Goal: Complete application form: Complete application form

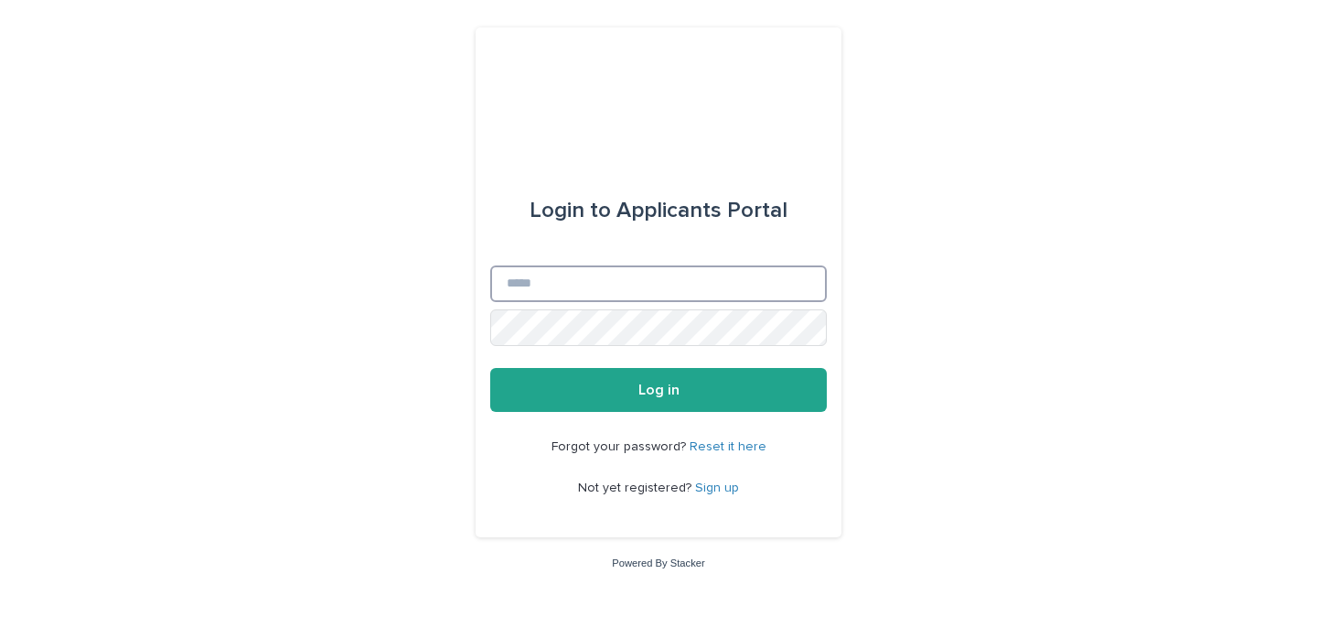
click at [604, 286] on input "Email" at bounding box center [658, 283] width 337 height 37
type input "**********"
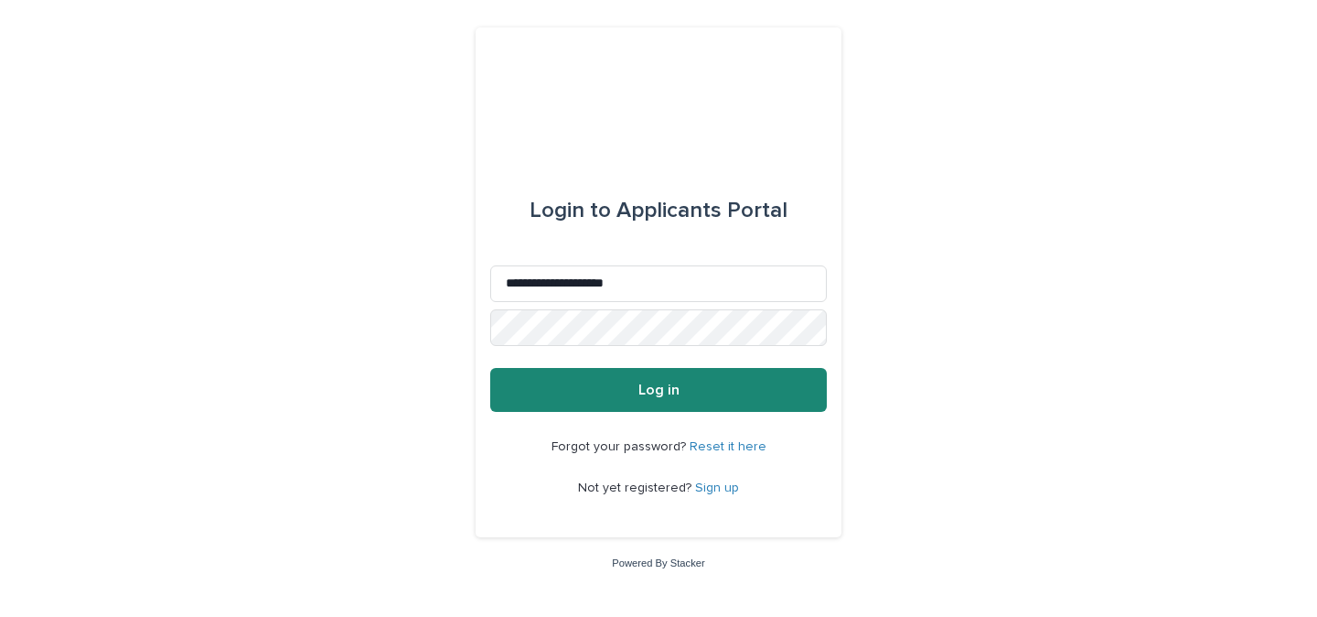
click at [616, 399] on button "Log in" at bounding box center [658, 390] width 337 height 44
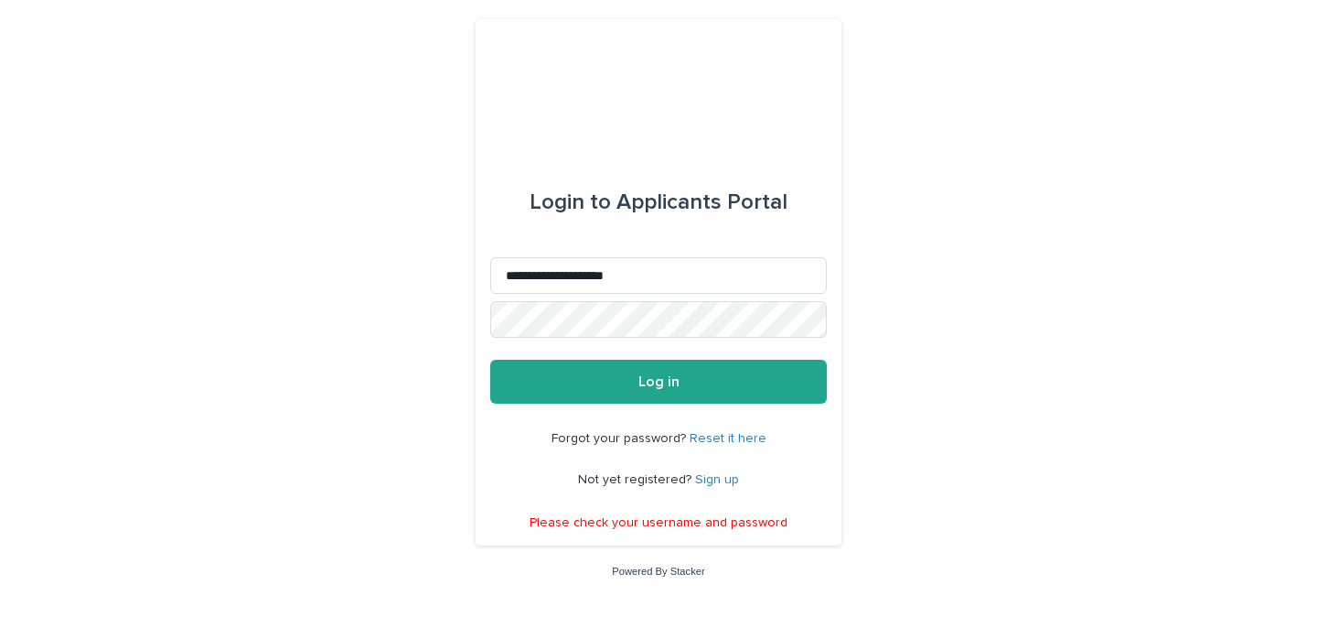
click at [714, 483] on link "Sign up" at bounding box center [717, 479] width 44 height 13
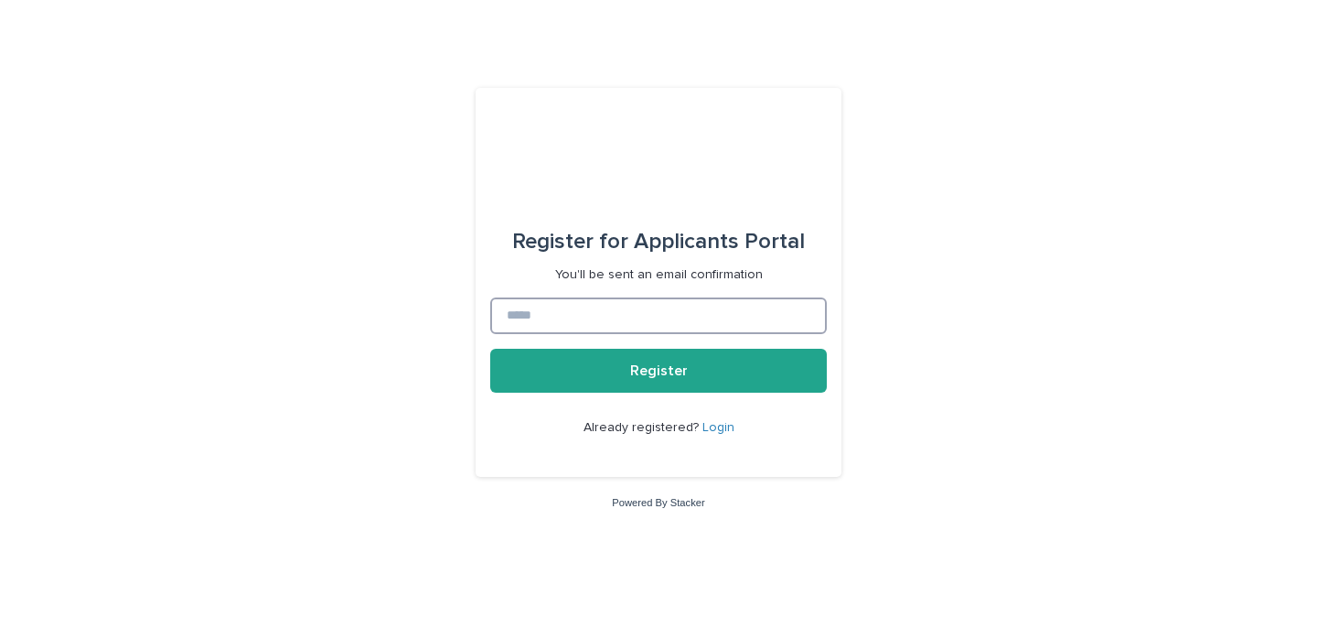
click at [642, 325] on input at bounding box center [658, 315] width 337 height 37
type input "**********"
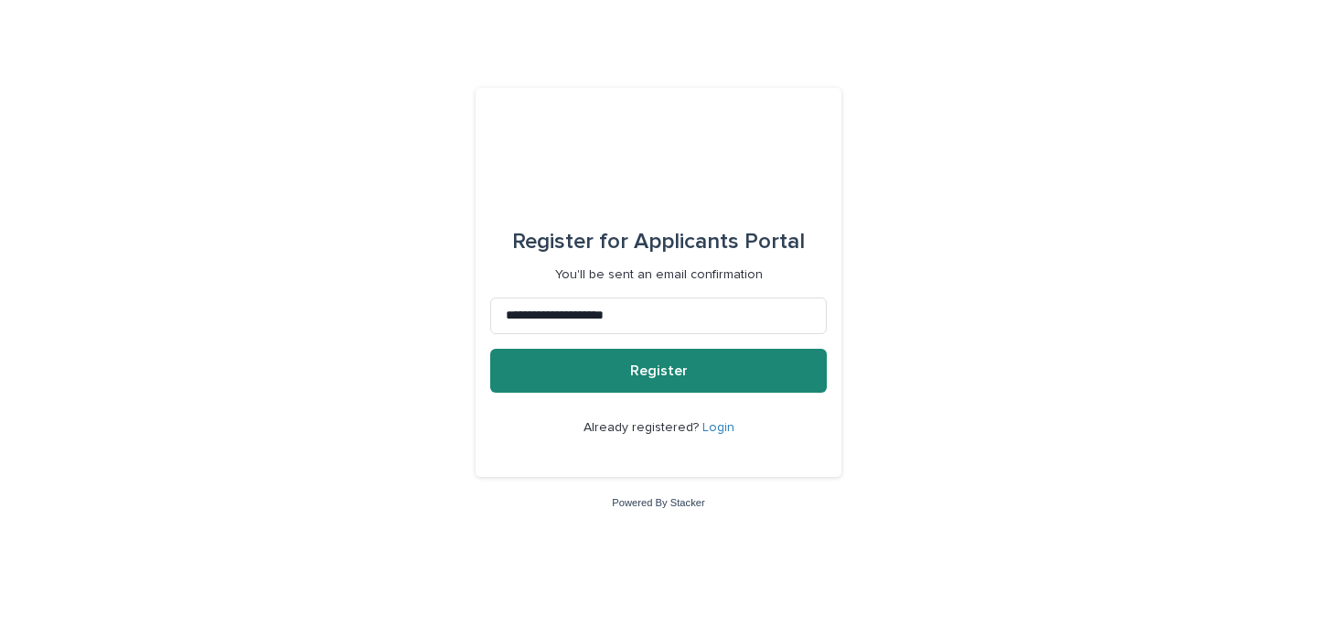
click at [645, 377] on span "Register" at bounding box center [659, 370] width 58 height 15
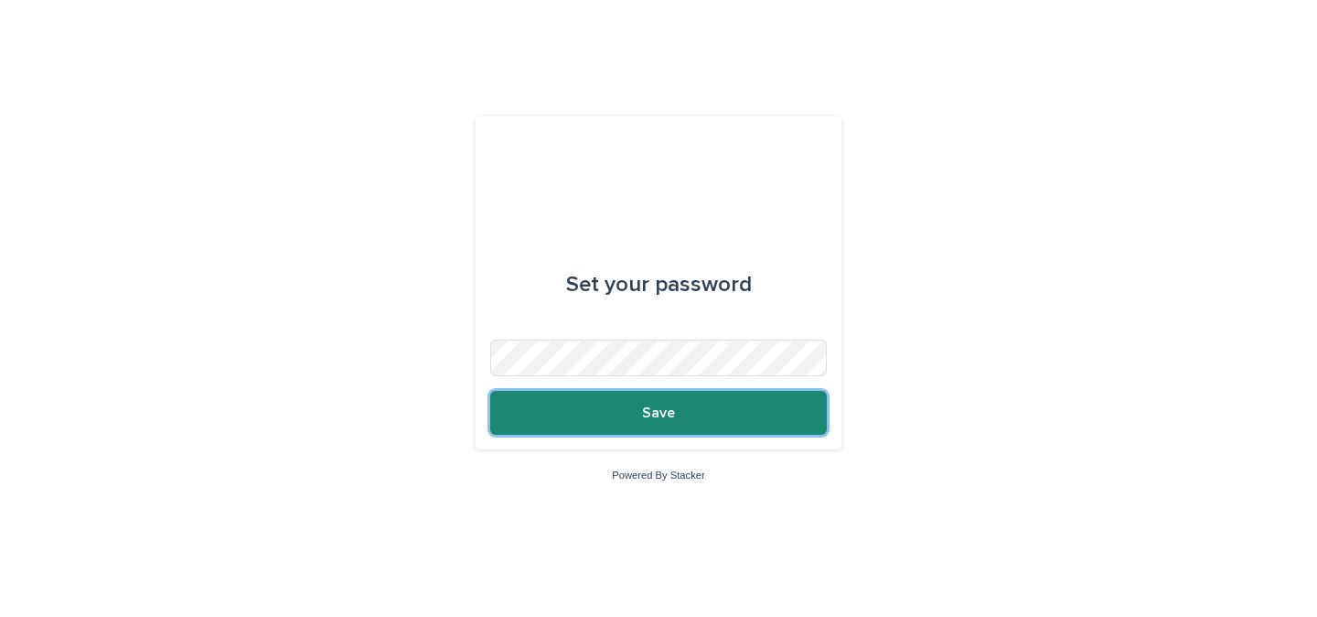
click at [665, 417] on span "Save" at bounding box center [658, 412] width 33 height 15
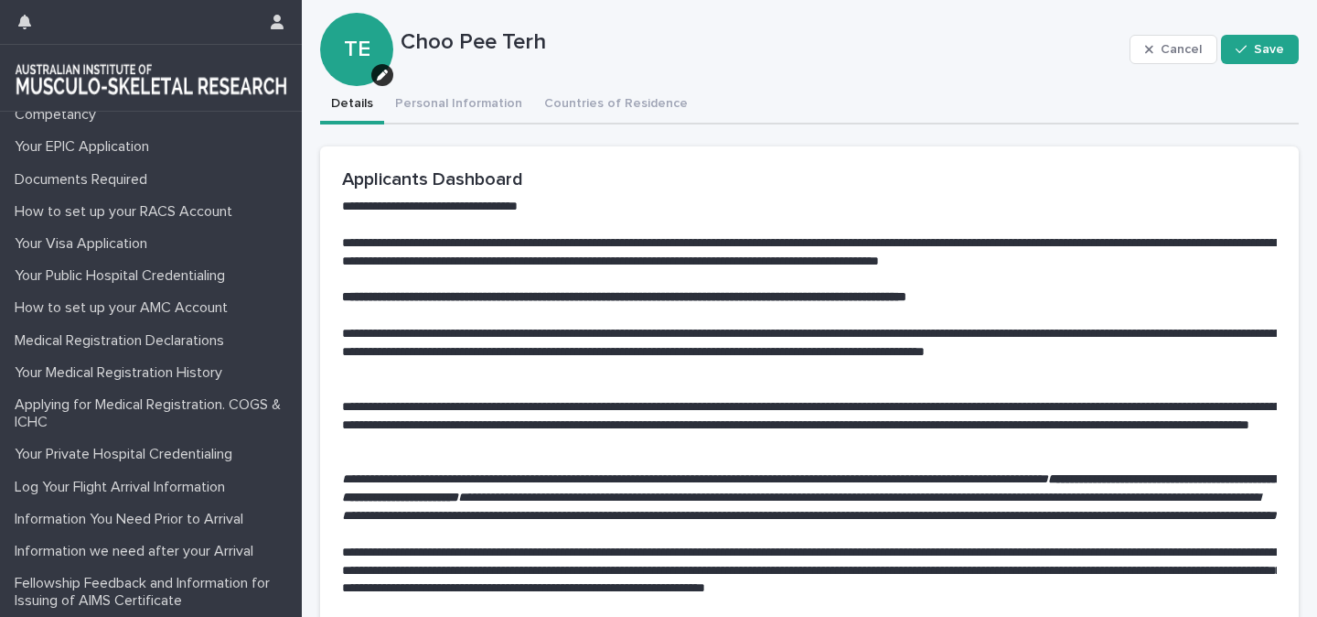
scroll to position [21, 0]
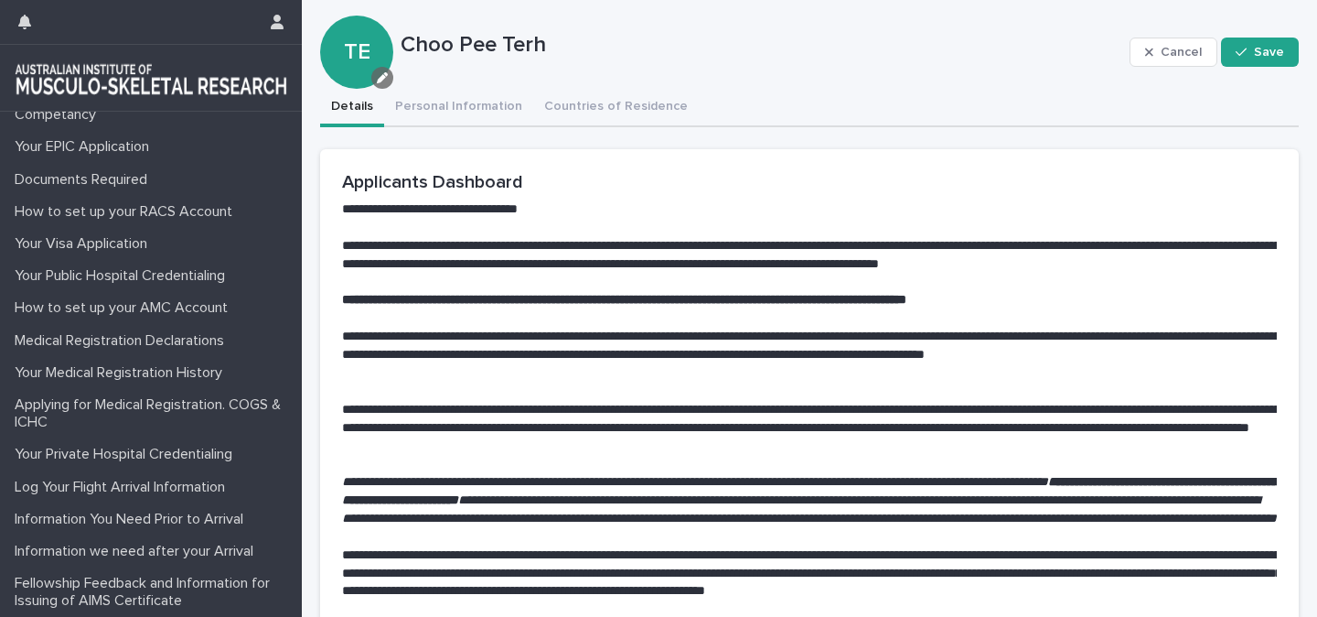
click at [382, 81] on icon "button" at bounding box center [382, 77] width 11 height 11
click at [370, 136] on icon "button" at bounding box center [366, 138] width 11 height 13
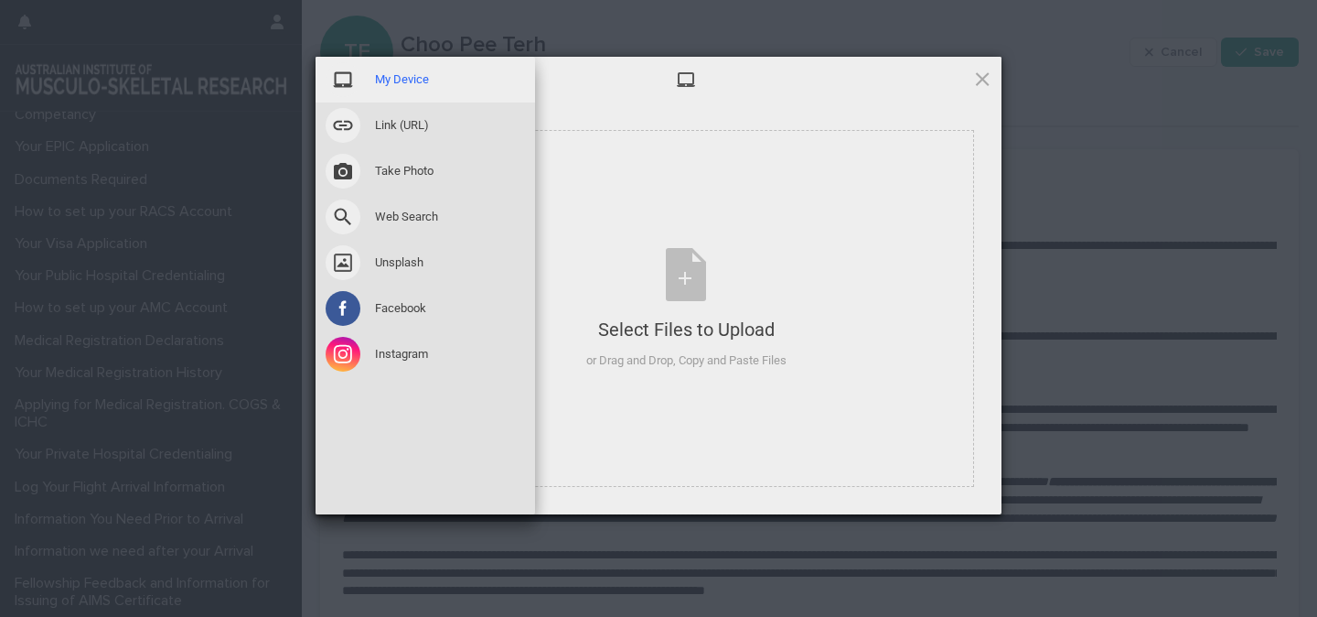
click at [399, 80] on span "My Device" at bounding box center [402, 79] width 54 height 16
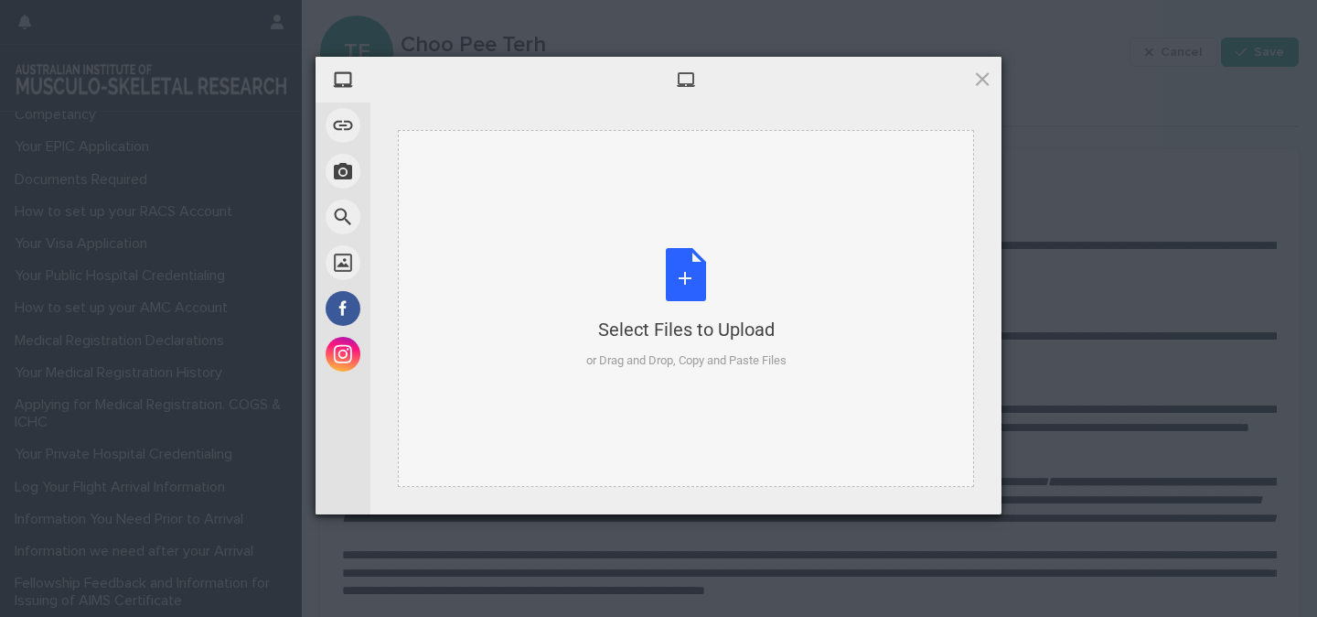
click at [690, 259] on div "Select Files to Upload or Drag and Drop, Copy and Paste Files" at bounding box center [686, 309] width 200 height 122
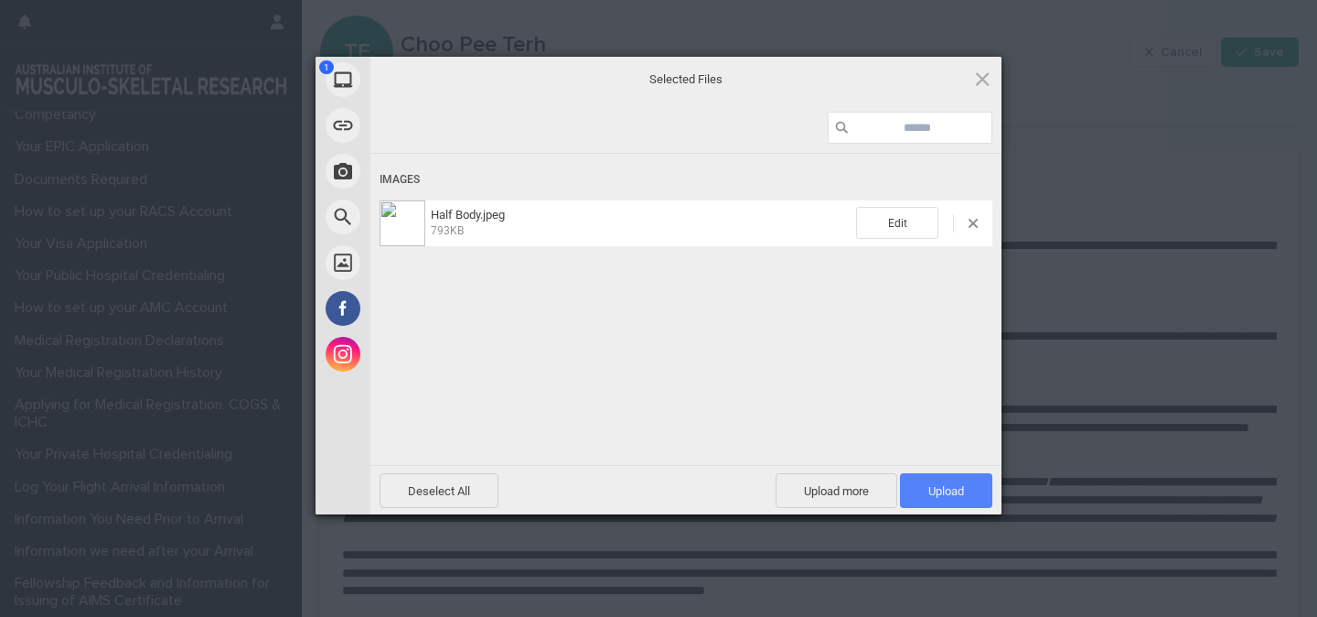
click at [933, 497] on span "Upload 1" at bounding box center [946, 490] width 92 height 35
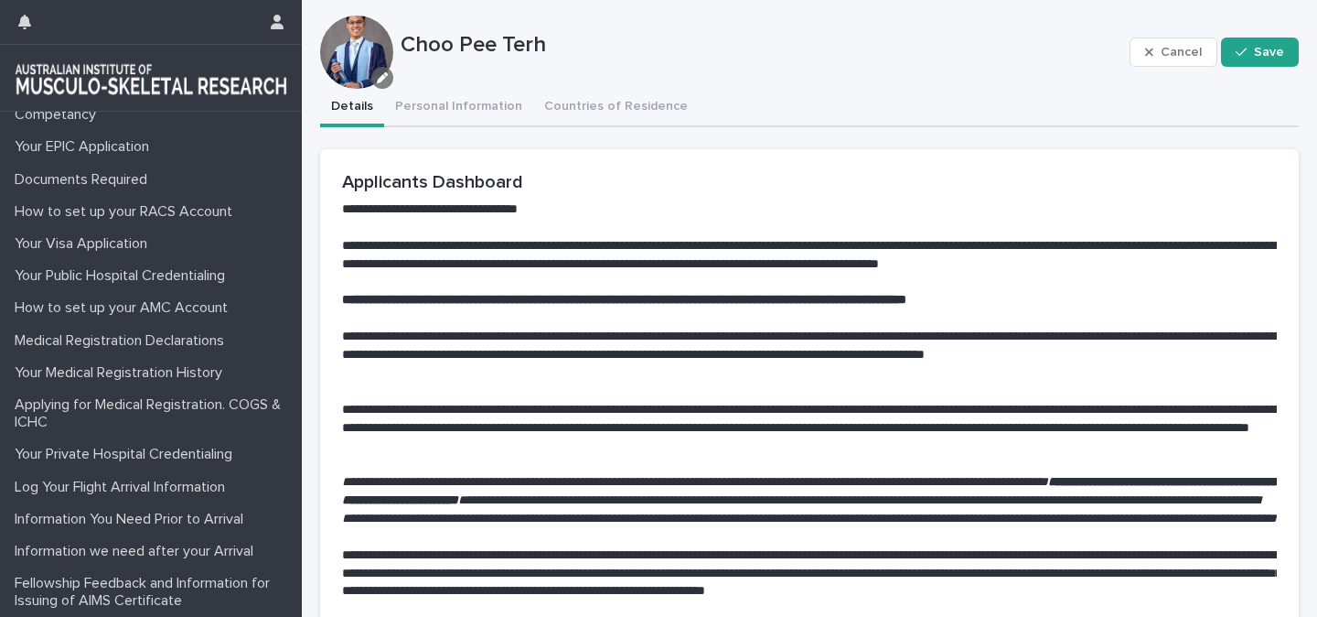
click at [381, 82] on icon "button" at bounding box center [382, 77] width 11 height 11
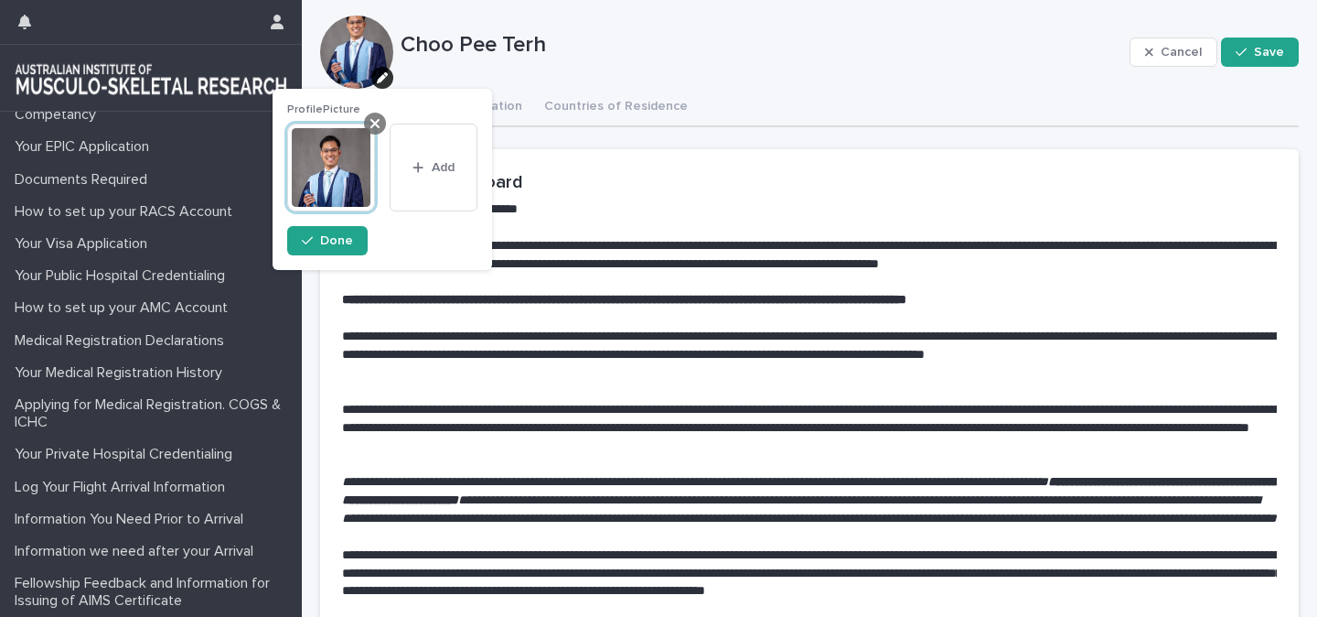
click at [375, 125] on icon at bounding box center [375, 123] width 9 height 15
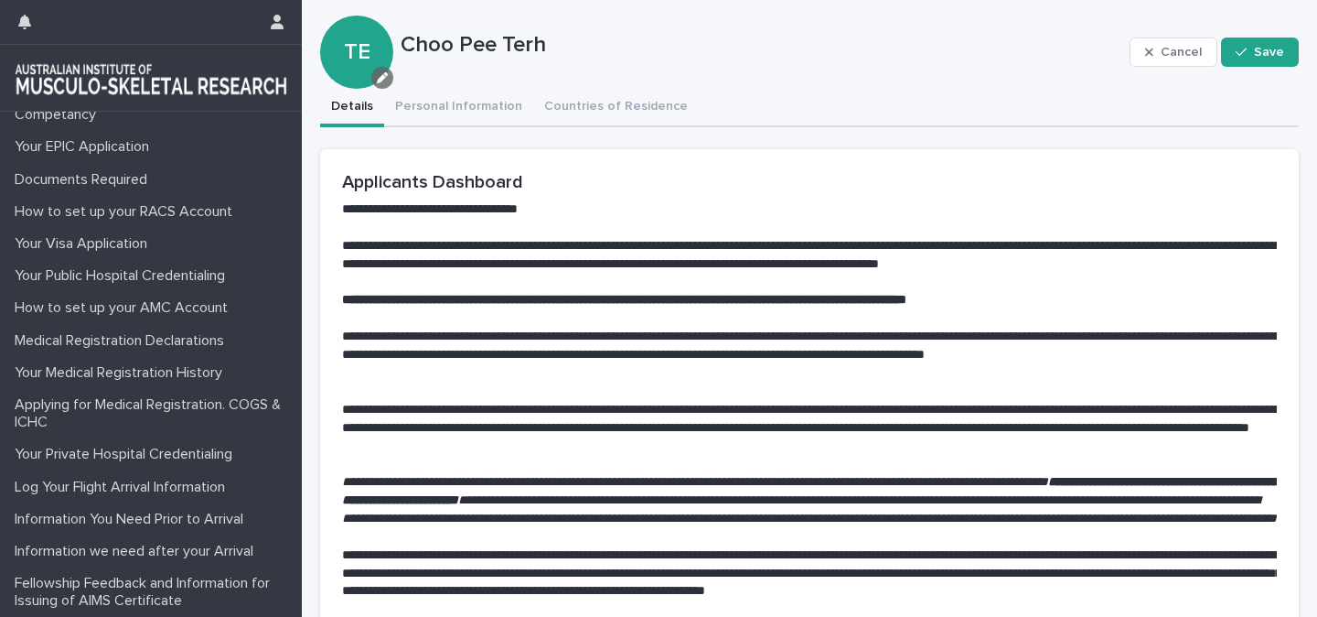
click at [382, 79] on icon "button" at bounding box center [382, 77] width 11 height 11
click at [387, 131] on button "Add" at bounding box center [383, 138] width 88 height 29
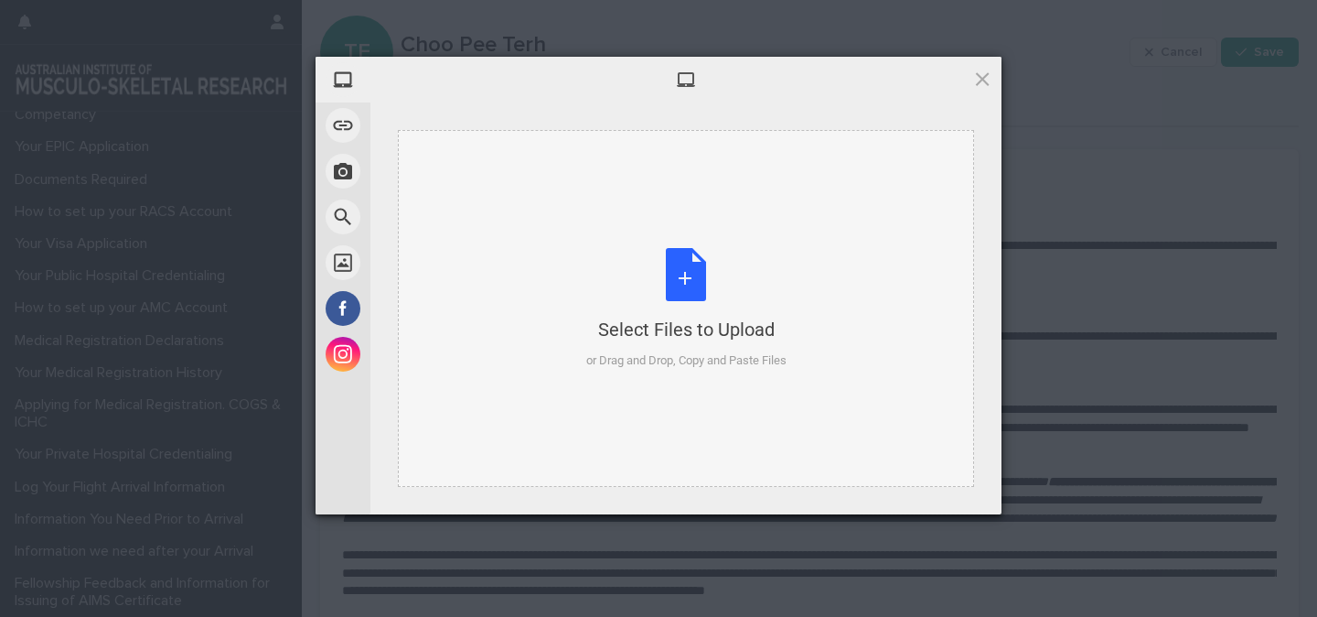
click at [776, 253] on div "Select Files to Upload or Drag and Drop, Copy and Paste Files" at bounding box center [686, 309] width 200 height 122
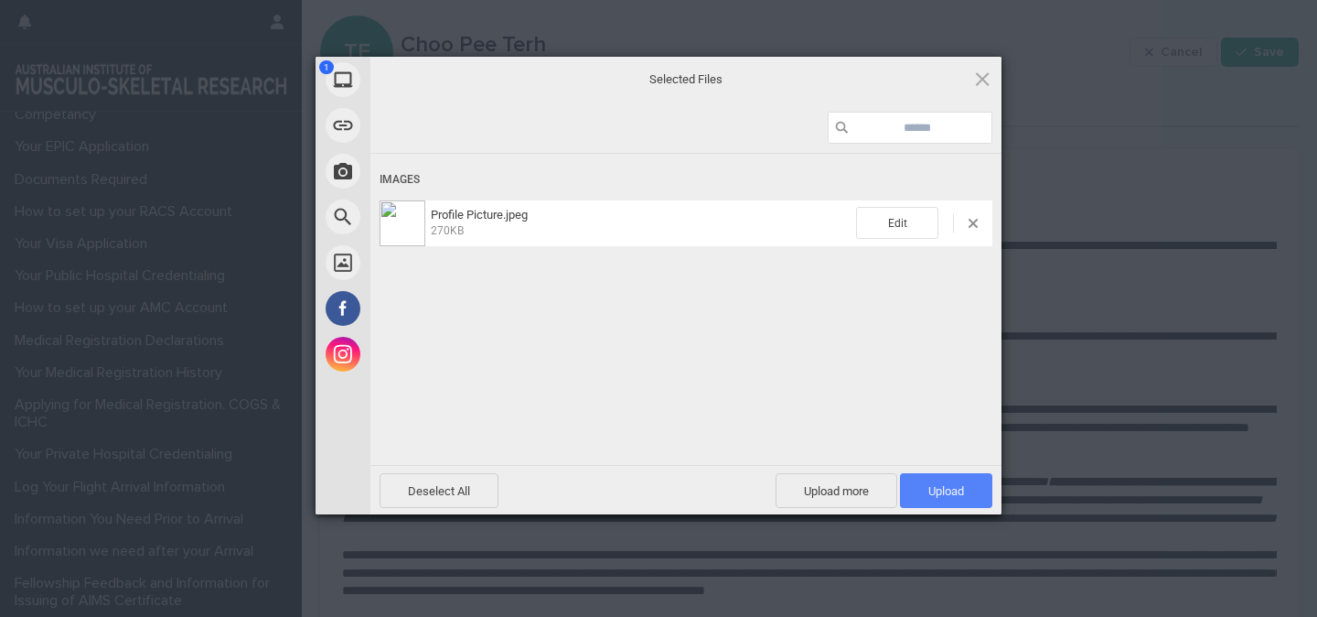
click at [968, 491] on span "Upload 1" at bounding box center [946, 490] width 92 height 35
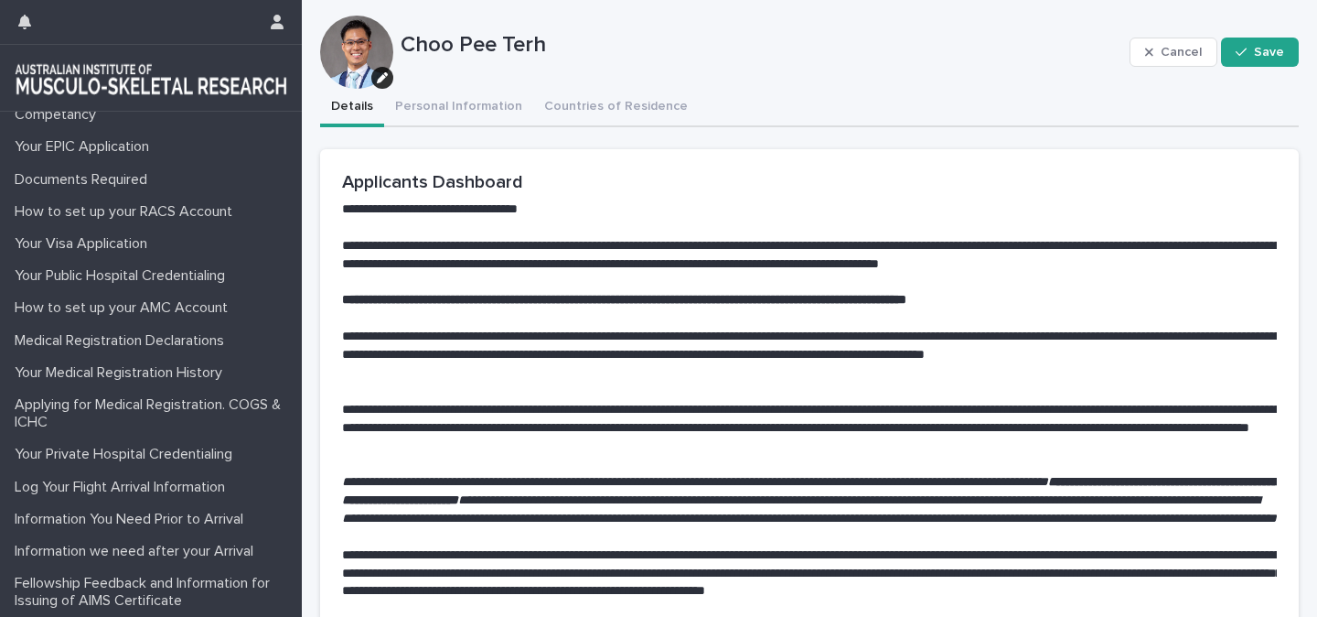
click at [360, 107] on button "Details" at bounding box center [352, 108] width 64 height 38
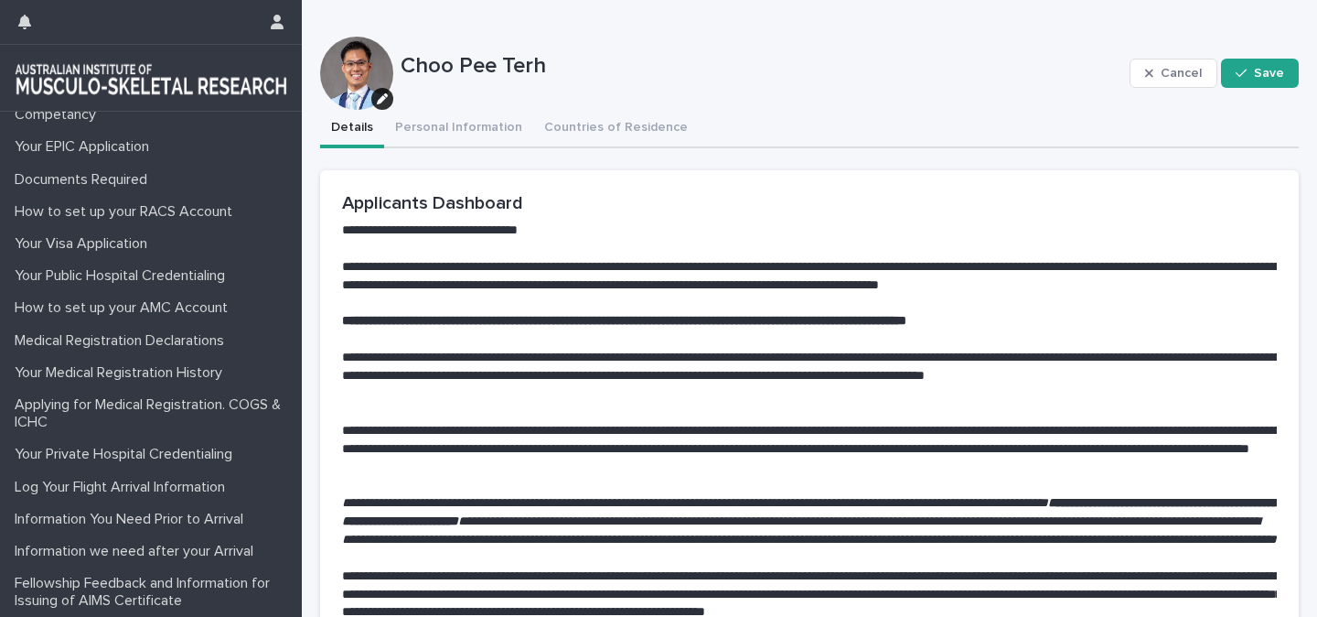
scroll to position [18, 0]
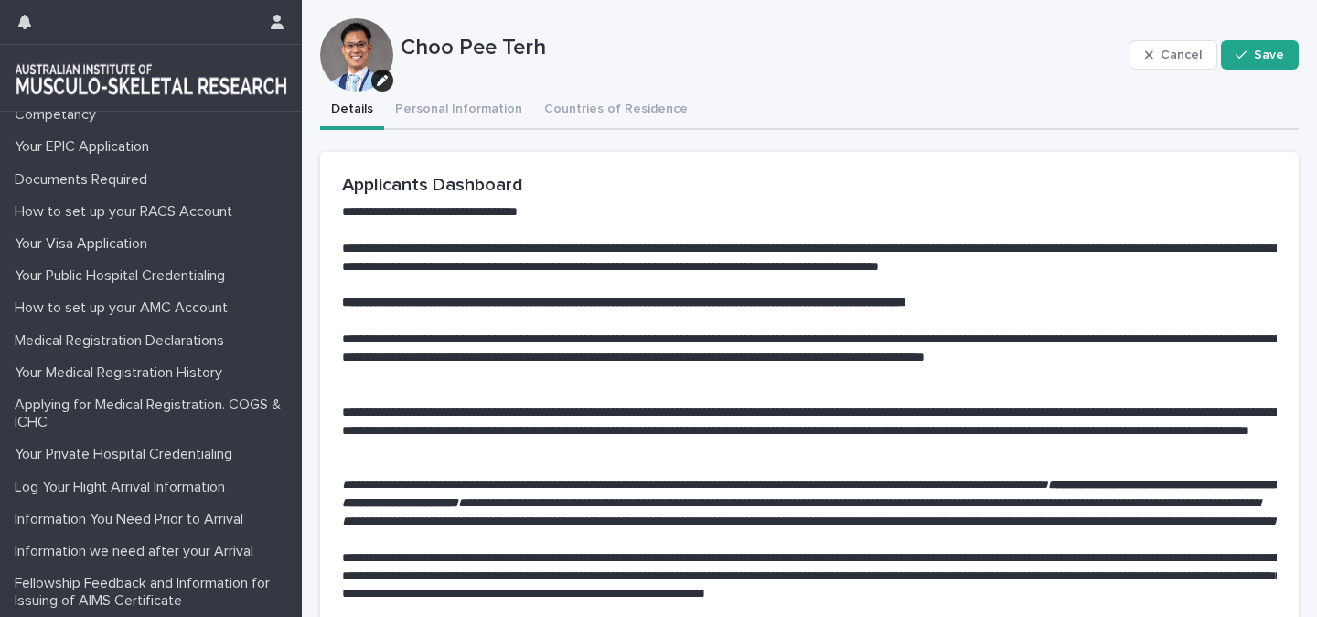
click at [467, 32] on div "Choo Pee Terh" at bounding box center [762, 46] width 722 height 30
click at [461, 48] on p "Choo Pee Terh" at bounding box center [762, 48] width 722 height 27
click at [469, 101] on div "**********" at bounding box center [809, 483] width 979 height 785
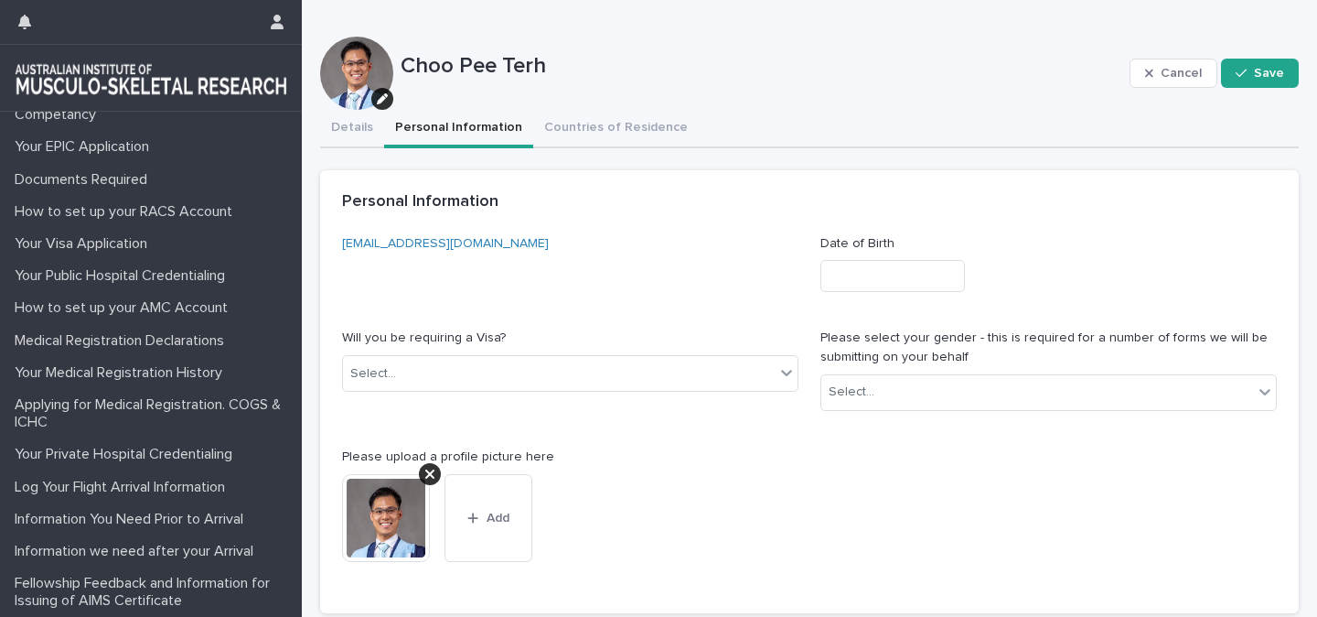
click at [884, 270] on input "text" at bounding box center [893, 276] width 145 height 32
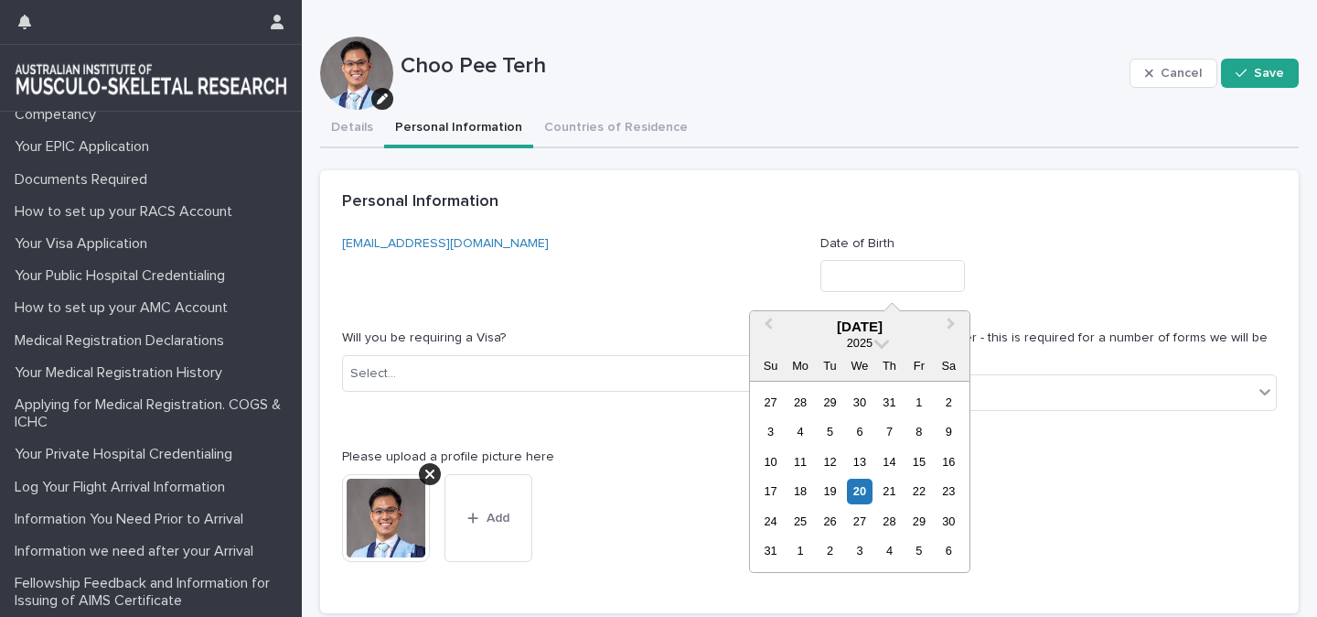
click at [887, 343] on div "2025" at bounding box center [860, 343] width 220 height 16
click at [882, 343] on span at bounding box center [883, 342] width 16 height 16
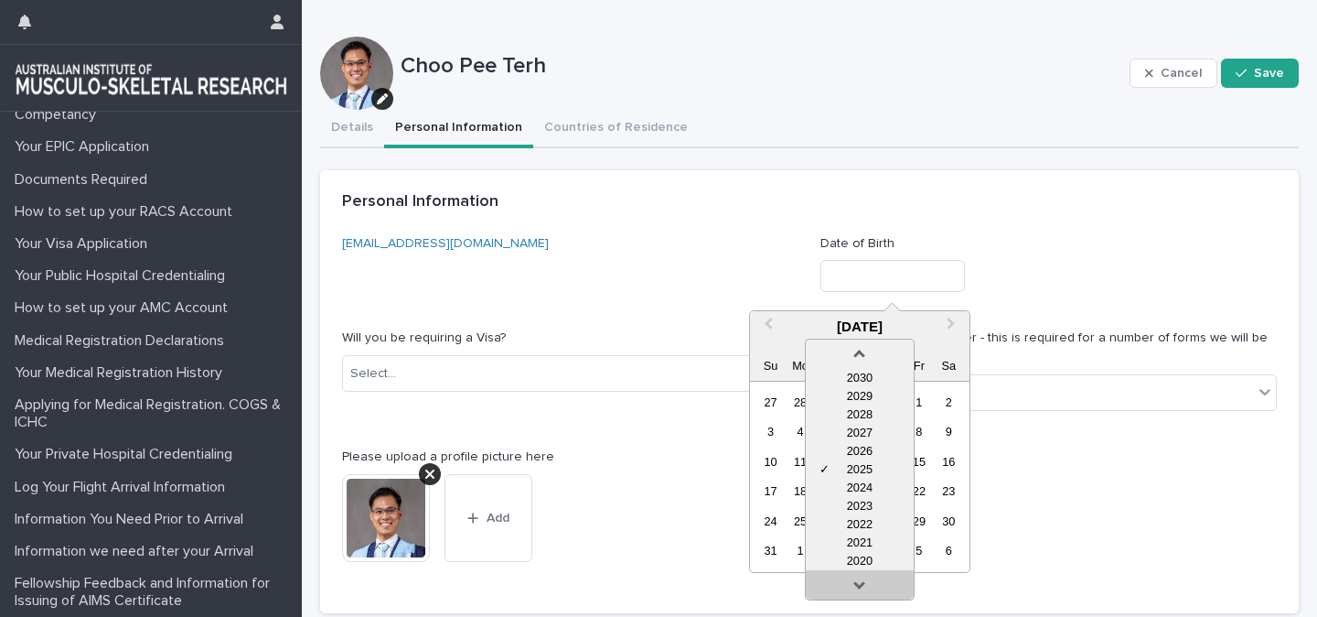
click at [865, 585] on link at bounding box center [859, 588] width 29 height 29
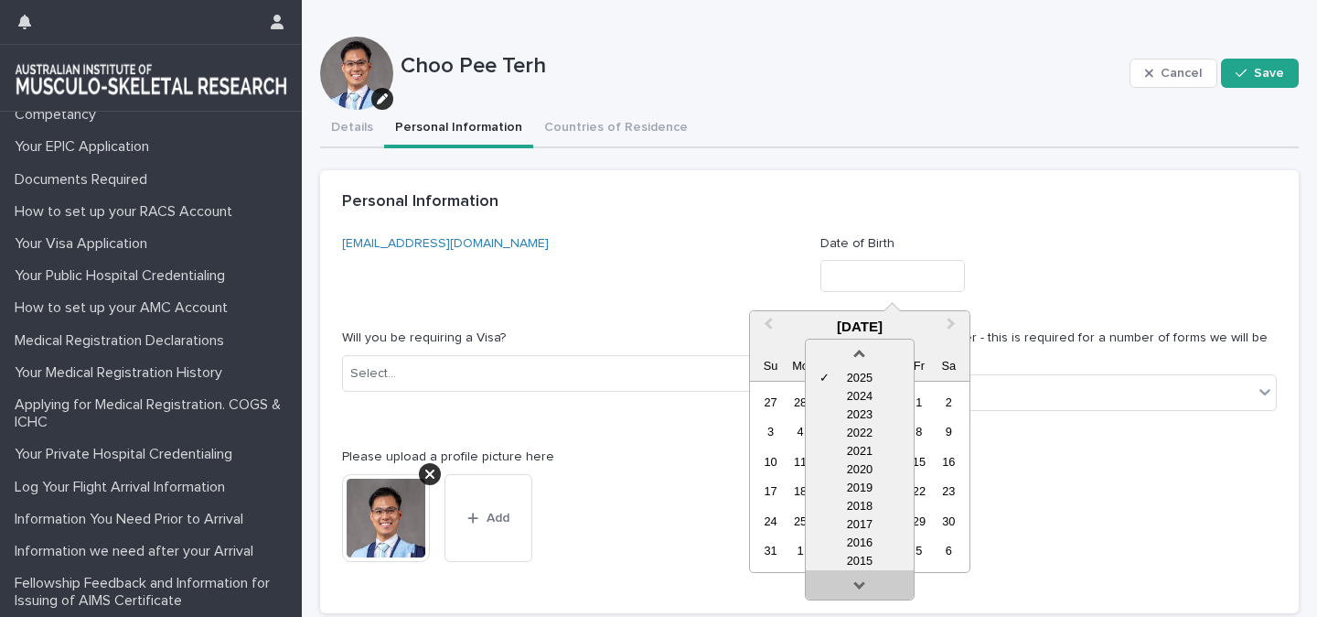
click at [865, 585] on link at bounding box center [859, 588] width 29 height 29
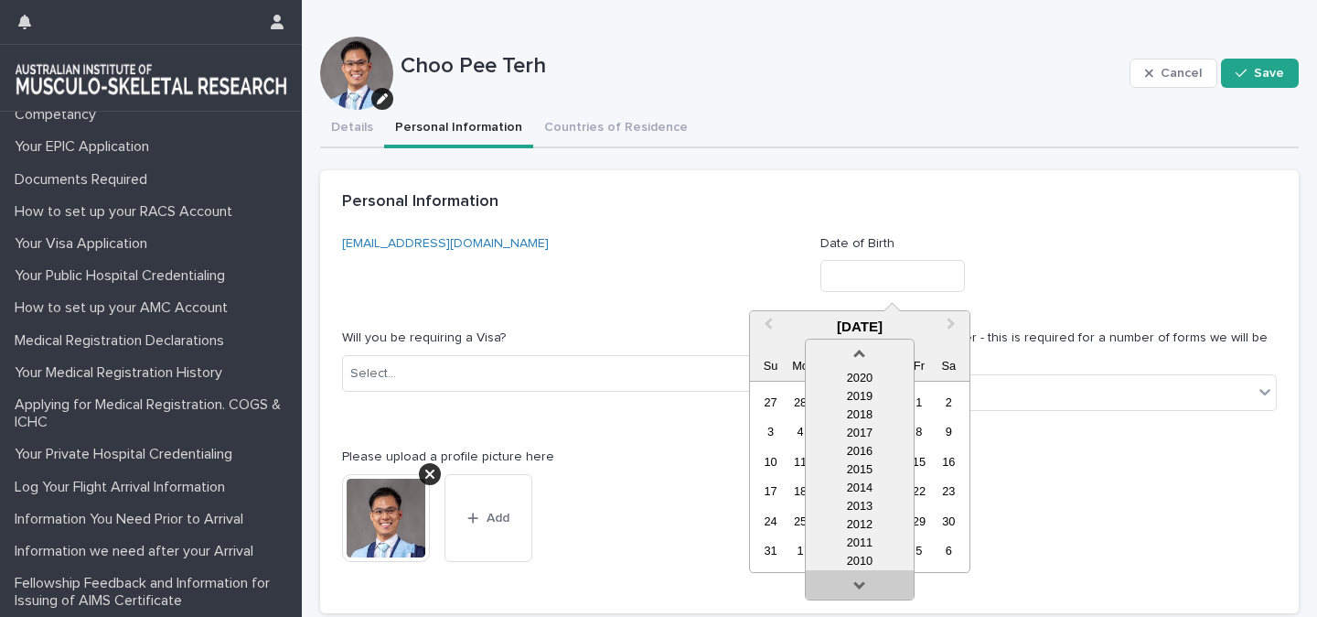
click at [865, 585] on link at bounding box center [859, 588] width 29 height 29
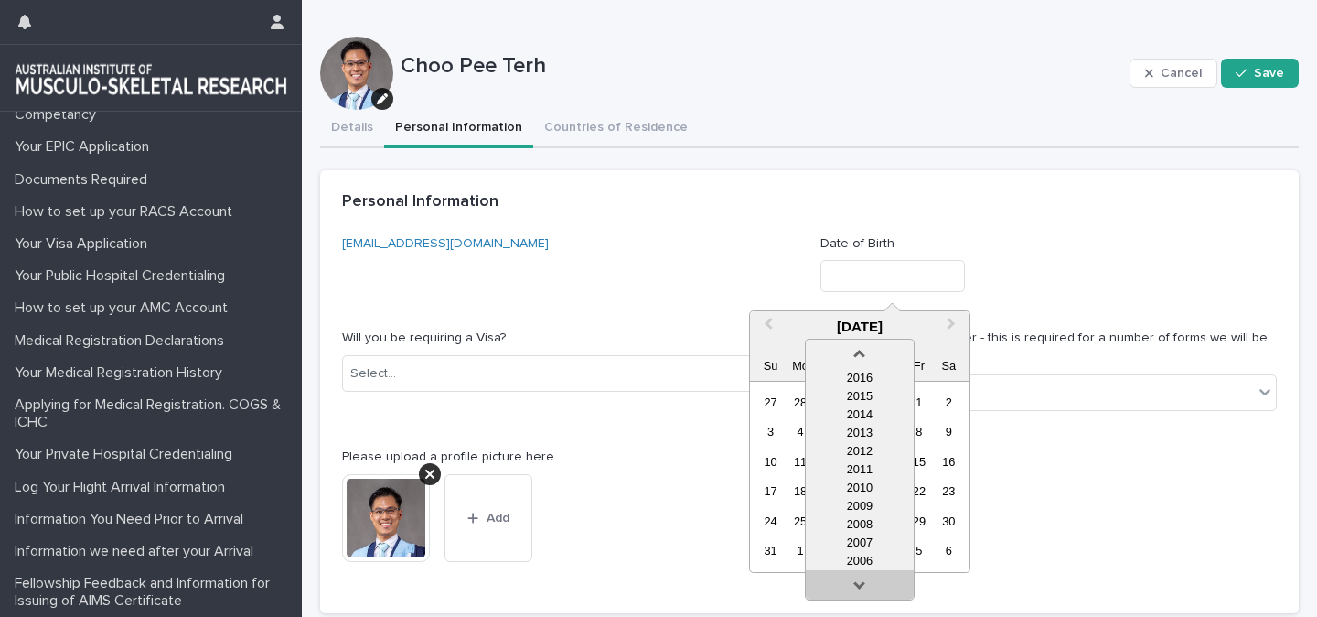
click at [865, 585] on link at bounding box center [859, 588] width 29 height 29
click at [864, 585] on link at bounding box center [859, 588] width 29 height 29
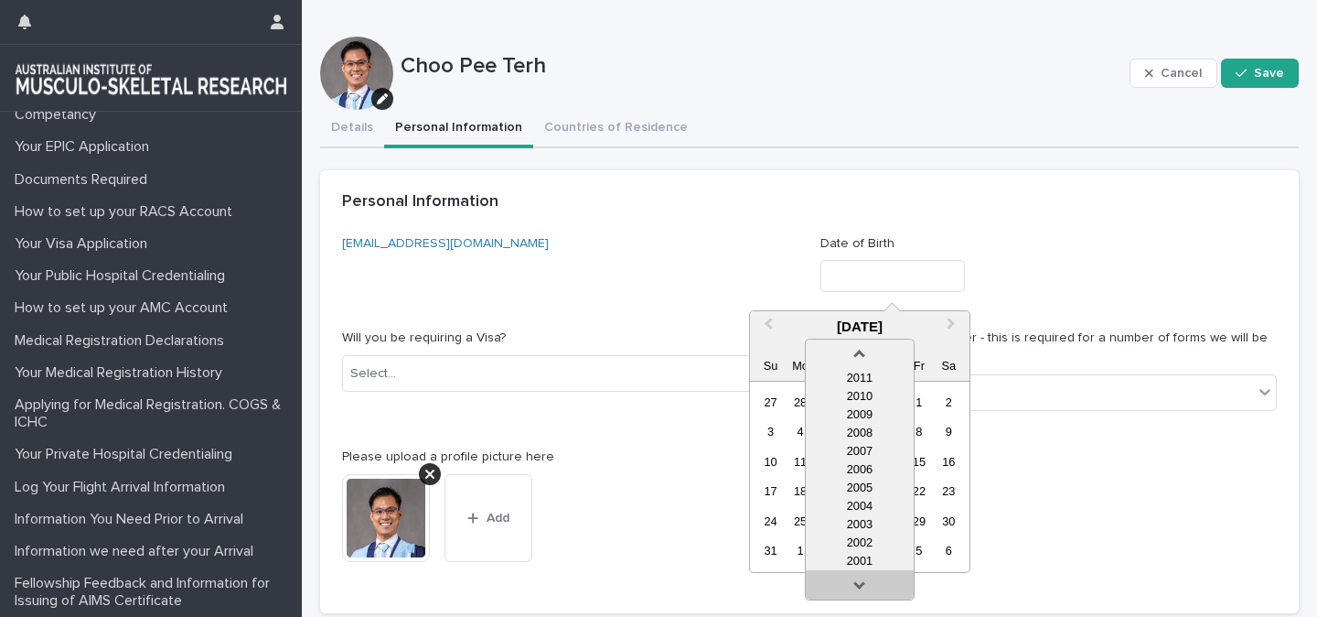
click at [864, 585] on link at bounding box center [859, 588] width 29 height 29
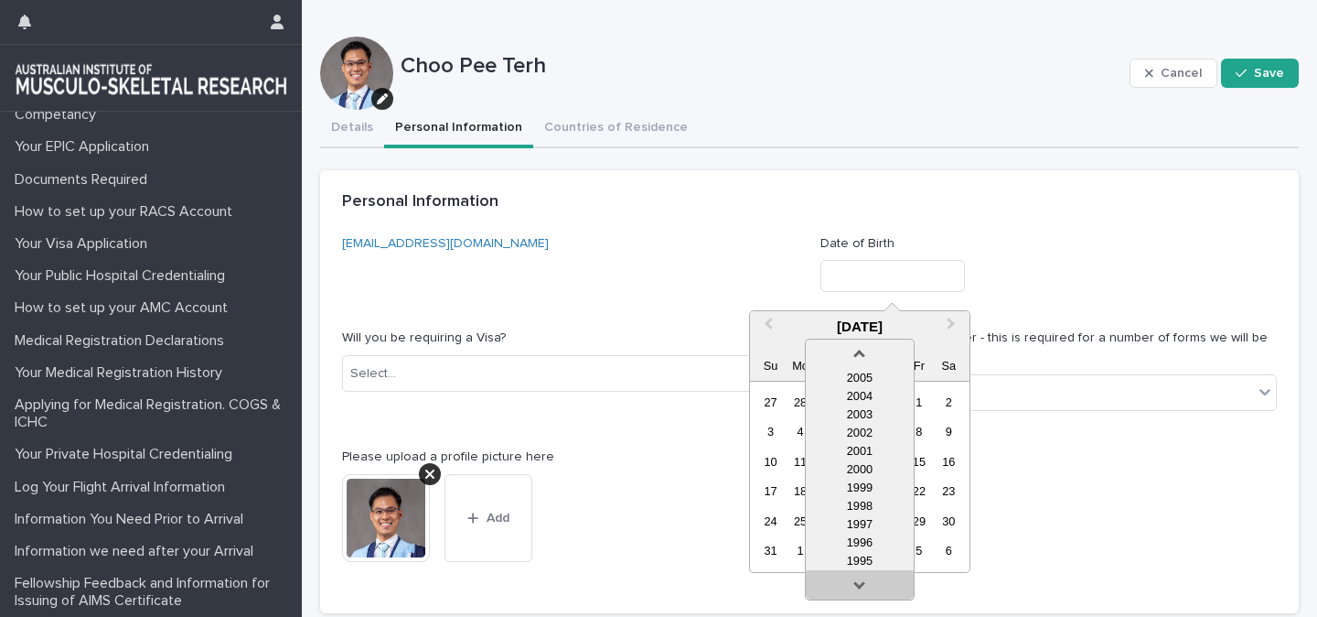
click at [864, 585] on link at bounding box center [859, 588] width 29 height 29
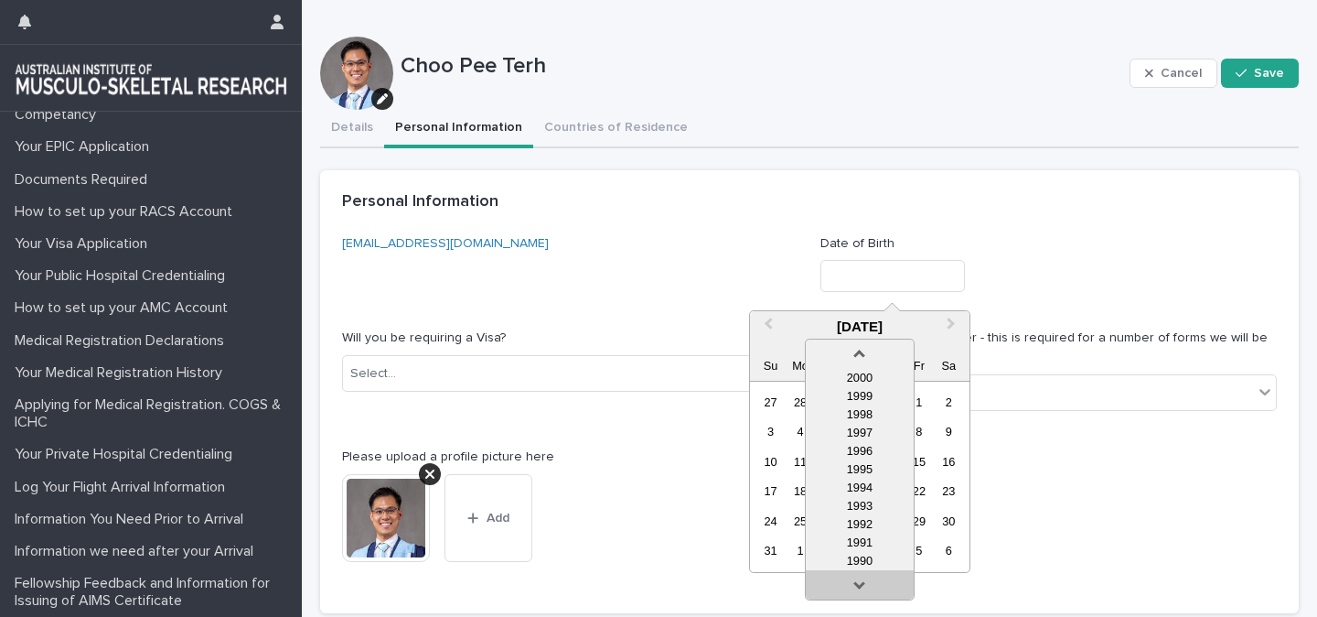
click at [864, 585] on link at bounding box center [859, 588] width 29 height 29
click at [865, 540] on div "1990" at bounding box center [860, 542] width 108 height 18
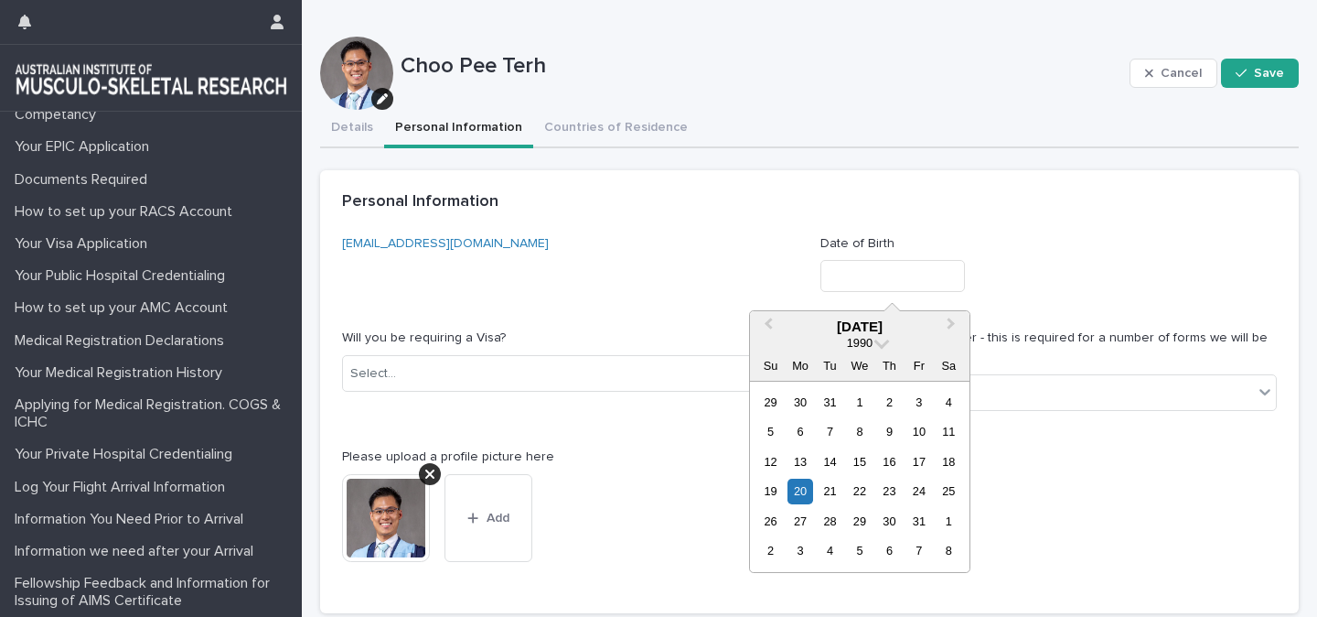
click at [853, 432] on div "8" at bounding box center [859, 431] width 25 height 25
type input "********"
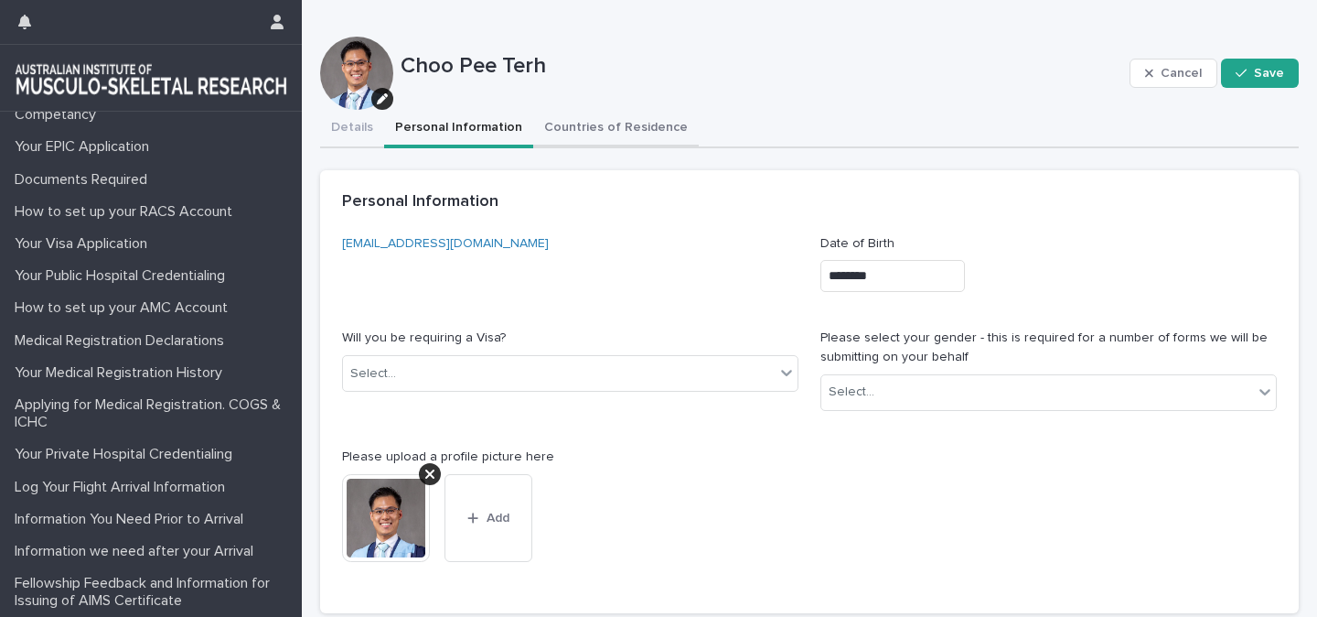
click at [659, 135] on button "Countries of Residence" at bounding box center [616, 129] width 166 height 38
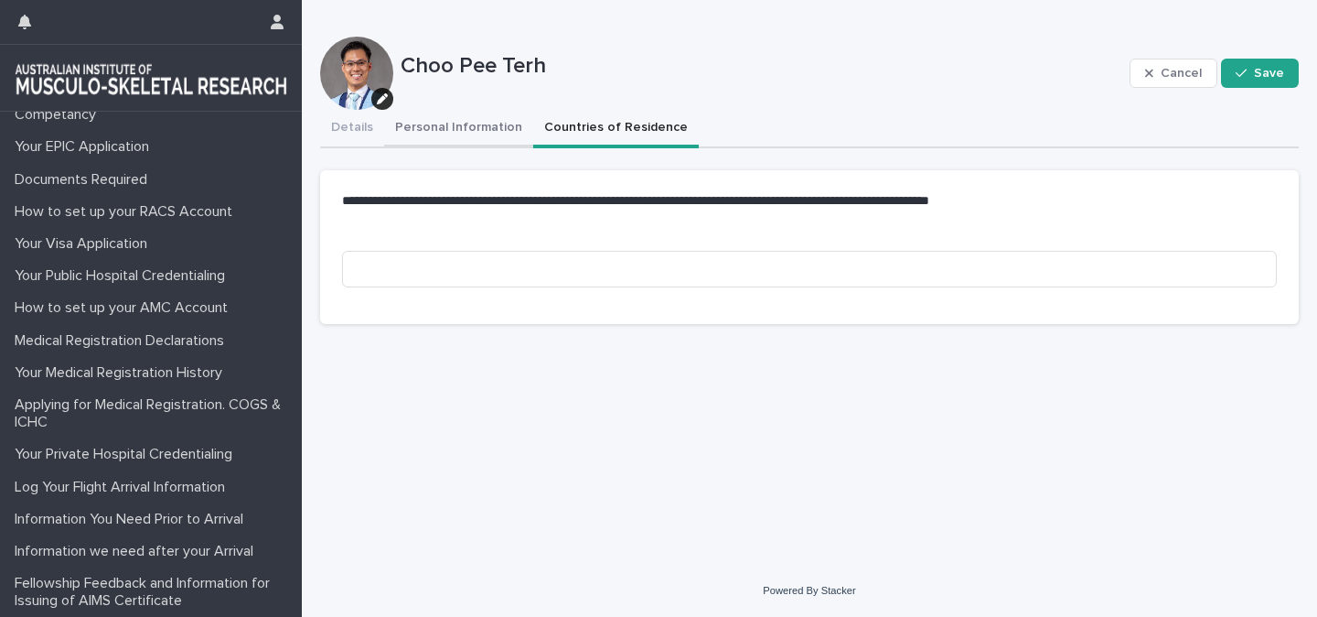
click at [458, 140] on button "Personal Information" at bounding box center [458, 129] width 149 height 38
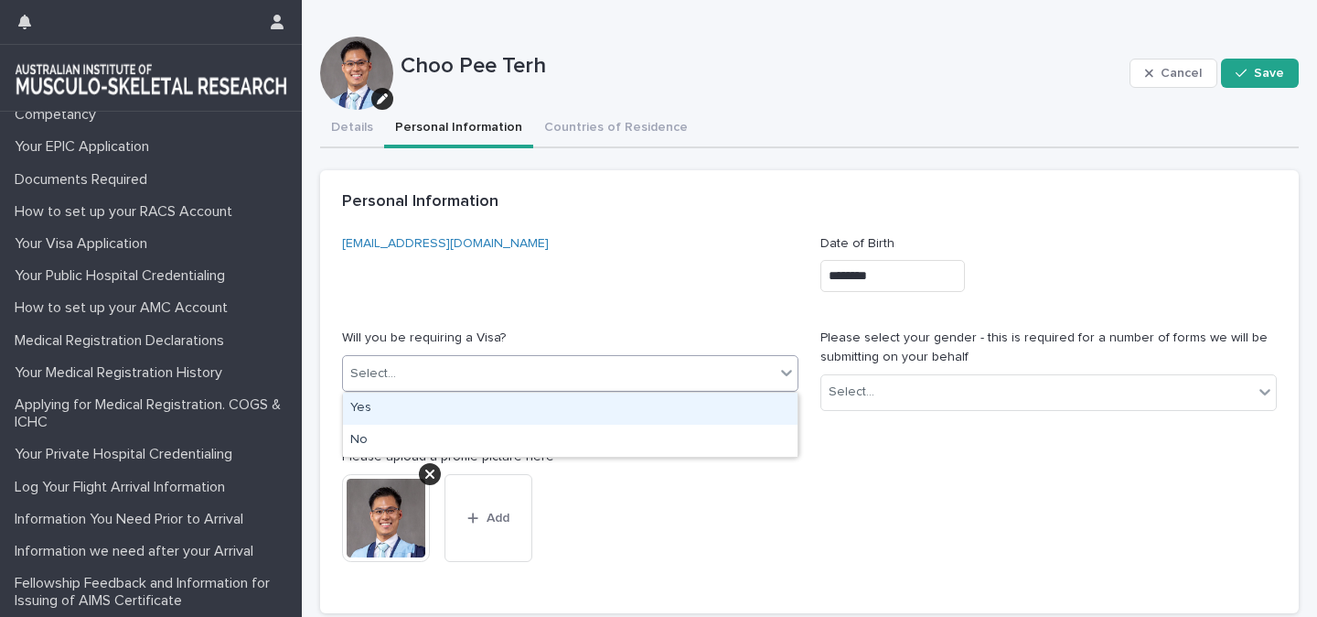
click at [401, 379] on div "Select..." at bounding box center [559, 374] width 432 height 30
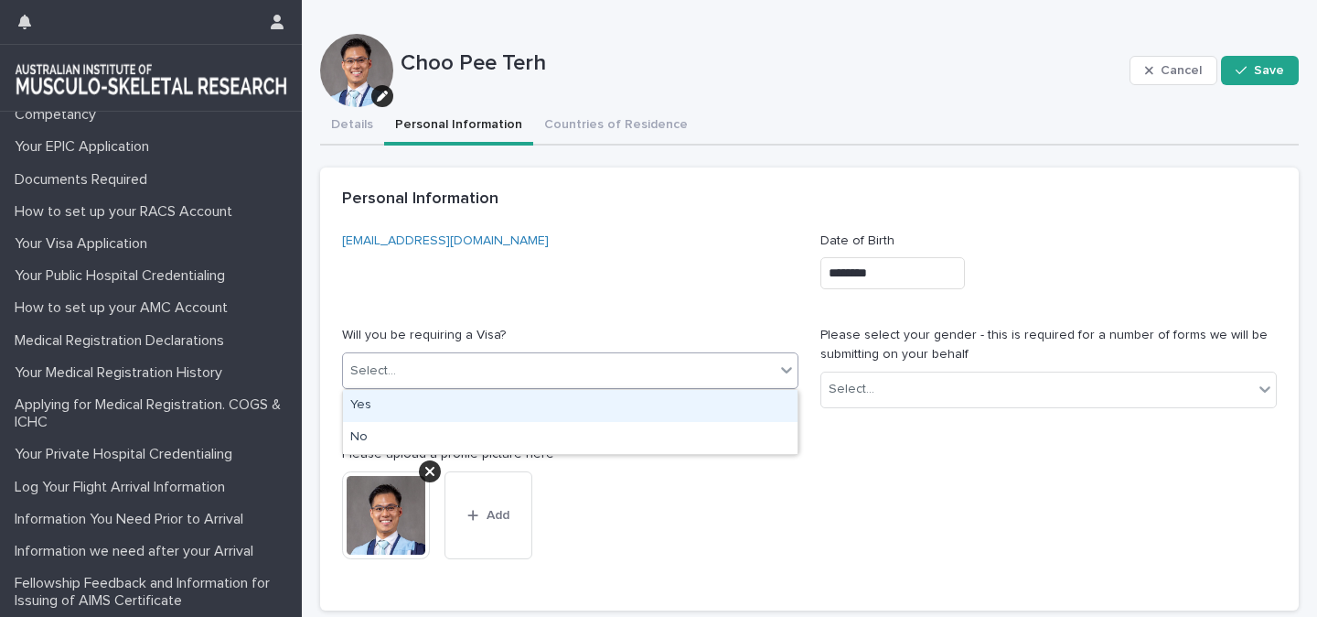
click at [384, 406] on div "Yes" at bounding box center [570, 406] width 455 height 32
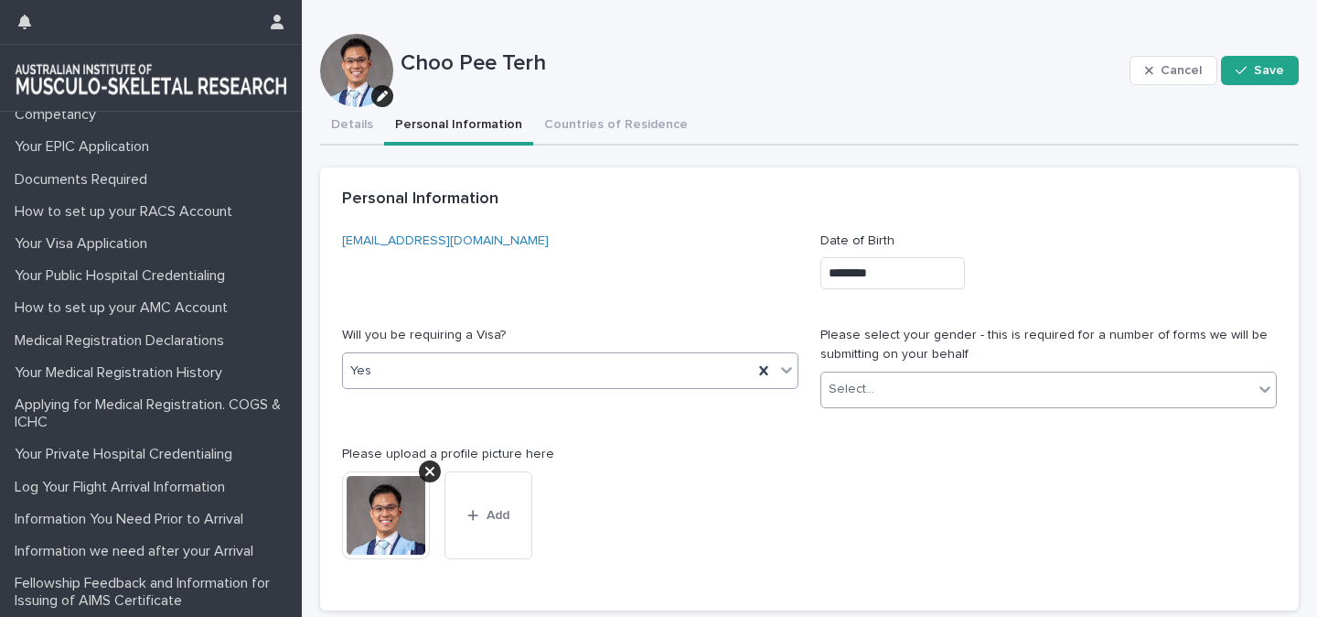
click at [1102, 387] on div "Select..." at bounding box center [1038, 389] width 432 height 30
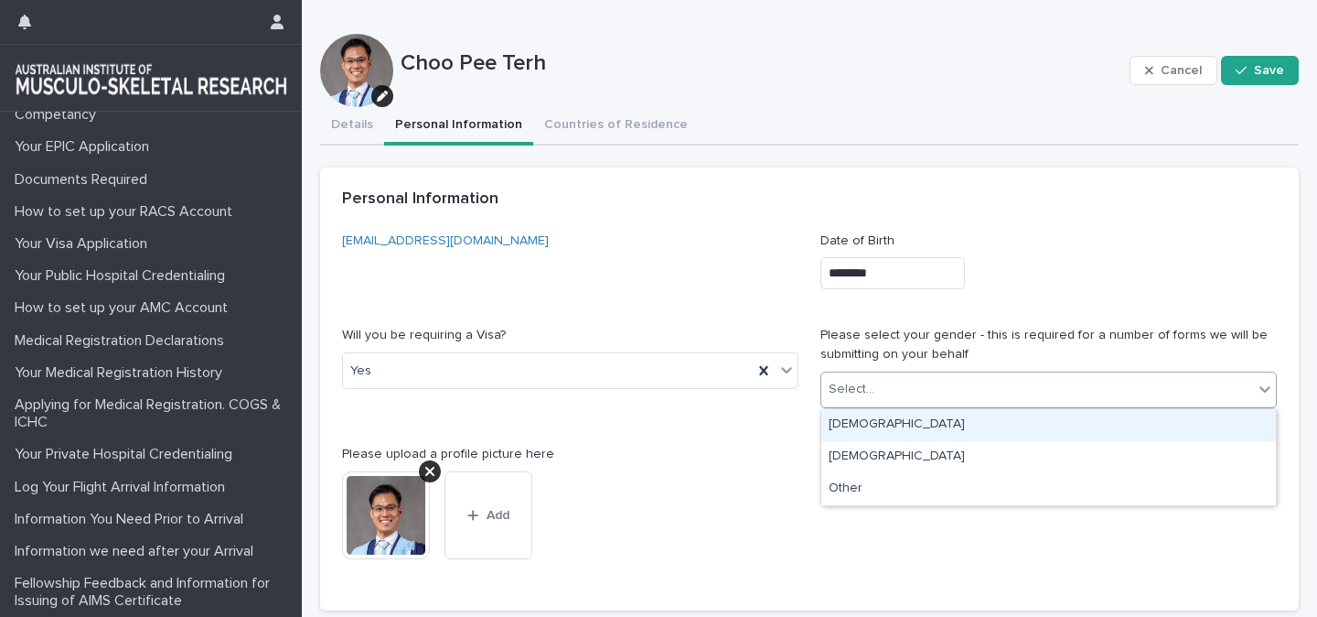
click at [835, 427] on div "[DEMOGRAPHIC_DATA]" at bounding box center [1049, 425] width 455 height 32
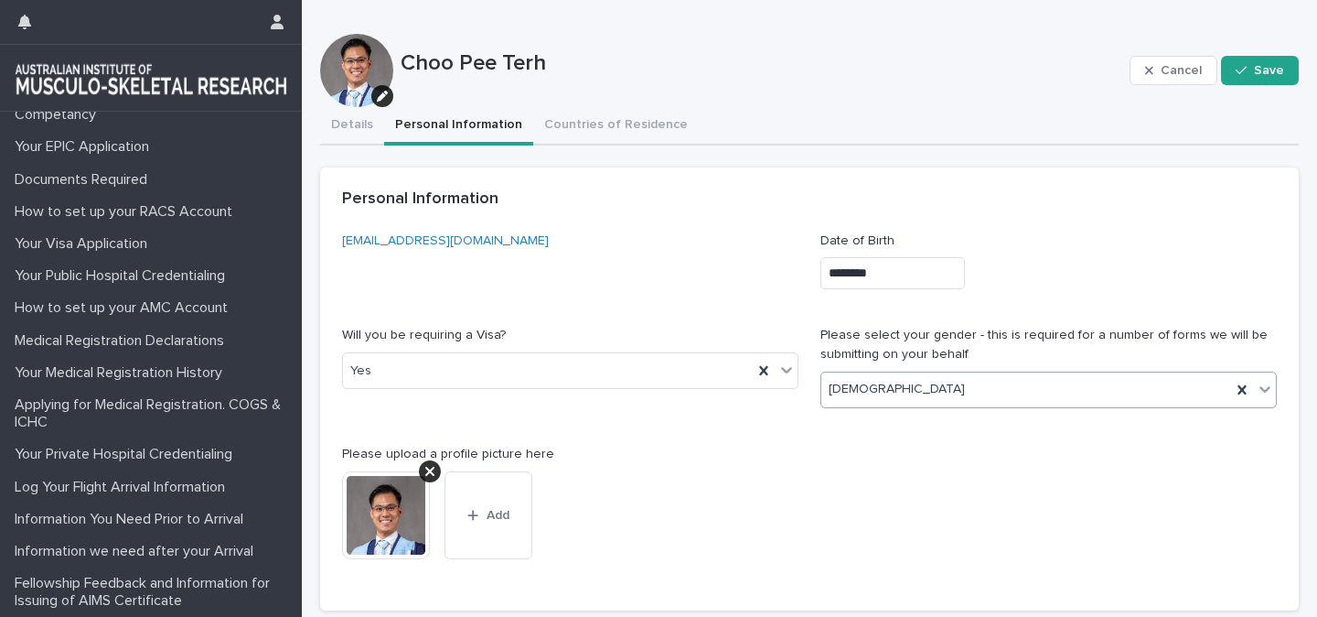
click at [747, 445] on p "Please upload a profile picture here" at bounding box center [570, 454] width 457 height 19
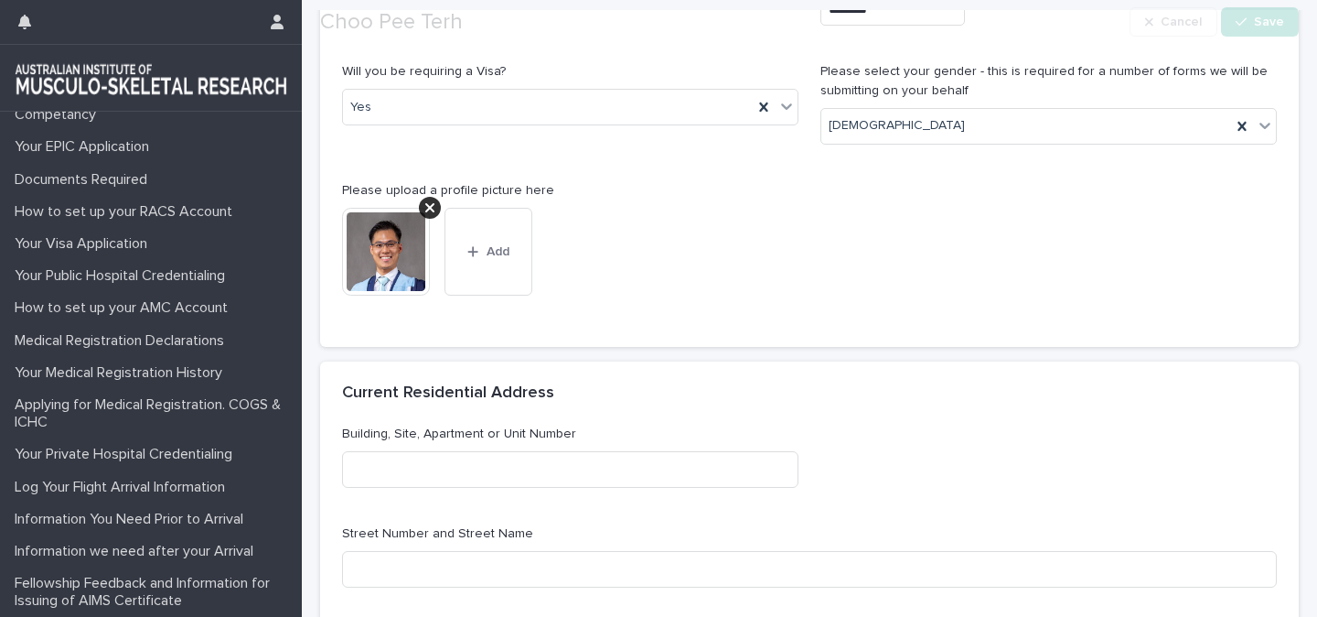
scroll to position [420, 0]
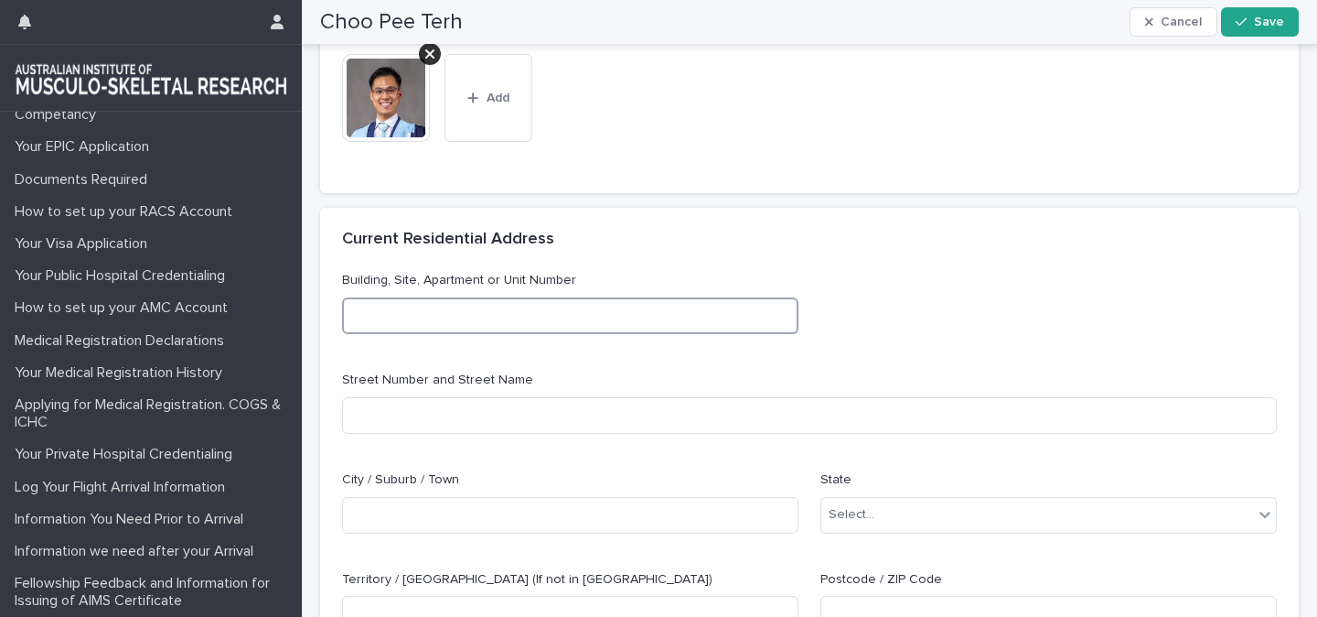
click at [521, 324] on input at bounding box center [570, 315] width 457 height 37
type input "**********"
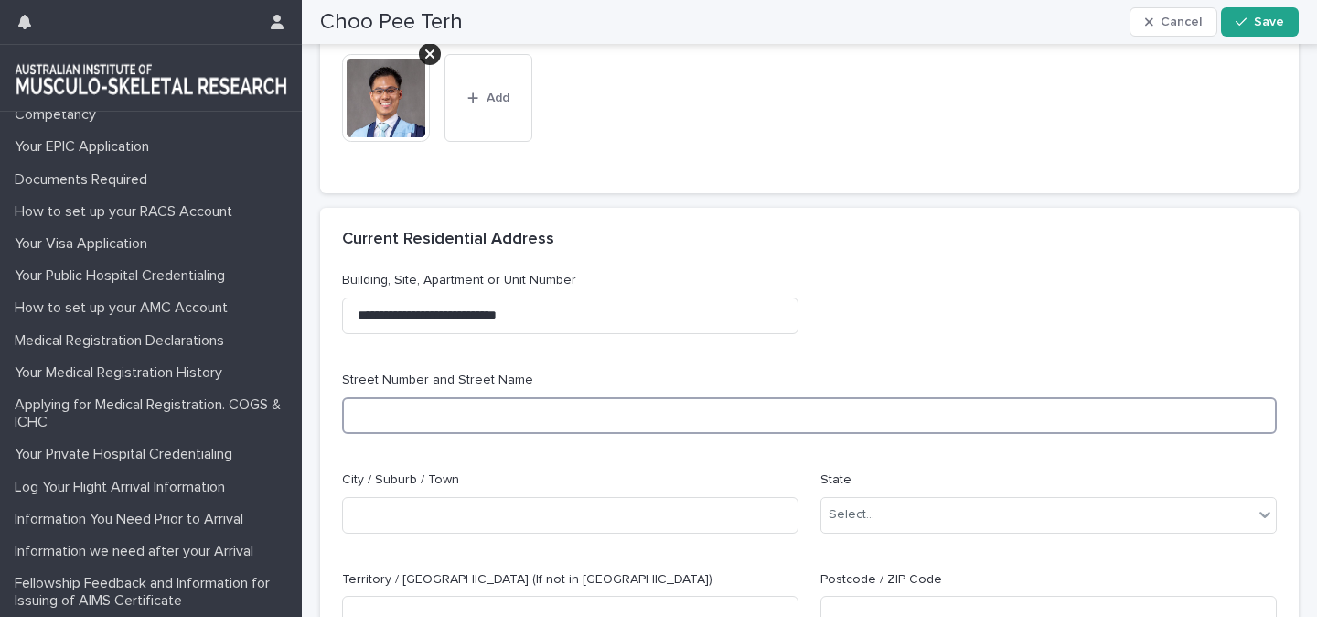
click at [478, 416] on input at bounding box center [809, 415] width 935 height 37
type input "**********"
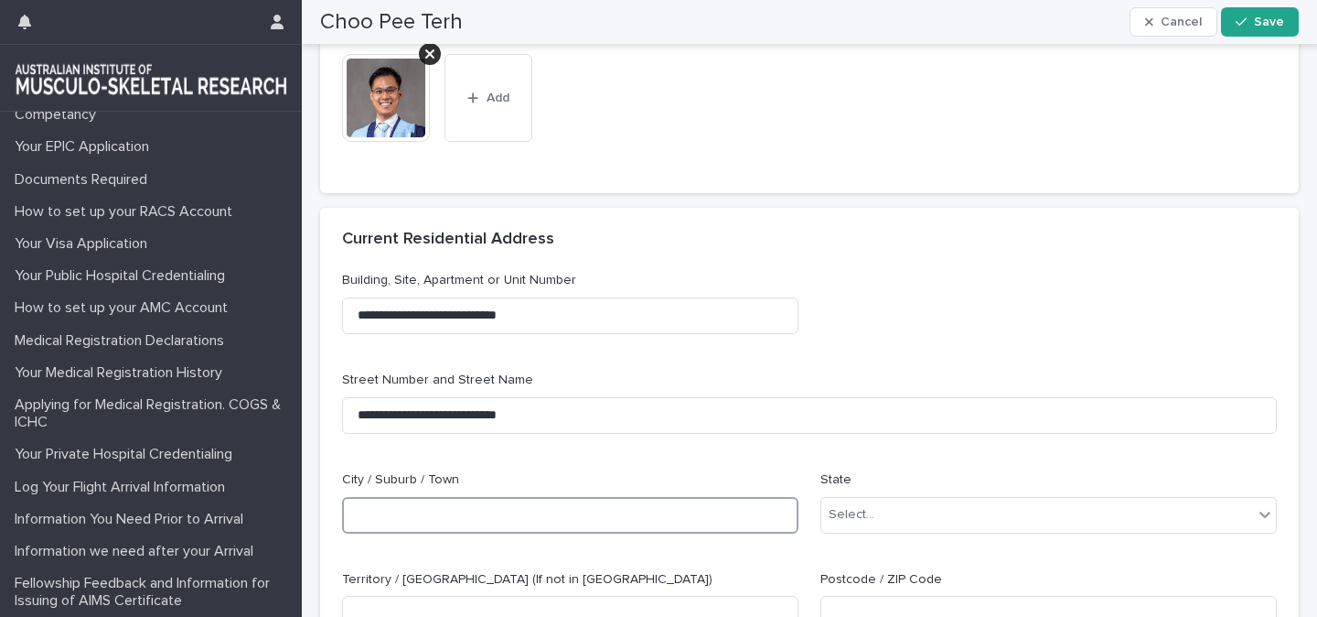
click at [457, 509] on input at bounding box center [570, 515] width 457 height 37
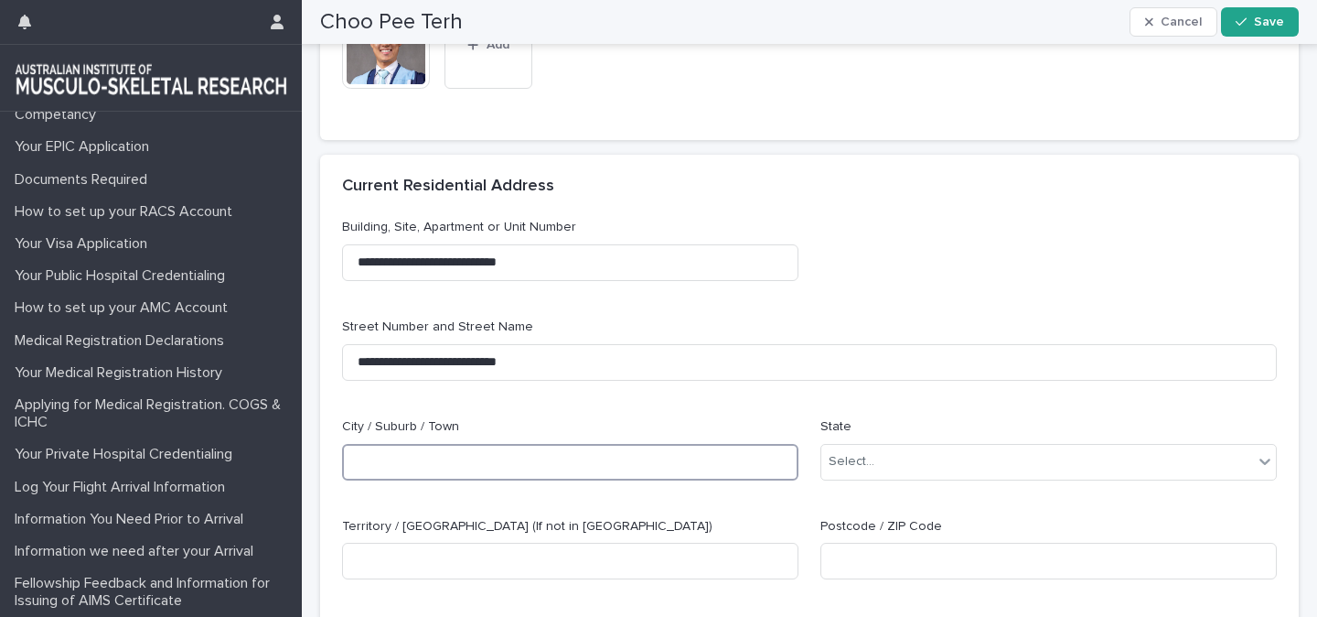
scroll to position [474, 0]
type input "**********"
click at [1163, 461] on div "Select..." at bounding box center [1038, 461] width 432 height 30
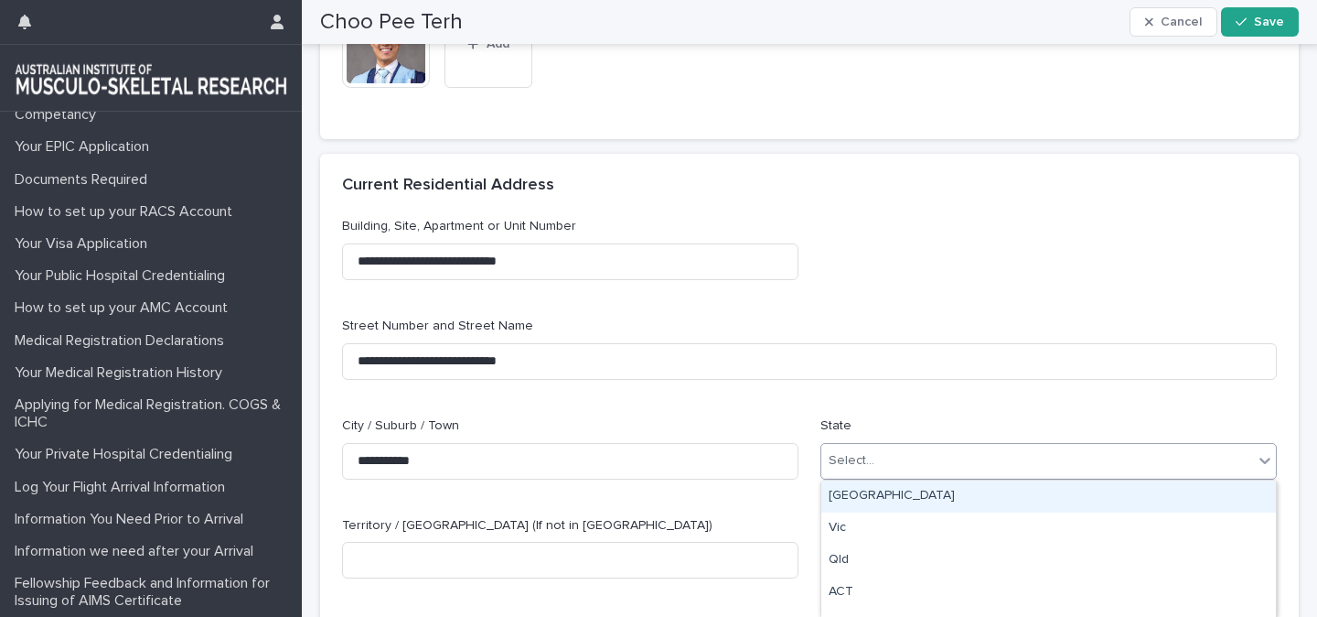
click at [1029, 412] on div "**********" at bounding box center [809, 455] width 935 height 476
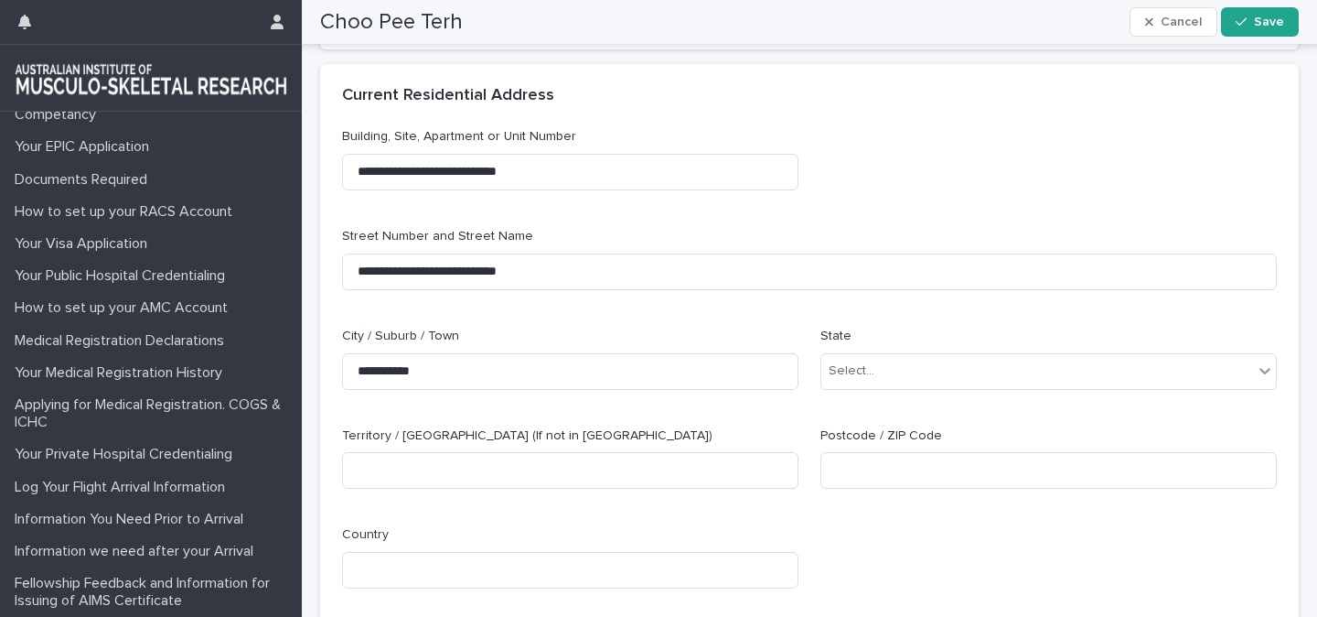
scroll to position [581, 0]
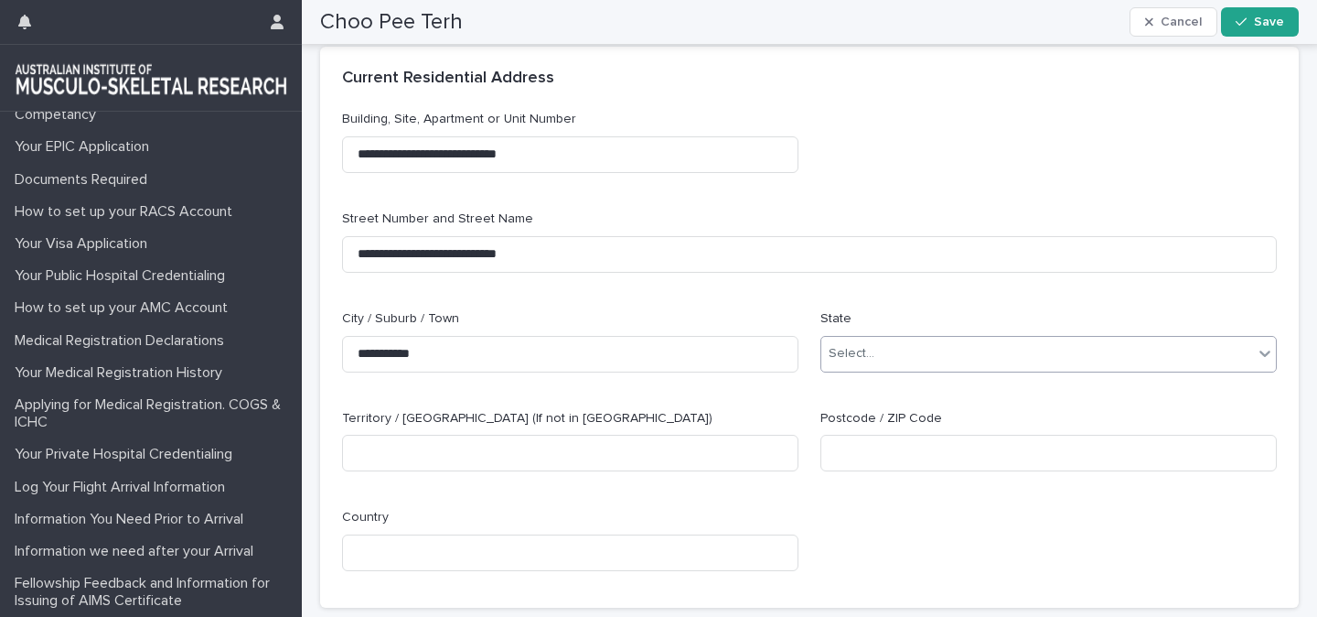
click at [1013, 357] on div "Select..." at bounding box center [1038, 354] width 432 height 30
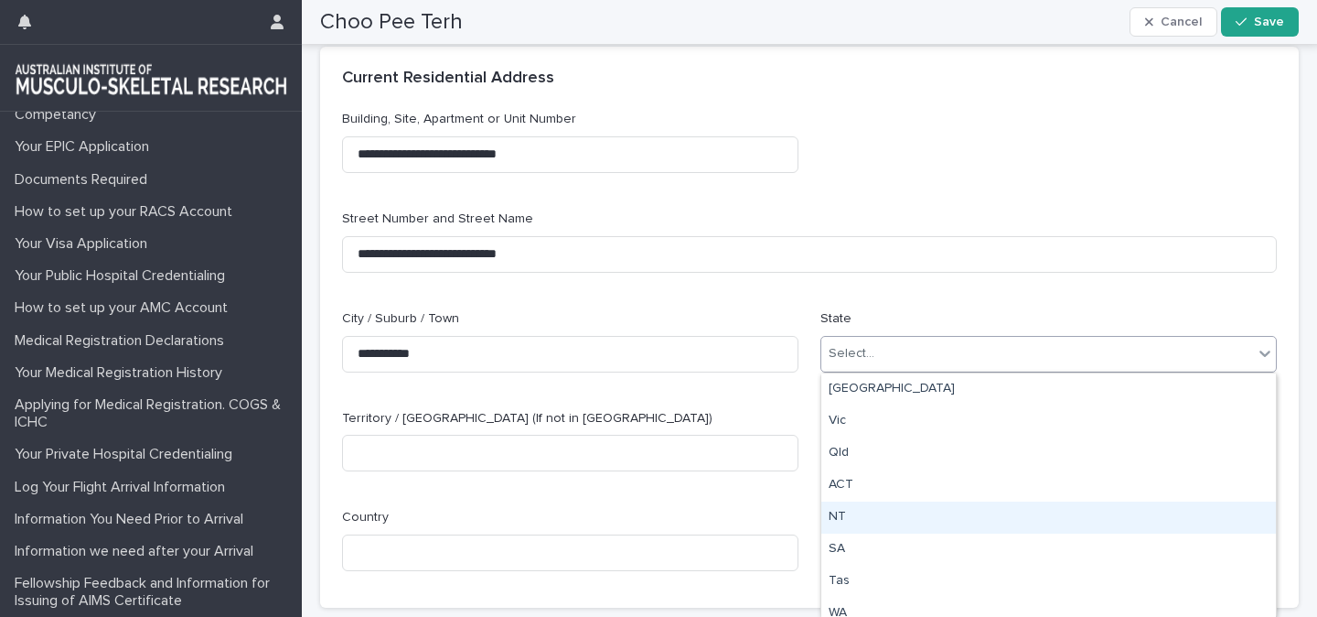
scroll to position [43, 0]
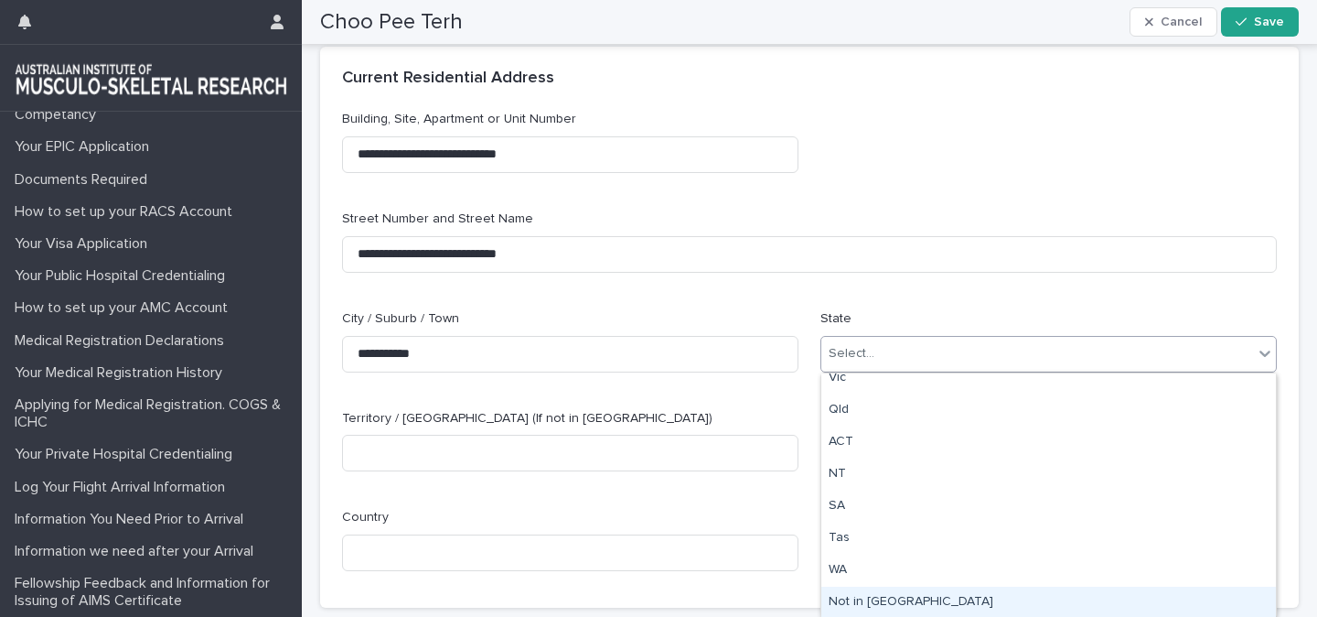
click at [886, 606] on div "Not in [GEOGRAPHIC_DATA]" at bounding box center [1049, 602] width 455 height 32
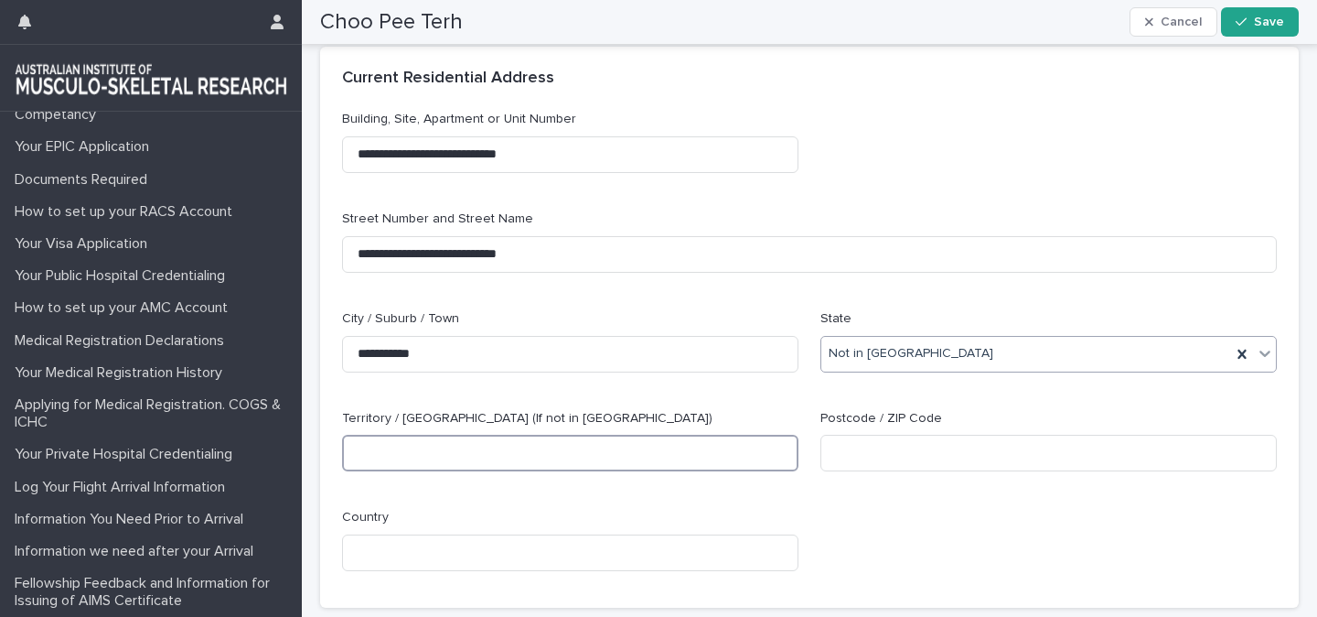
click at [559, 445] on input at bounding box center [570, 453] width 457 height 37
type input "**********"
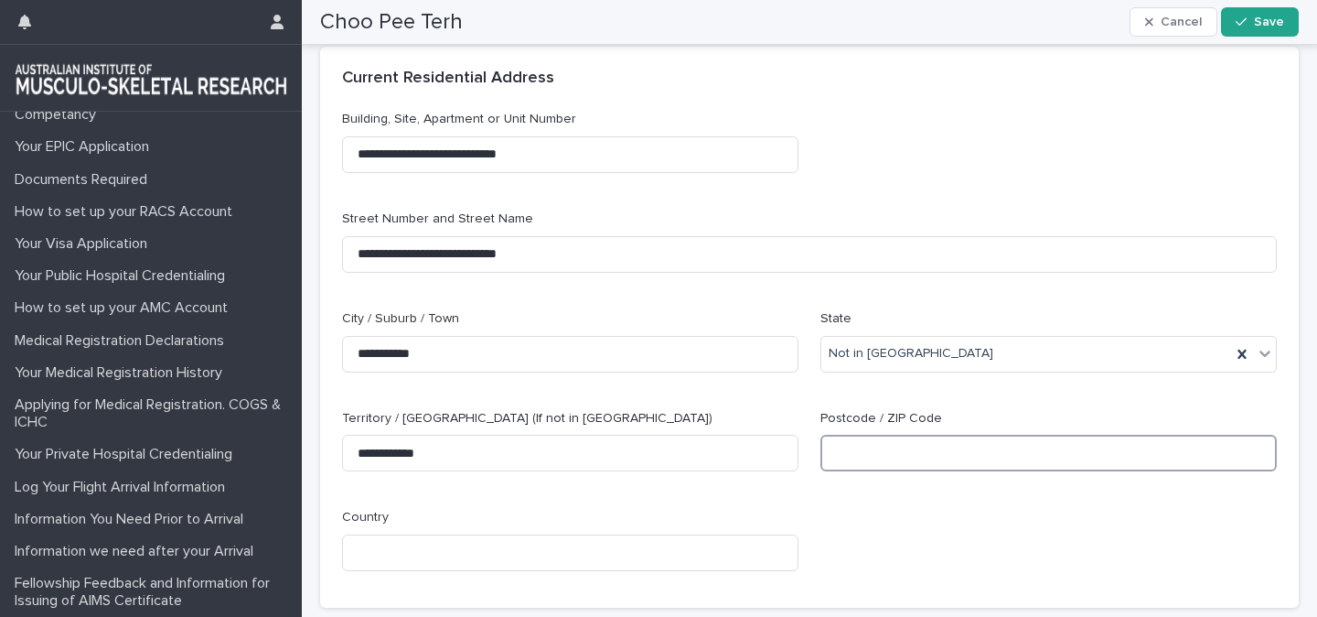
click at [869, 457] on input at bounding box center [1049, 453] width 457 height 37
type input "*****"
click at [846, 541] on div "**********" at bounding box center [809, 348] width 935 height 476
click at [662, 554] on input at bounding box center [570, 552] width 457 height 37
type input "*"
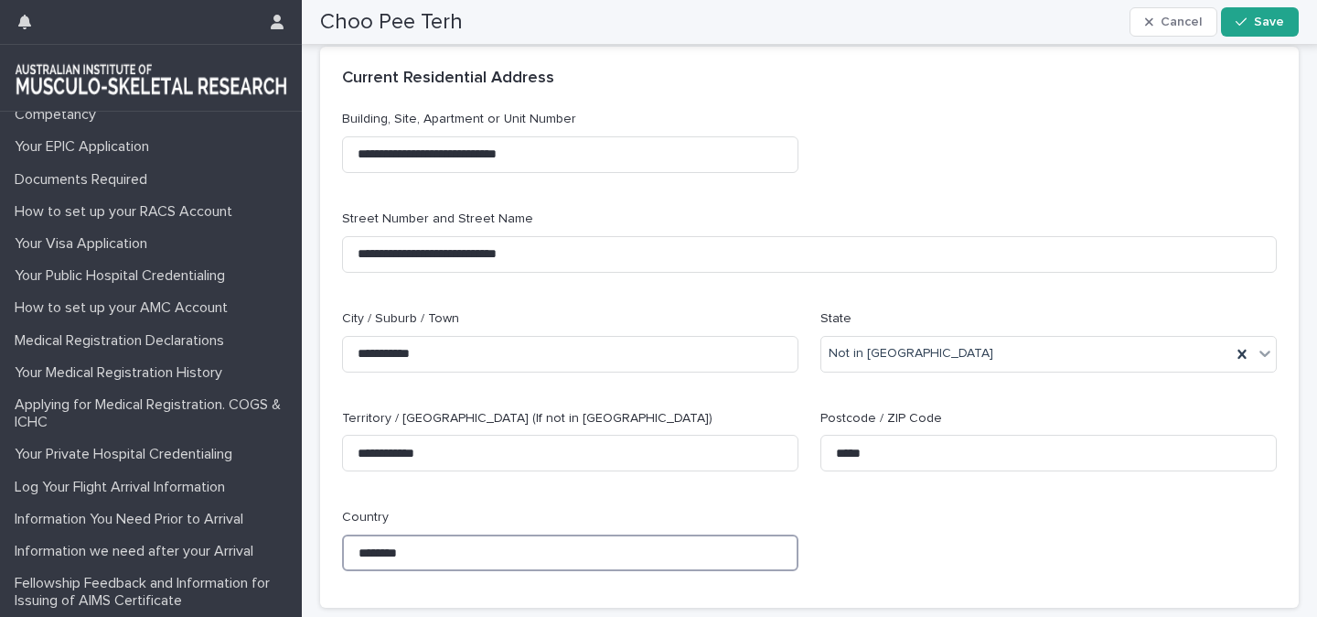
type input "********"
click at [1027, 584] on div "**********" at bounding box center [809, 348] width 935 height 476
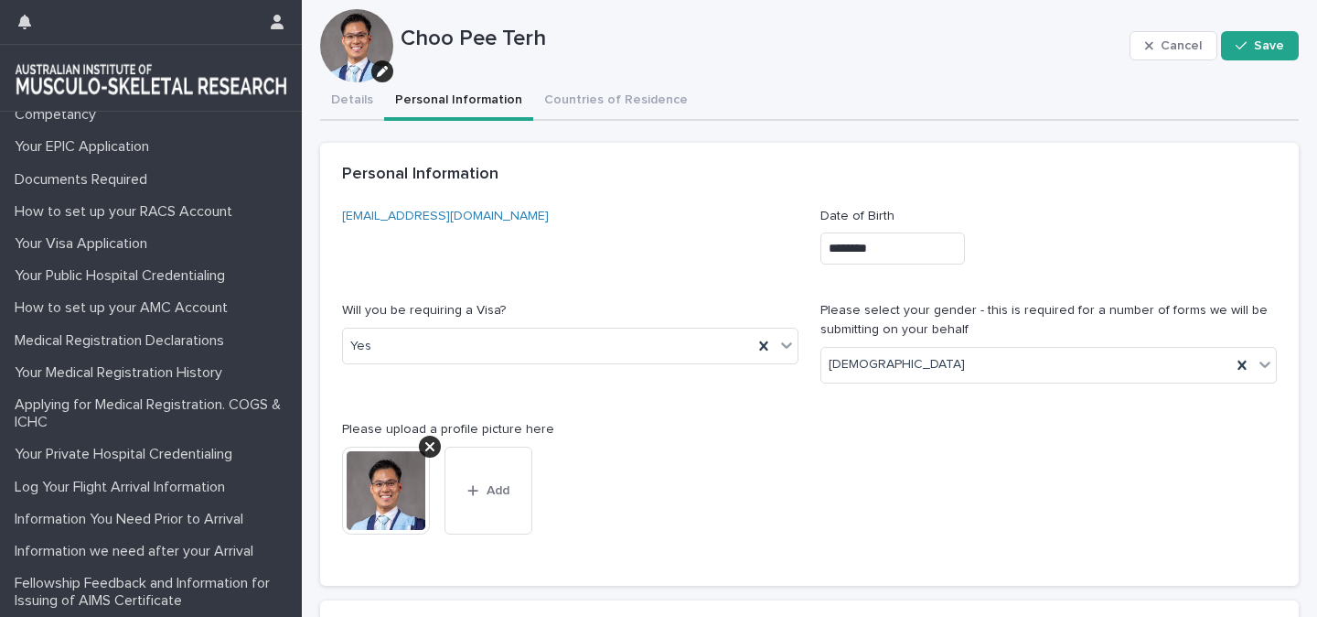
scroll to position [0, 0]
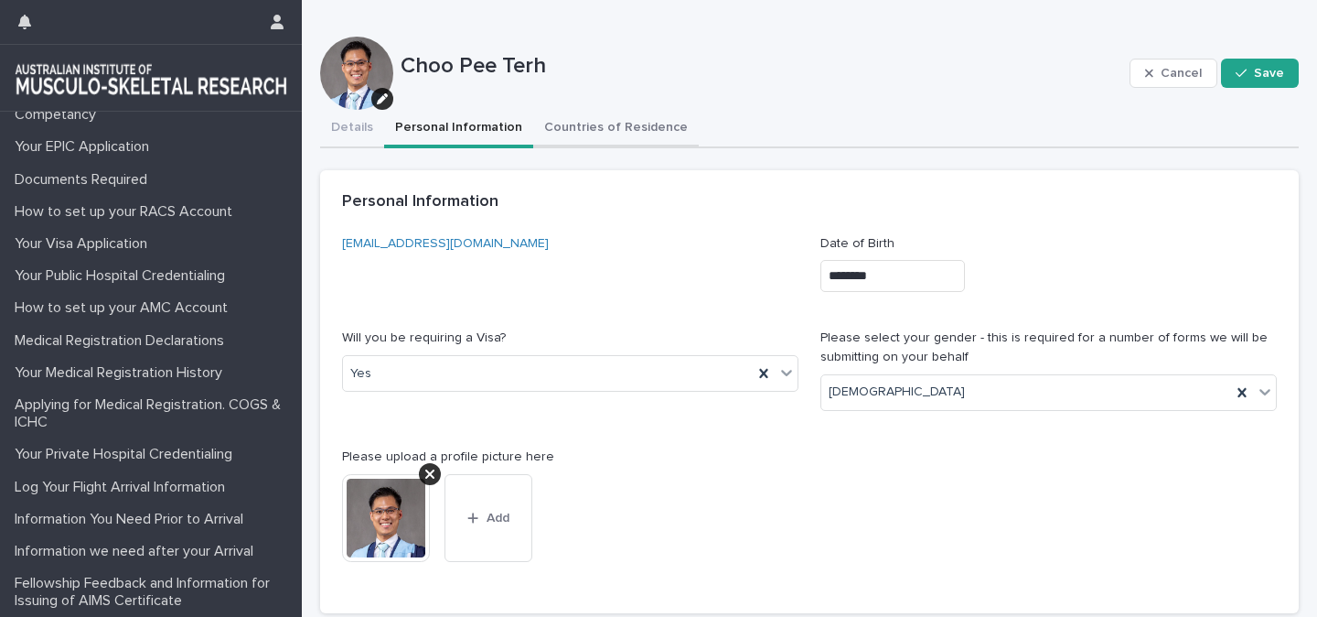
click at [556, 134] on button "Countries of Residence" at bounding box center [616, 129] width 166 height 38
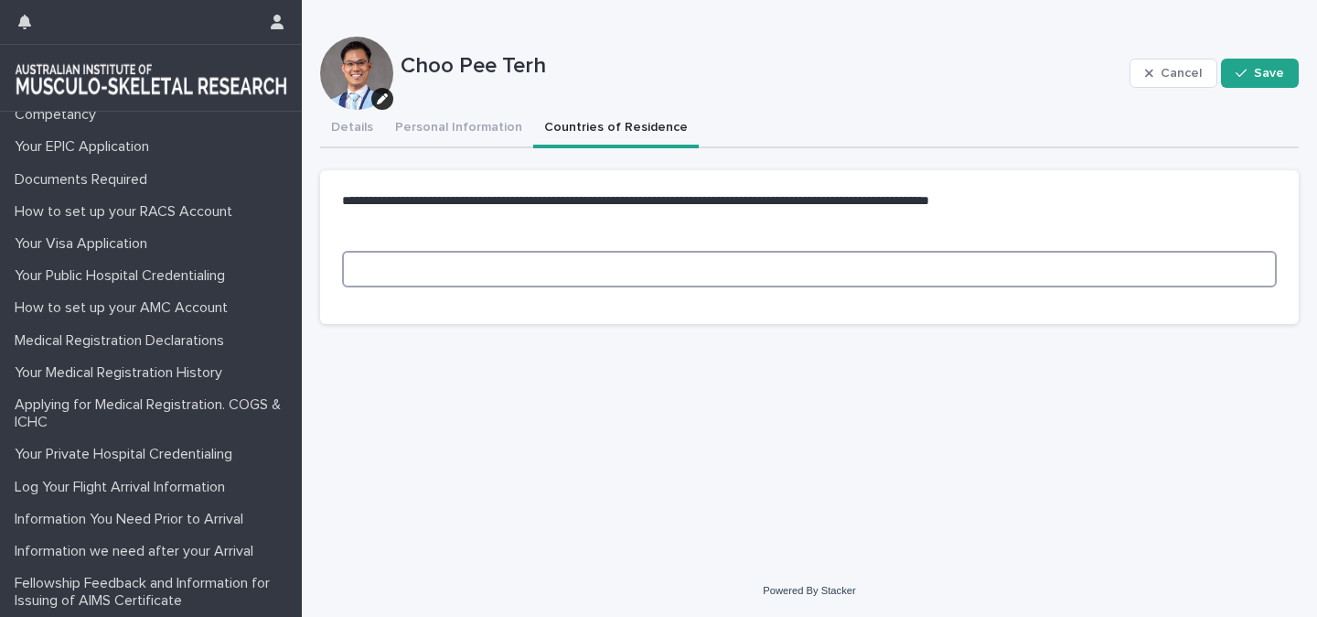
click at [657, 279] on input at bounding box center [809, 269] width 935 height 37
type input "********"
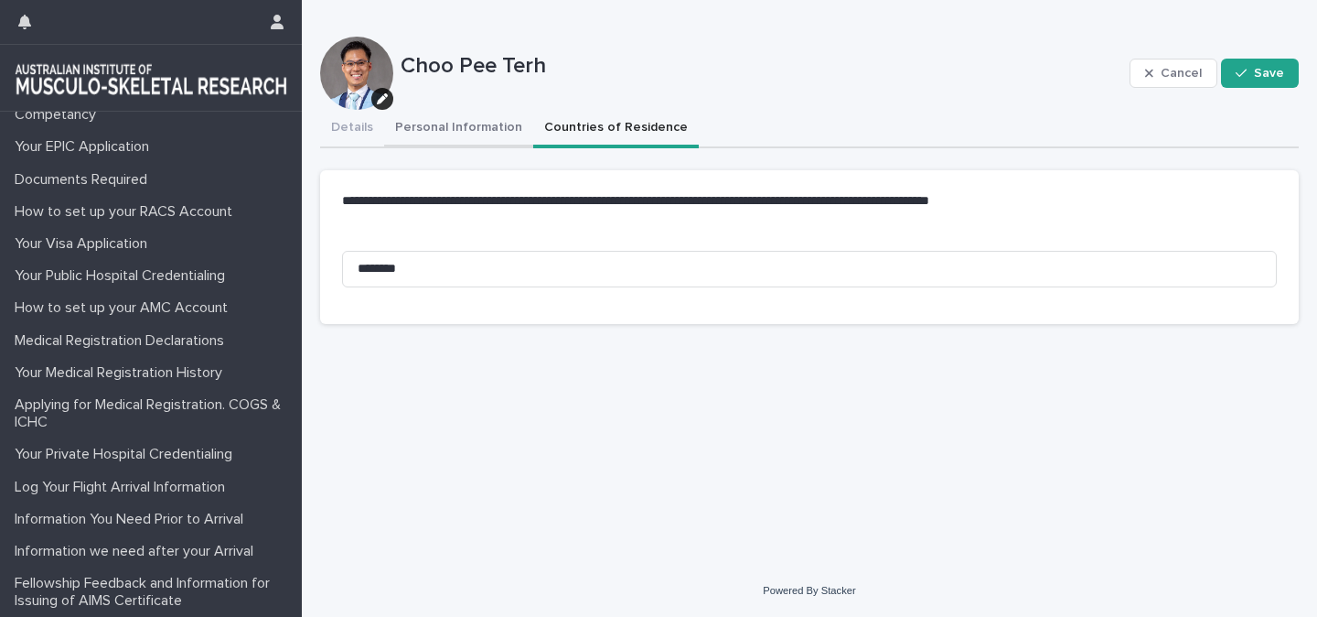
click at [478, 137] on button "Personal Information" at bounding box center [458, 129] width 149 height 38
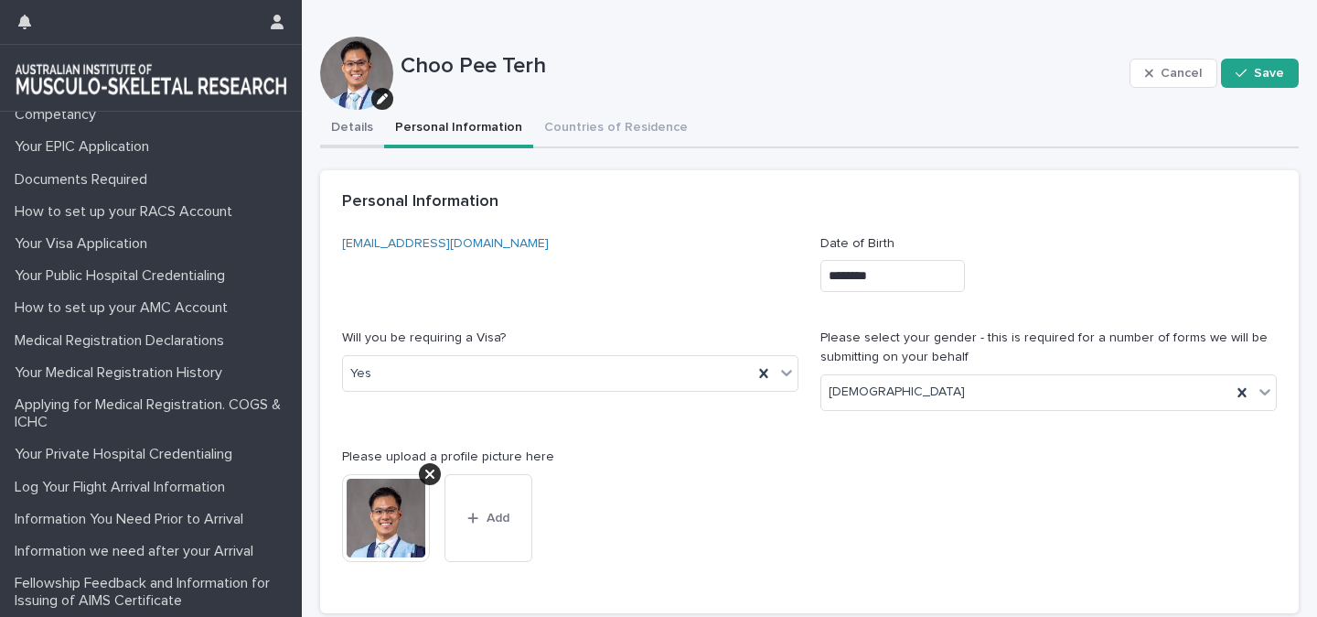
click at [351, 136] on button "Details" at bounding box center [352, 129] width 64 height 38
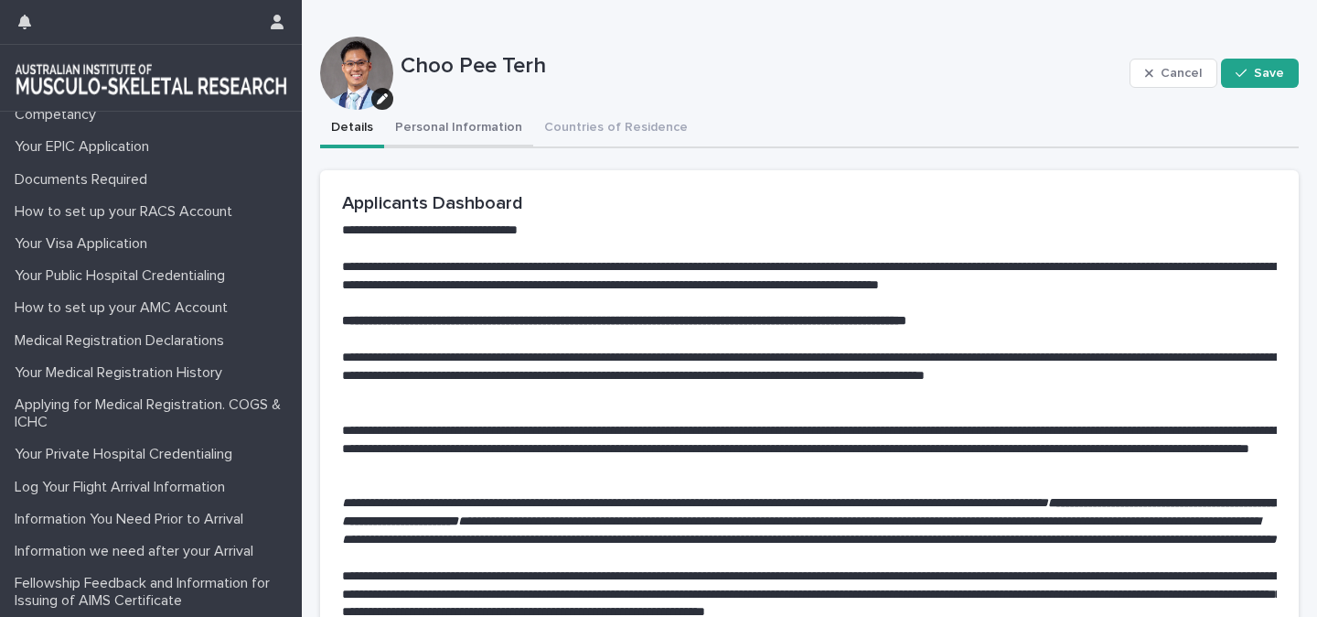
click at [473, 124] on button "Personal Information" at bounding box center [458, 129] width 149 height 38
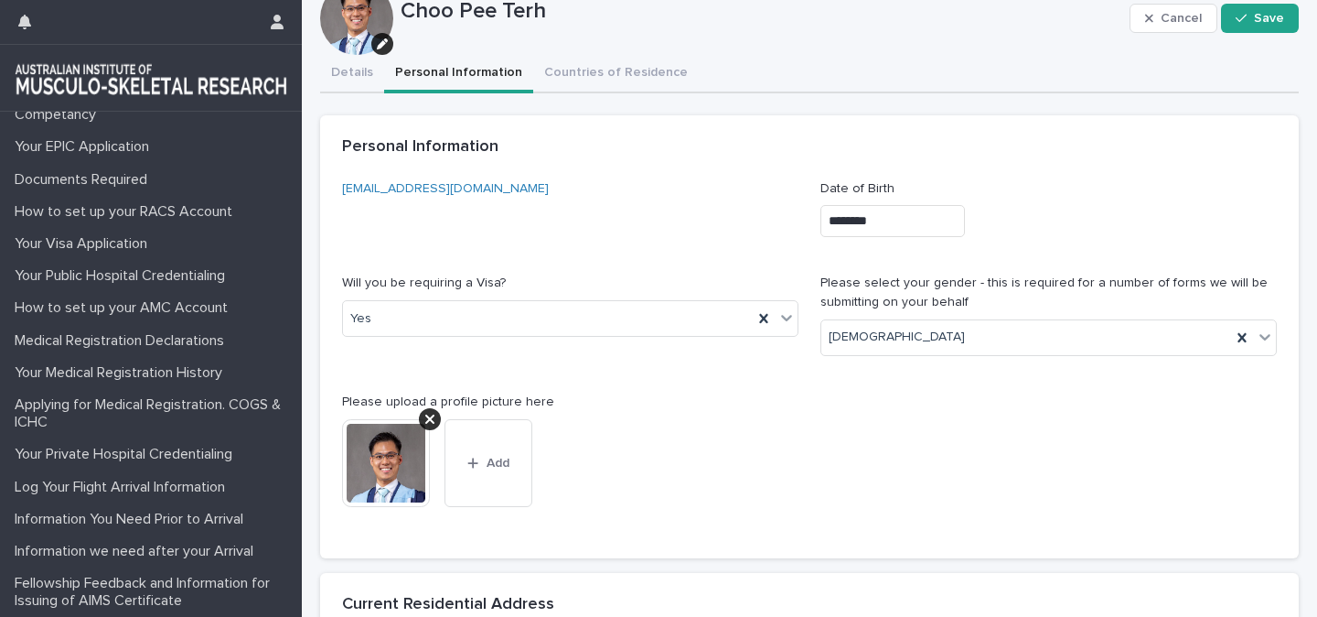
scroll to position [65, 0]
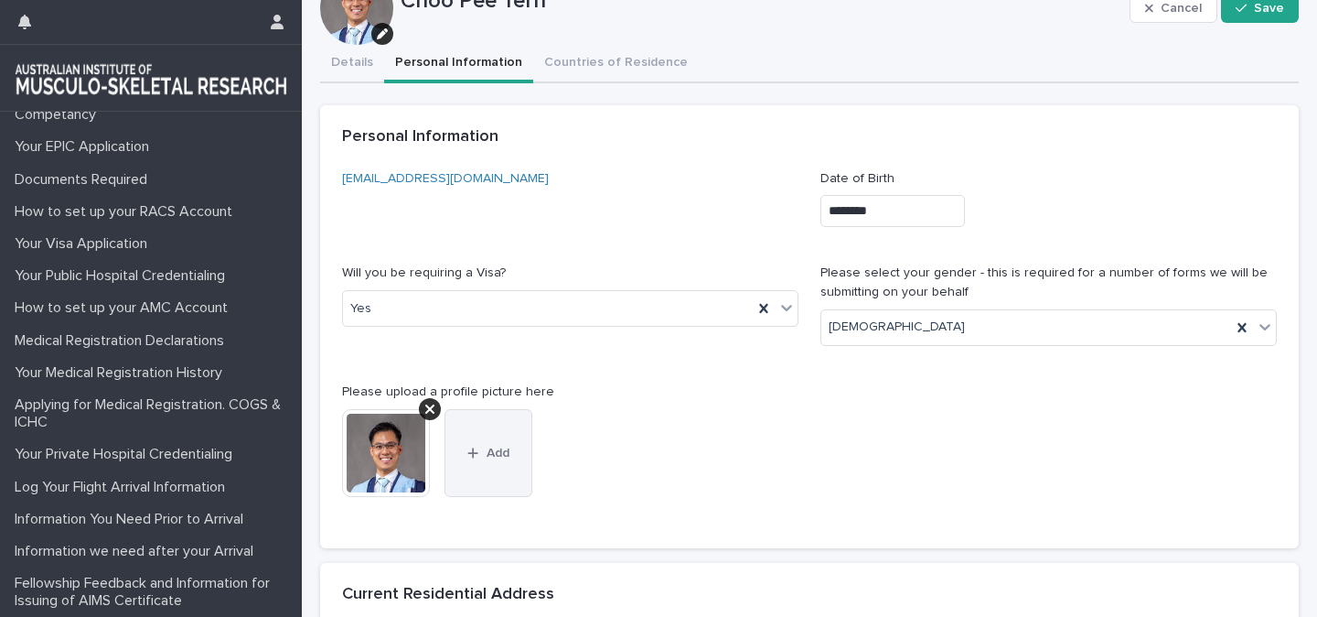
click at [472, 456] on icon "button" at bounding box center [473, 452] width 10 height 10
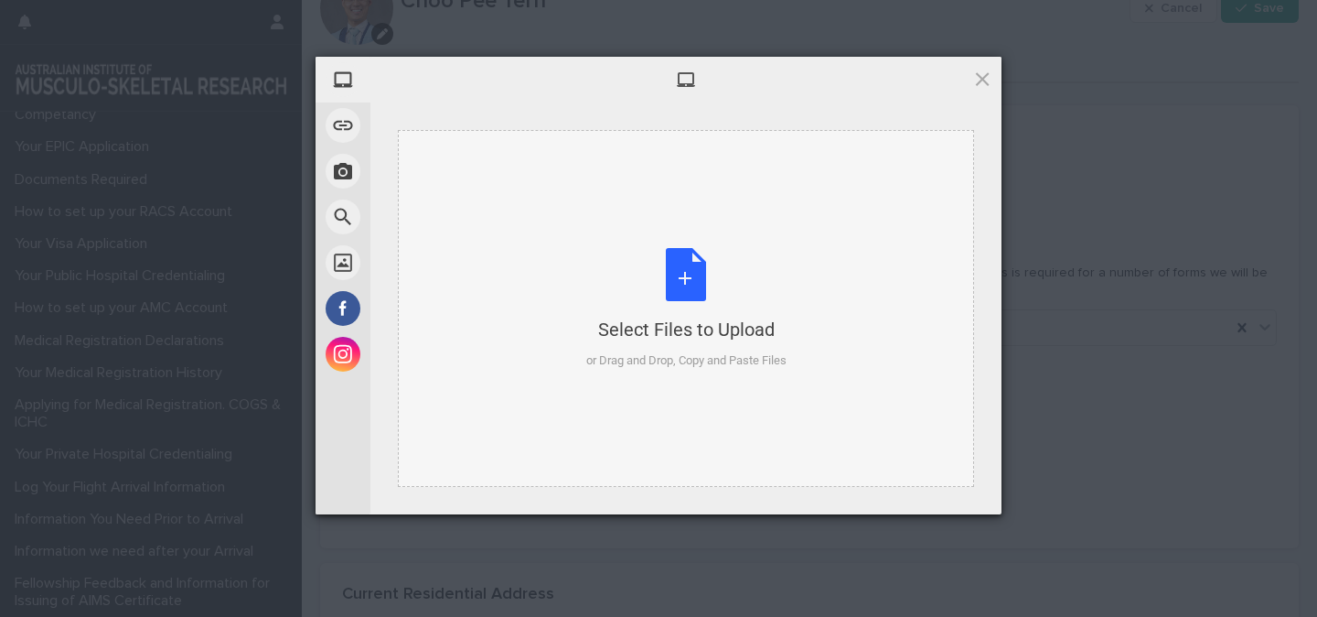
click at [697, 294] on div "Select Files to Upload or Drag and Drop, Copy and Paste Files" at bounding box center [686, 309] width 200 height 122
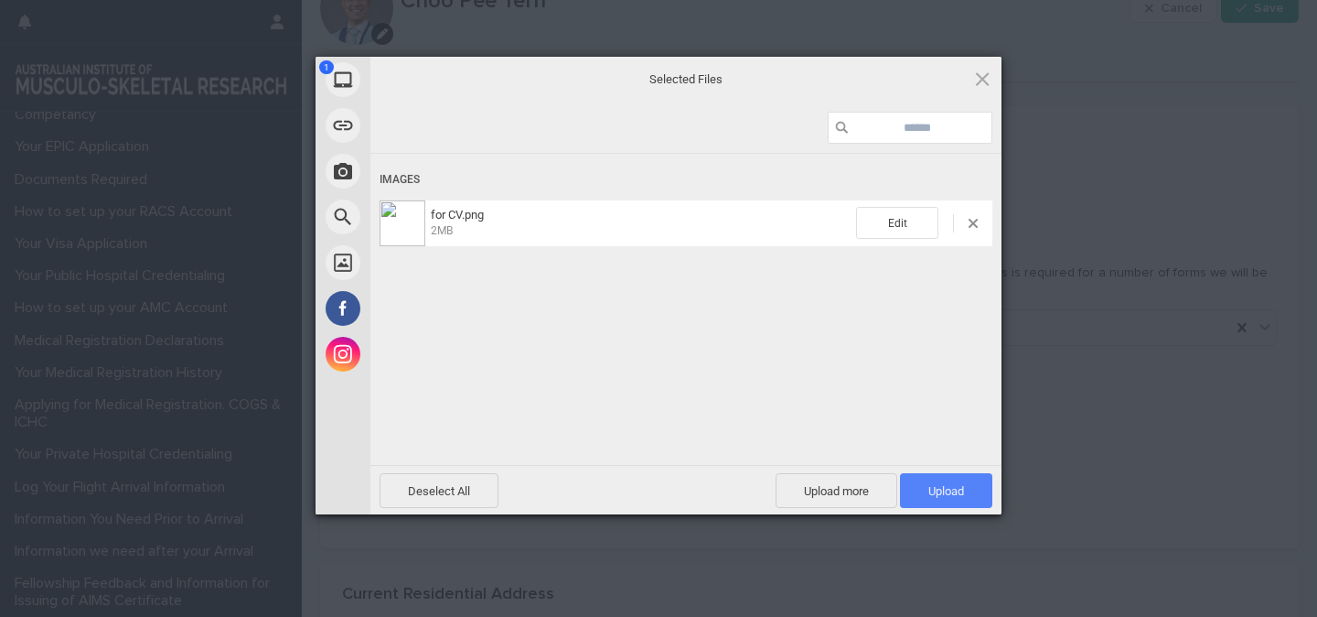
click at [924, 489] on span "Upload 1" at bounding box center [946, 490] width 92 height 35
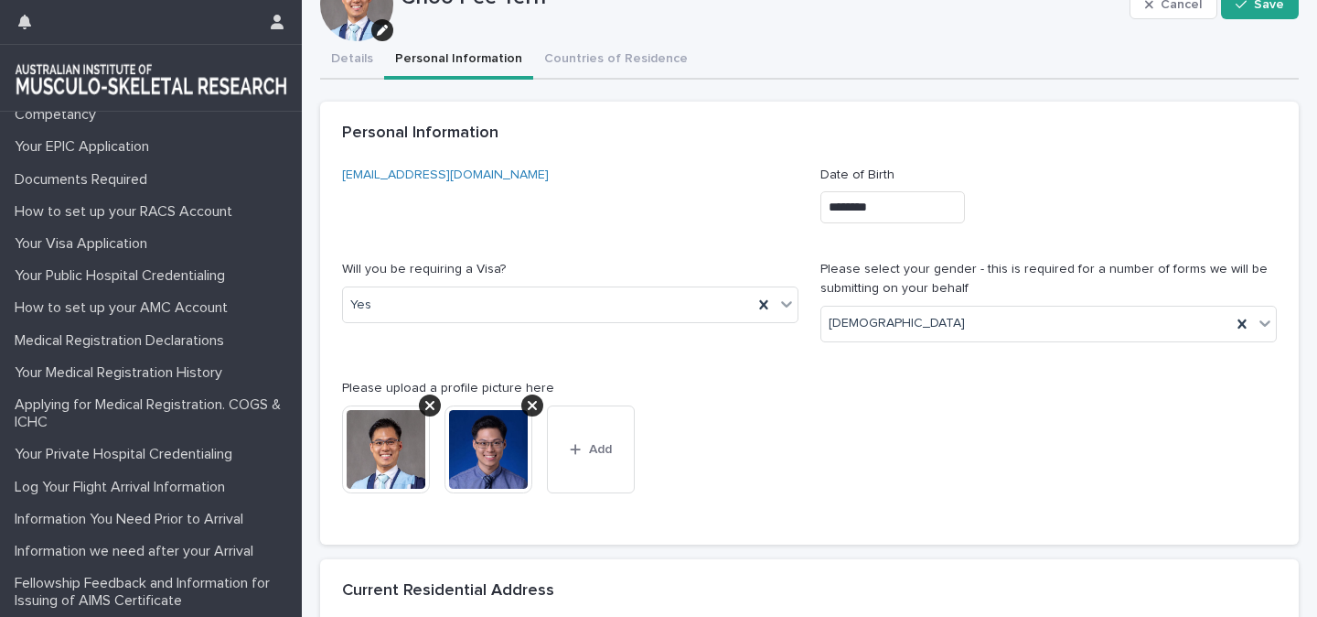
scroll to position [0, 0]
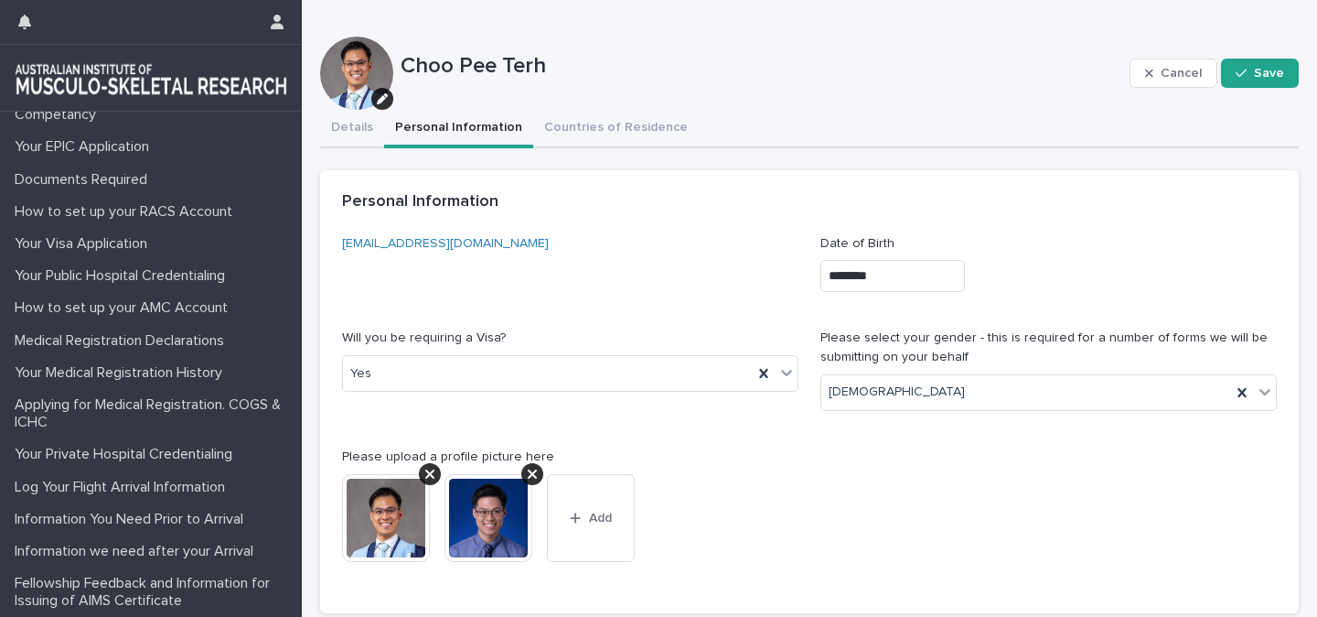
click at [422, 238] on link "[EMAIL_ADDRESS][DOMAIN_NAME]" at bounding box center [445, 243] width 207 height 13
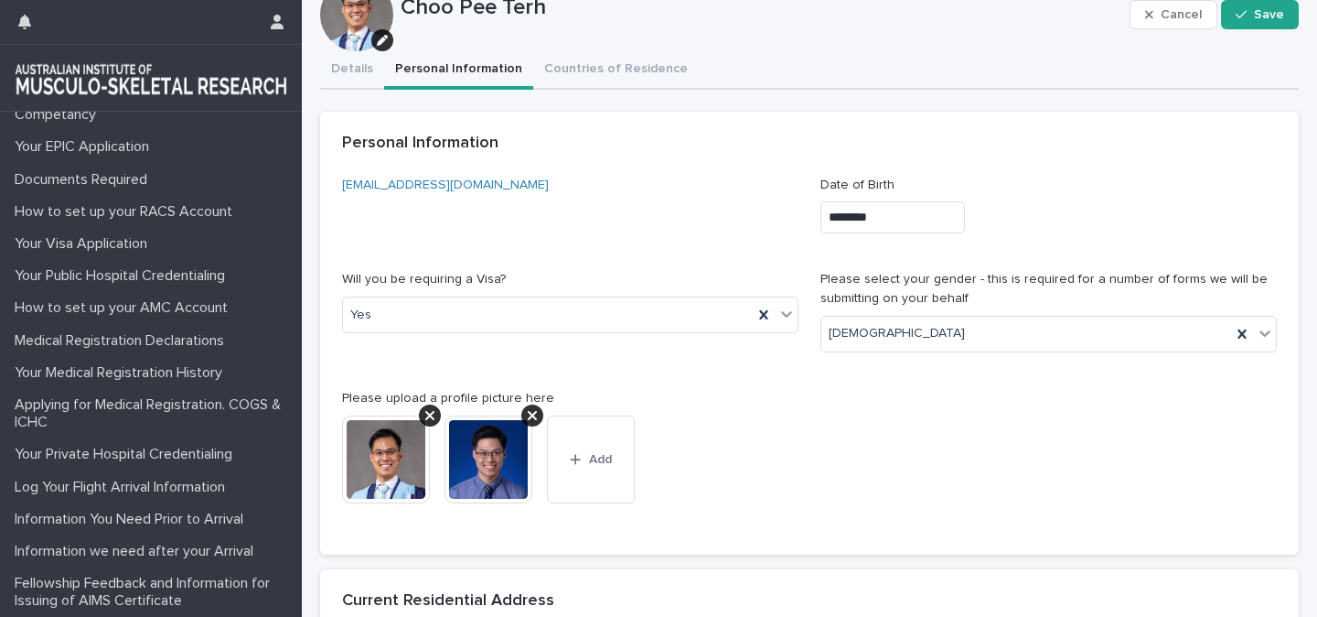
scroll to position [60, 0]
click at [843, 352] on div "Please select your gender - this is required for a number of forms we will be s…" at bounding box center [1049, 316] width 457 height 97
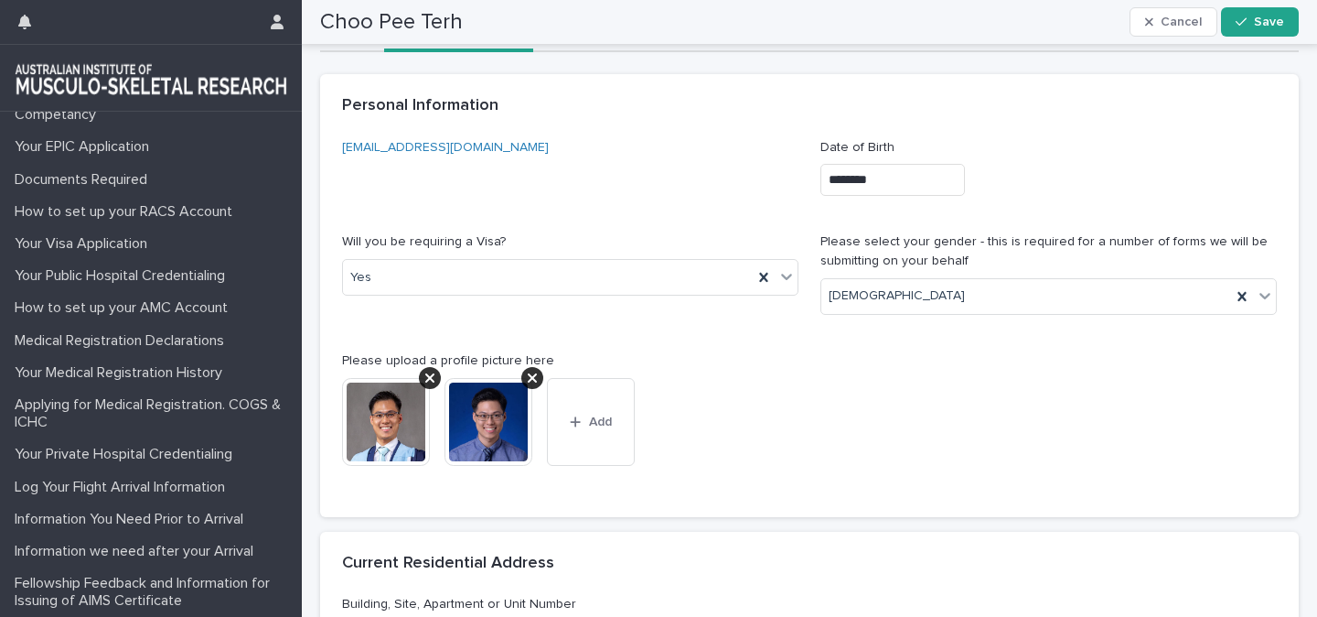
scroll to position [0, 0]
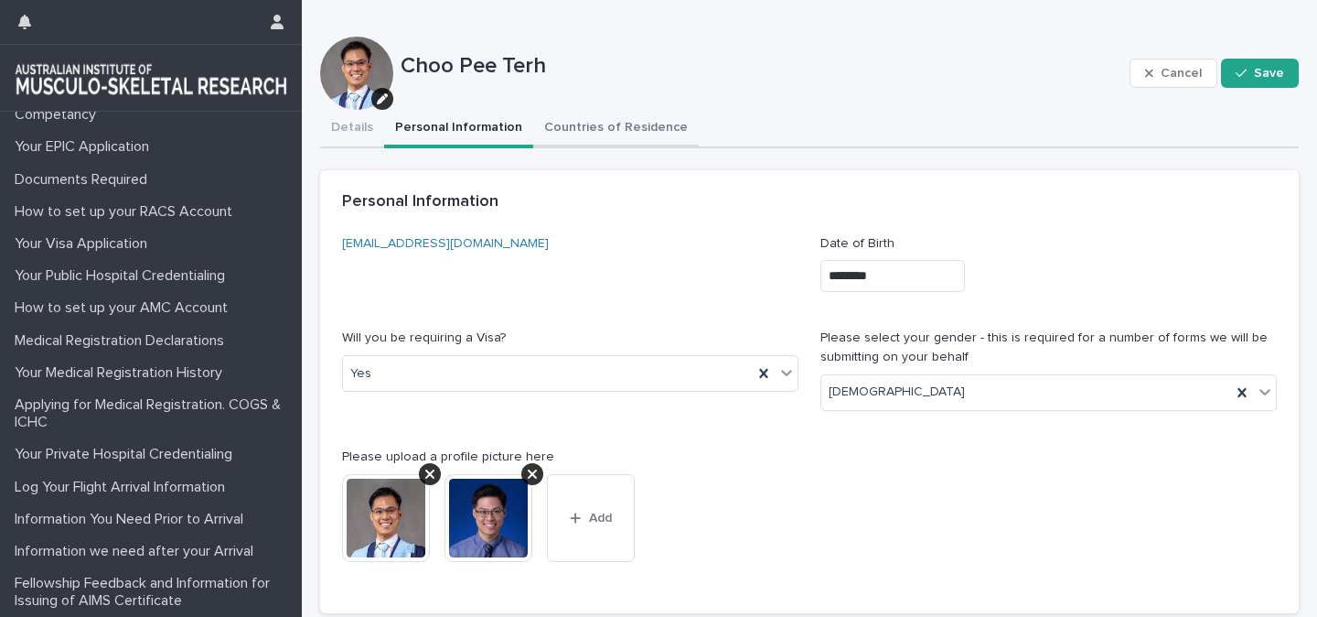
click at [600, 135] on button "Countries of Residence" at bounding box center [616, 129] width 166 height 38
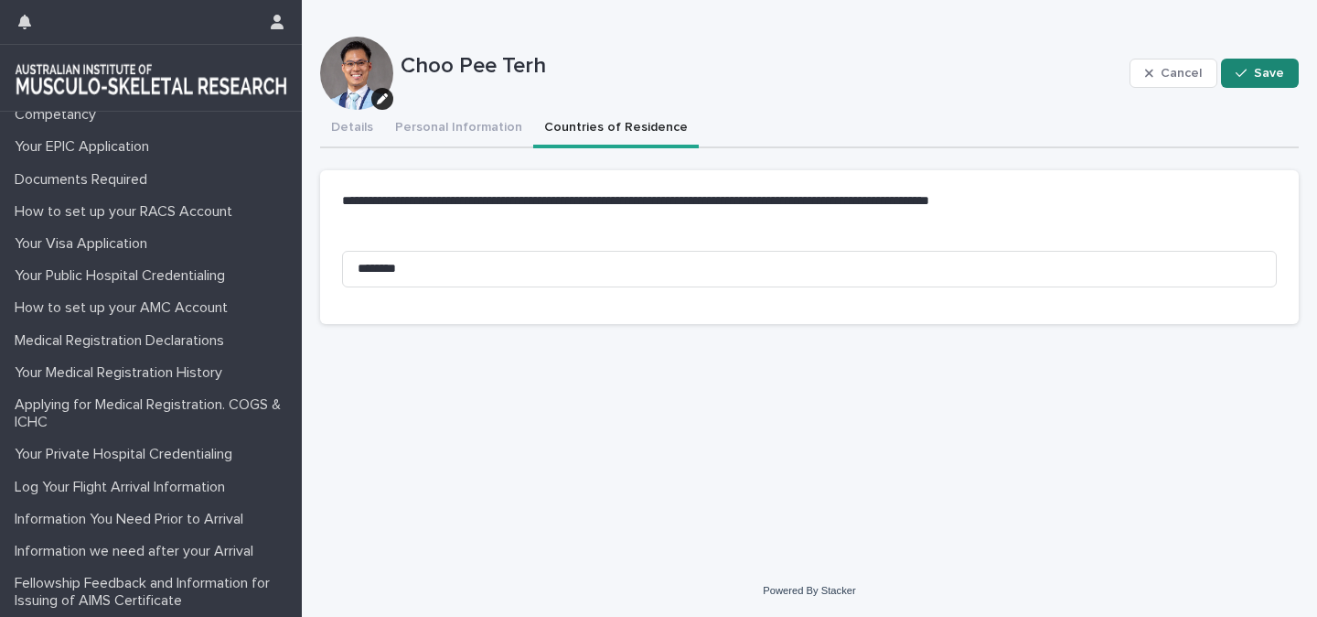
click at [1250, 70] on div "button" at bounding box center [1245, 73] width 18 height 13
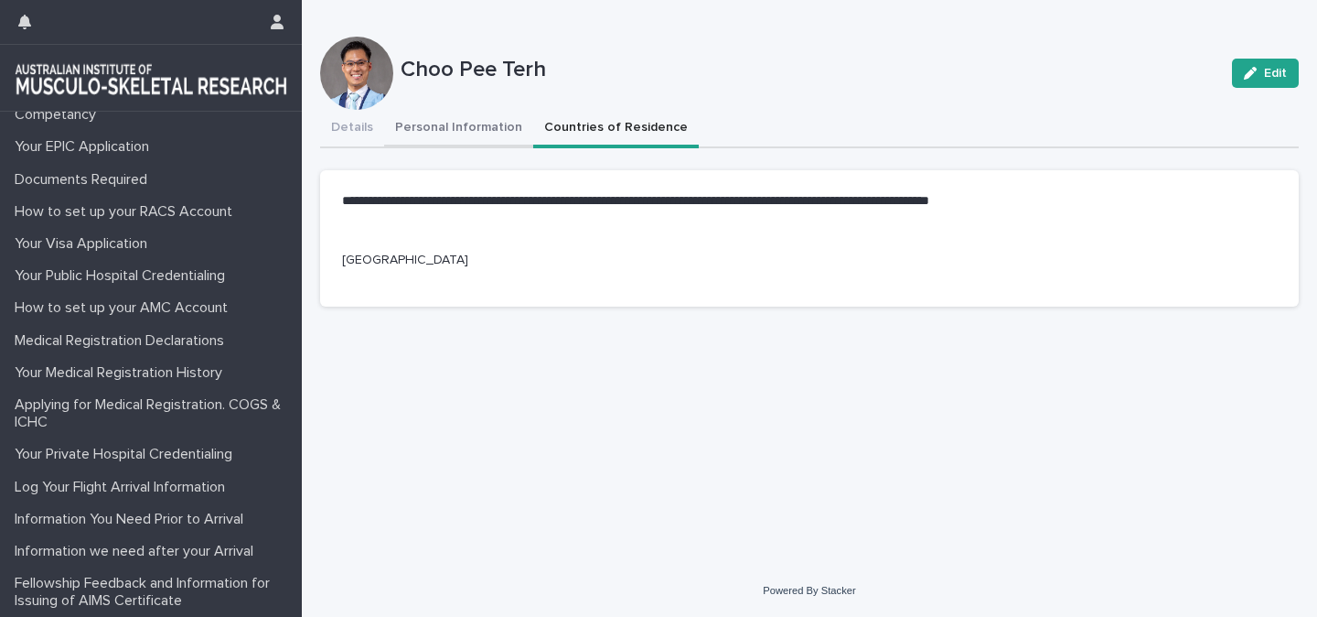
click at [464, 128] on button "Personal Information" at bounding box center [458, 129] width 149 height 38
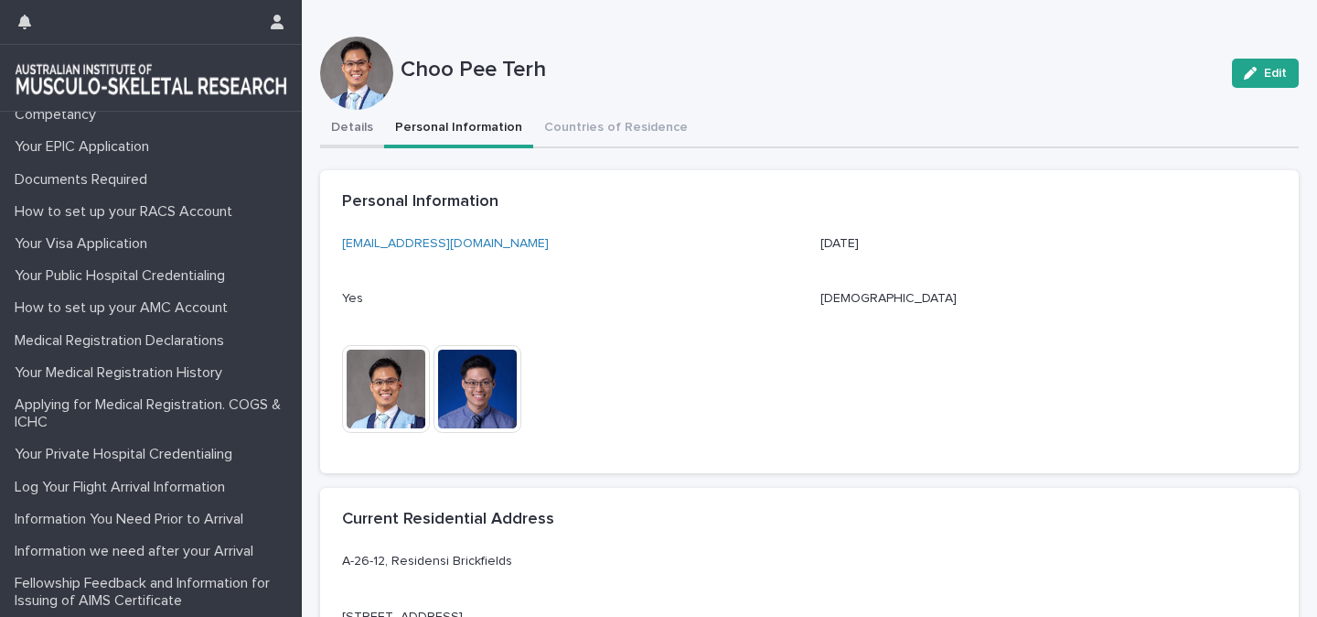
click at [351, 131] on button "Details" at bounding box center [352, 129] width 64 height 38
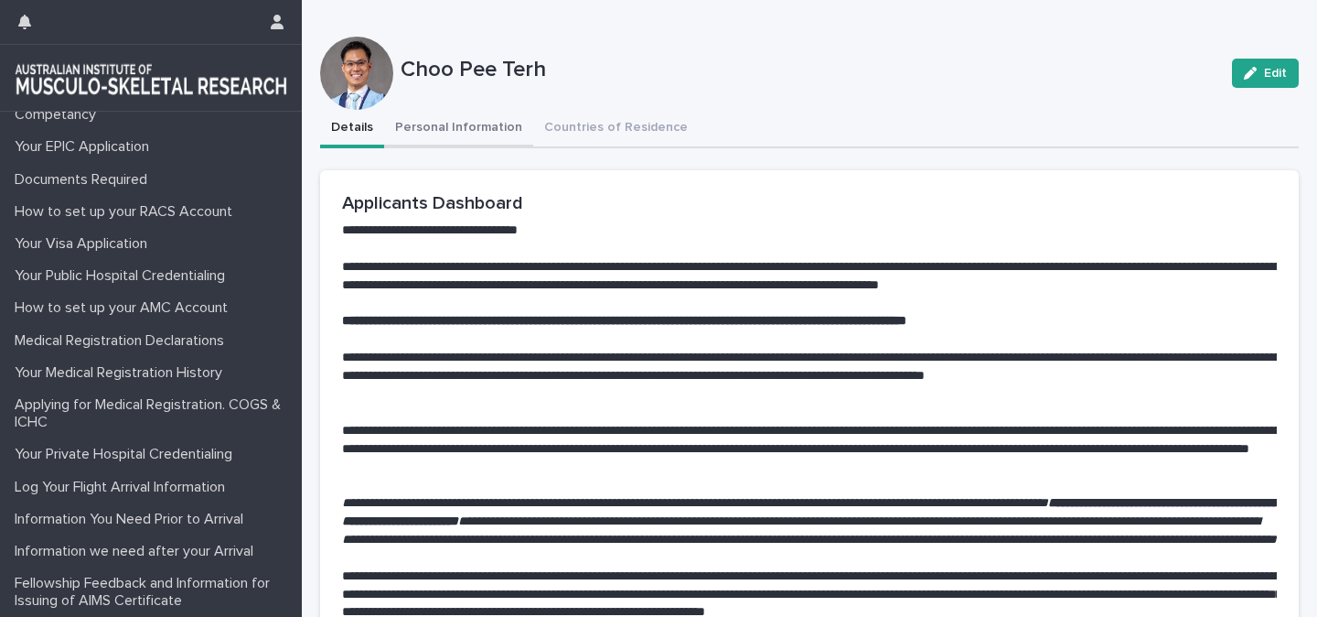
click at [434, 115] on button "Personal Information" at bounding box center [458, 129] width 149 height 38
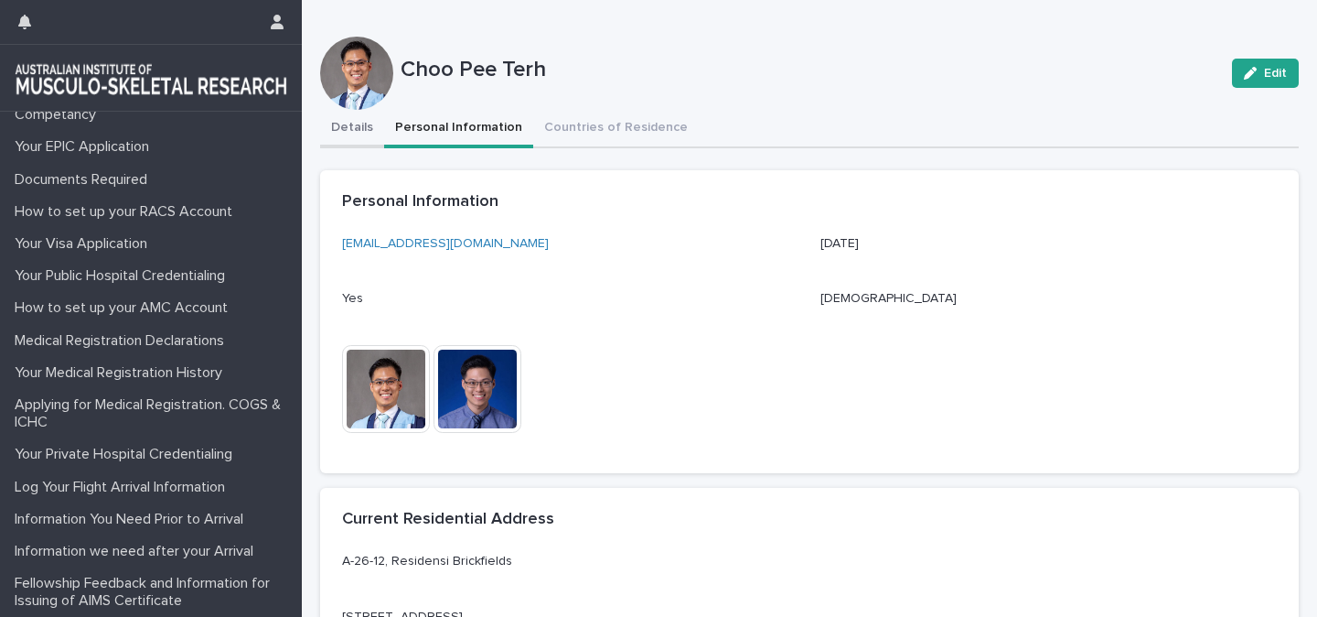
click at [356, 136] on button "Details" at bounding box center [352, 129] width 64 height 38
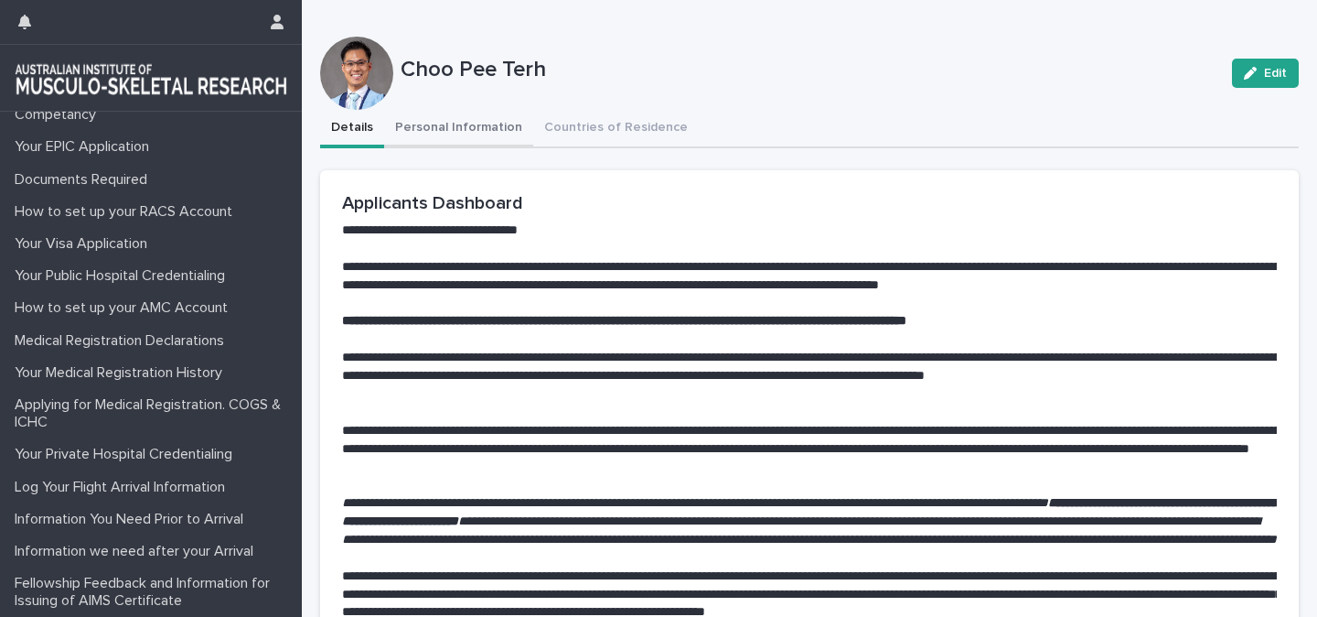
click at [403, 125] on button "Personal Information" at bounding box center [458, 129] width 149 height 38
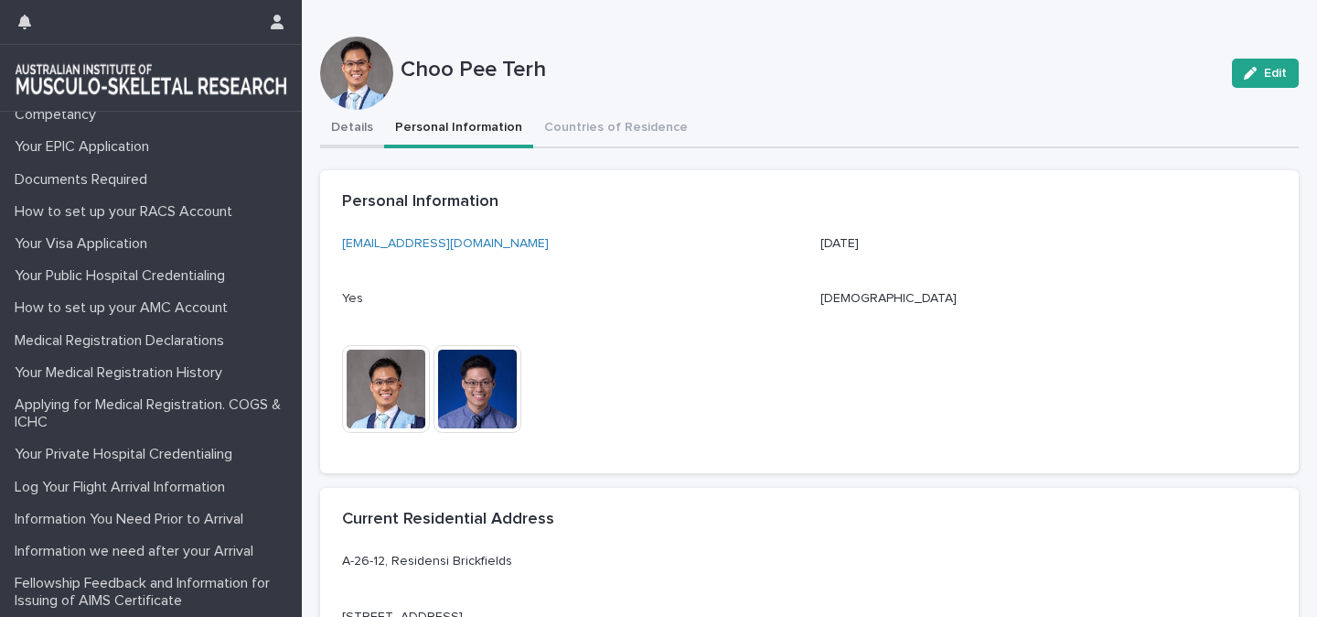
click at [354, 127] on button "Details" at bounding box center [352, 129] width 64 height 38
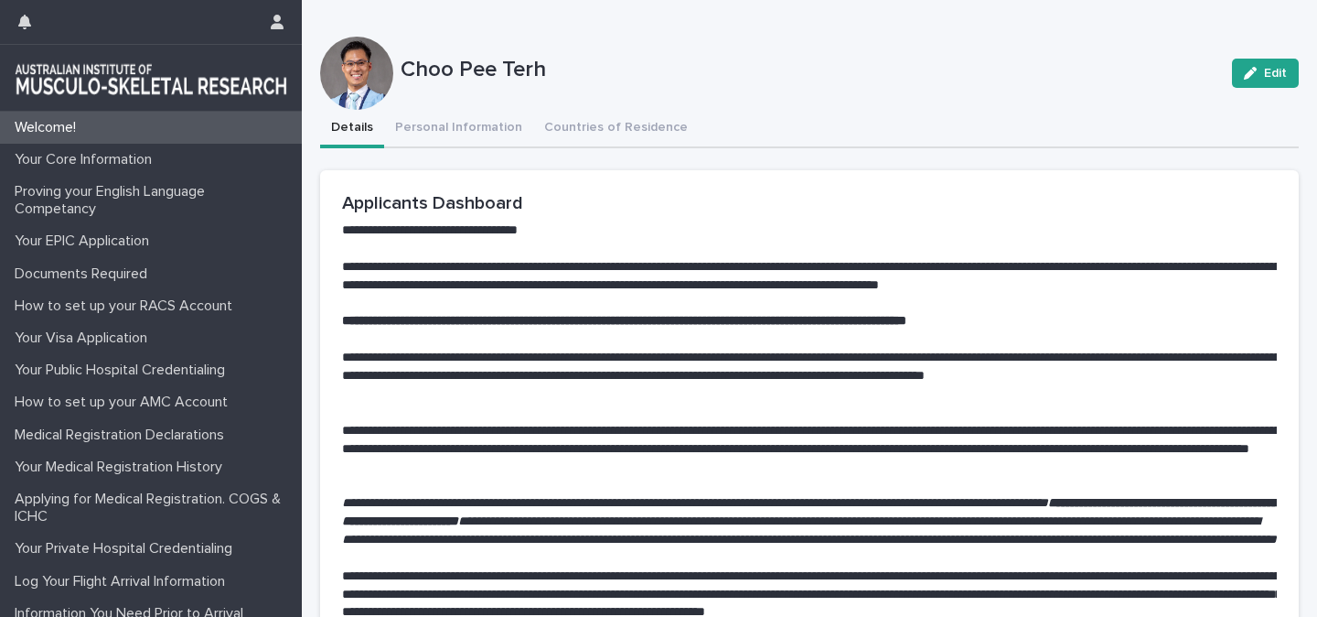
click at [55, 133] on p "Welcome!" at bounding box center [48, 127] width 83 height 17
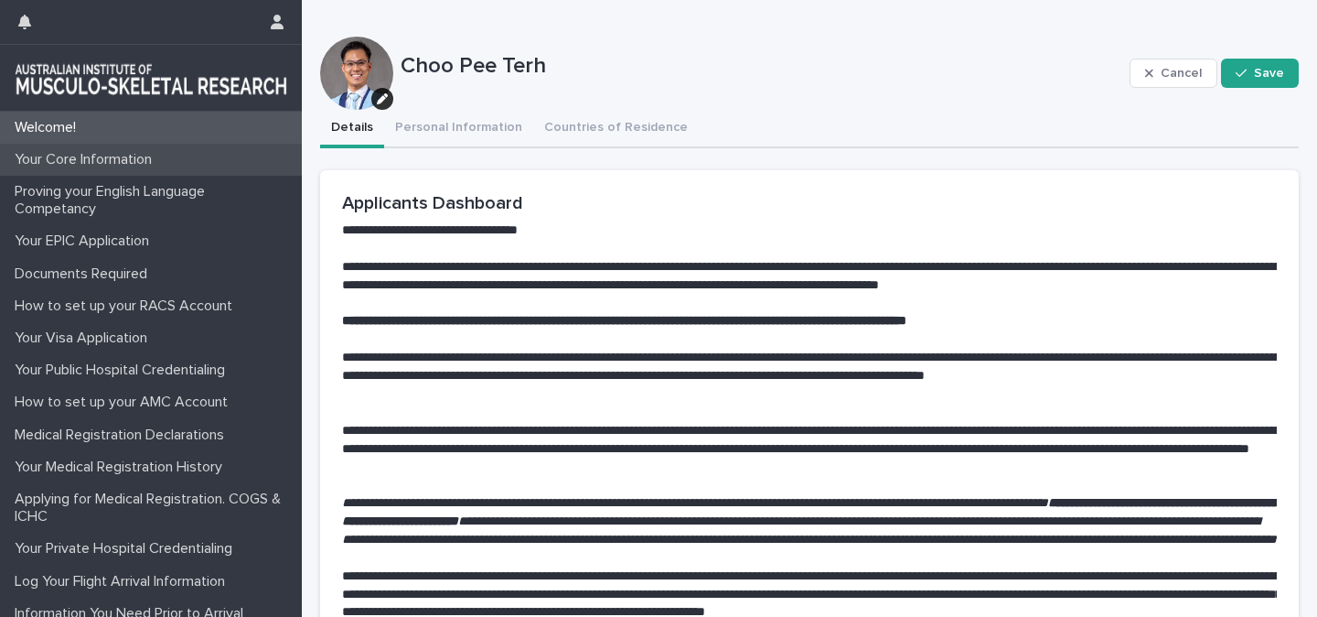
click at [59, 159] on p "Your Core Information" at bounding box center [86, 159] width 159 height 17
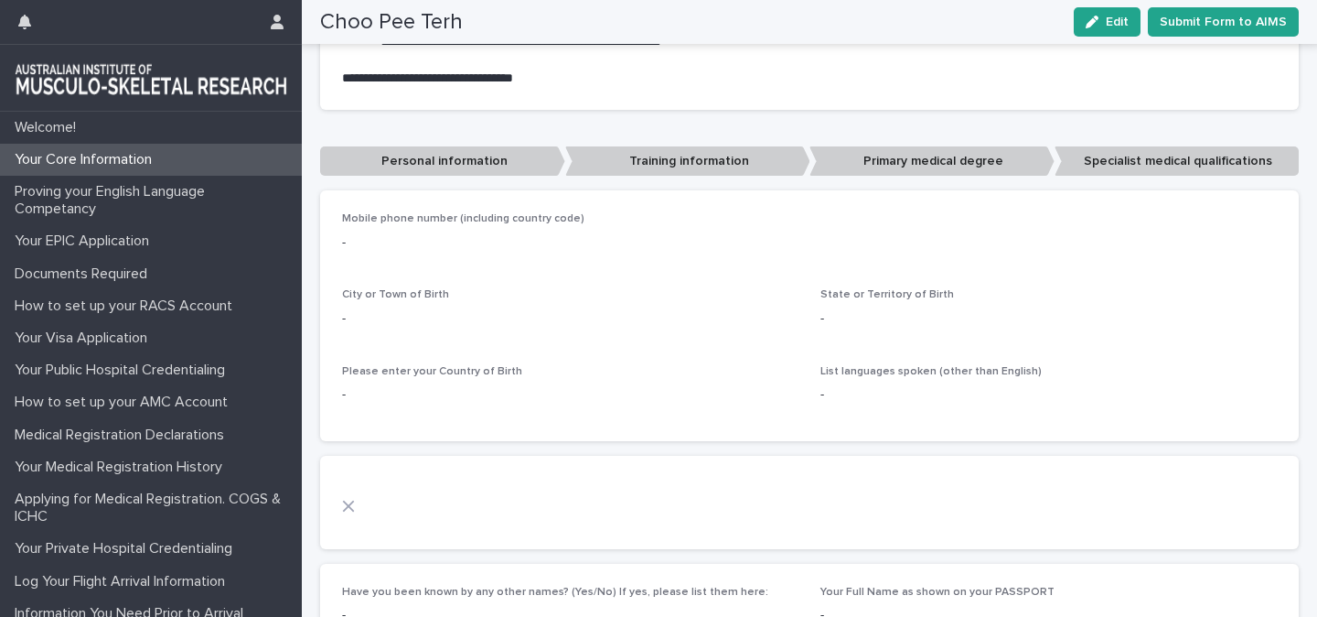
scroll to position [537, 0]
click at [445, 164] on p "Personal information" at bounding box center [442, 160] width 245 height 30
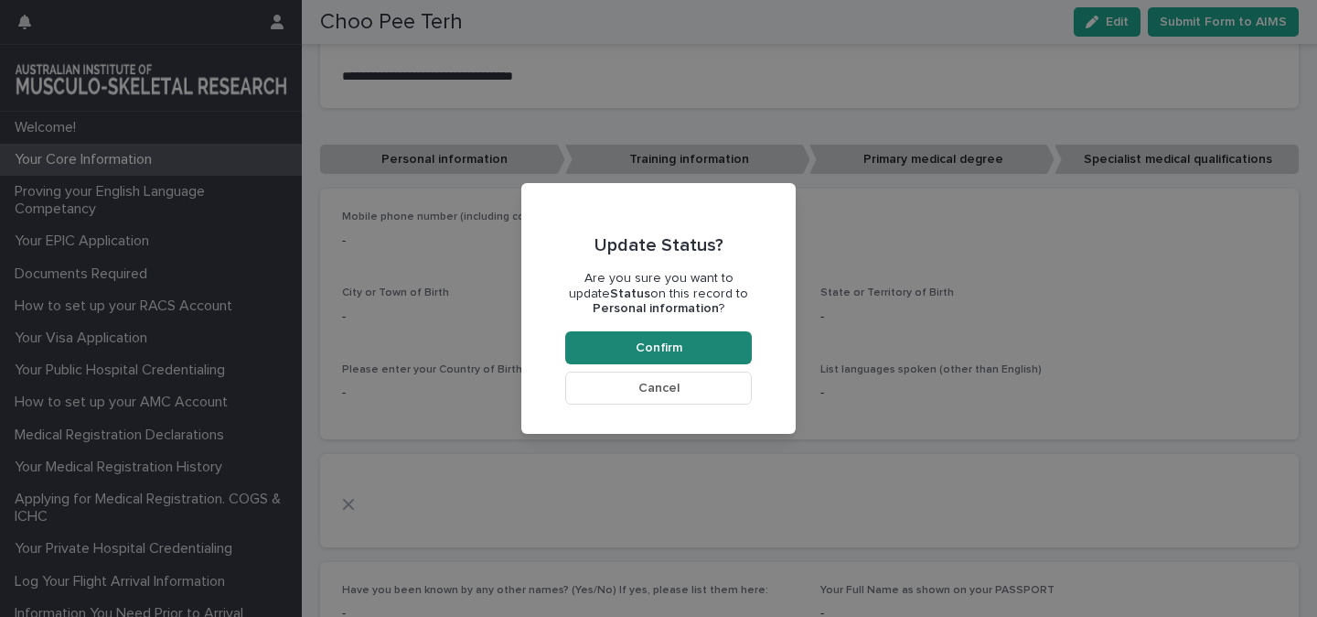
click at [653, 347] on span "Confirm" at bounding box center [659, 347] width 47 height 13
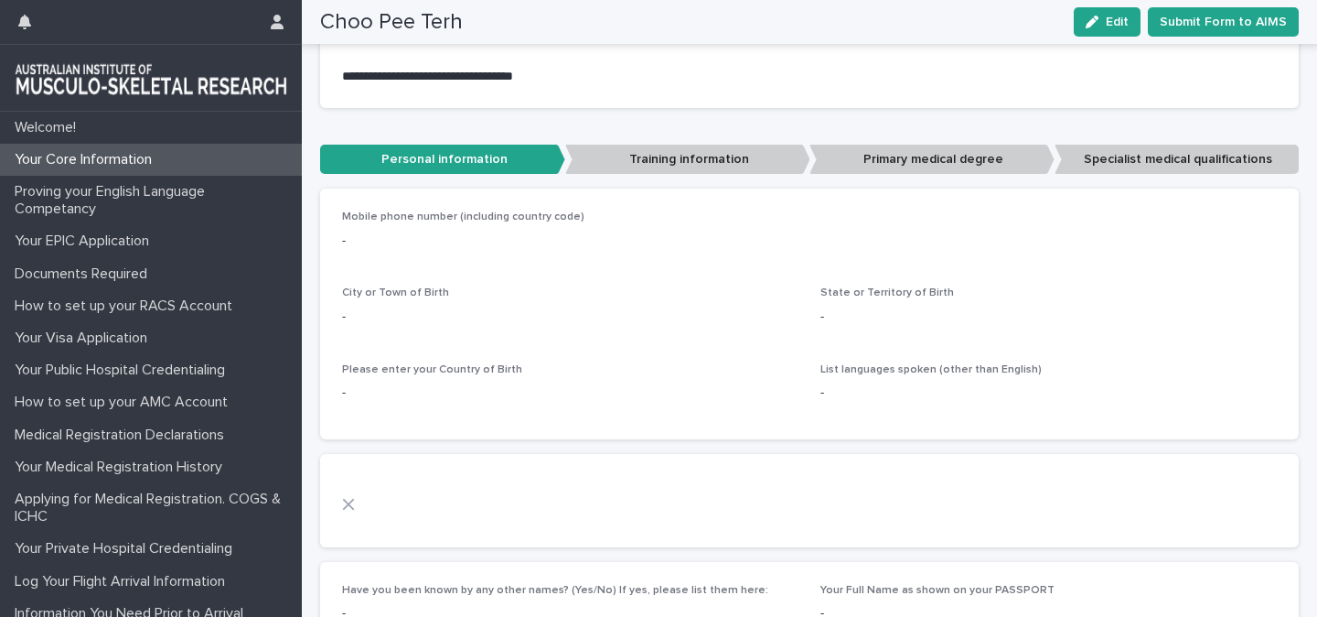
click at [413, 171] on p "Personal information" at bounding box center [442, 160] width 245 height 30
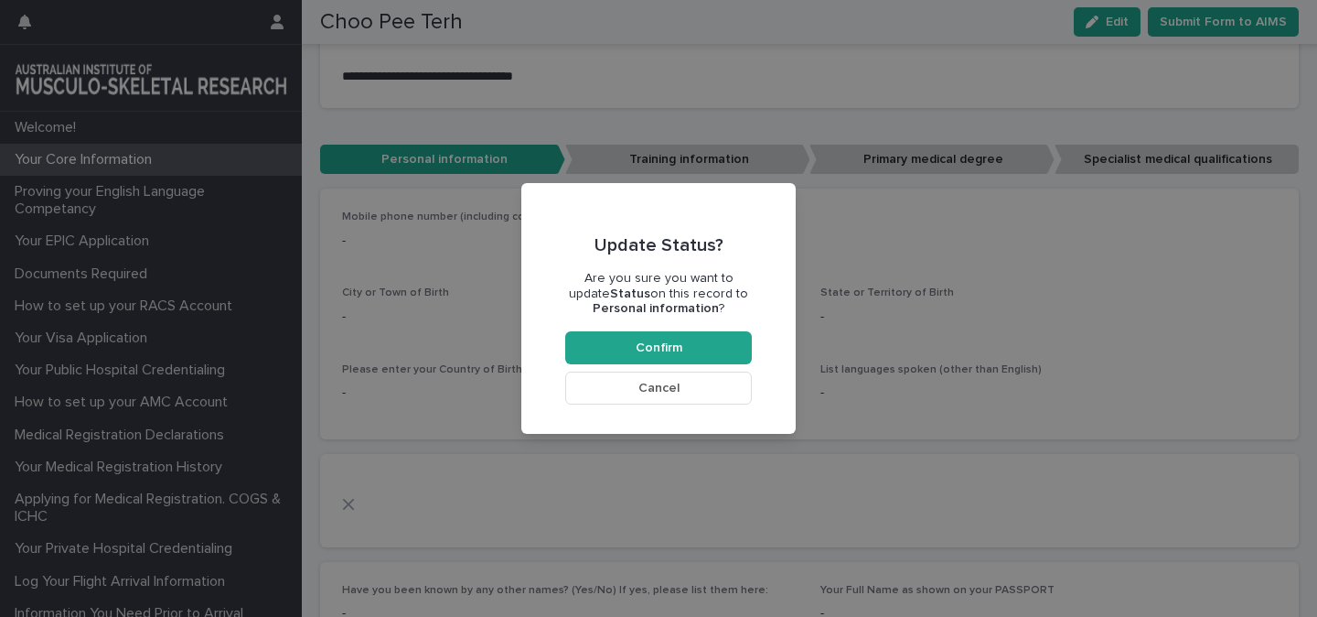
click at [649, 390] on span "Cancel" at bounding box center [659, 388] width 41 height 13
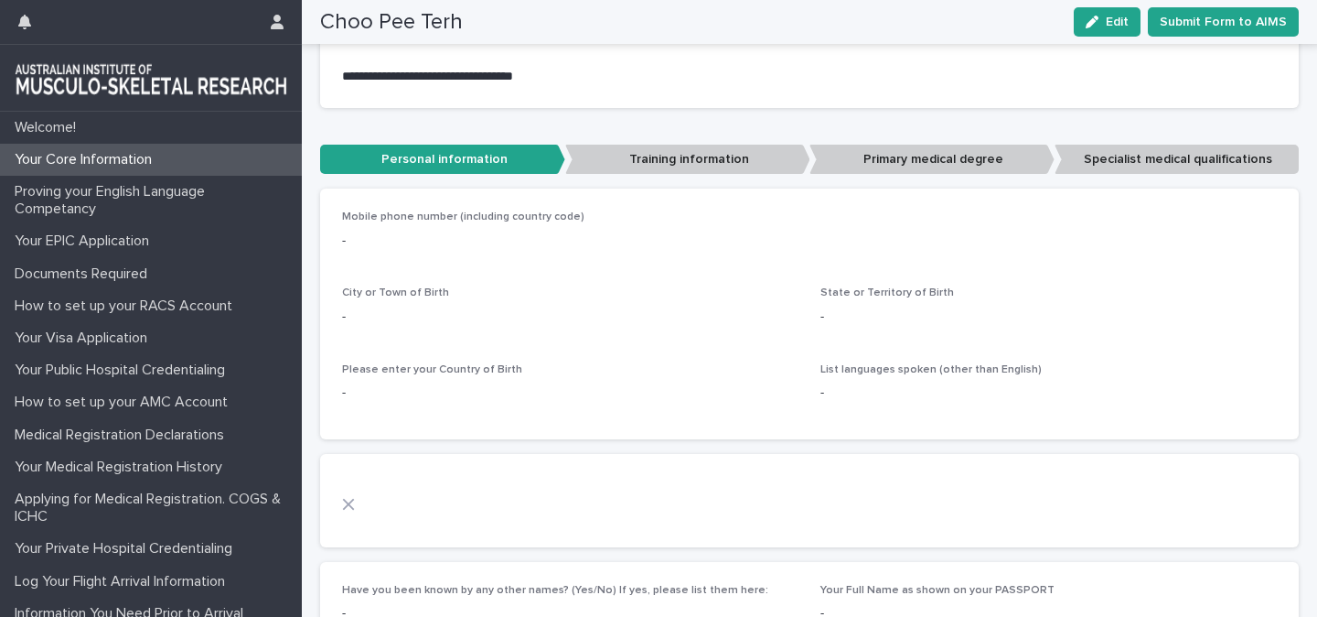
click at [503, 273] on div "Mobile phone number (including country code) - City or Town of Birth - State or…" at bounding box center [809, 313] width 935 height 207
click at [352, 242] on p "-" at bounding box center [809, 240] width 935 height 19
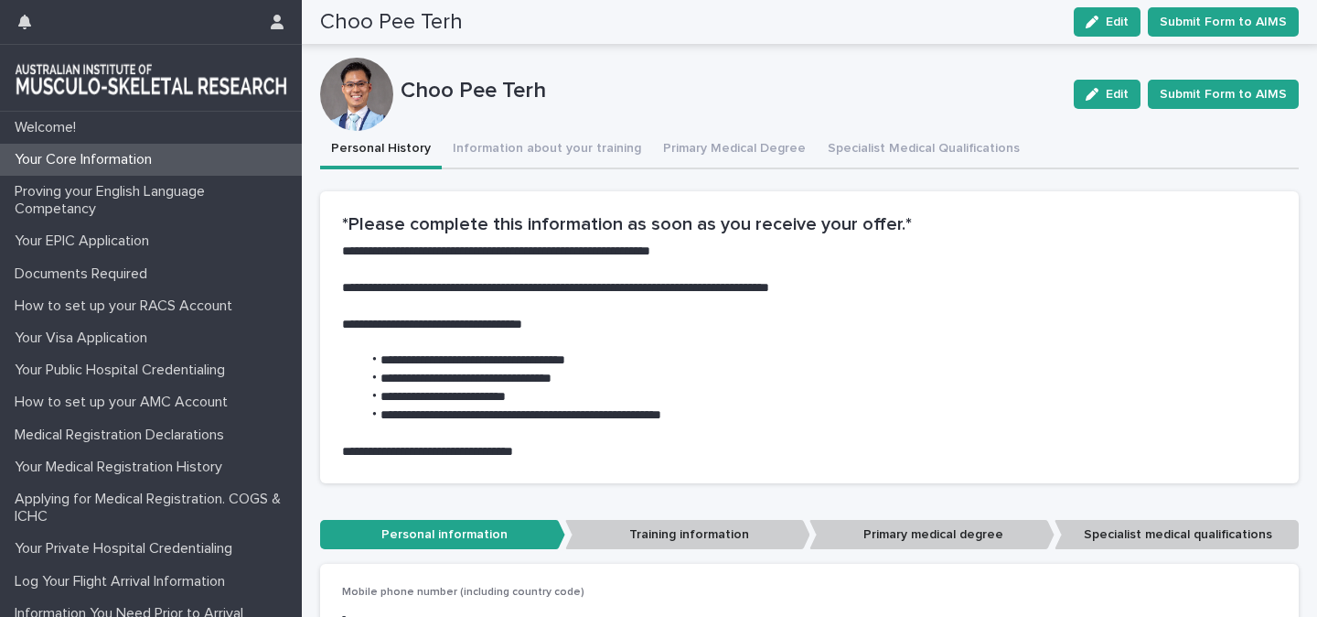
scroll to position [0, 0]
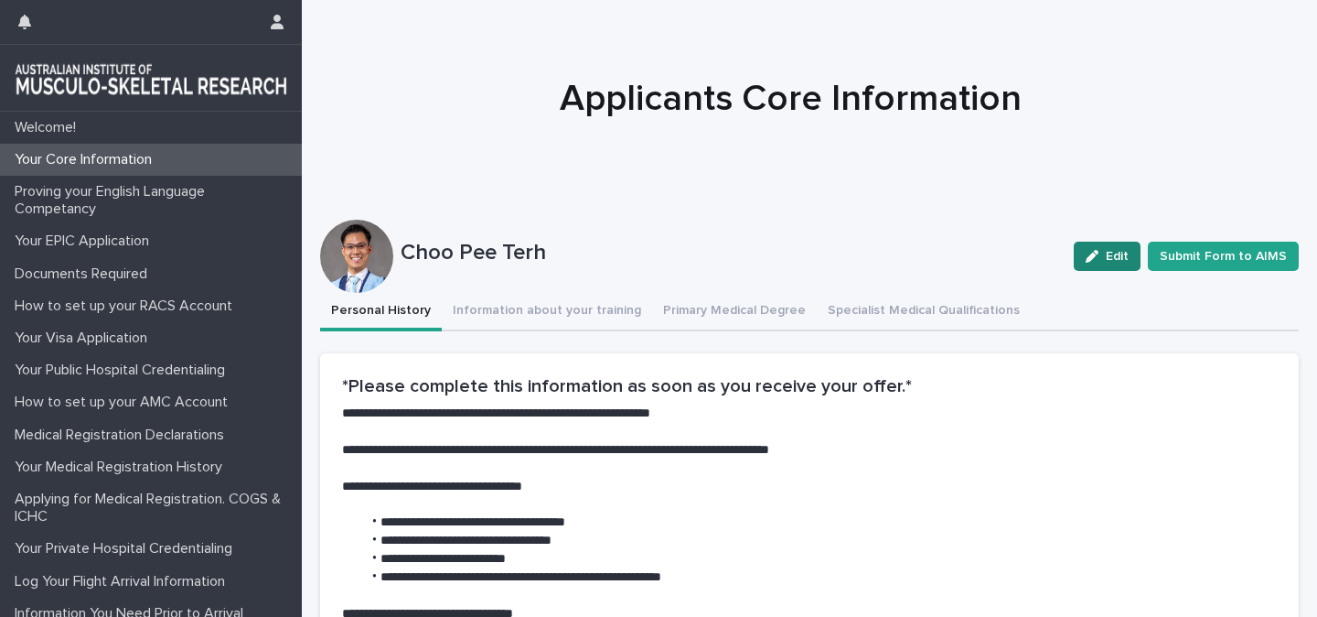
click at [1097, 250] on icon "button" at bounding box center [1092, 256] width 13 height 13
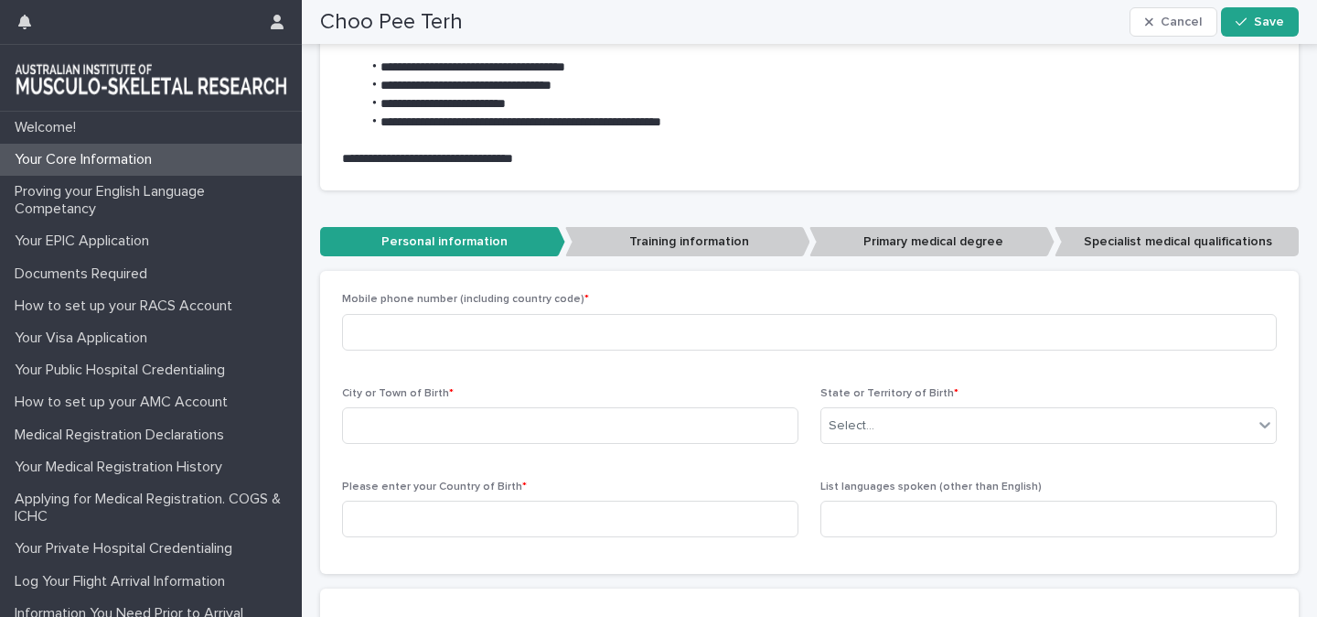
scroll to position [475, 0]
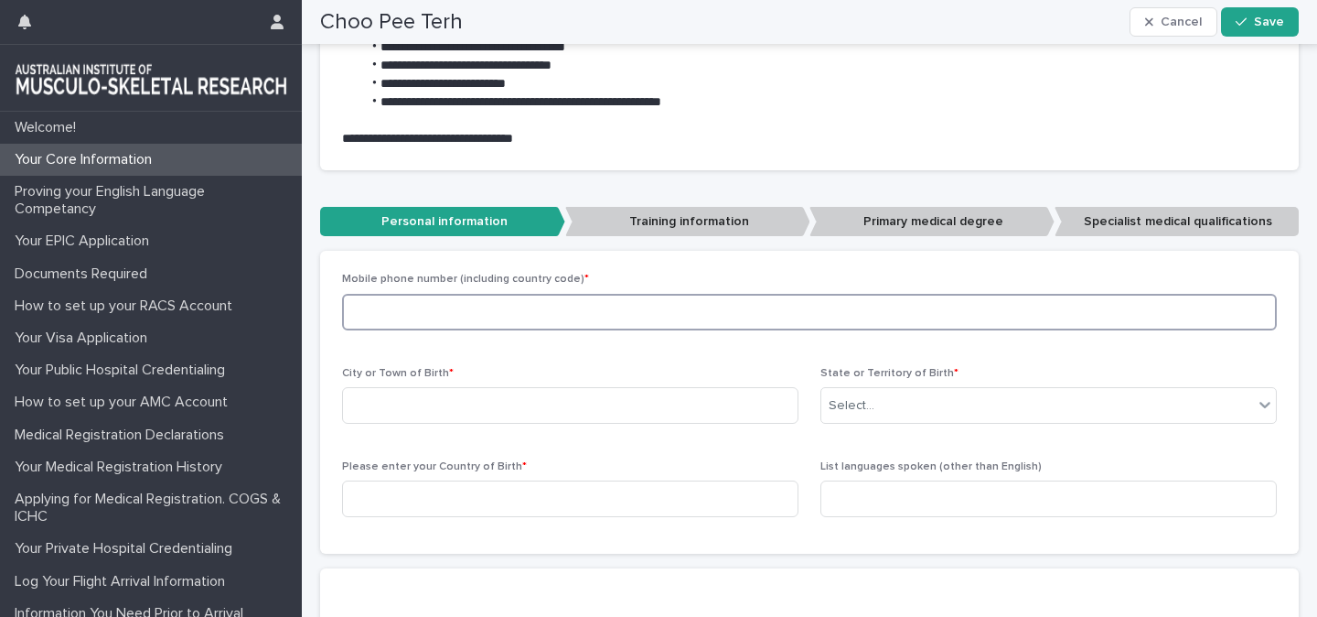
click at [446, 323] on input at bounding box center [809, 312] width 935 height 37
type input "**********"
click at [414, 405] on input at bounding box center [570, 405] width 457 height 37
type input "*"
type input "**********"
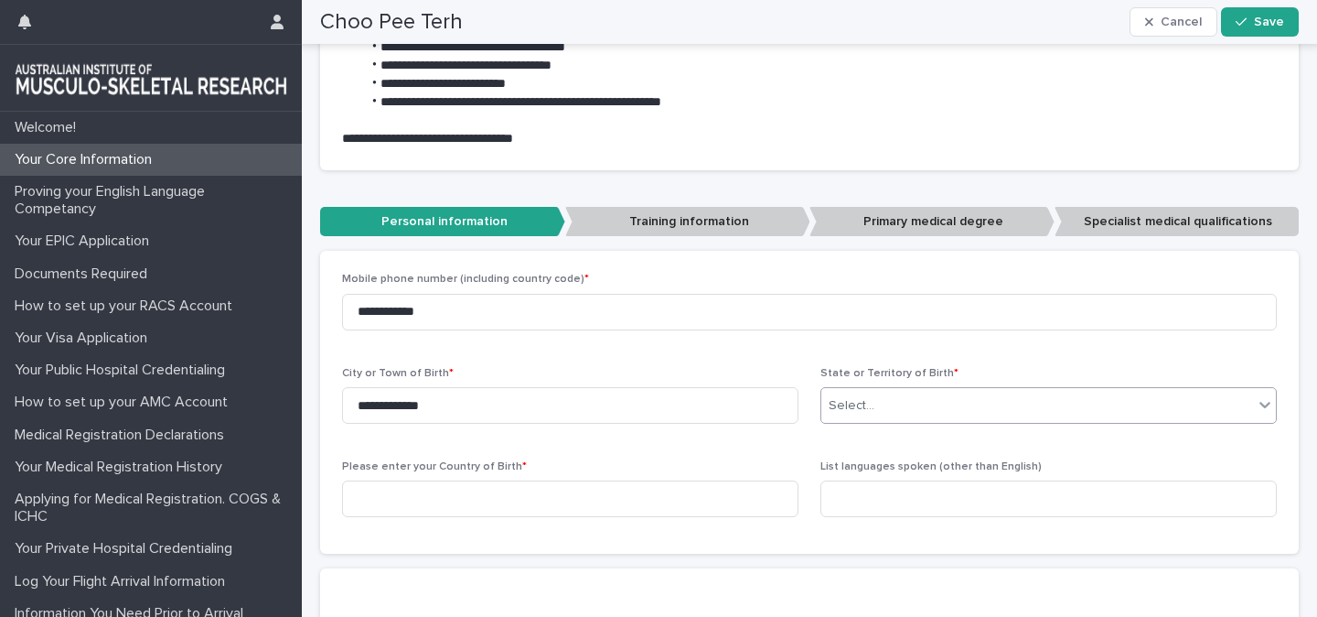
click at [1251, 396] on div "Select..." at bounding box center [1038, 406] width 432 height 30
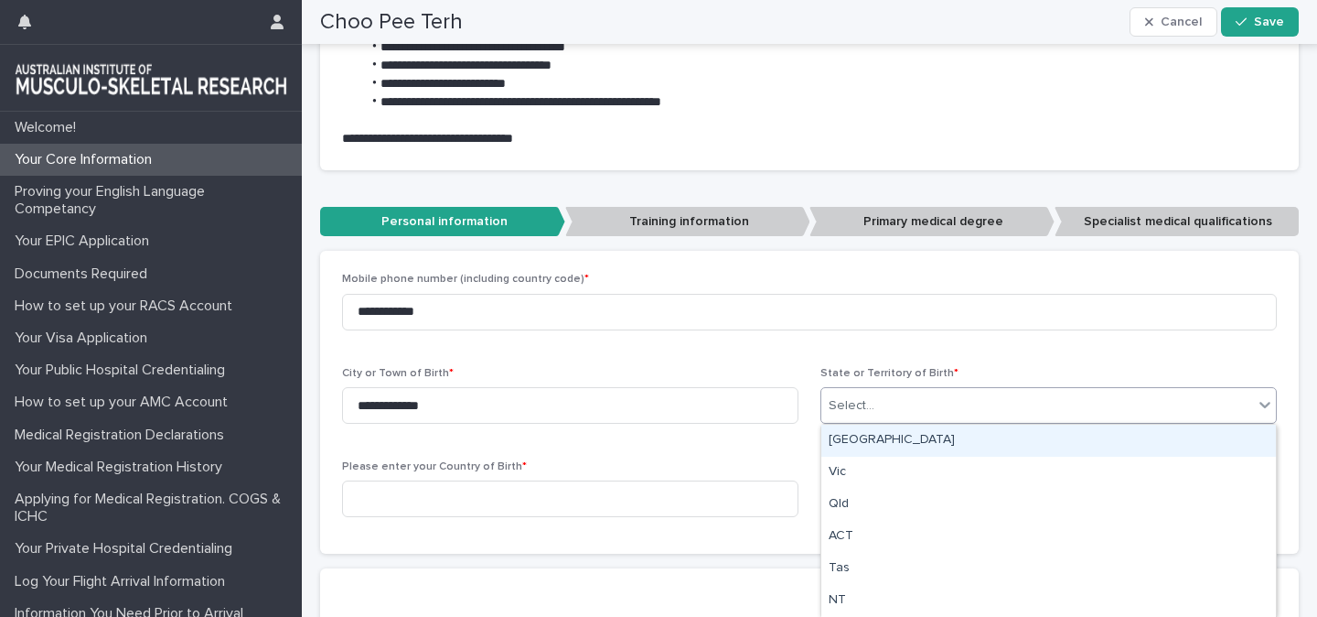
scroll to position [95, 0]
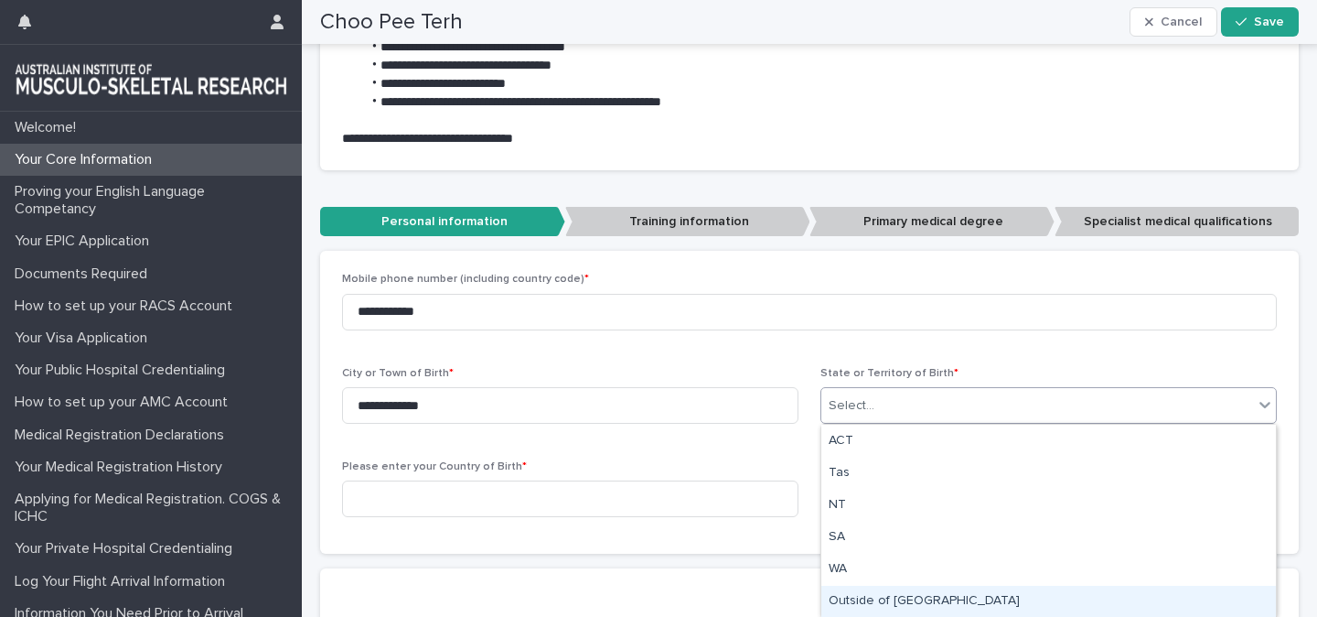
click at [917, 593] on div "Outside of [GEOGRAPHIC_DATA]" at bounding box center [1049, 602] width 455 height 32
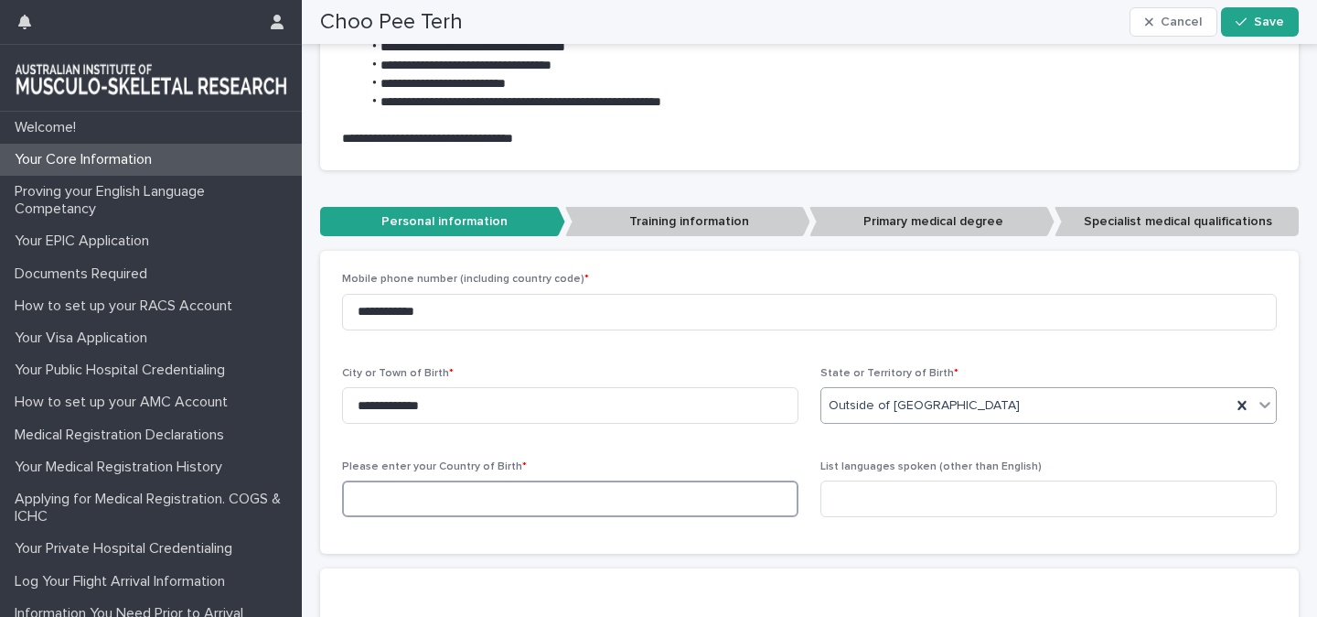
click at [584, 509] on input at bounding box center [570, 498] width 457 height 37
type input "*"
type input "********"
click at [511, 405] on input "**********" at bounding box center [570, 405] width 457 height 37
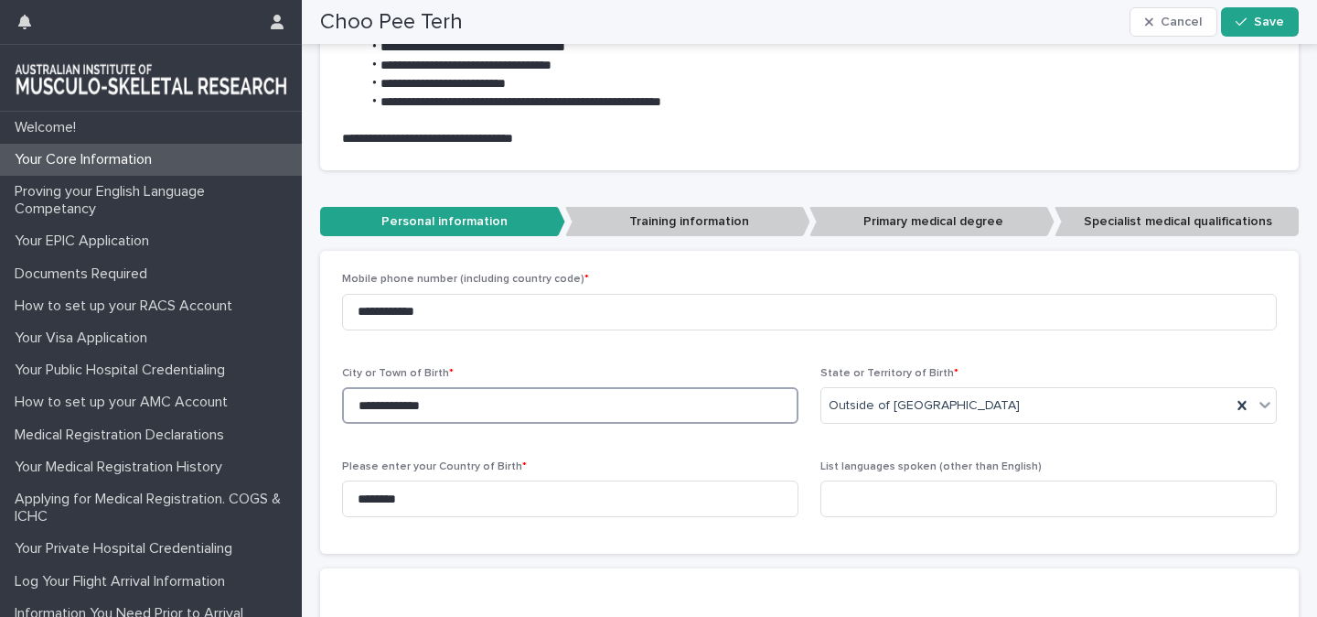
click at [511, 405] on input "**********" at bounding box center [570, 405] width 457 height 37
click at [520, 449] on div "**********" at bounding box center [809, 402] width 935 height 259
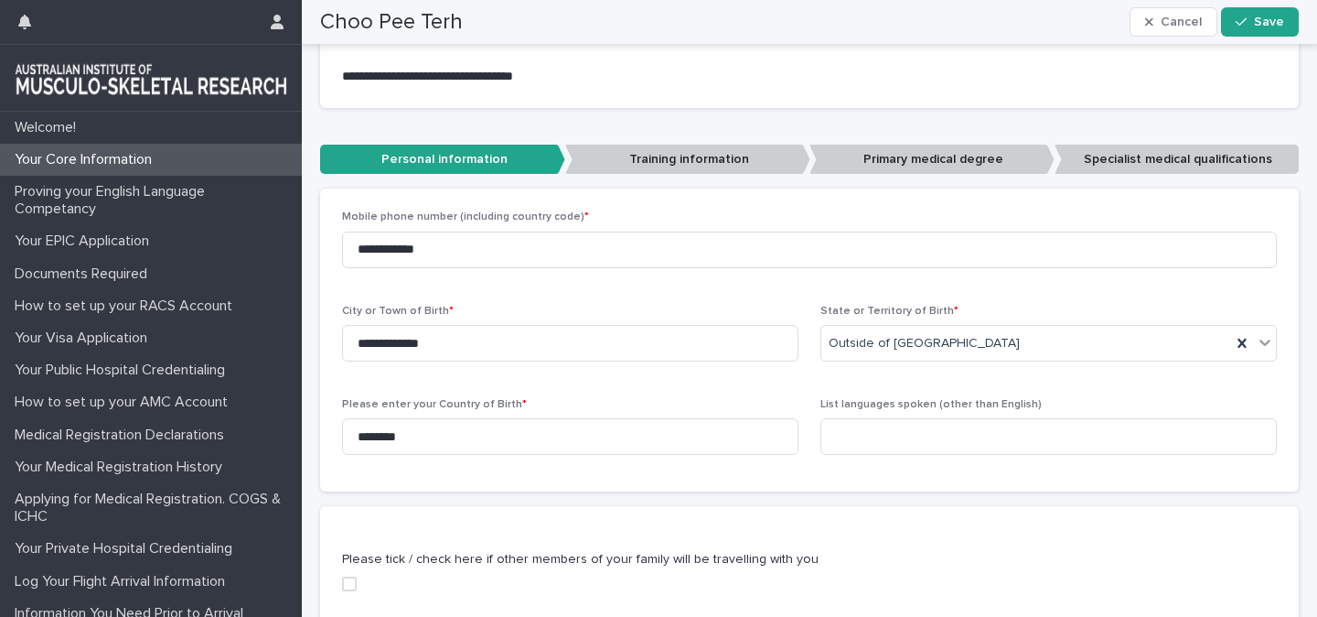
scroll to position [540, 0]
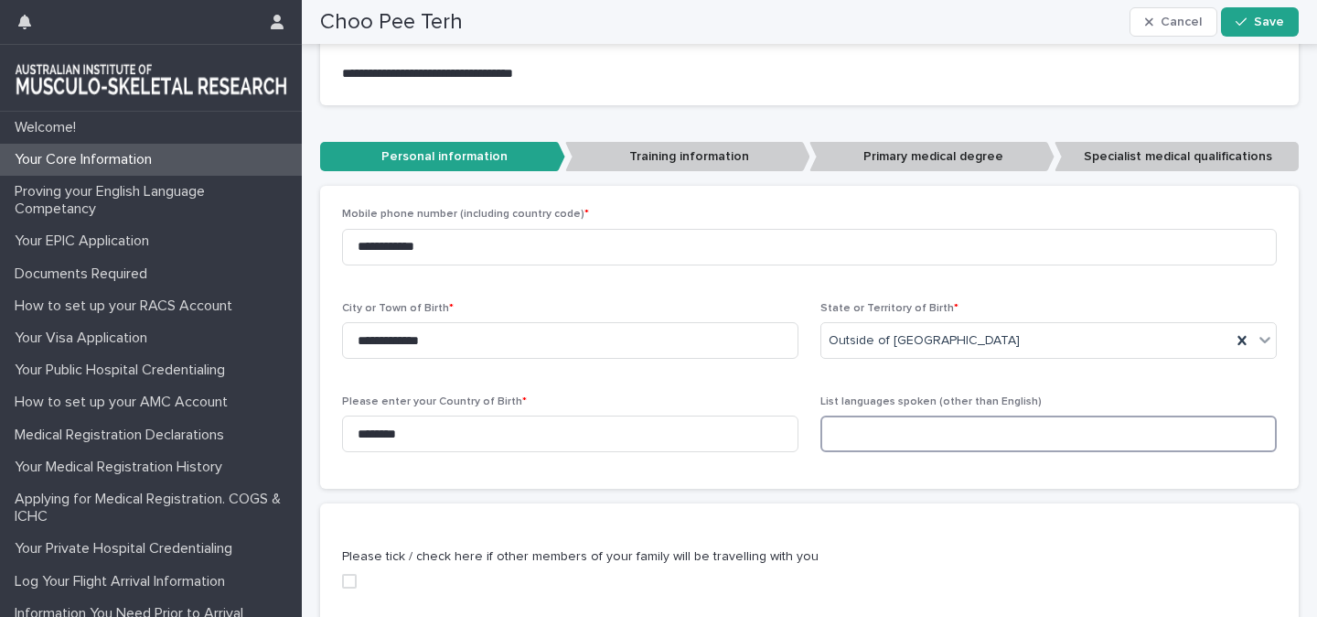
click at [868, 445] on input at bounding box center [1049, 433] width 457 height 37
type input "*"
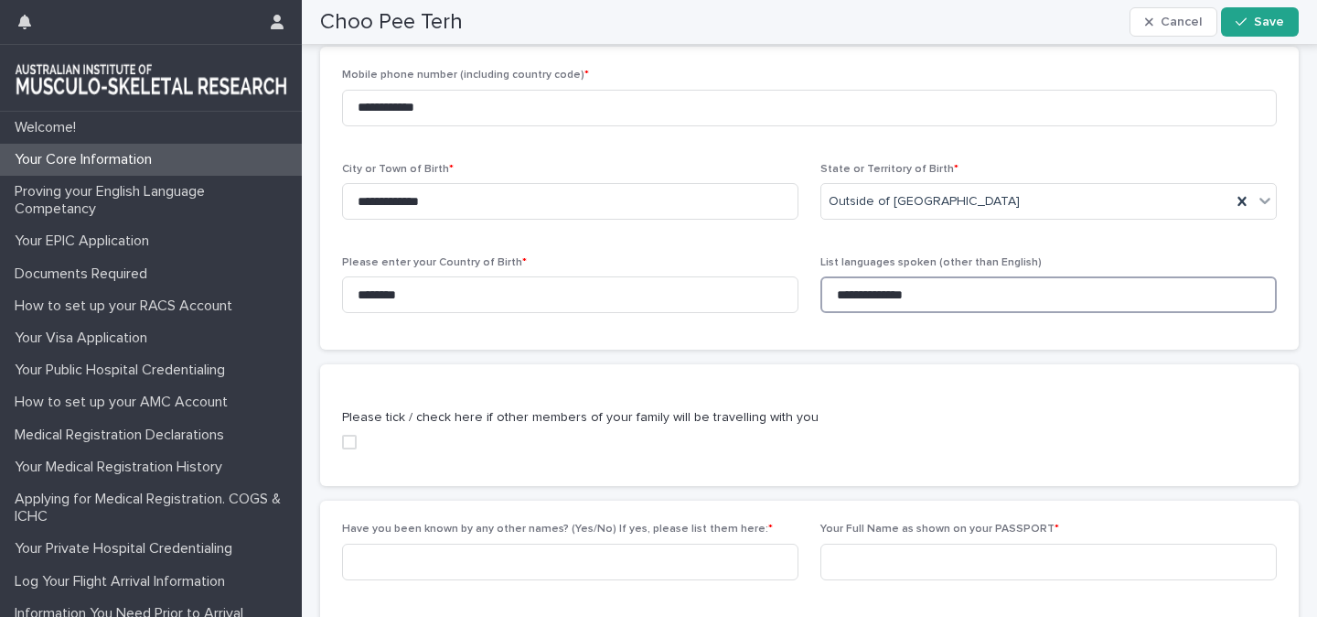
scroll to position [741, 0]
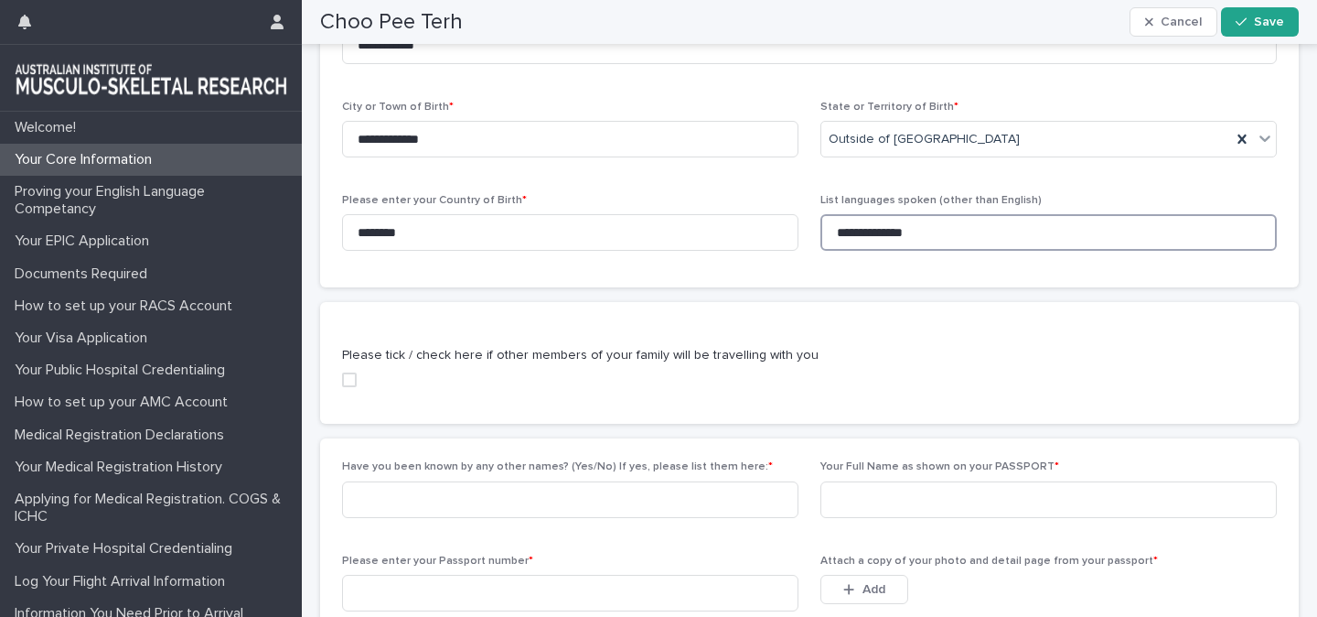
click at [345, 379] on span at bounding box center [349, 379] width 15 height 15
type input "**********"
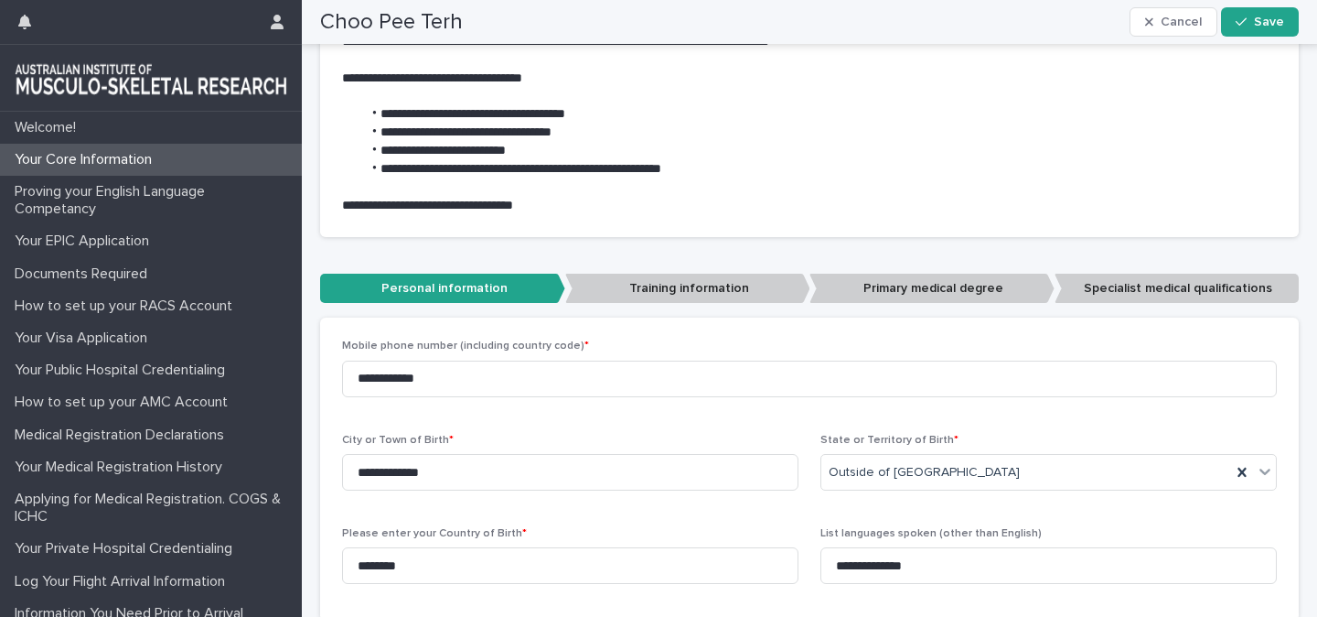
scroll to position [414, 0]
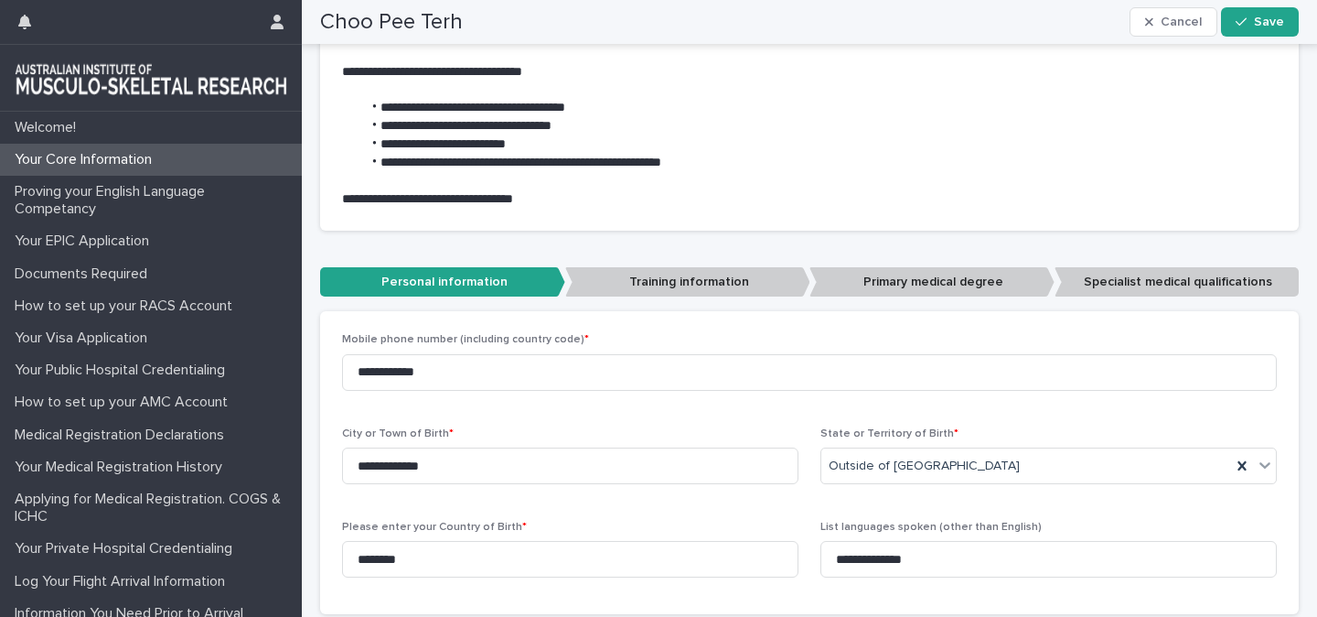
click at [534, 417] on div "**********" at bounding box center [809, 462] width 935 height 259
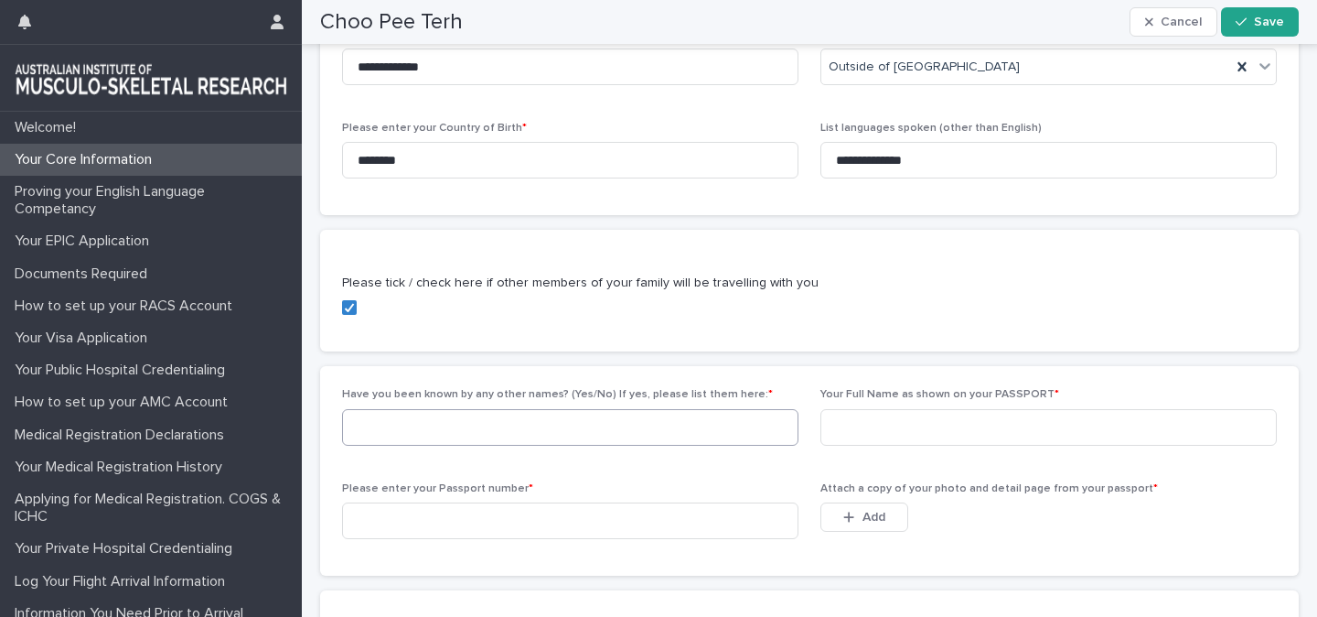
scroll to position [814, 0]
click at [620, 431] on input at bounding box center [570, 426] width 457 height 37
type input "**"
click at [861, 422] on input at bounding box center [1049, 426] width 457 height 37
type input "**********"
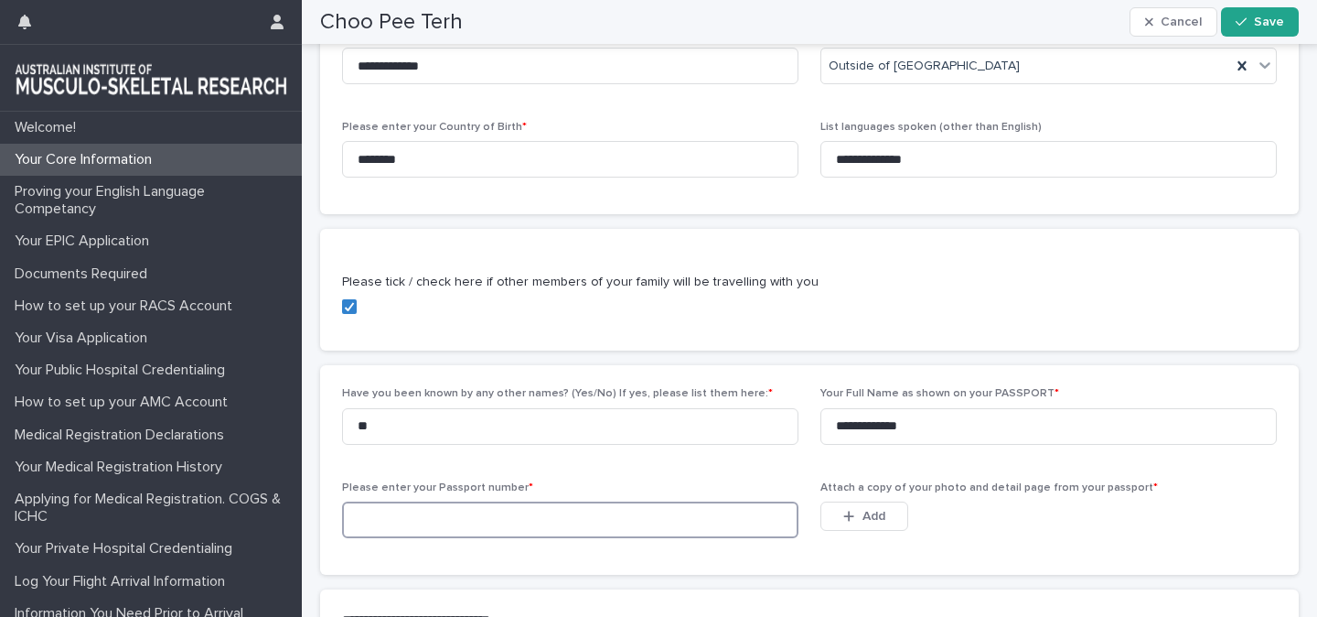
click at [689, 524] on input at bounding box center [570, 519] width 457 height 37
click at [572, 516] on input at bounding box center [570, 519] width 457 height 37
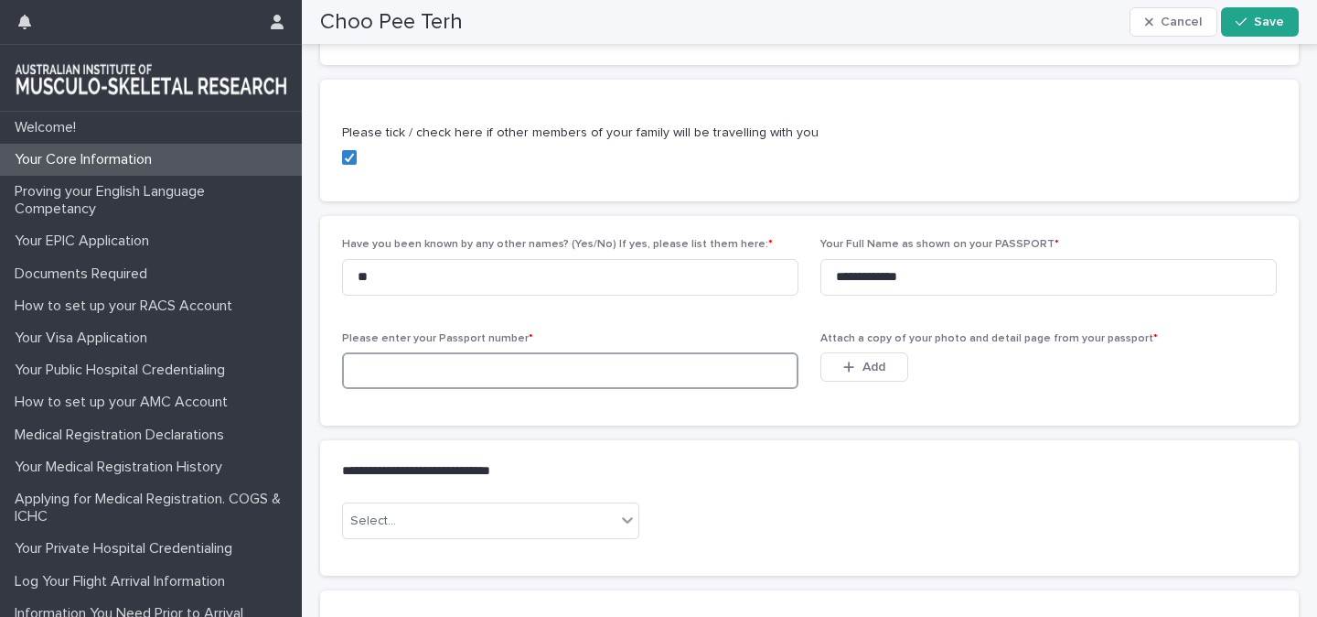
scroll to position [924, 0]
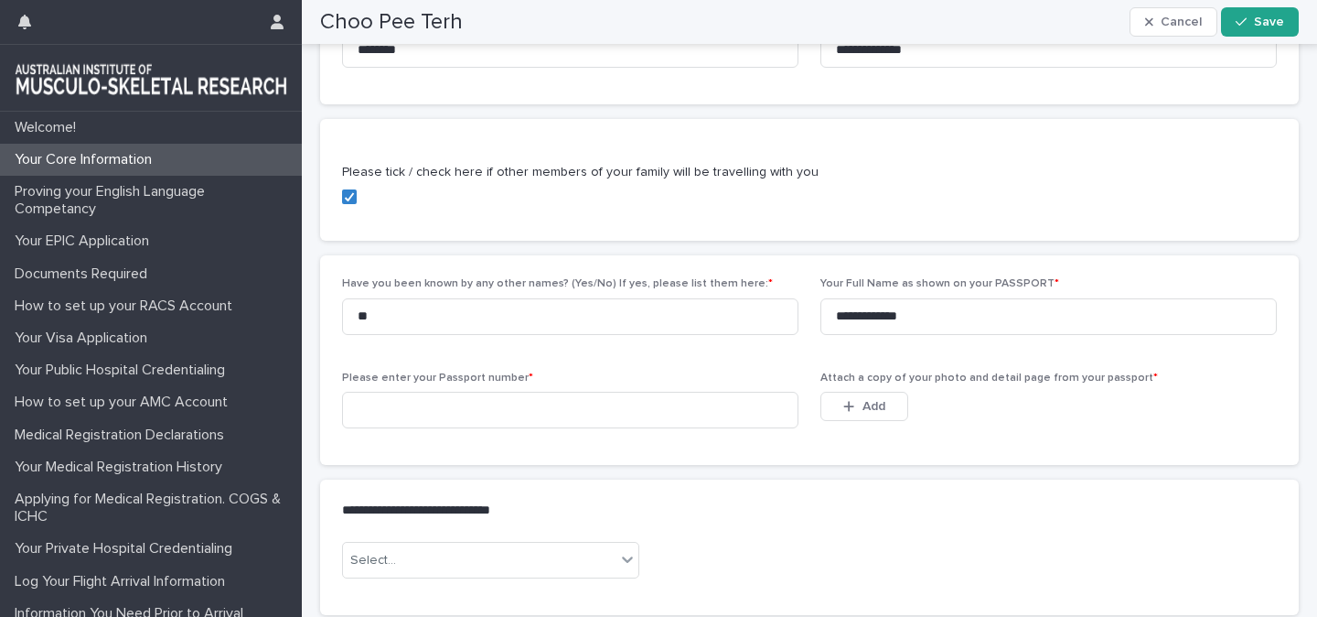
click at [637, 475] on div "**********" at bounding box center [809, 140] width 979 height 678
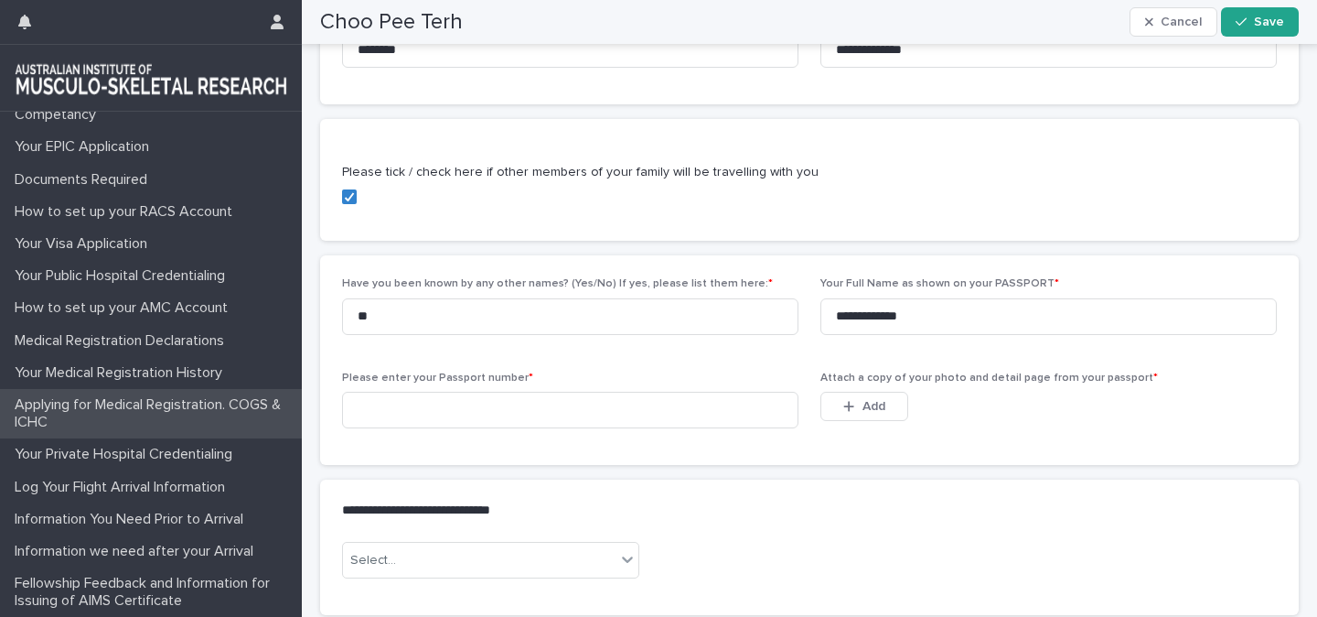
scroll to position [94, 0]
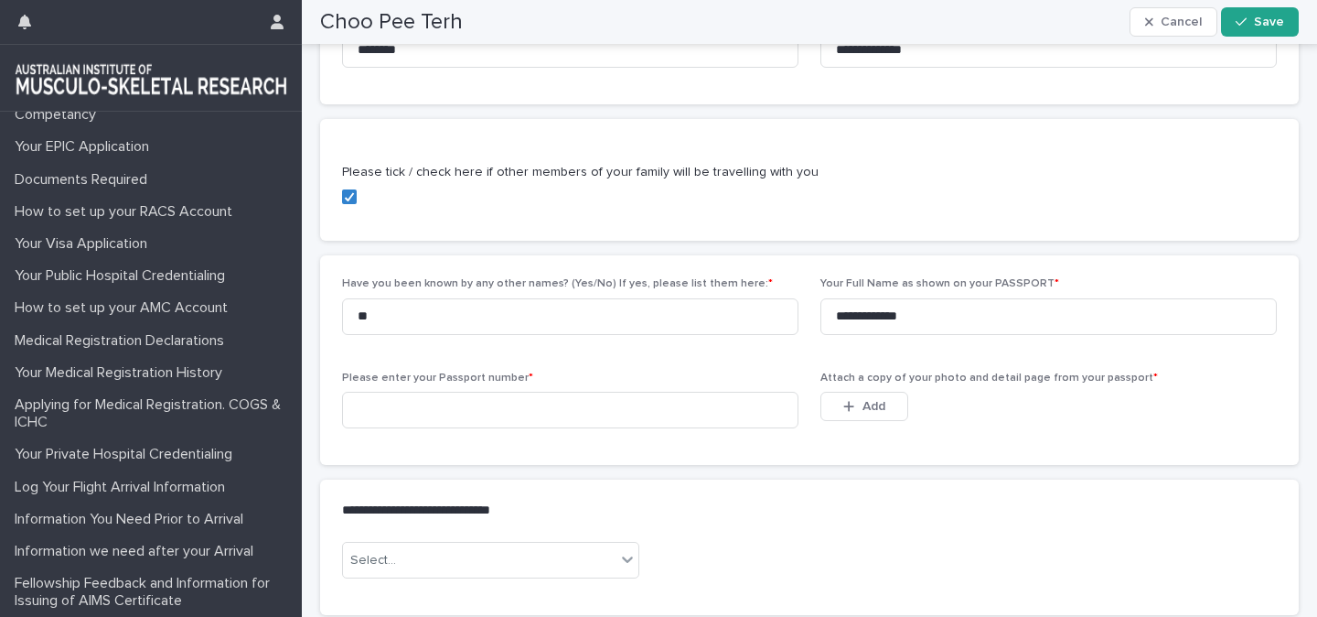
click at [552, 475] on div "**********" at bounding box center [809, 140] width 979 height 678
click at [807, 470] on div "**********" at bounding box center [809, 140] width 979 height 678
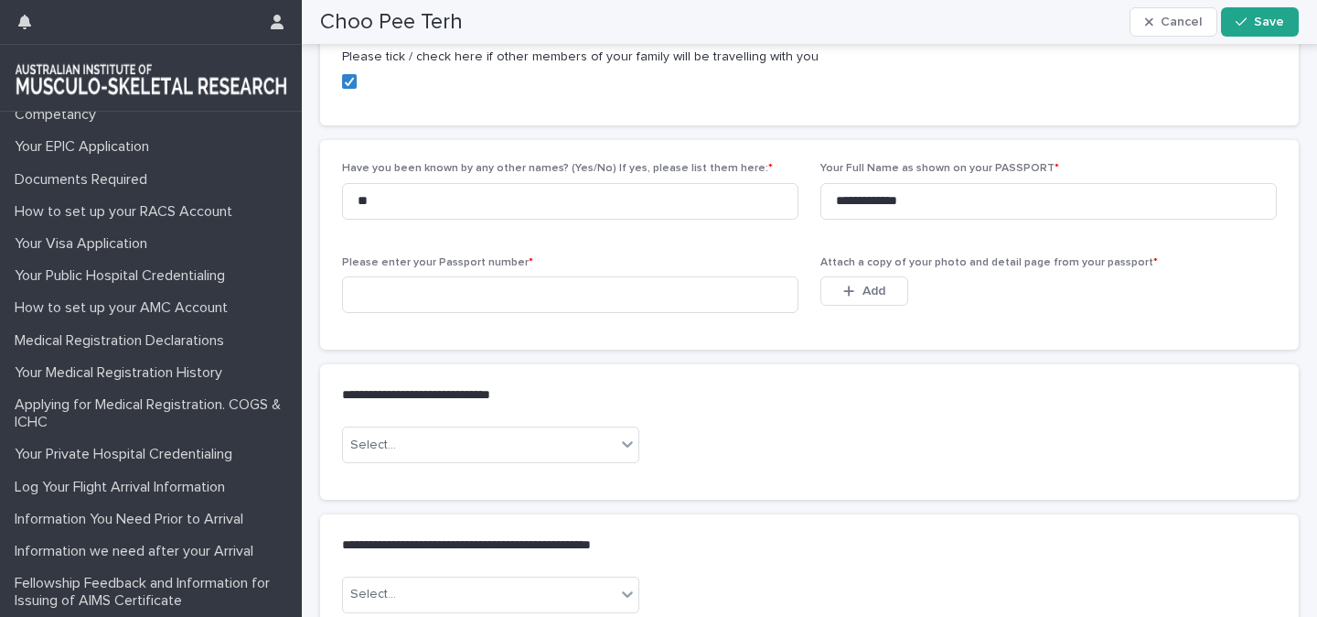
scroll to position [1041, 0]
click at [554, 438] on div "Select..." at bounding box center [479, 443] width 273 height 30
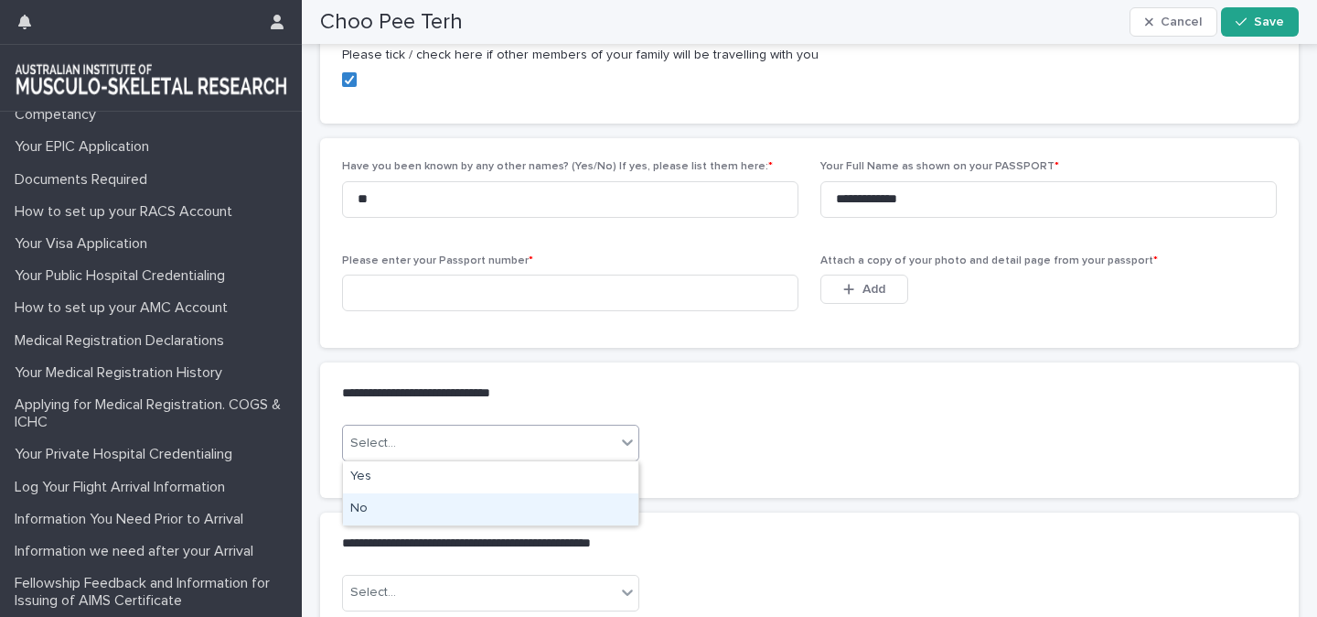
click at [358, 510] on div "No" at bounding box center [491, 509] width 296 height 32
click at [742, 433] on div "option No, selected. 0 results available. Select is focused ,type to refine lis…" at bounding box center [809, 450] width 935 height 51
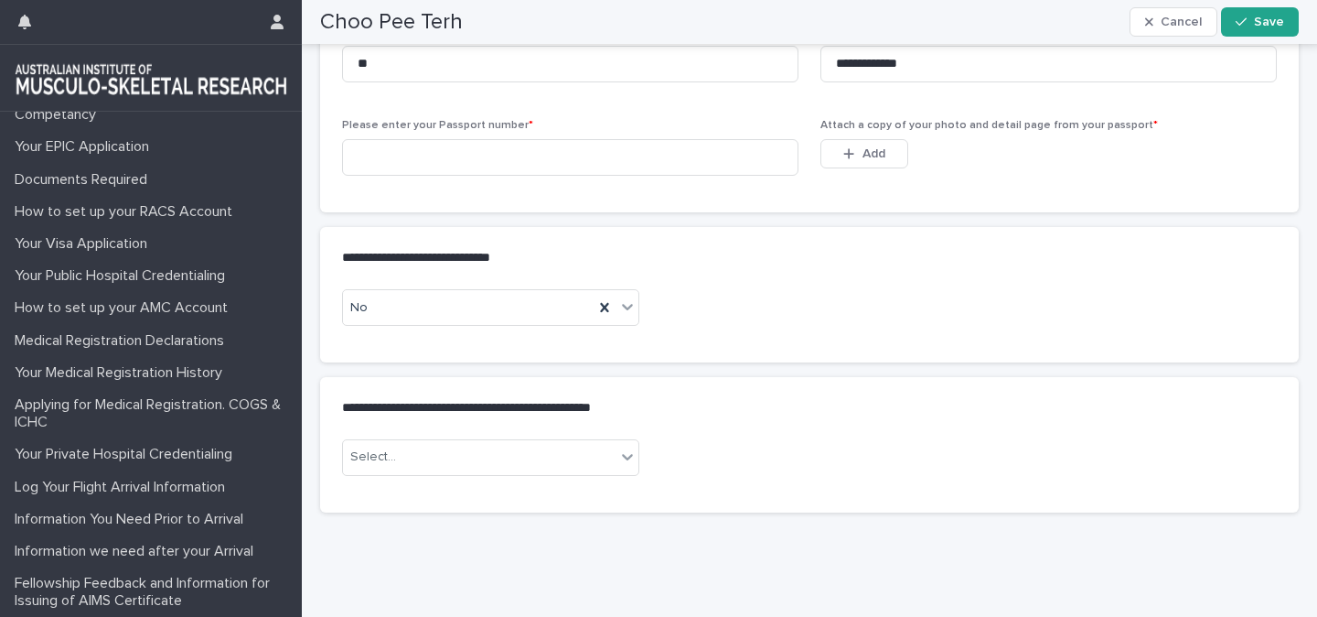
scroll to position [1191, 0]
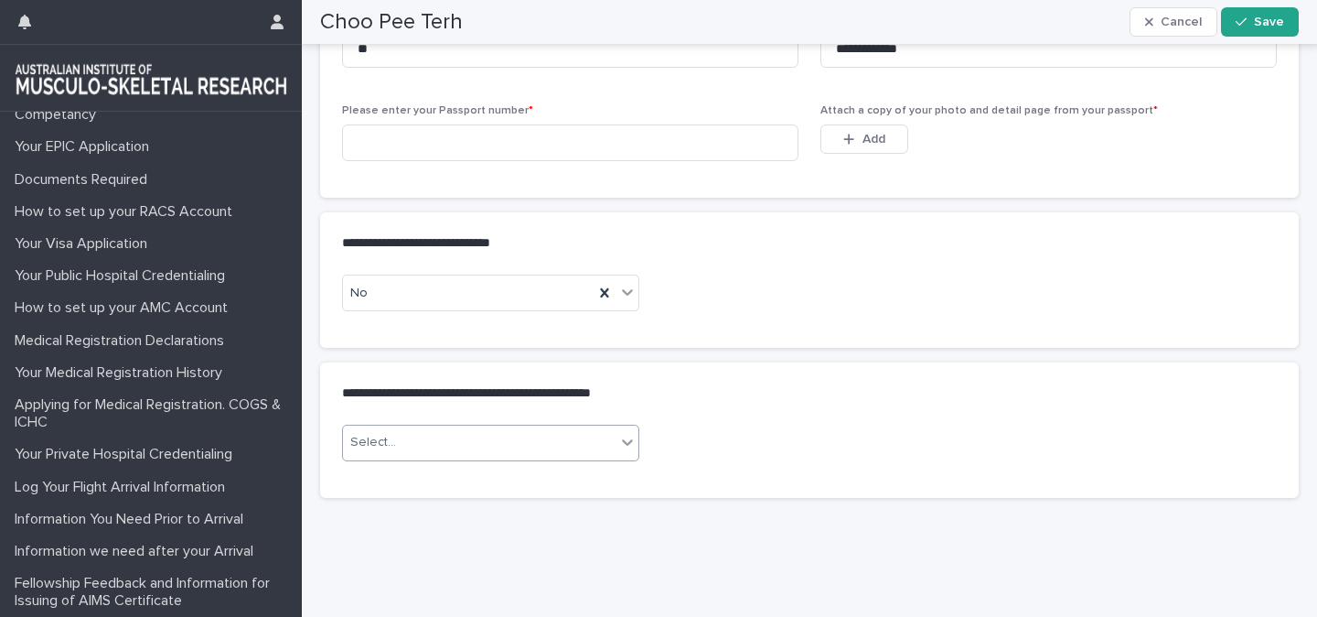
click at [506, 444] on div "Select..." at bounding box center [479, 442] width 273 height 30
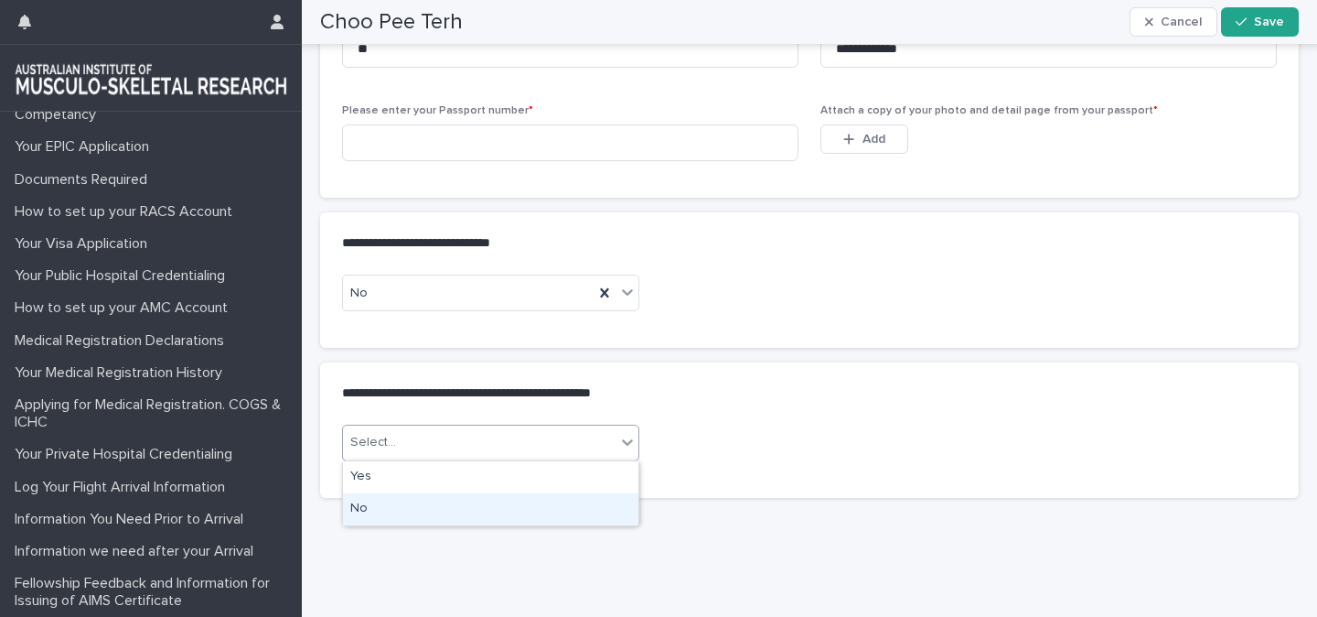
click at [386, 507] on div "No" at bounding box center [491, 509] width 296 height 32
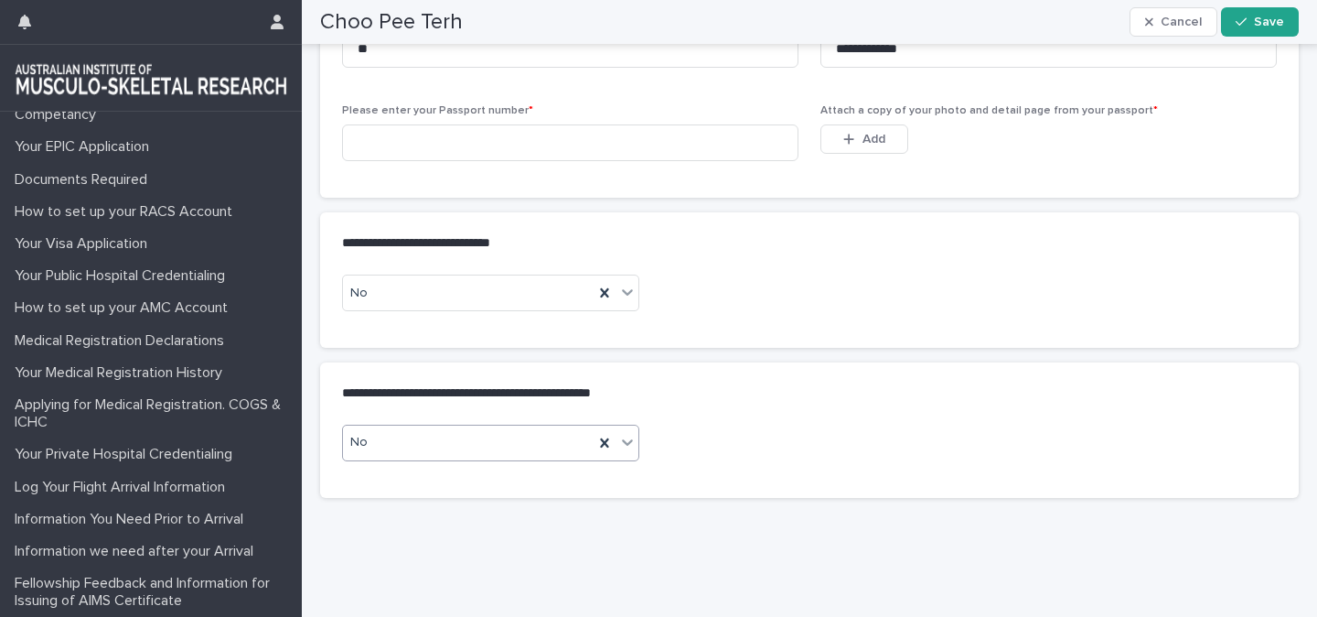
click at [790, 253] on p "**********" at bounding box center [806, 243] width 928 height 18
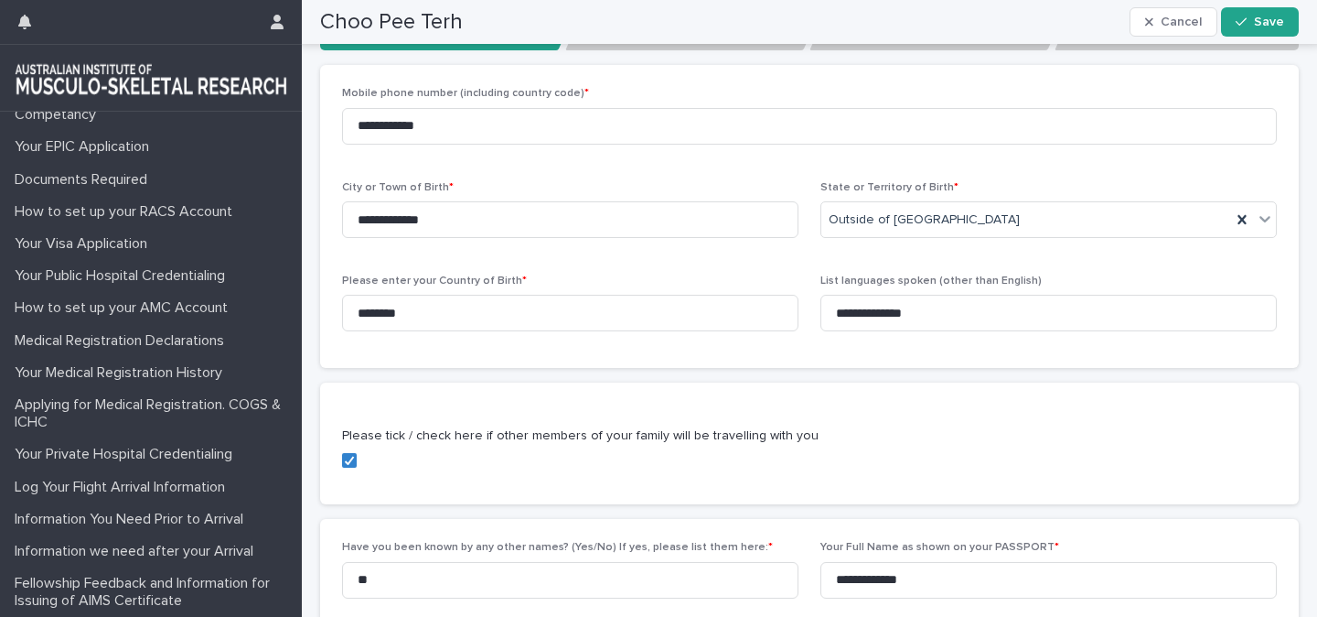
scroll to position [540, 0]
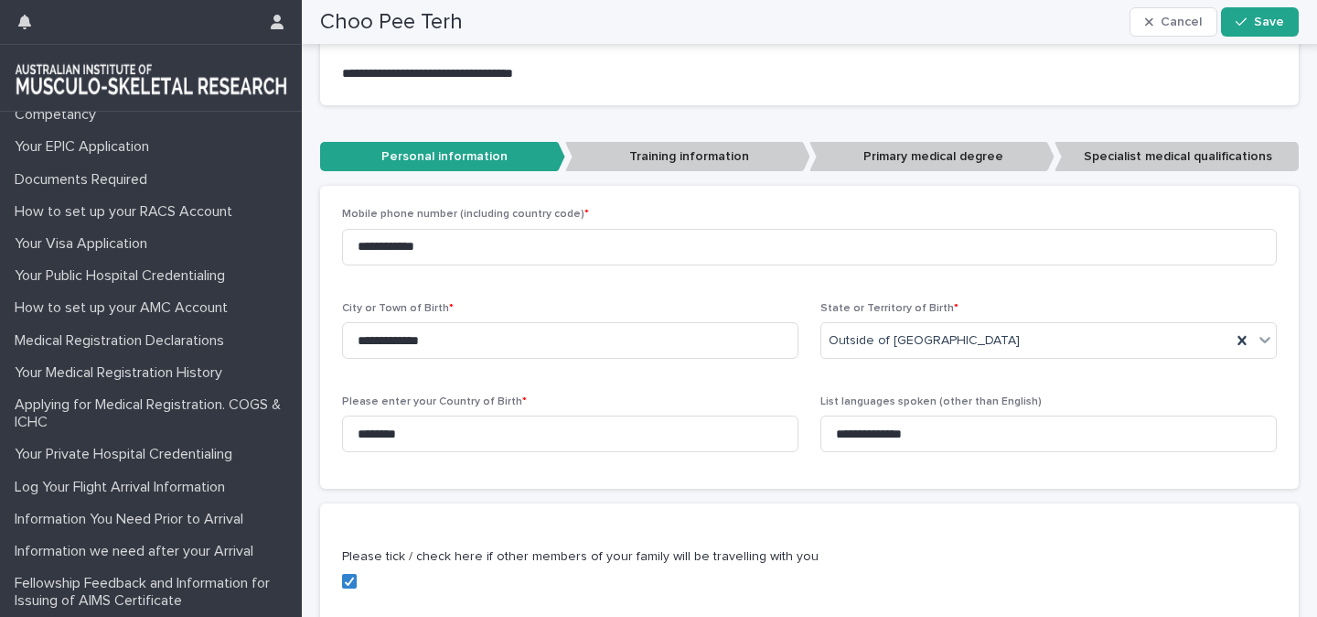
click at [678, 151] on p "Training information" at bounding box center [687, 157] width 245 height 30
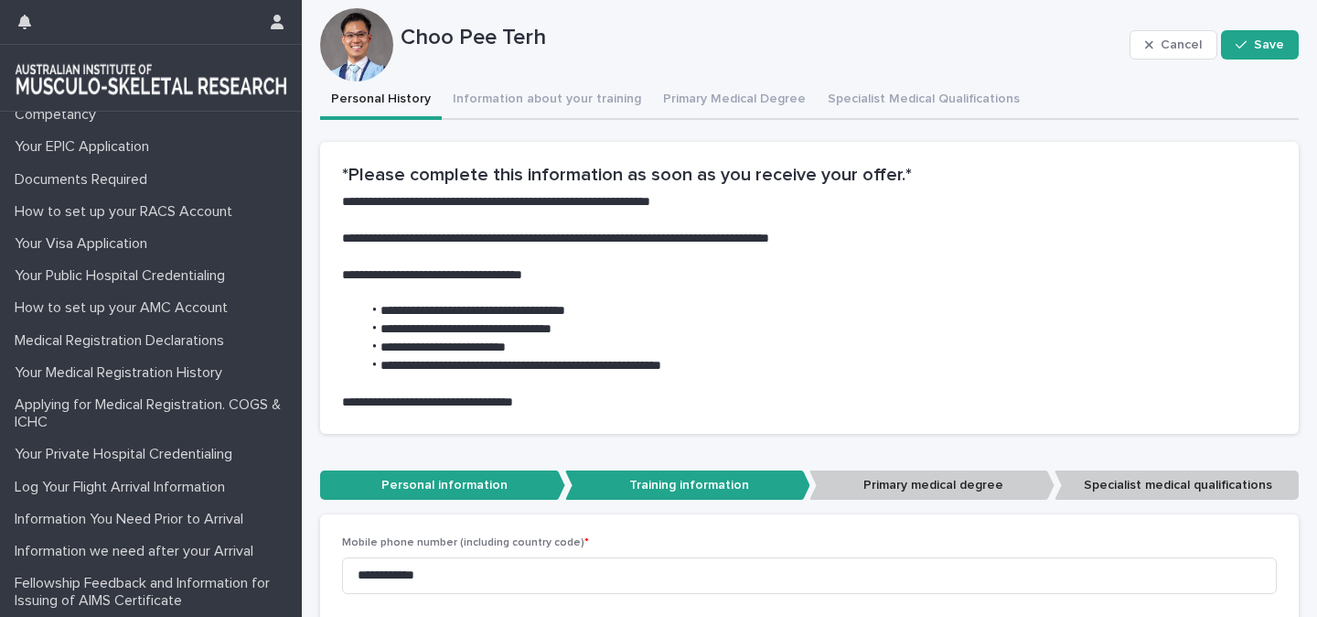
scroll to position [212, 0]
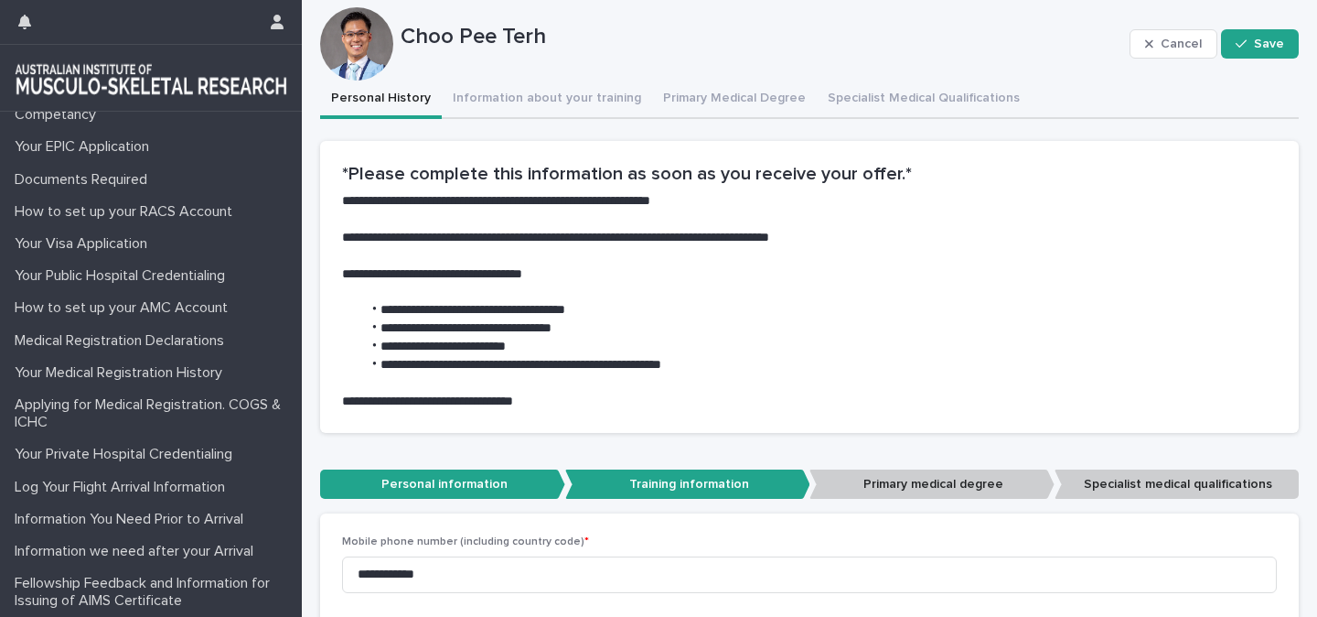
click at [428, 488] on p "Personal information" at bounding box center [442, 484] width 245 height 30
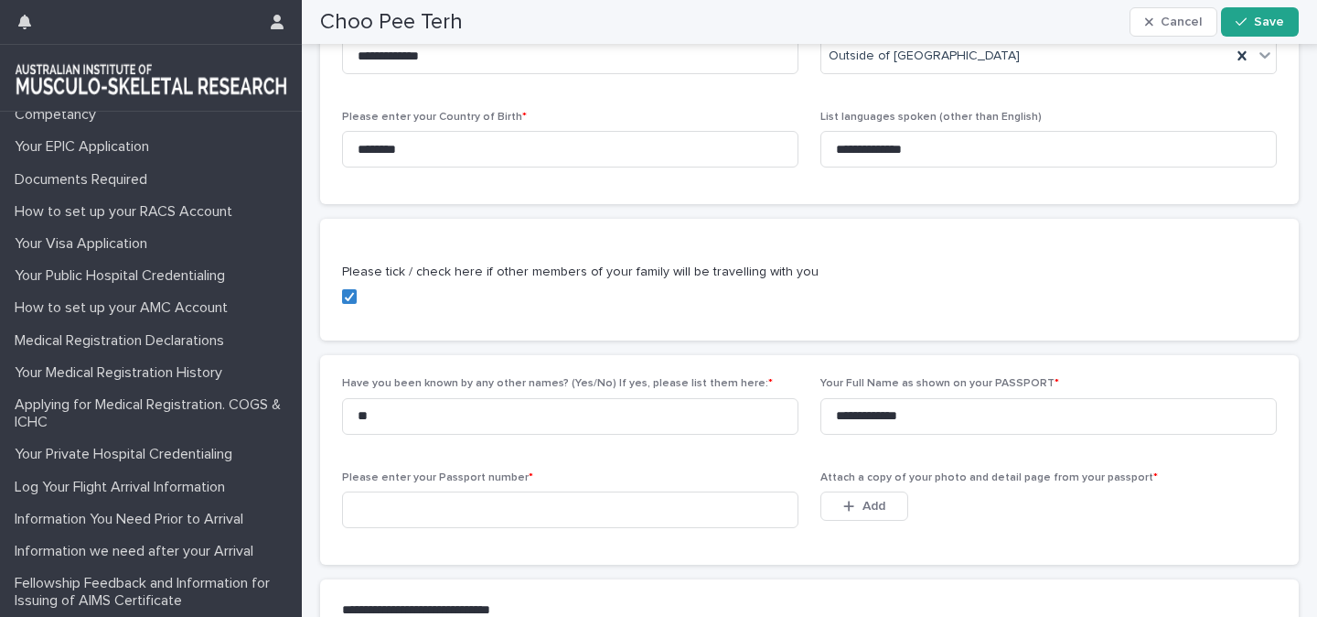
scroll to position [819, 0]
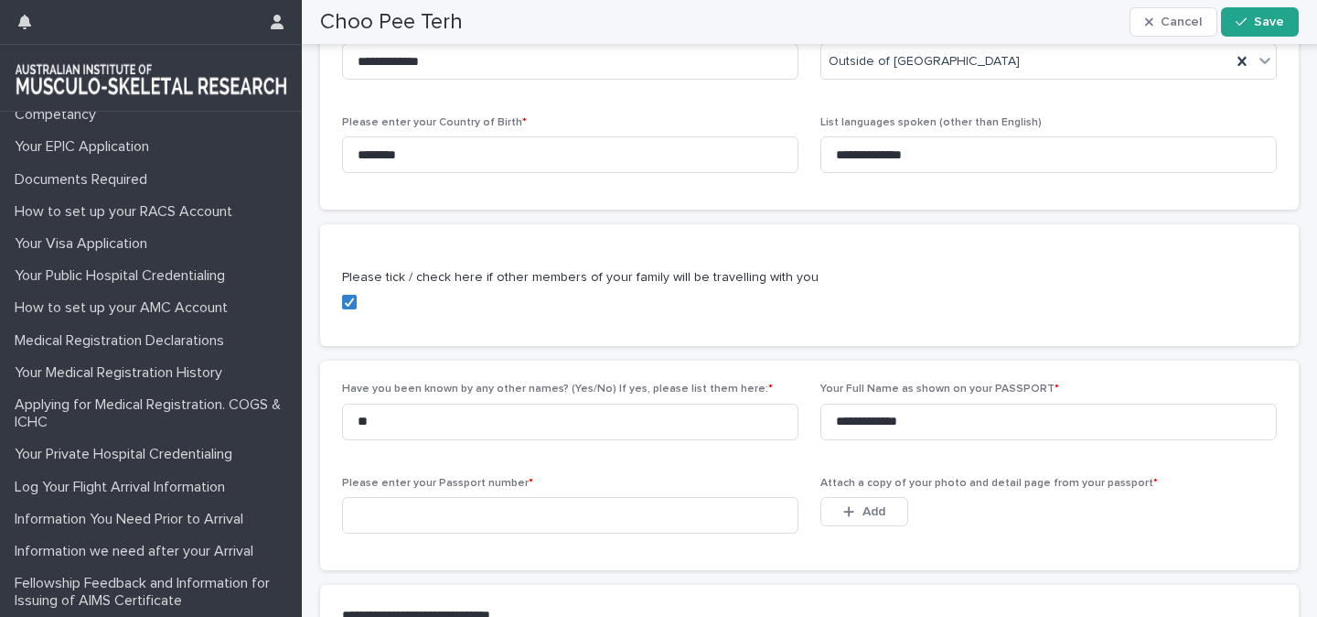
click at [485, 309] on div "Please tick / check here if other members of your family will be travelling wit…" at bounding box center [809, 296] width 935 height 56
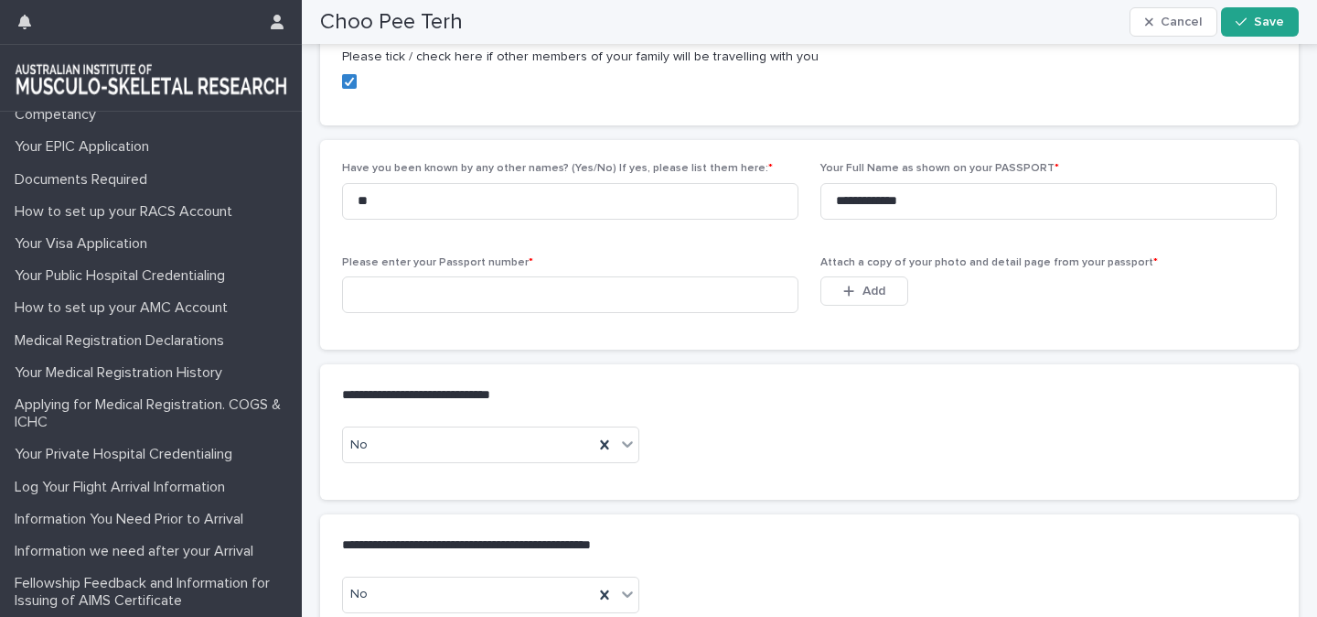
scroll to position [1045, 0]
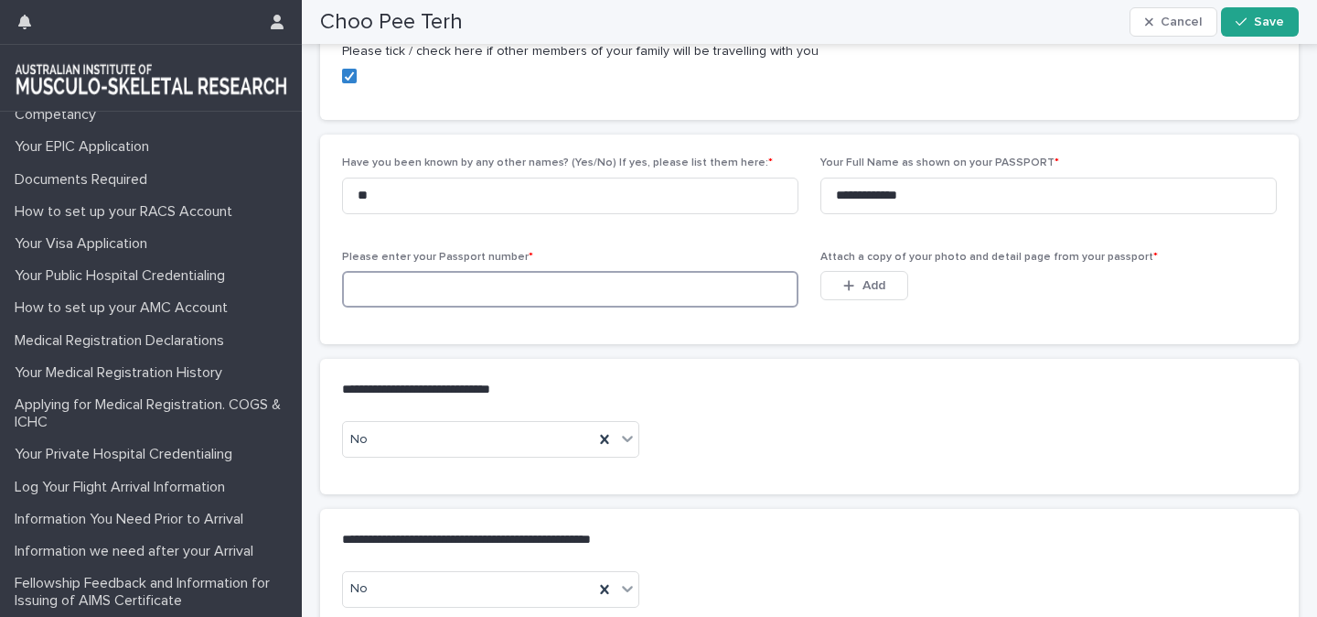
click at [473, 286] on input at bounding box center [570, 289] width 457 height 37
click at [423, 293] on input at bounding box center [570, 289] width 457 height 37
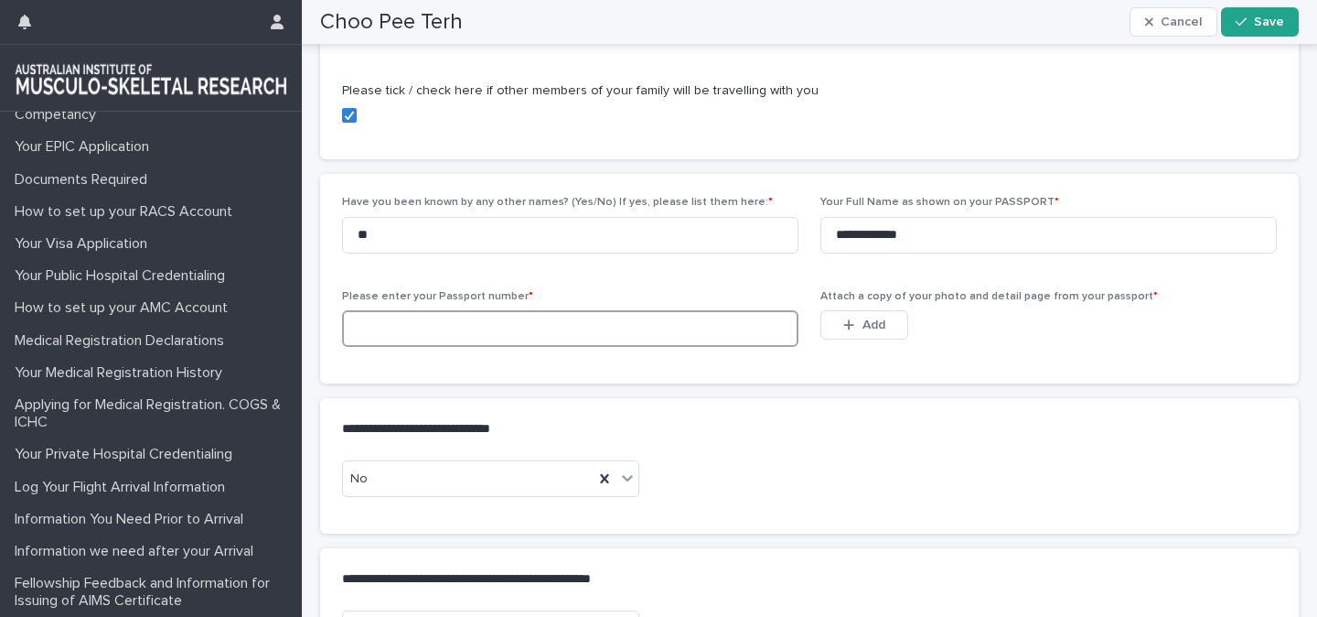
scroll to position [1009, 0]
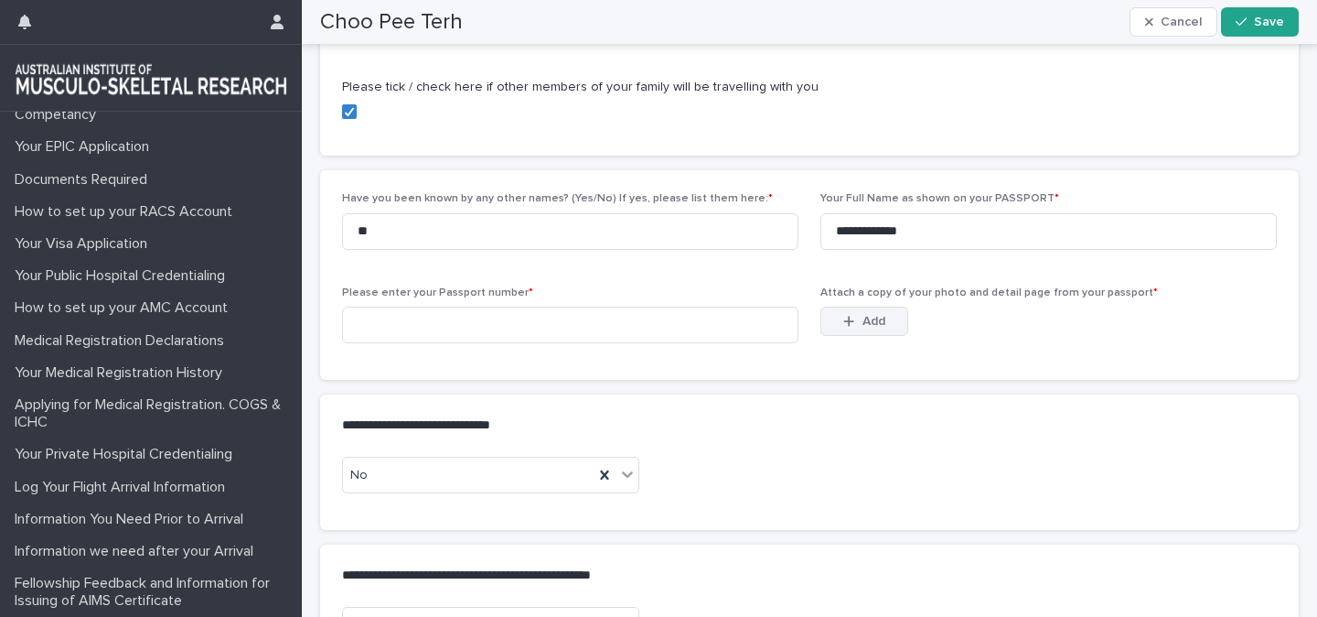
click at [853, 318] on icon "button" at bounding box center [849, 321] width 11 height 13
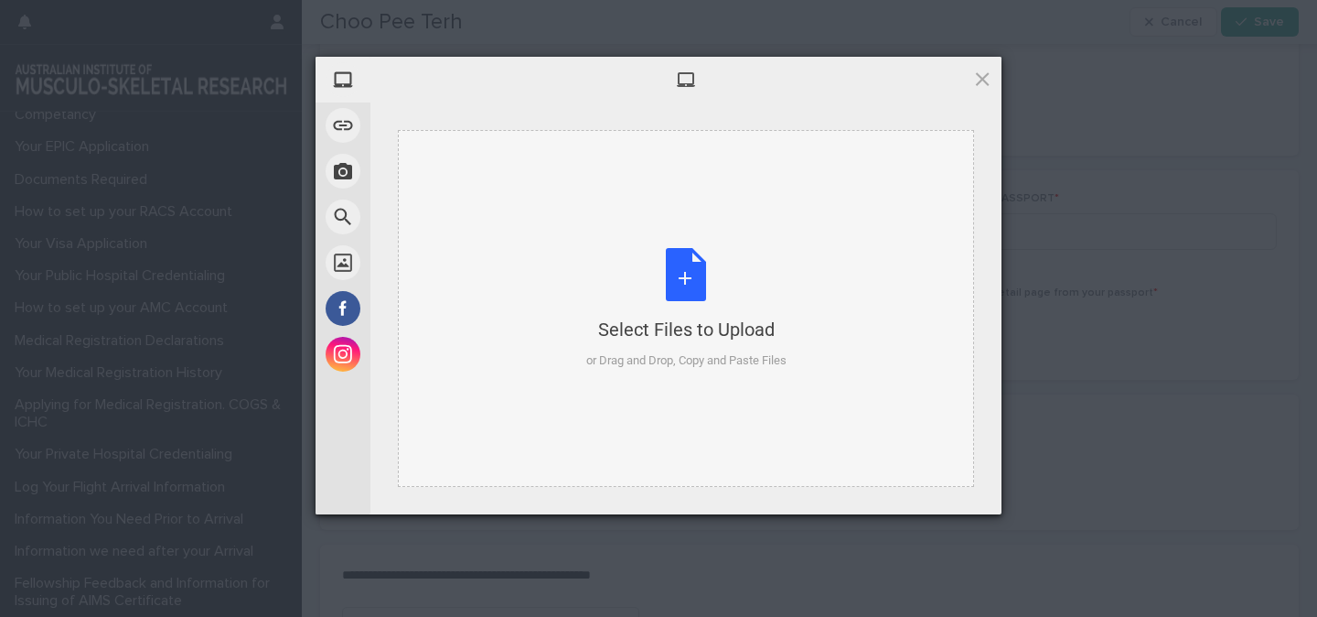
click at [619, 276] on div "Select Files to Upload or Drag and Drop, Copy and Paste Files" at bounding box center [686, 309] width 200 height 122
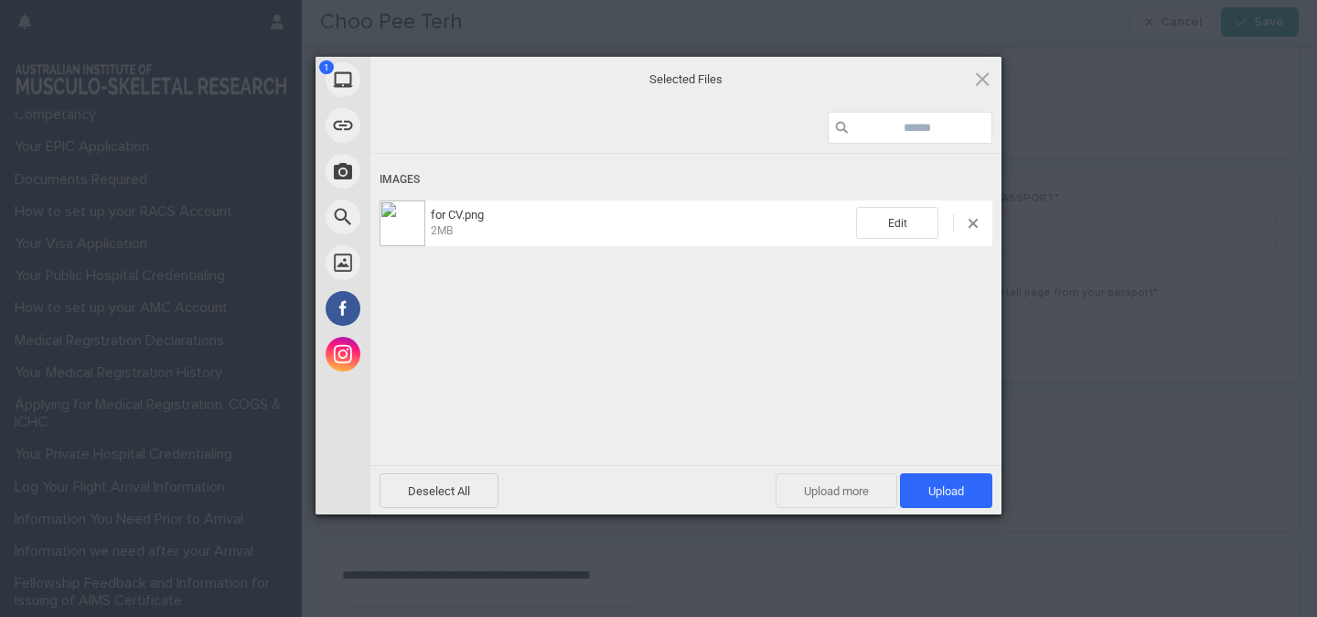
click at [805, 501] on span "Upload more" at bounding box center [837, 490] width 122 height 35
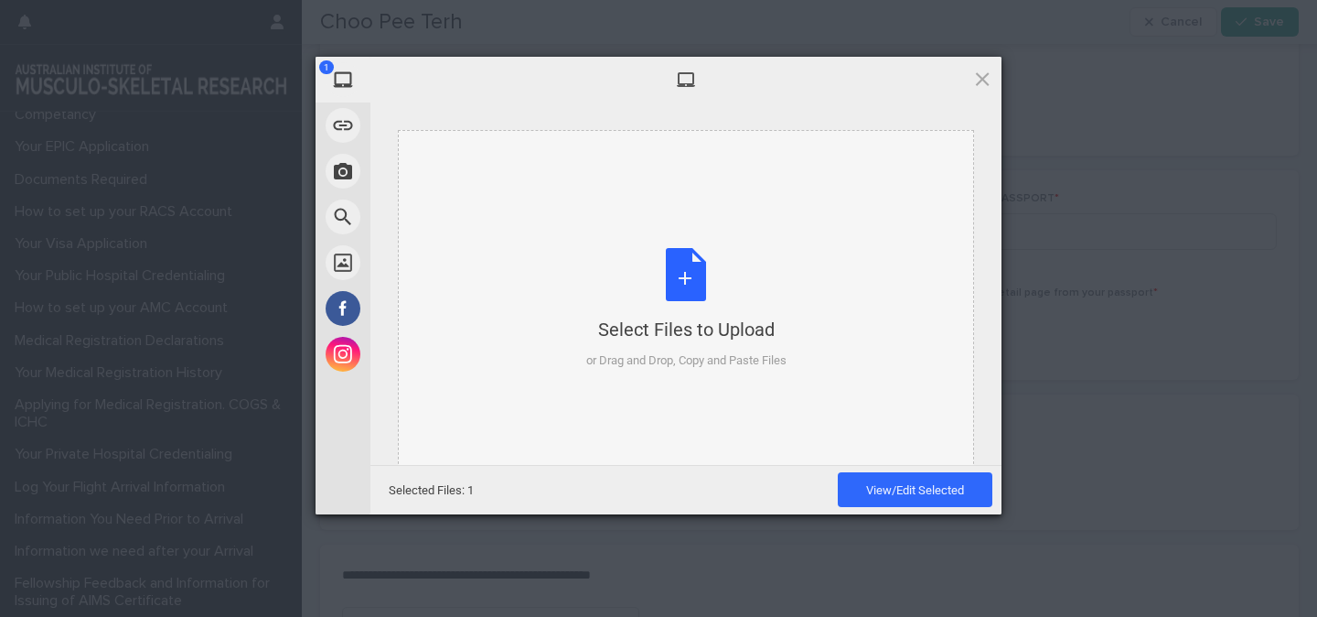
click at [676, 289] on div "Select Files to Upload or Drag and Drop, Copy and Paste Files" at bounding box center [686, 309] width 200 height 122
click at [698, 281] on div "Select Files to Upload or Drag and Drop, Copy and Paste Files" at bounding box center [686, 309] width 200 height 122
click at [693, 287] on div "Select Files to Upload or Drag and Drop, Copy and Paste Files" at bounding box center [686, 309] width 200 height 122
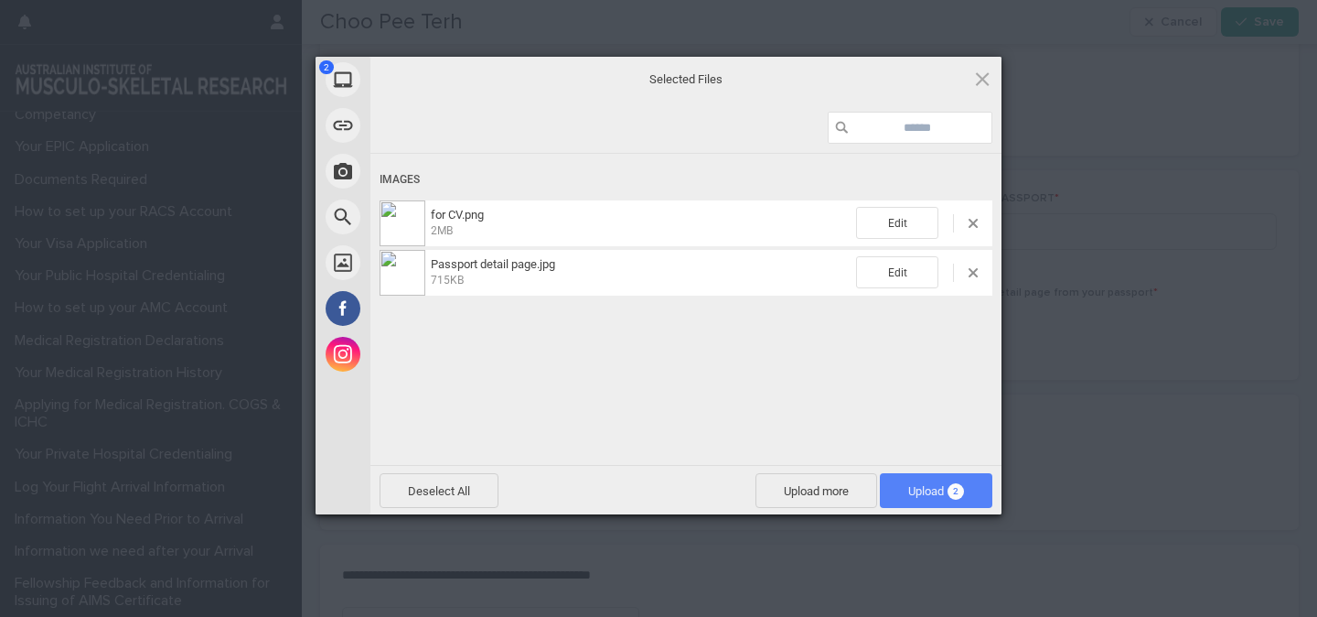
click at [916, 489] on span "Upload 2" at bounding box center [936, 491] width 56 height 14
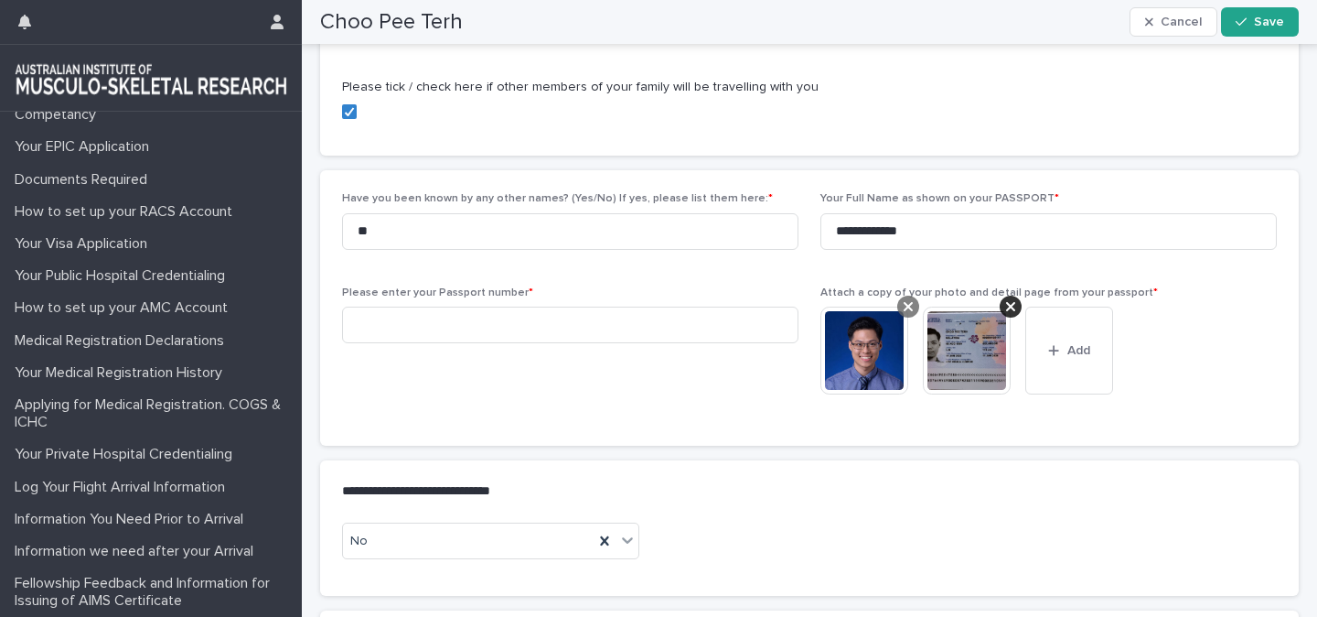
click at [908, 309] on icon at bounding box center [908, 306] width 9 height 15
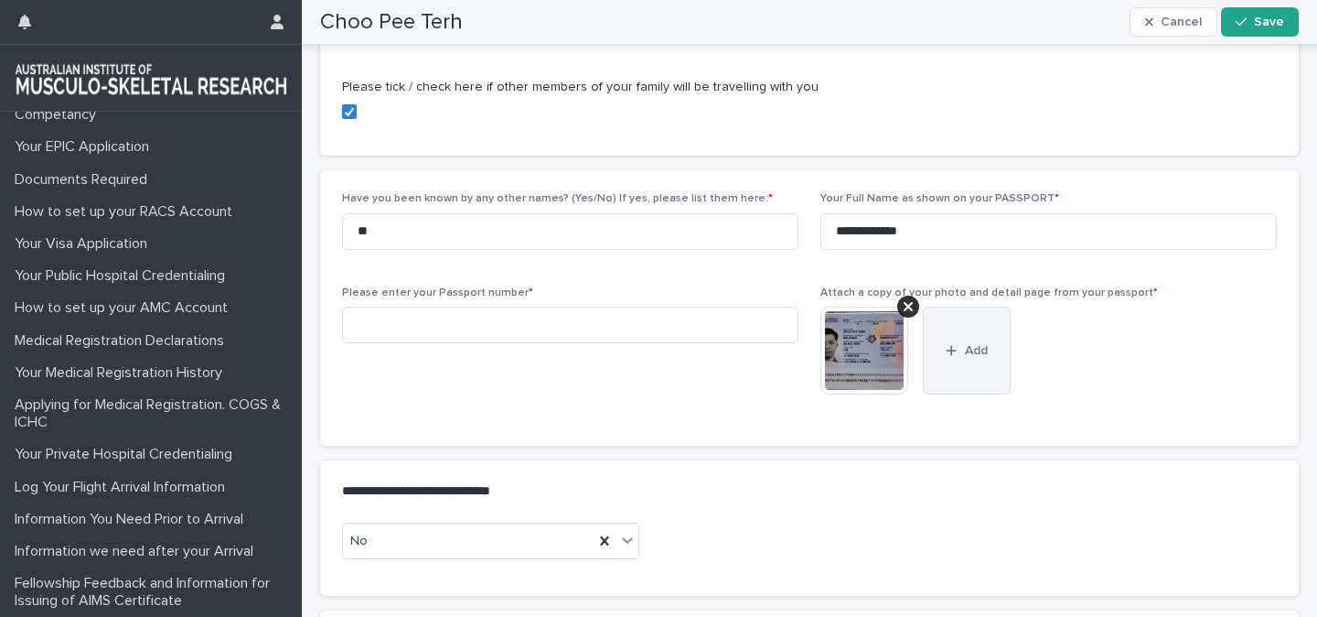
click at [948, 345] on icon "button" at bounding box center [951, 350] width 11 height 13
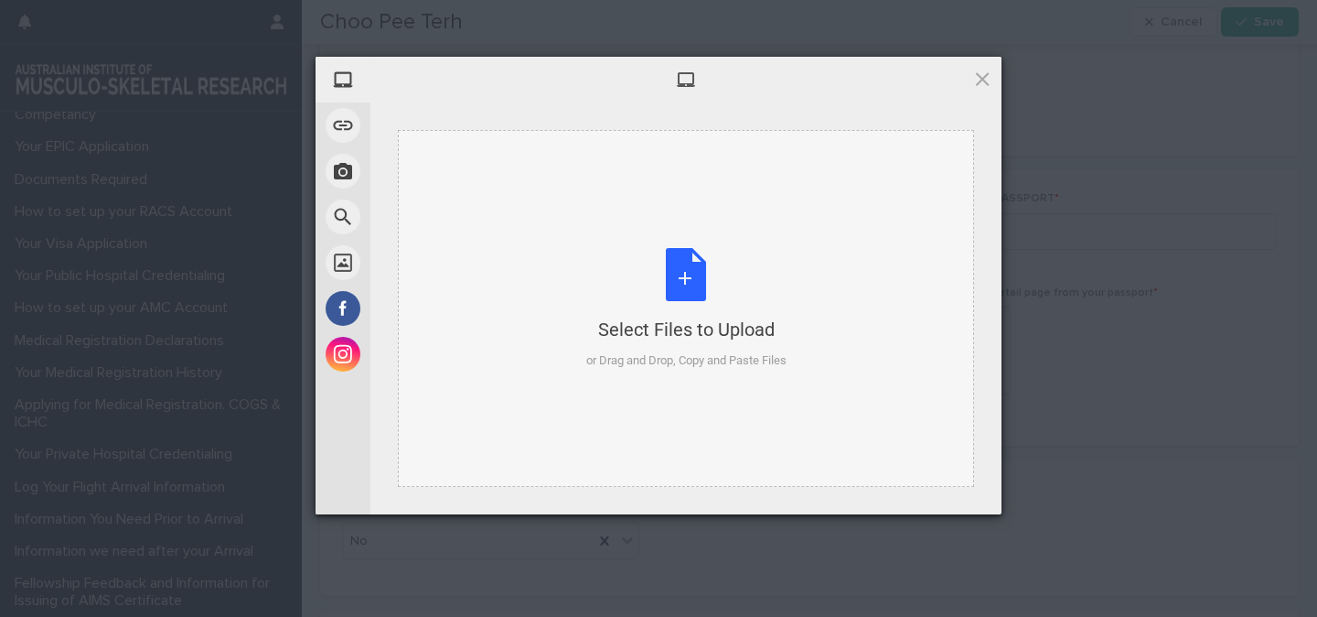
click at [681, 282] on div "Select Files to Upload or Drag and Drop, Copy and Paste Files" at bounding box center [686, 309] width 200 height 122
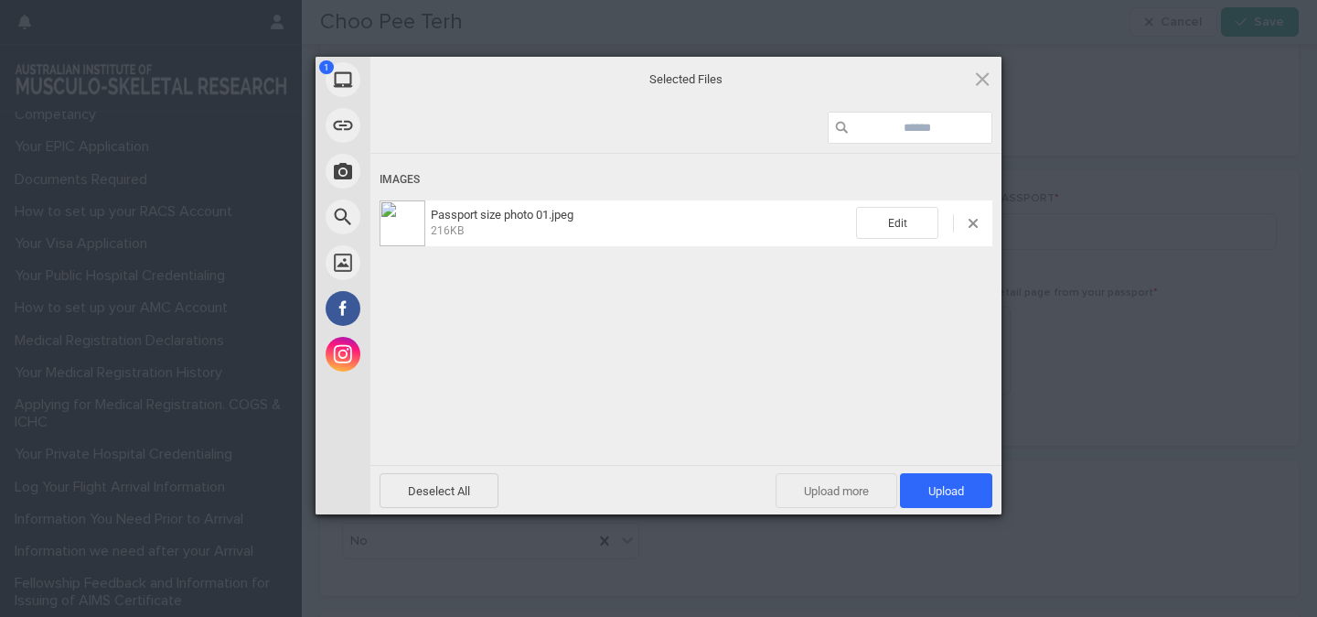
click at [877, 489] on span "Upload more" at bounding box center [837, 490] width 122 height 35
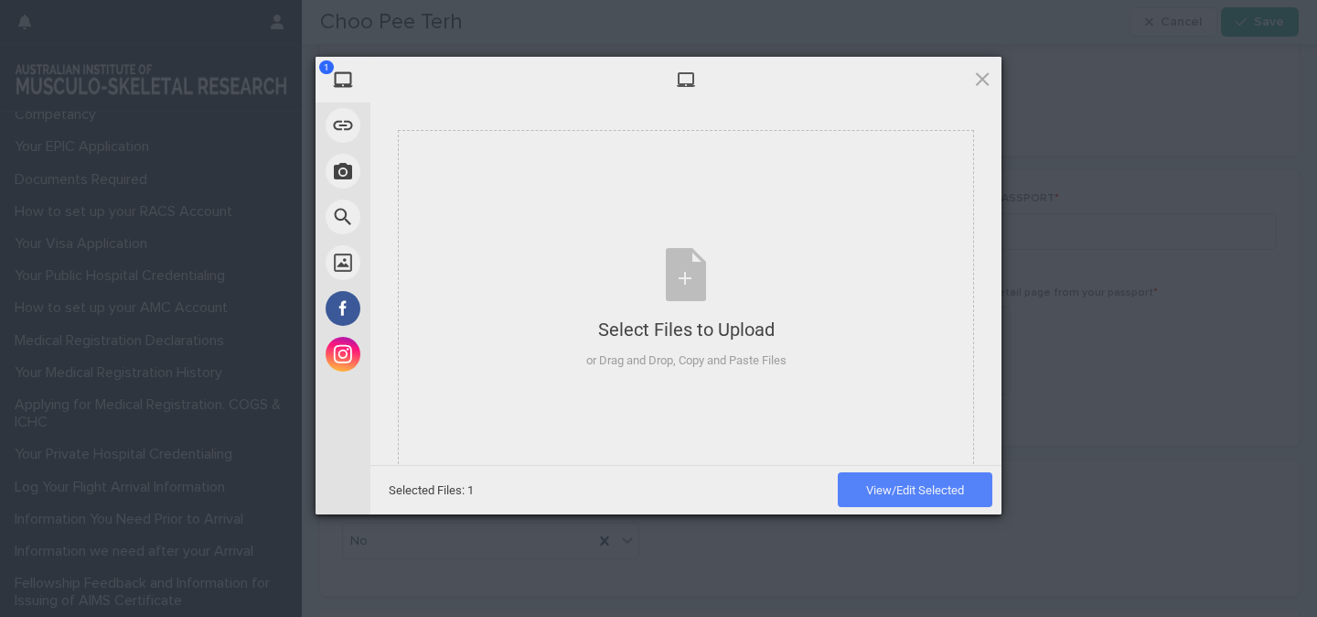
click at [896, 484] on span "View/Edit Selected" at bounding box center [915, 490] width 98 height 14
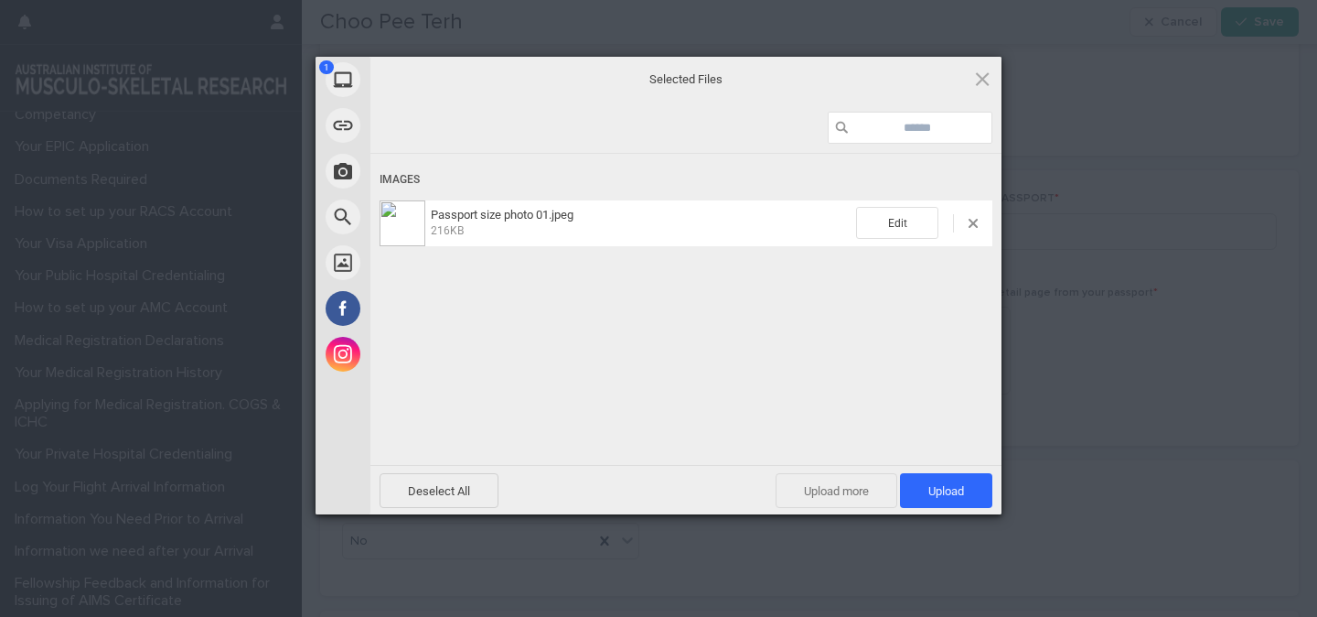
click at [813, 486] on span "Upload more" at bounding box center [837, 490] width 122 height 35
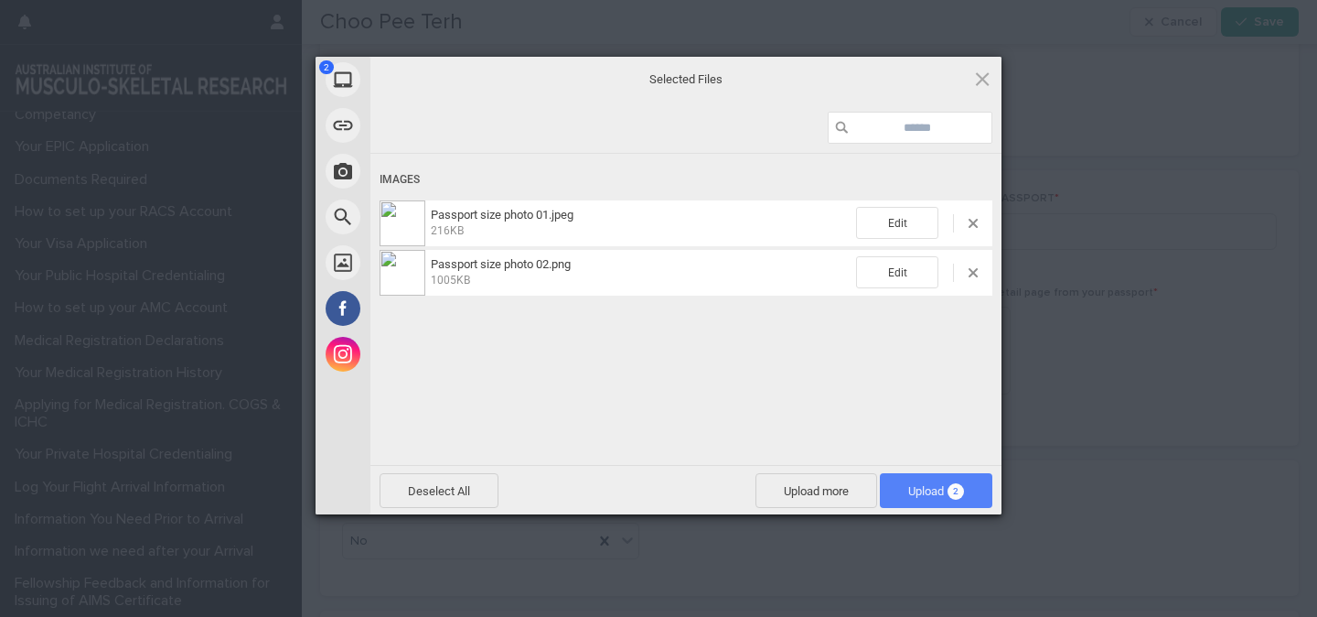
click at [929, 492] on span "Upload 2" at bounding box center [936, 491] width 56 height 14
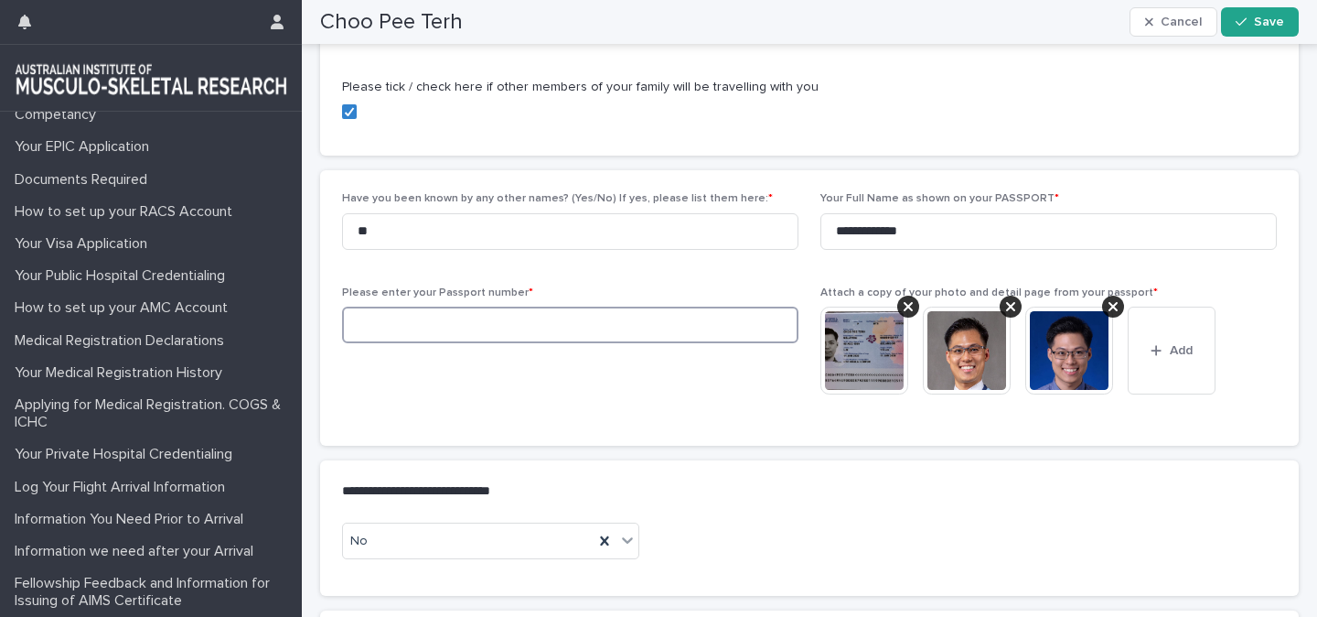
click at [474, 325] on input at bounding box center [570, 324] width 457 height 37
type input "*"
type input "*********"
click at [475, 351] on div "Please enter your Passport number * *********" at bounding box center [570, 321] width 457 height 71
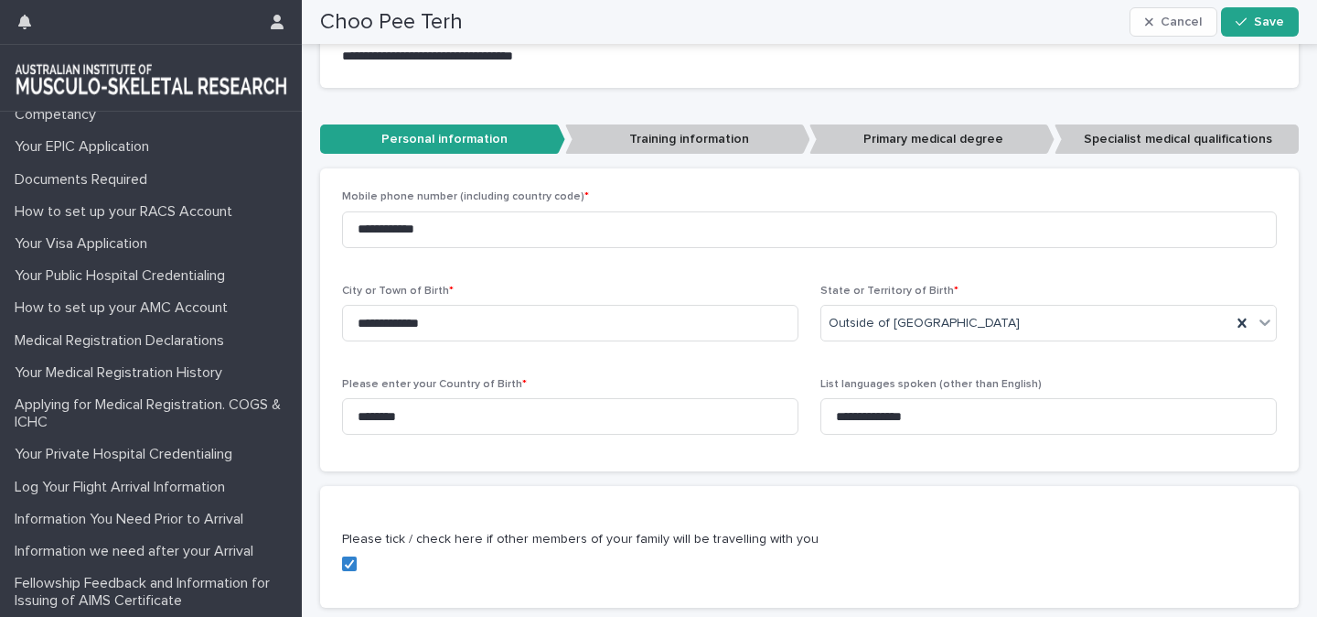
scroll to position [0, 0]
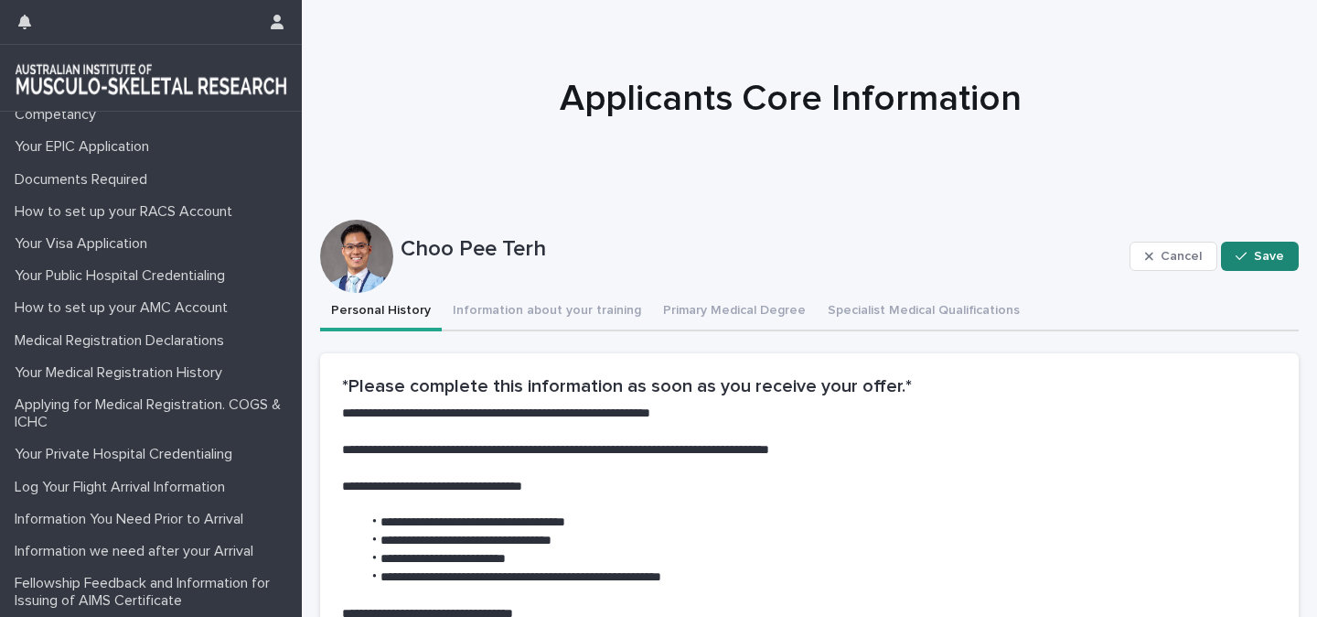
click at [1250, 253] on div "button" at bounding box center [1245, 256] width 18 height 13
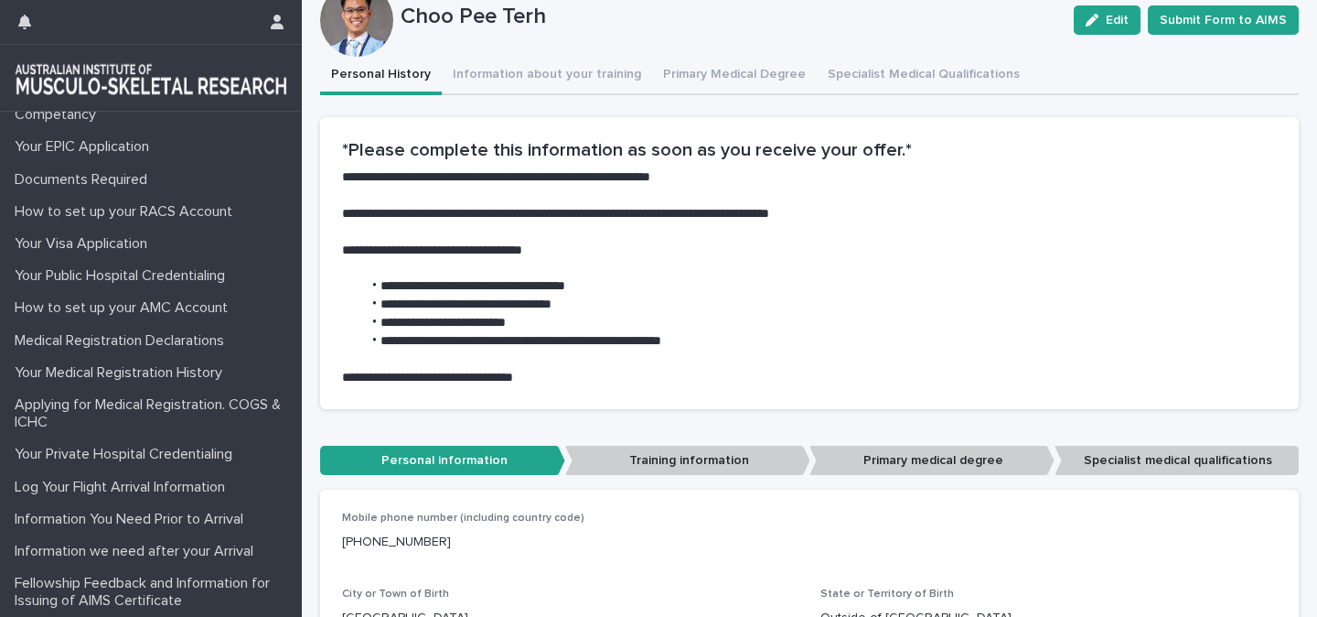
scroll to position [325, 0]
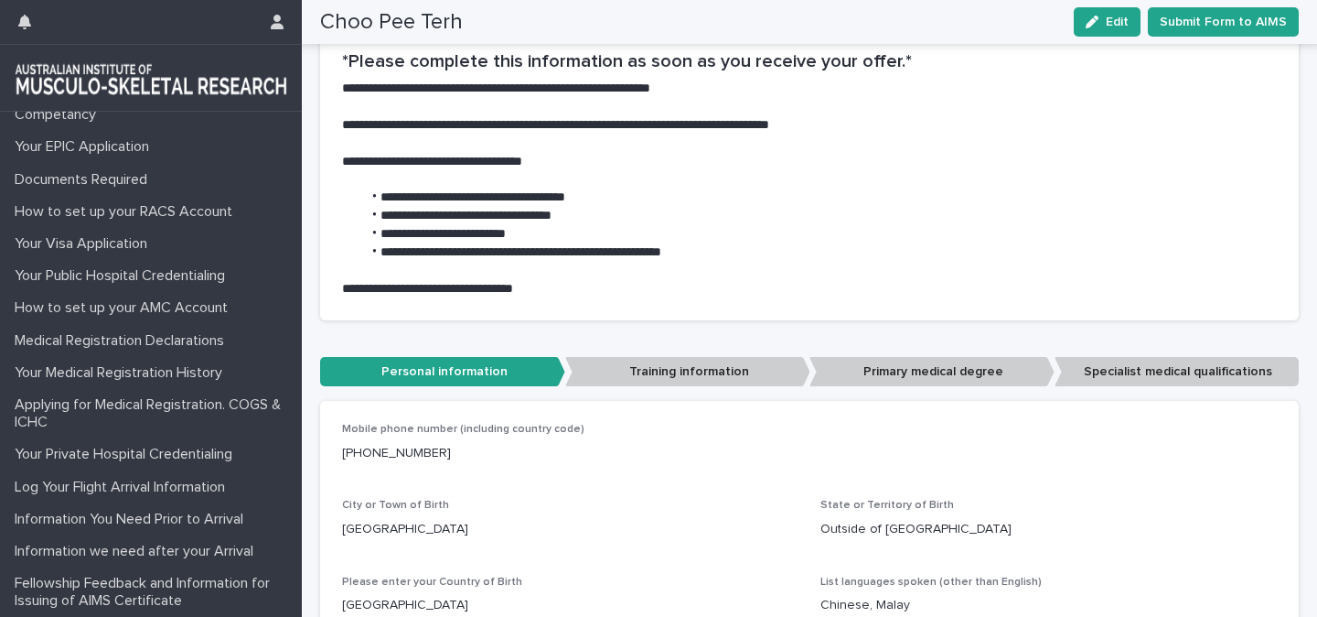
click at [691, 373] on p "Training information" at bounding box center [687, 372] width 245 height 30
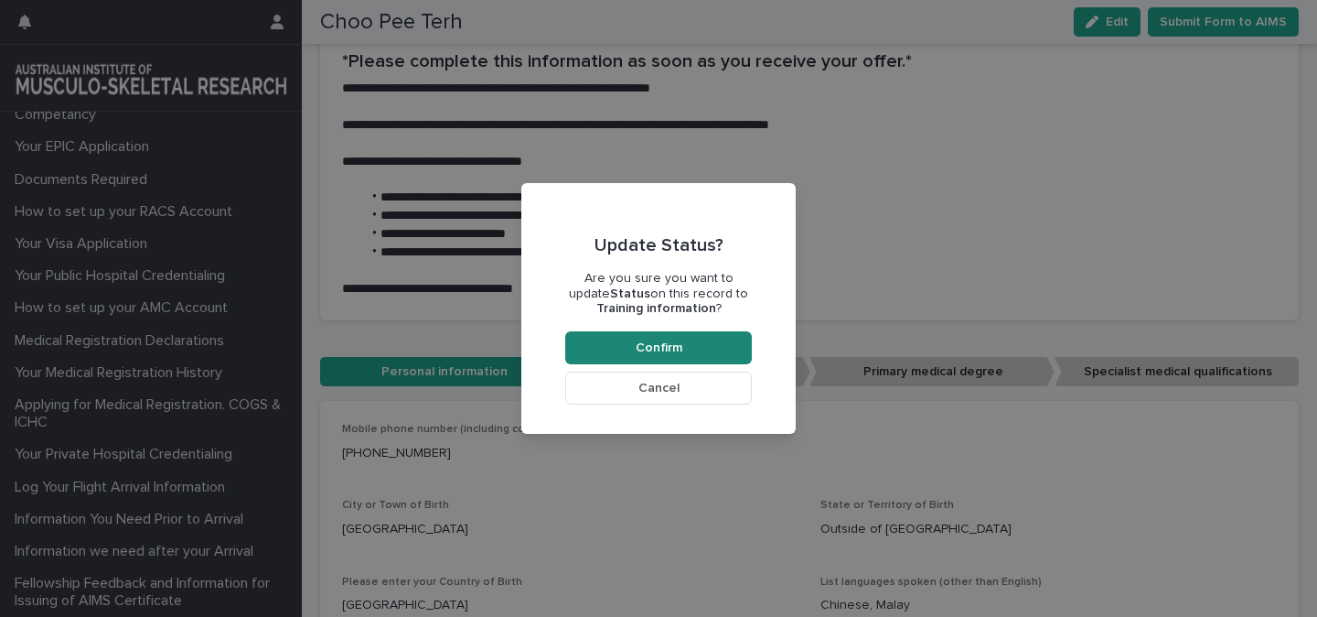
click at [672, 348] on span "Confirm" at bounding box center [659, 347] width 47 height 13
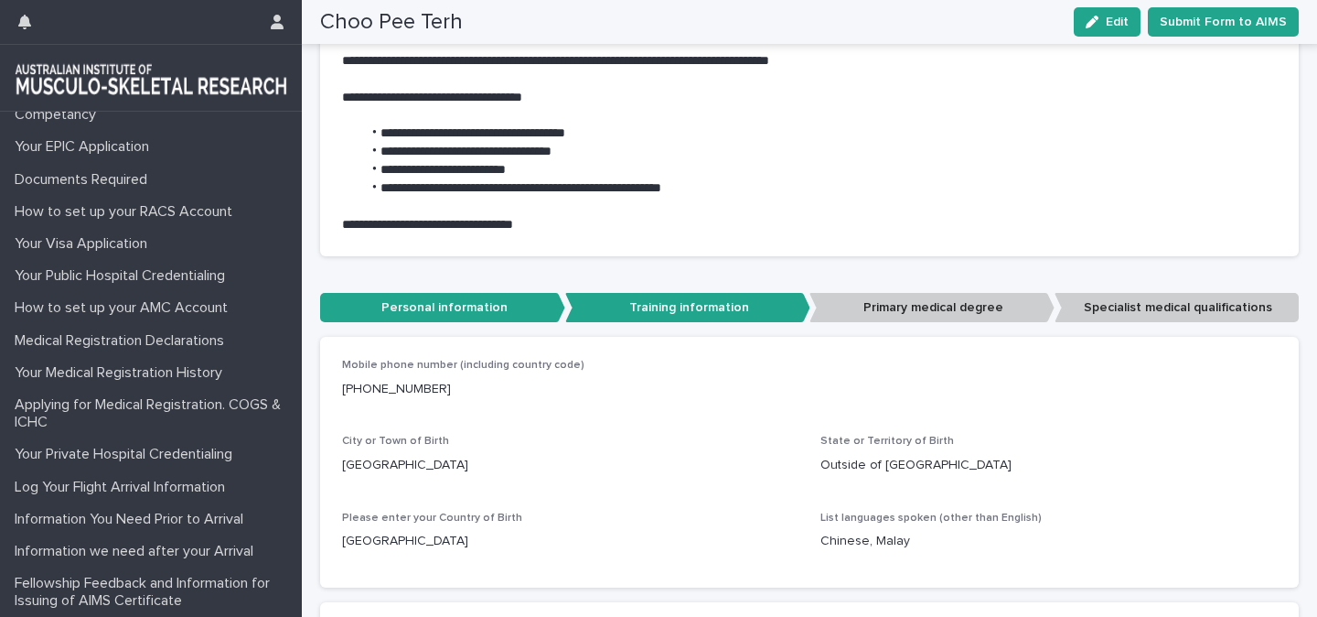
scroll to position [410, 0]
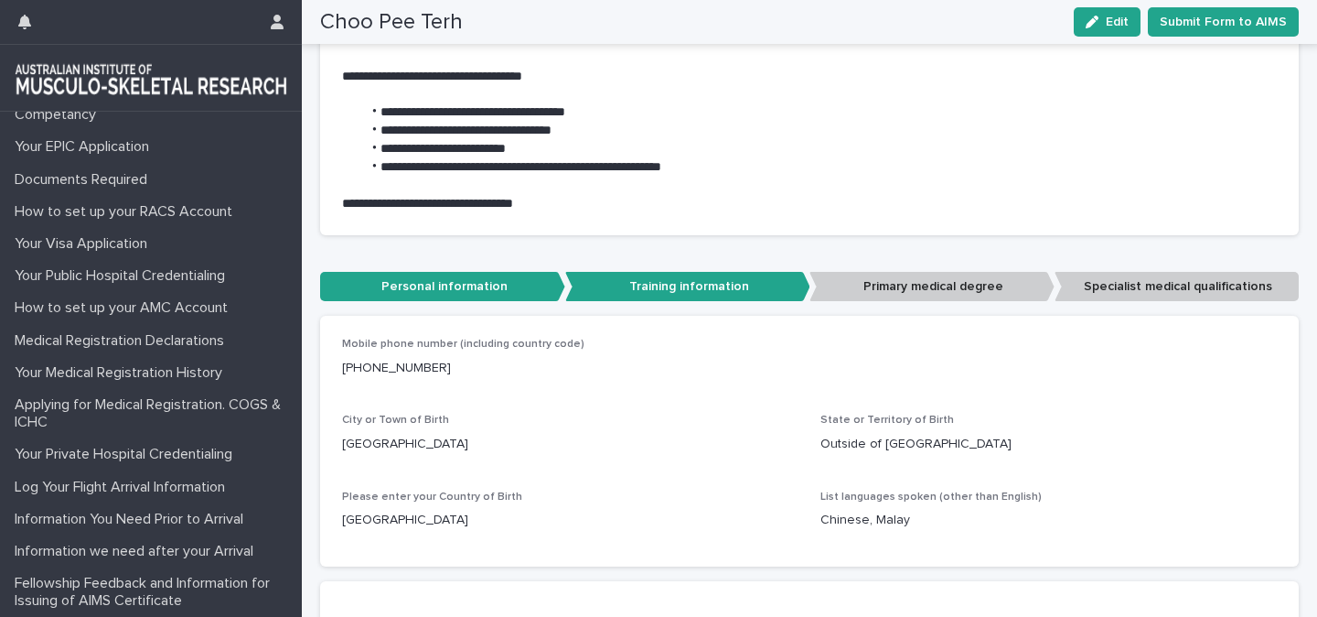
click at [704, 288] on p "Training information" at bounding box center [687, 287] width 245 height 30
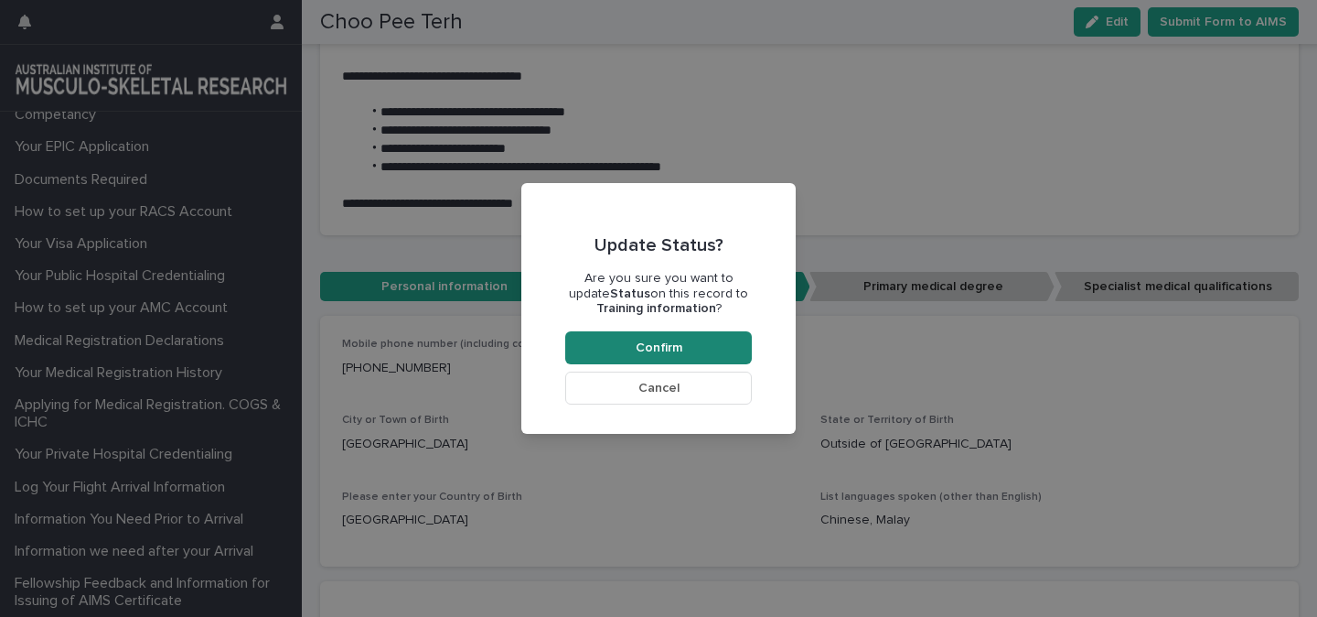
click at [655, 347] on span "Confirm" at bounding box center [659, 347] width 47 height 13
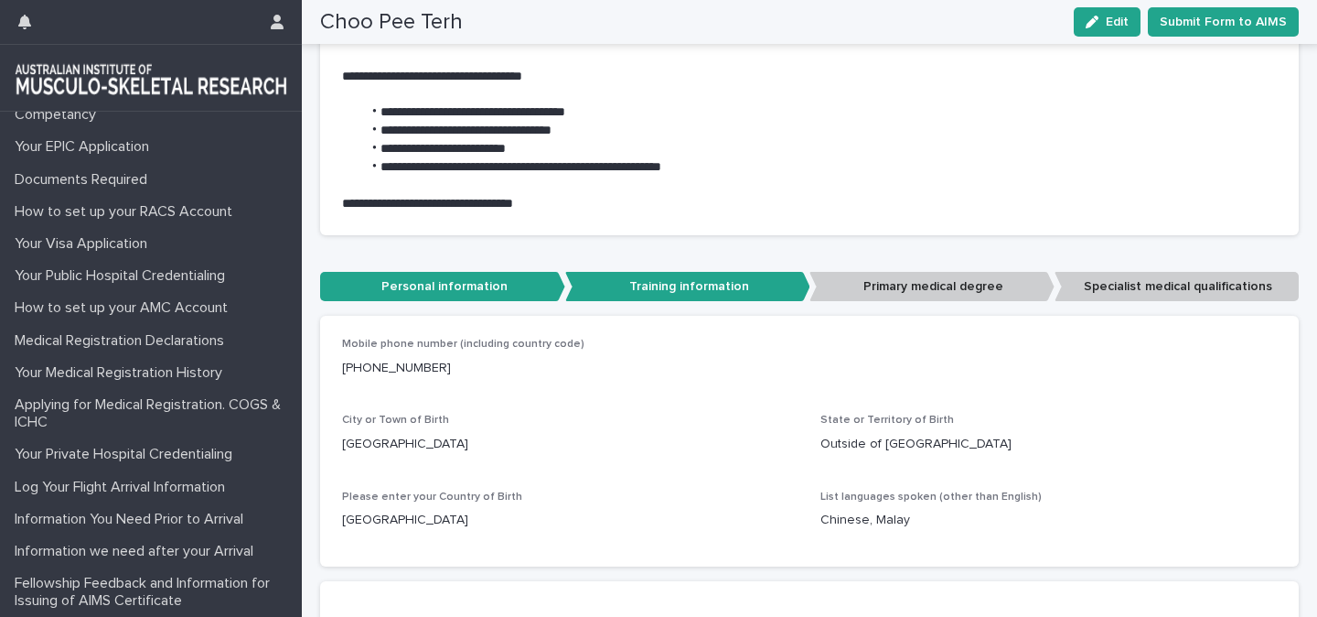
click at [696, 283] on p "Training information" at bounding box center [687, 287] width 245 height 30
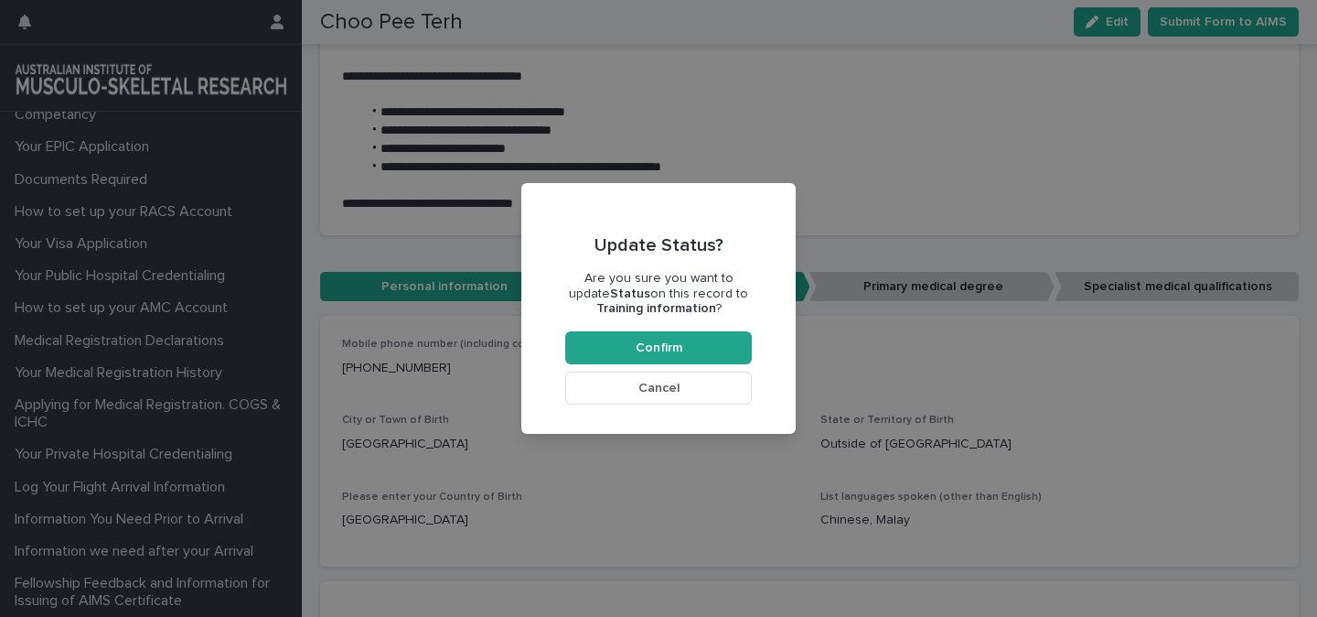
click at [661, 403] on button "Cancel" at bounding box center [658, 387] width 187 height 33
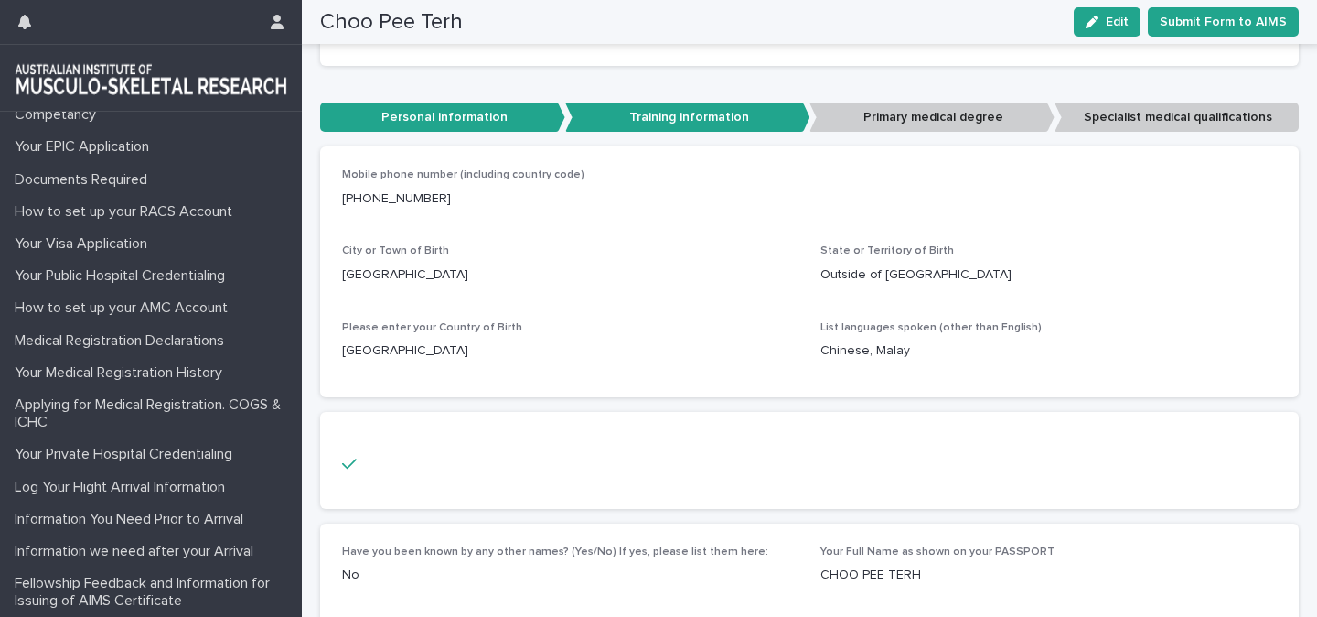
scroll to position [528, 0]
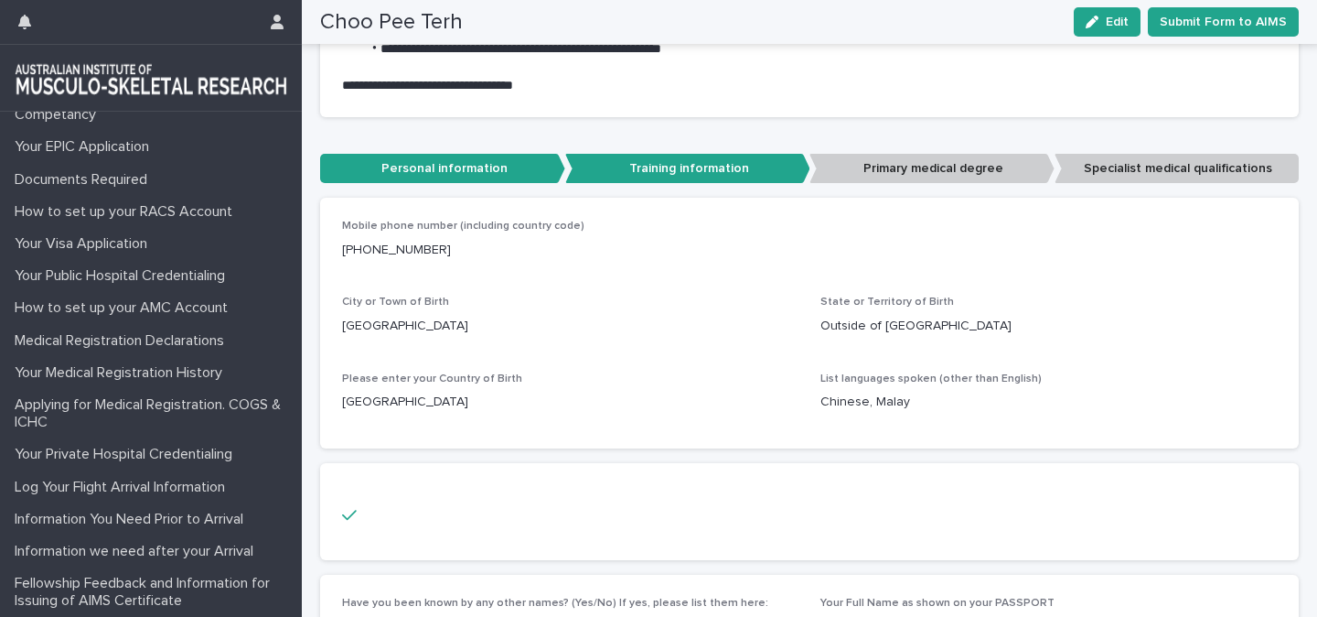
click at [867, 173] on p "Primary medical degree" at bounding box center [932, 169] width 245 height 30
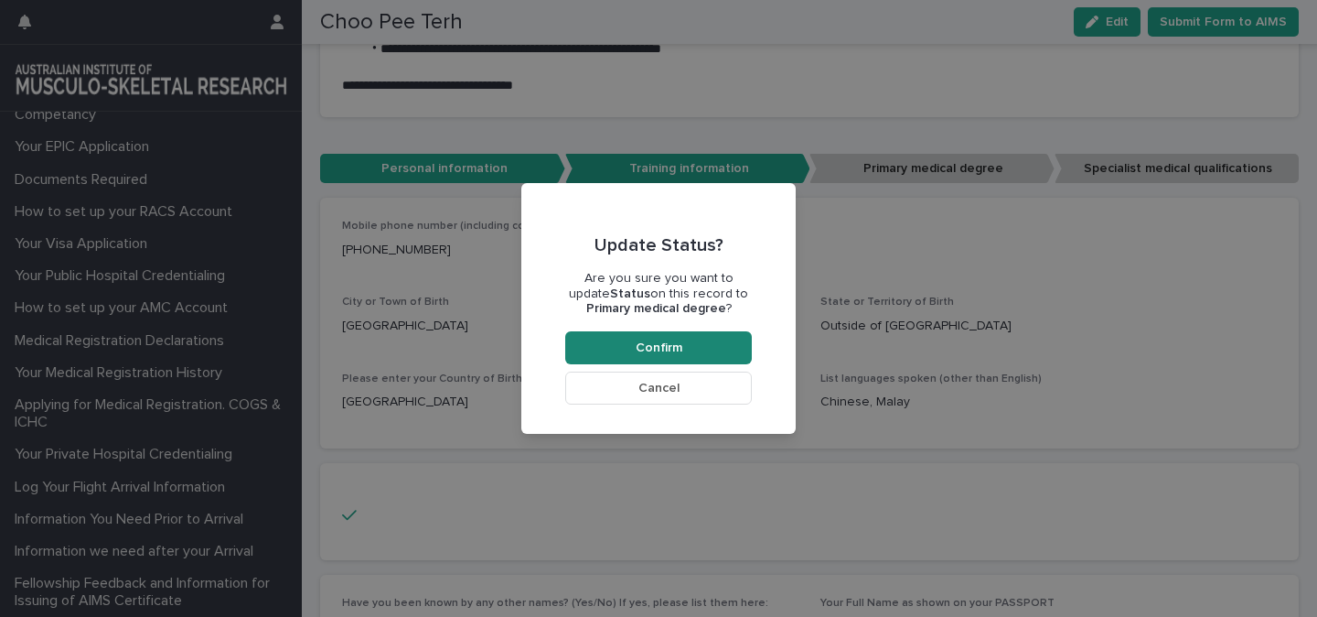
click at [662, 345] on span "Confirm" at bounding box center [659, 347] width 47 height 13
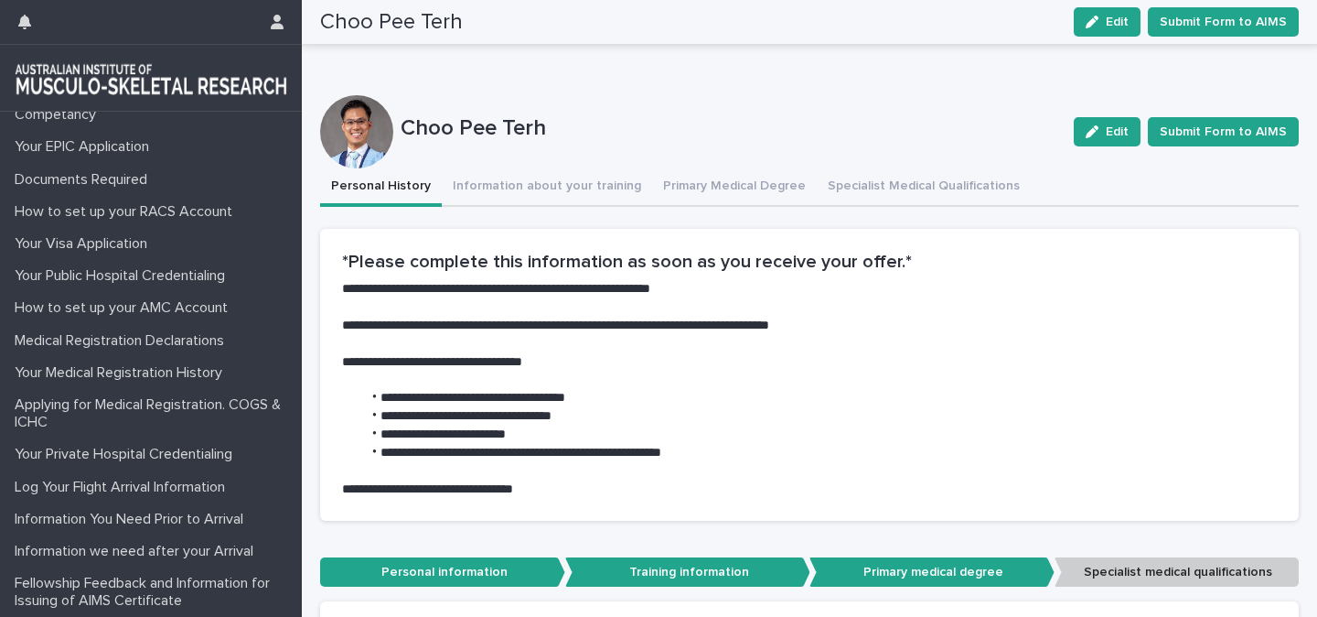
scroll to position [0, 0]
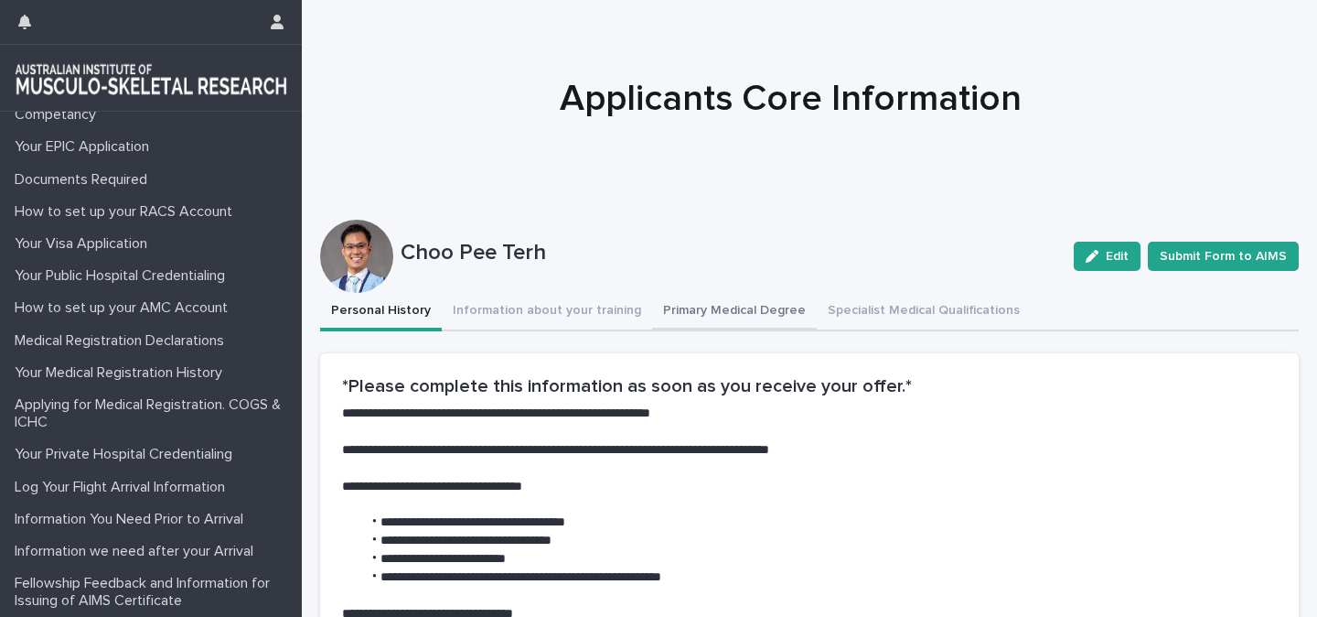
click at [725, 314] on button "Primary Medical Degree" at bounding box center [734, 312] width 165 height 38
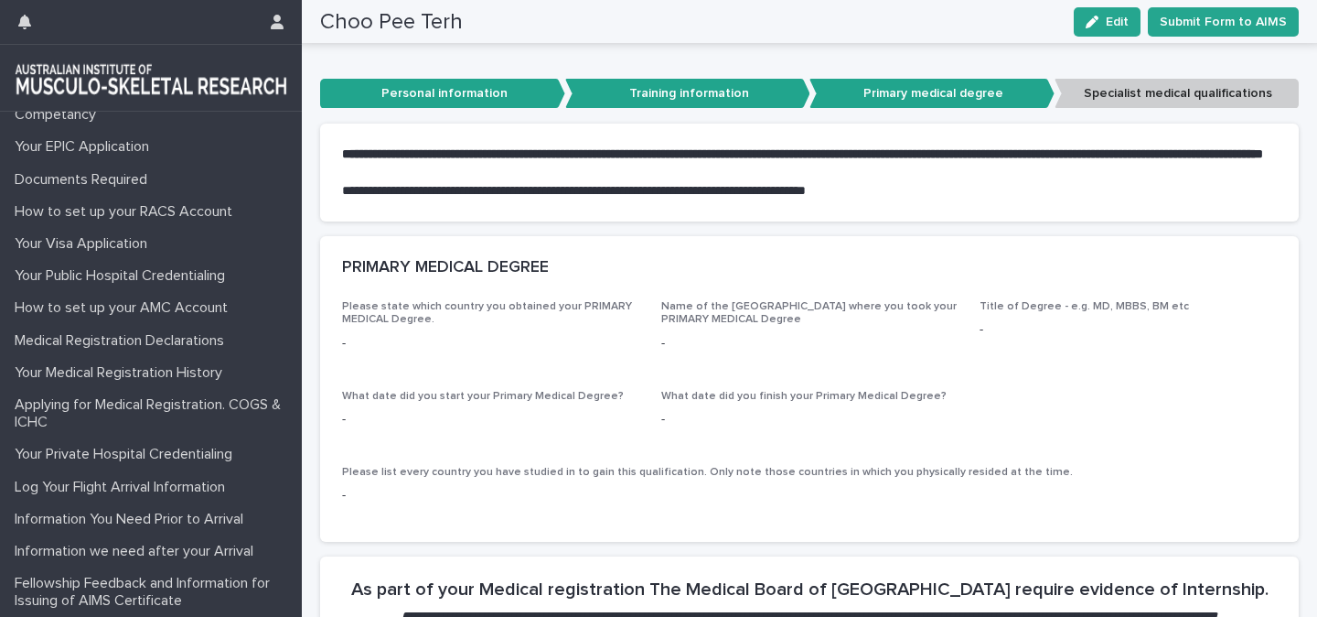
scroll to position [220, 0]
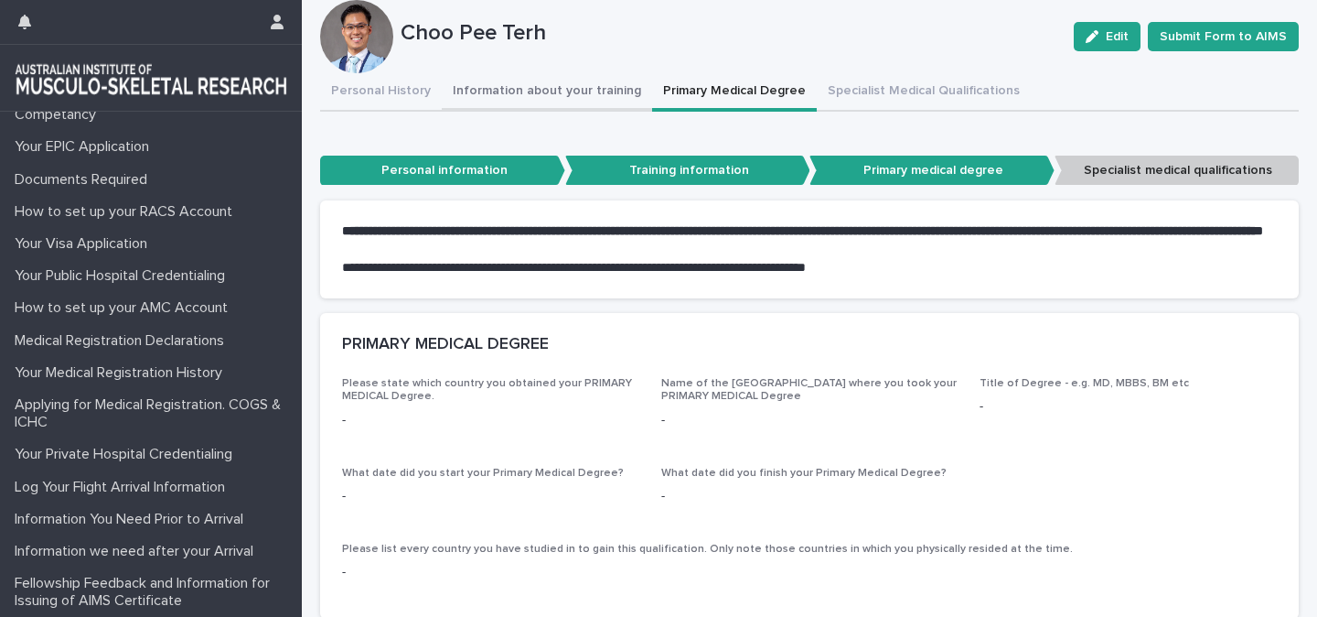
click at [517, 94] on button "Information about your training" at bounding box center [547, 92] width 210 height 38
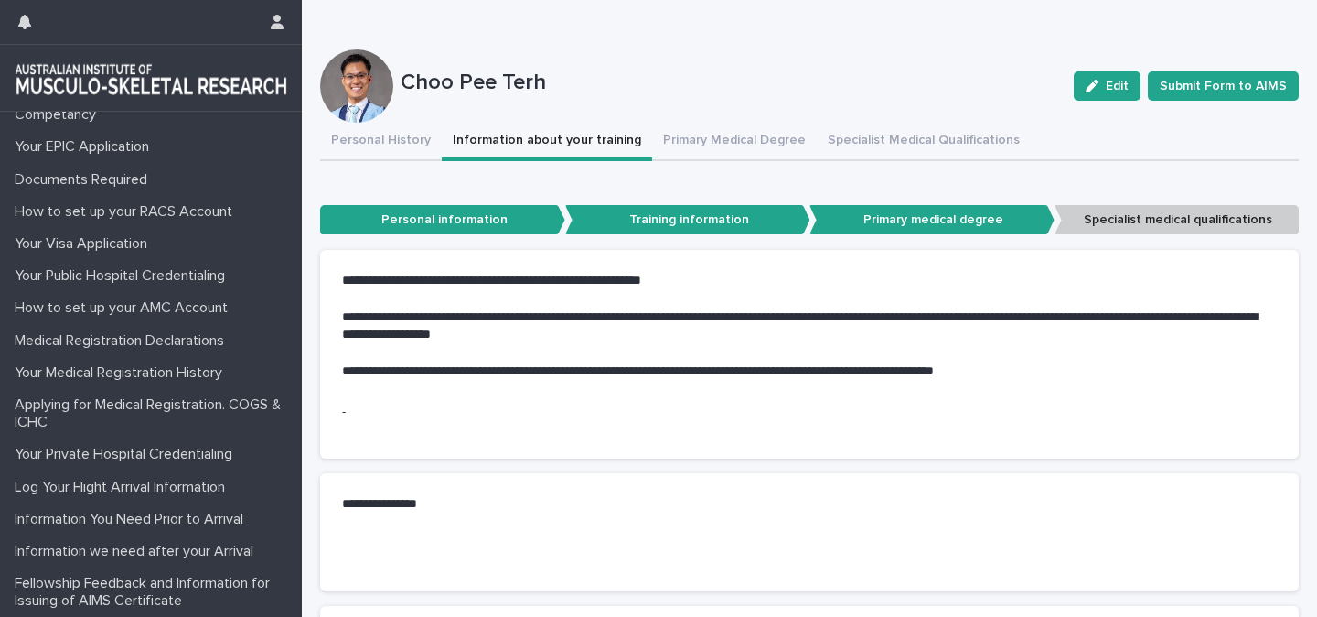
scroll to position [167, 0]
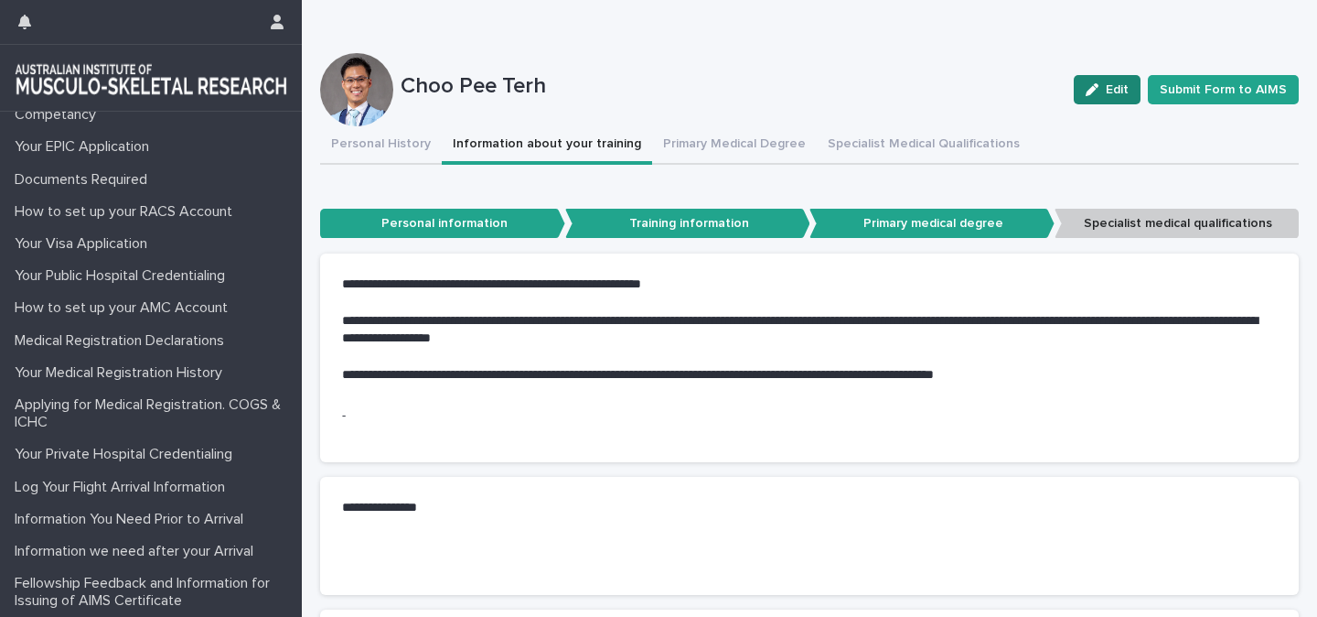
click at [1099, 90] on icon "button" at bounding box center [1092, 89] width 13 height 13
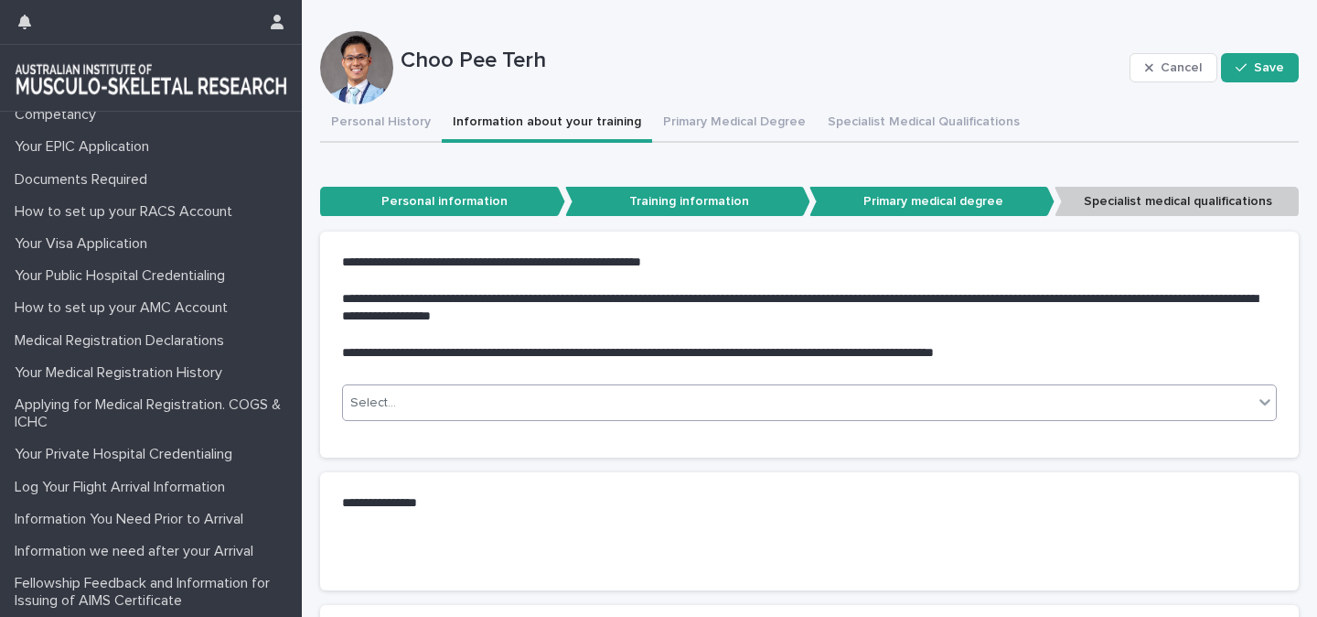
scroll to position [191, 0]
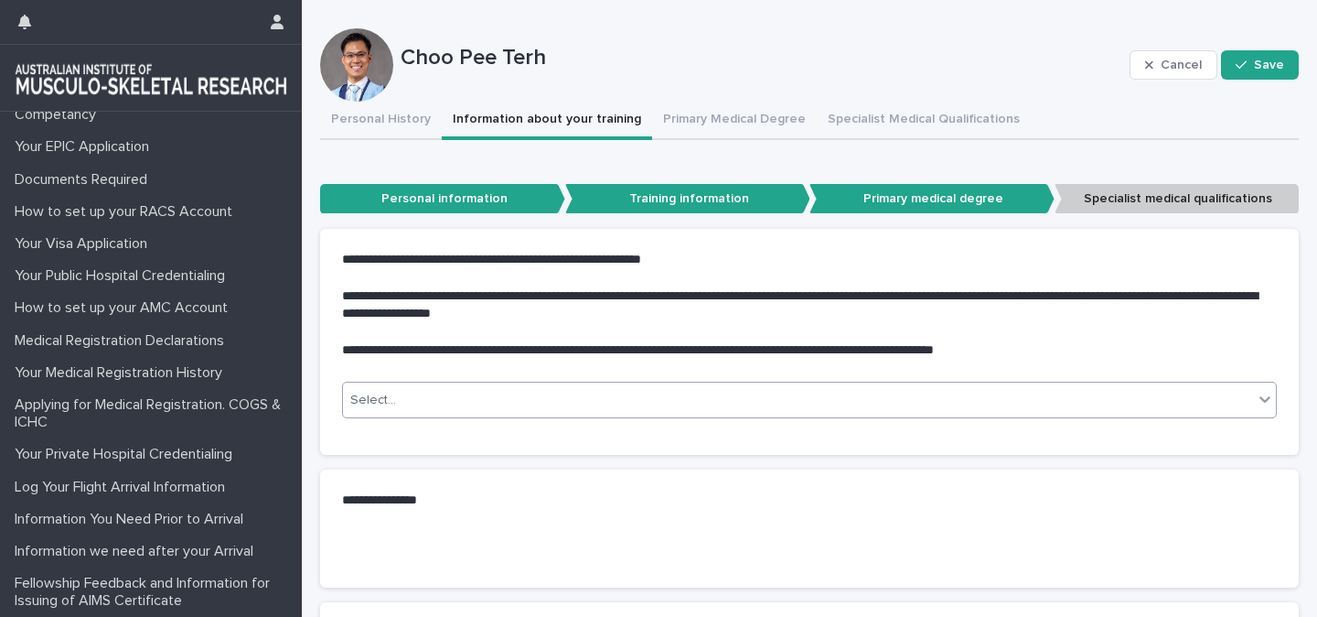
click at [600, 396] on div "Select..." at bounding box center [798, 400] width 910 height 30
type input "*"
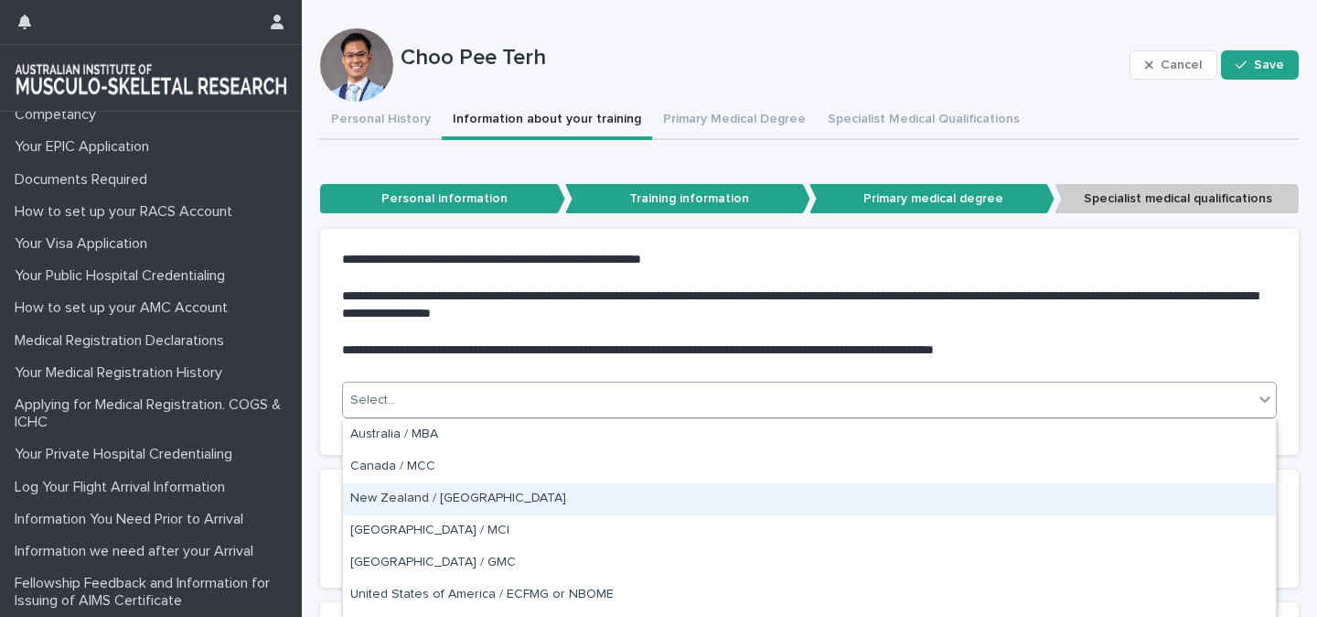
scroll to position [26, 0]
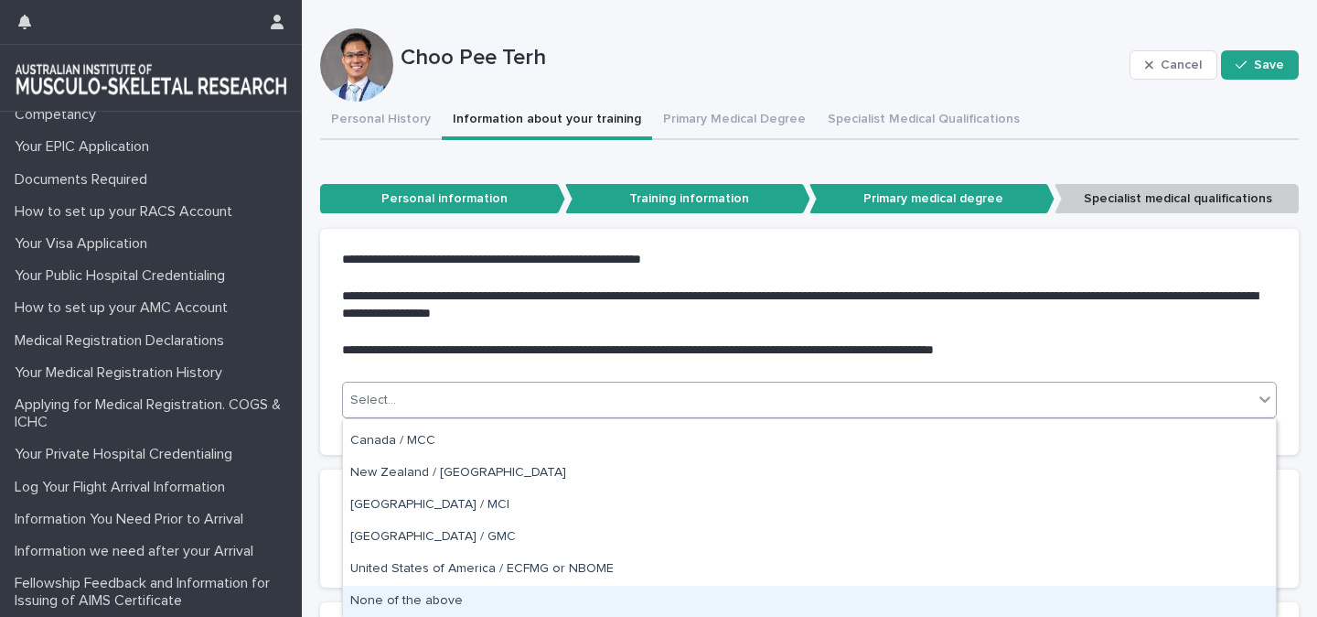
click at [411, 597] on div "None of the above" at bounding box center [809, 602] width 933 height 32
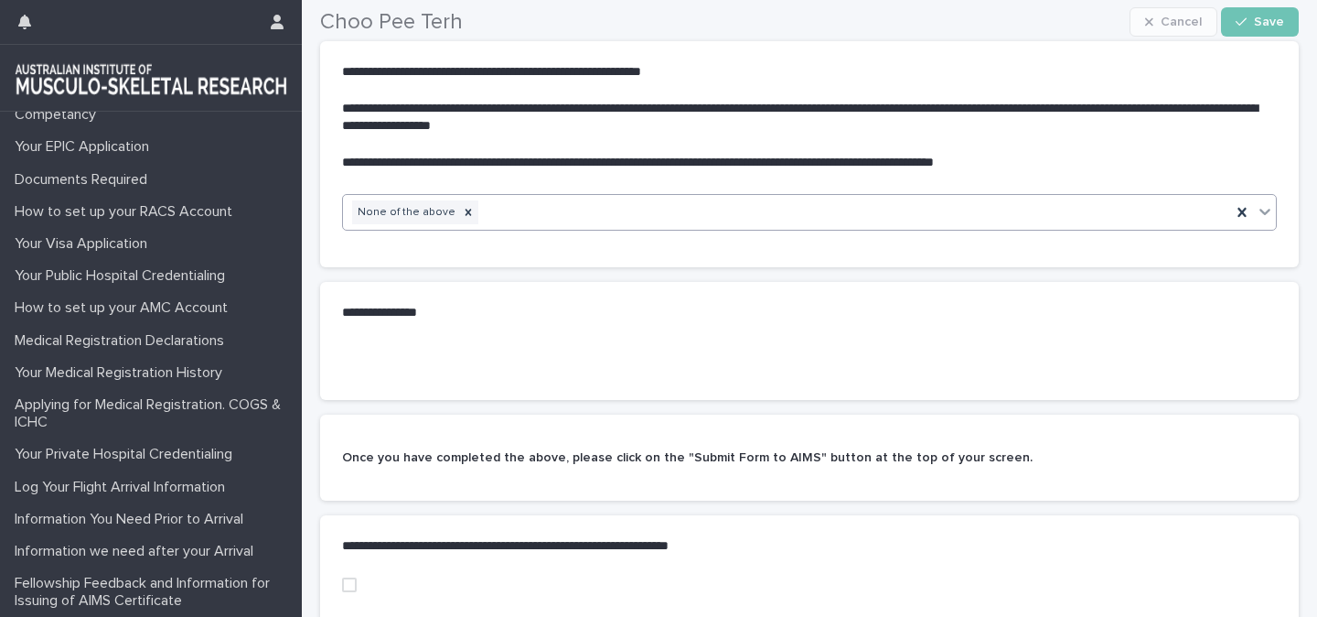
scroll to position [447, 0]
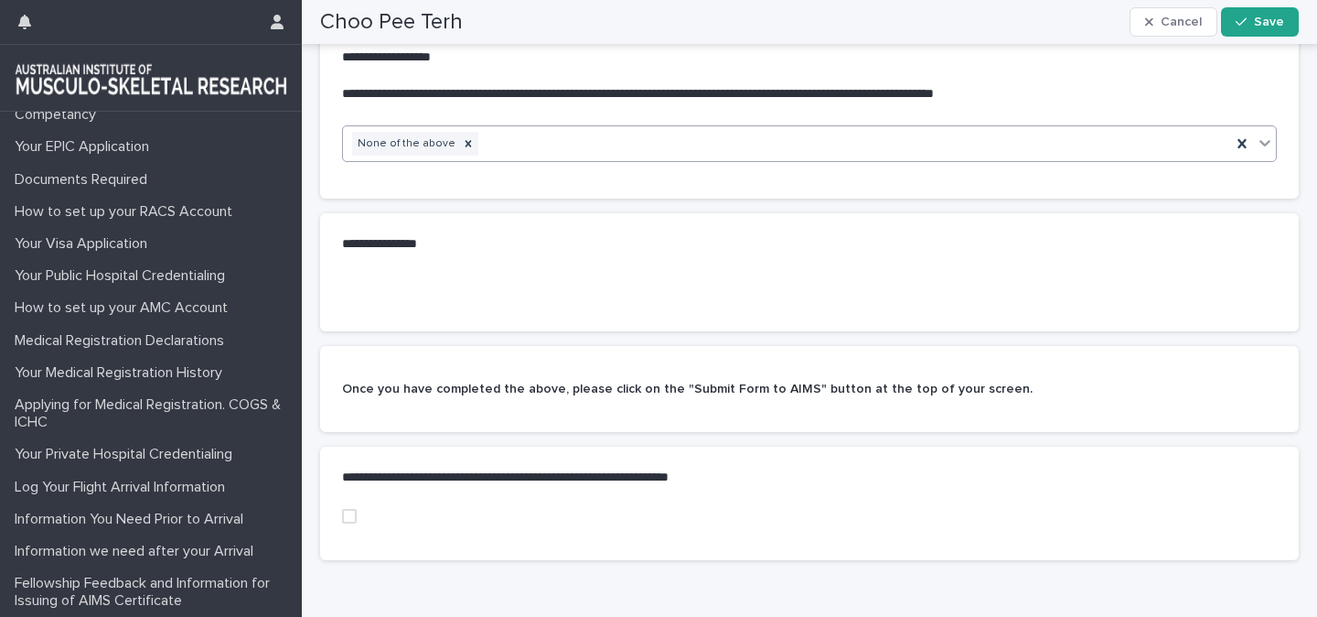
click at [568, 191] on div "option None of the above, selected. 0 results available. Select is focused ,typ…" at bounding box center [809, 161] width 979 height 73
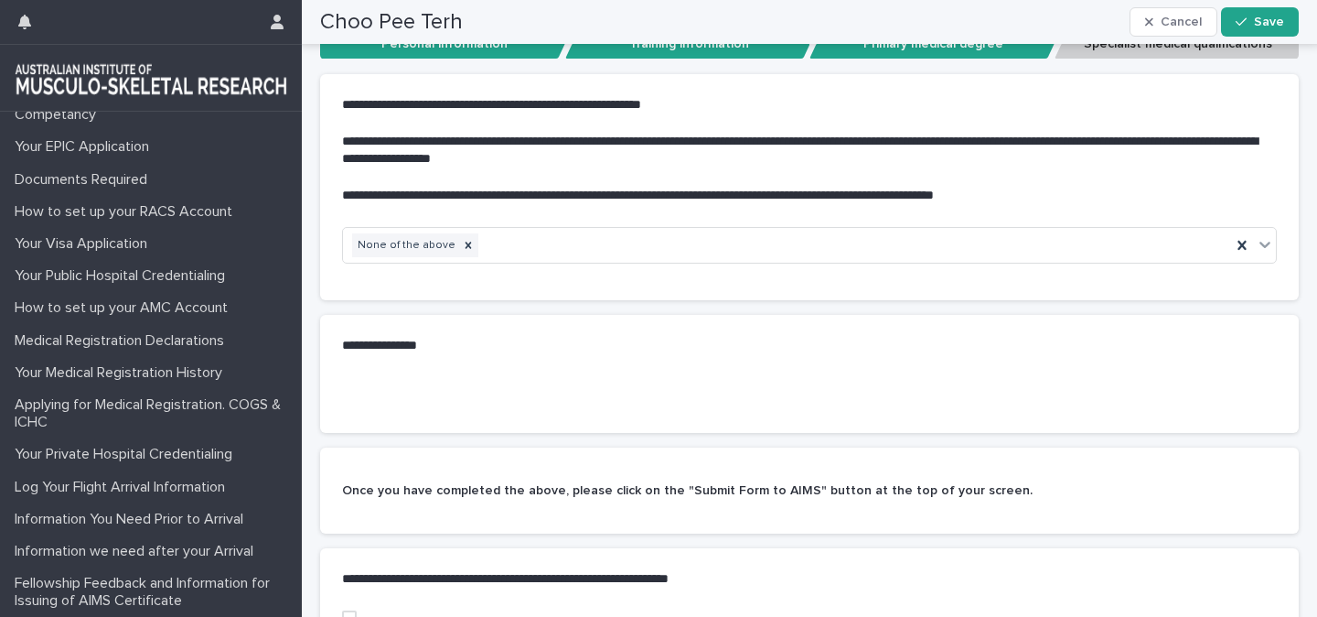
scroll to position [334, 0]
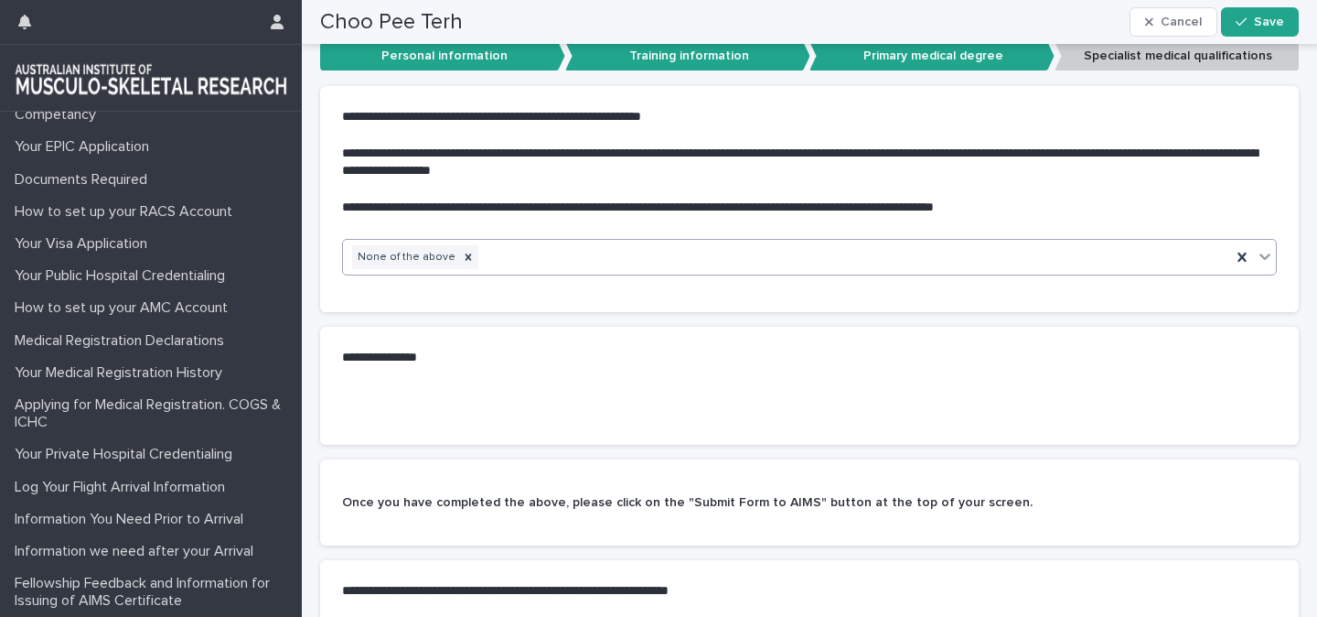
click at [528, 253] on div "None of the above" at bounding box center [787, 258] width 888 height 32
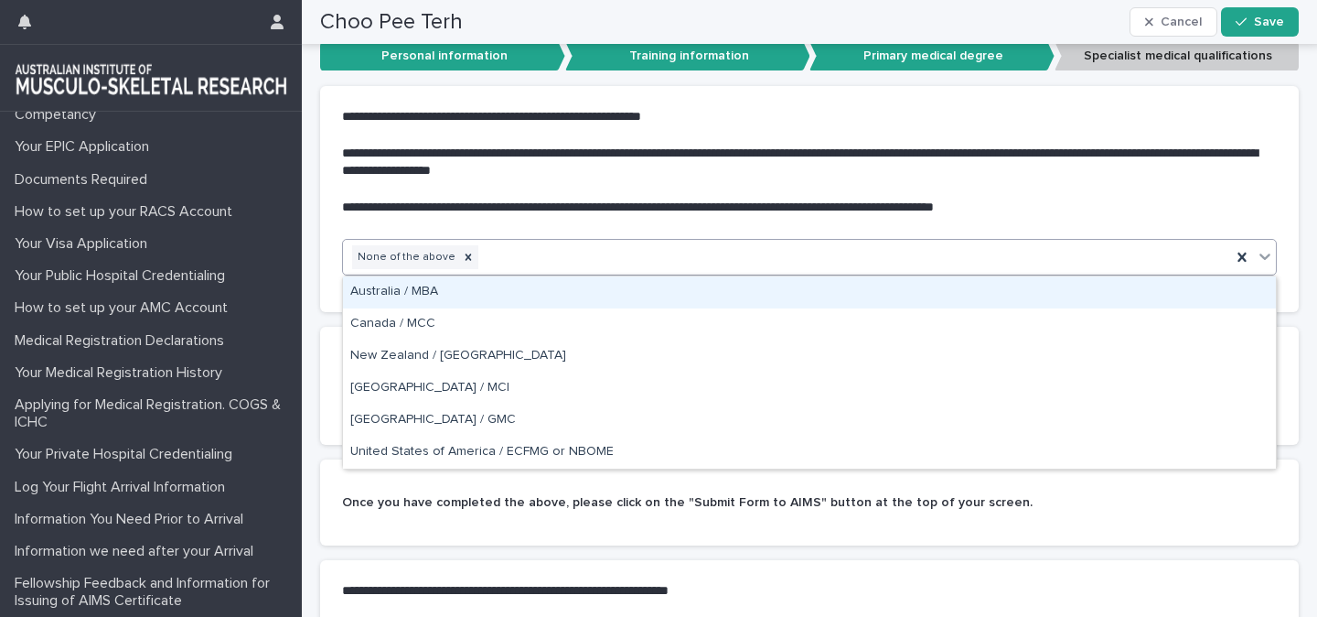
click at [523, 211] on p "**********" at bounding box center [806, 208] width 928 height 18
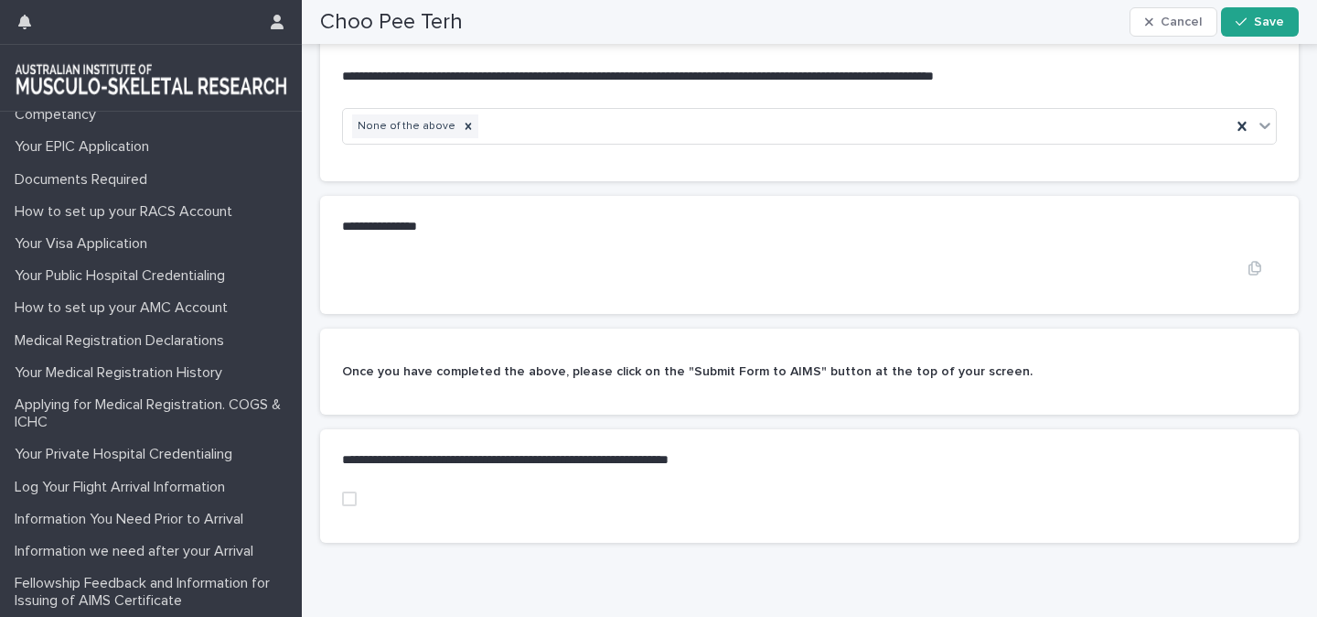
scroll to position [548, 0]
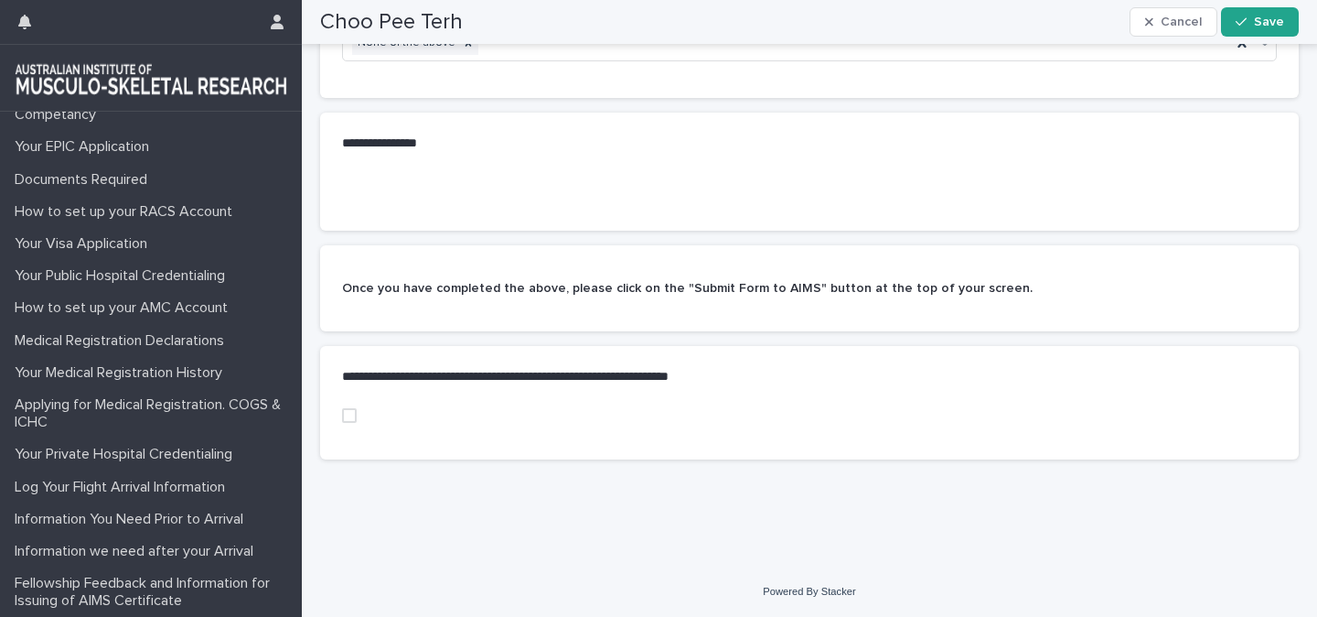
click at [354, 414] on span at bounding box center [349, 415] width 15 height 15
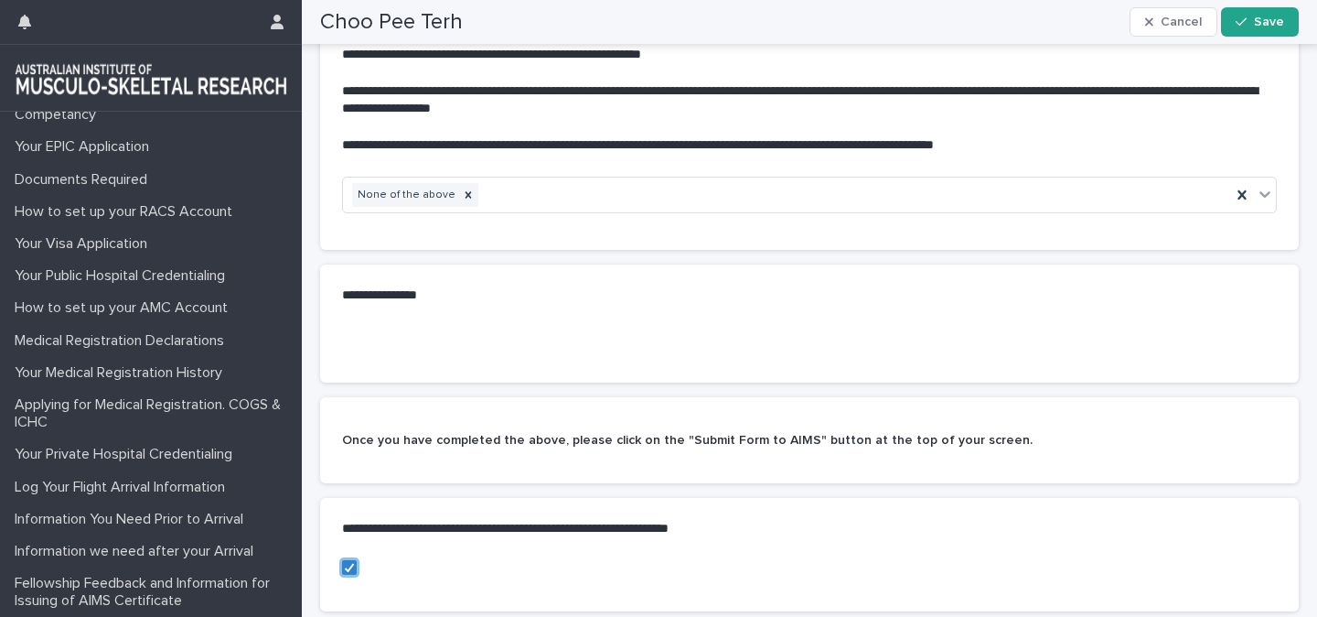
scroll to position [326, 0]
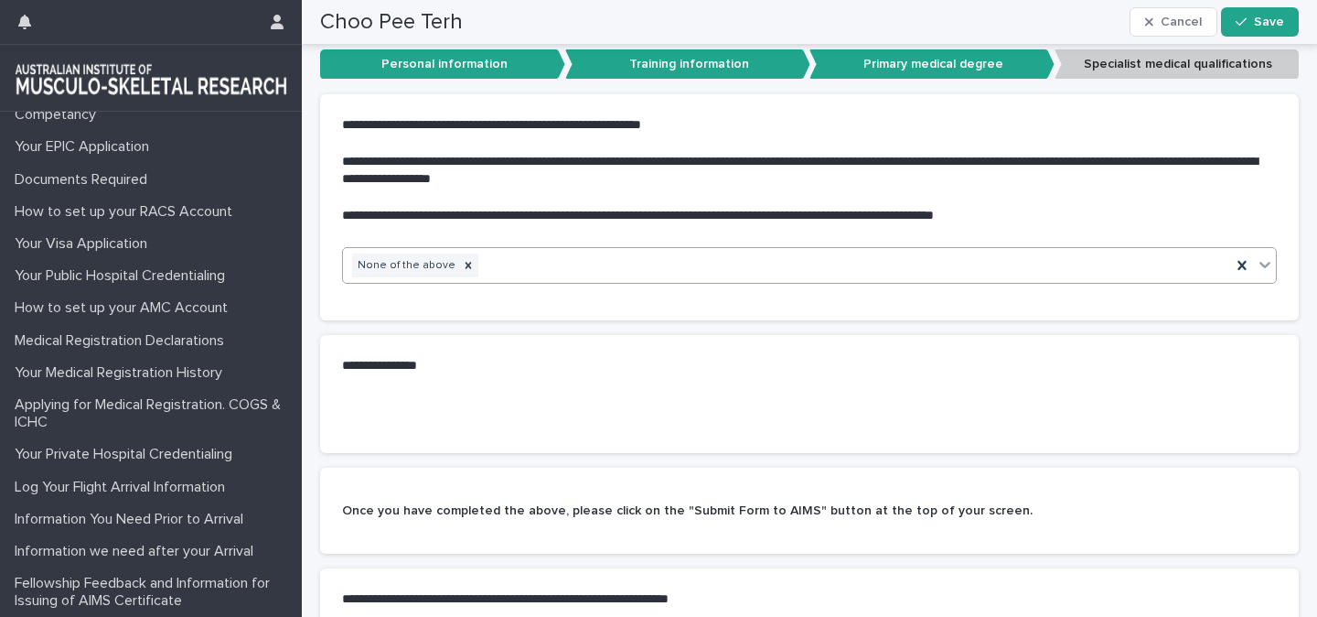
click at [482, 254] on div "None of the above" at bounding box center [787, 266] width 888 height 32
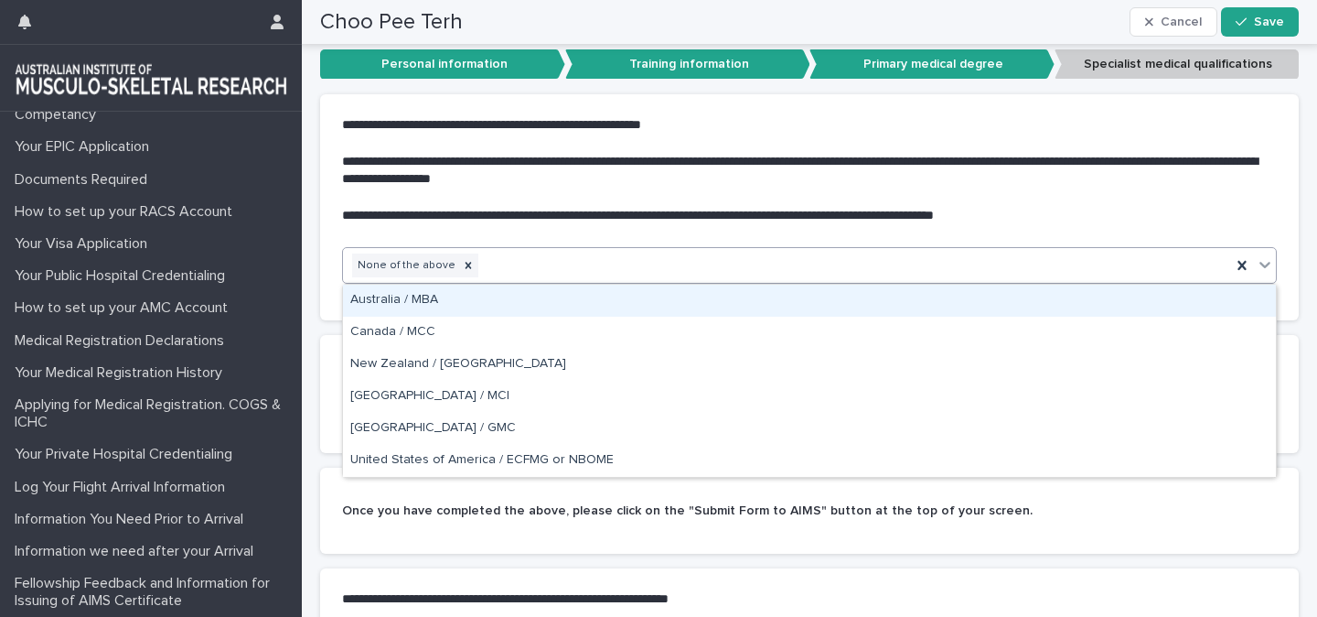
click at [482, 254] on div "None of the above" at bounding box center [787, 266] width 888 height 32
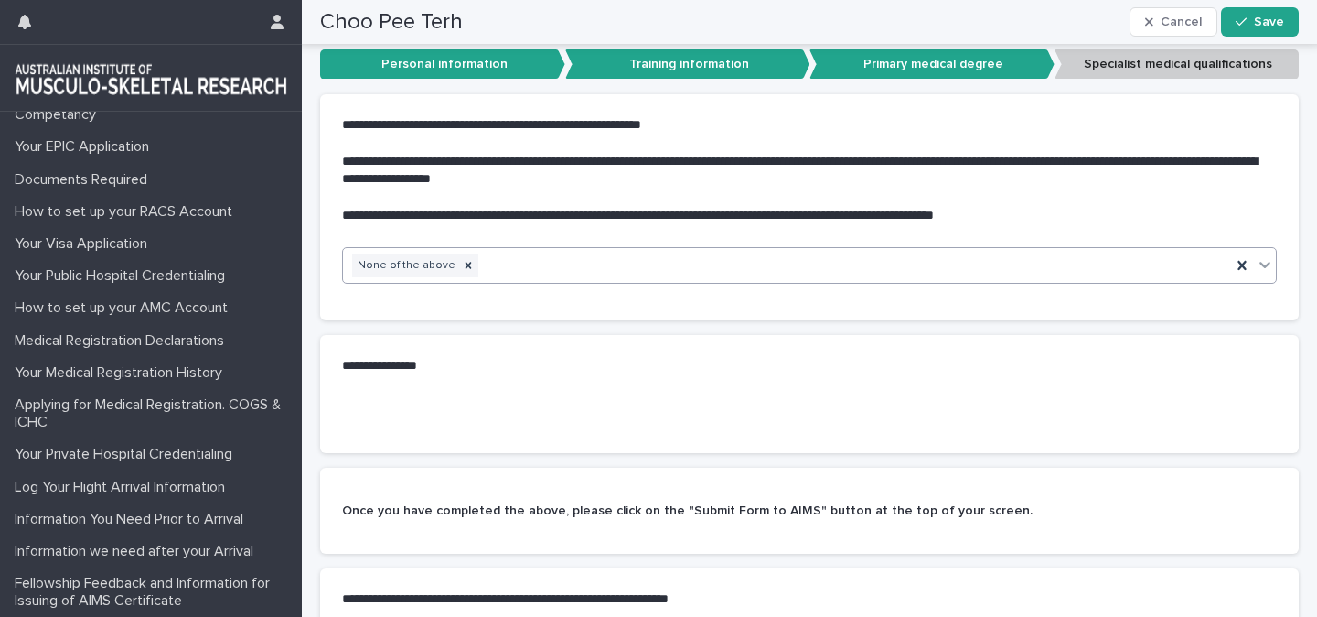
click at [482, 254] on div "None of the above" at bounding box center [787, 266] width 888 height 32
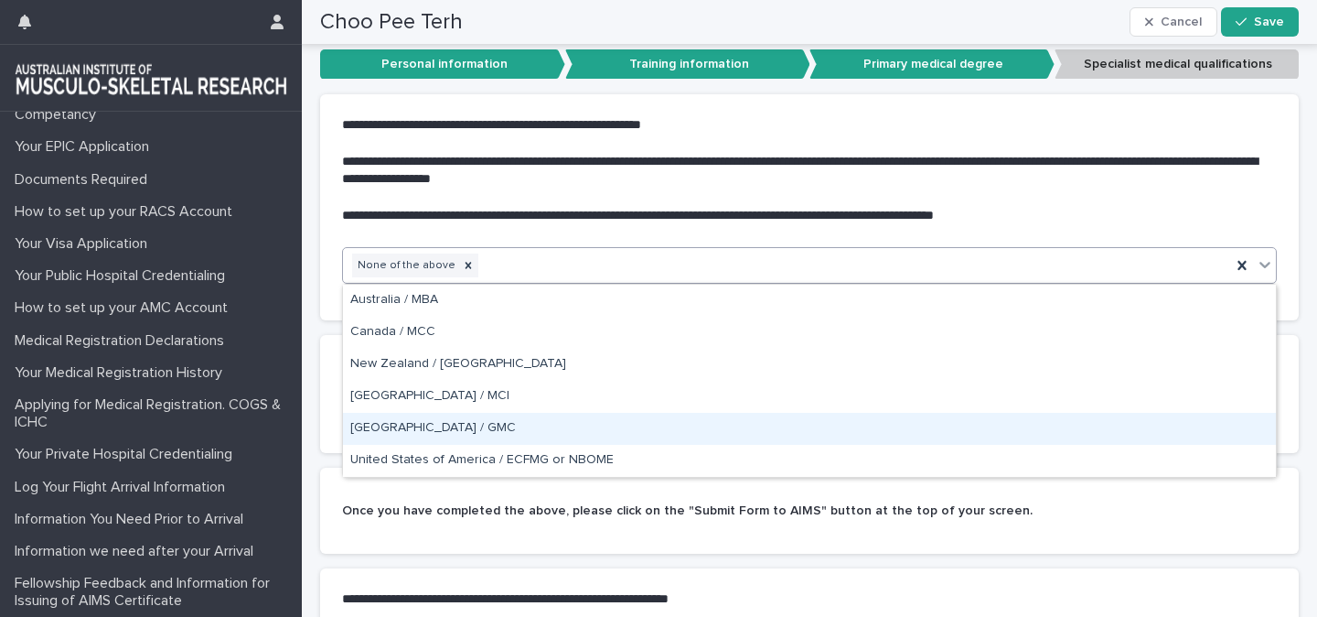
click at [328, 370] on div "**********" at bounding box center [809, 366] width 979 height 62
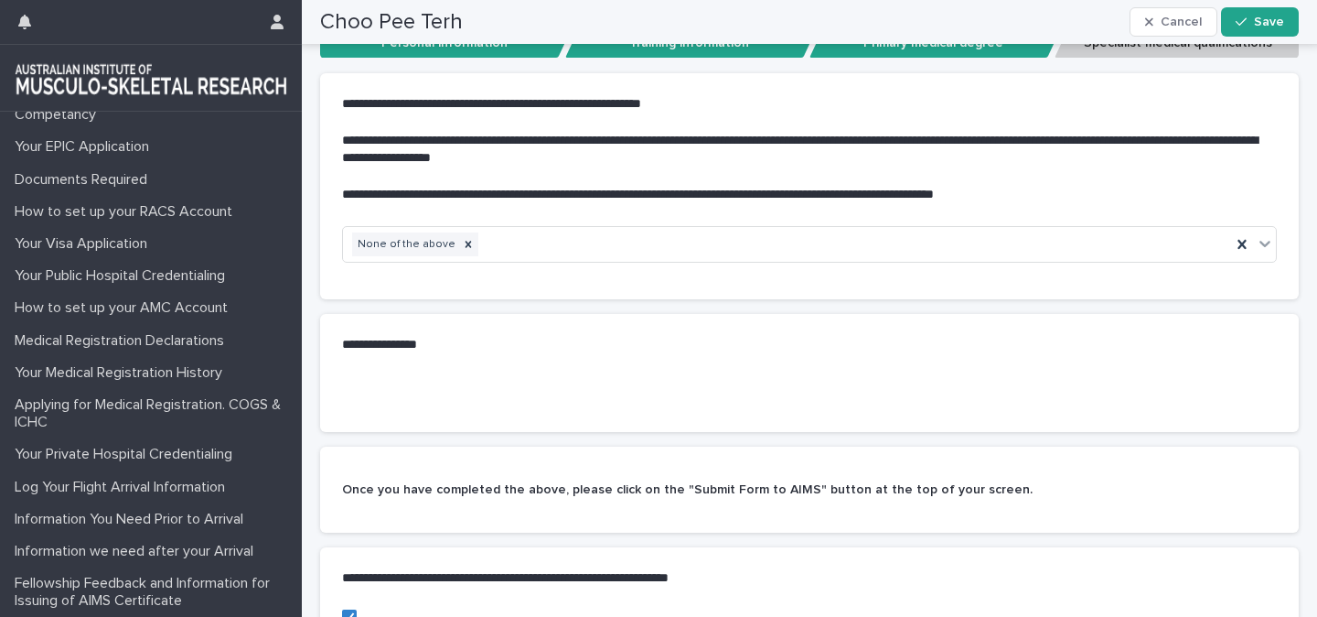
scroll to position [352, 0]
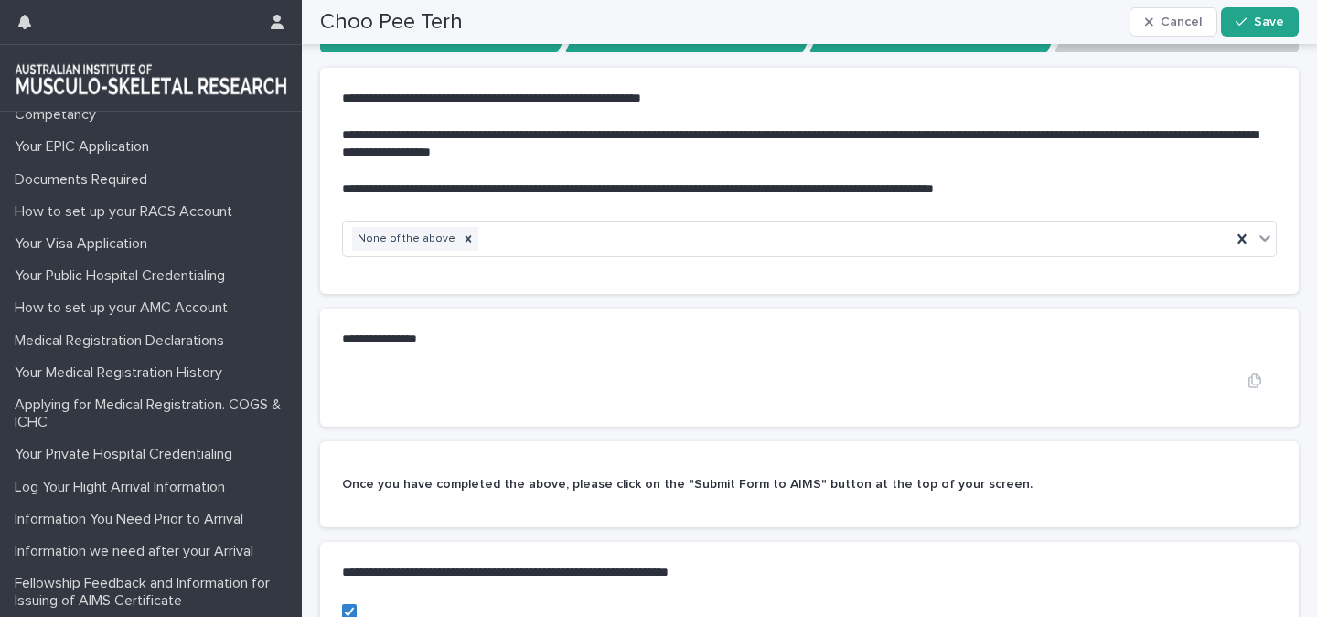
click at [431, 372] on div "•••" at bounding box center [809, 380] width 935 height 19
click at [1252, 376] on icon "button" at bounding box center [1255, 380] width 13 height 14
click at [978, 378] on div "•••" at bounding box center [809, 380] width 935 height 19
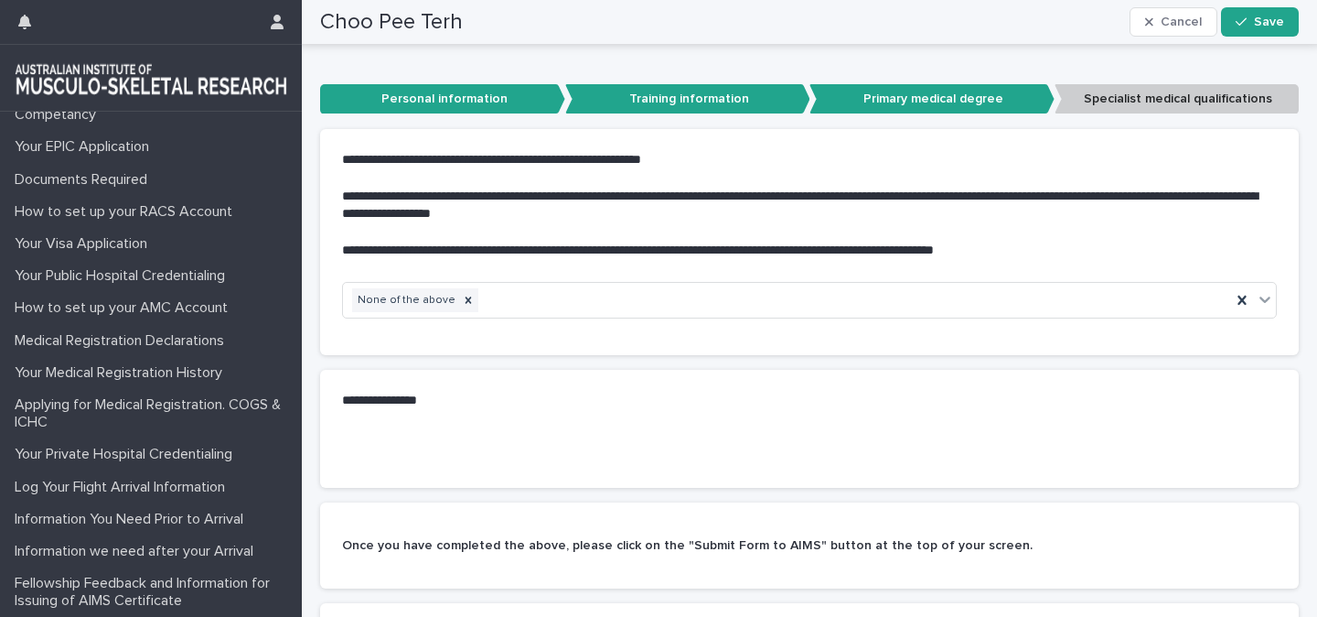
scroll to position [210, 0]
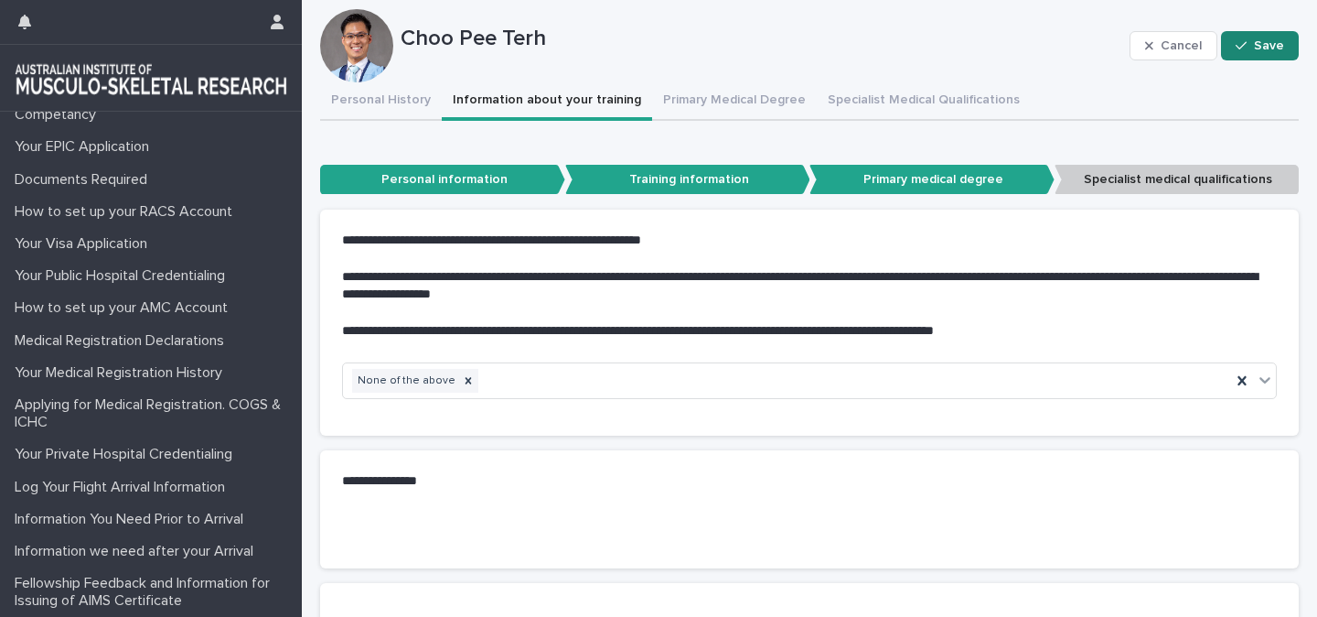
click at [1257, 45] on span "Save" at bounding box center [1269, 45] width 30 height 13
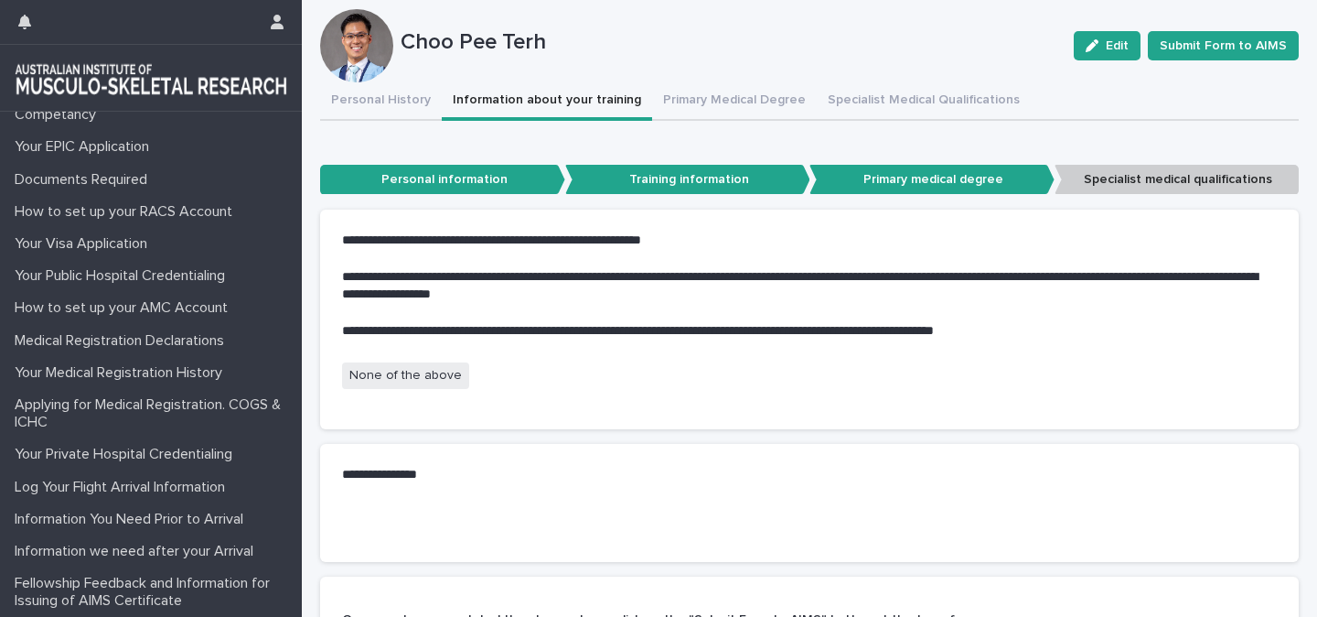
scroll to position [209, 0]
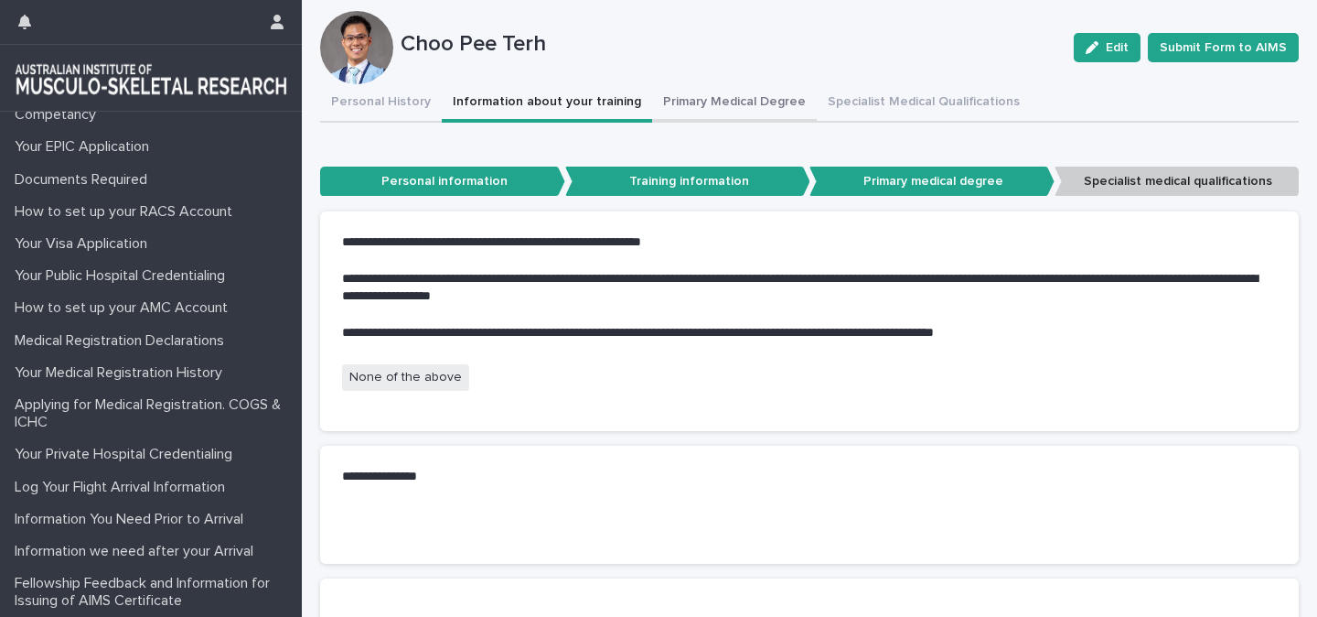
click at [708, 101] on div "**********" at bounding box center [809, 446] width 979 height 725
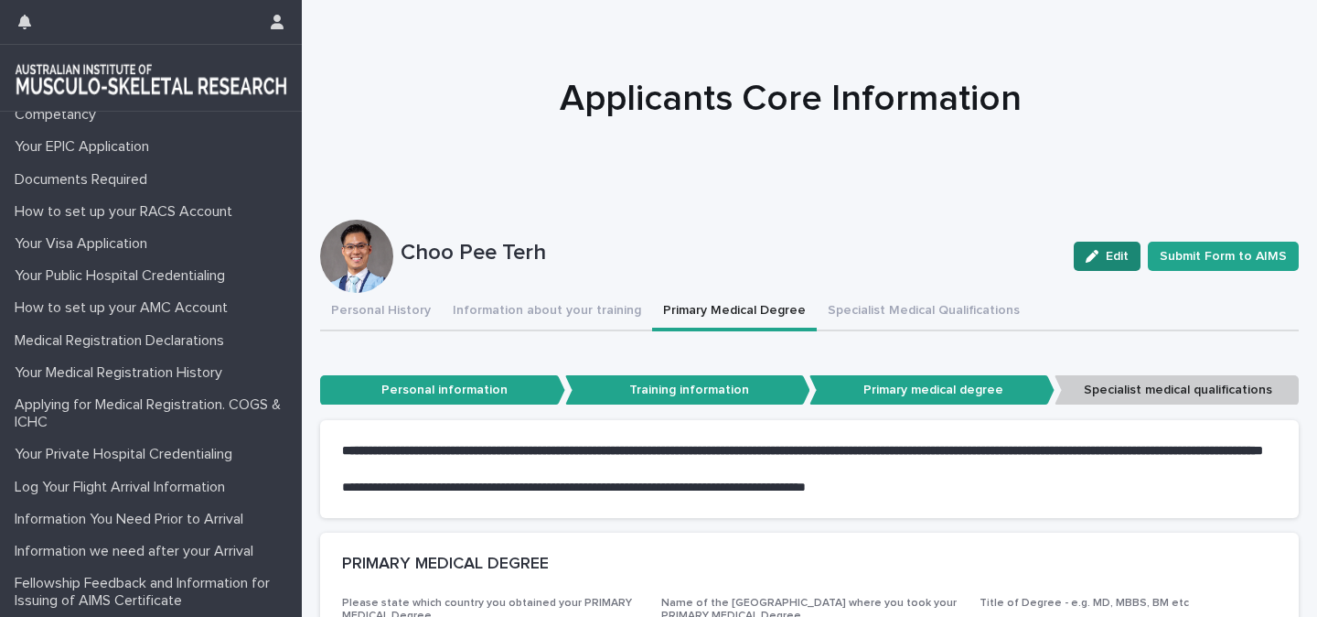
click at [1098, 249] on button "Edit" at bounding box center [1107, 256] width 67 height 29
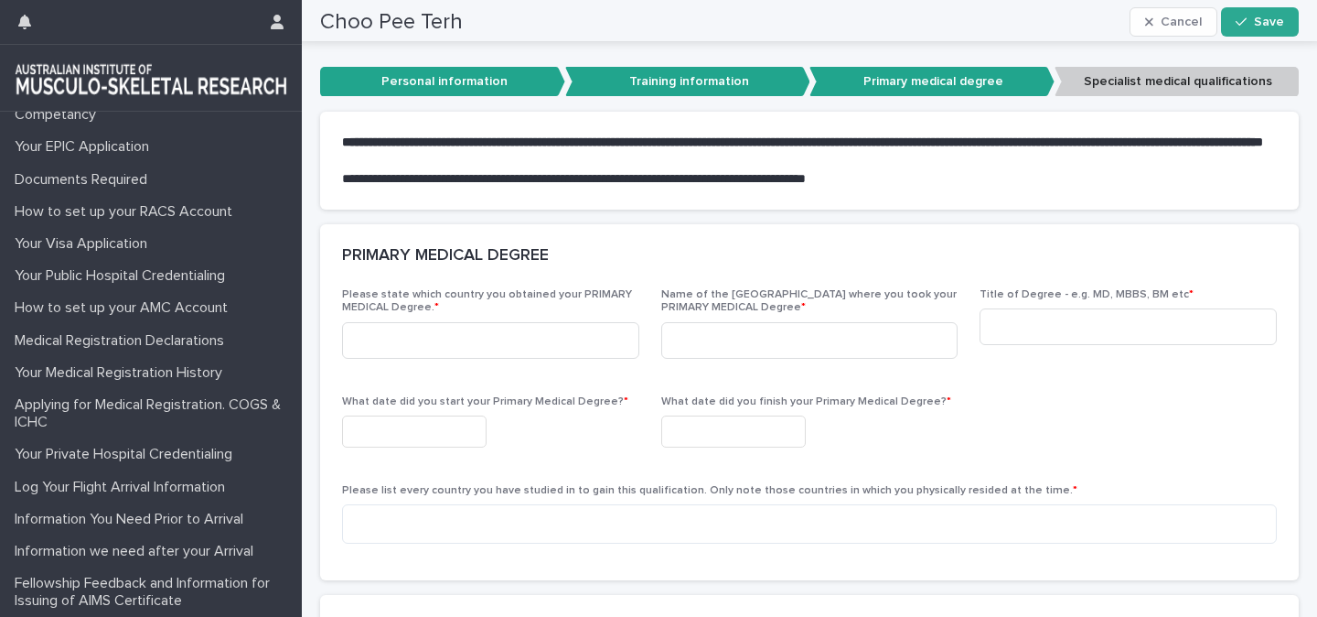
scroll to position [309, 0]
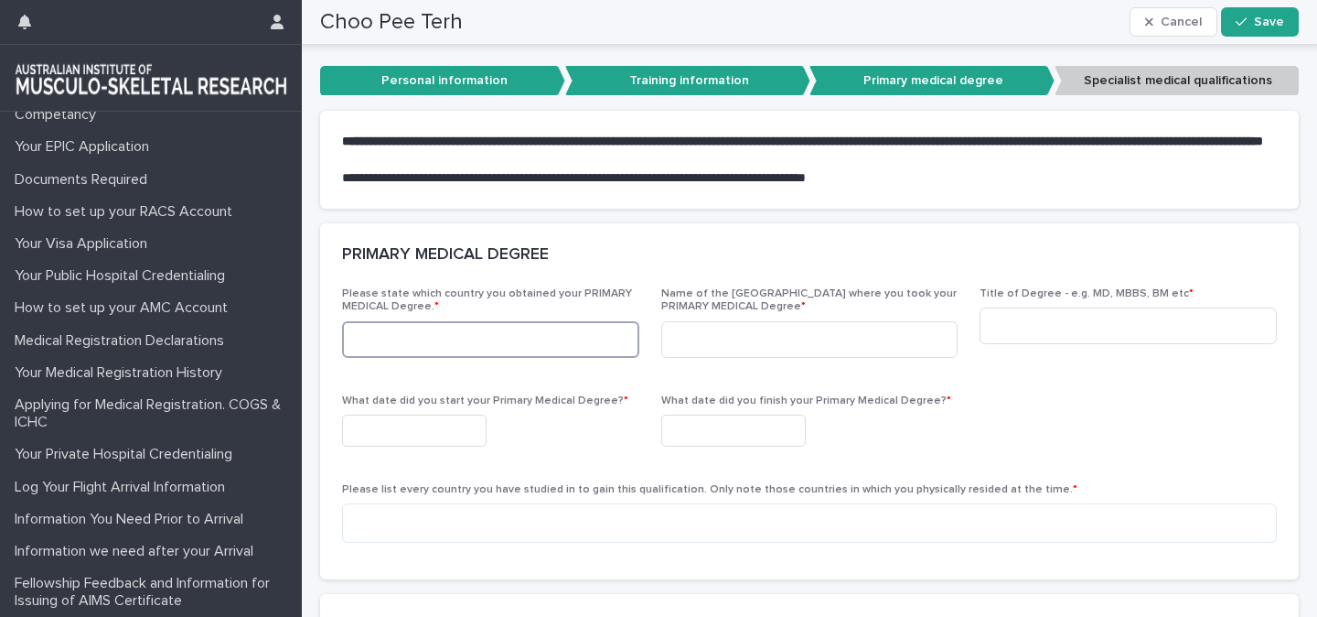
click at [543, 358] on input at bounding box center [490, 339] width 297 height 37
type input "********"
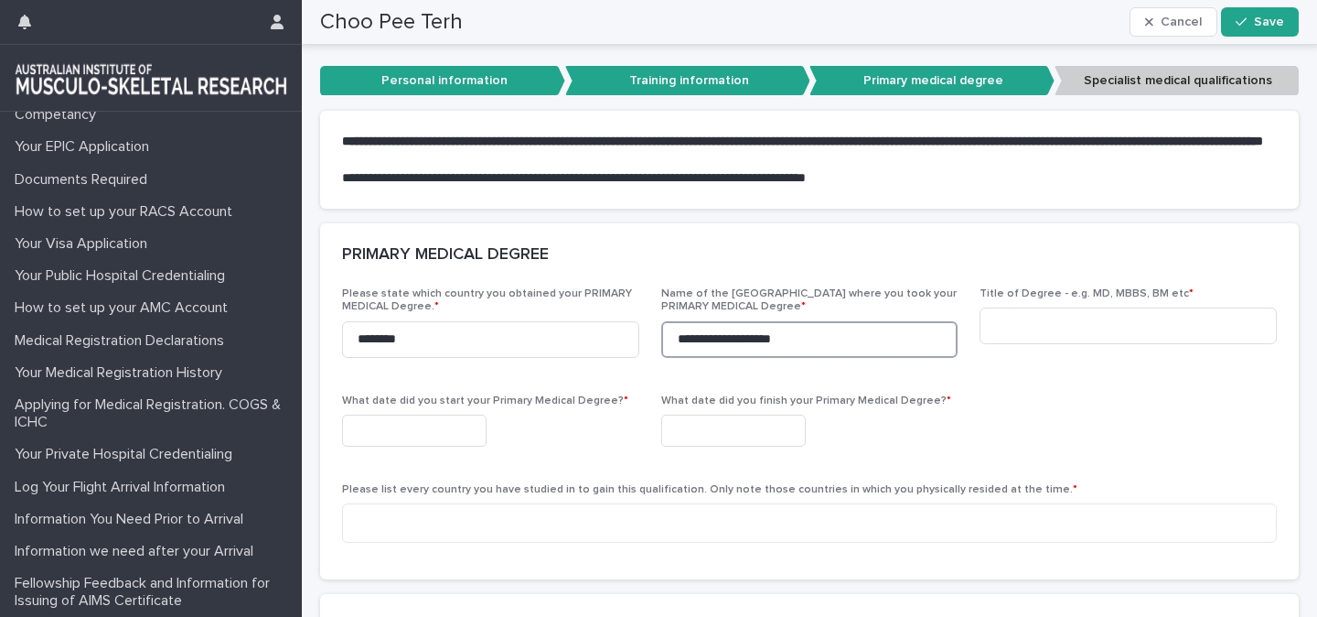
click at [738, 351] on input "**********" at bounding box center [809, 339] width 297 height 37
paste input "**********"
type input "**********"
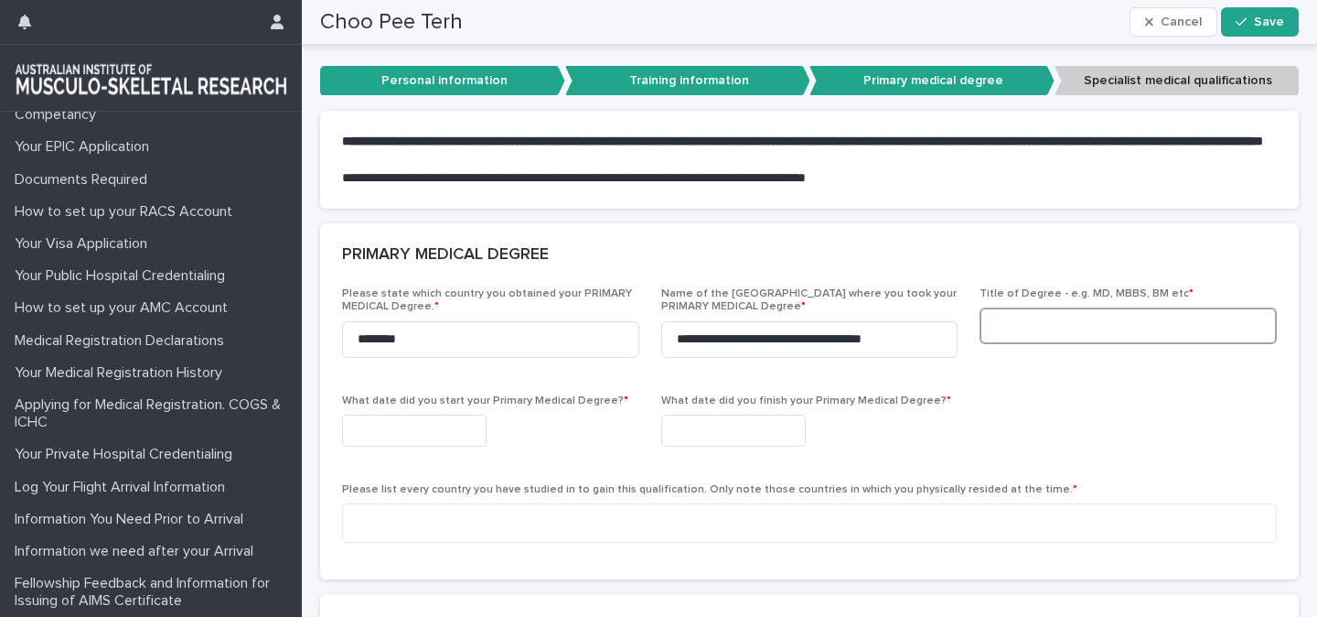
click at [1037, 342] on input at bounding box center [1128, 325] width 297 height 37
type input "****"
click at [404, 439] on input "text" at bounding box center [414, 430] width 145 height 32
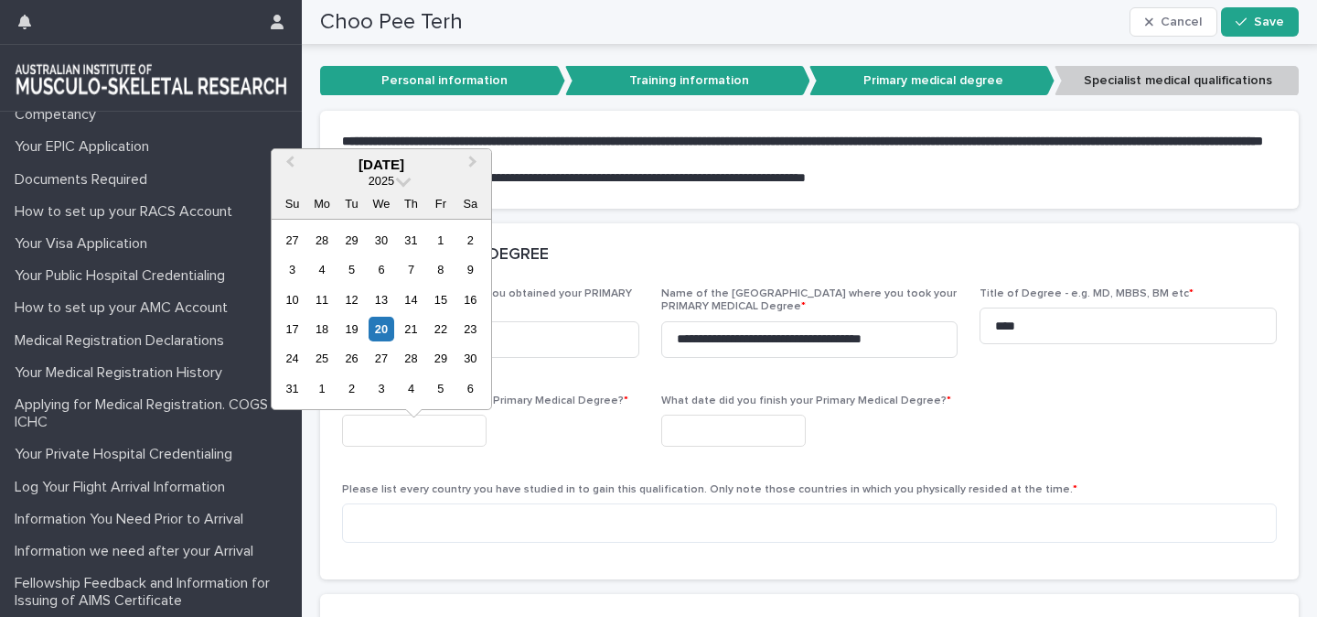
click at [624, 481] on div "**********" at bounding box center [809, 422] width 935 height 270
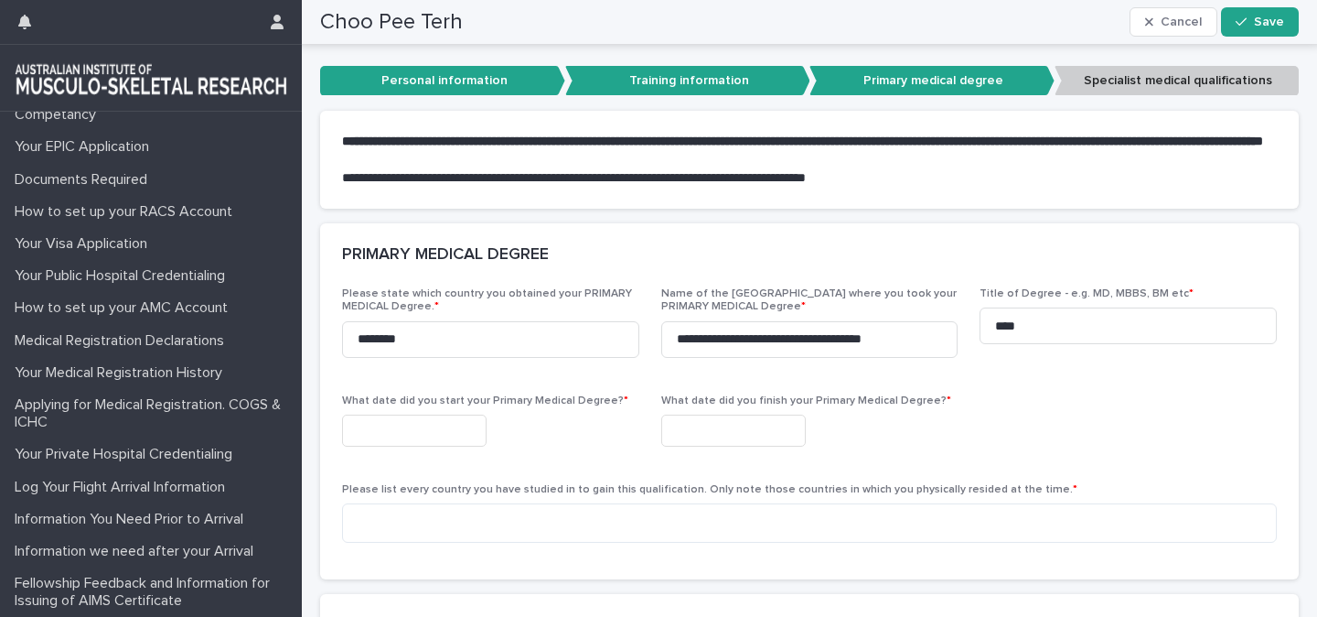
click at [467, 446] on input "text" at bounding box center [414, 430] width 145 height 32
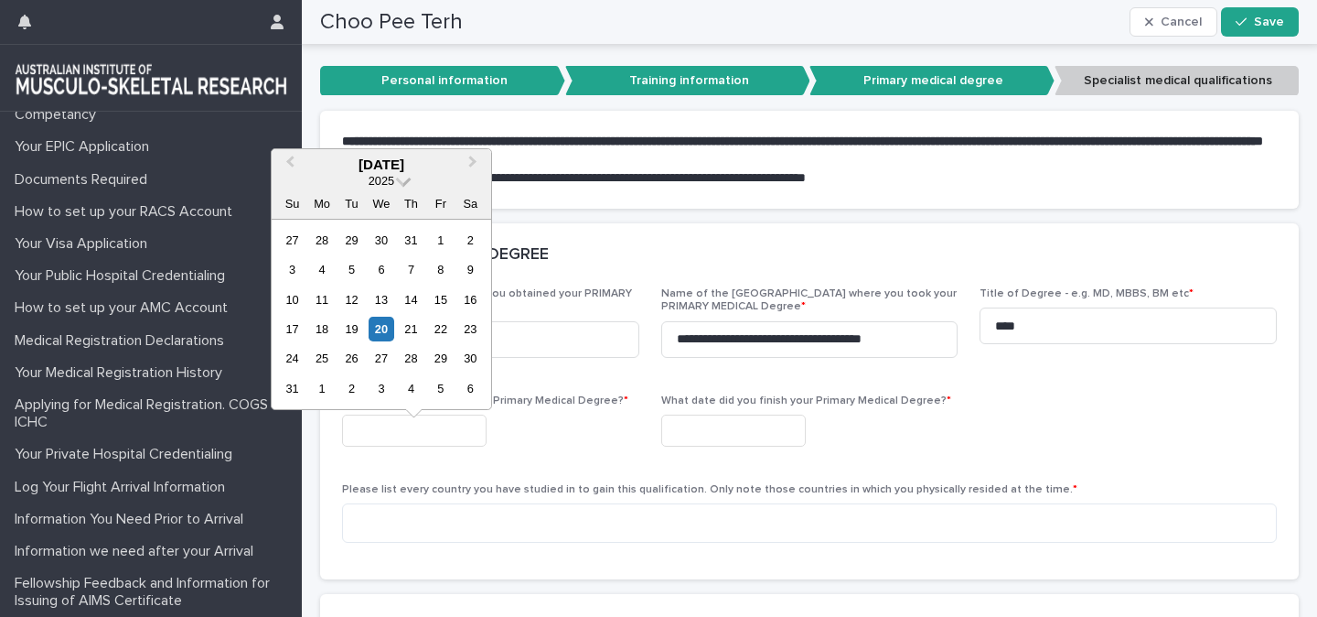
click at [401, 179] on span at bounding box center [404, 179] width 16 height 16
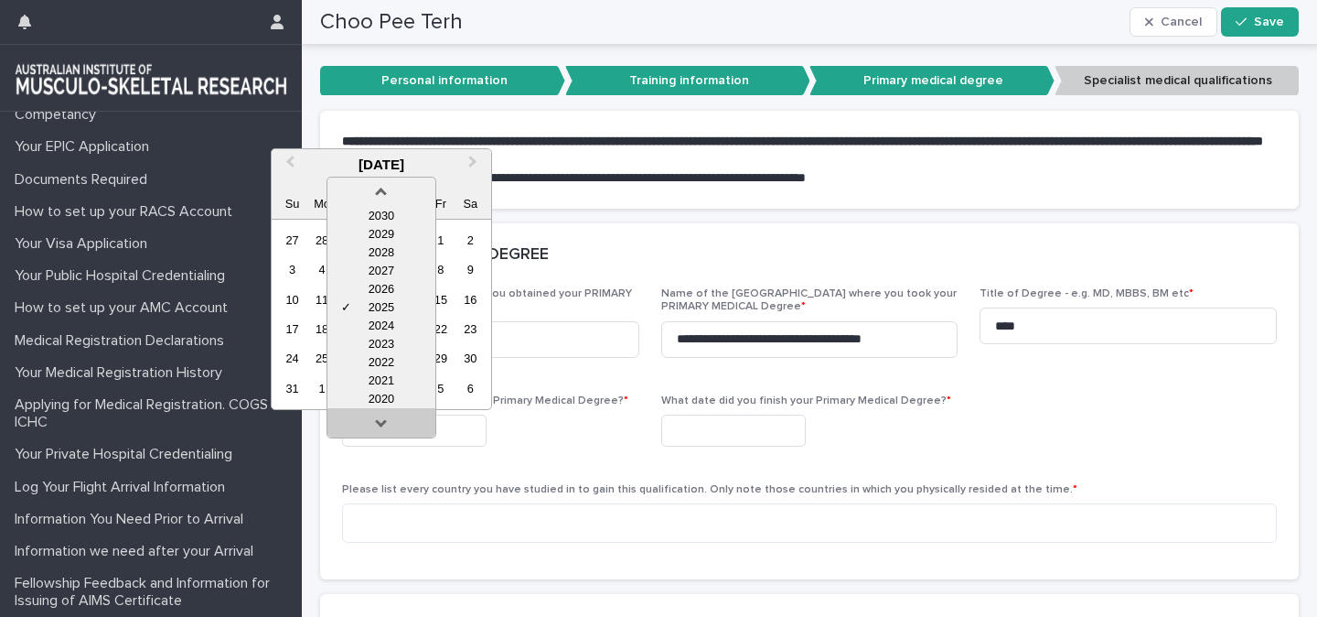
click at [376, 422] on link at bounding box center [381, 426] width 29 height 29
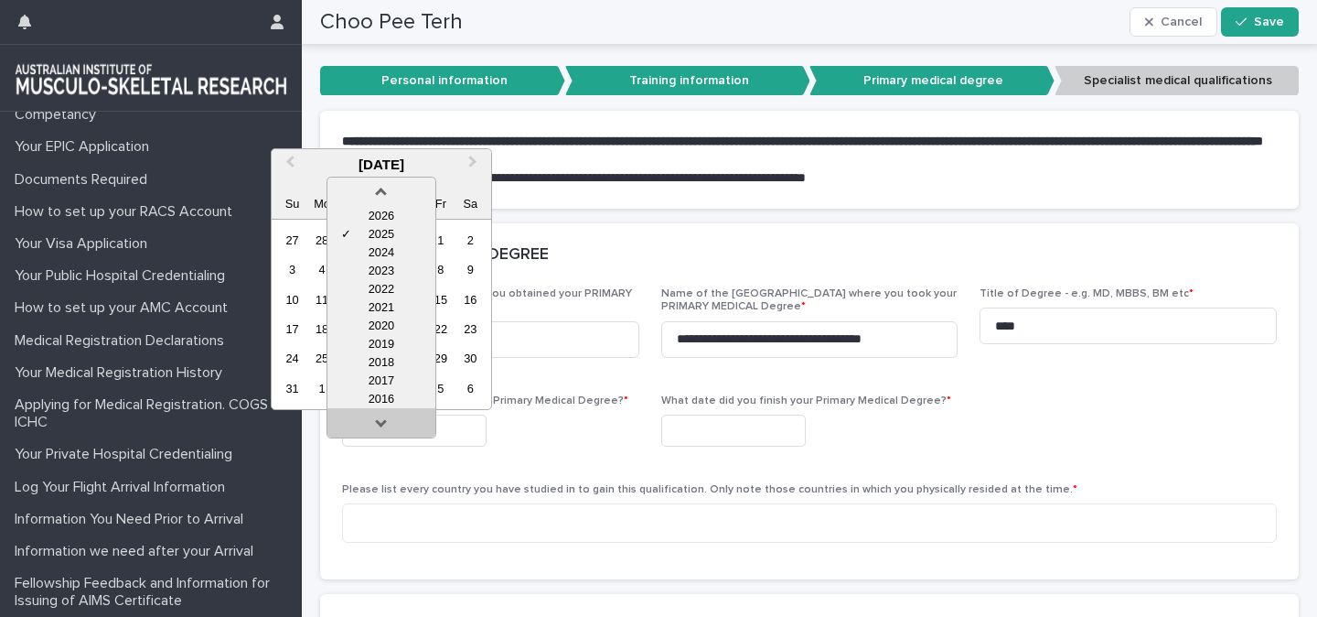
click at [376, 422] on link at bounding box center [381, 426] width 29 height 29
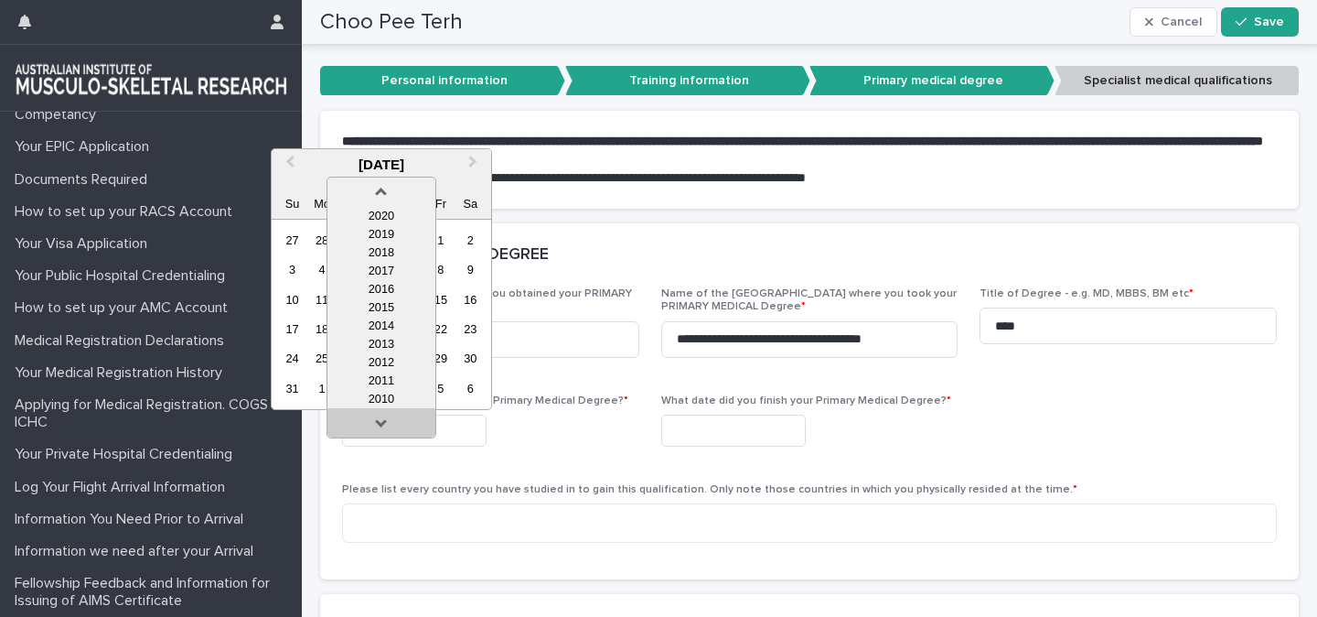
click at [376, 422] on link at bounding box center [381, 426] width 29 height 29
click at [385, 382] on div "2009" at bounding box center [382, 380] width 108 height 18
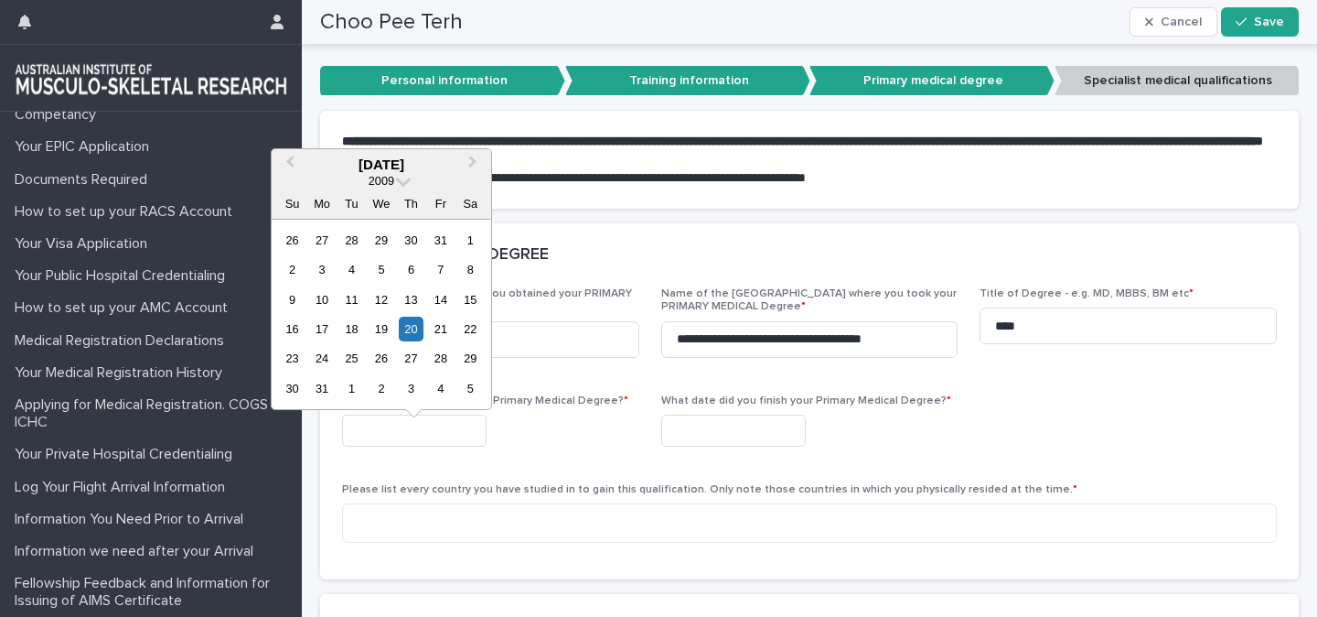
click at [371, 167] on div "[DATE]" at bounding box center [382, 164] width 220 height 16
click at [290, 162] on span "Previous Month" at bounding box center [290, 164] width 0 height 25
click at [380, 367] on div "1" at bounding box center [381, 358] width 25 height 25
type input "**********"
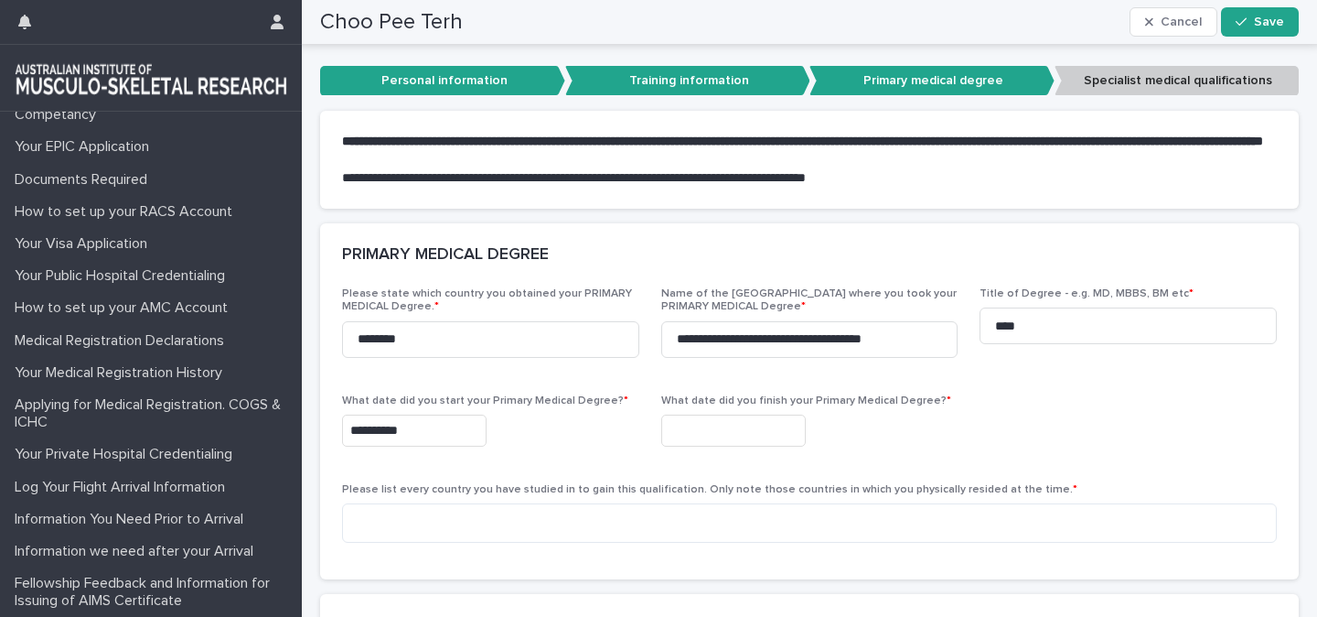
click at [719, 446] on input "text" at bounding box center [733, 430] width 145 height 32
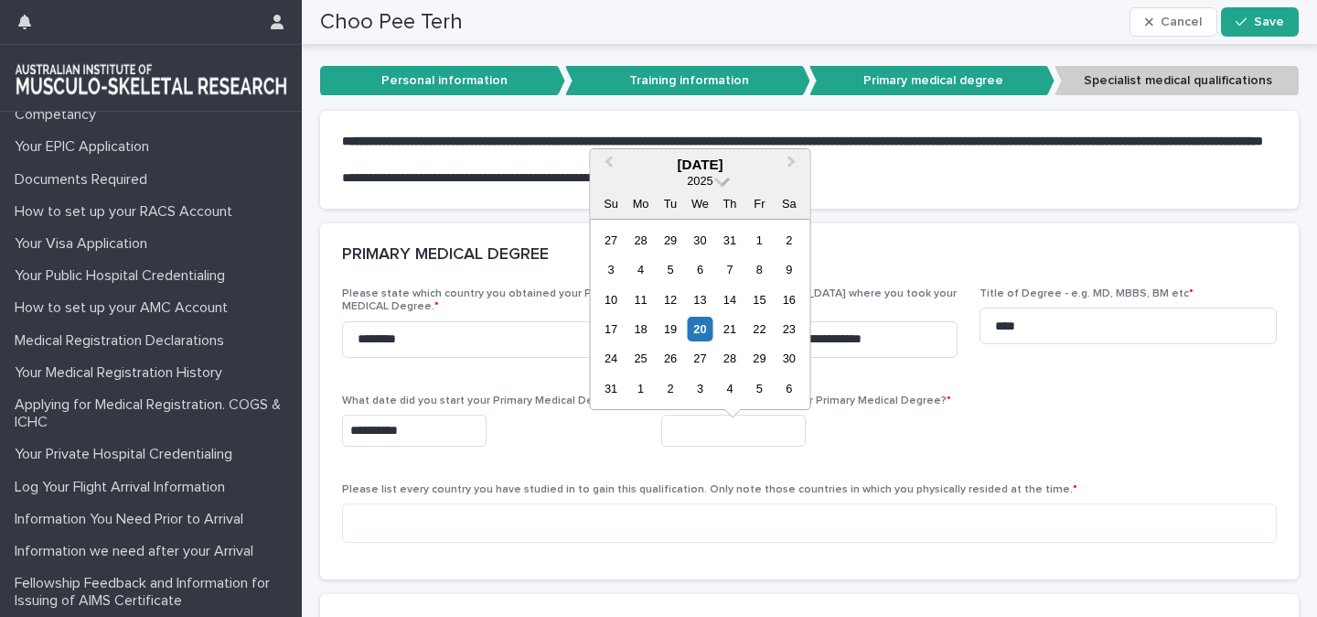
click at [722, 180] on span at bounding box center [723, 179] width 16 height 16
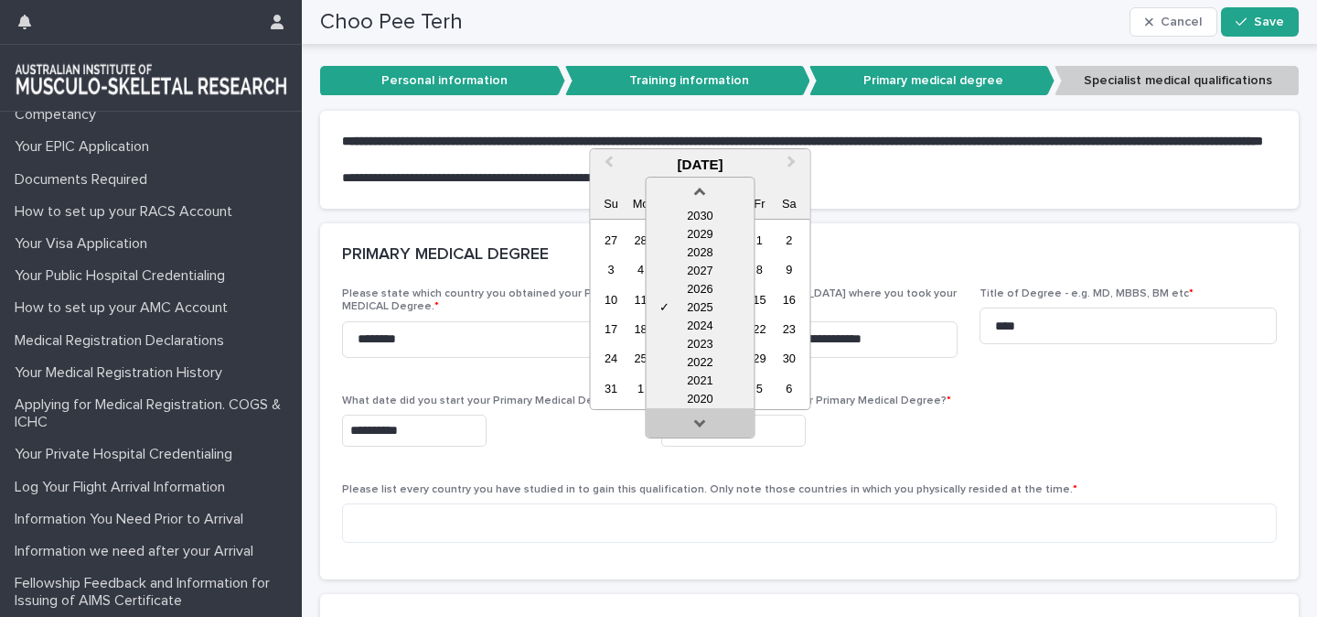
click at [686, 425] on link at bounding box center [699, 426] width 29 height 29
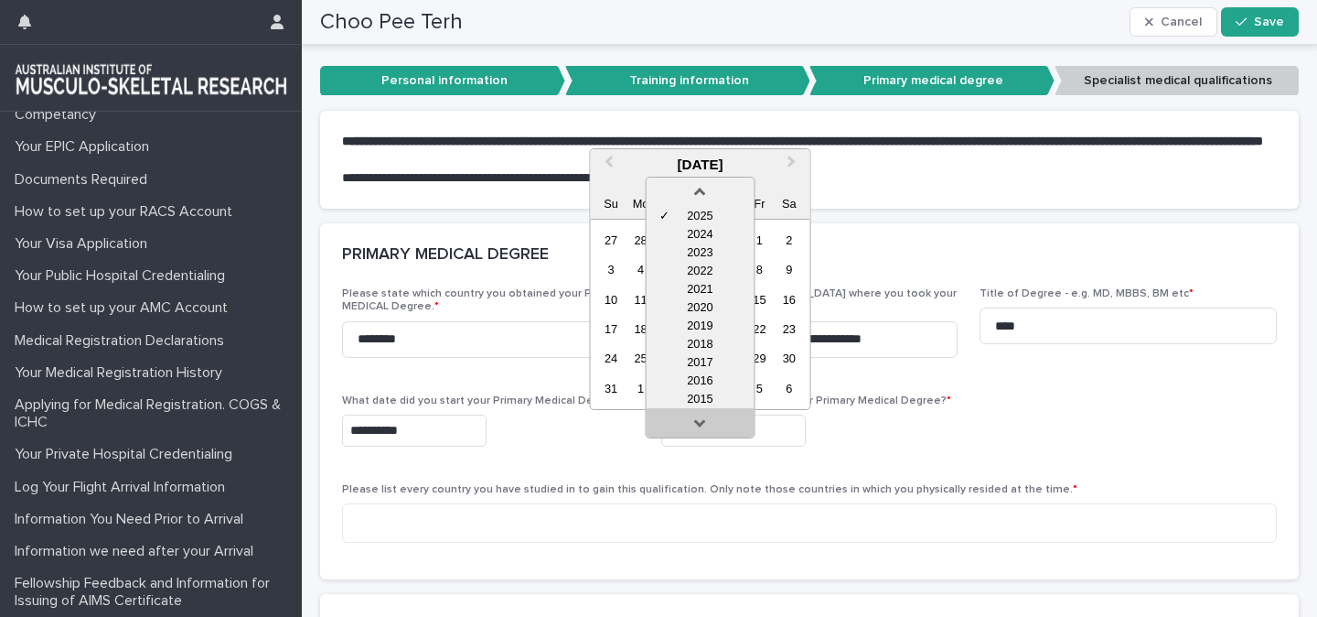
click at [686, 425] on link at bounding box center [699, 426] width 29 height 29
click at [695, 398] on div "2014" at bounding box center [700, 399] width 108 height 18
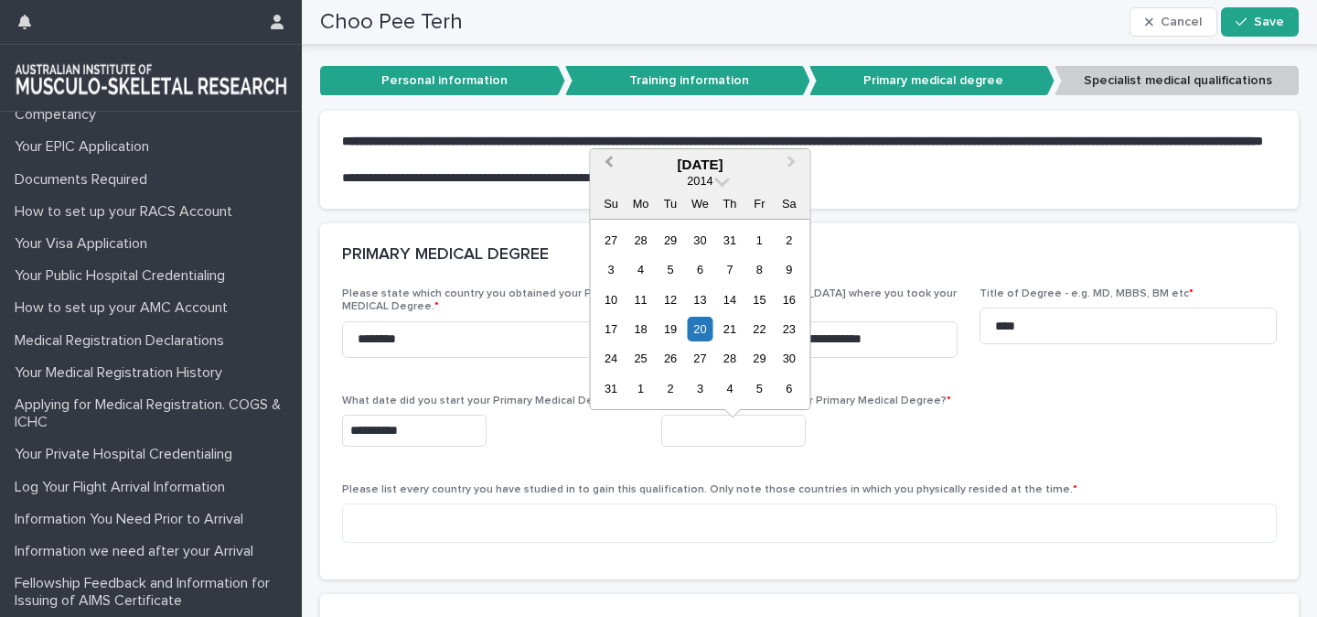
click at [608, 159] on span "Previous Month" at bounding box center [608, 164] width 0 height 25
click at [643, 361] on div "30" at bounding box center [641, 358] width 25 height 25
type input "**********"
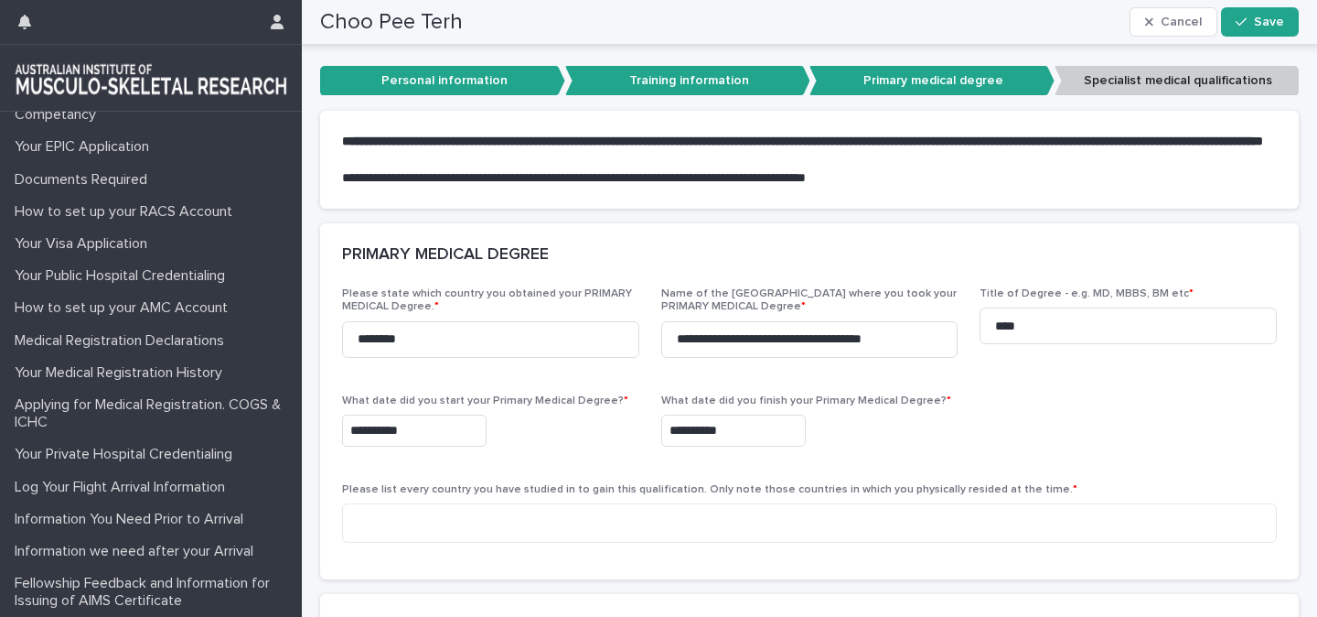
click at [582, 481] on div "**********" at bounding box center [809, 422] width 935 height 270
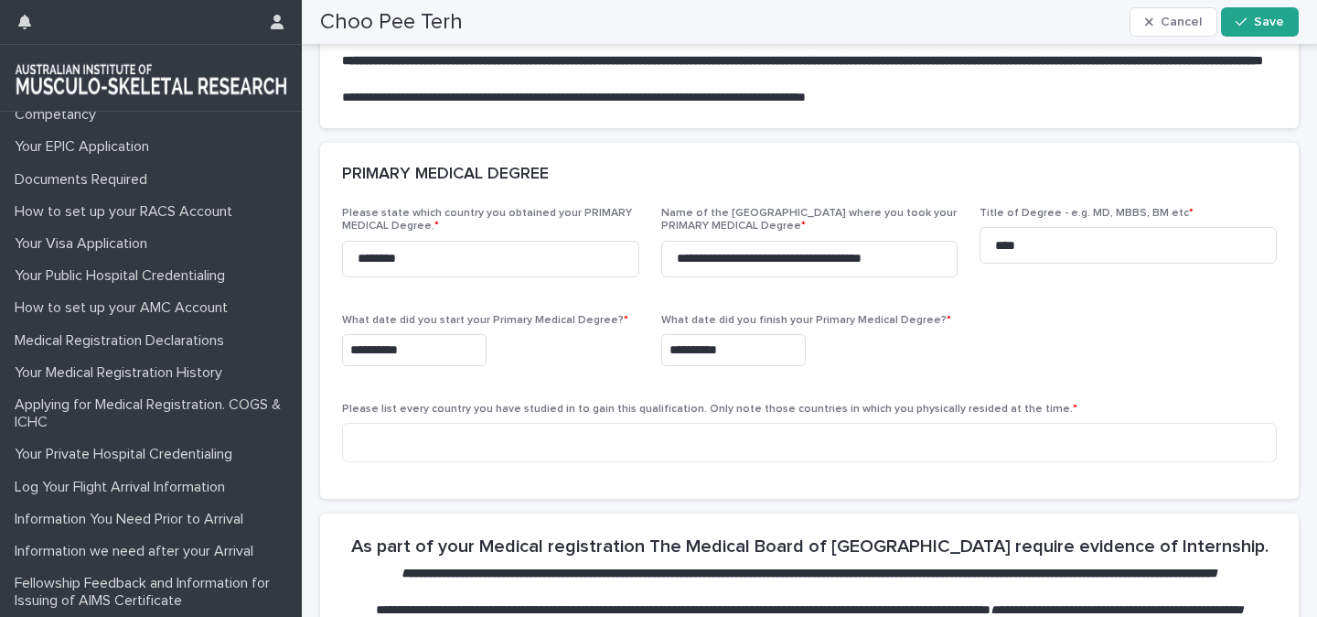
scroll to position [392, 0]
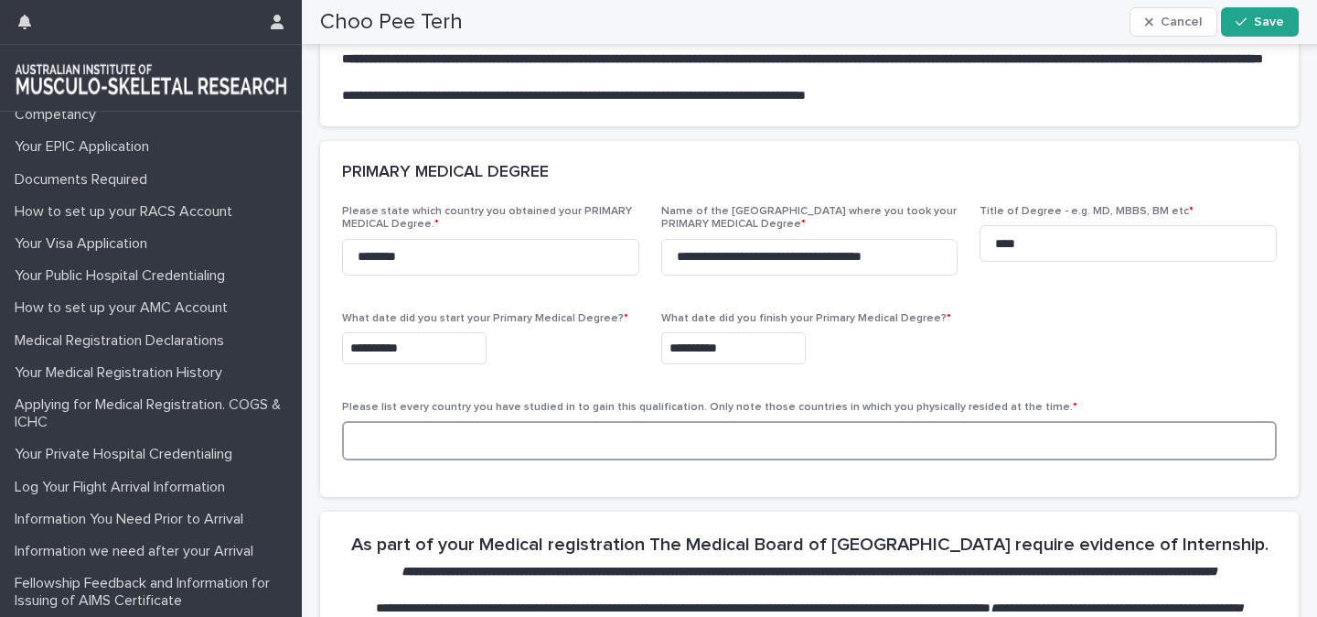
click at [537, 460] on textarea at bounding box center [809, 440] width 935 height 39
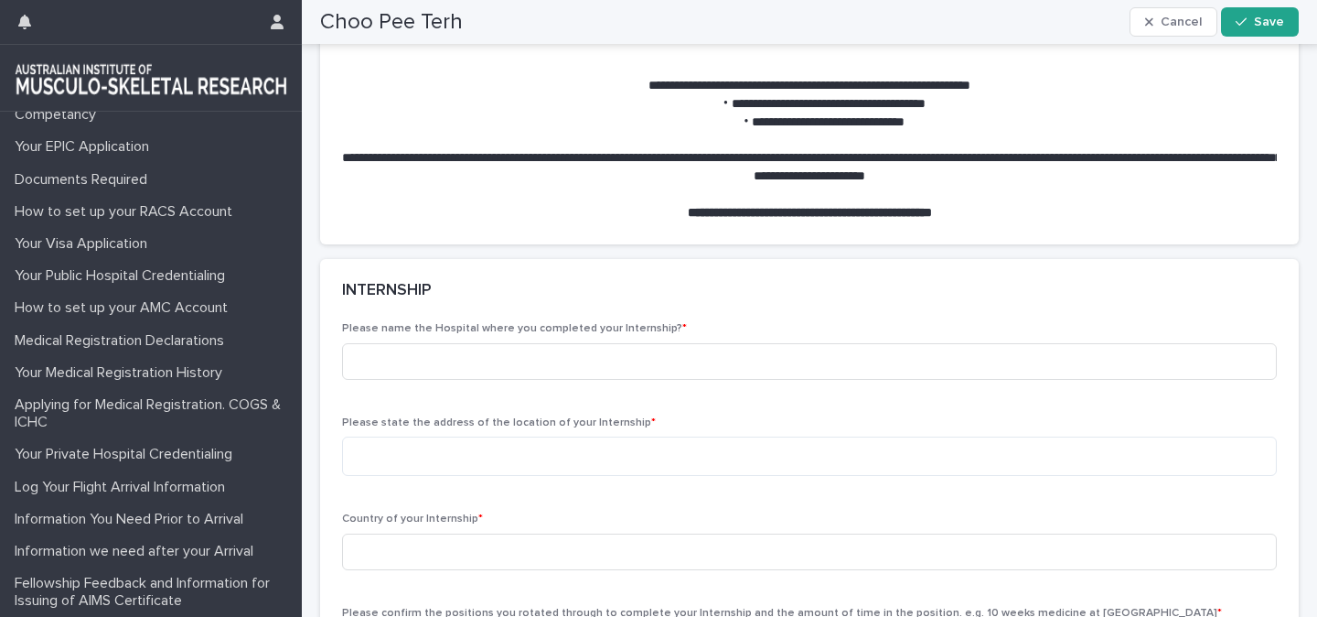
scroll to position [972, 0]
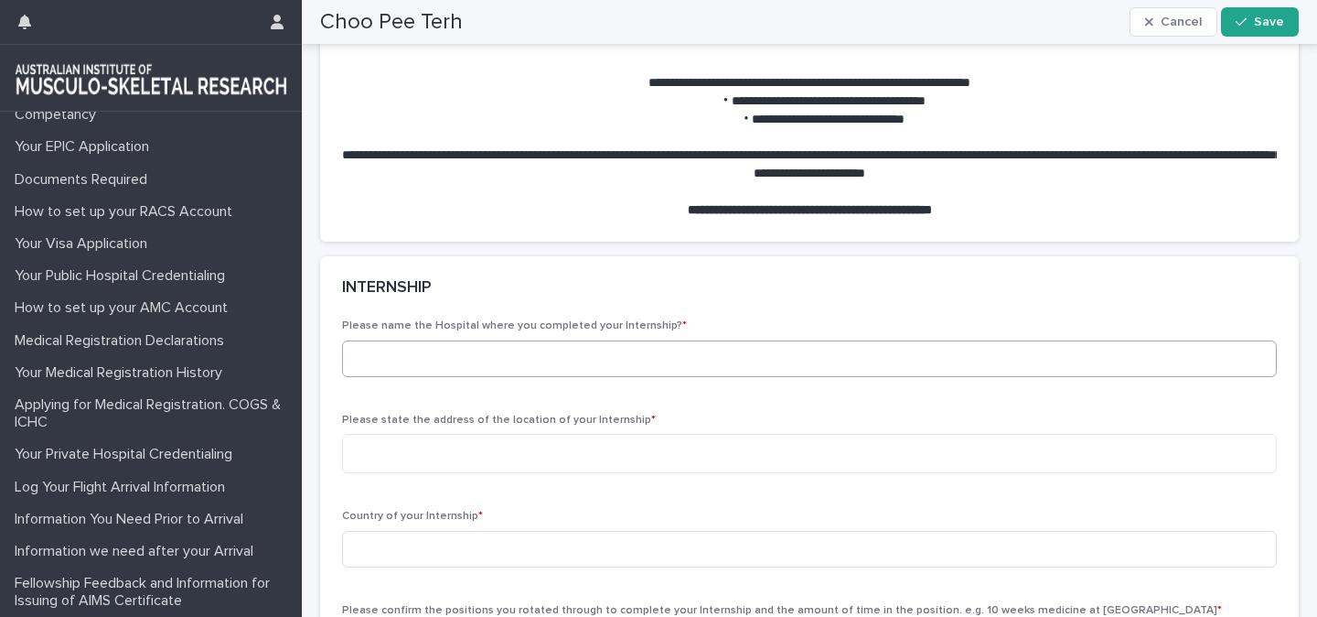
type textarea "********"
click at [552, 377] on input at bounding box center [809, 358] width 935 height 37
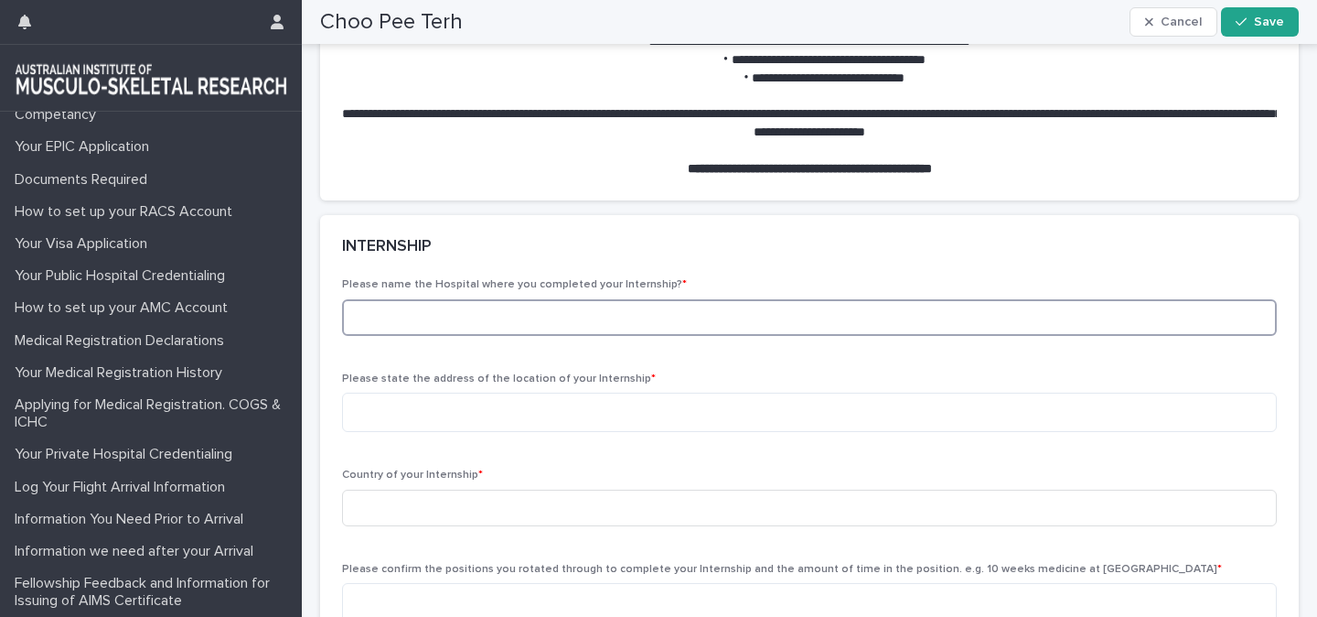
scroll to position [1016, 0]
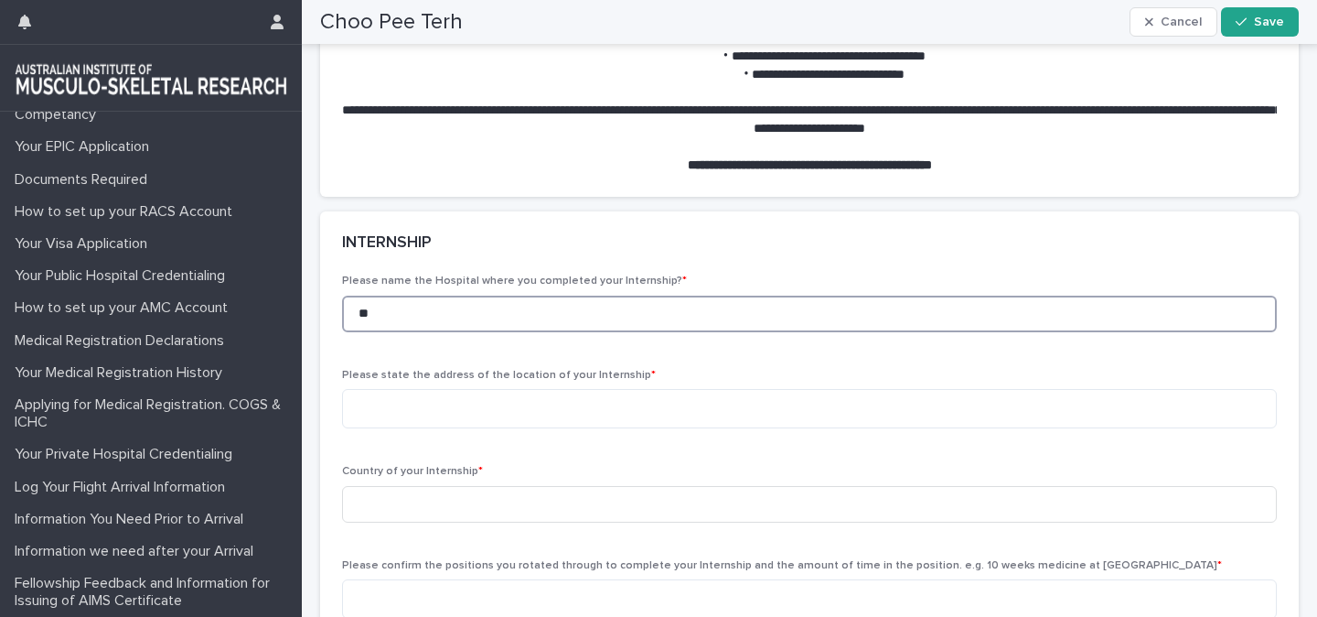
type input "*"
type input "**********"
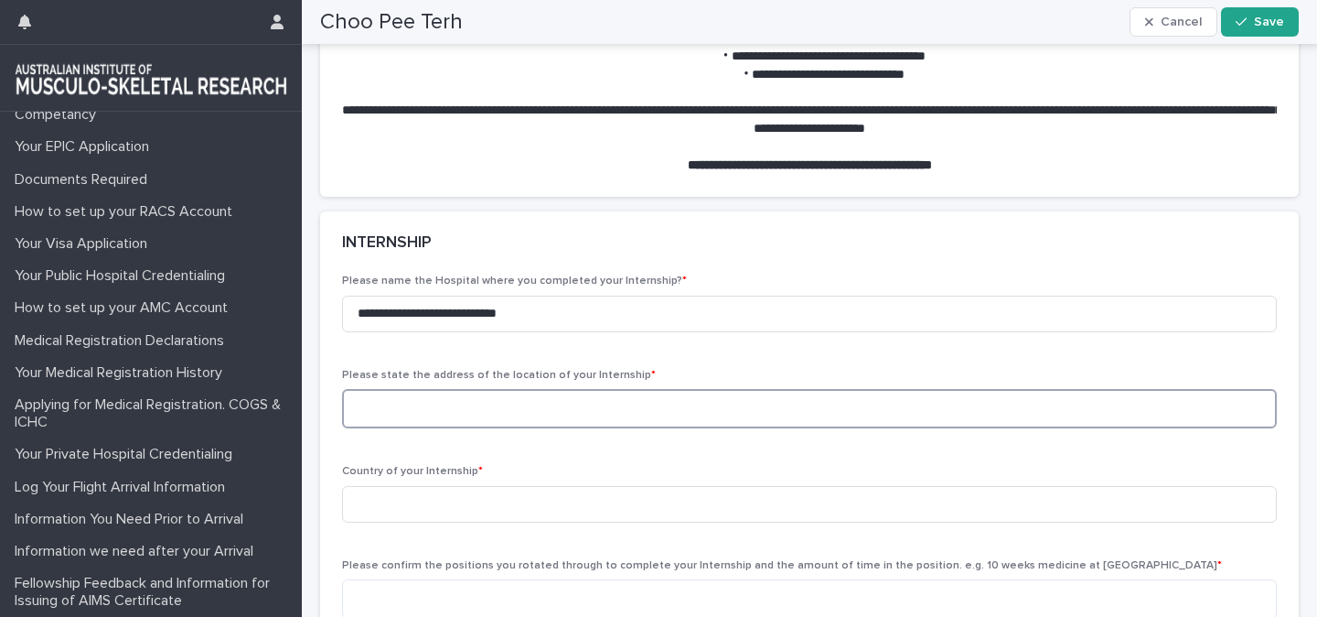
click at [491, 428] on textarea at bounding box center [809, 408] width 935 height 39
click at [489, 428] on textarea at bounding box center [809, 408] width 935 height 39
paste textarea "**********"
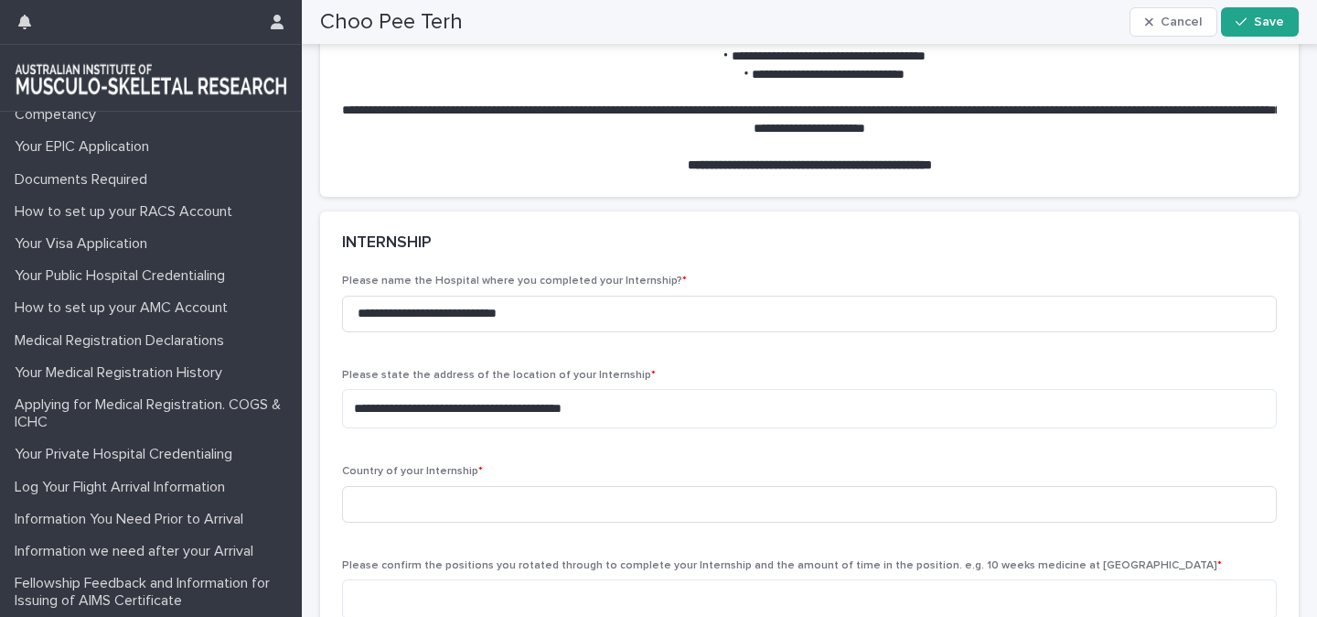
click at [392, 489] on div "**********" at bounding box center [809, 497] width 935 height 447
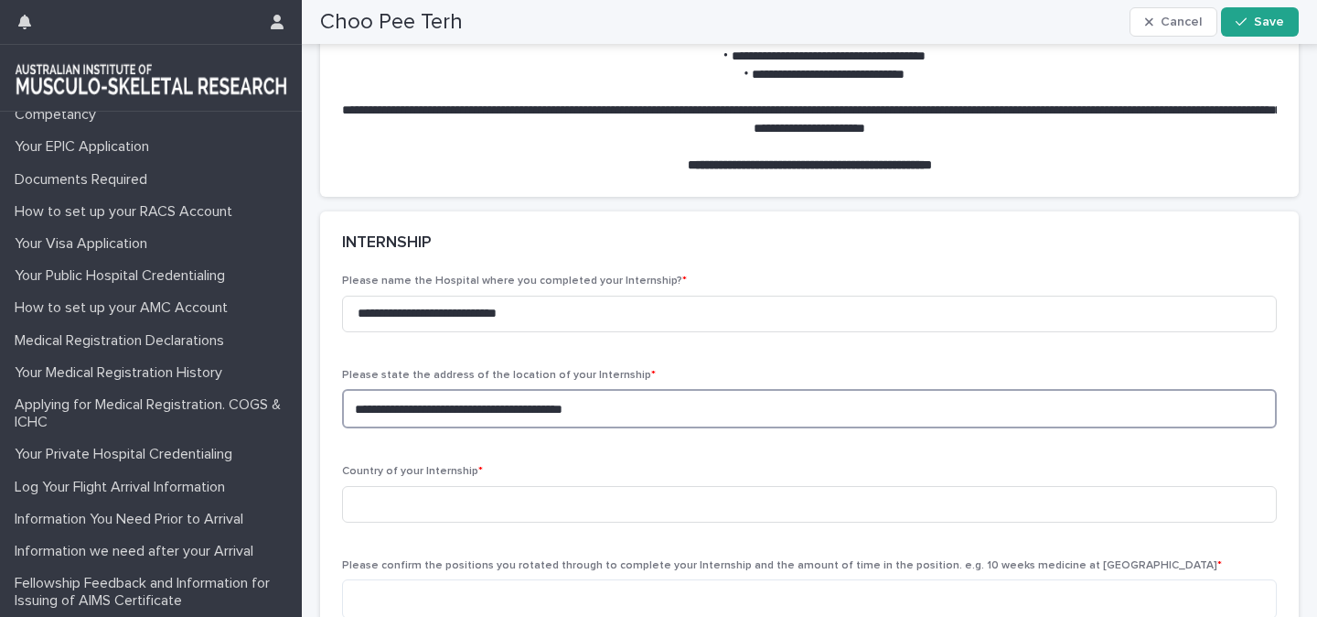
click at [352, 428] on textarea "**********" at bounding box center [809, 408] width 935 height 39
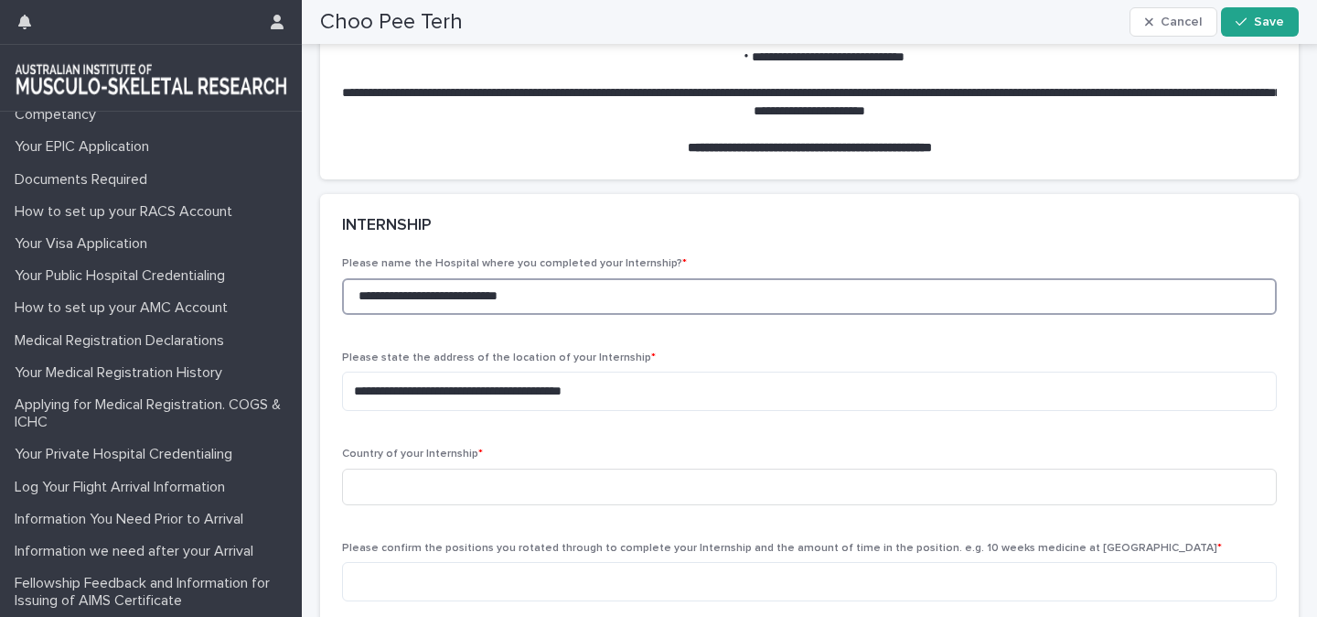
click at [558, 315] on input "**********" at bounding box center [809, 296] width 935 height 37
click at [357, 315] on input "**********" at bounding box center [809, 296] width 935 height 37
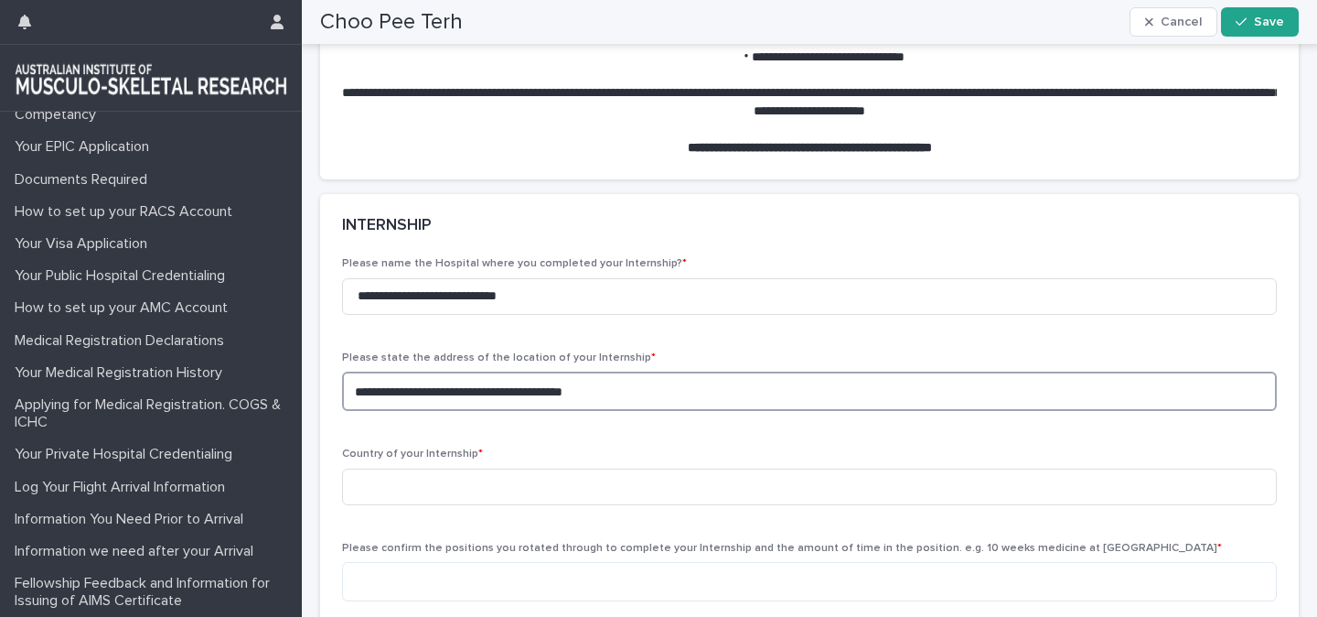
click at [351, 411] on textarea "**********" at bounding box center [809, 390] width 935 height 39
paste textarea "**********"
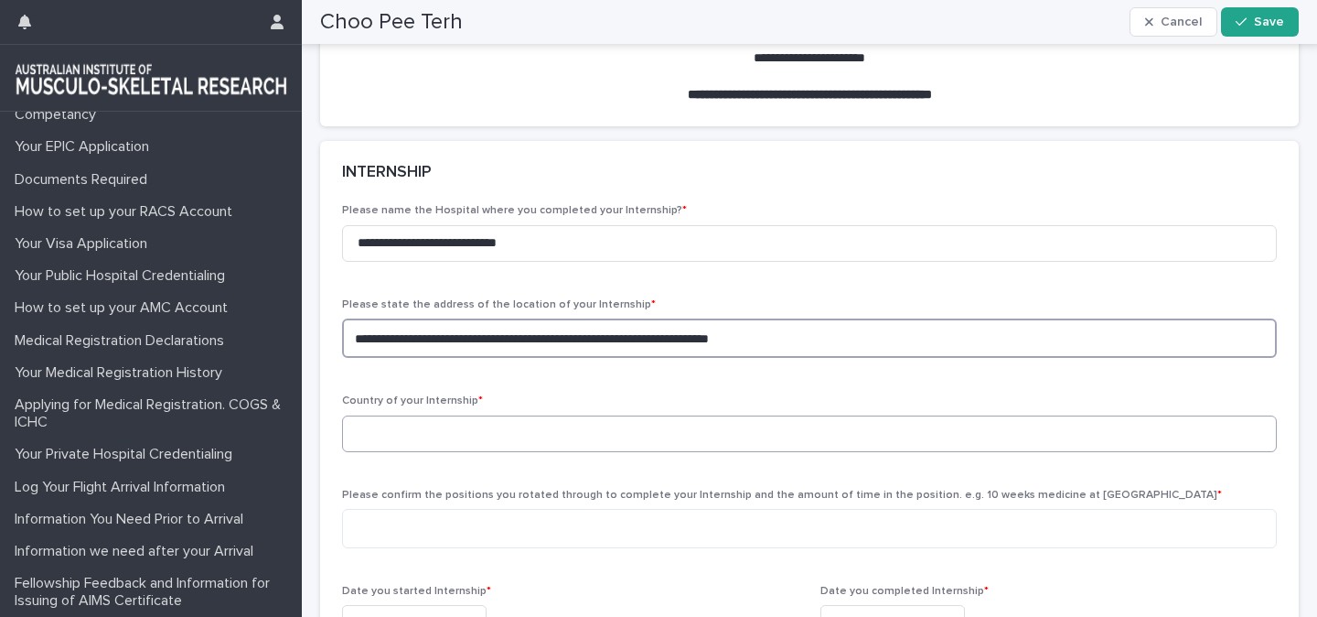
scroll to position [1088, 0]
type textarea "**********"
click at [418, 451] on input at bounding box center [809, 432] width 935 height 37
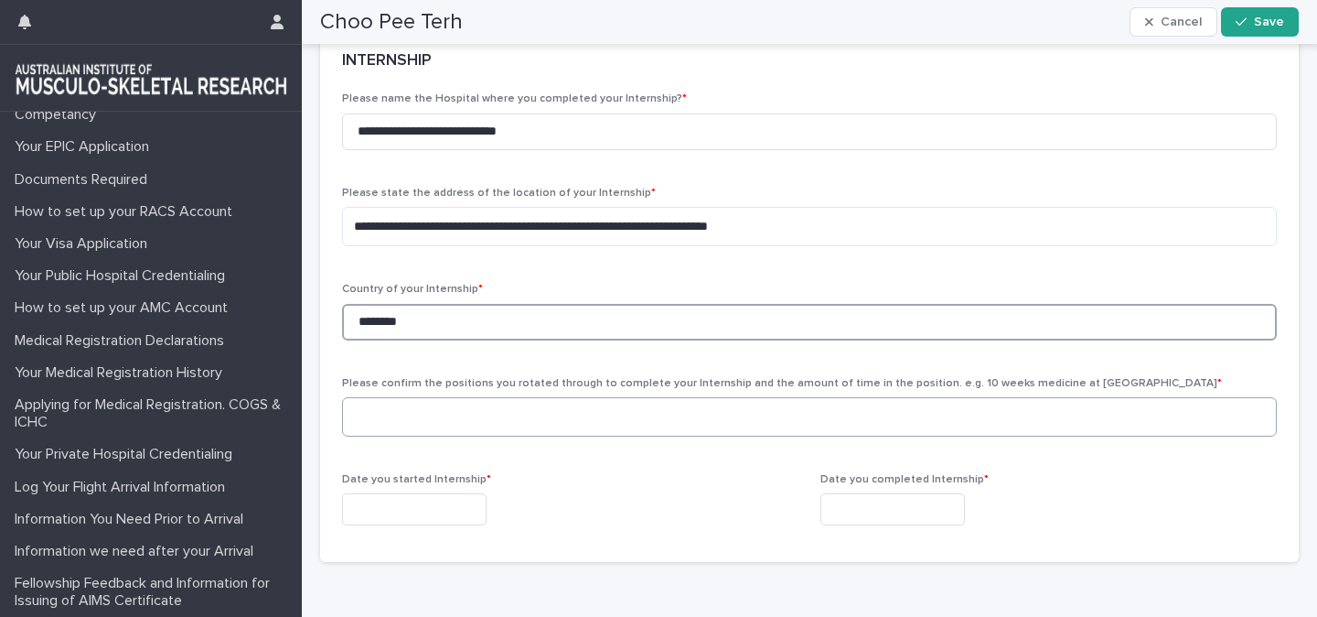
scroll to position [1200, 0]
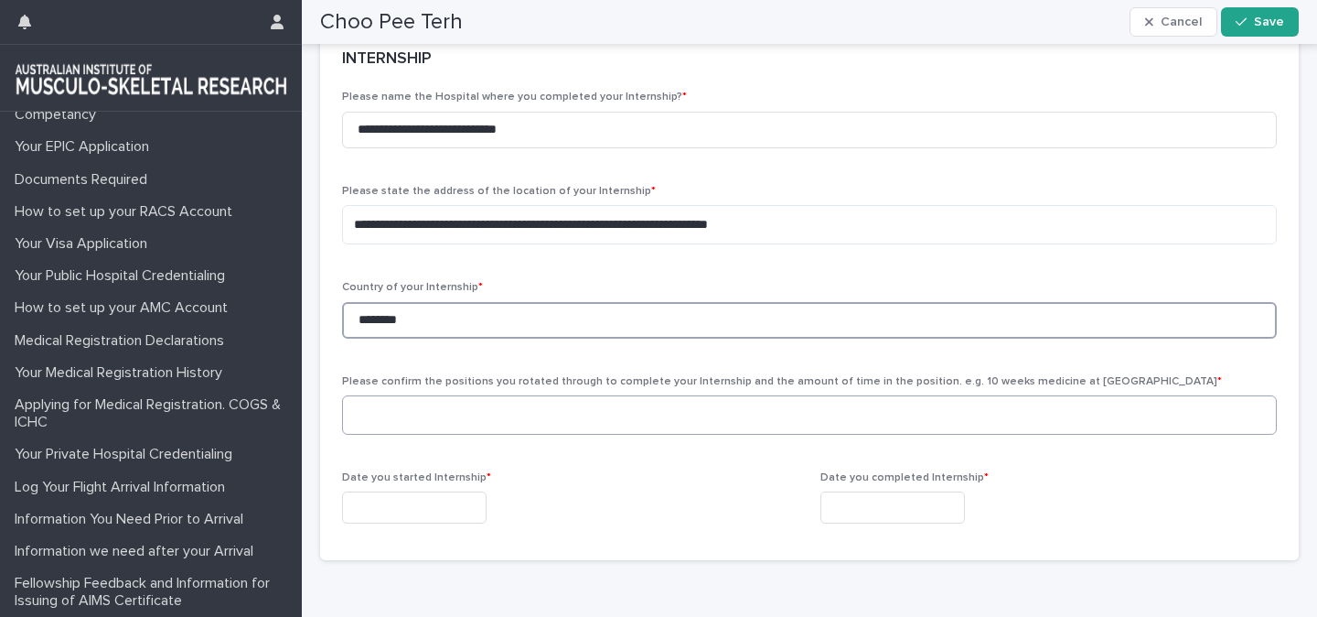
type input "********"
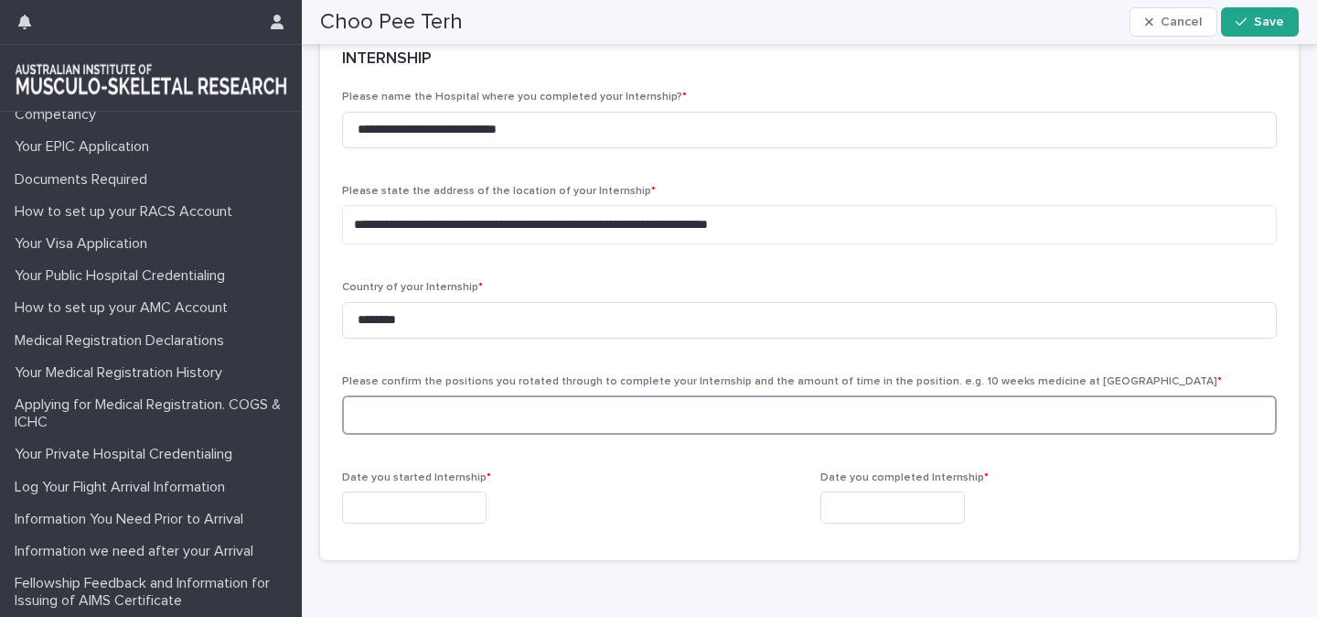
click at [387, 435] on textarea at bounding box center [809, 414] width 935 height 39
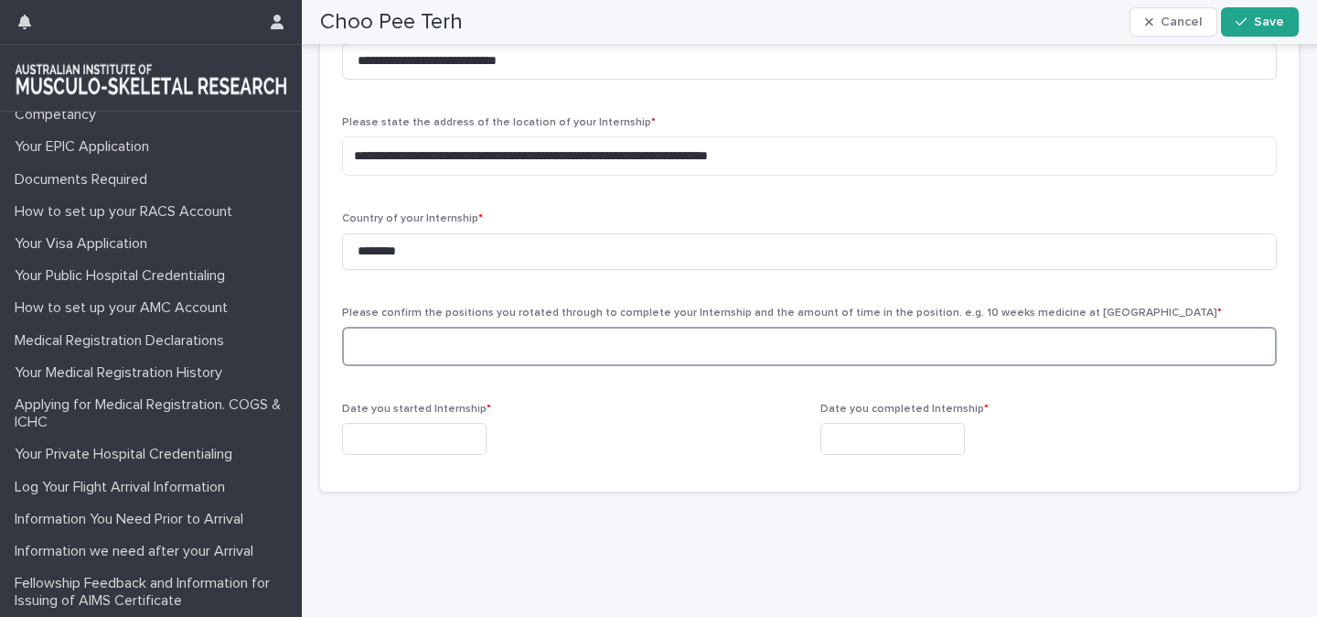
scroll to position [1263, 0]
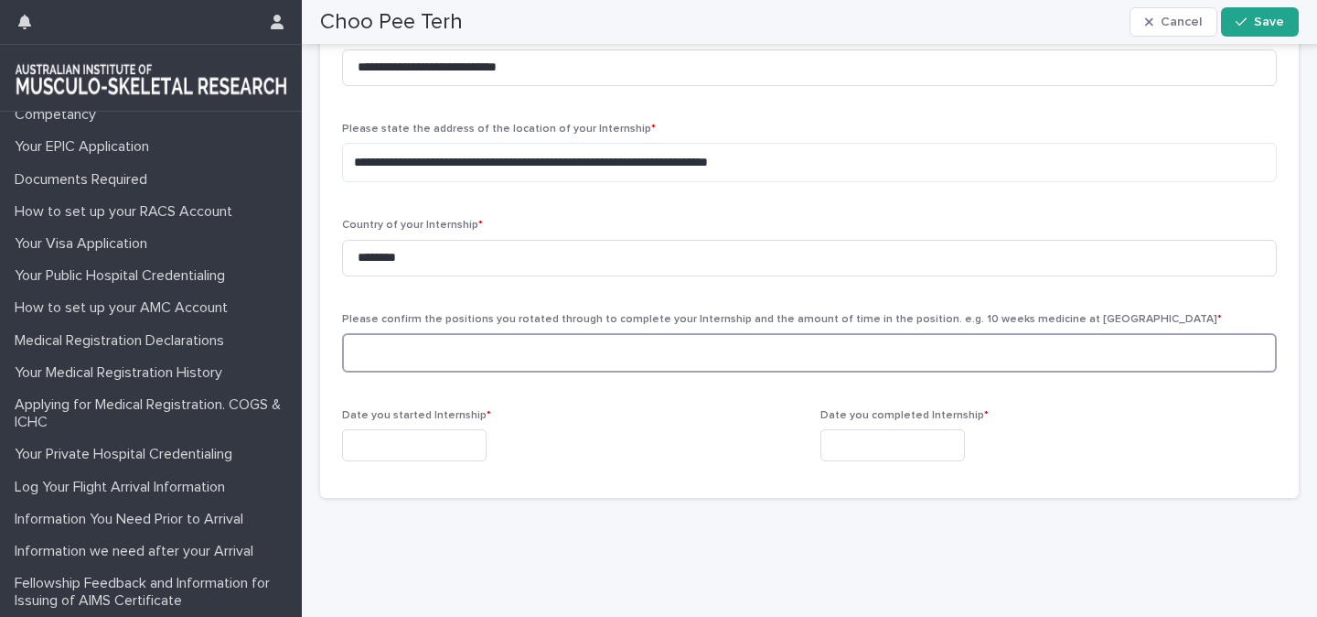
click at [398, 372] on textarea at bounding box center [809, 352] width 935 height 39
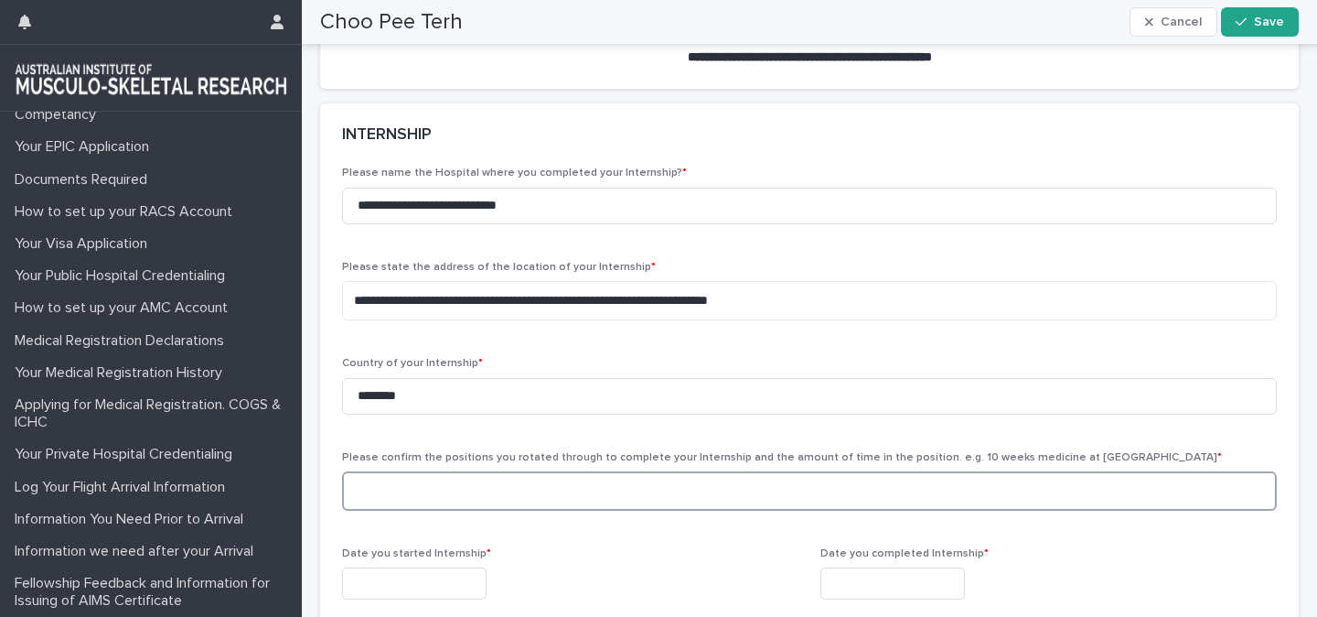
scroll to position [1137, 0]
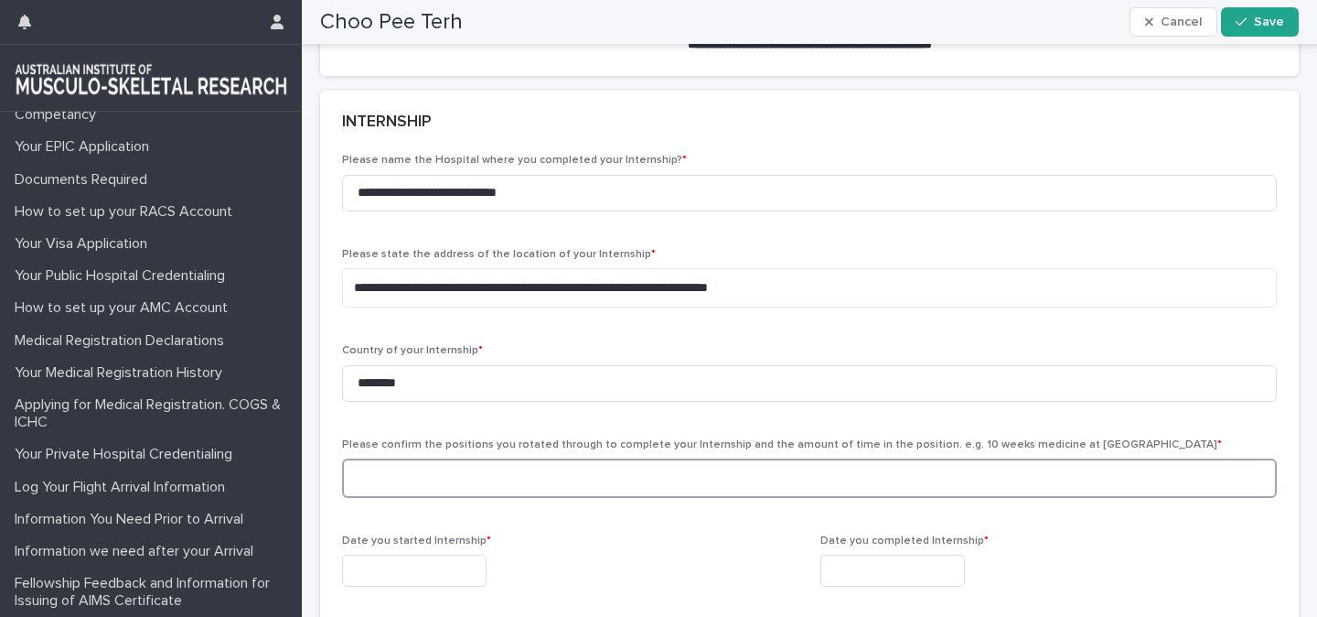
click at [476, 498] on textarea at bounding box center [809, 477] width 935 height 39
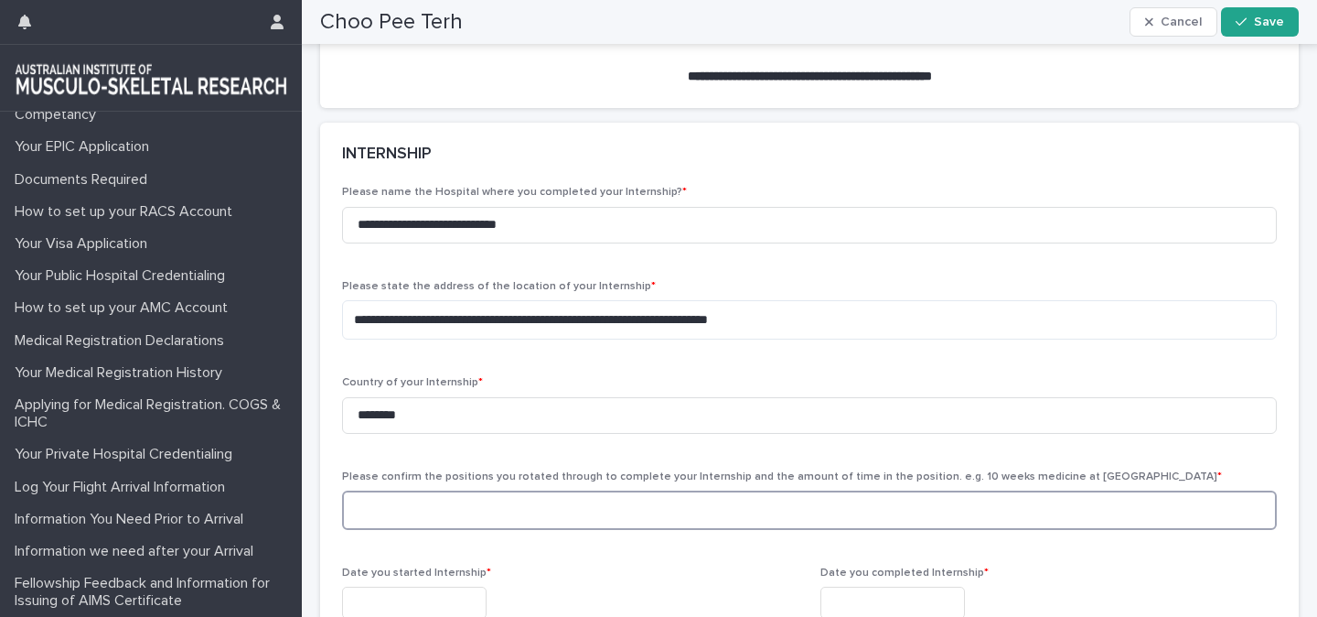
scroll to position [1108, 0]
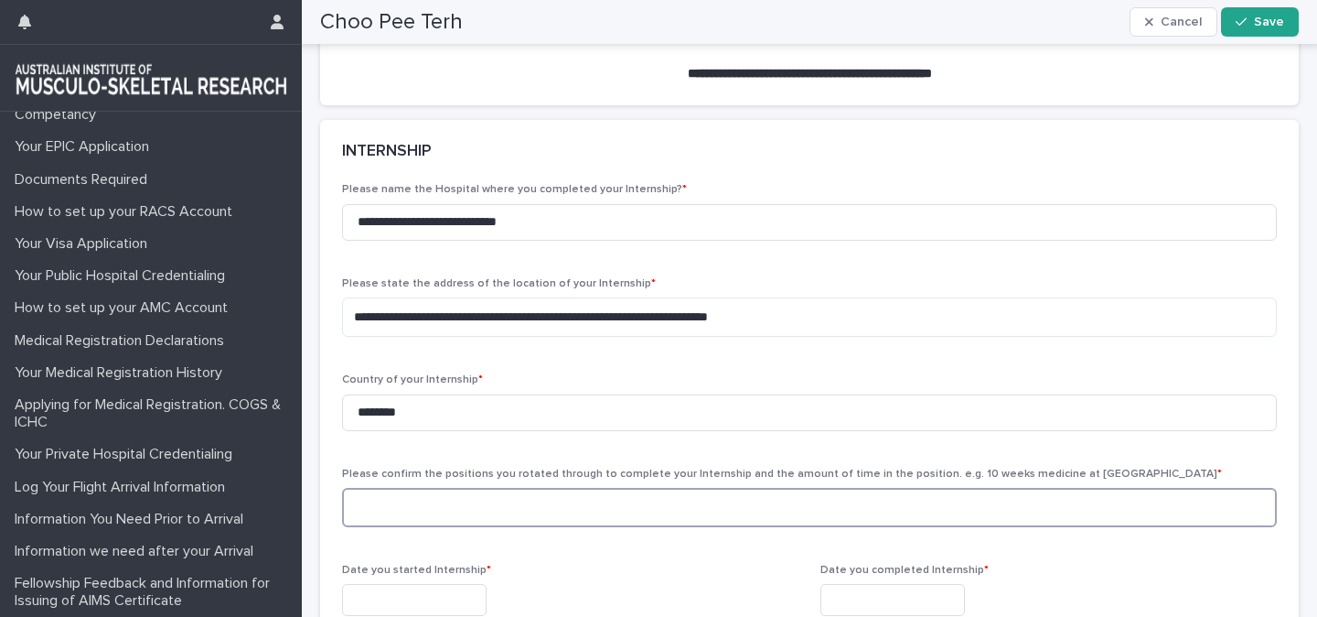
click at [465, 527] on textarea at bounding box center [809, 507] width 935 height 39
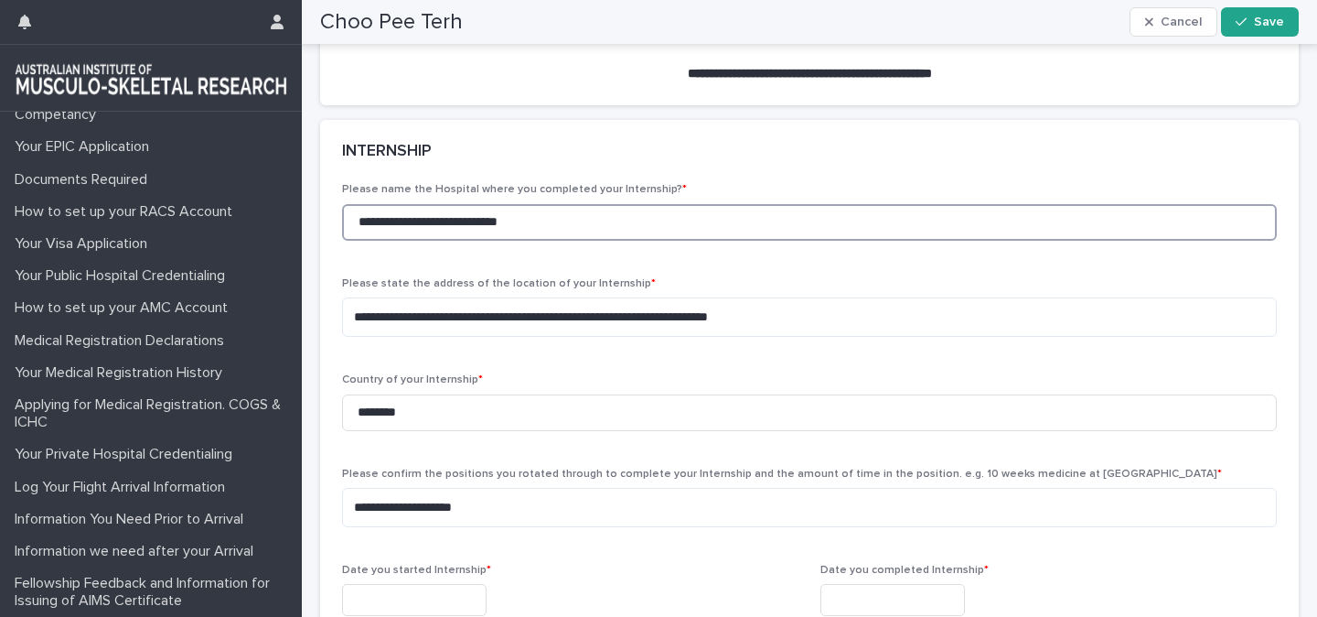
click at [586, 241] on input "**********" at bounding box center [809, 222] width 935 height 37
click at [358, 241] on input "**********" at bounding box center [809, 222] width 935 height 37
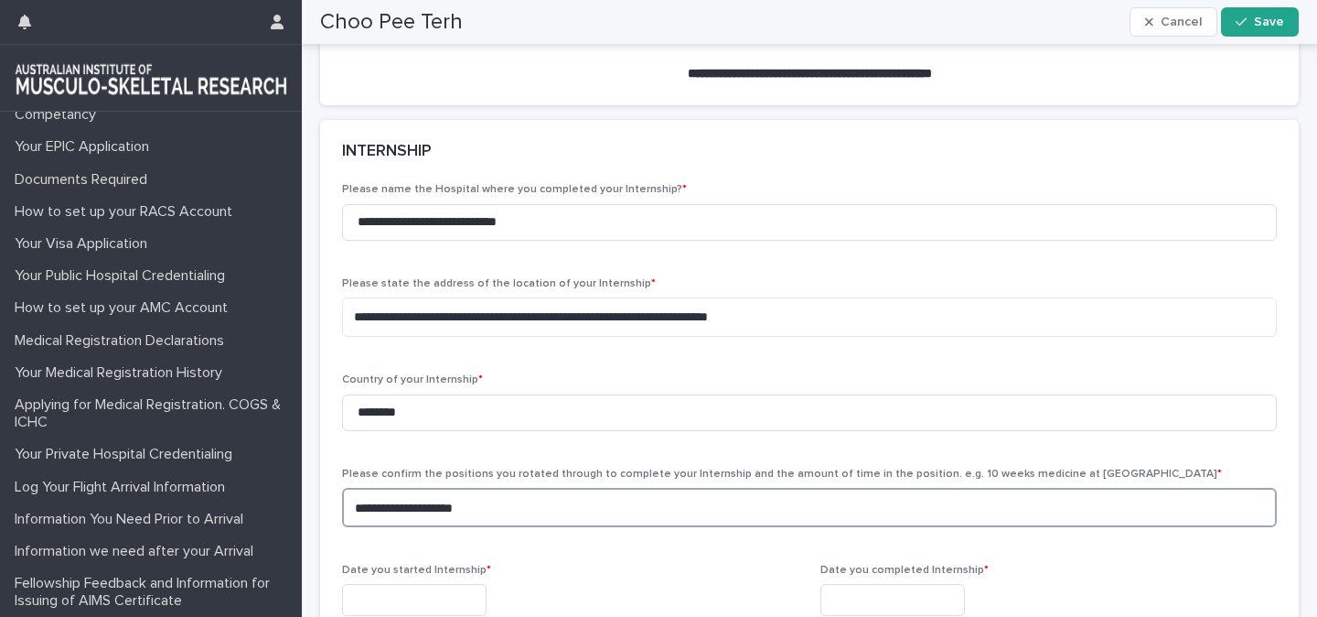
click at [504, 527] on textarea "**********" at bounding box center [809, 507] width 935 height 39
paste textarea "**********"
click at [462, 527] on textarea "**********" at bounding box center [809, 507] width 935 height 39
click at [468, 527] on textarea "**********" at bounding box center [809, 507] width 935 height 39
click at [672, 527] on textarea "**********" at bounding box center [809, 507] width 935 height 39
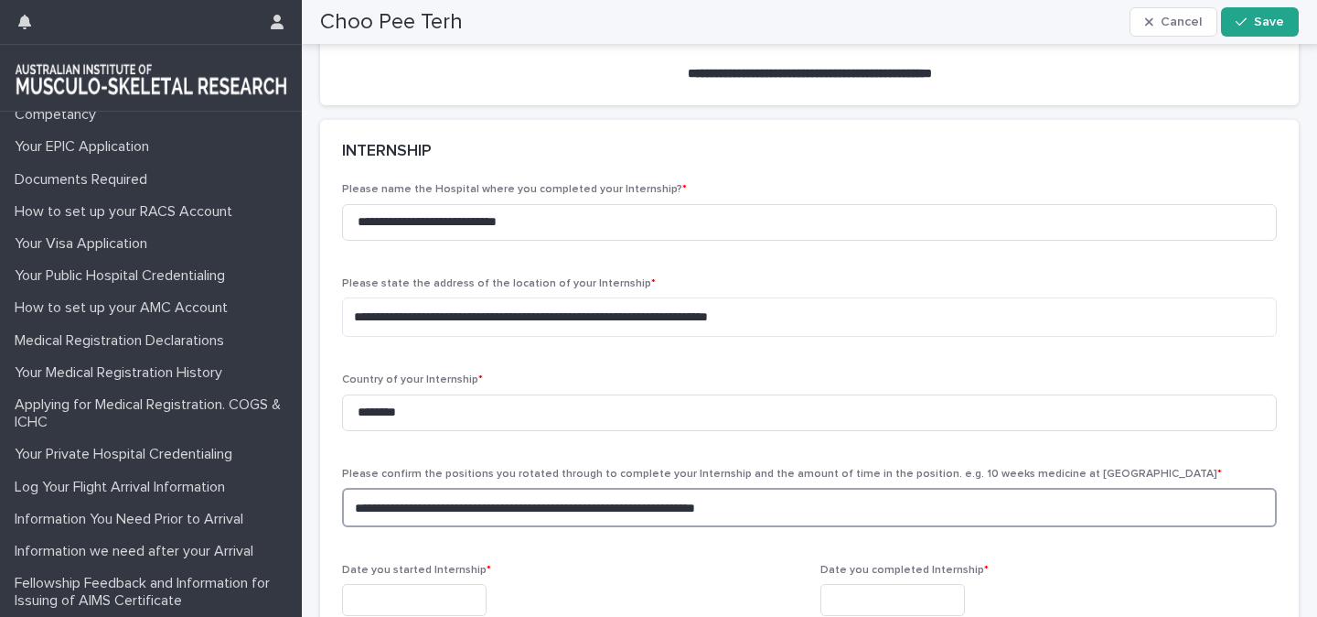
click at [818, 527] on textarea "**********" at bounding box center [809, 507] width 935 height 39
paste textarea "**********"
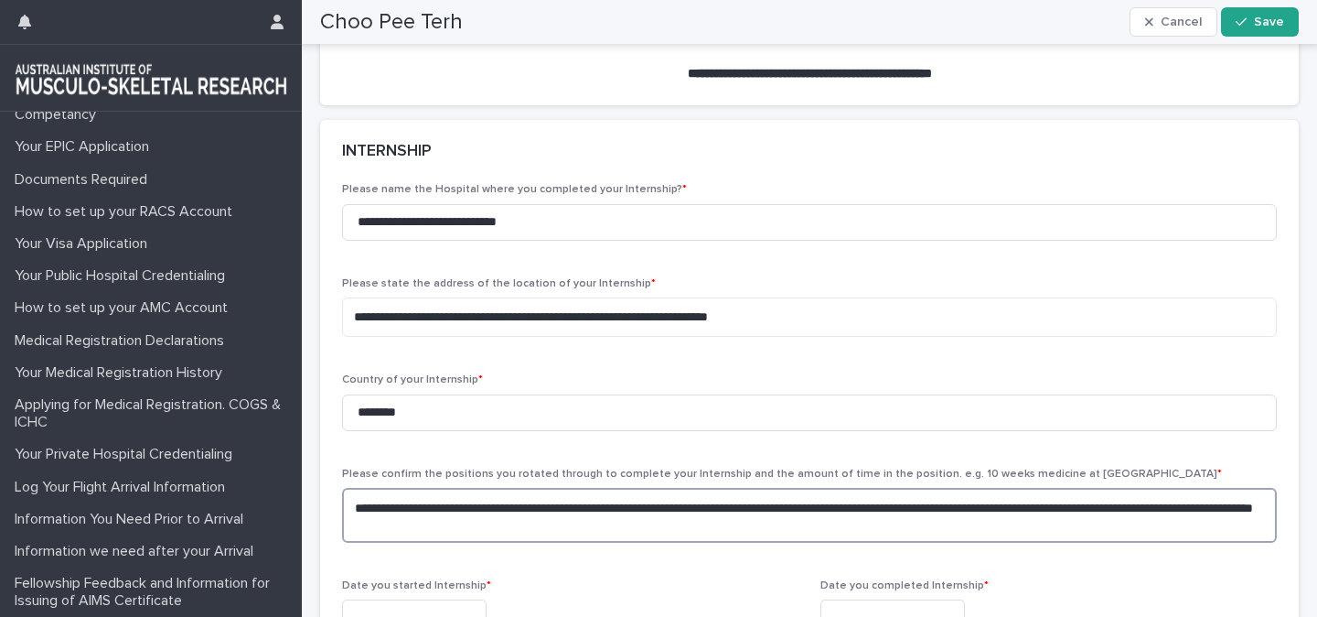
paste textarea "**********"
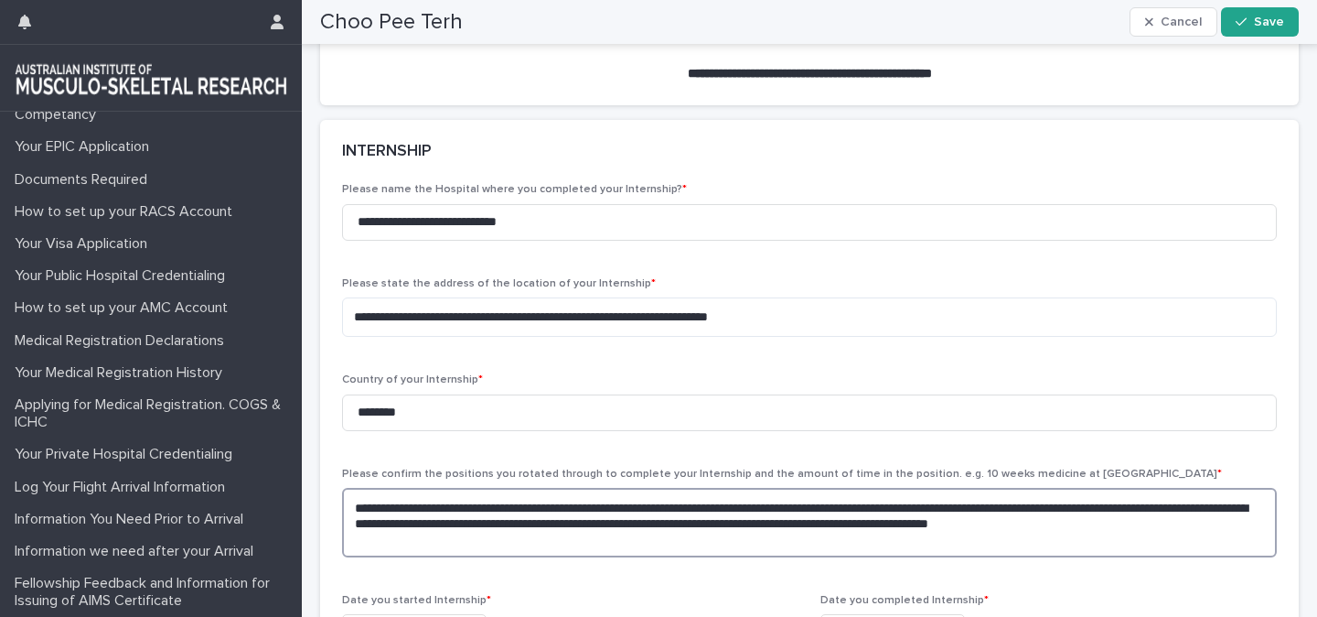
paste textarea "**********"
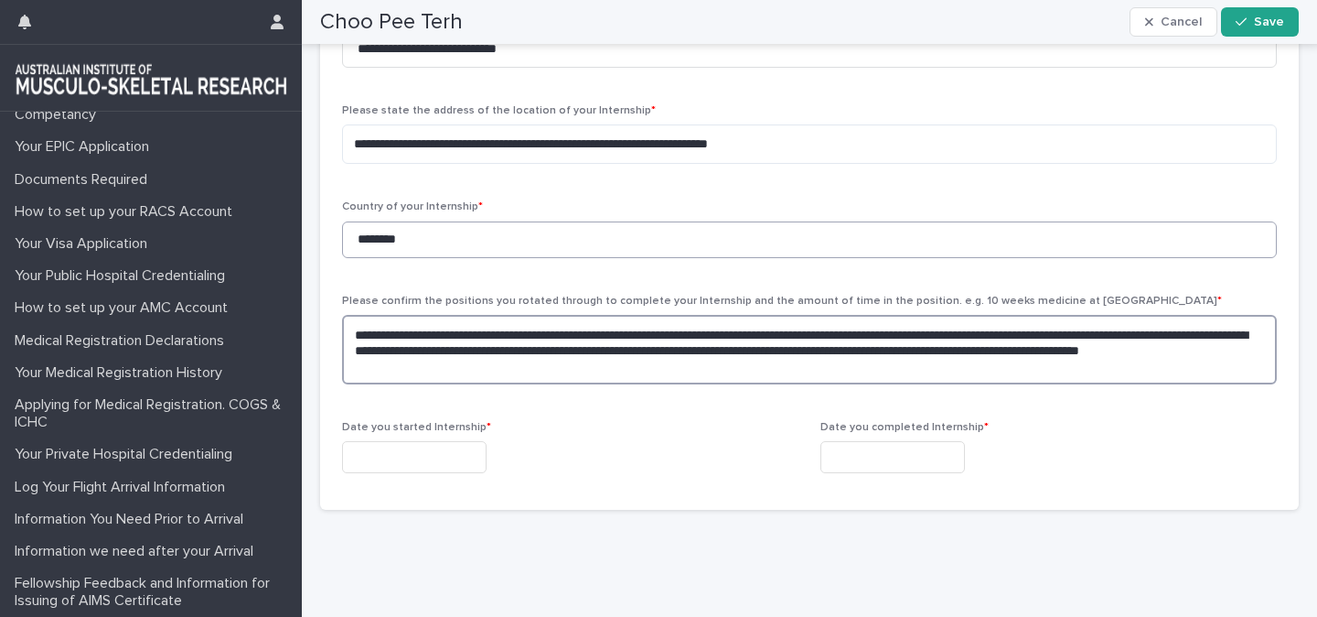
scroll to position [1368, 0]
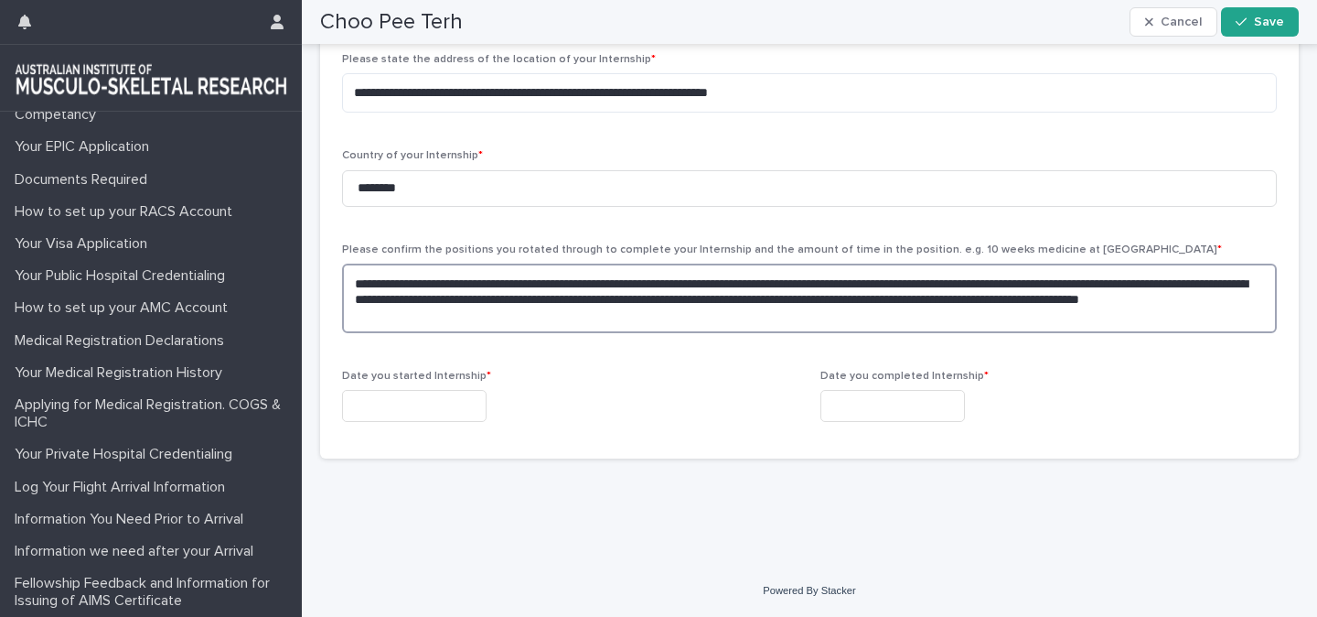
type textarea "**********"
click at [471, 414] on input "text" at bounding box center [414, 406] width 145 height 32
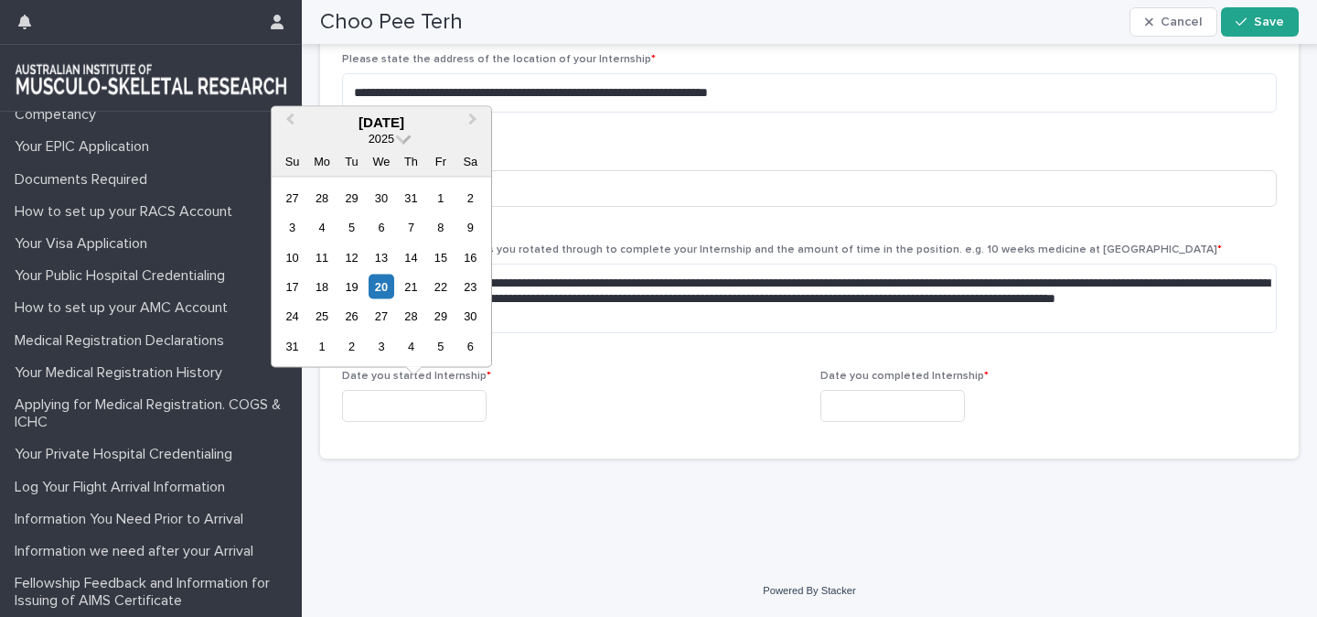
click at [398, 138] on span at bounding box center [404, 137] width 16 height 16
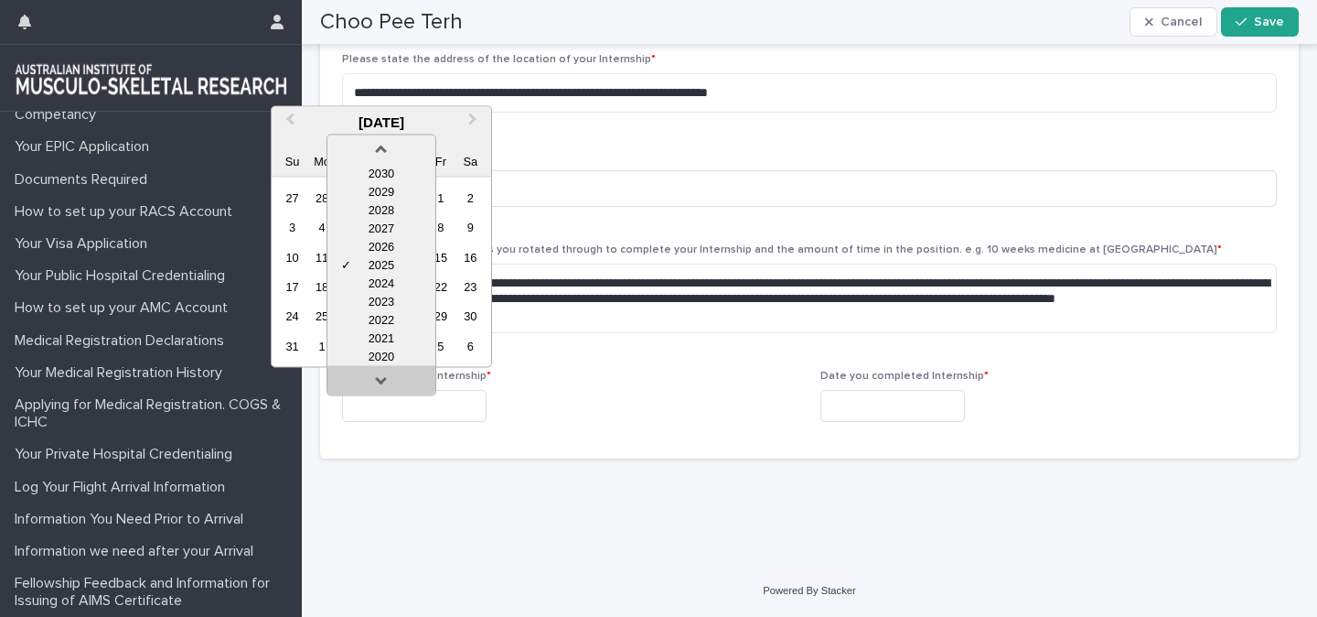
click at [377, 378] on link at bounding box center [381, 383] width 29 height 29
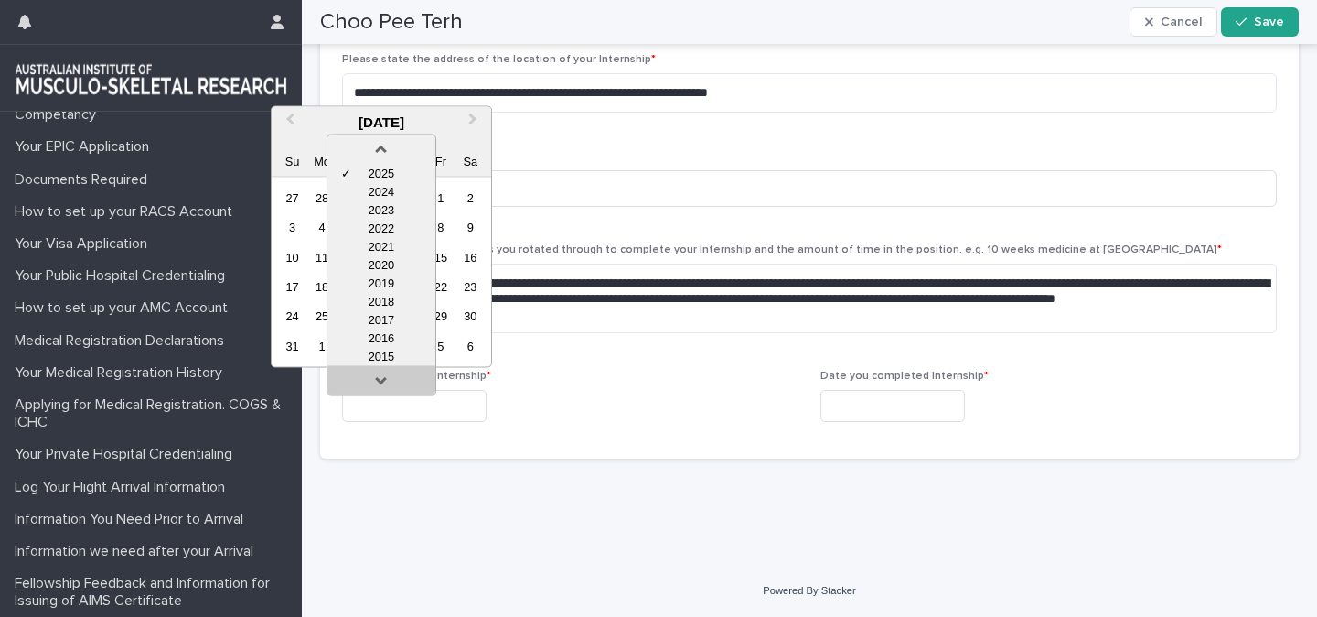
click at [377, 378] on link at bounding box center [381, 383] width 29 height 29
click at [378, 339] on div "2014" at bounding box center [382, 337] width 108 height 18
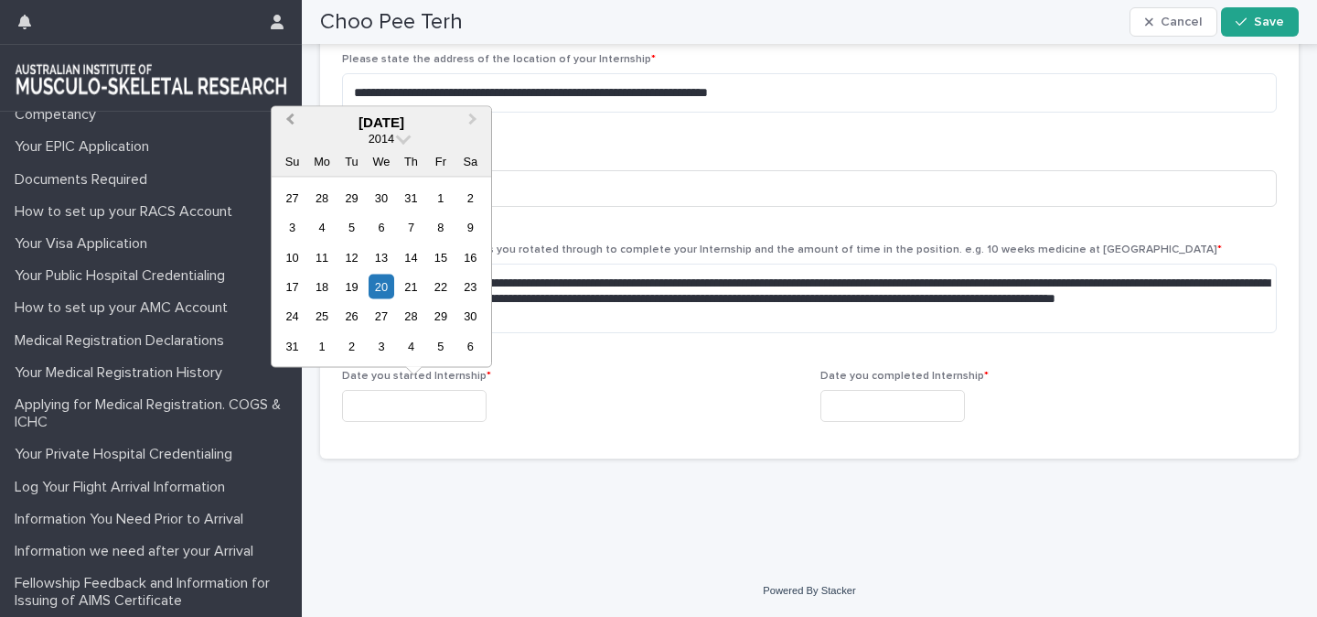
click at [301, 126] on button "Previous Month" at bounding box center [288, 122] width 29 height 29
click at [319, 318] on div "30" at bounding box center [321, 316] width 25 height 25
type input "**********"
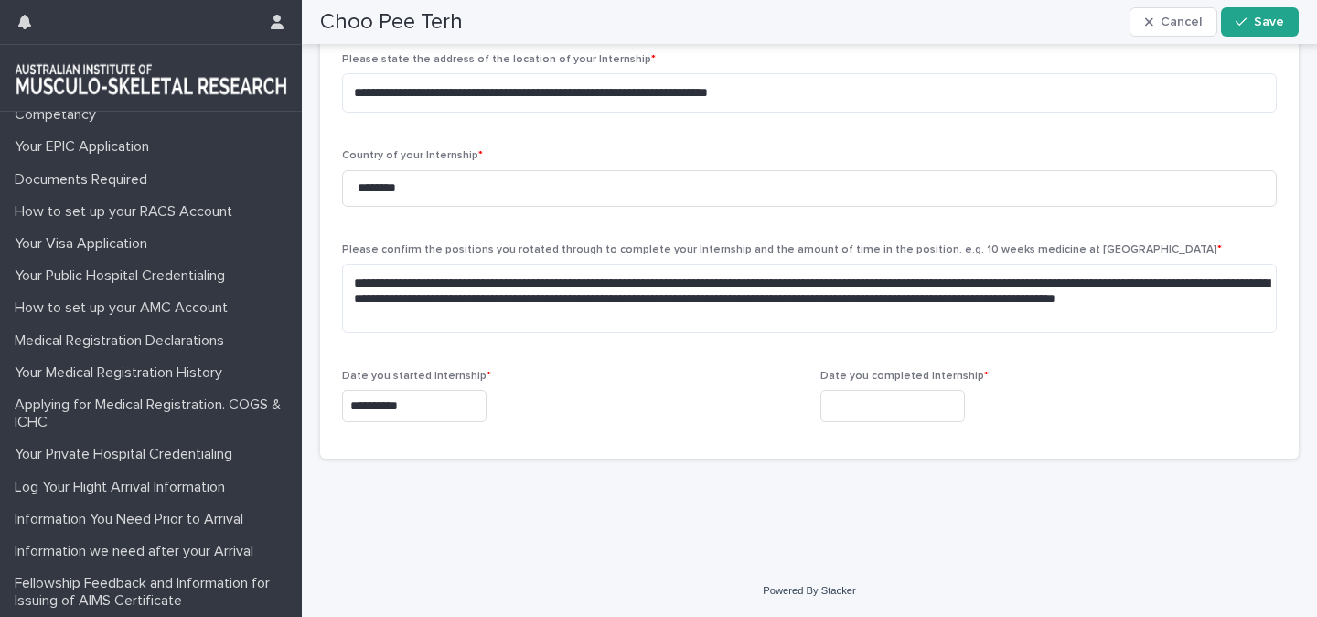
click at [851, 402] on input "text" at bounding box center [893, 406] width 145 height 32
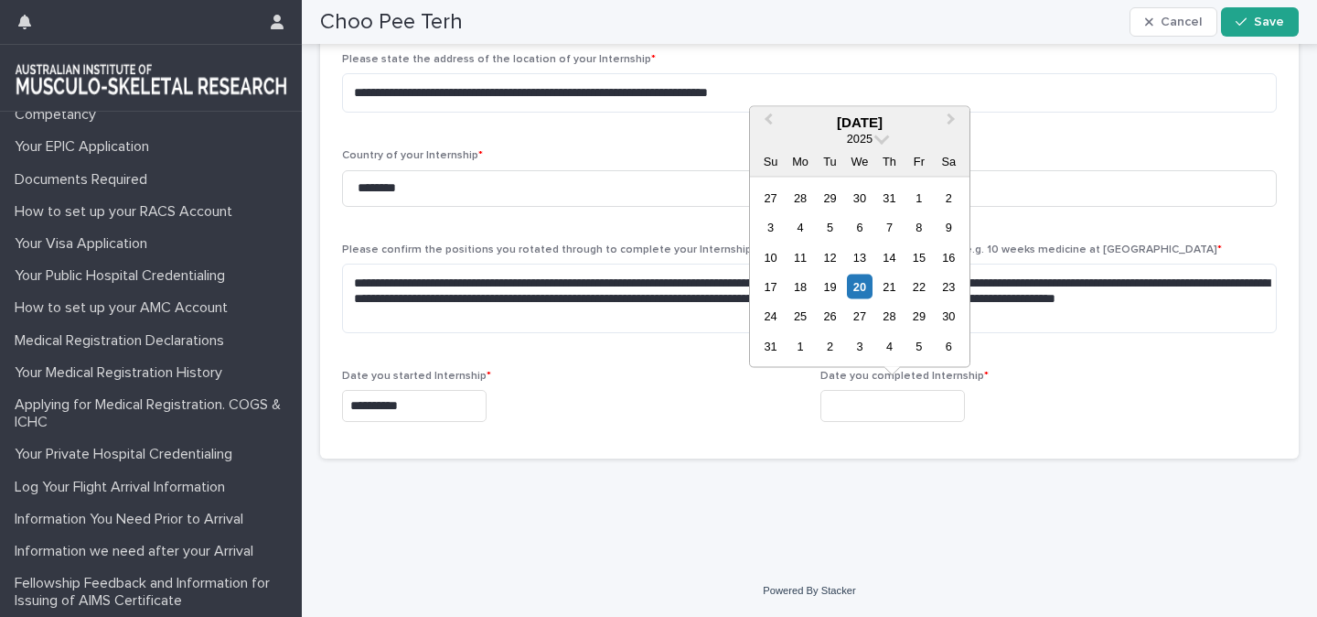
click at [878, 142] on div "2025" at bounding box center [860, 138] width 220 height 16
click at [880, 137] on span at bounding box center [883, 137] width 16 height 16
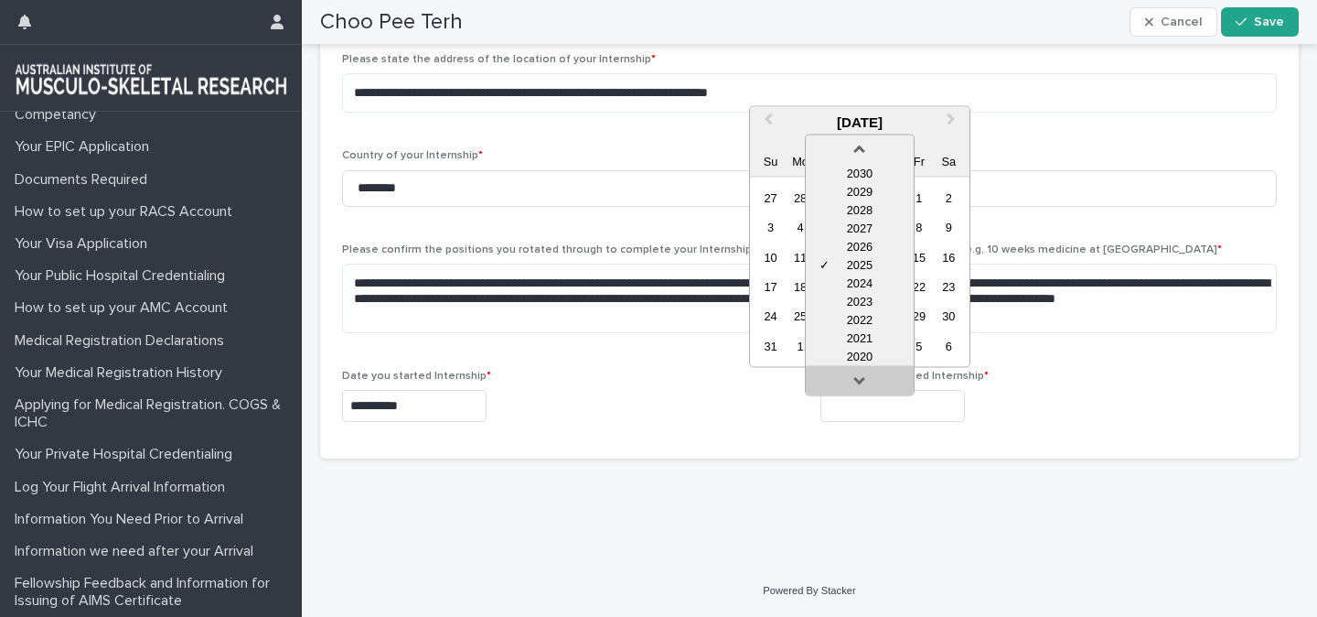
click at [855, 373] on link at bounding box center [859, 383] width 29 height 29
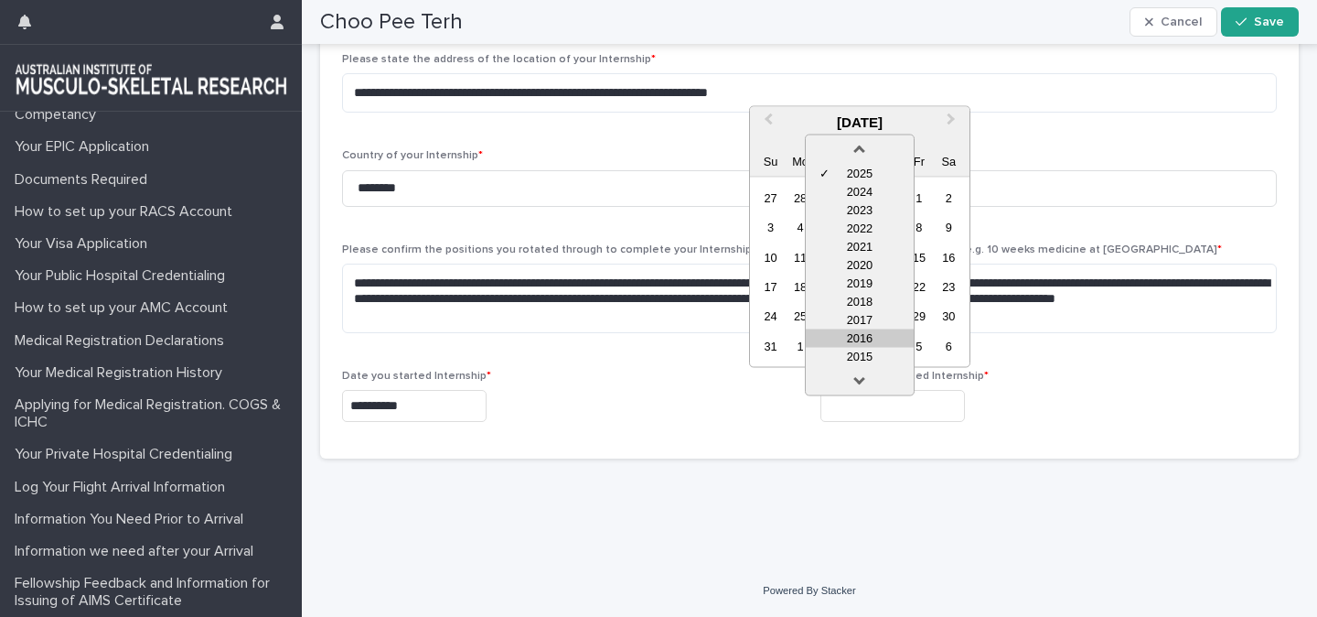
click at [857, 337] on div "2016" at bounding box center [860, 337] width 108 height 18
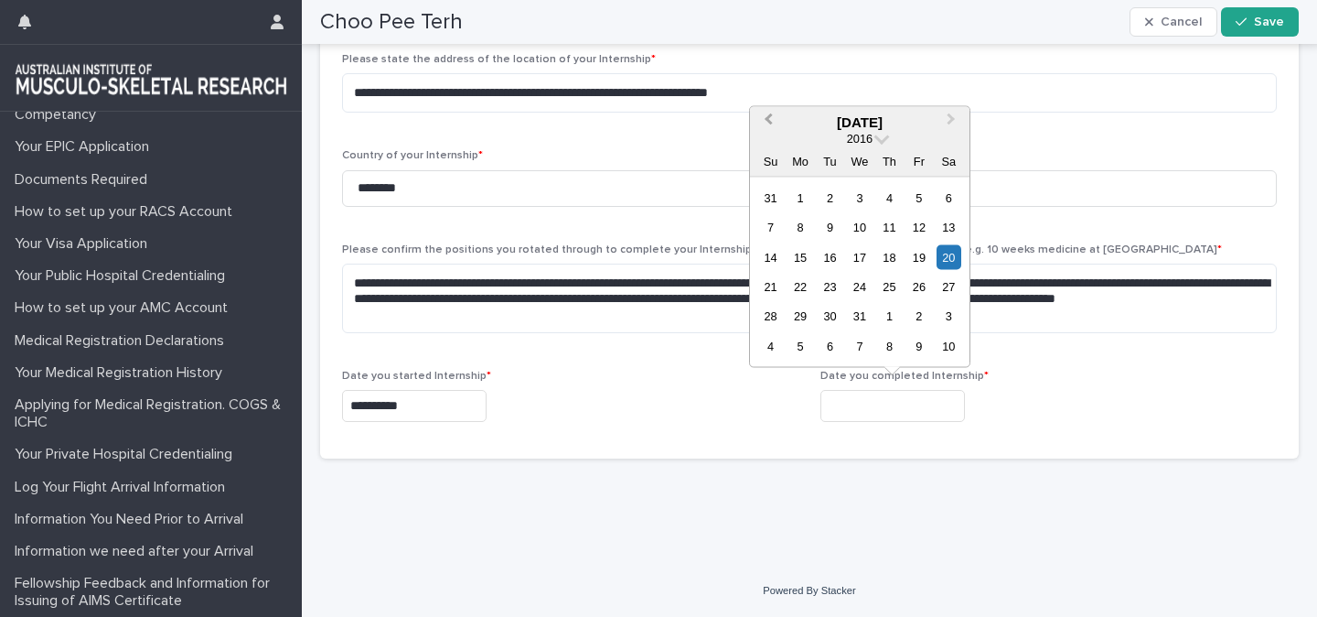
click at [769, 121] on span "Previous Month" at bounding box center [769, 121] width 0 height 25
click at [891, 314] on div "30" at bounding box center [889, 316] width 25 height 25
type input "**********"
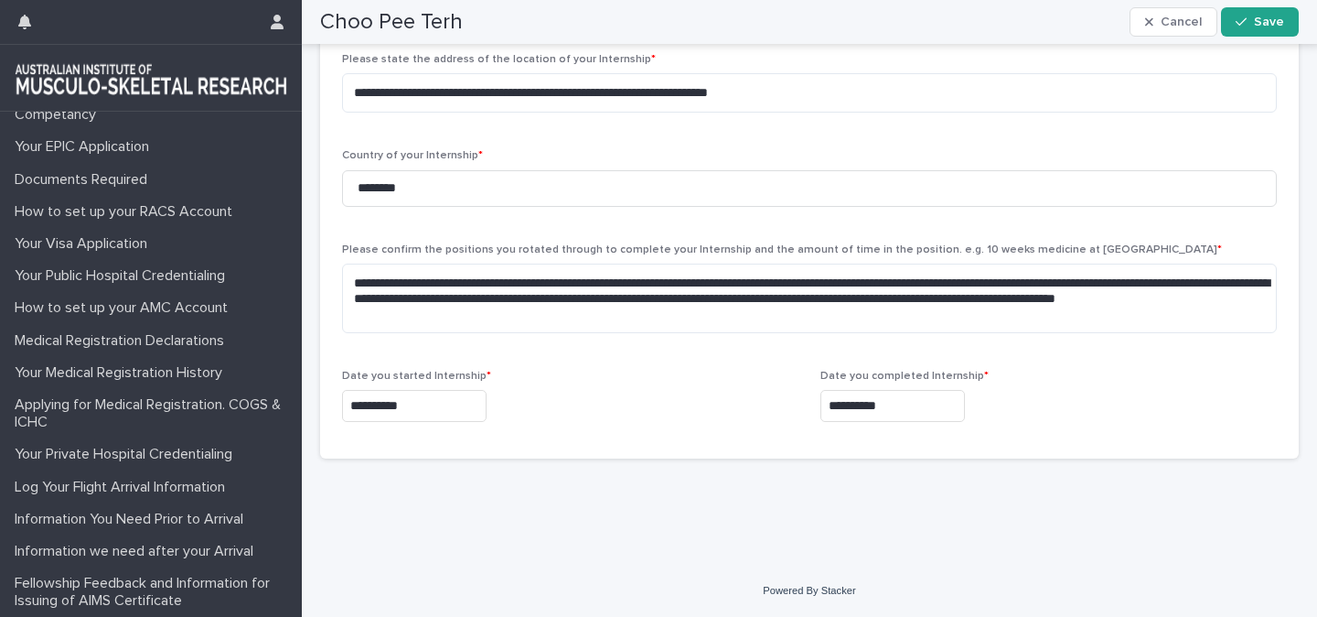
click at [747, 435] on div "**********" at bounding box center [570, 403] width 457 height 67
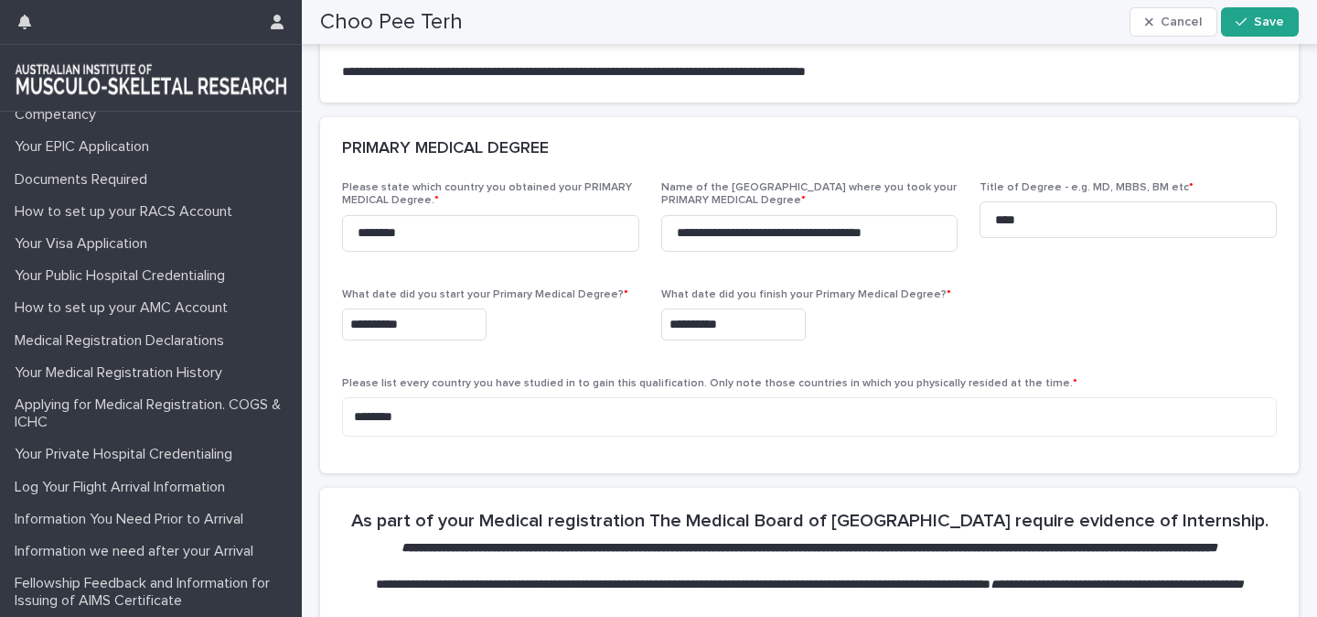
scroll to position [425, 0]
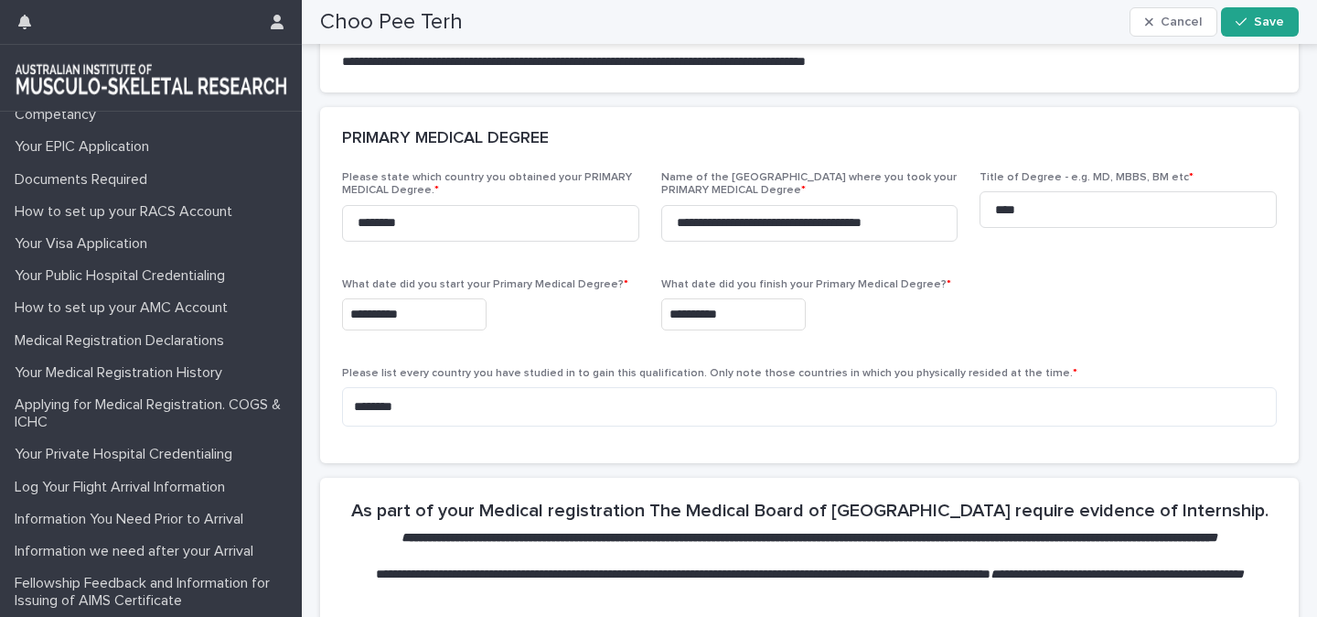
click at [727, 330] on input "**********" at bounding box center [733, 314] width 145 height 32
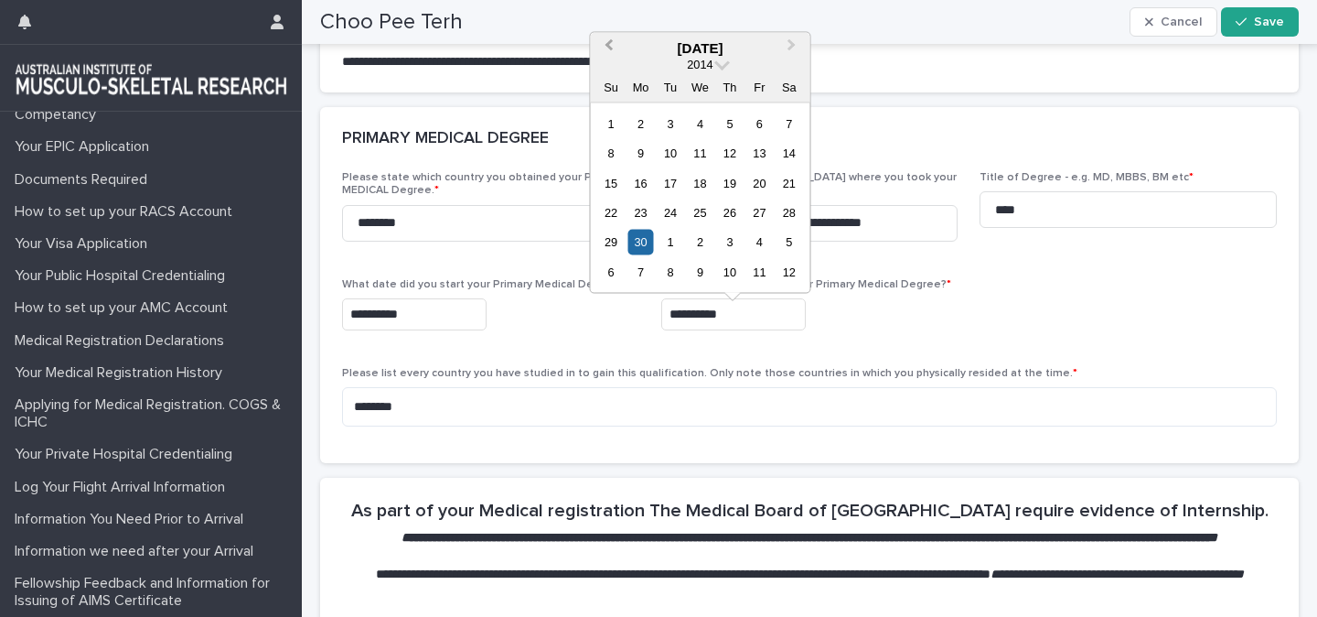
click at [608, 41] on span "Previous Month" at bounding box center [608, 47] width 0 height 25
click at [790, 244] on div "31" at bounding box center [789, 242] width 25 height 25
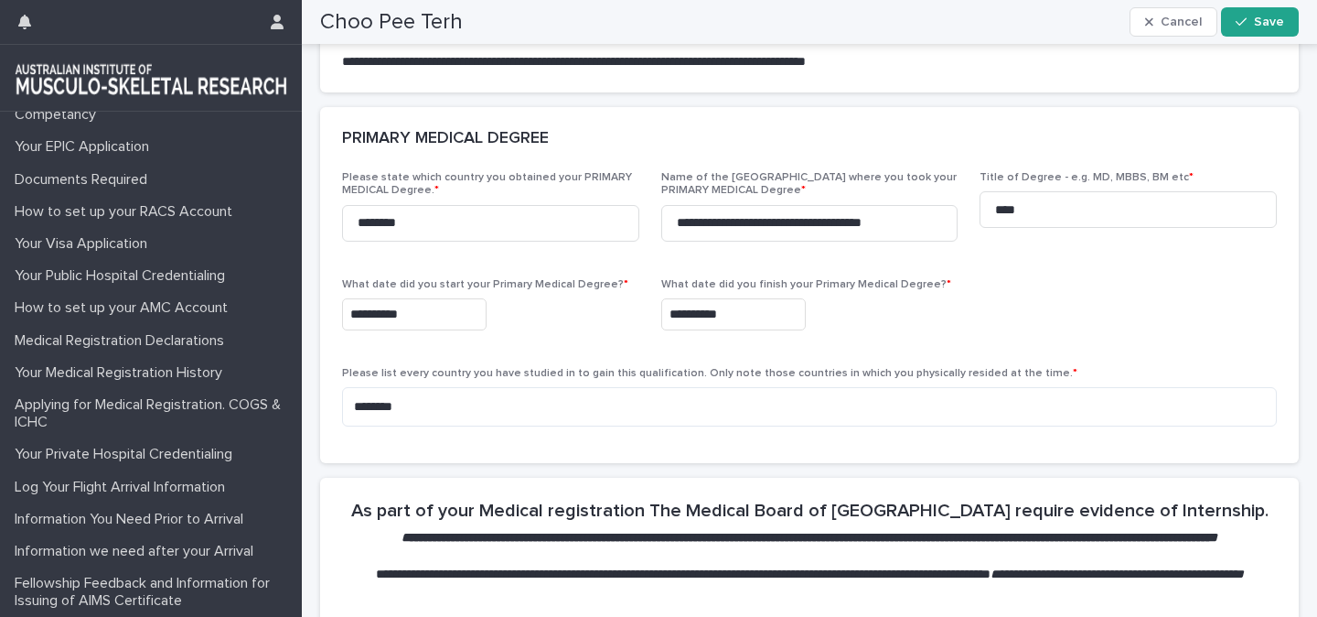
type input "**********"
click at [640, 357] on div "**********" at bounding box center [809, 306] width 935 height 270
click at [1254, 29] on button "Save" at bounding box center [1260, 21] width 78 height 29
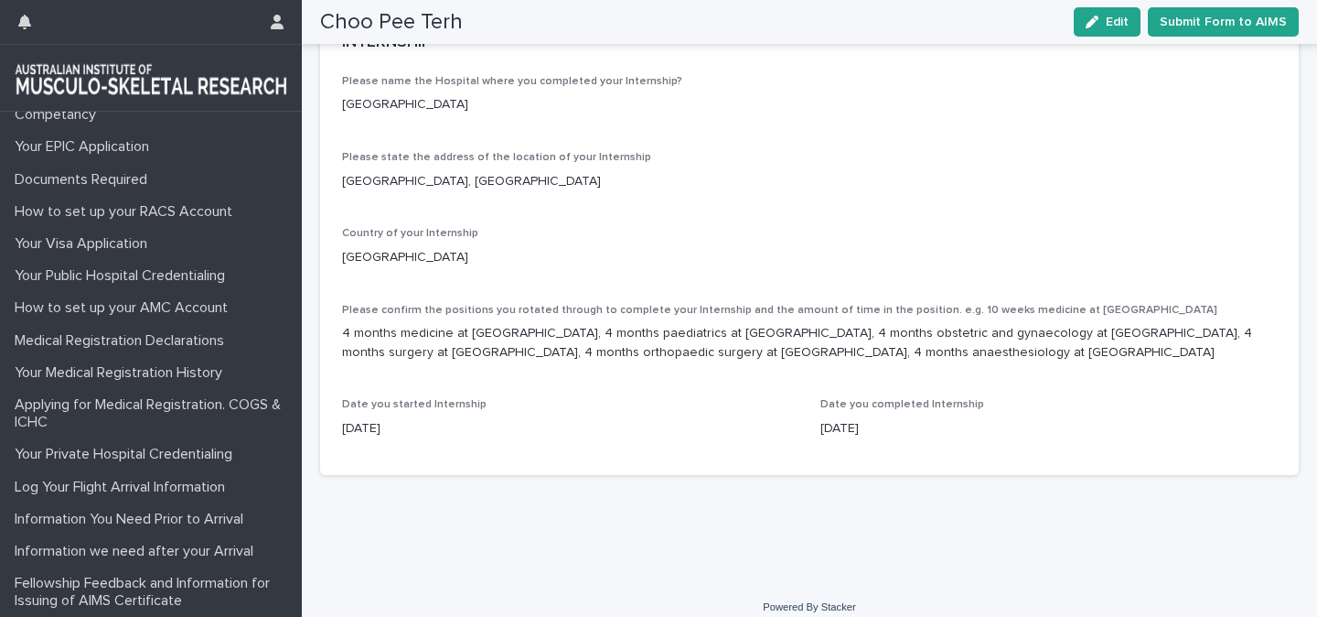
scroll to position [1159, 0]
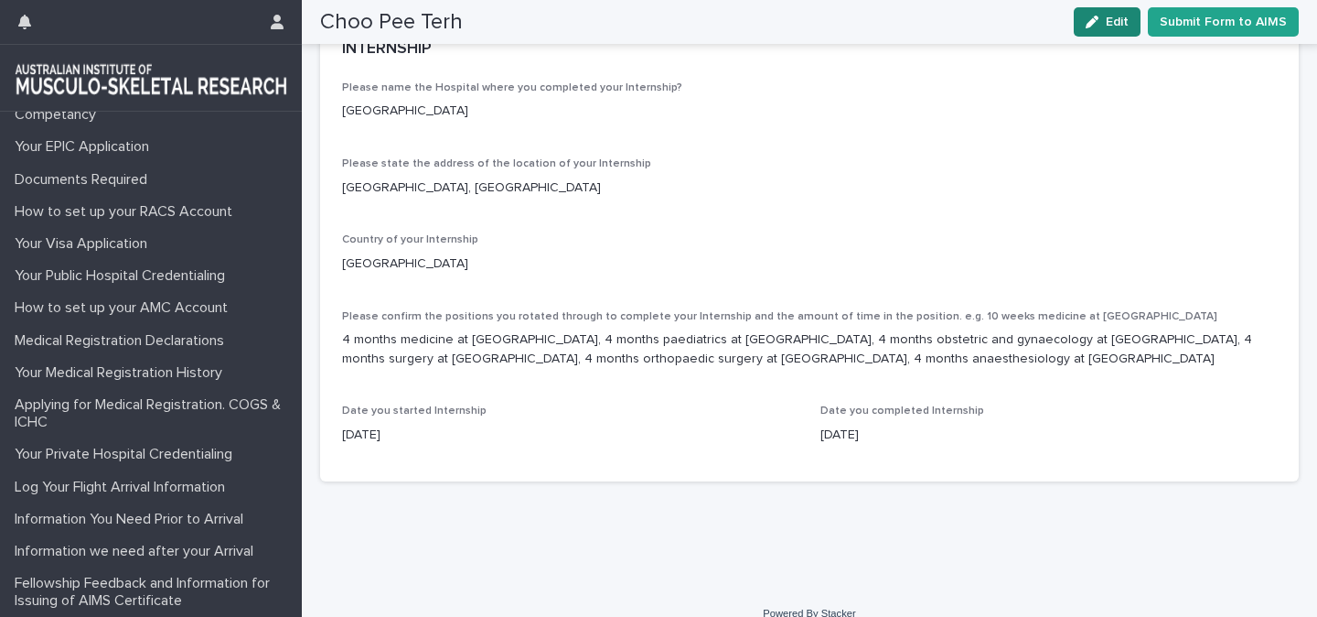
click at [1099, 17] on icon "button" at bounding box center [1092, 22] width 13 height 13
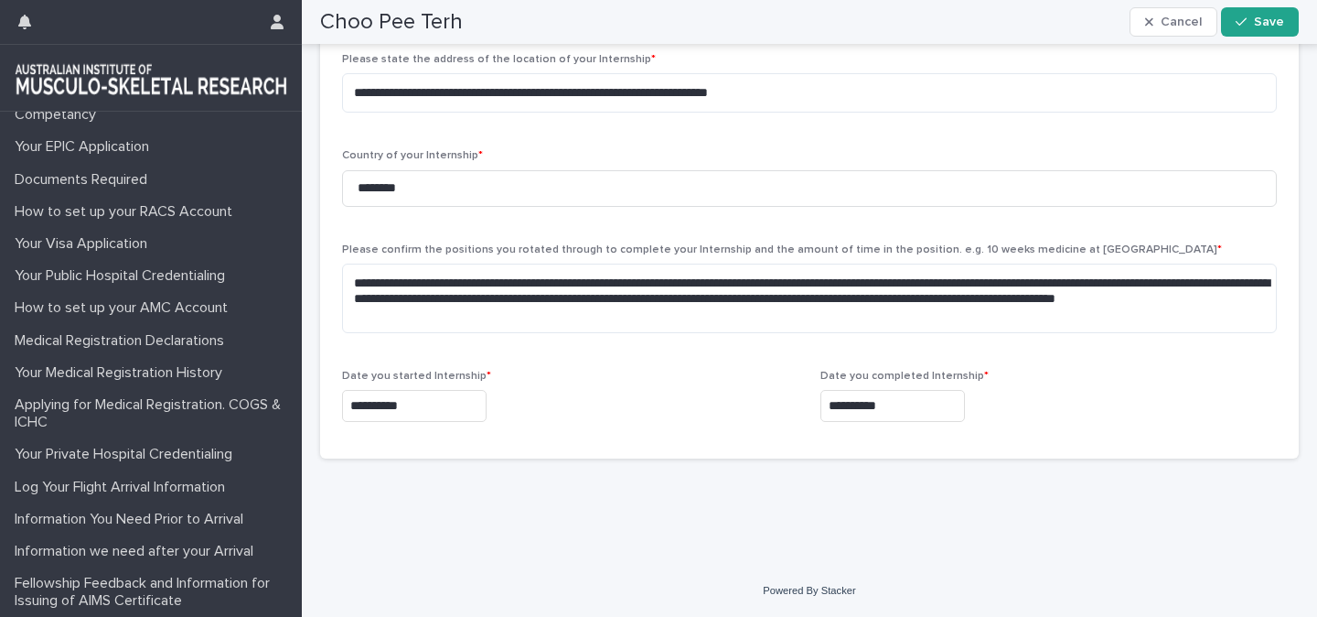
scroll to position [1368, 0]
click at [489, 315] on textarea "**********" at bounding box center [809, 298] width 935 height 70
click at [1115, 282] on textarea "**********" at bounding box center [809, 298] width 935 height 70
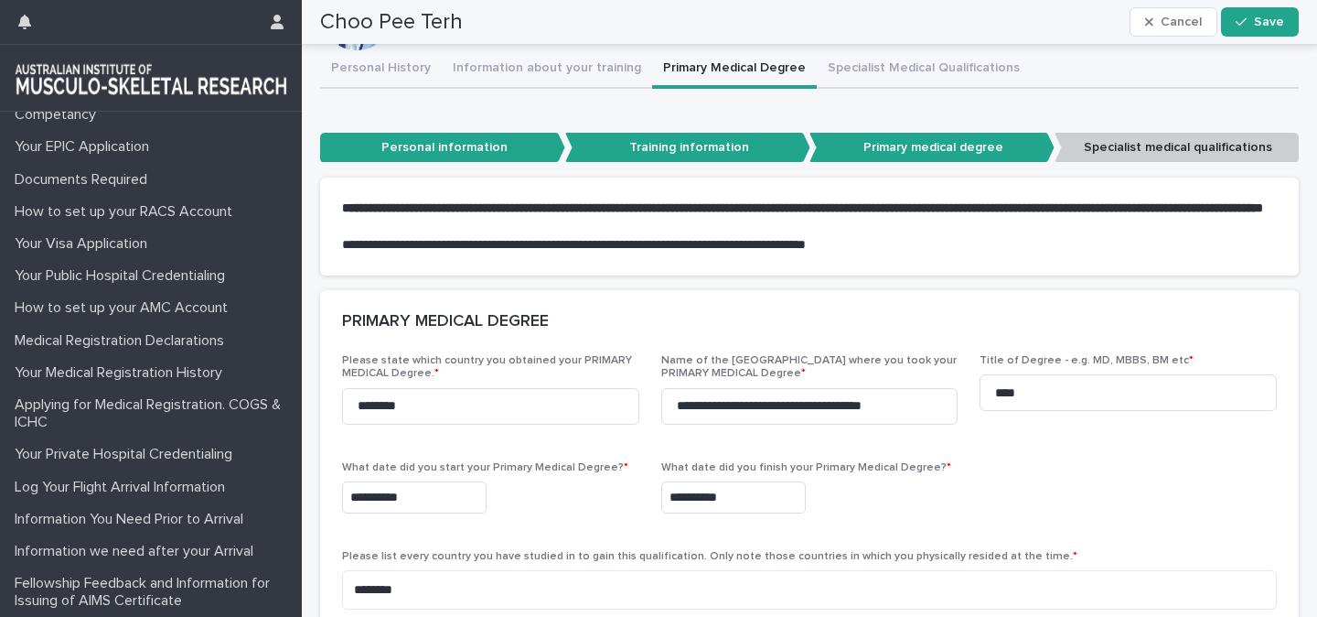
scroll to position [15, 0]
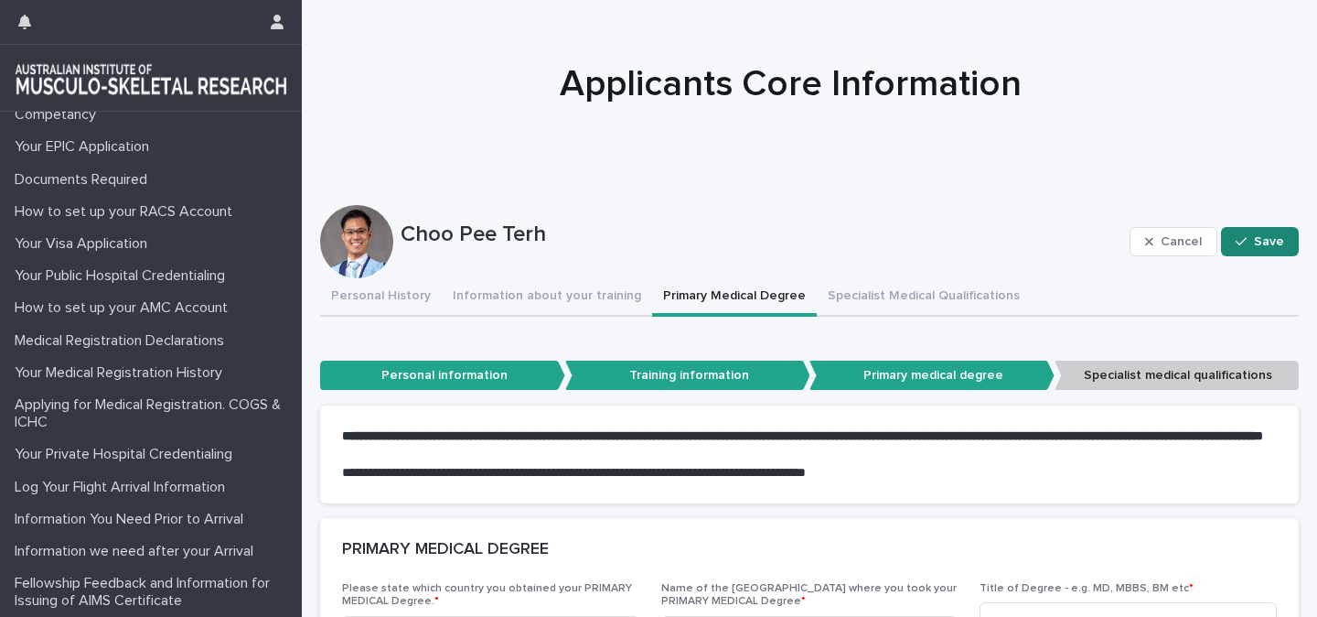
type textarea "**********"
click at [1264, 239] on span "Save" at bounding box center [1269, 241] width 30 height 13
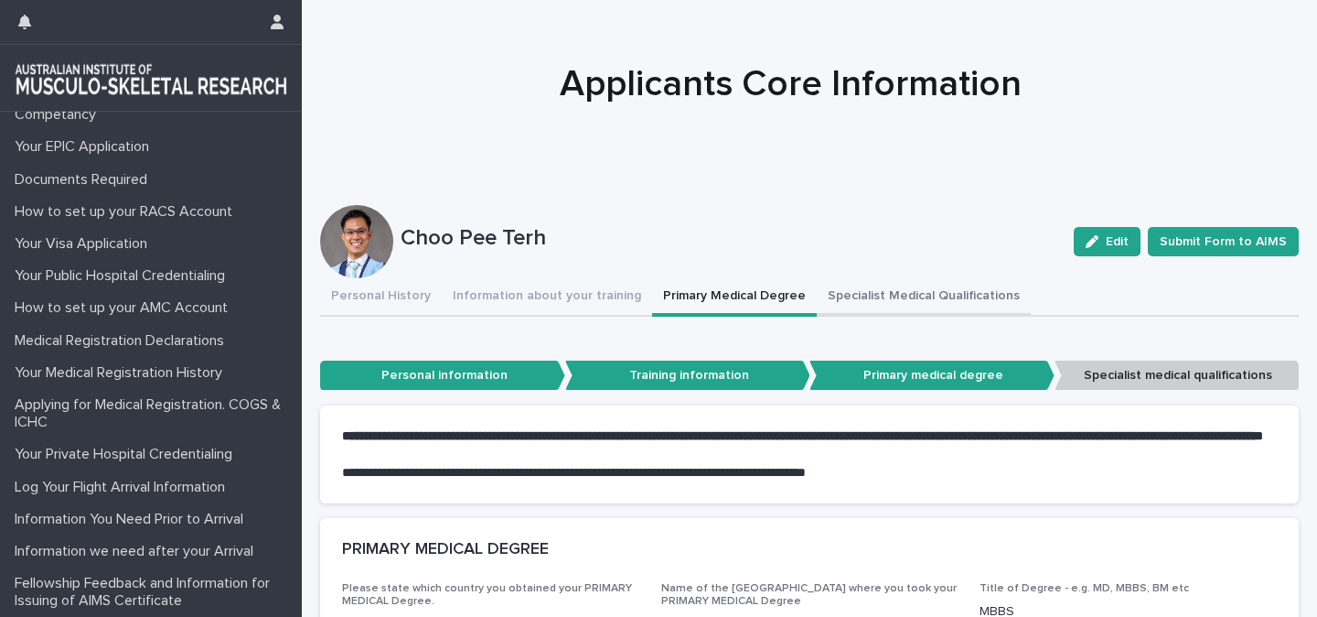
click at [864, 296] on button "Specialist Medical Qualifications" at bounding box center [924, 297] width 214 height 38
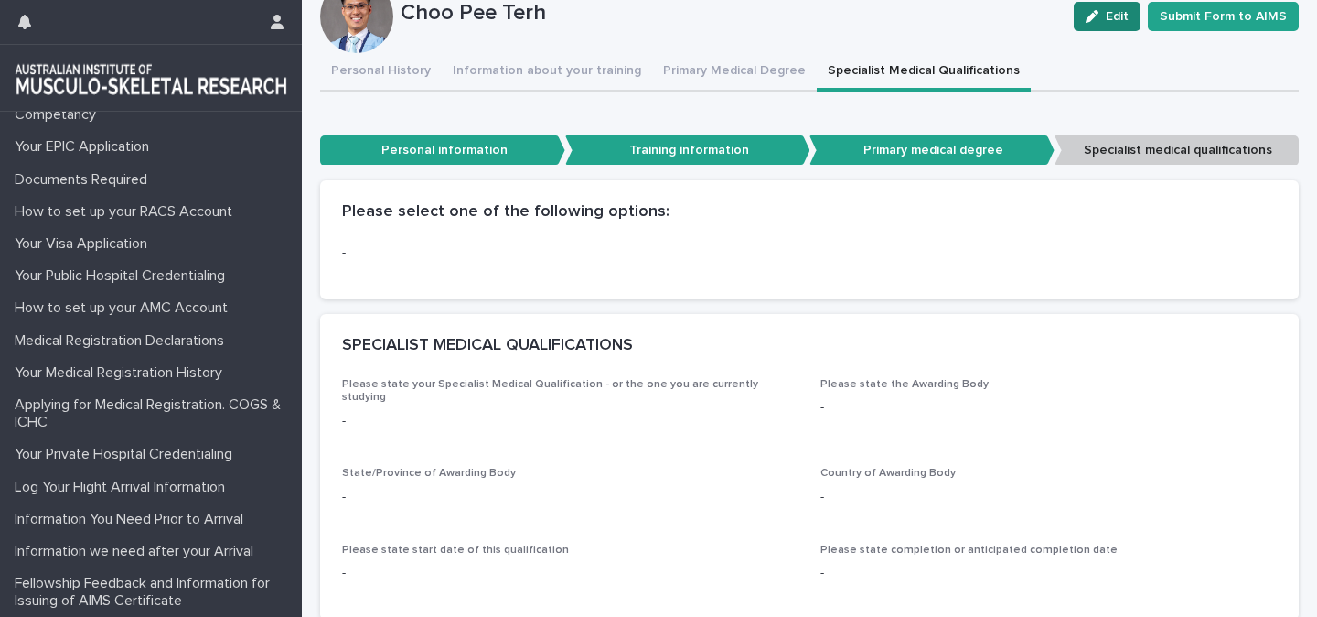
click at [1102, 23] on button "Edit" at bounding box center [1107, 16] width 67 height 29
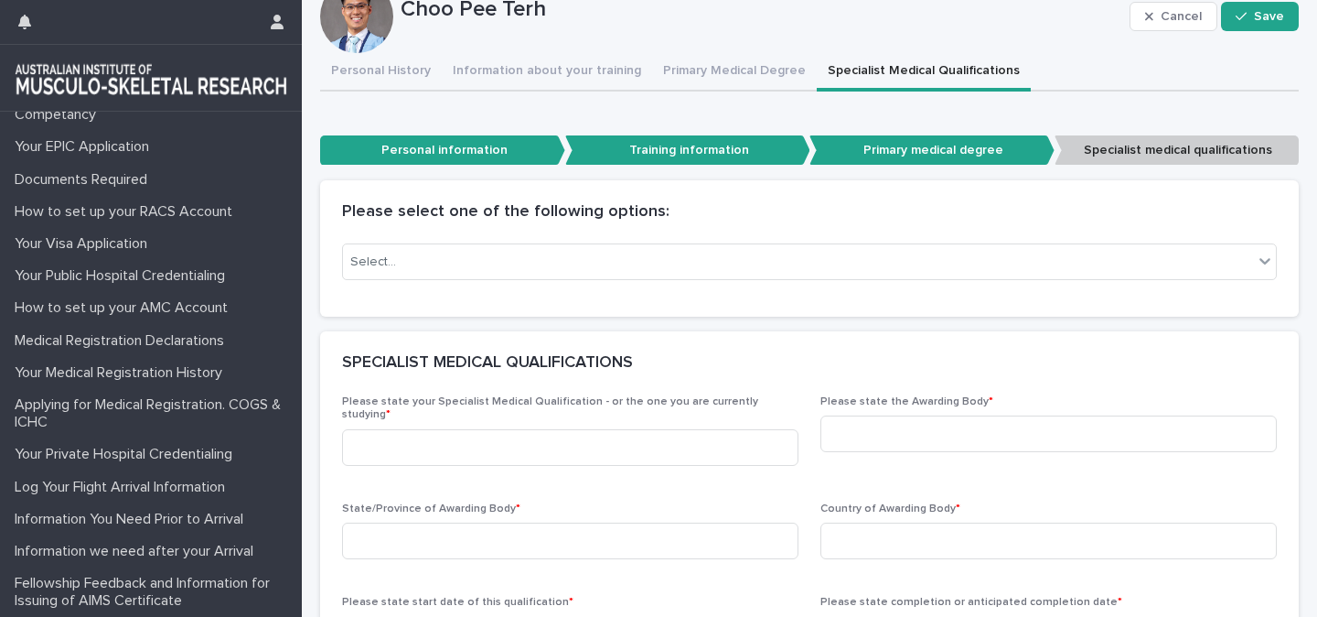
scroll to position [282, 0]
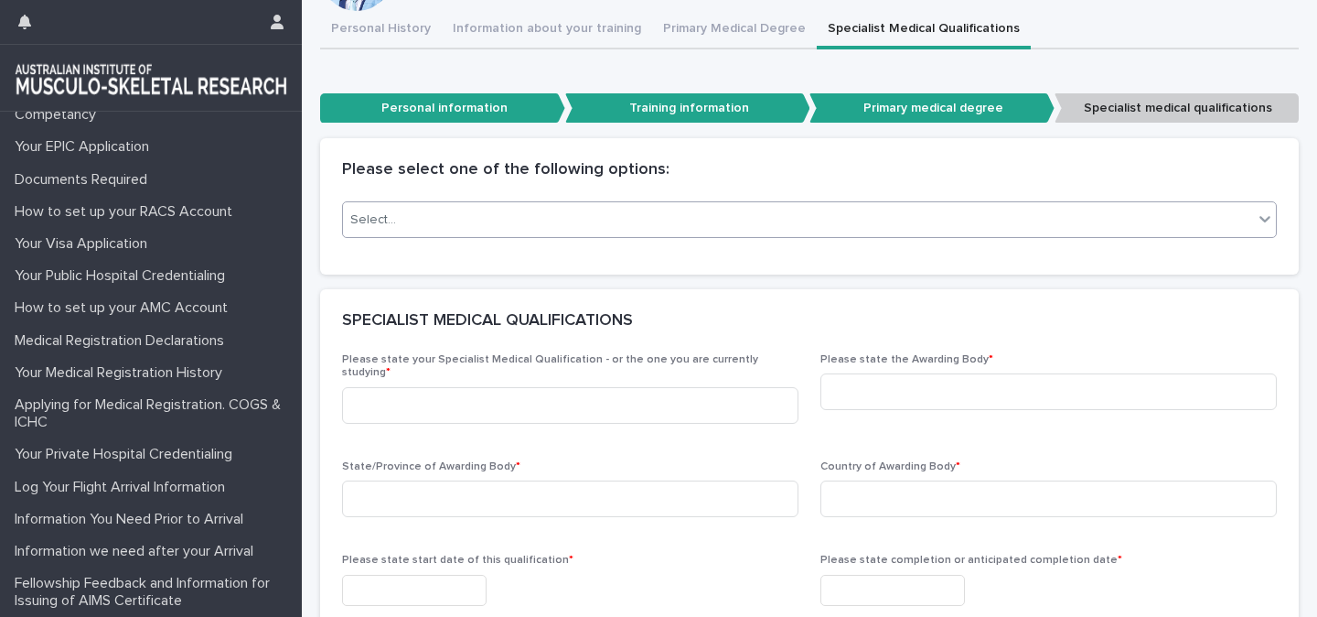
click at [509, 230] on div "Select..." at bounding box center [798, 220] width 910 height 30
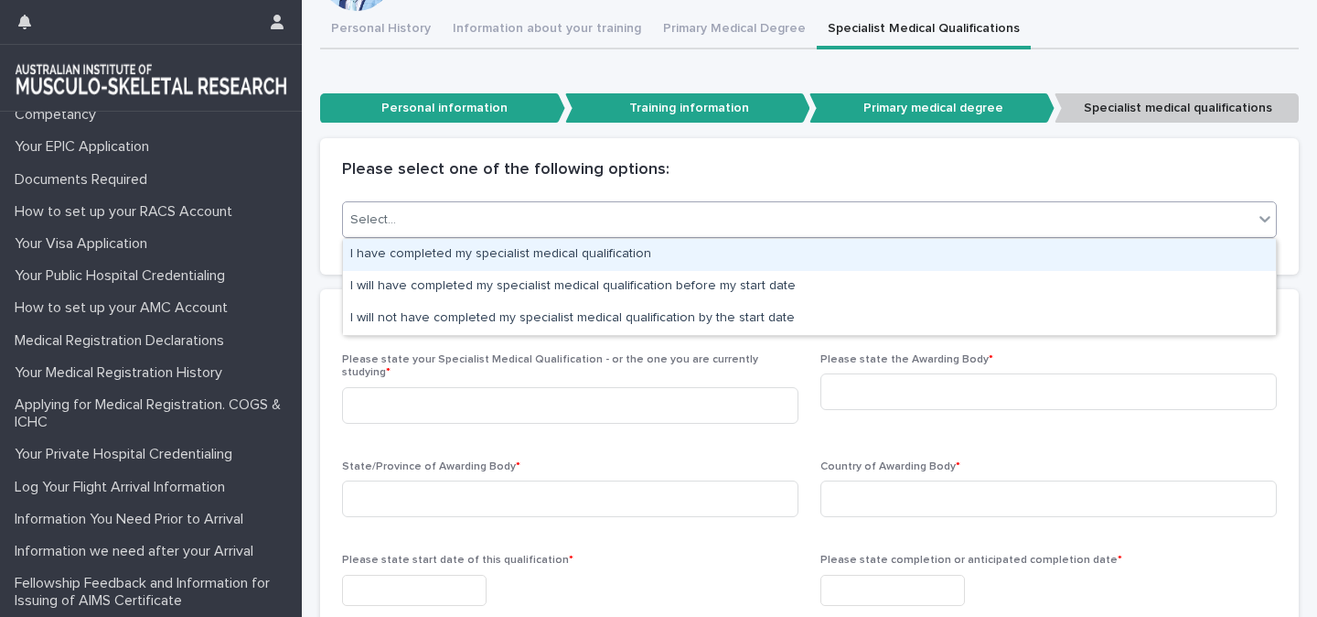
click at [504, 254] on div "I have completed my specialist medical qualification" at bounding box center [809, 255] width 933 height 32
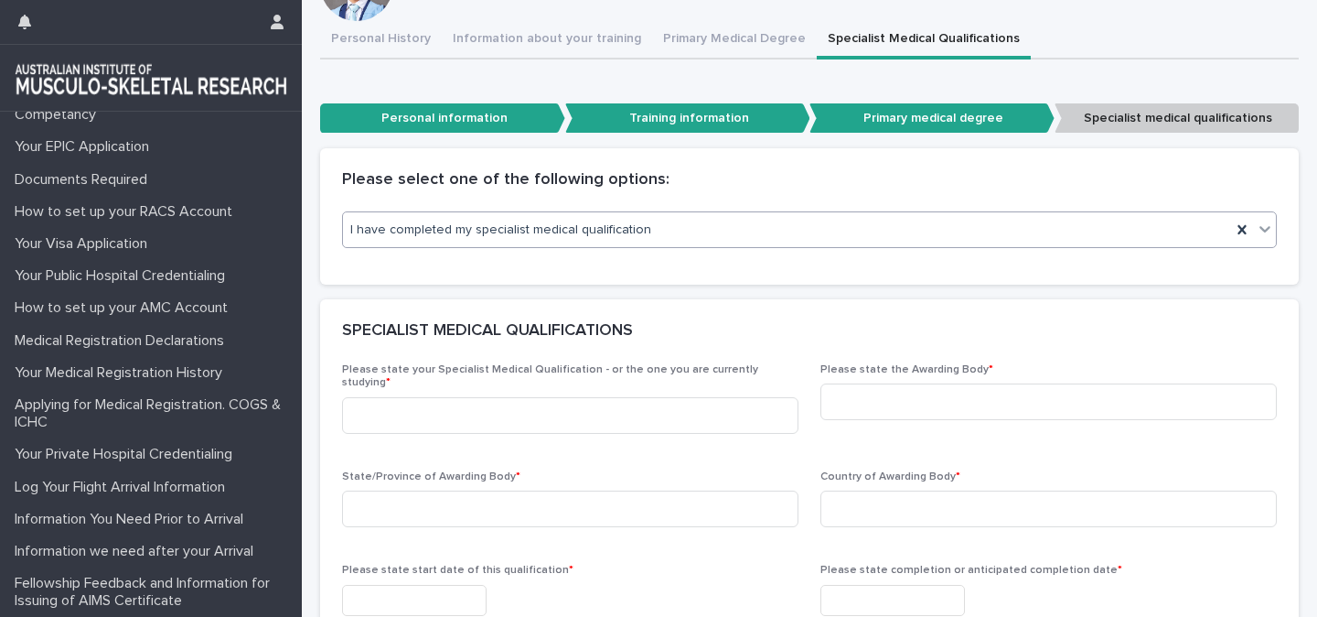
scroll to position [283, 0]
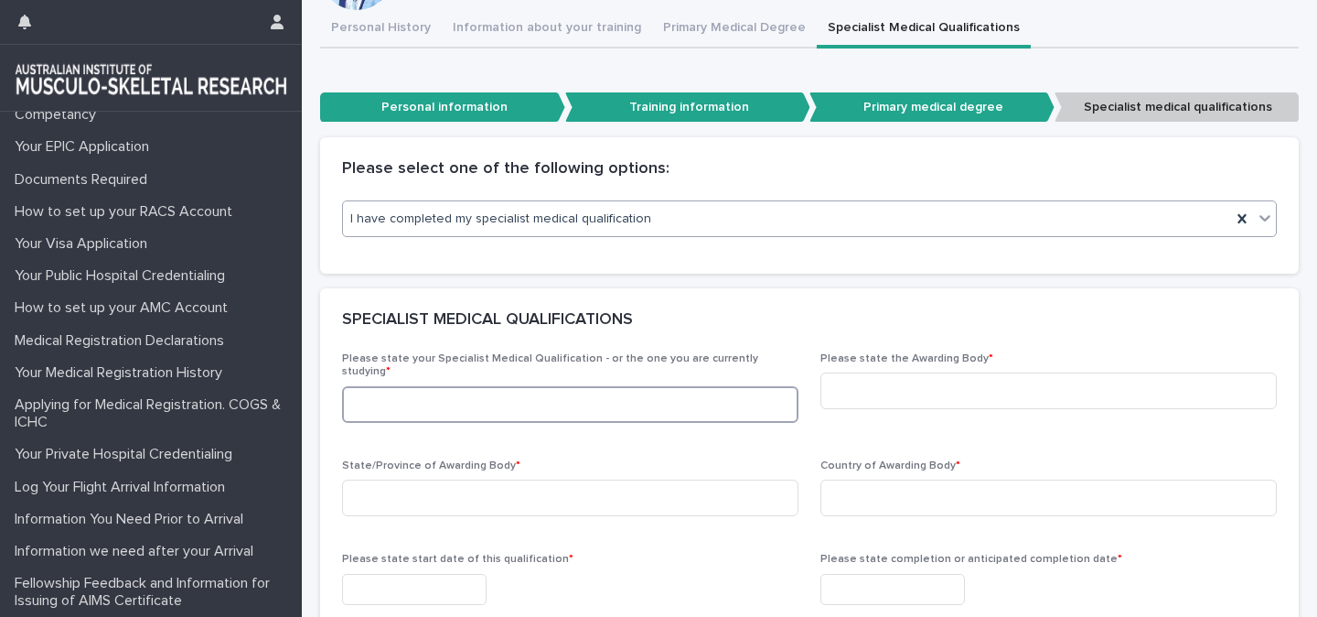
click at [461, 402] on input at bounding box center [570, 404] width 457 height 37
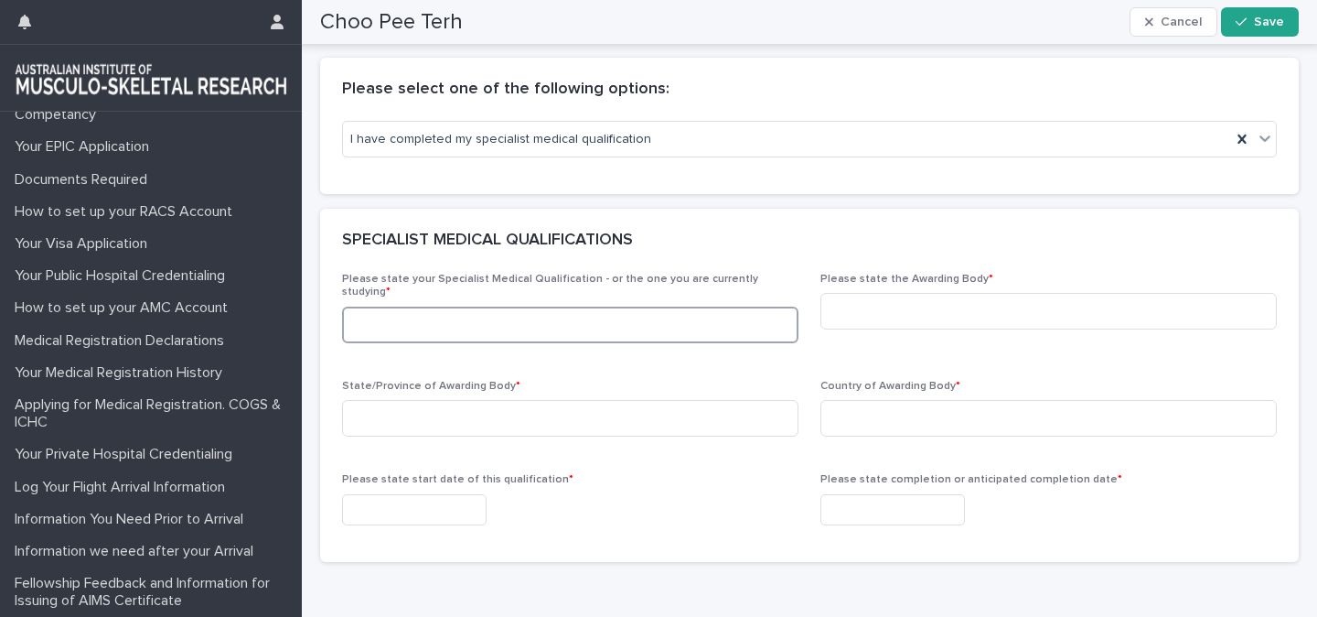
scroll to position [367, 0]
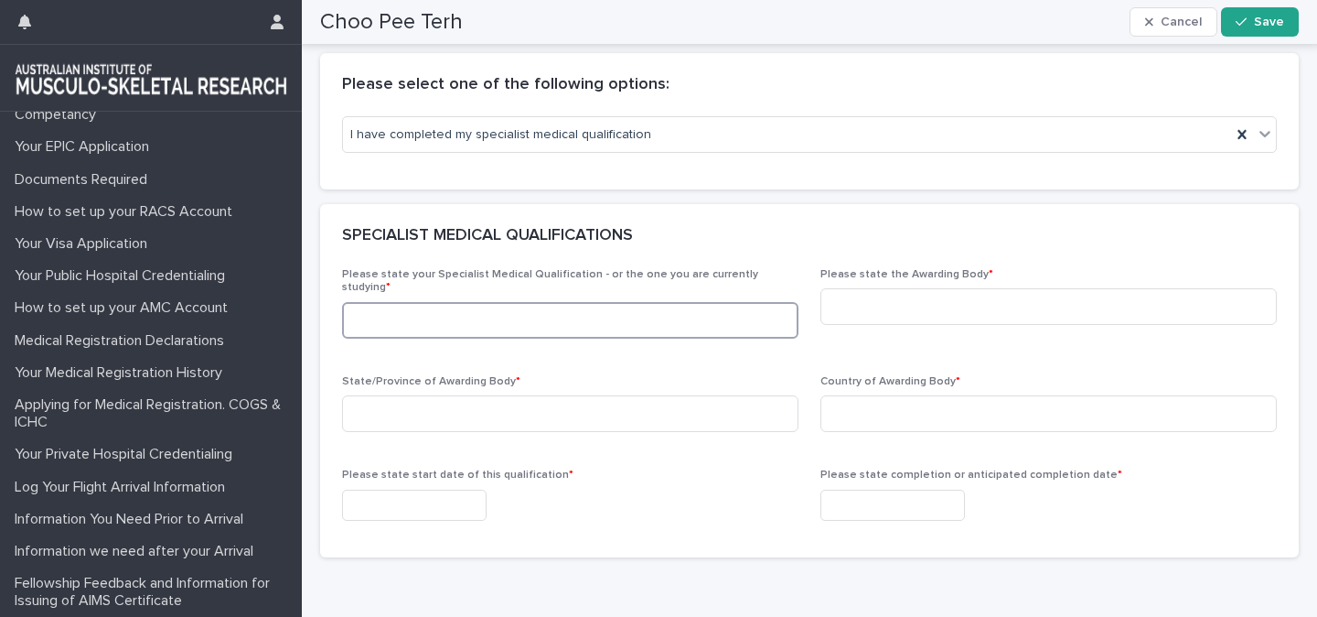
click at [469, 310] on input at bounding box center [570, 320] width 457 height 37
type input "**********"
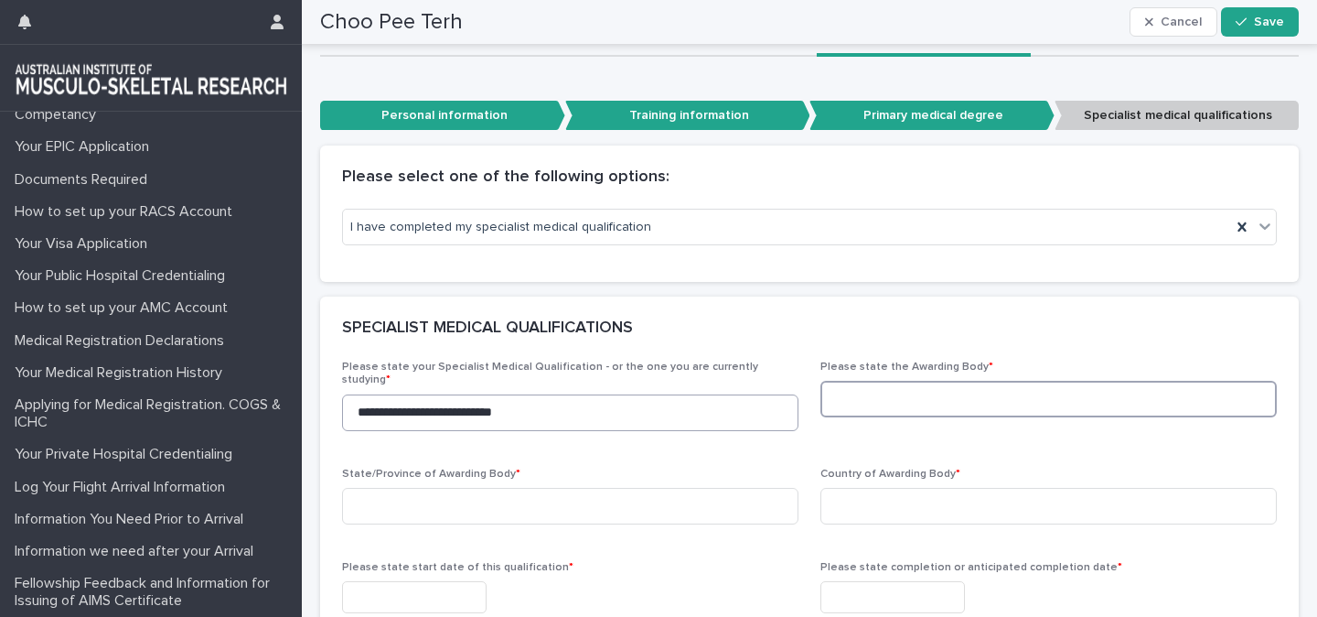
scroll to position [413, 0]
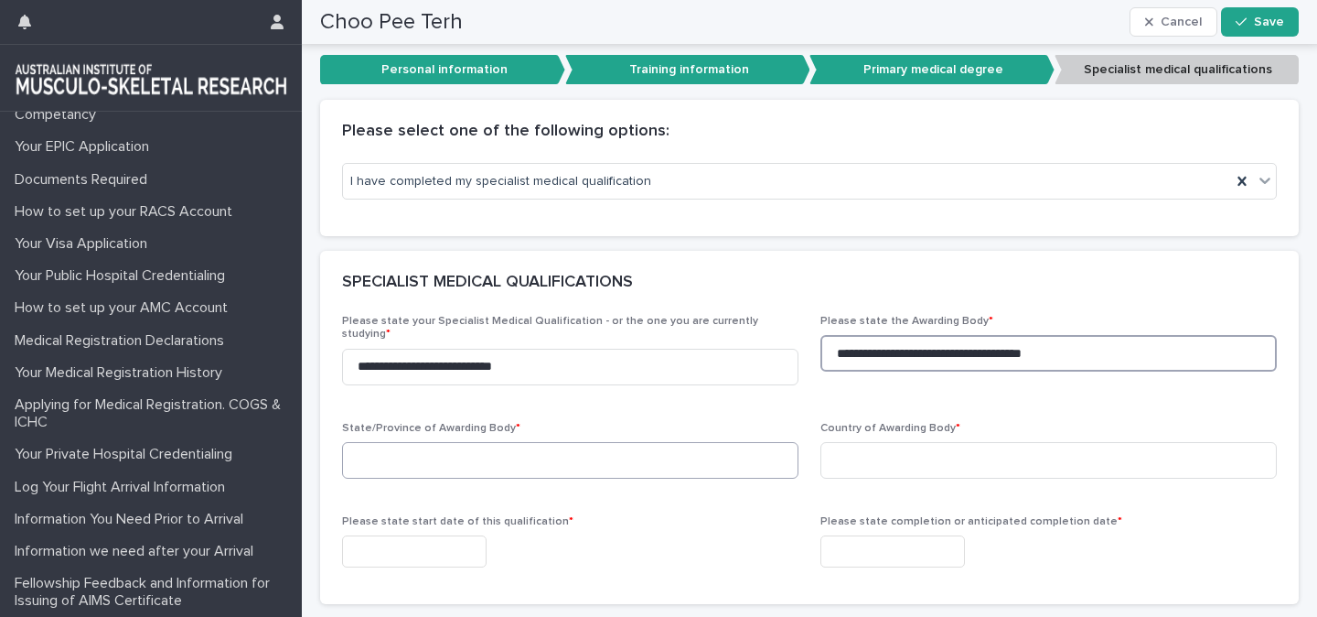
type input "**********"
click at [391, 453] on input at bounding box center [570, 460] width 457 height 37
type input "**********"
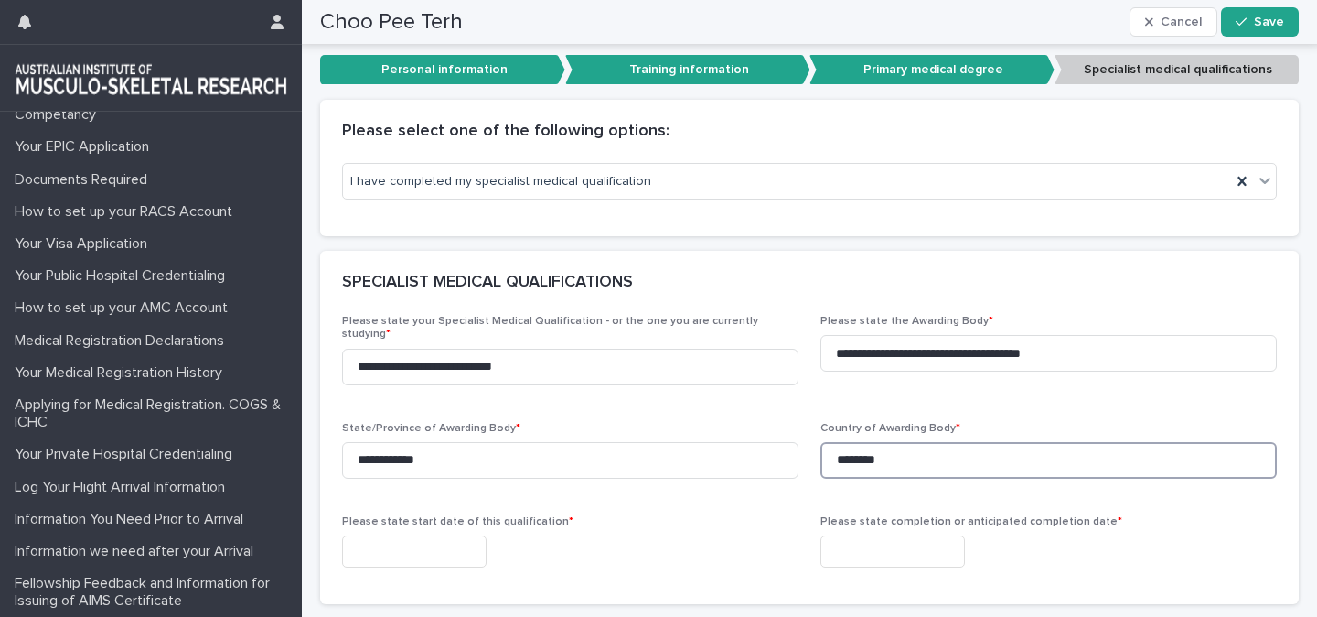
type input "********"
click at [389, 544] on input "text" at bounding box center [414, 551] width 145 height 32
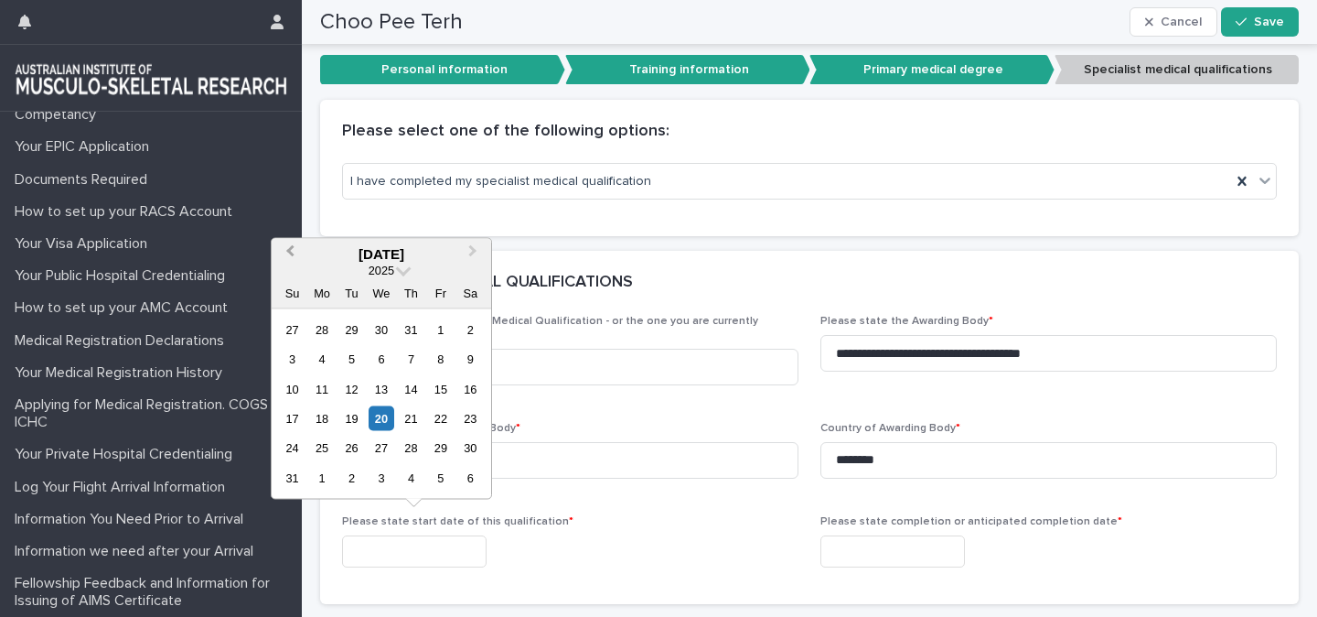
click at [295, 253] on button "Previous Month" at bounding box center [288, 254] width 29 height 29
click at [398, 272] on div "2025" at bounding box center [382, 270] width 220 height 16
click at [403, 272] on span at bounding box center [404, 269] width 16 height 16
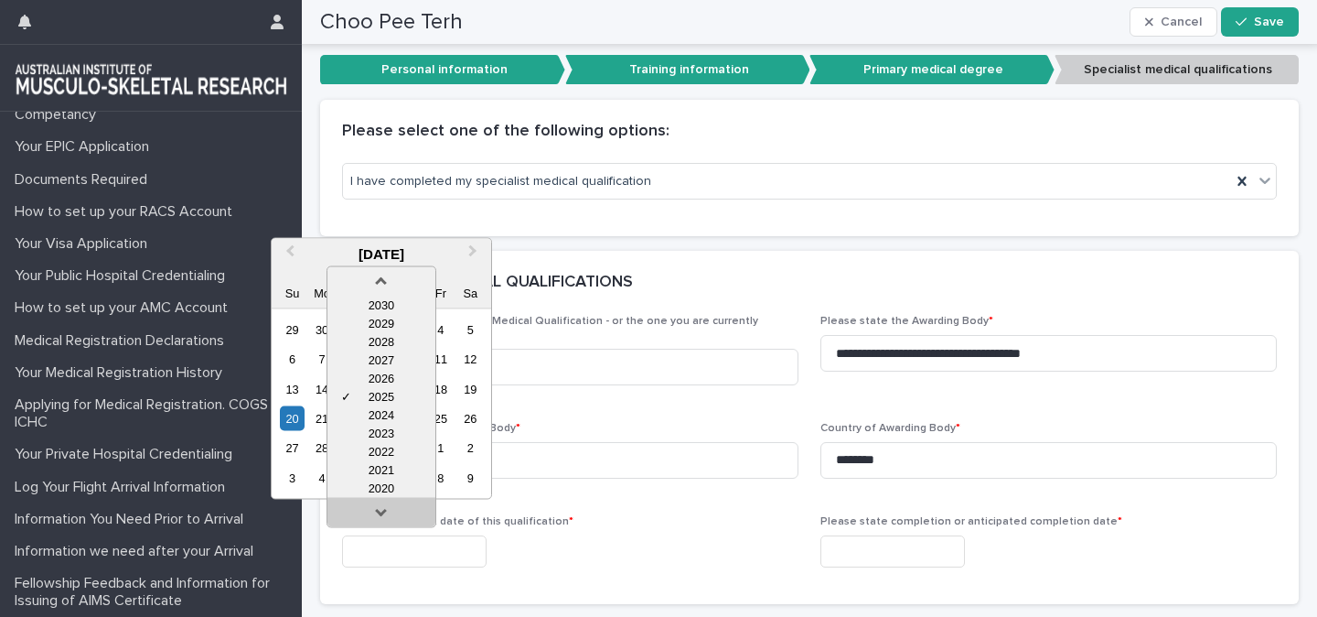
click at [378, 510] on link at bounding box center [381, 514] width 29 height 29
click at [379, 487] on div "2019" at bounding box center [382, 487] width 108 height 18
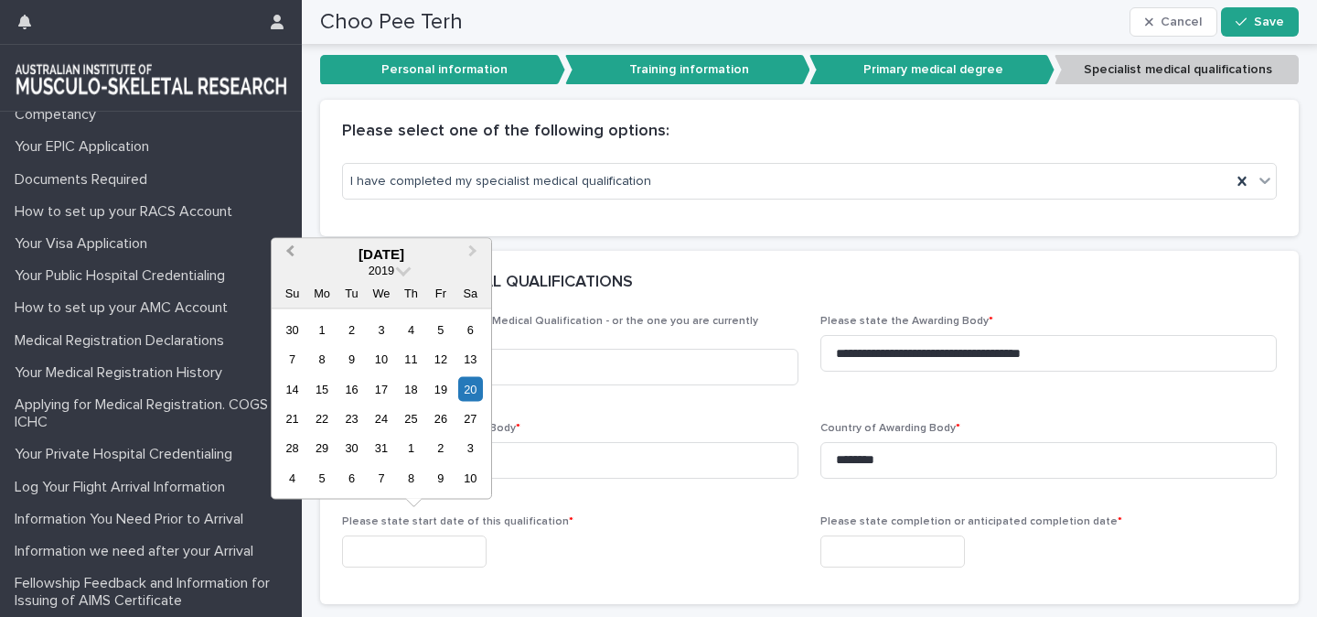
click at [286, 251] on button "Previous Month" at bounding box center [288, 254] width 29 height 29
click at [474, 333] on div "1" at bounding box center [470, 329] width 25 height 25
type input "**********"
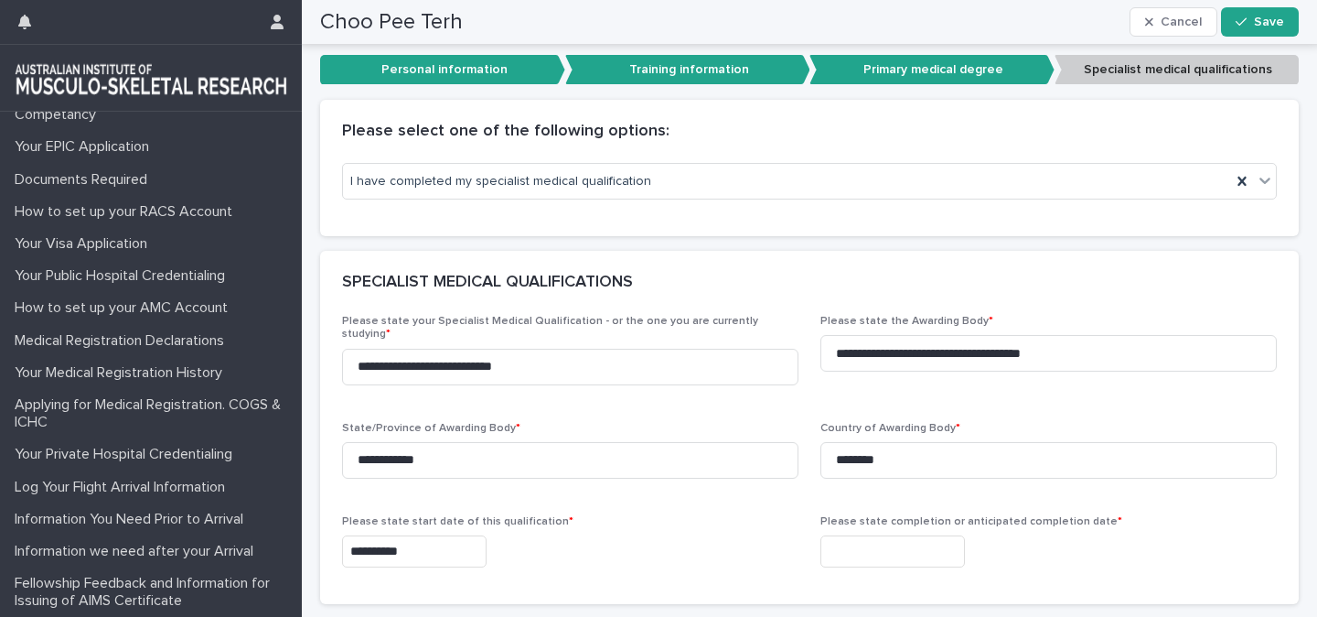
click at [919, 535] on input "text" at bounding box center [893, 551] width 145 height 32
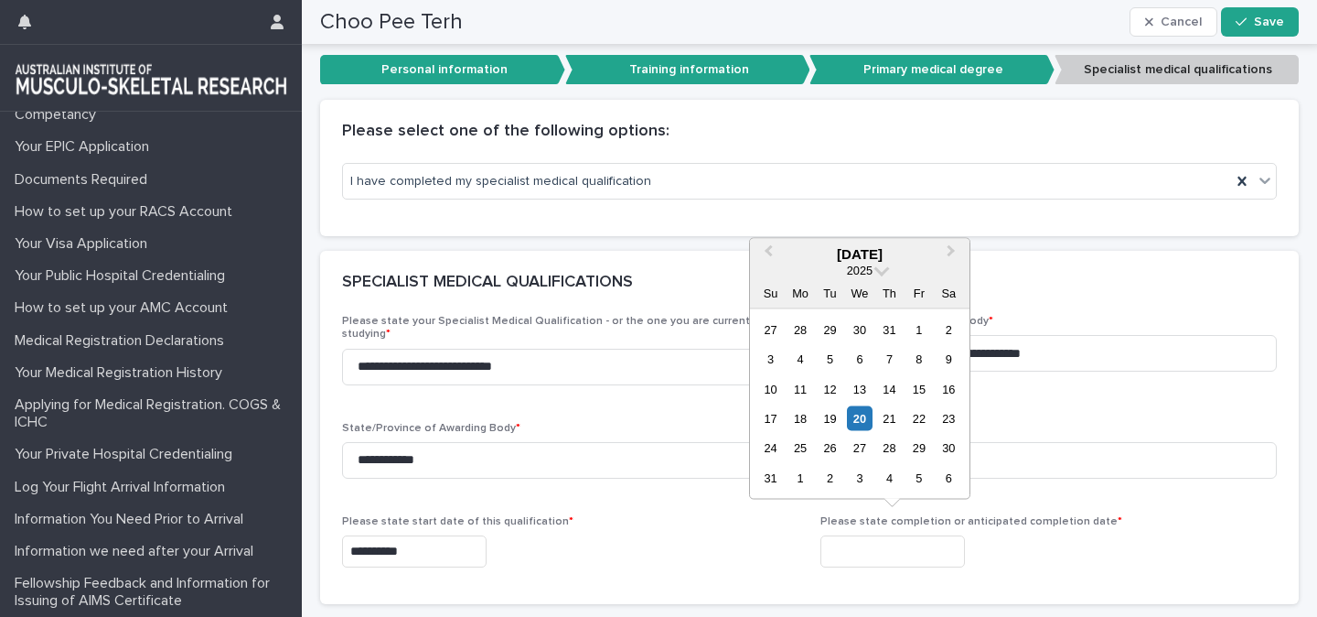
click at [879, 275] on div "2025" at bounding box center [860, 270] width 220 height 16
click at [879, 270] on span at bounding box center [883, 269] width 16 height 16
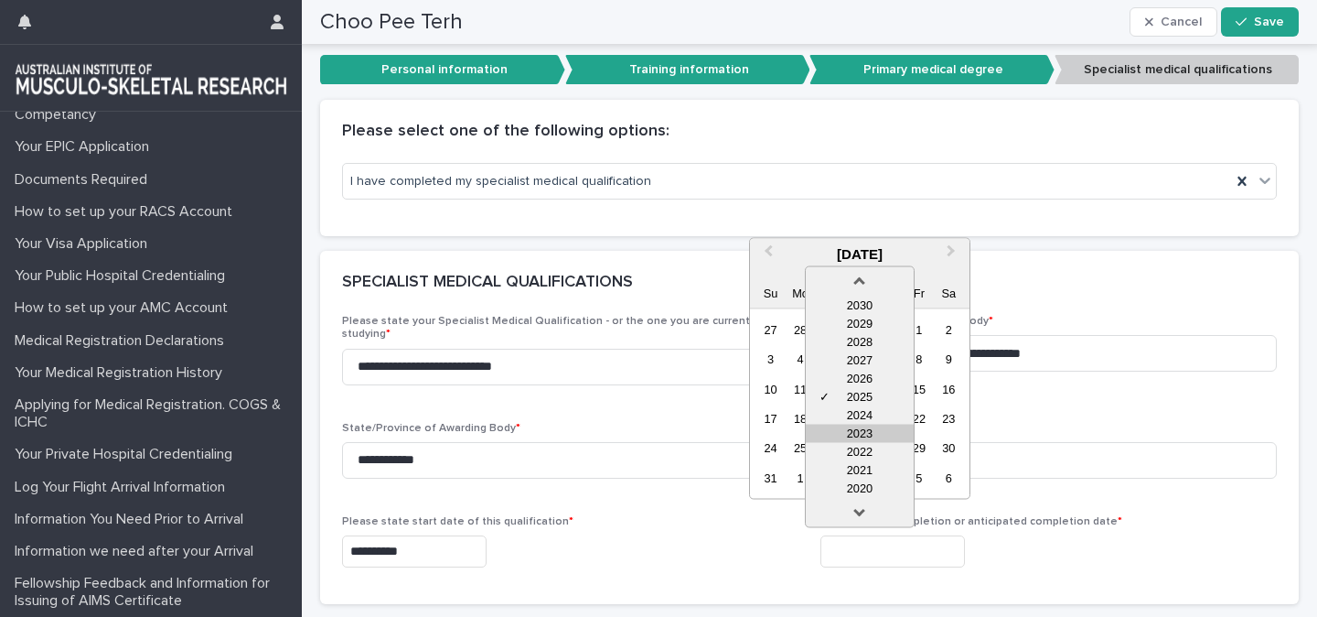
click at [851, 430] on div "2023" at bounding box center [860, 433] width 108 height 18
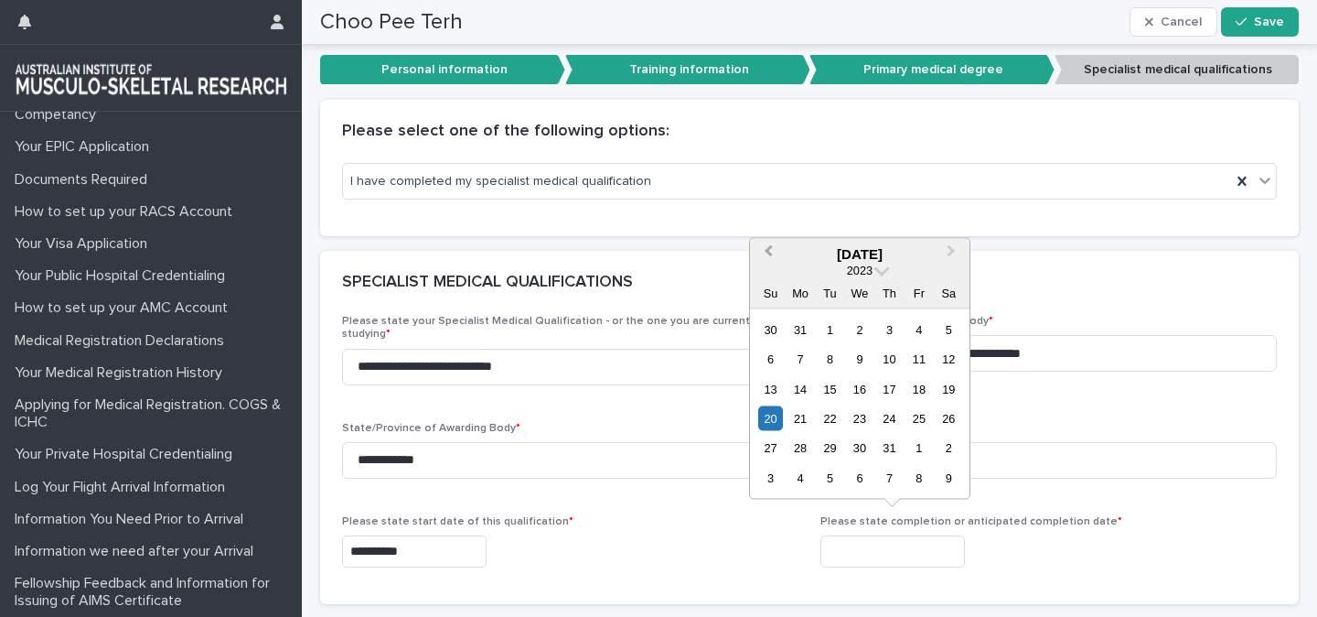
click at [769, 252] on span "Previous Month" at bounding box center [769, 253] width 0 height 25
click at [861, 327] on div "31" at bounding box center [859, 329] width 25 height 25
type input "**********"
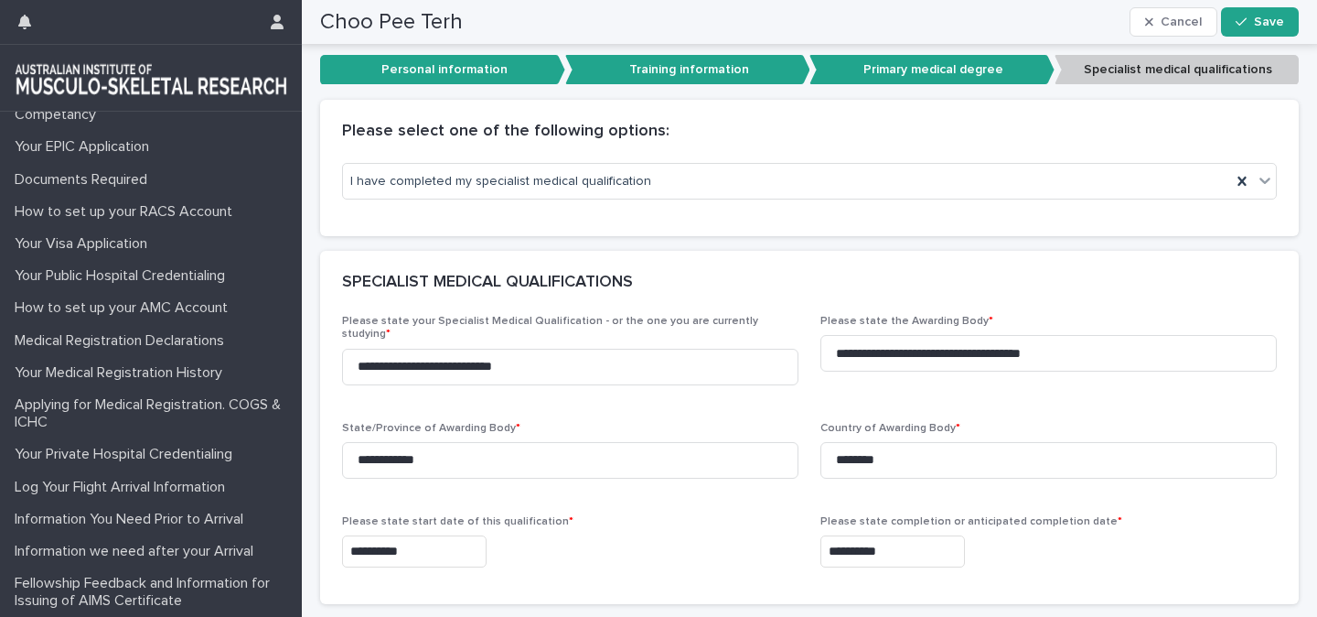
click at [652, 539] on div "**********" at bounding box center [570, 551] width 457 height 32
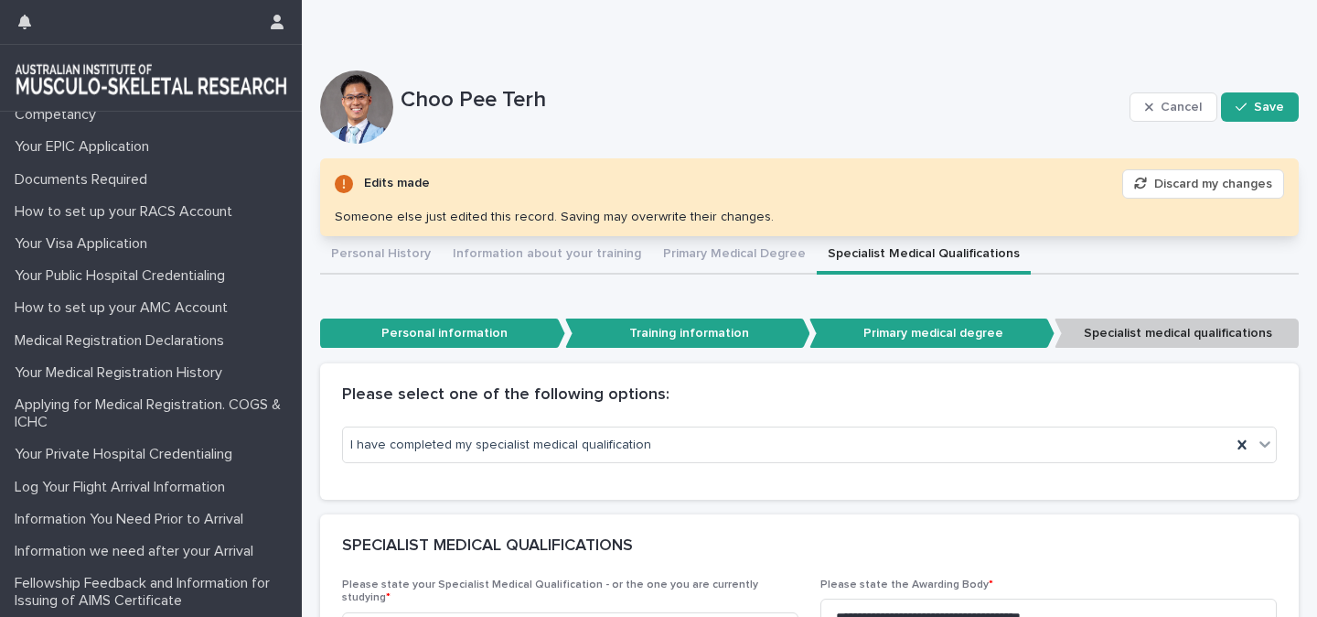
scroll to position [91, 0]
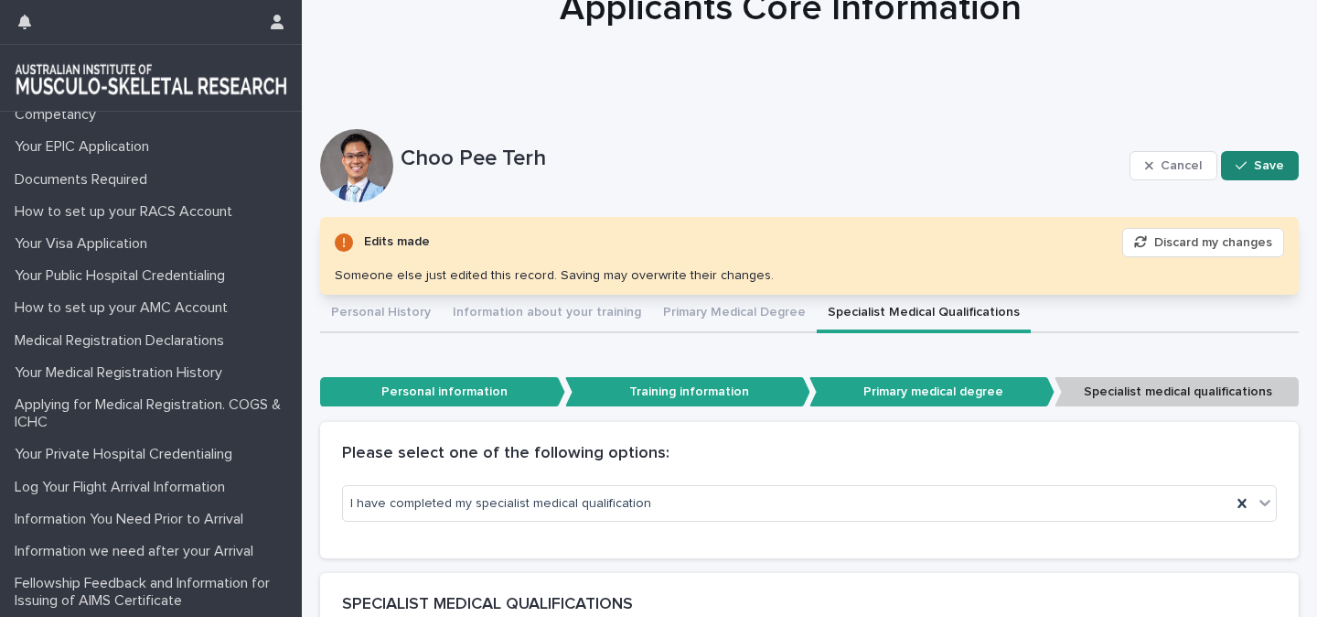
click at [1251, 161] on div "button" at bounding box center [1245, 165] width 18 height 13
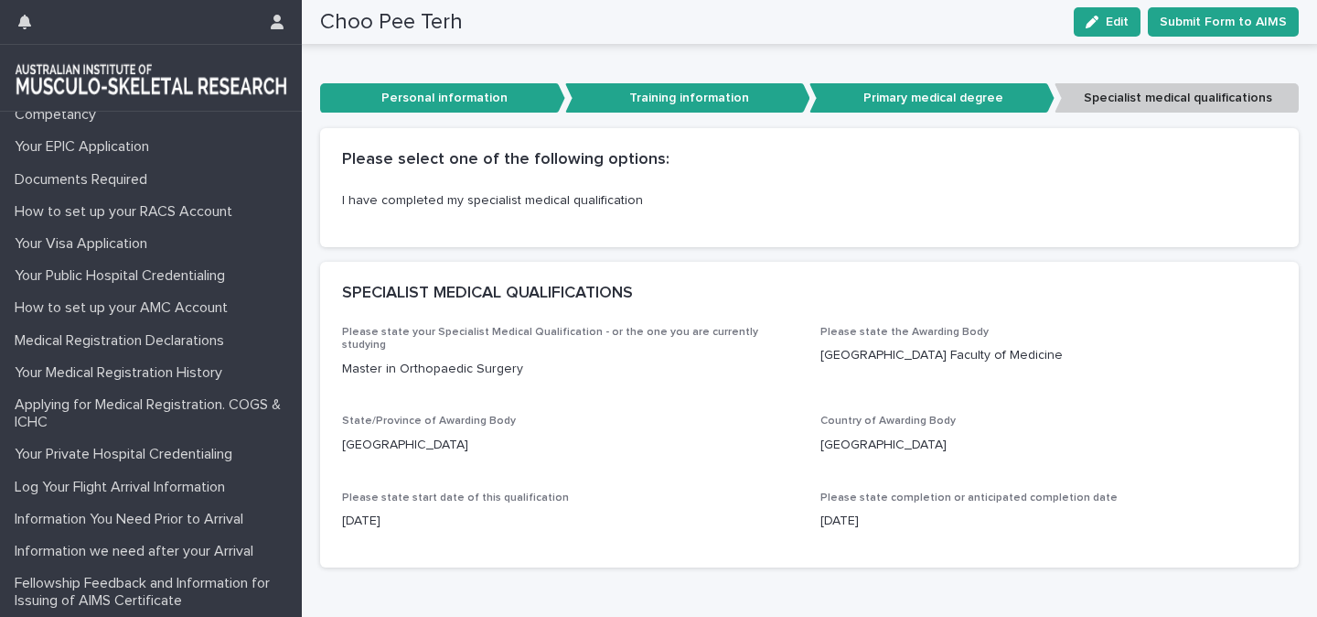
scroll to position [118, 0]
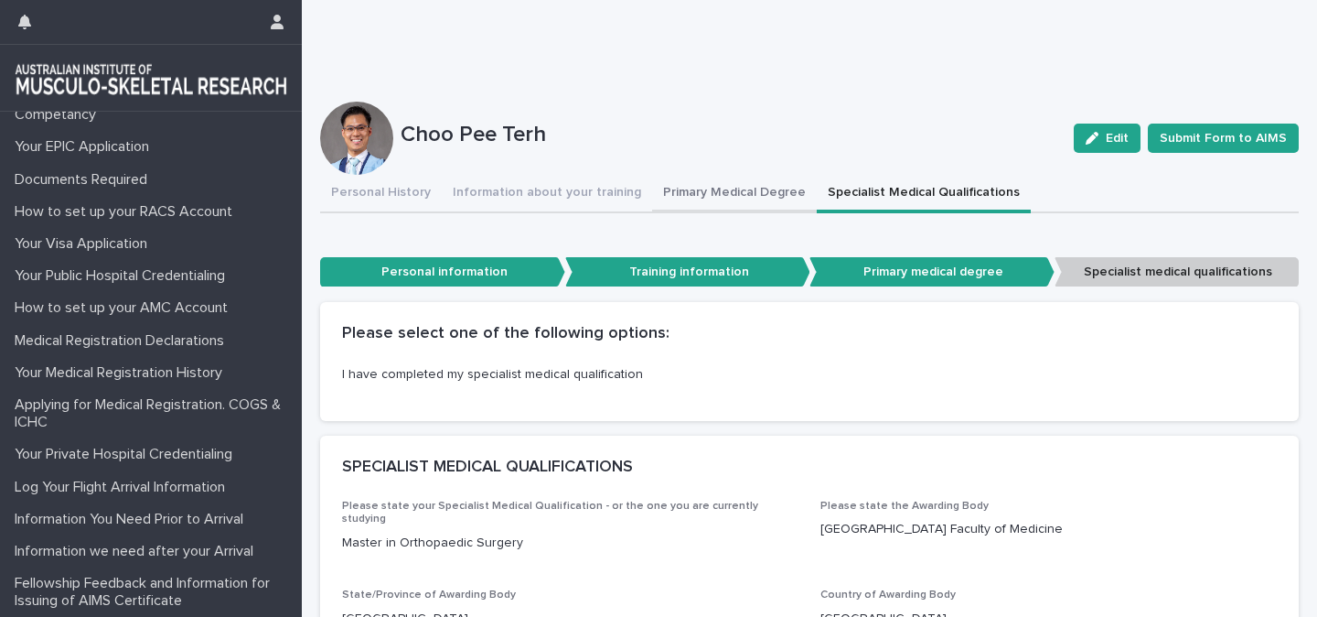
click at [704, 202] on button "Primary Medical Degree" at bounding box center [734, 194] width 165 height 38
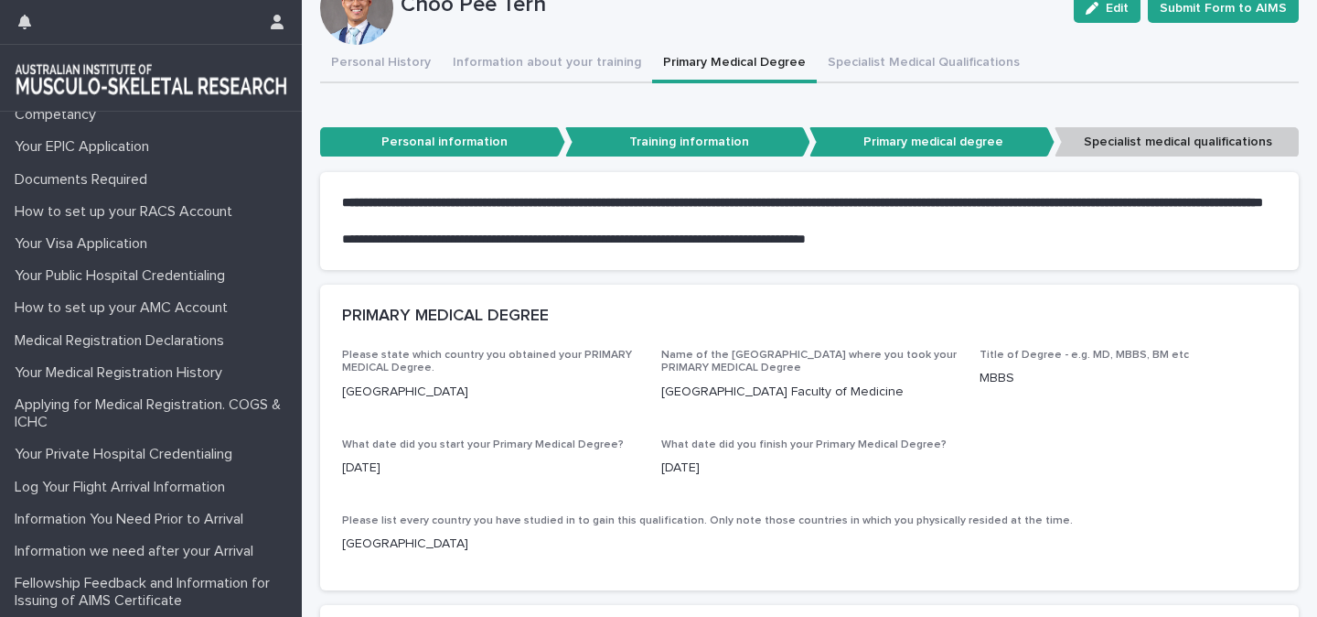
scroll to position [212, 0]
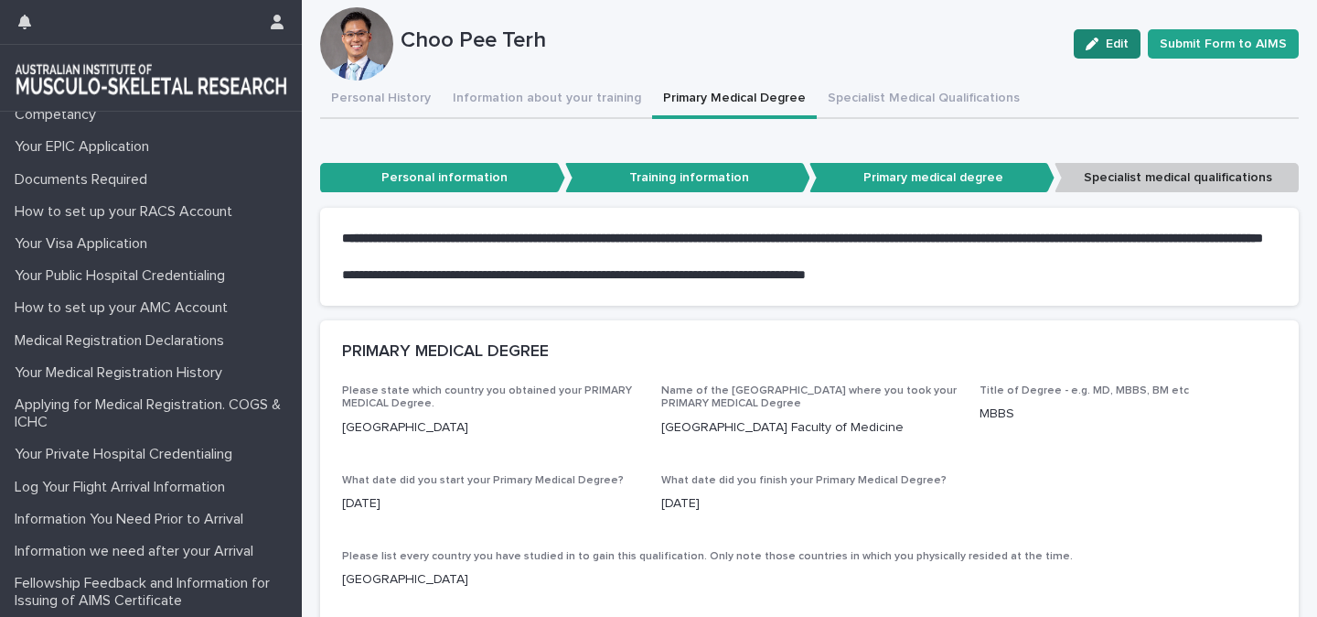
click at [1114, 40] on span "Edit" at bounding box center [1117, 44] width 23 height 13
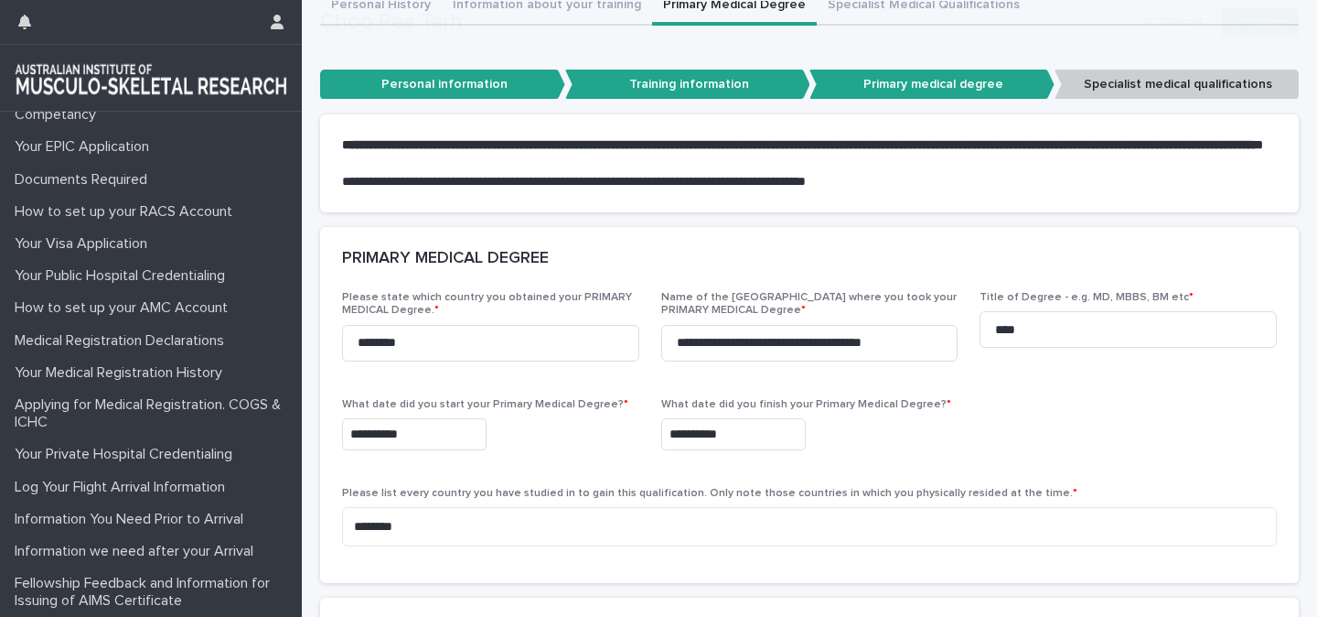
scroll to position [306, 0]
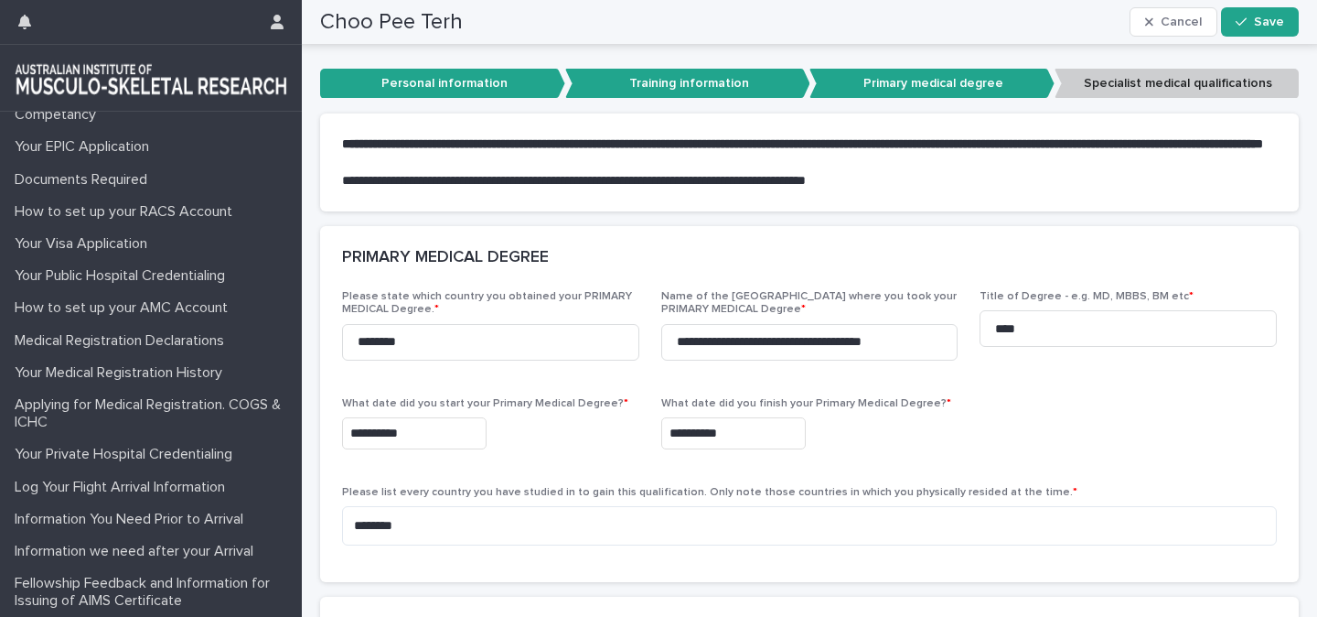
click at [725, 449] on input "**********" at bounding box center [733, 433] width 145 height 32
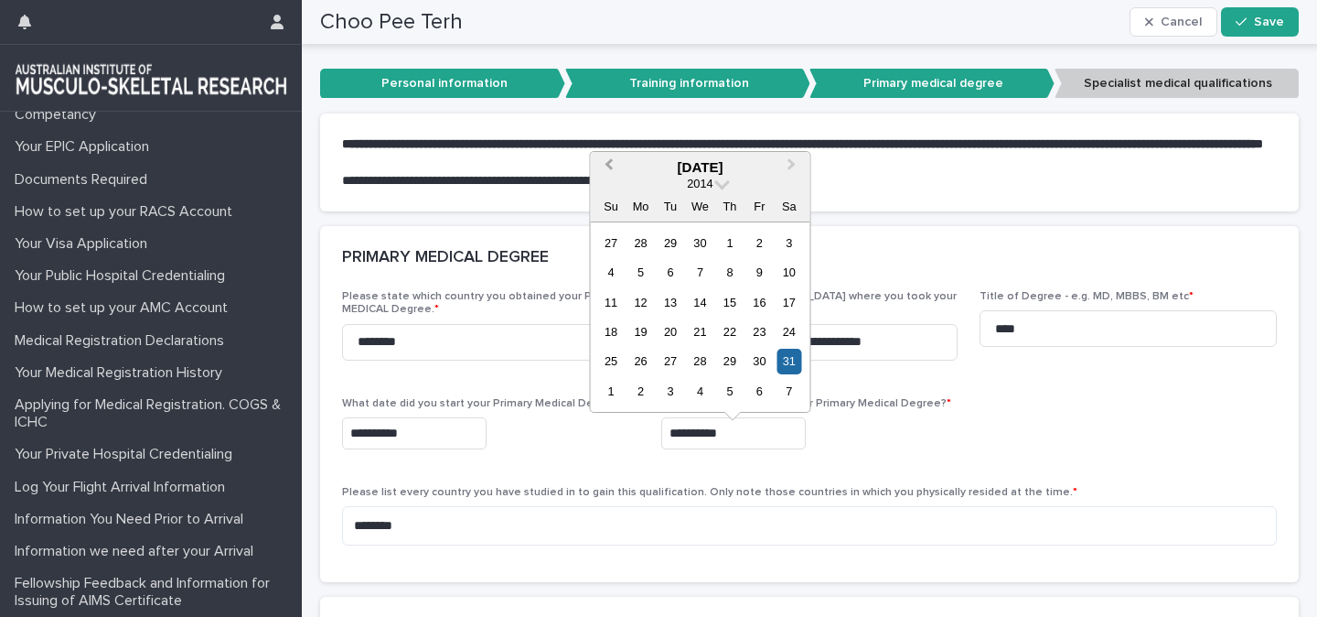
click at [608, 159] on span "Previous Month" at bounding box center [608, 167] width 0 height 25
click at [705, 363] on div "30" at bounding box center [700, 361] width 25 height 25
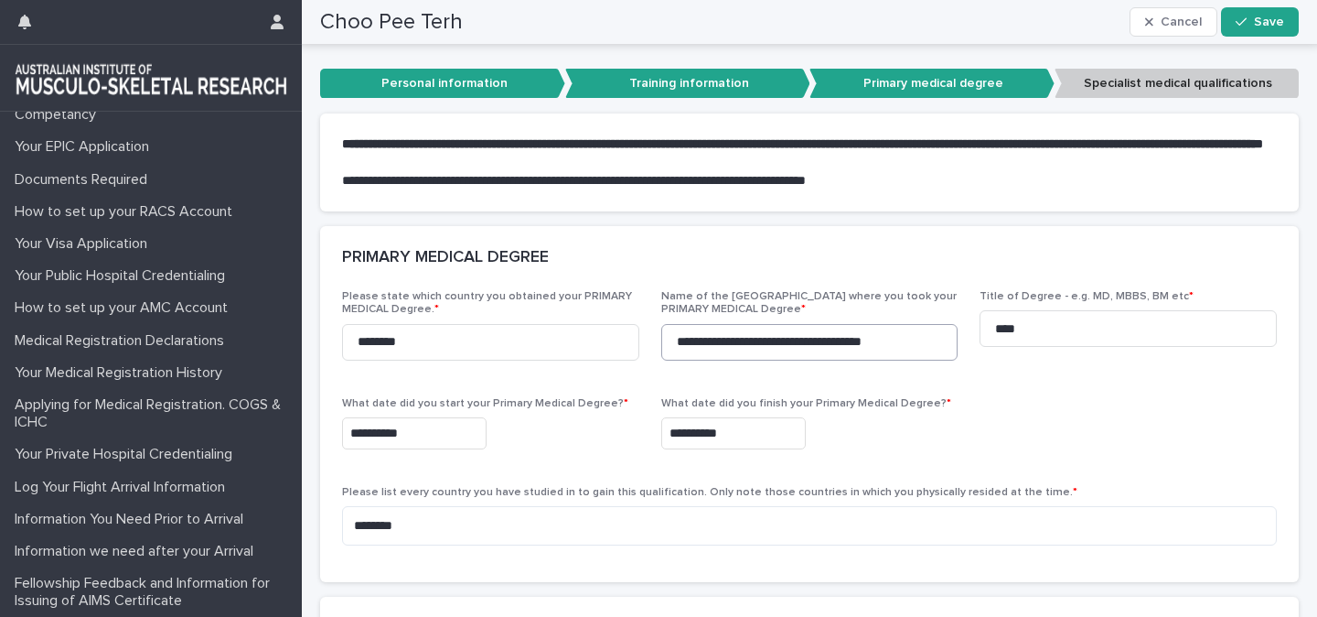
type input "**********"
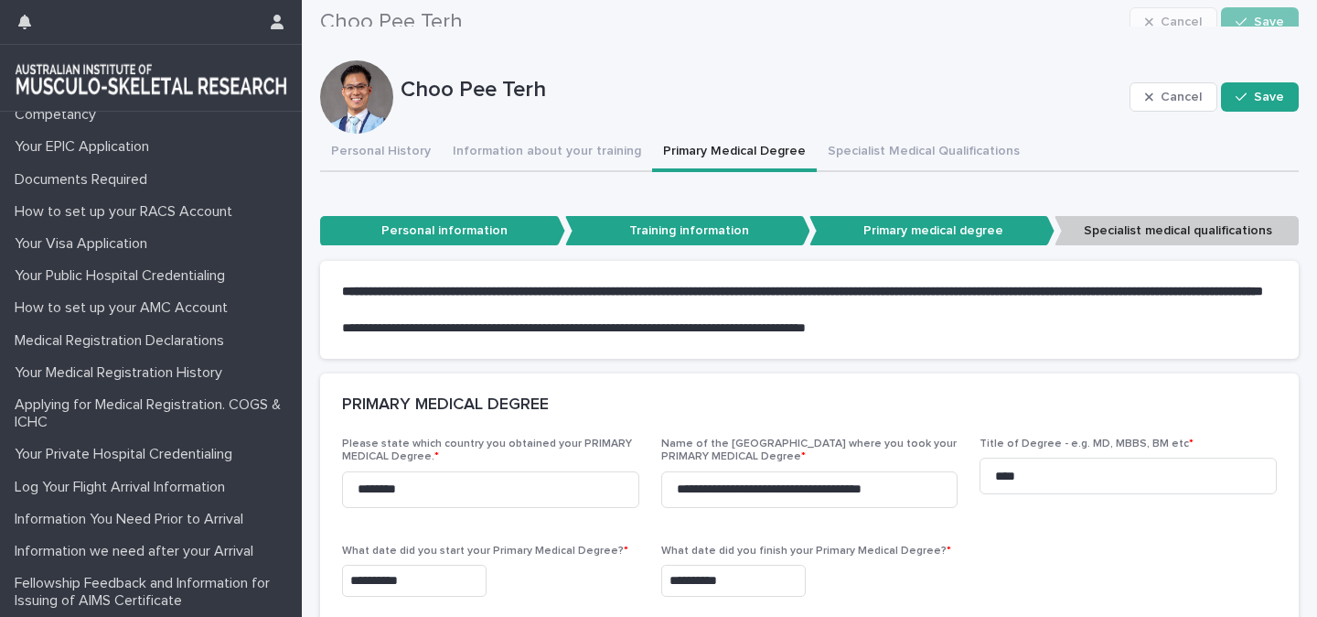
scroll to position [0, 0]
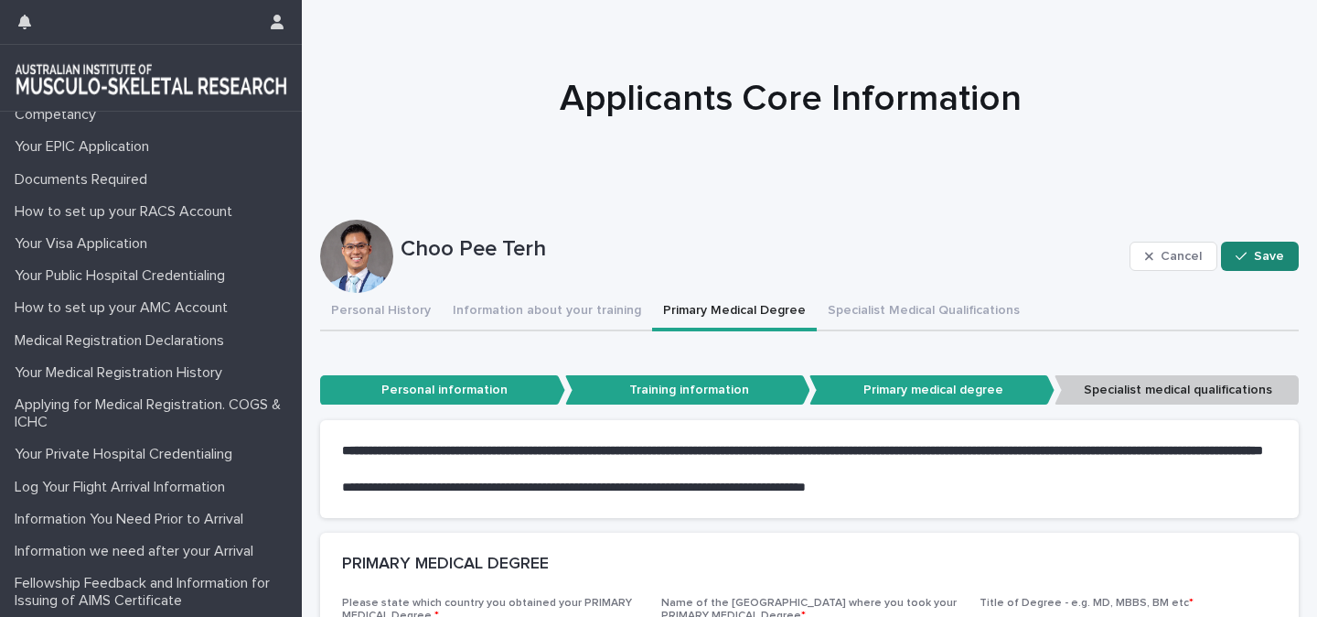
click at [1245, 256] on icon "button" at bounding box center [1241, 256] width 11 height 13
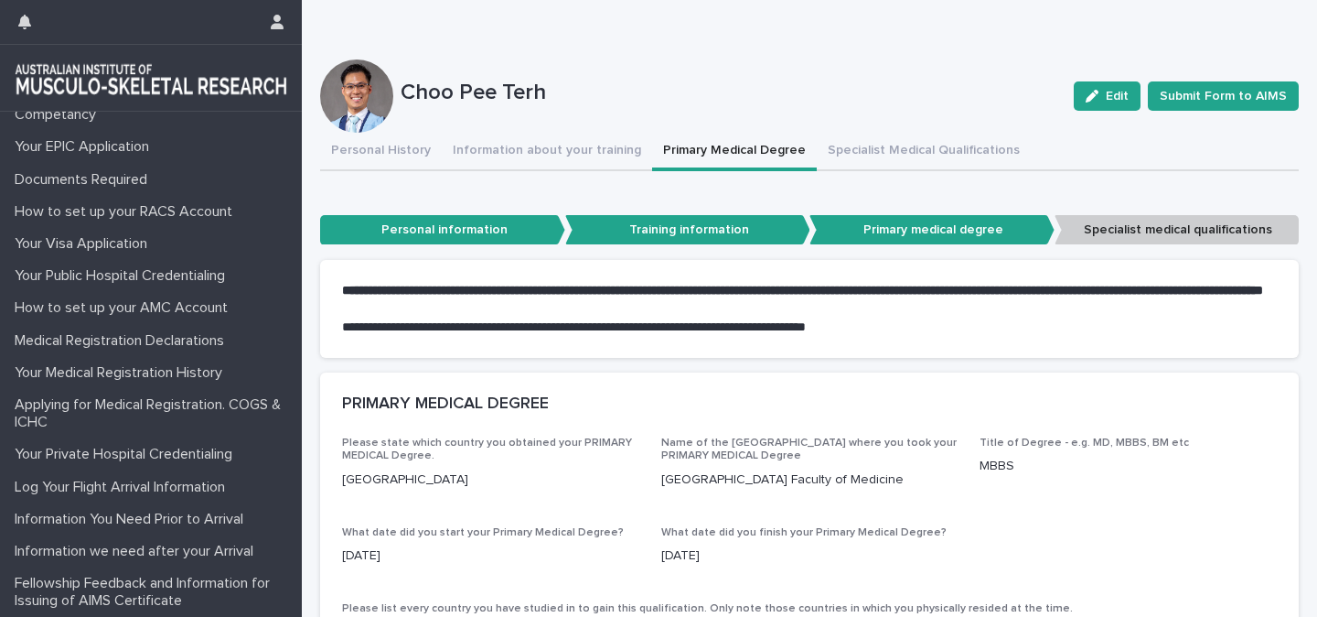
scroll to position [140, 0]
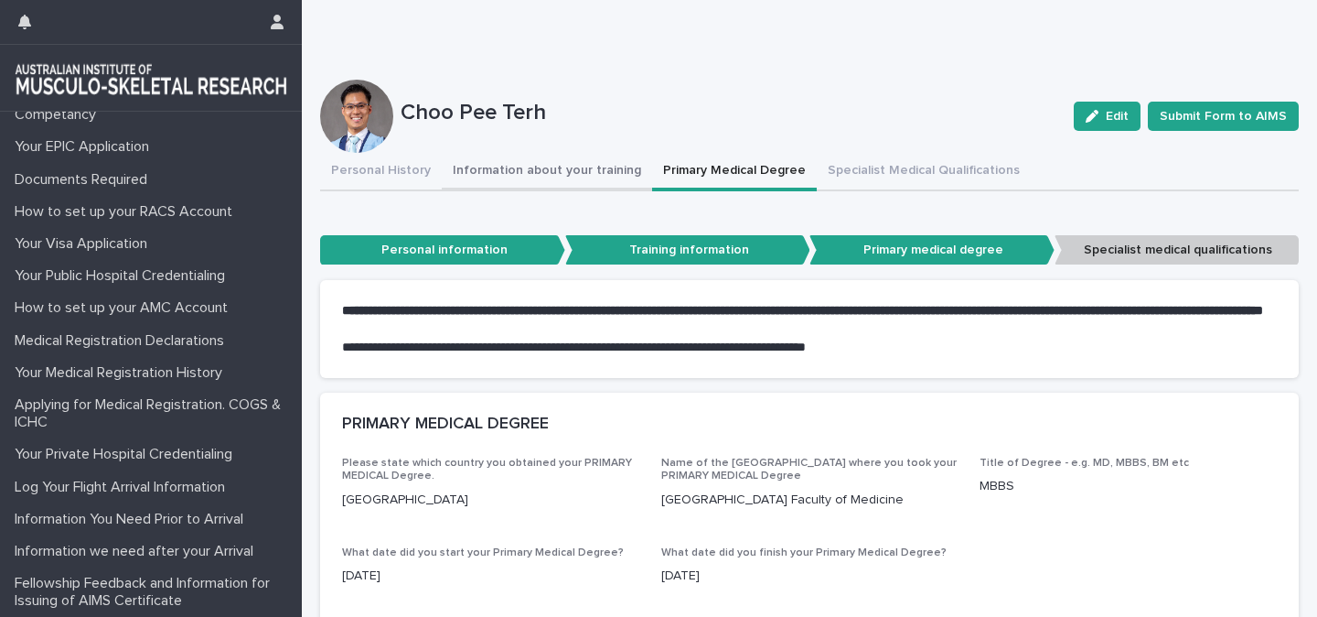
click at [567, 168] on button "Information about your training" at bounding box center [547, 172] width 210 height 38
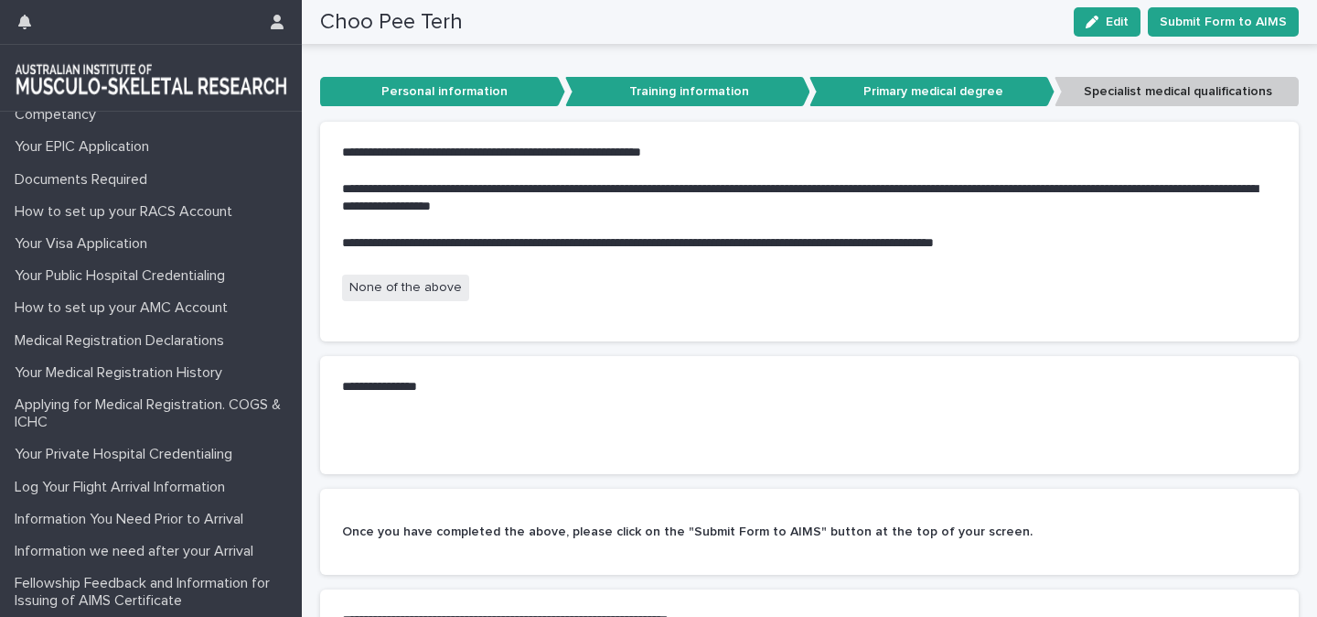
scroll to position [285, 0]
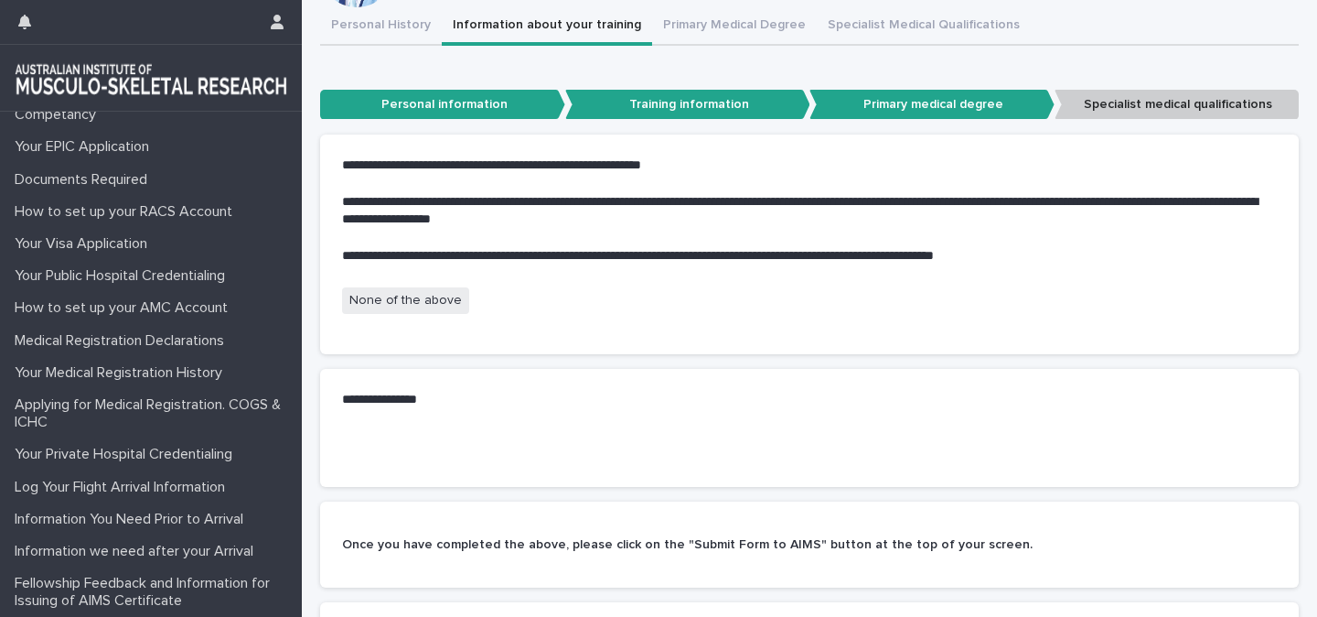
click at [424, 100] on p "Personal information" at bounding box center [442, 105] width 245 height 30
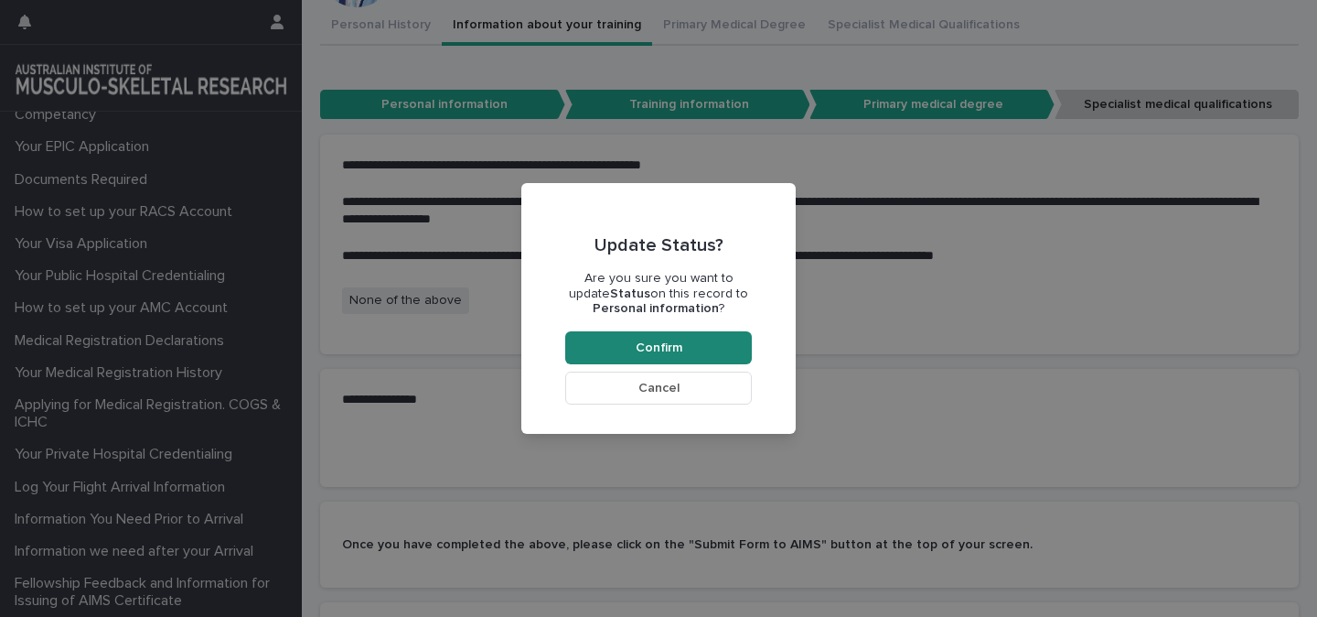
click at [619, 350] on button "Confirm" at bounding box center [658, 347] width 187 height 33
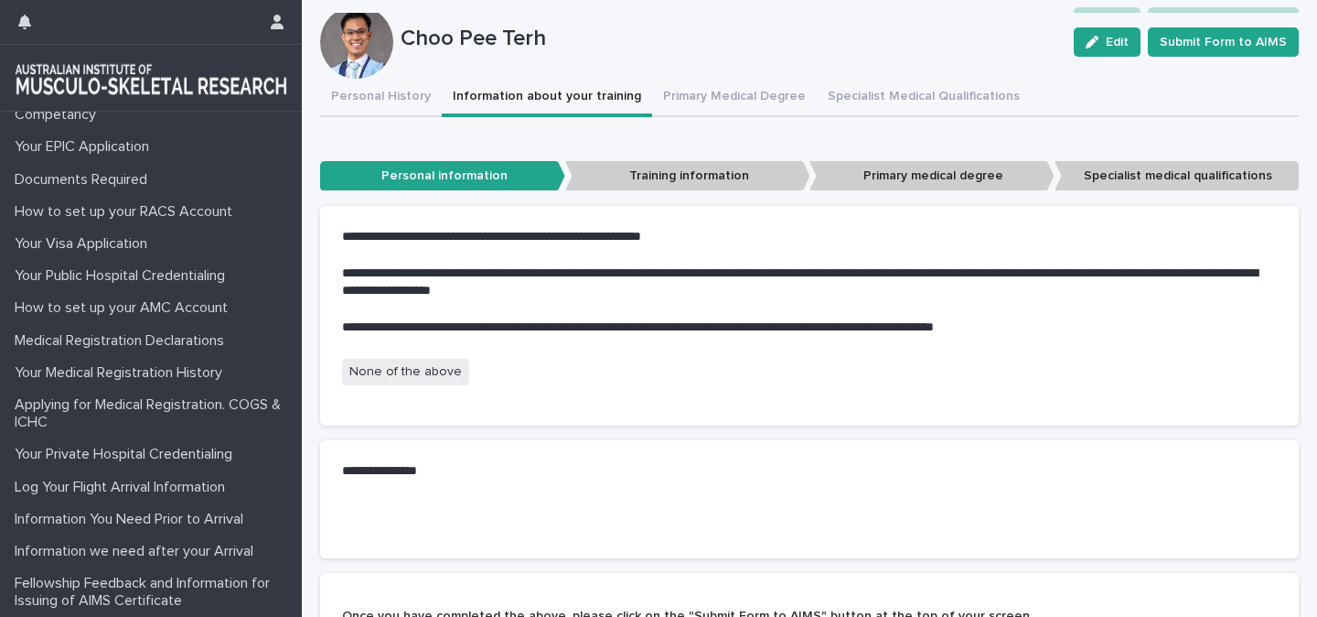
scroll to position [168, 0]
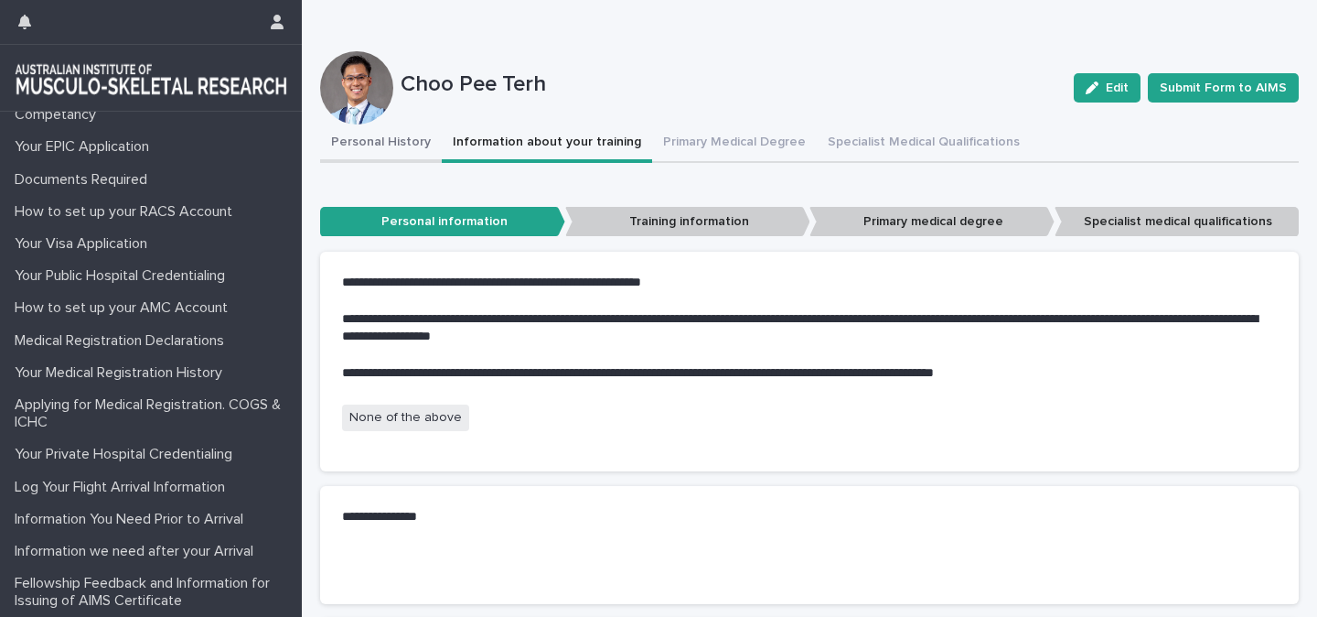
click at [394, 141] on button "Personal History" at bounding box center [381, 143] width 122 height 38
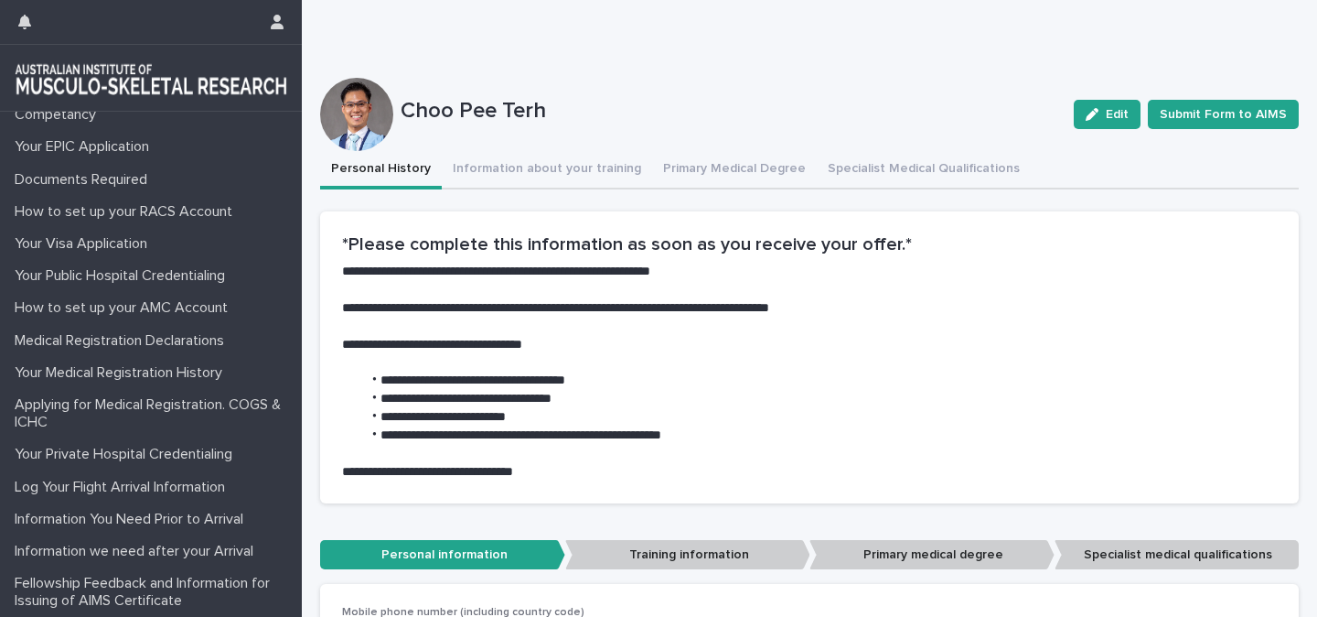
scroll to position [155, 0]
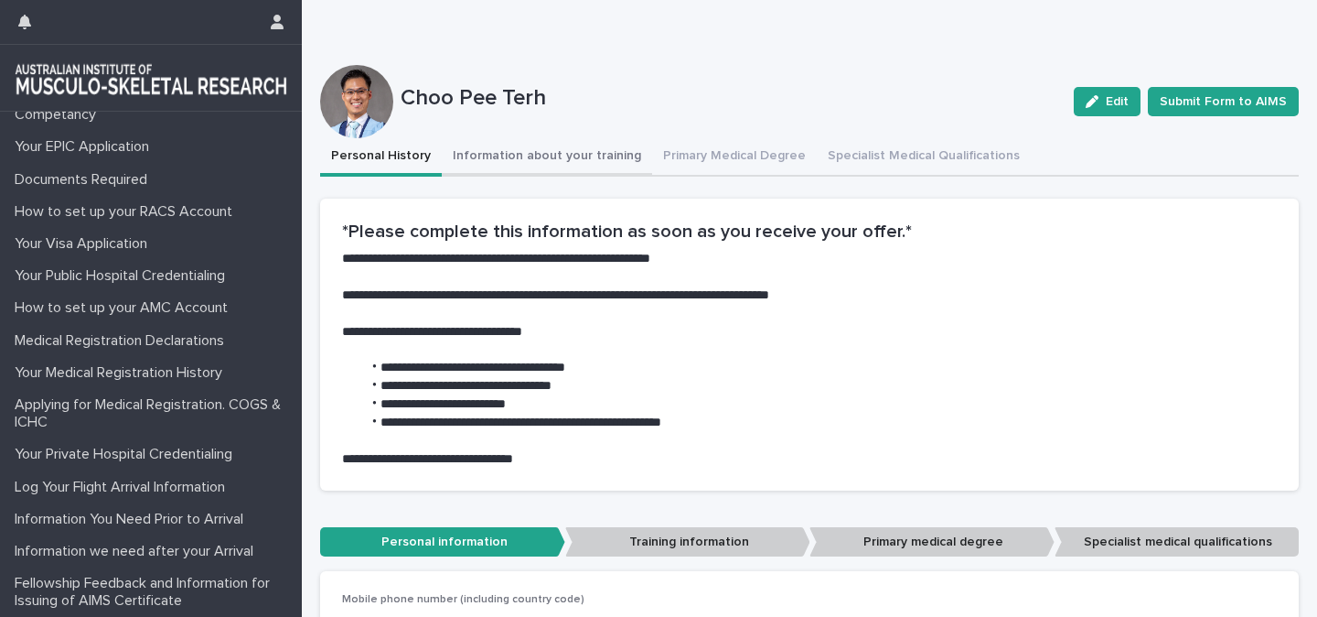
click at [509, 156] on button "Information about your training" at bounding box center [547, 157] width 210 height 38
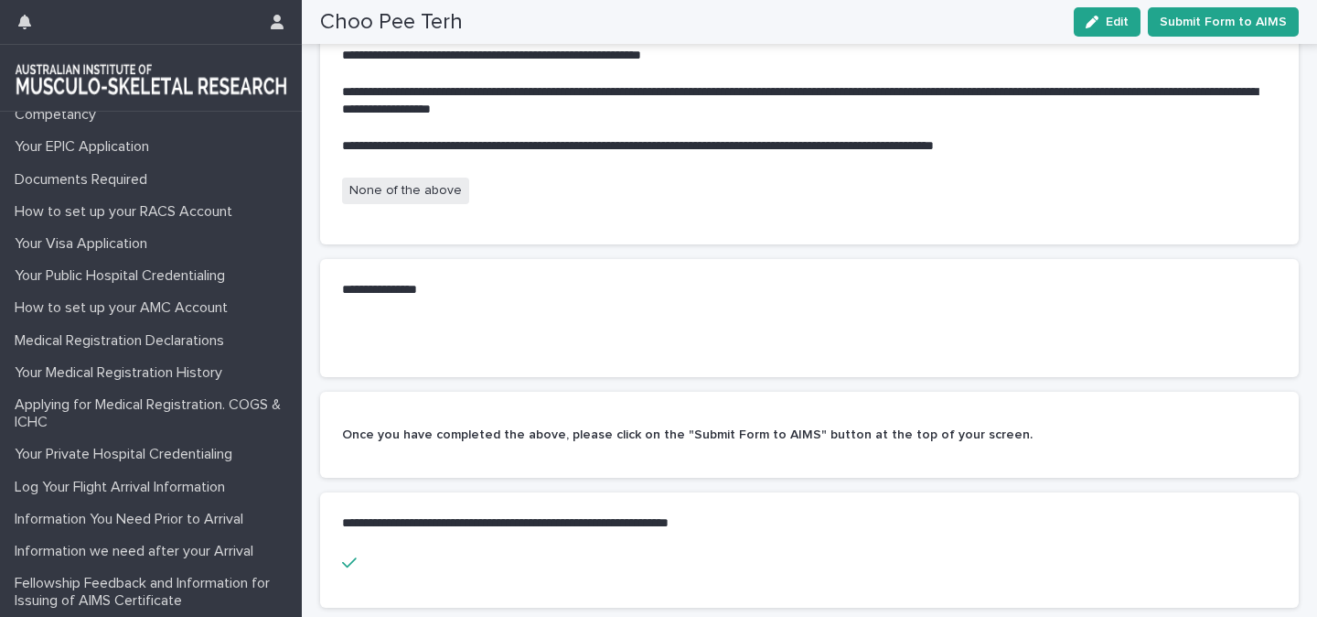
scroll to position [199, 0]
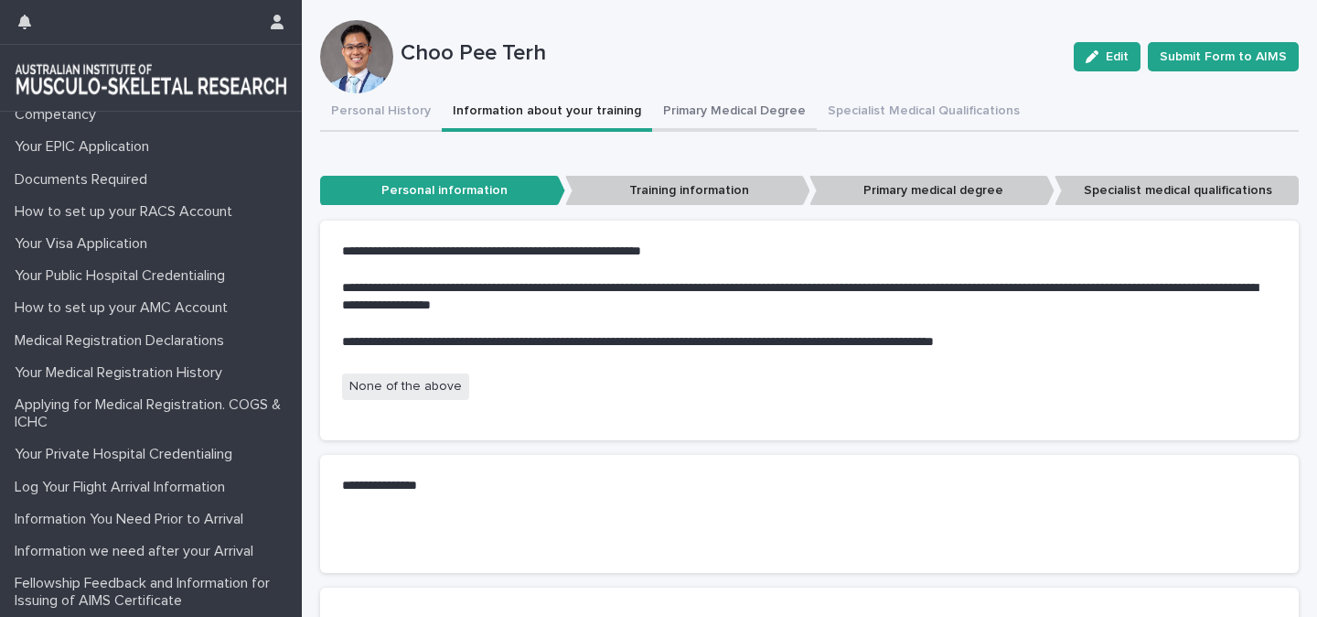
click at [706, 103] on div "**********" at bounding box center [809, 455] width 979 height 725
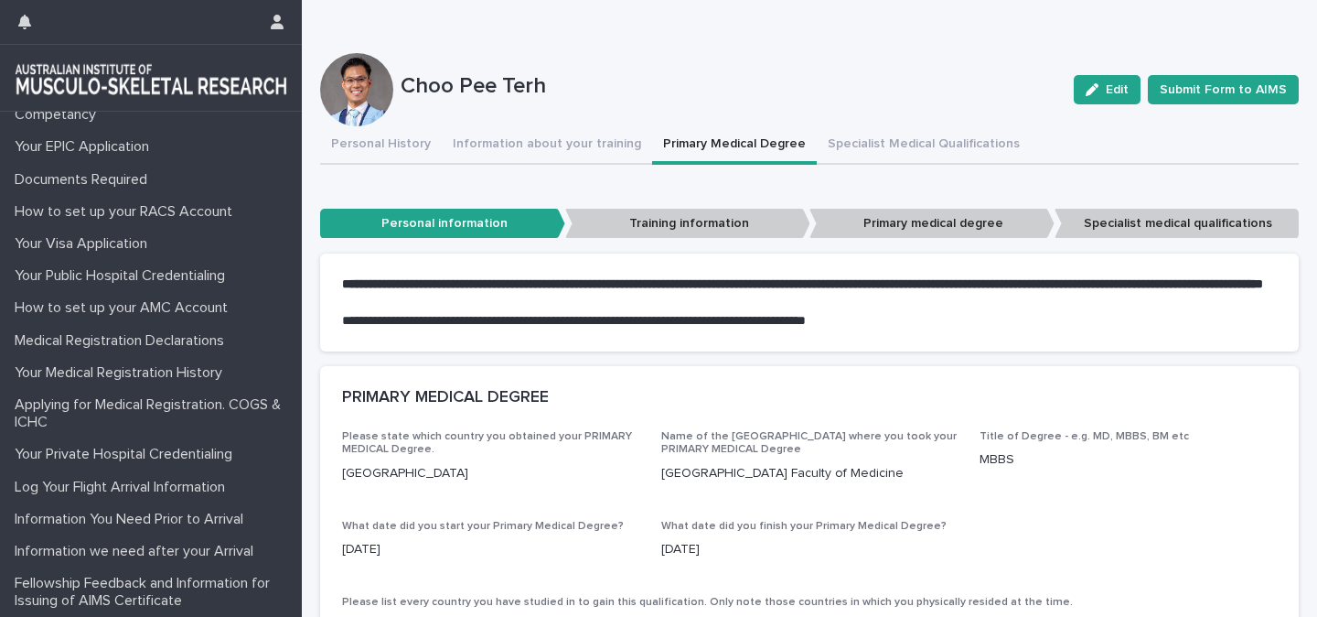
scroll to position [168, 0]
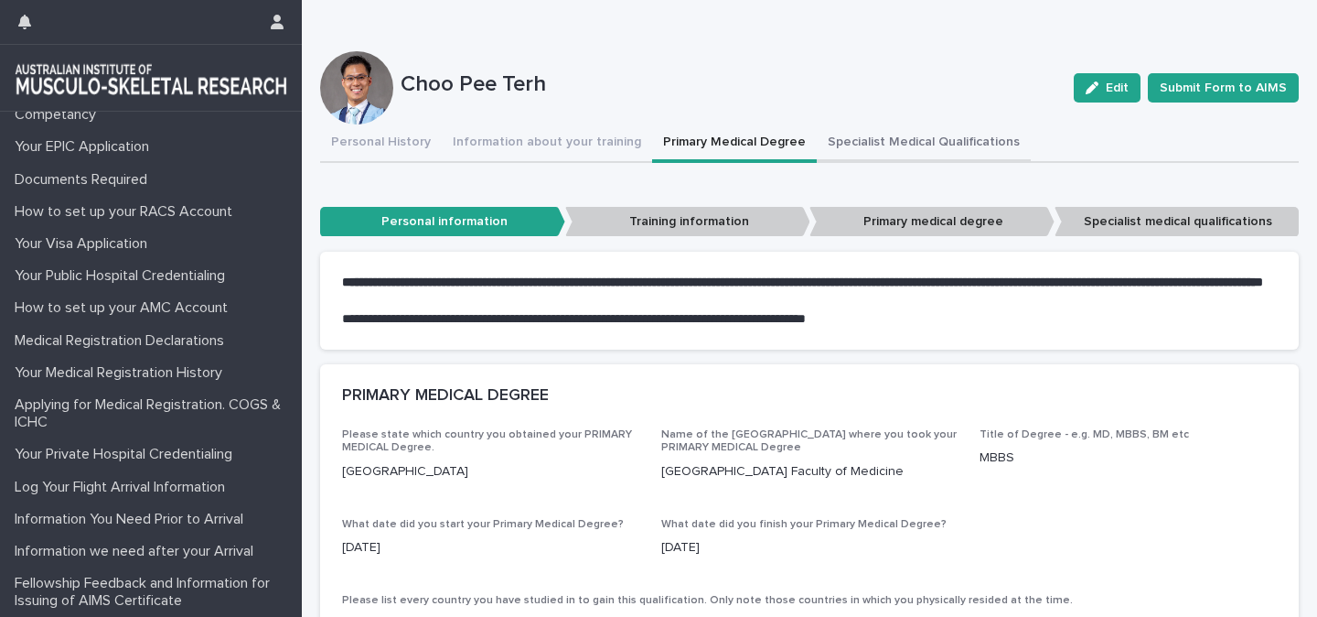
click at [863, 138] on button "Specialist Medical Qualifications" at bounding box center [924, 143] width 214 height 38
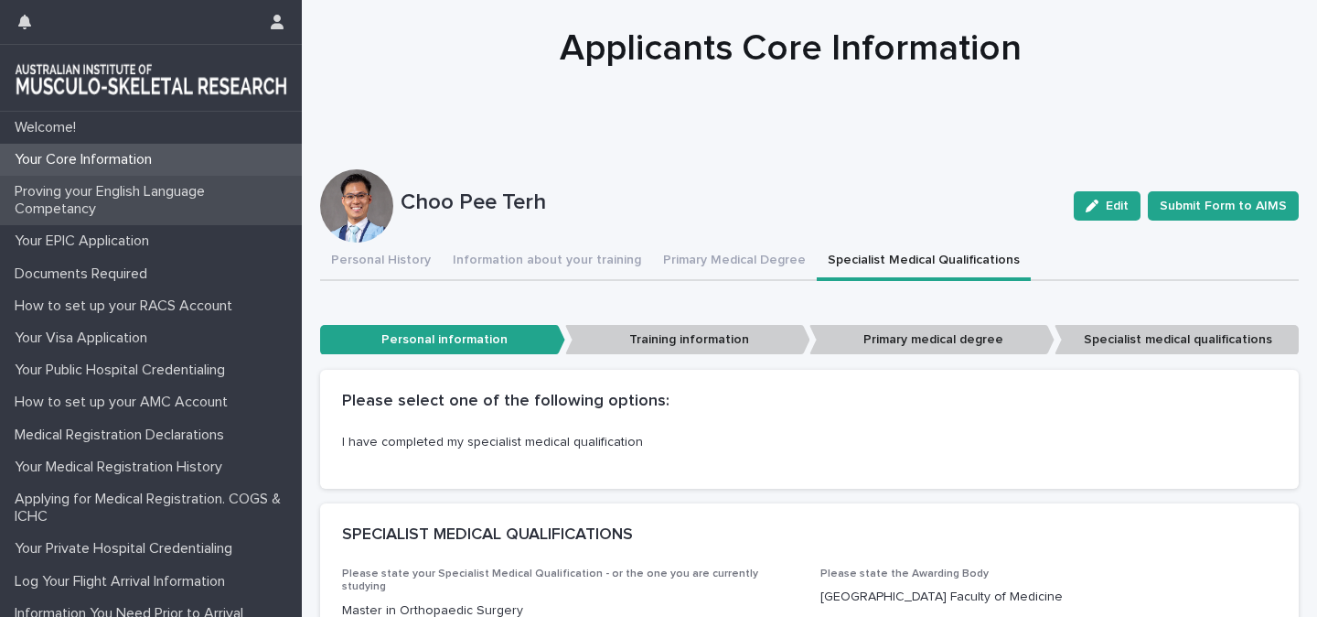
click at [71, 196] on p "Proving your English Language Competancy" at bounding box center [154, 200] width 295 height 35
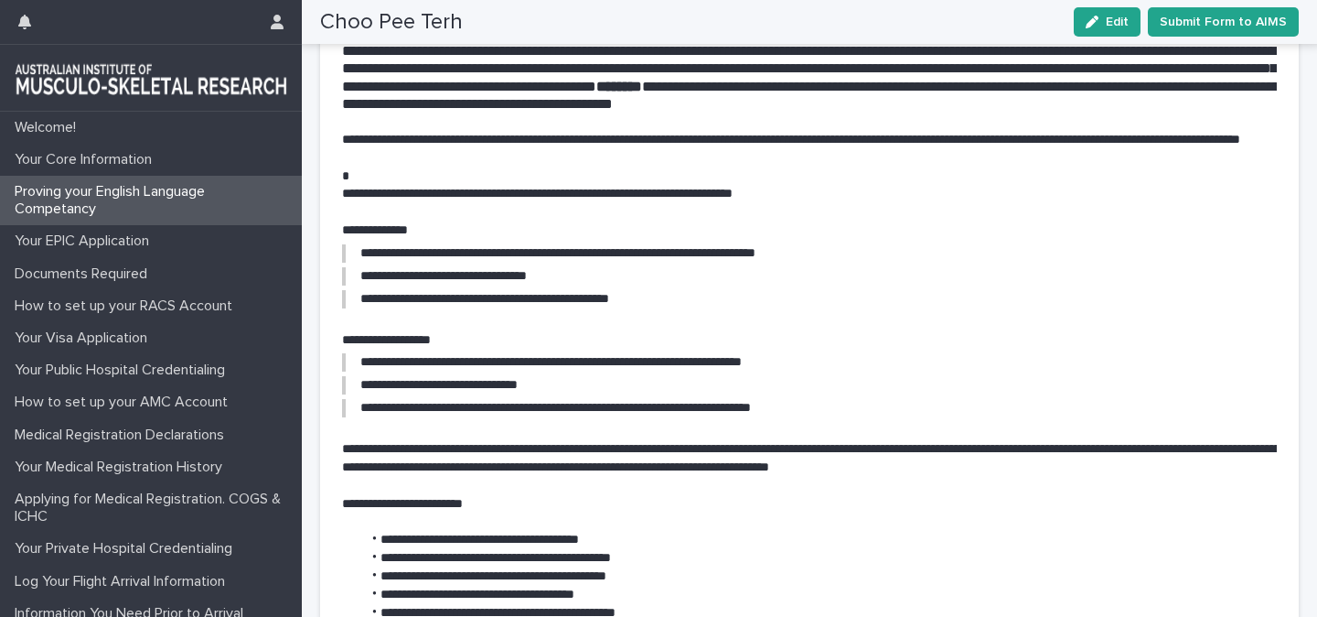
scroll to position [344, 0]
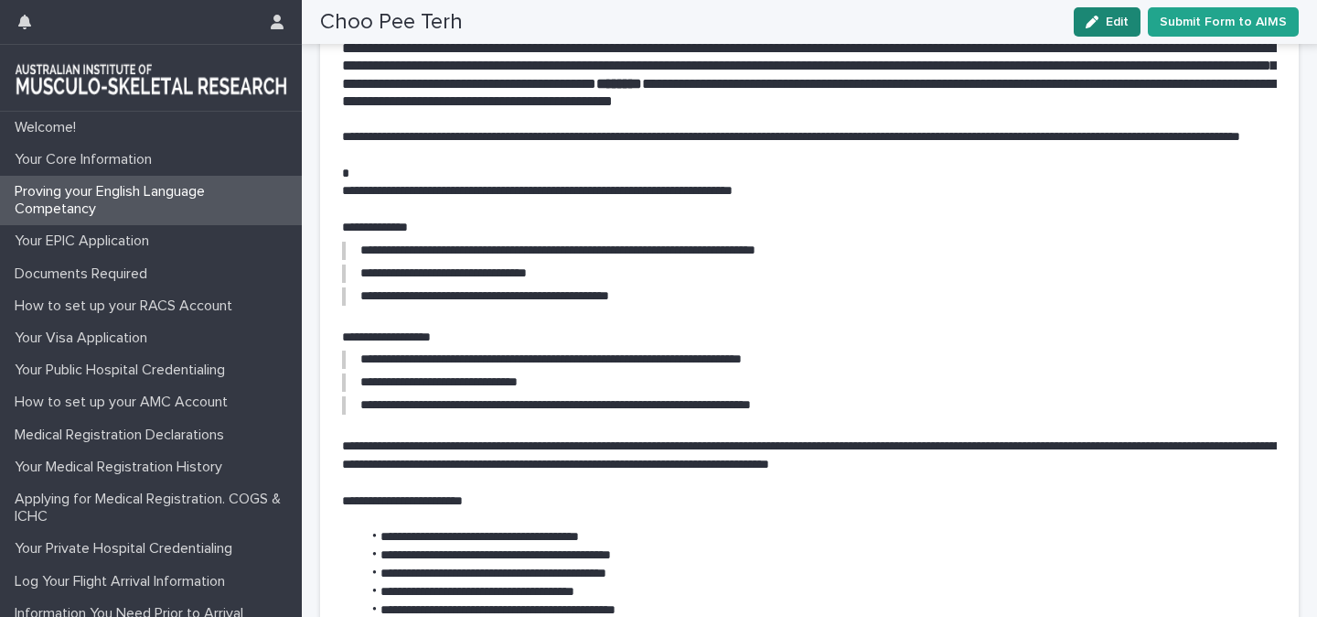
click at [1101, 13] on button "Edit" at bounding box center [1107, 21] width 67 height 29
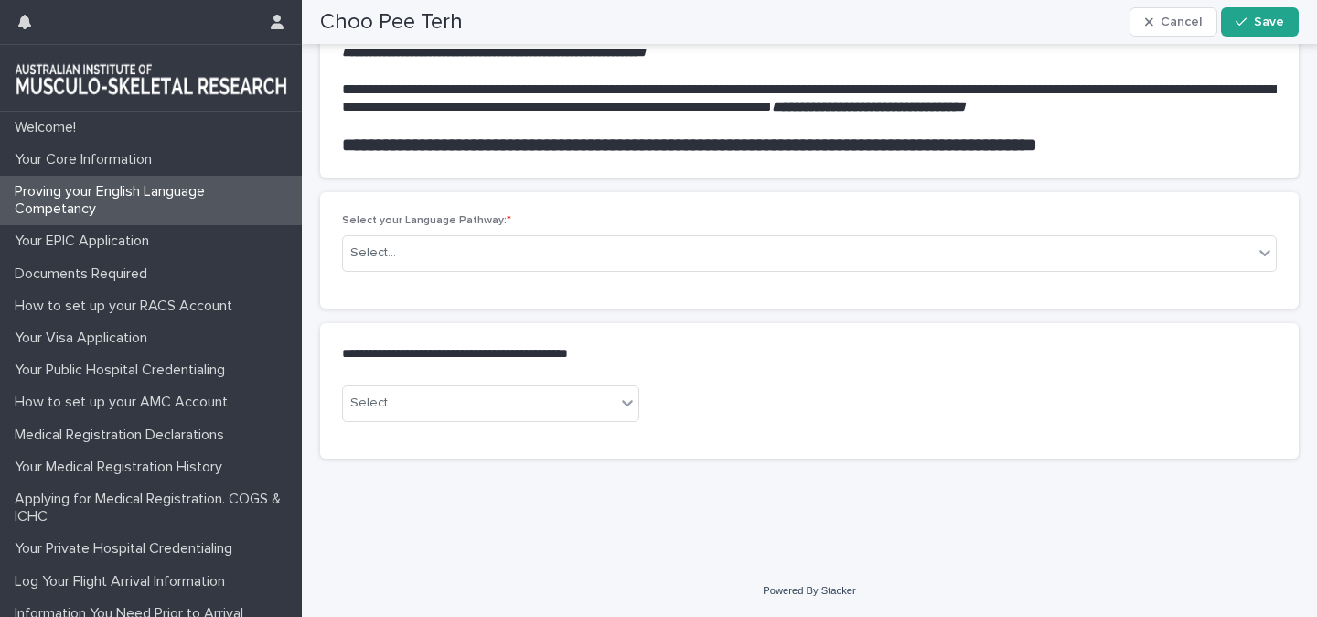
scroll to position [1865, 0]
click at [549, 268] on div "Select..." at bounding box center [798, 253] width 910 height 30
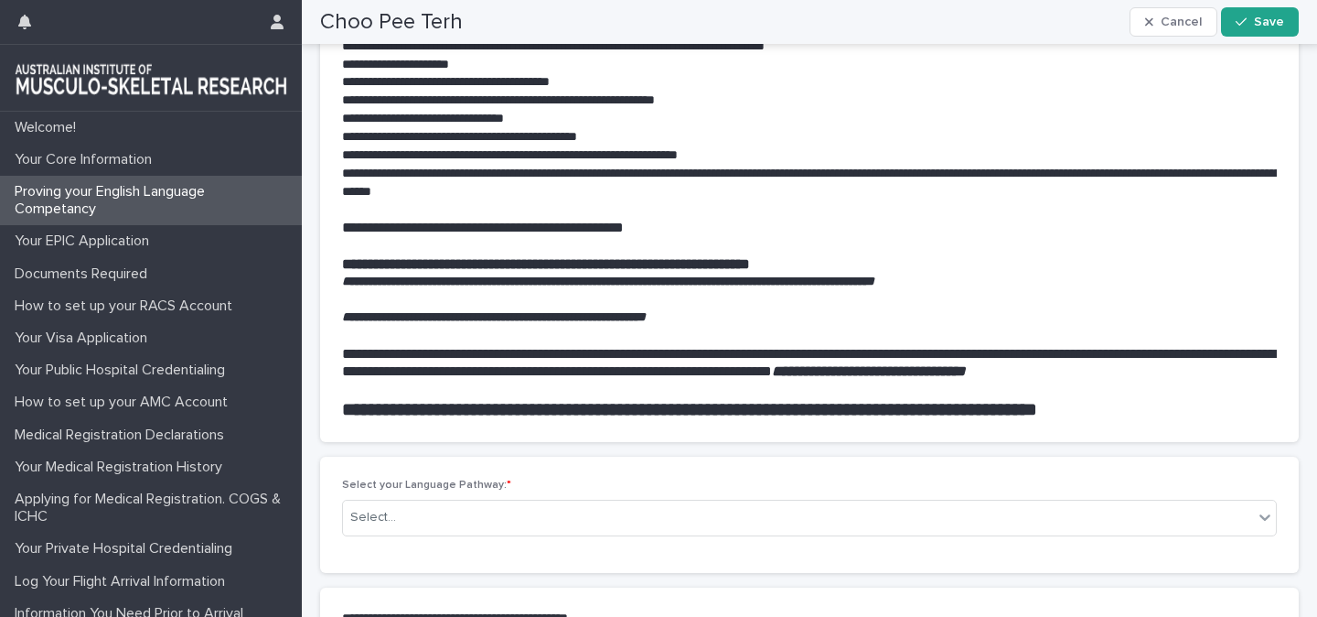
scroll to position [1866, 0]
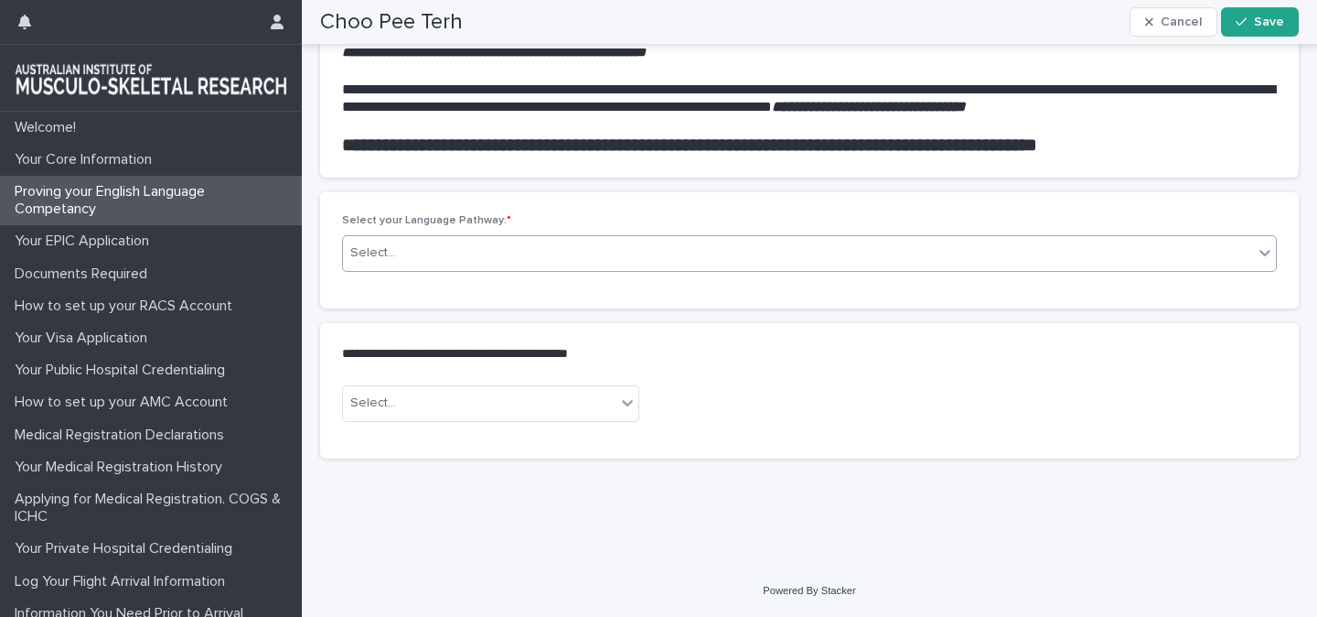
click at [457, 268] on div "Select..." at bounding box center [798, 253] width 910 height 30
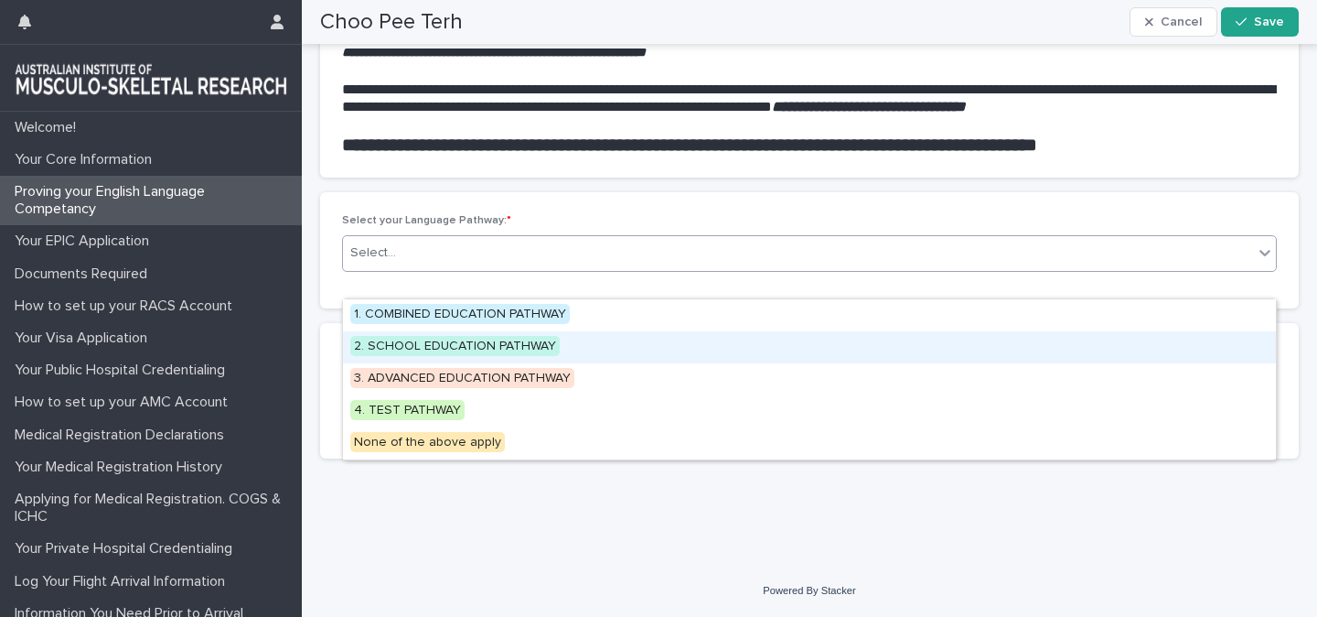
click at [435, 349] on span "2. SCHOOL EDUCATION PATHWAY" at bounding box center [455, 346] width 210 height 20
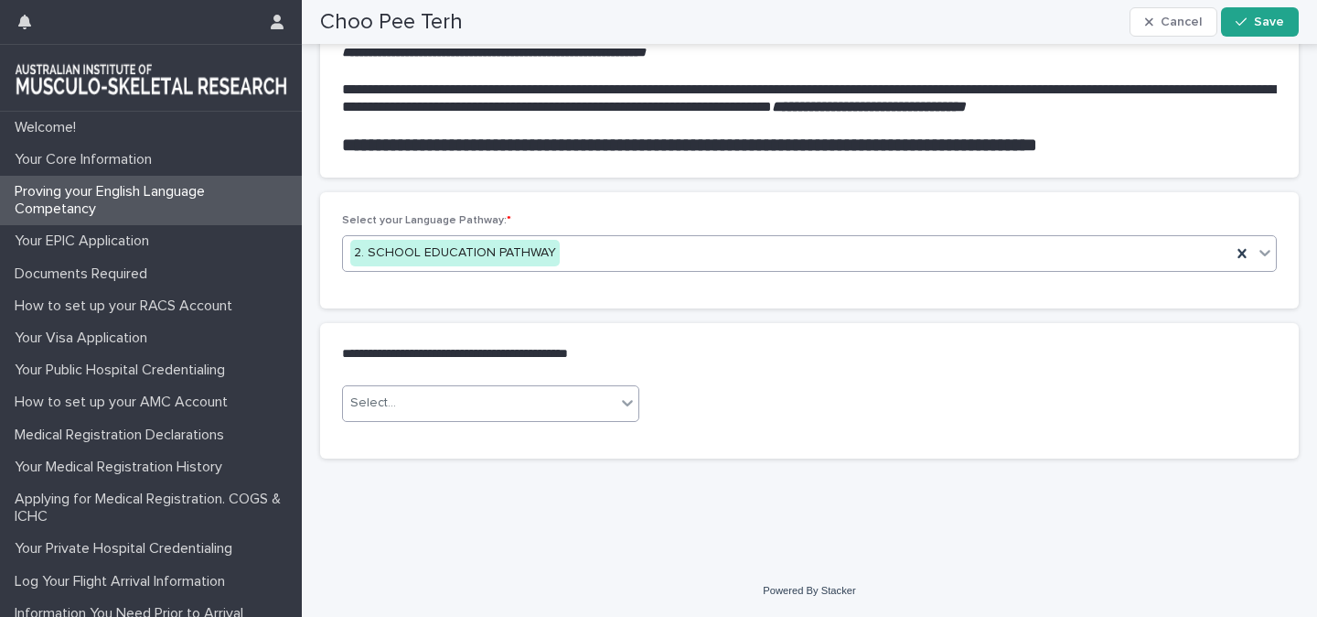
click at [444, 418] on div "Select..." at bounding box center [479, 403] width 273 height 30
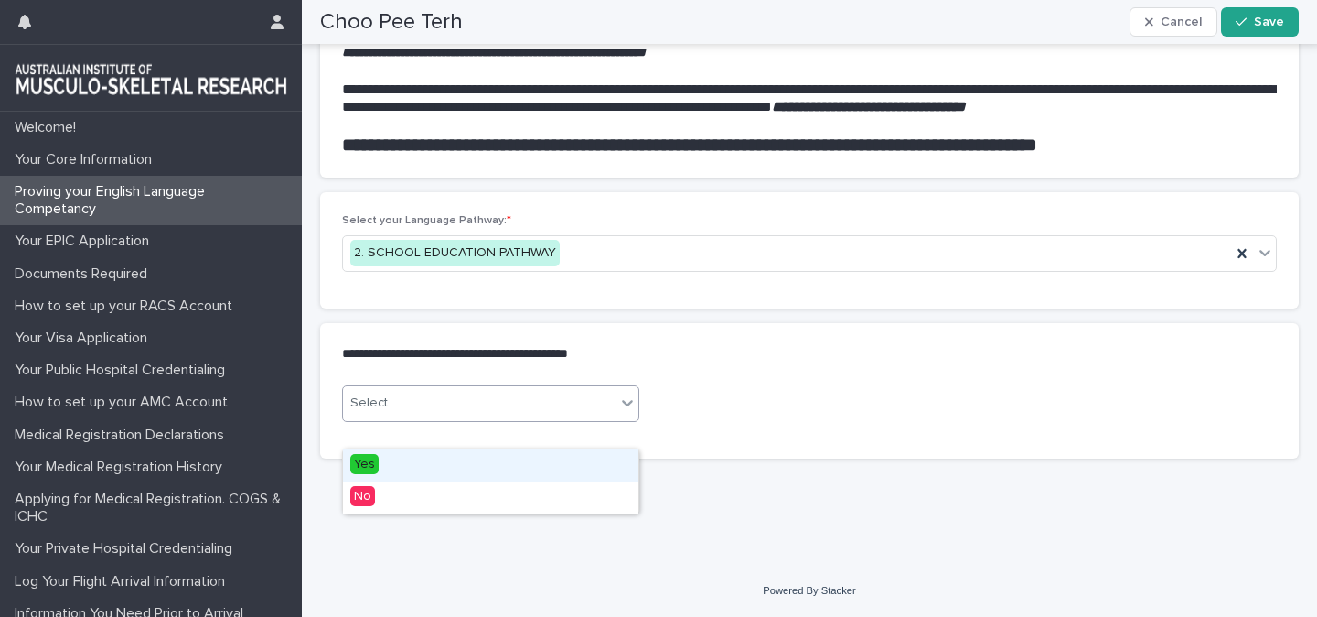
click at [376, 461] on span "Yes" at bounding box center [364, 464] width 28 height 20
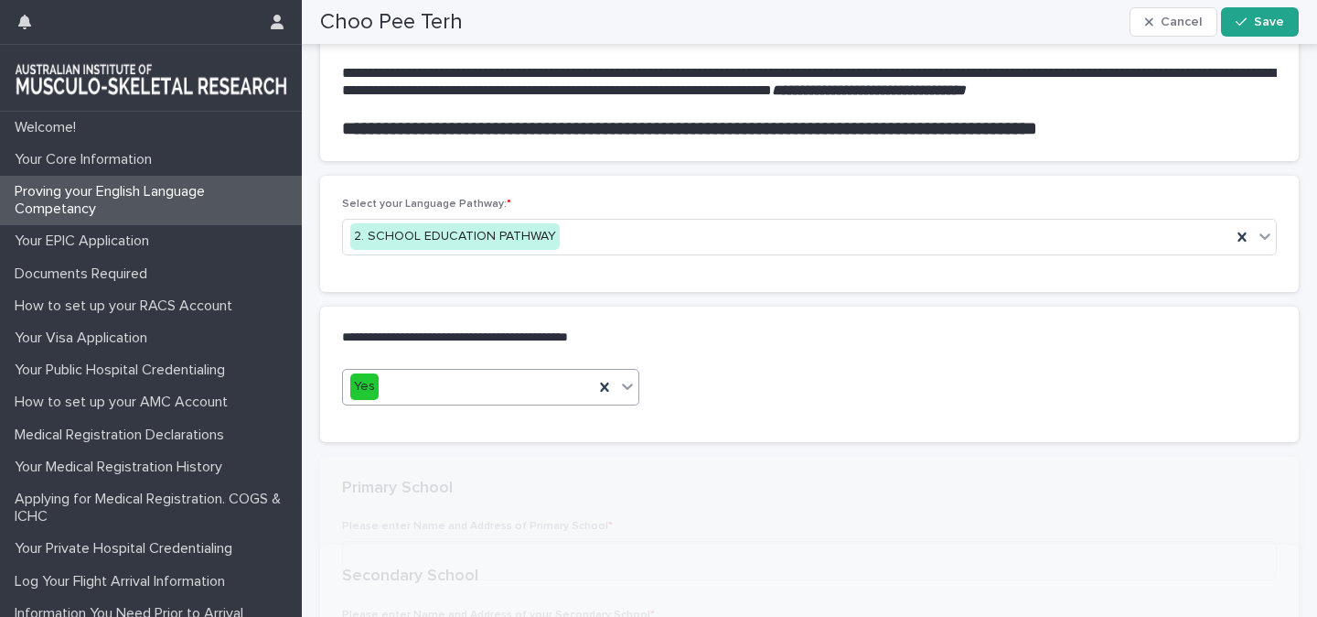
click at [454, 347] on p "**********" at bounding box center [806, 337] width 928 height 18
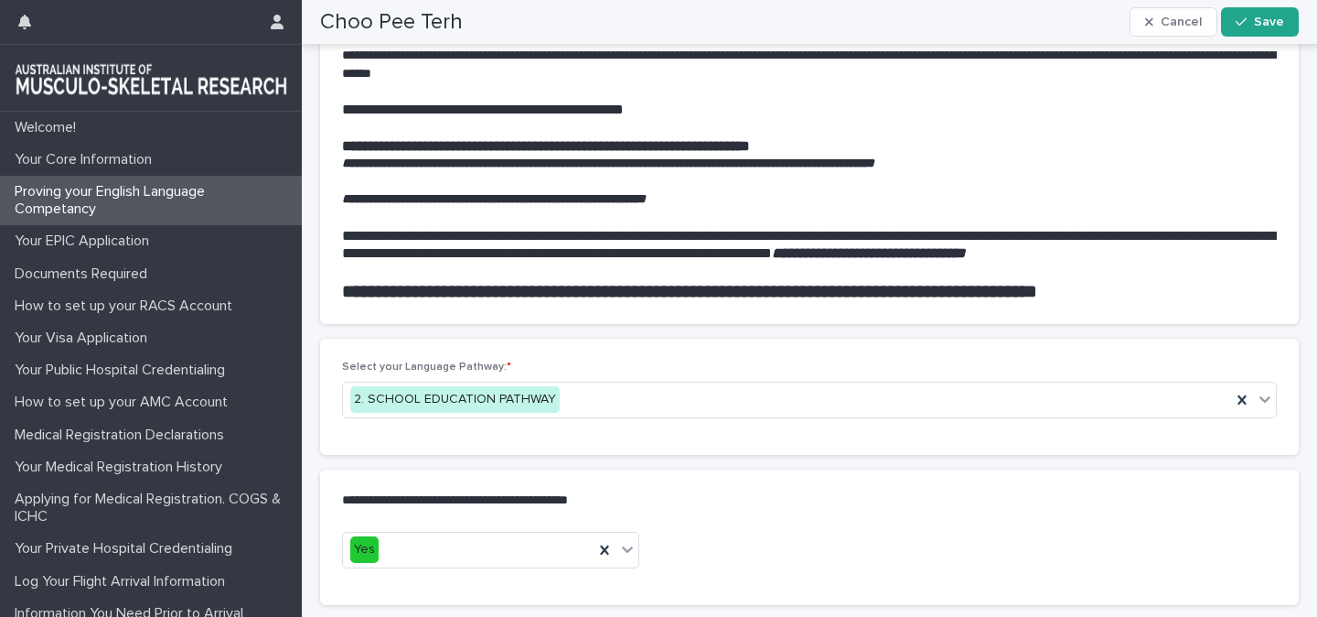
scroll to position [1765, 0]
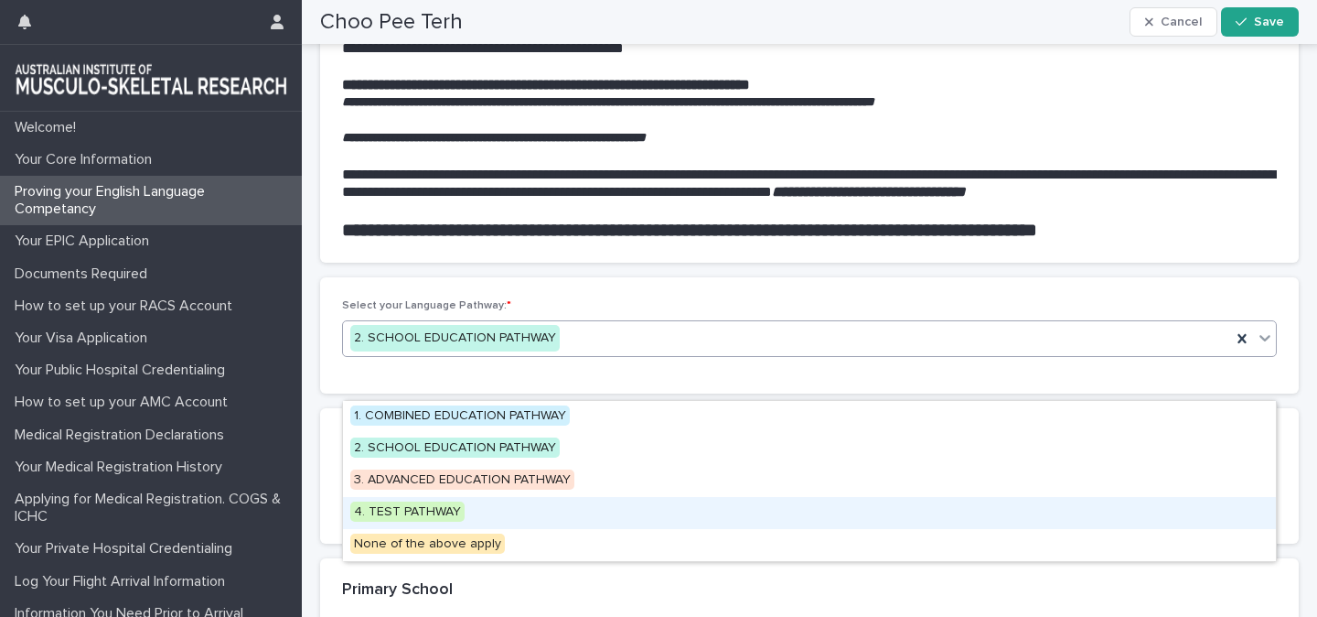
click at [401, 514] on span "4. TEST PATHWAY" at bounding box center [407, 511] width 114 height 20
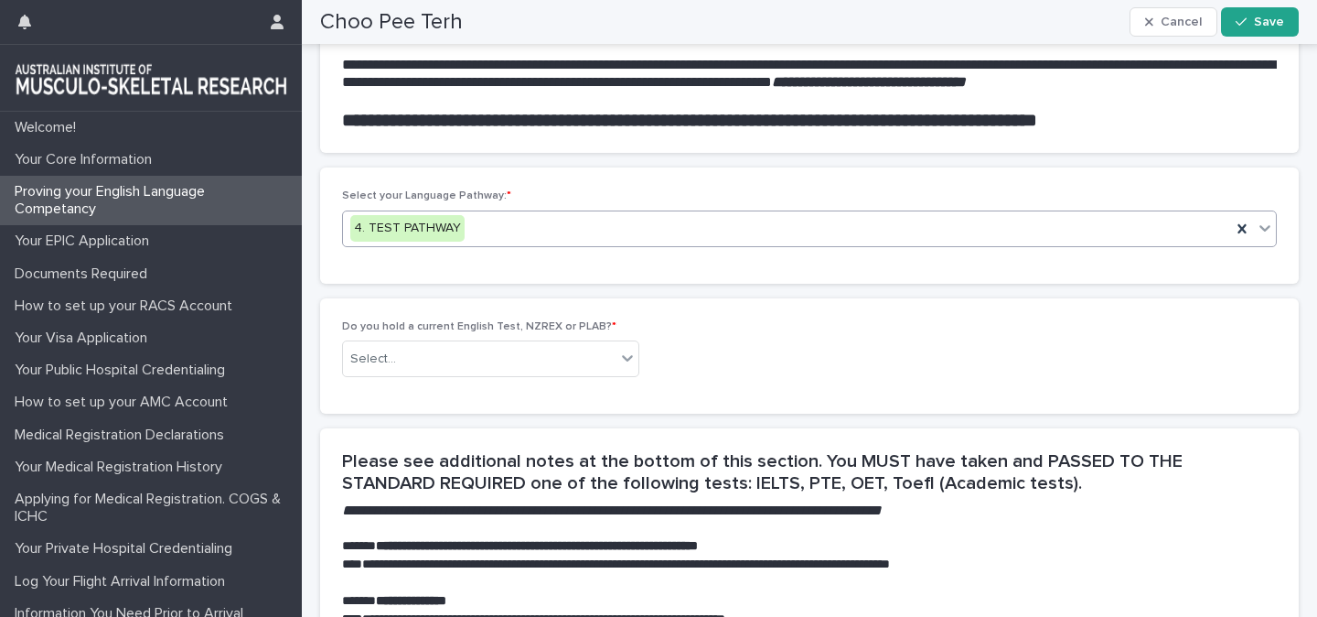
scroll to position [1887, 0]
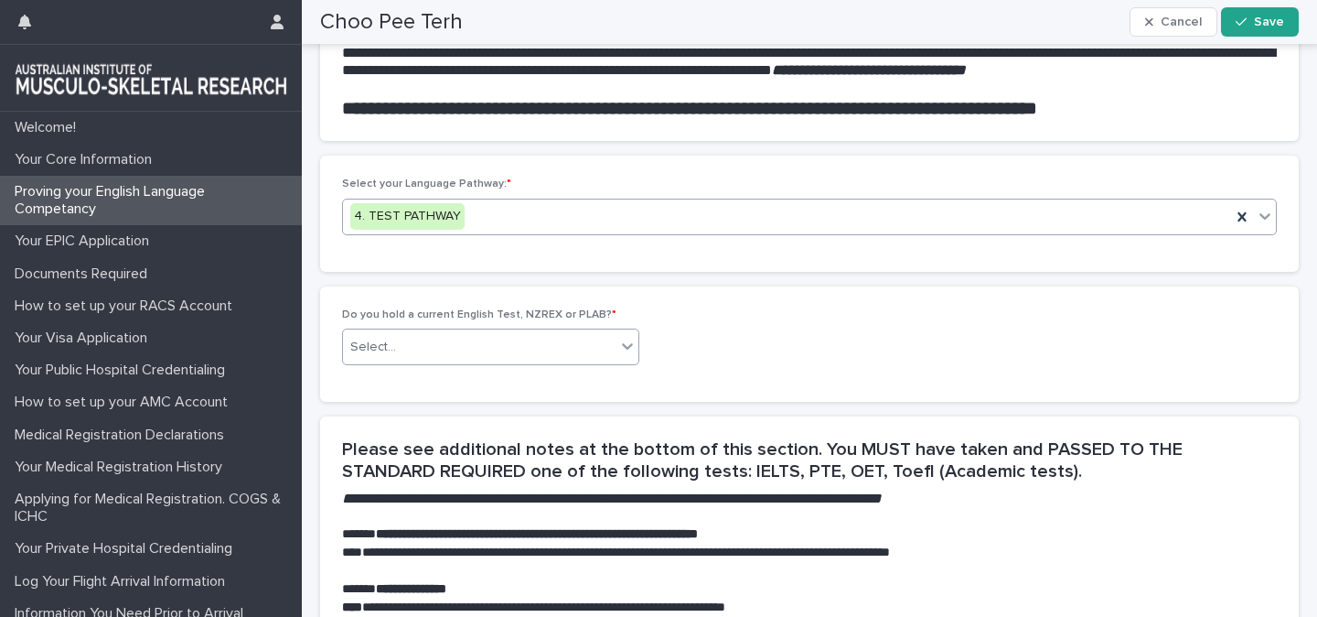
click at [490, 362] on div "Select..." at bounding box center [479, 347] width 273 height 30
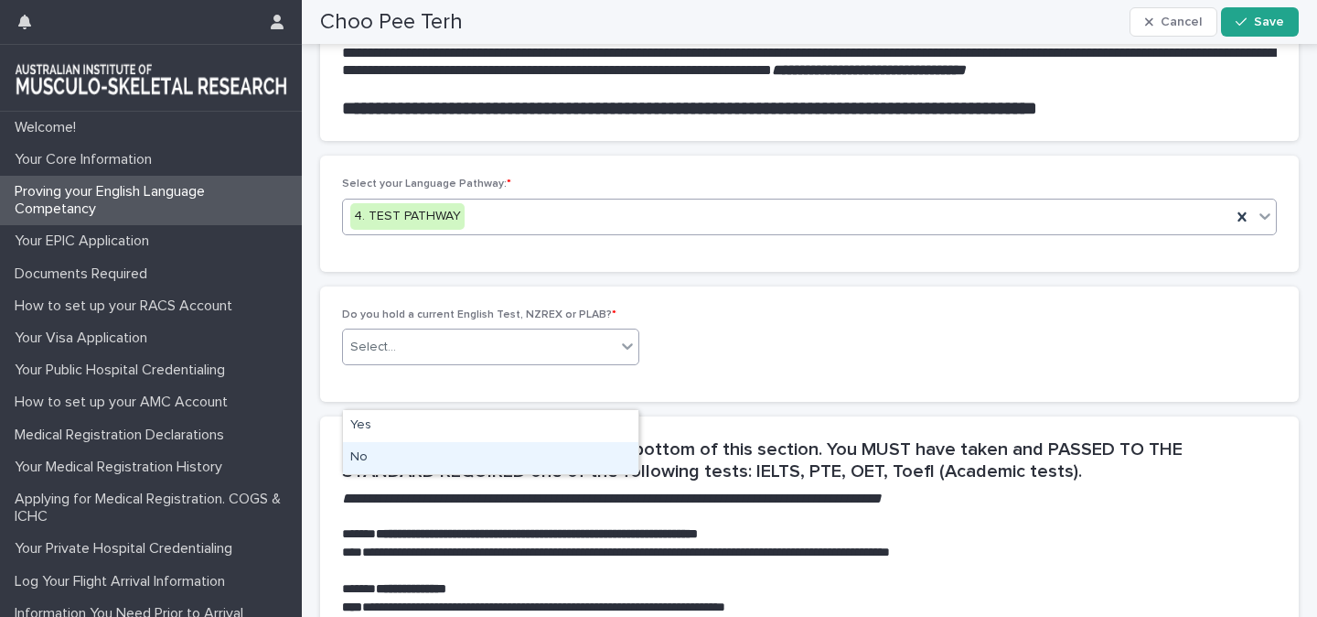
click at [433, 448] on div "No" at bounding box center [491, 458] width 296 height 32
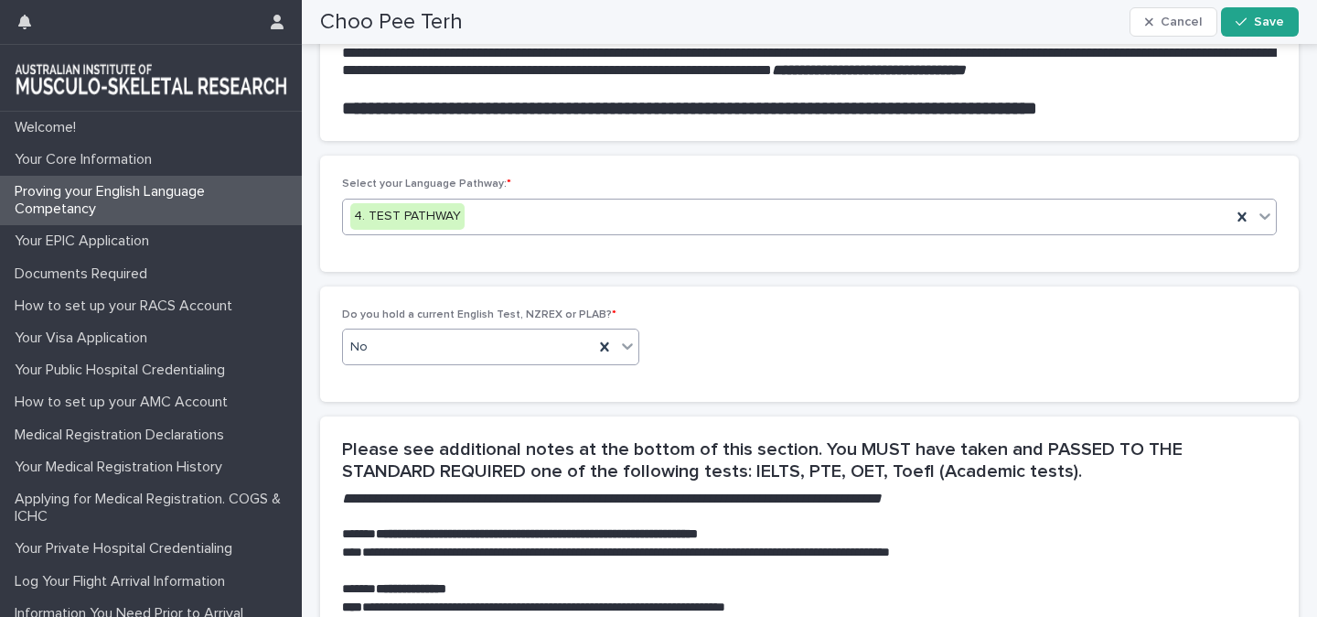
click at [507, 402] on div "Do you hold a current English Test, NZREX or PLAB? * option No, selected. 0 res…" at bounding box center [809, 343] width 979 height 115
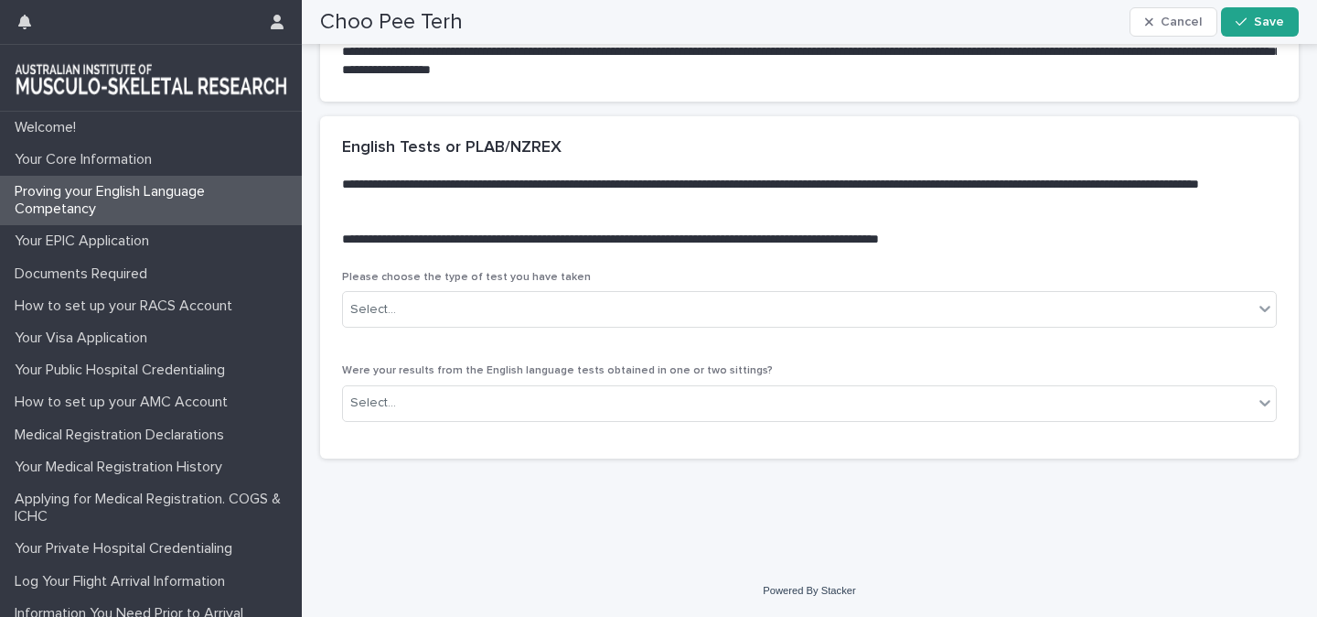
scroll to position [2847, 0]
click at [751, 323] on div "Select..." at bounding box center [798, 310] width 910 height 30
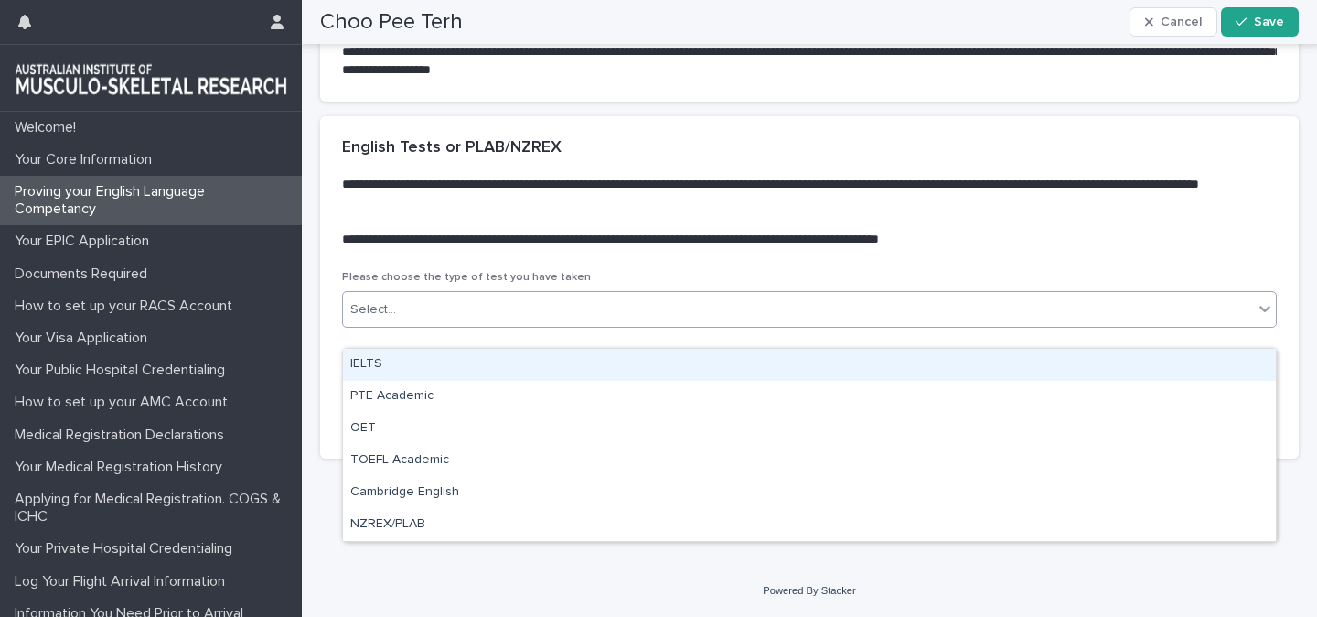
click at [777, 231] on p at bounding box center [806, 221] width 928 height 18
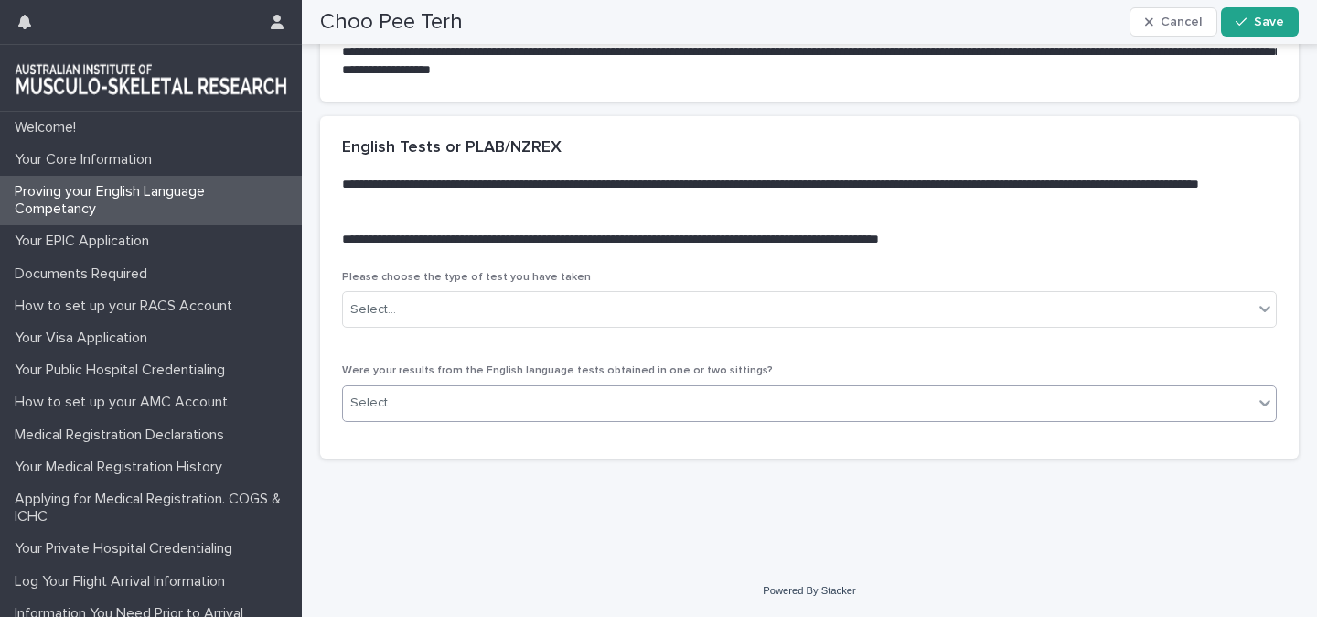
click at [645, 418] on div "Select..." at bounding box center [798, 403] width 910 height 30
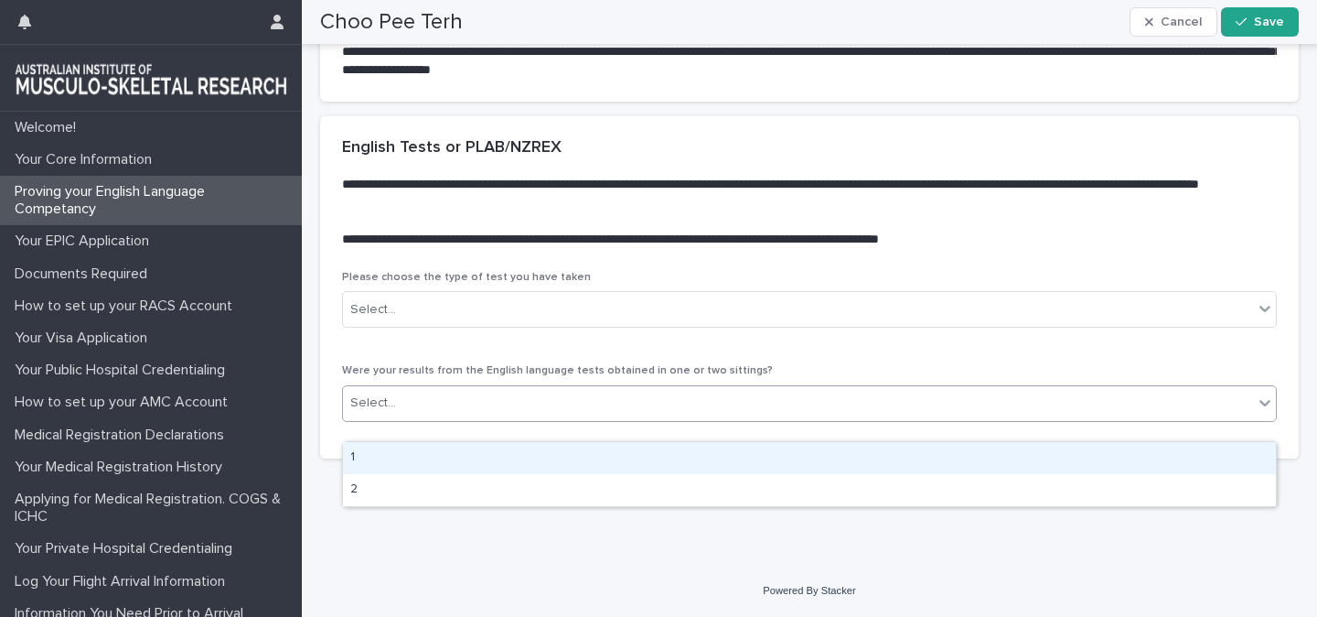
click at [665, 376] on span "Were your results from the English language tests obtained in one or two sittin…" at bounding box center [557, 370] width 431 height 11
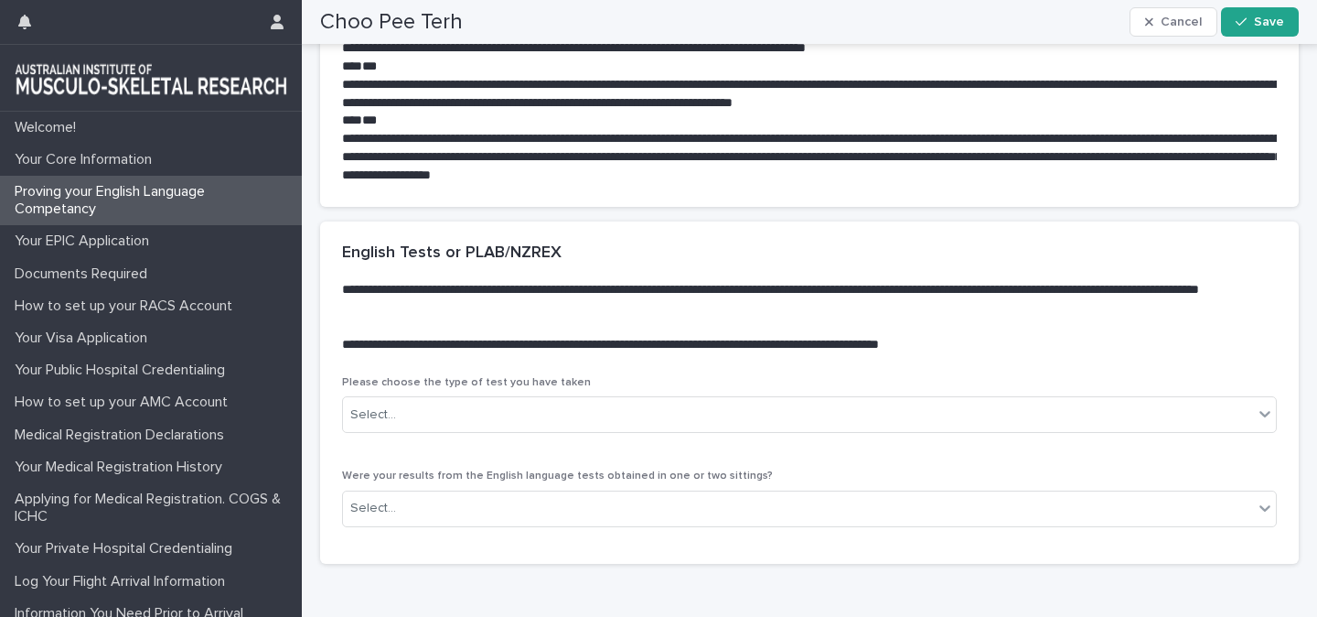
scroll to position [2707, 0]
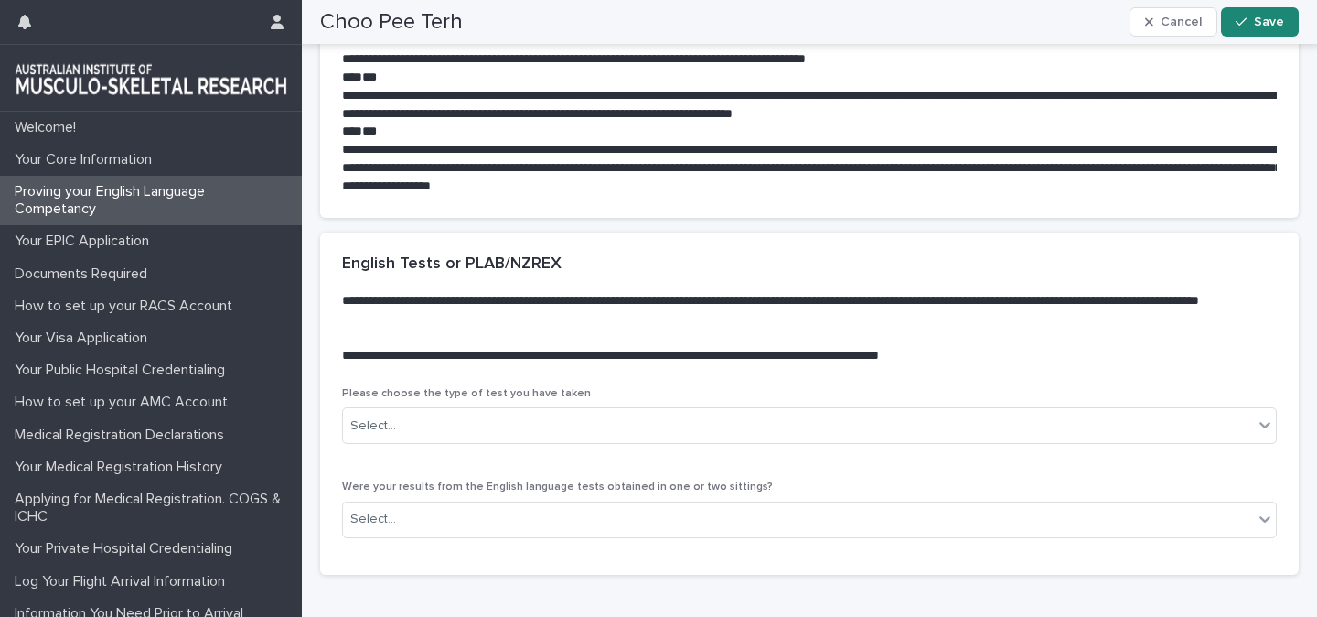
click at [1273, 30] on button "Save" at bounding box center [1260, 21] width 78 height 29
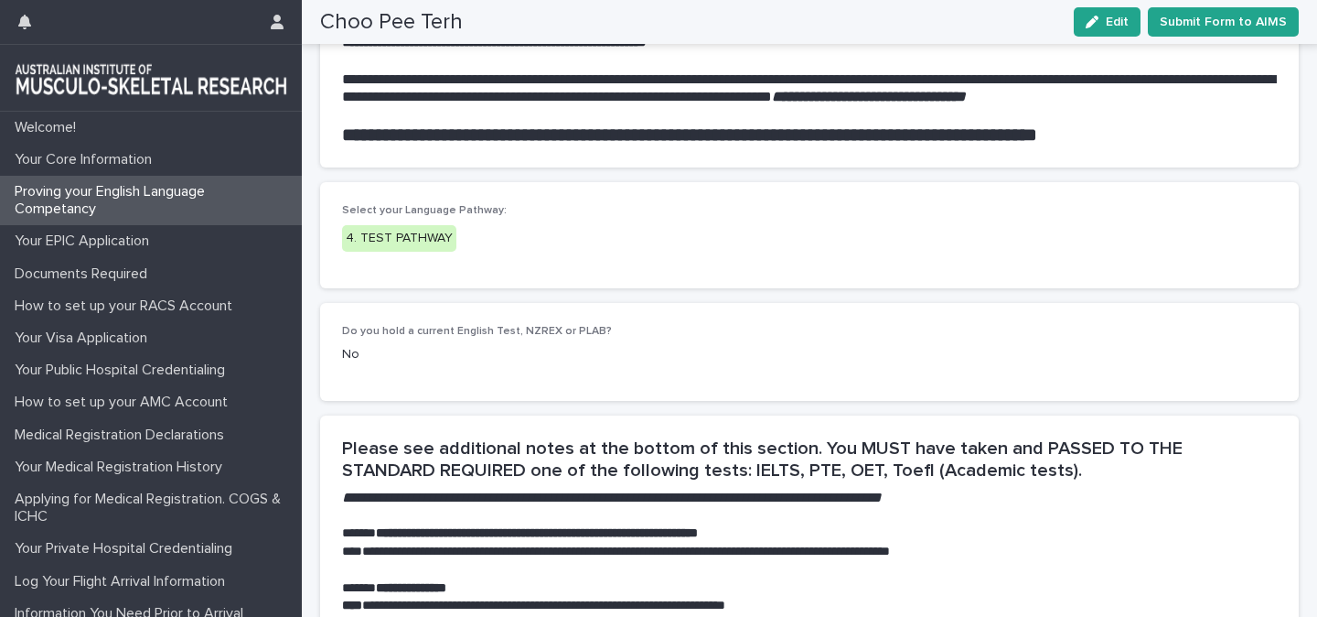
scroll to position [1838, 0]
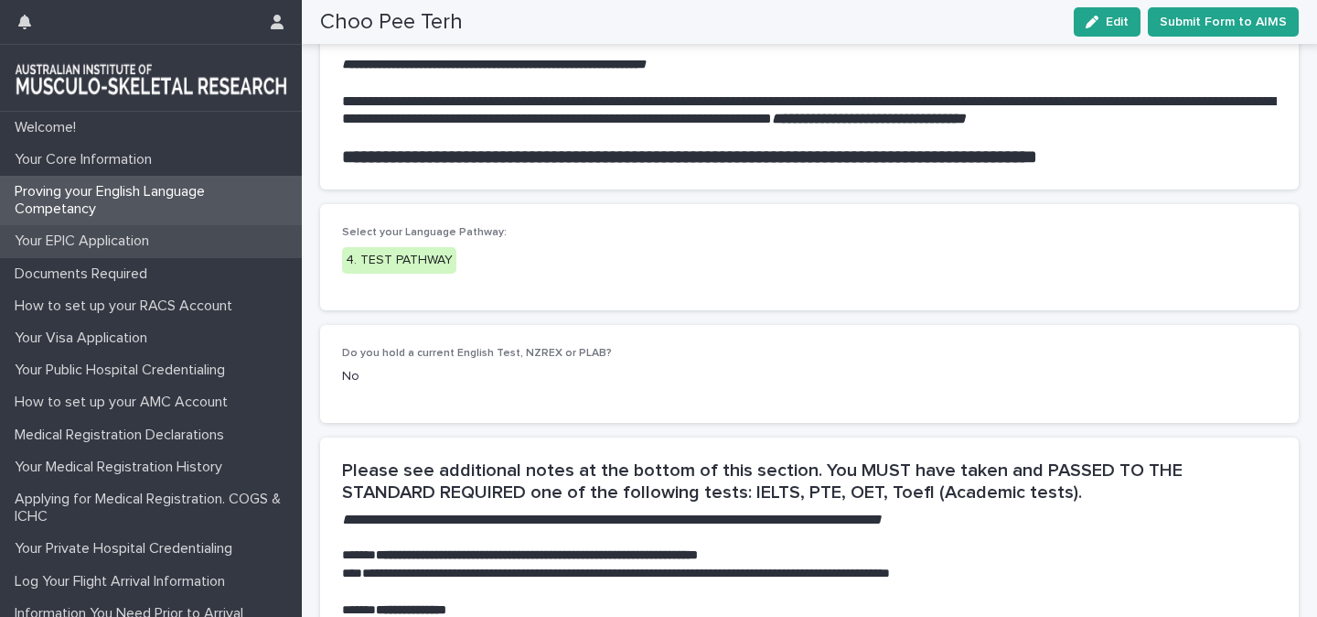
click at [103, 238] on p "Your EPIC Application" at bounding box center [85, 240] width 156 height 17
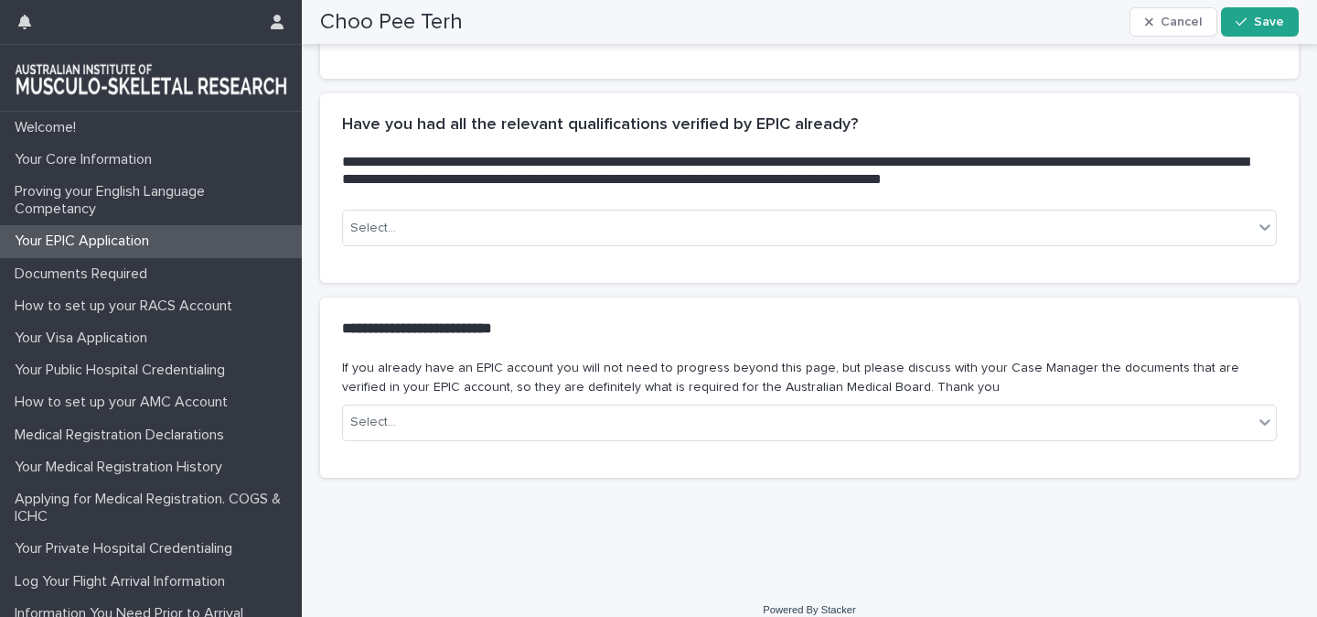
scroll to position [589, 0]
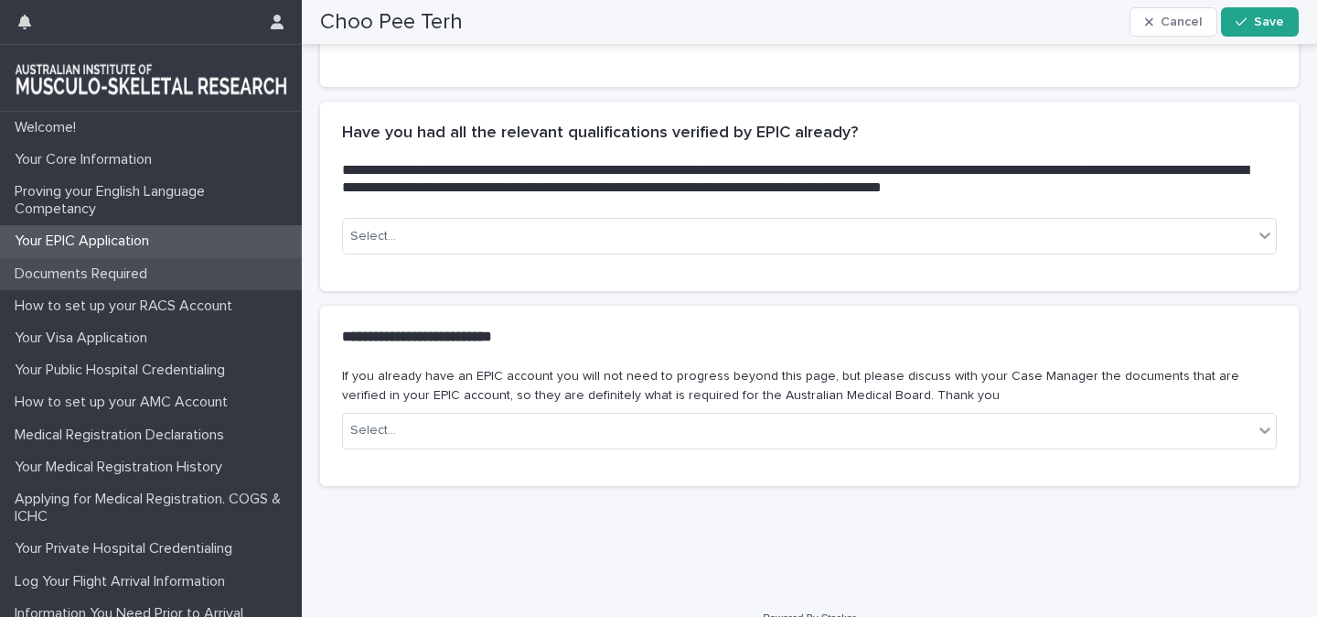
click at [132, 275] on p "Documents Required" at bounding box center [84, 273] width 155 height 17
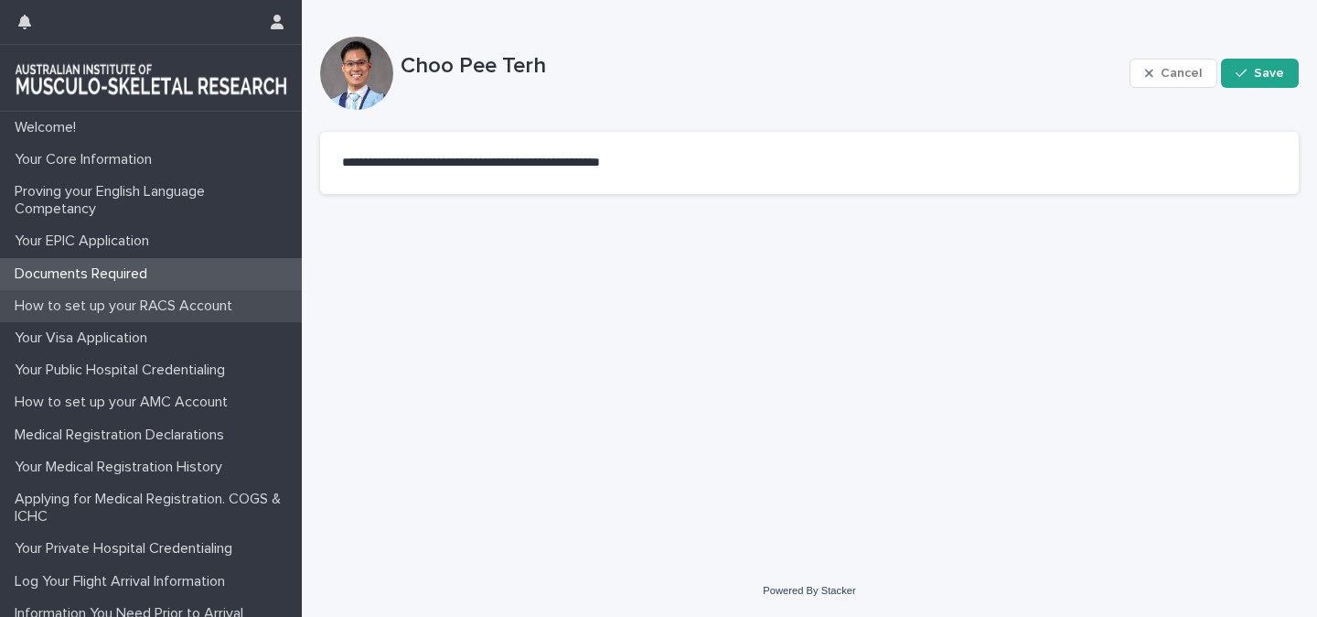
click at [130, 308] on p "How to set up your RACS Account" at bounding box center [127, 305] width 240 height 17
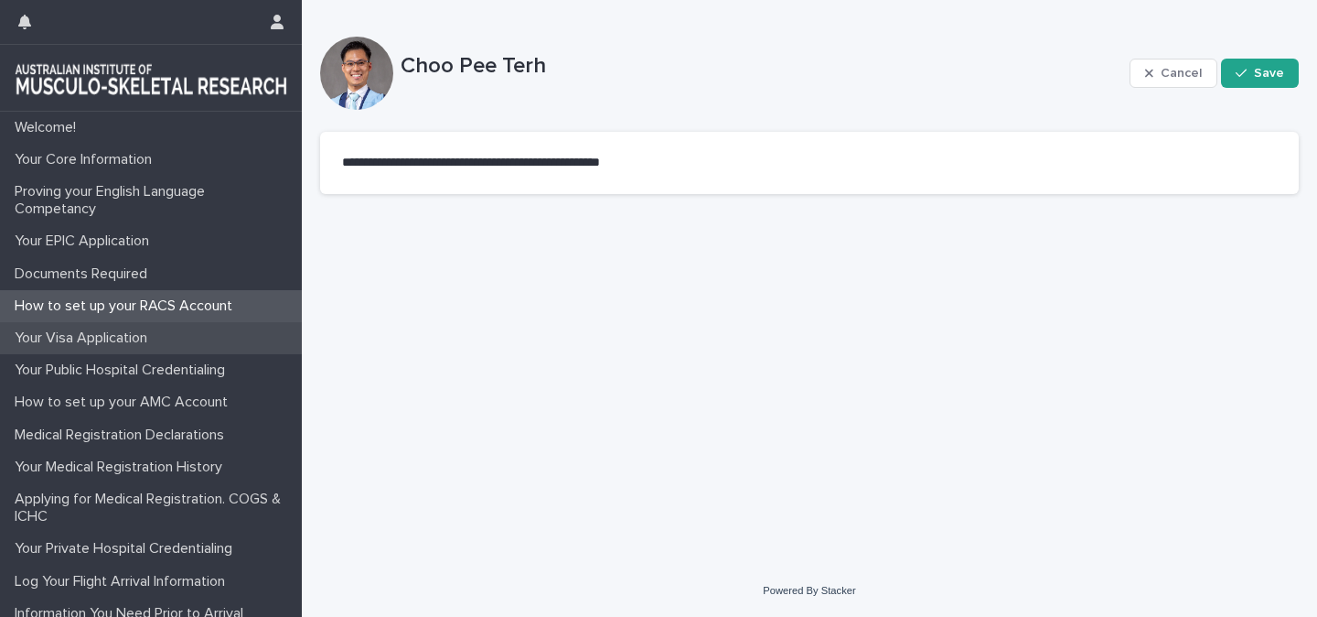
click at [103, 333] on p "Your Visa Application" at bounding box center [84, 337] width 155 height 17
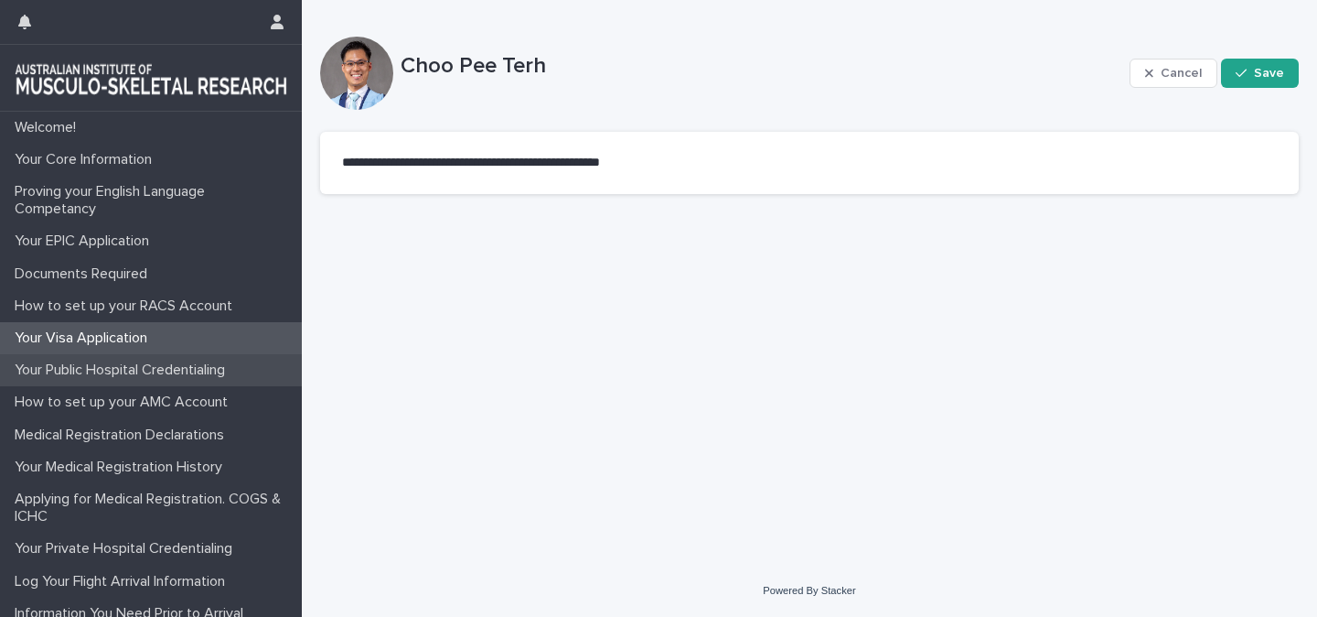
click at [124, 371] on p "Your Public Hospital Credentialing" at bounding box center [123, 369] width 232 height 17
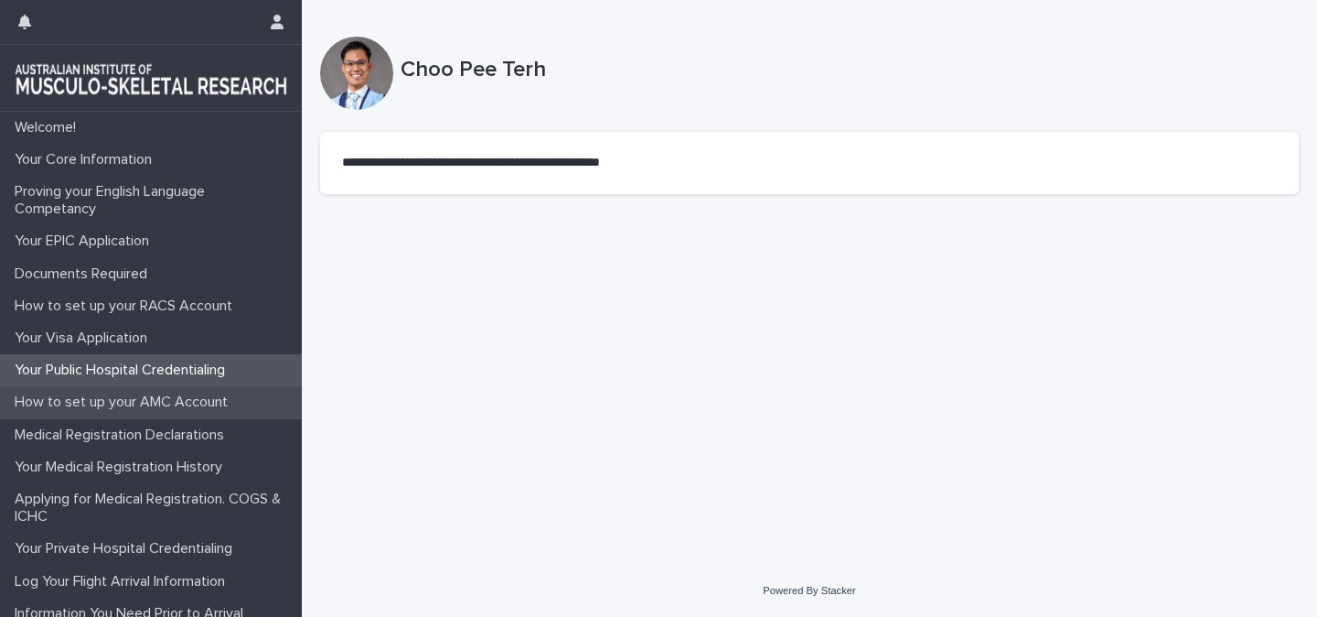
click at [124, 402] on p "How to set up your AMC Account" at bounding box center [124, 401] width 235 height 17
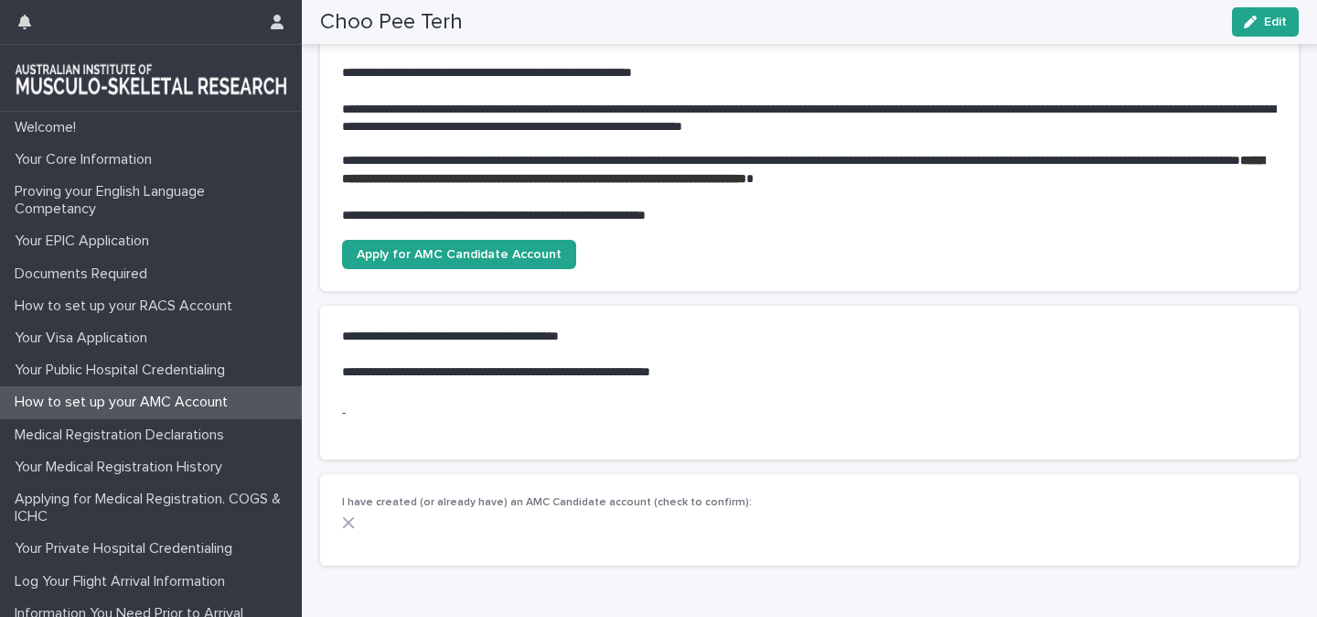
scroll to position [352, 0]
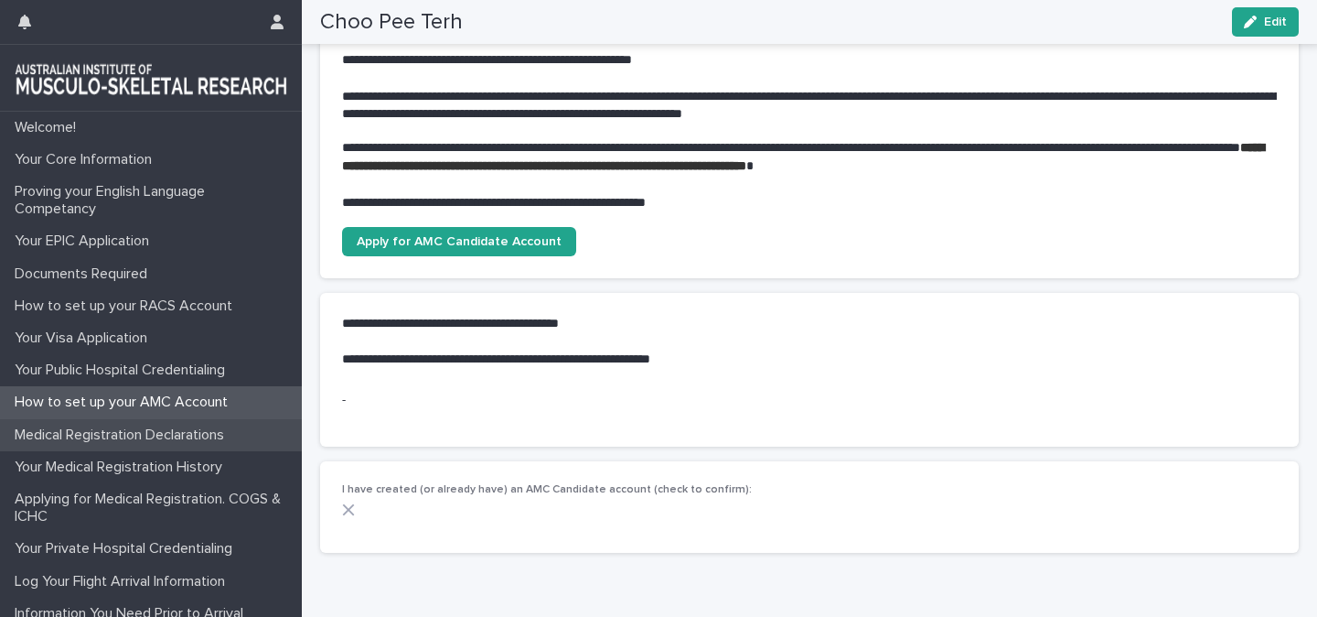
click at [162, 433] on p "Medical Registration Declarations" at bounding box center [122, 434] width 231 height 17
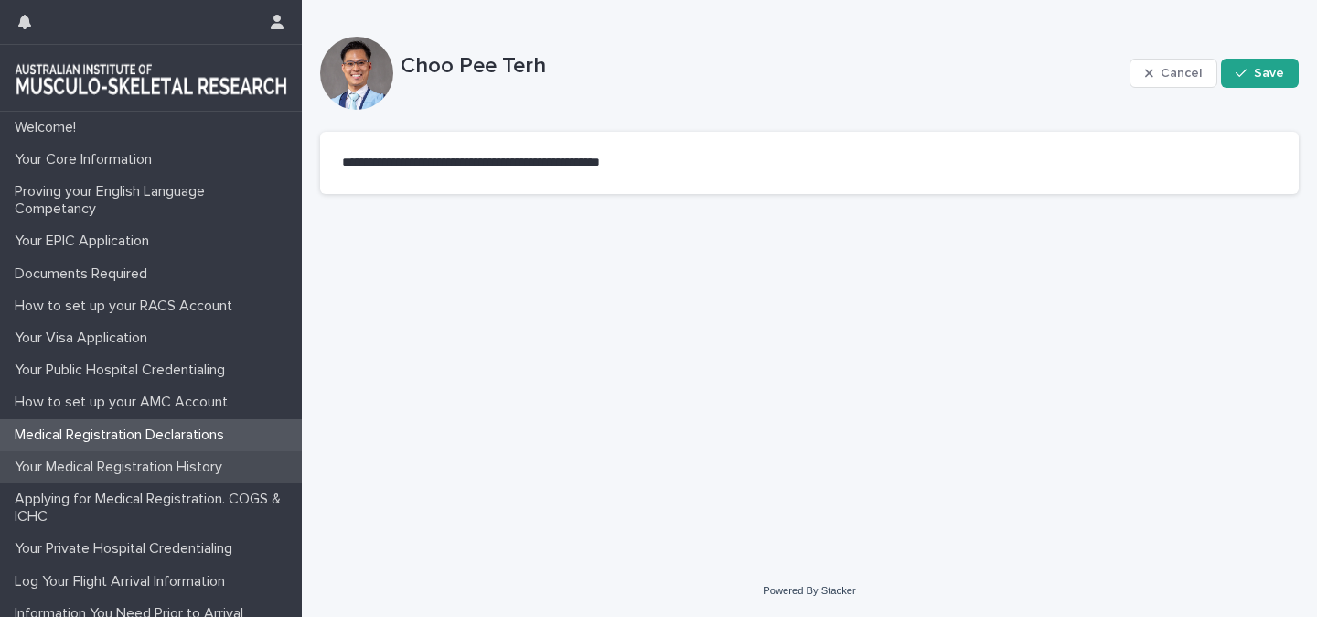
click at [135, 470] on p "Your Medical Registration History" at bounding box center [122, 466] width 230 height 17
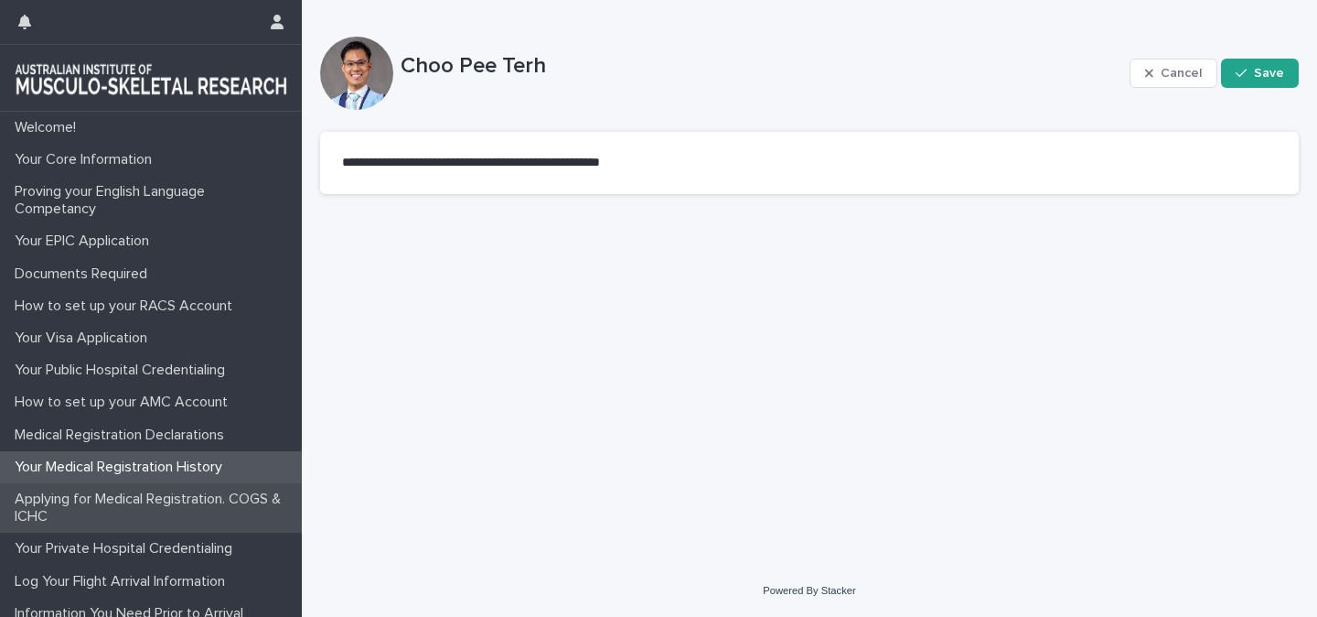
click at [147, 505] on p "Applying for Medical Registration. COGS & ICHC" at bounding box center [154, 507] width 295 height 35
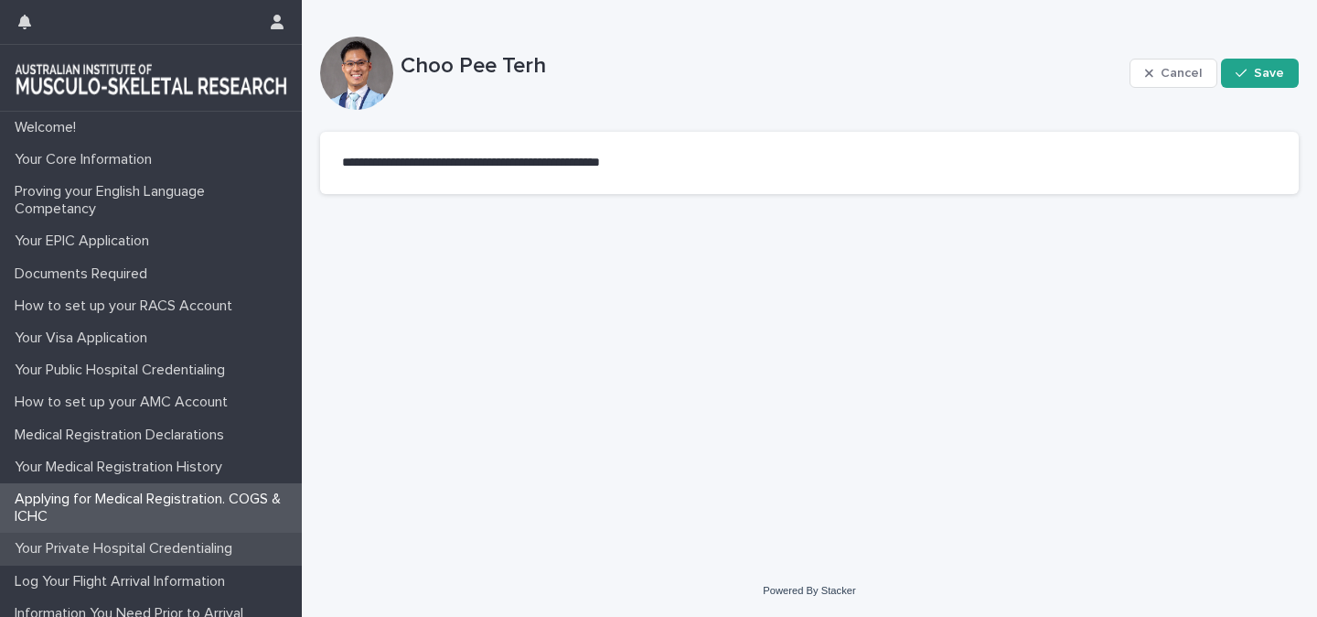
click at [144, 554] on p "Your Private Hospital Credentialing" at bounding box center [127, 548] width 240 height 17
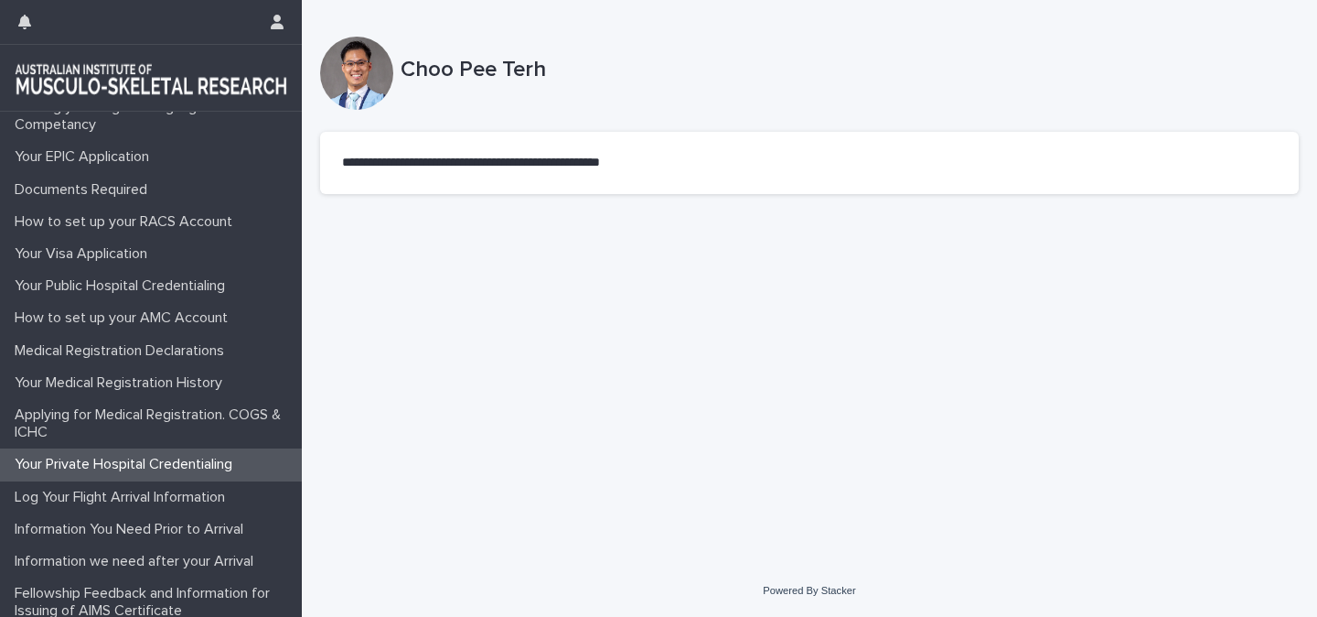
scroll to position [94, 0]
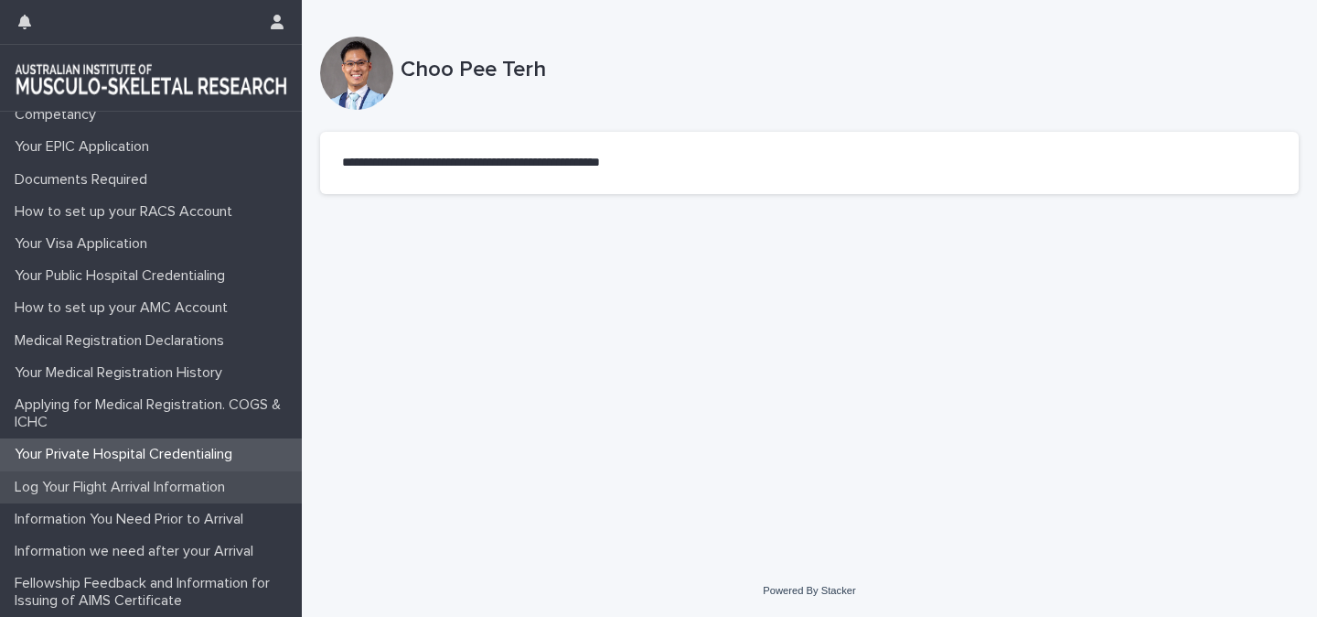
click at [147, 476] on div "Log Your Flight Arrival Information" at bounding box center [151, 487] width 302 height 32
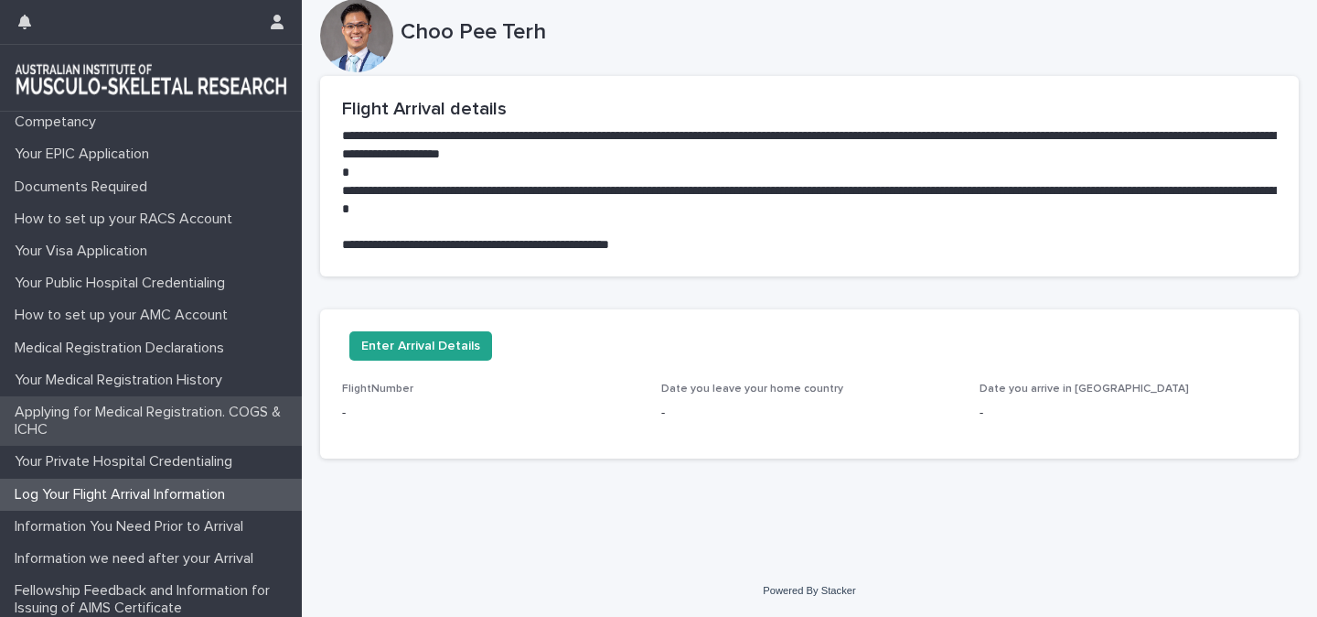
scroll to position [94, 0]
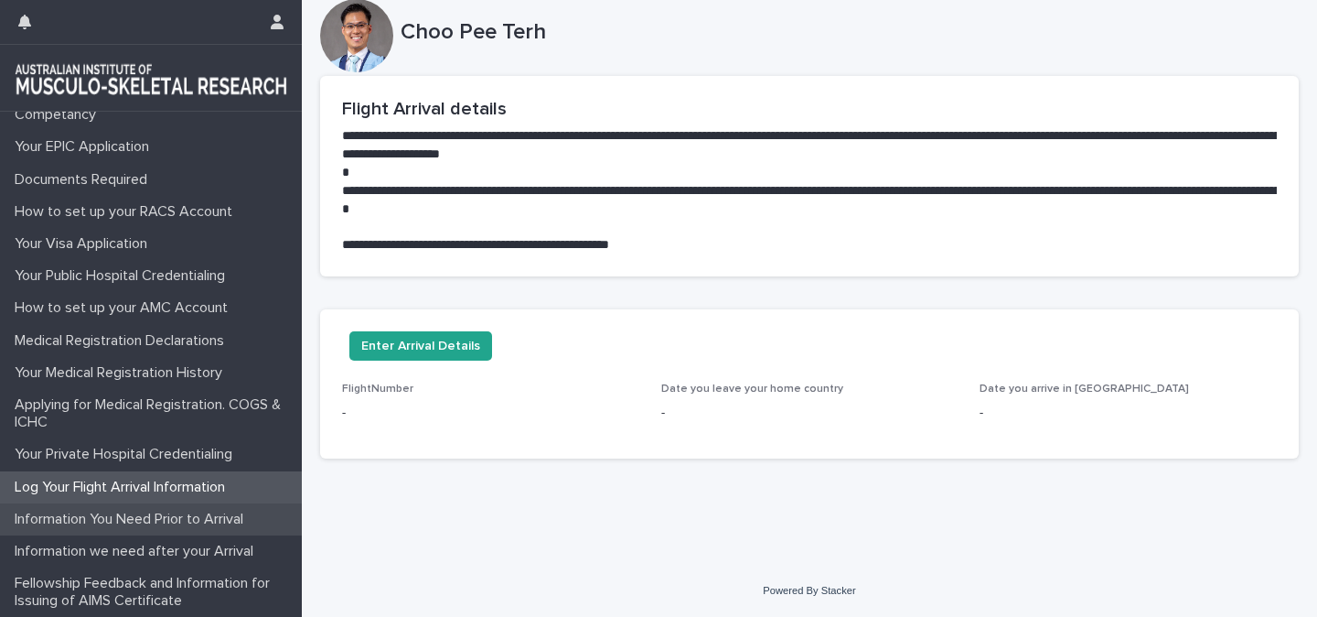
click at [91, 512] on p "Information You Need Prior to Arrival" at bounding box center [132, 519] width 251 height 17
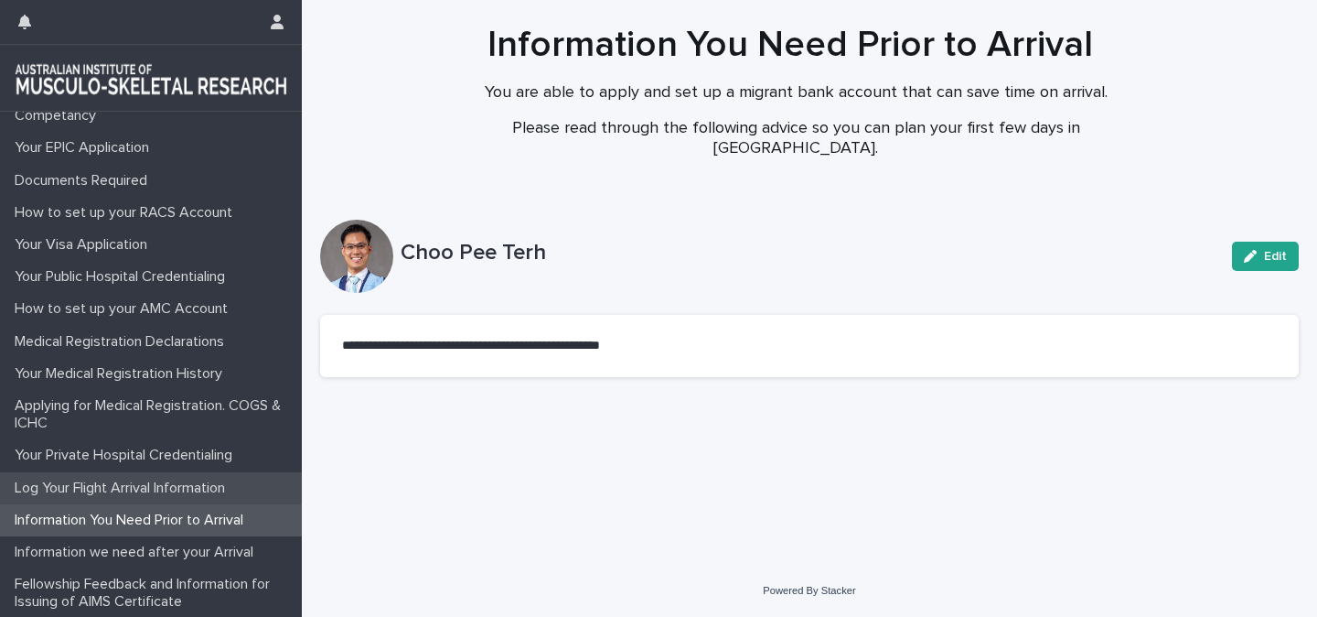
scroll to position [94, 0]
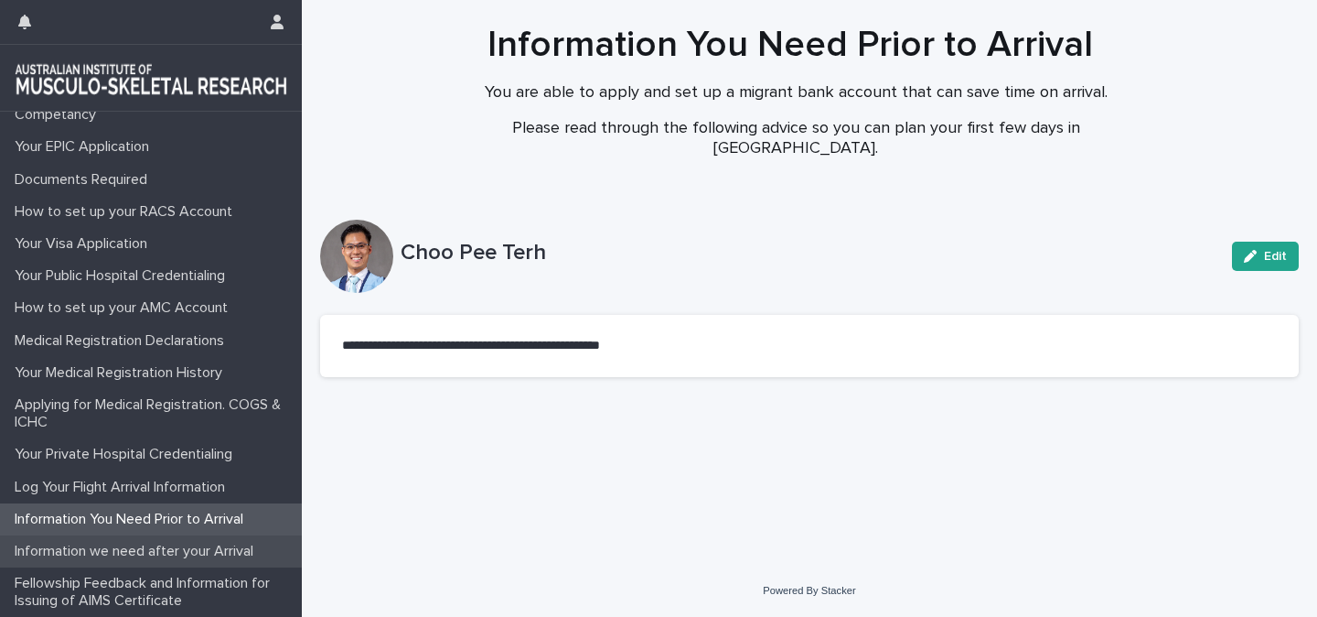
click at [96, 558] on p "Information we need after your Arrival" at bounding box center [137, 551] width 261 height 17
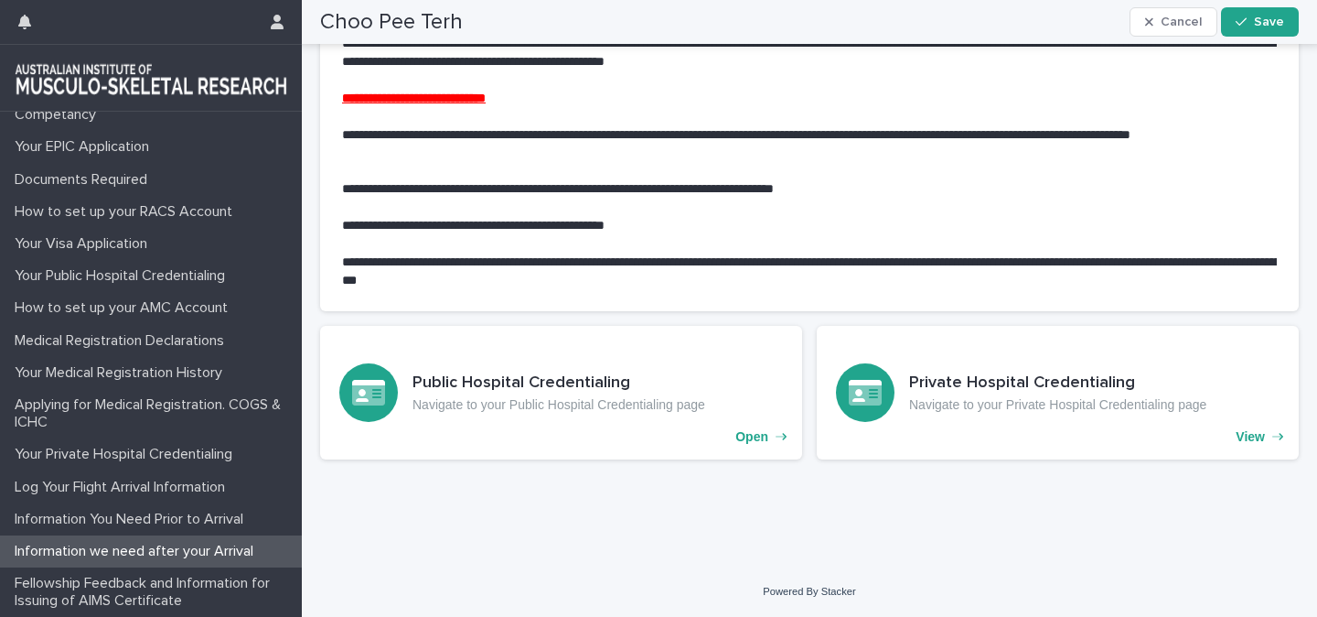
scroll to position [1644, 0]
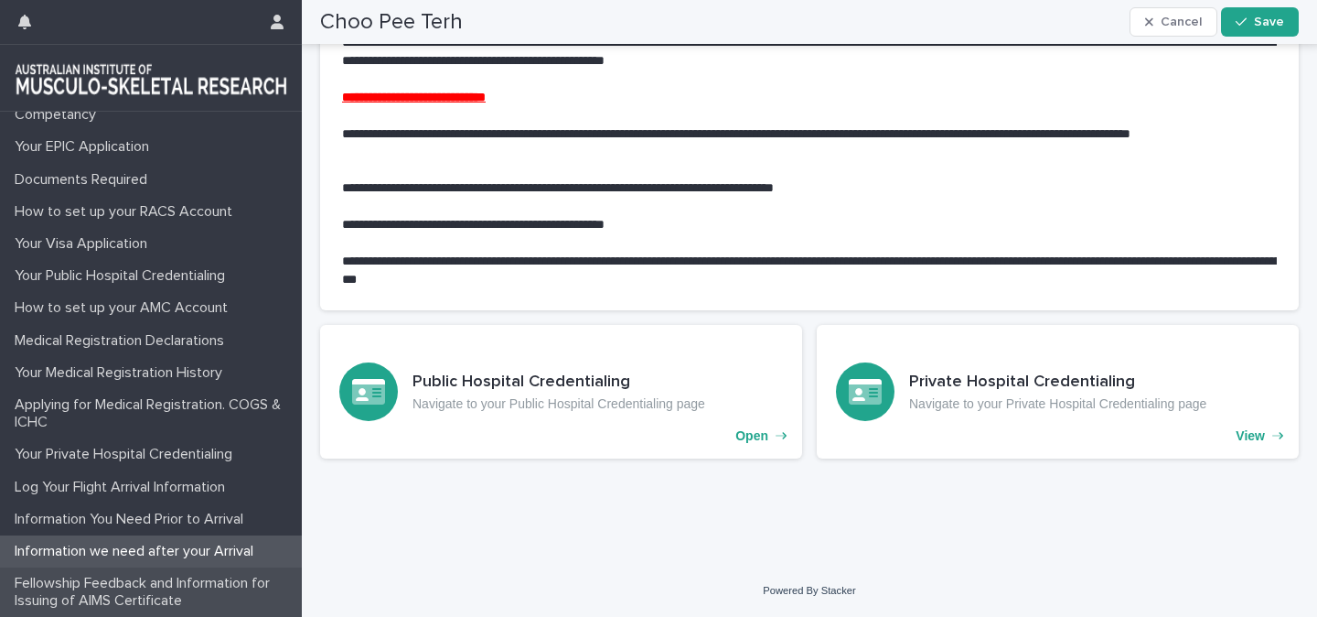
click at [100, 593] on p "Fellowship Feedback and Information for Issuing of AIMS Certificate" at bounding box center [154, 592] width 295 height 35
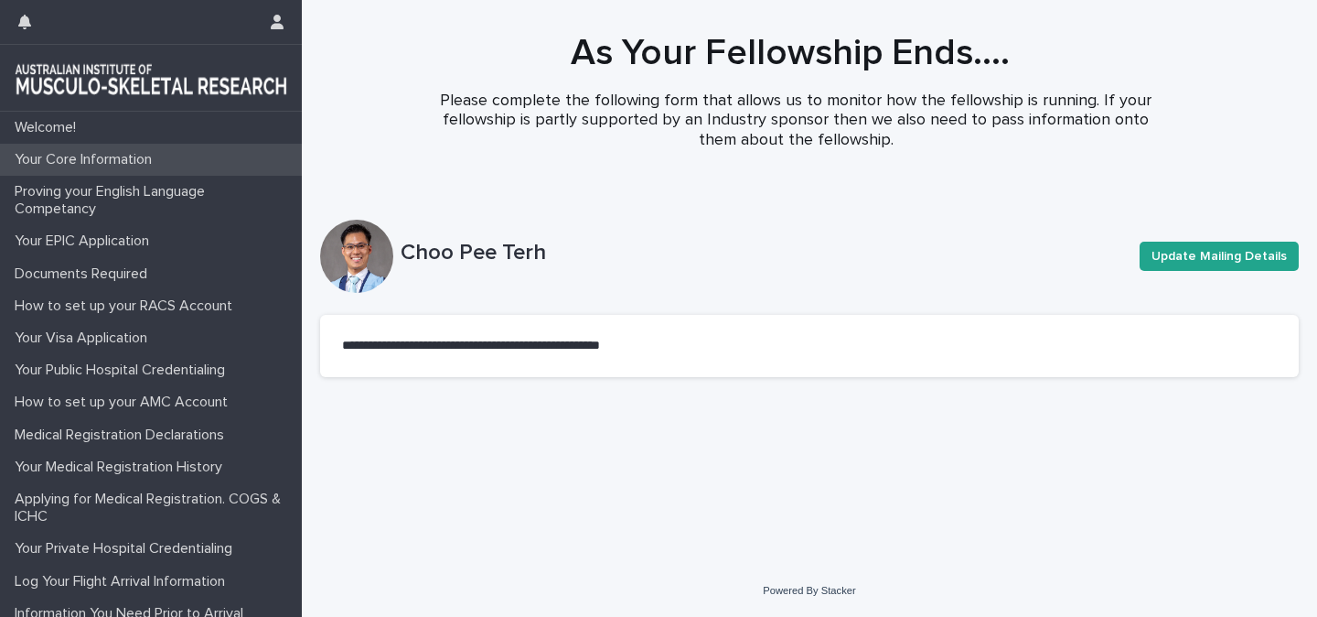
click at [93, 148] on div "Your Core Information" at bounding box center [151, 160] width 302 height 32
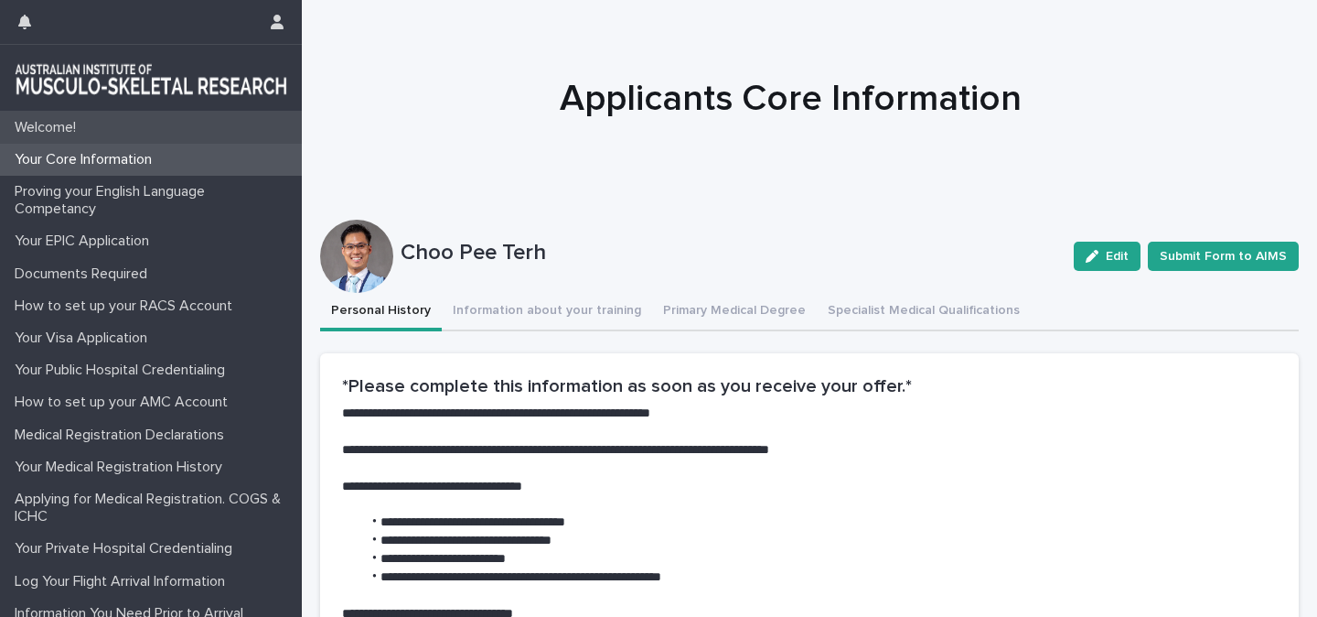
click at [45, 124] on p "Welcome!" at bounding box center [48, 127] width 83 height 17
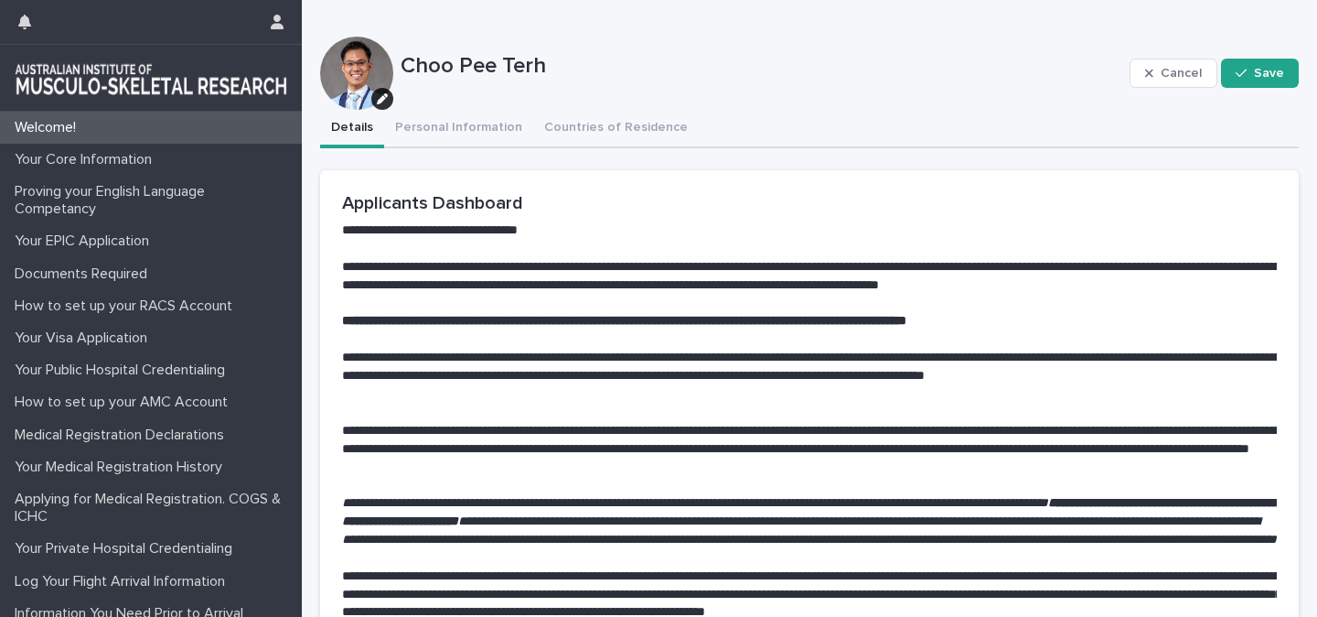
scroll to position [31, 0]
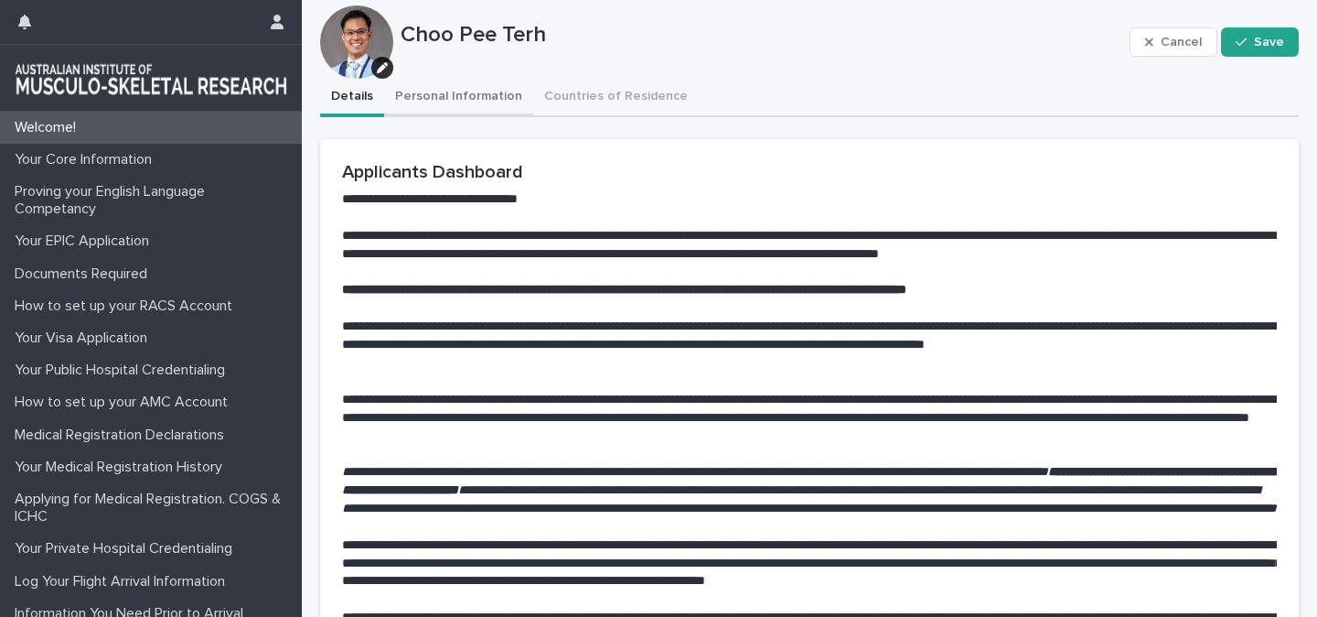
click at [463, 98] on div "**********" at bounding box center [809, 471] width 979 height 785
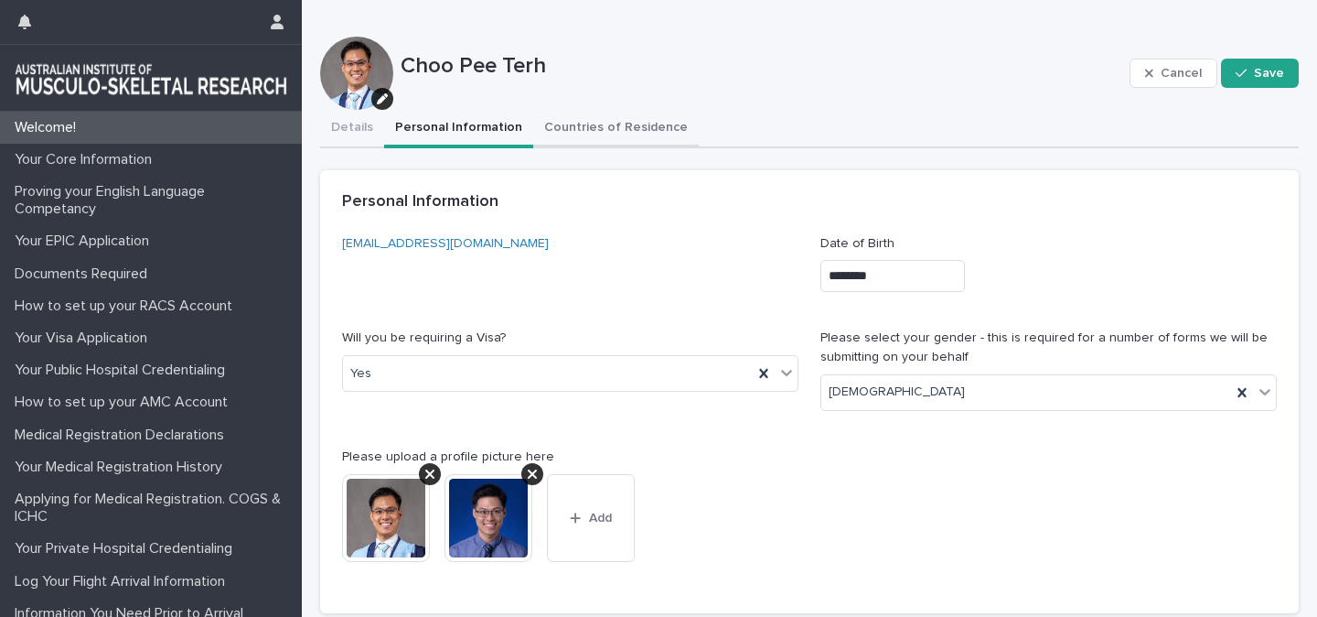
click at [563, 134] on button "Countries of Residence" at bounding box center [616, 129] width 166 height 38
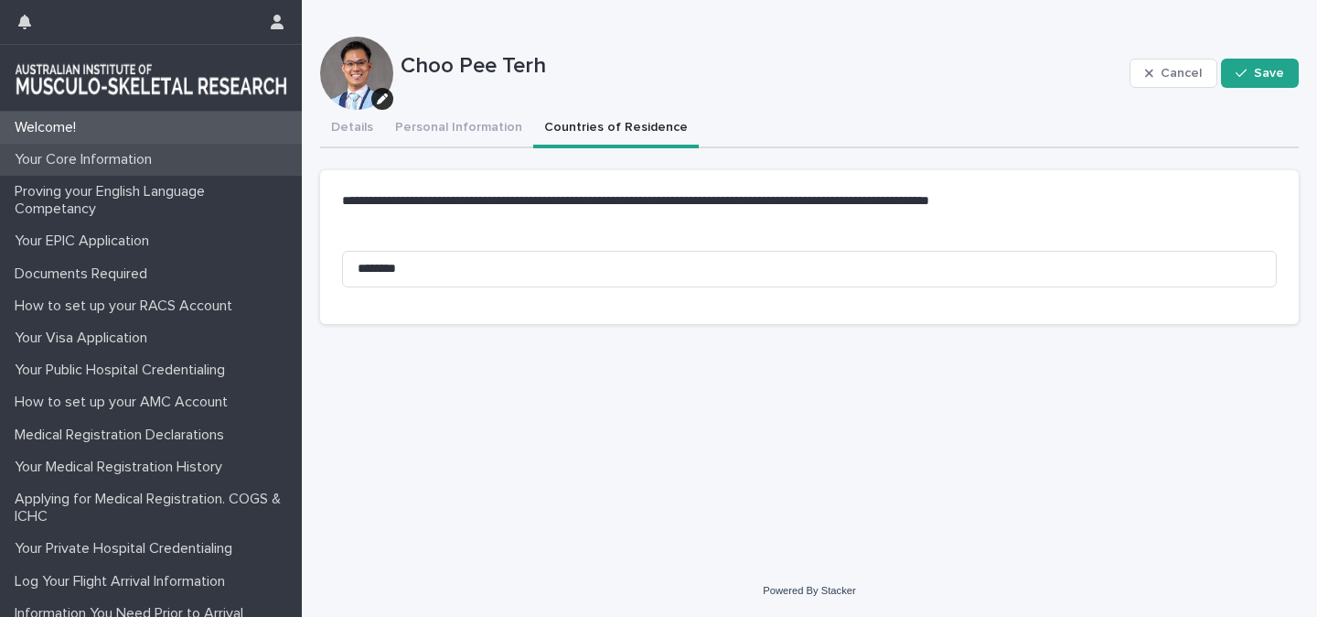
click at [135, 160] on p "Your Core Information" at bounding box center [86, 159] width 159 height 17
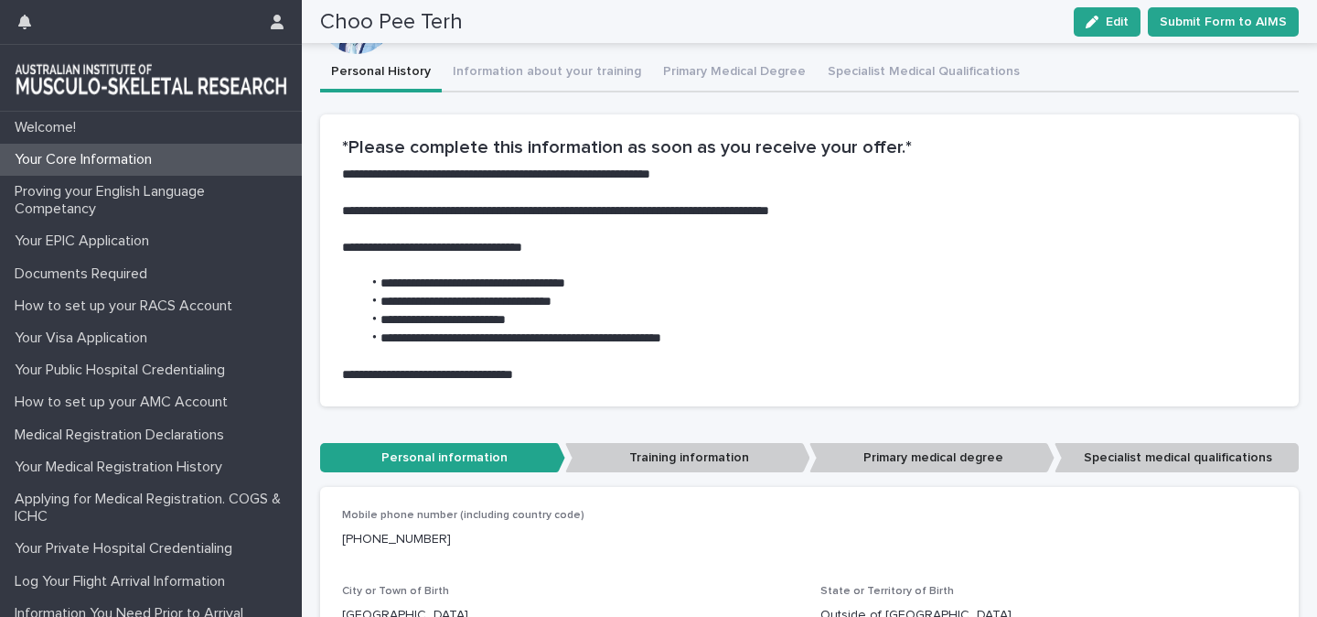
scroll to position [113, 0]
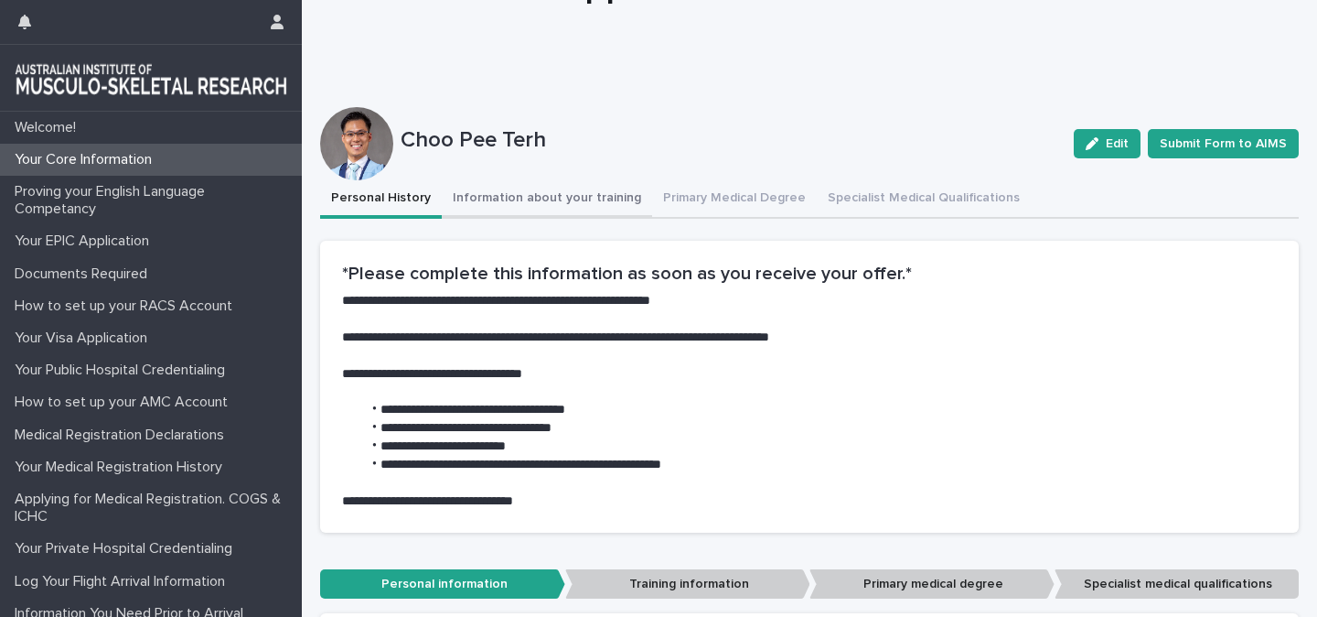
click at [560, 198] on button "Information about your training" at bounding box center [547, 199] width 210 height 38
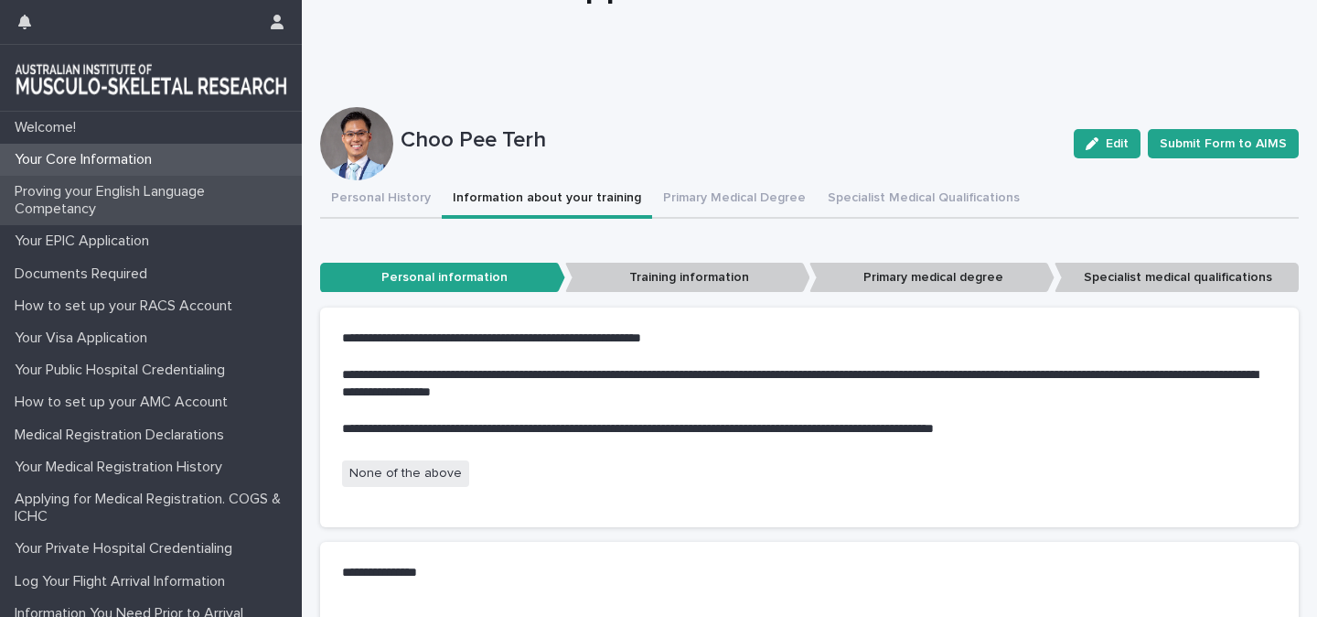
click at [138, 192] on p "Proving your English Language Competancy" at bounding box center [154, 200] width 295 height 35
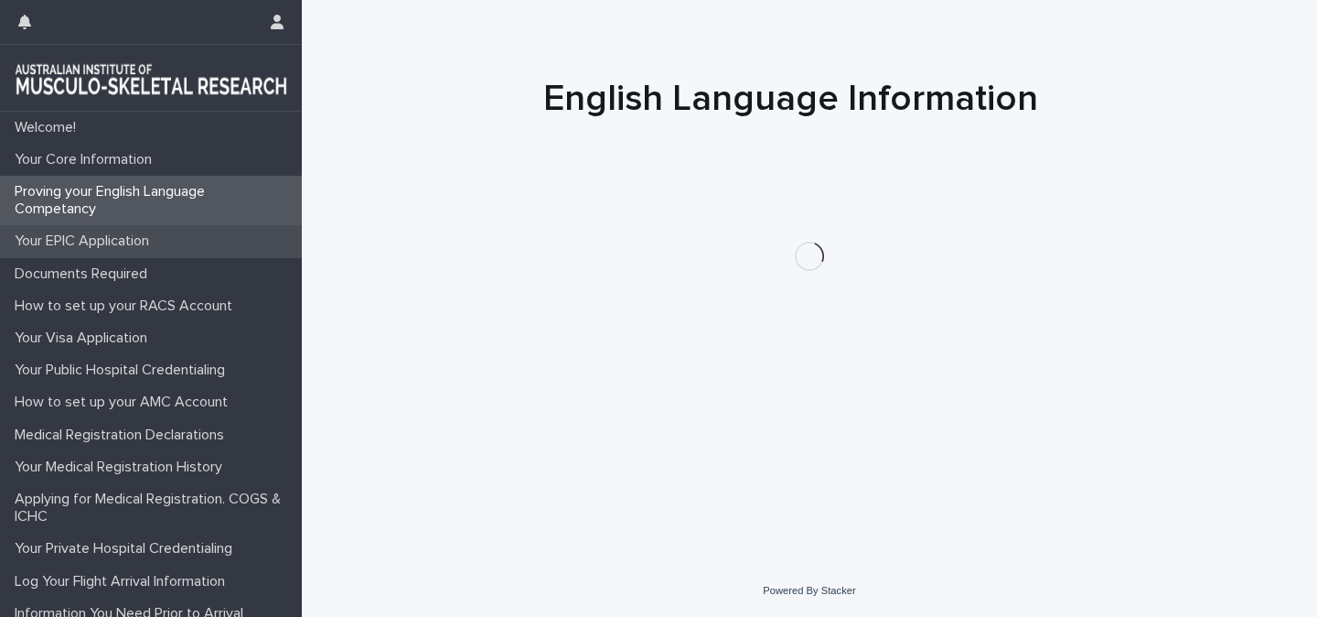
click at [126, 230] on div "Your EPIC Application" at bounding box center [151, 241] width 302 height 32
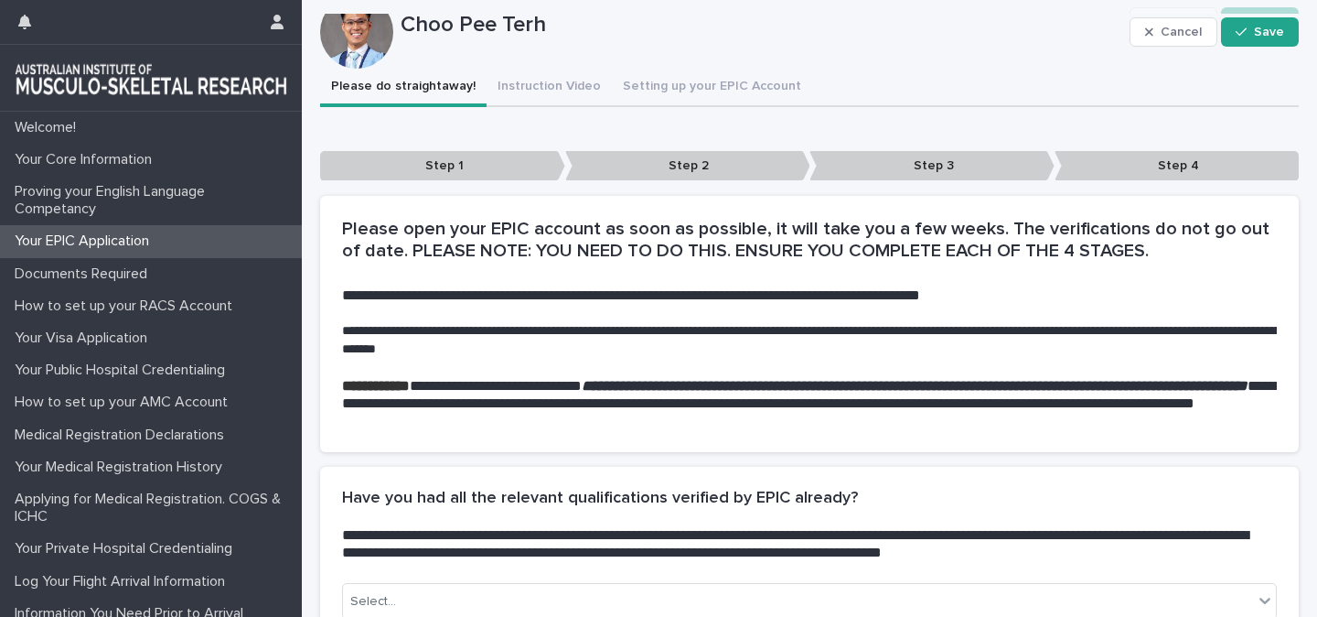
scroll to position [193, 0]
